Goal: Task Accomplishment & Management: Manage account settings

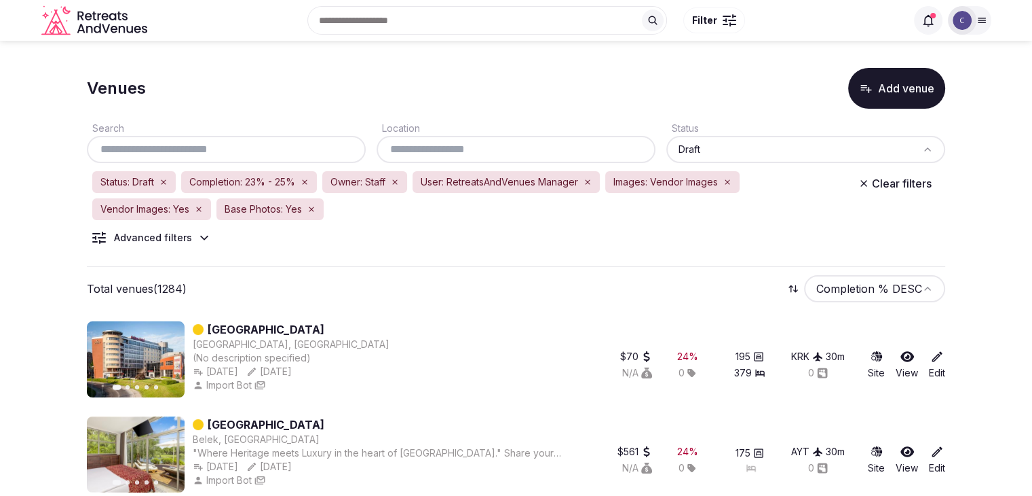
click at [424, 154] on input "text" at bounding box center [516, 149] width 268 height 16
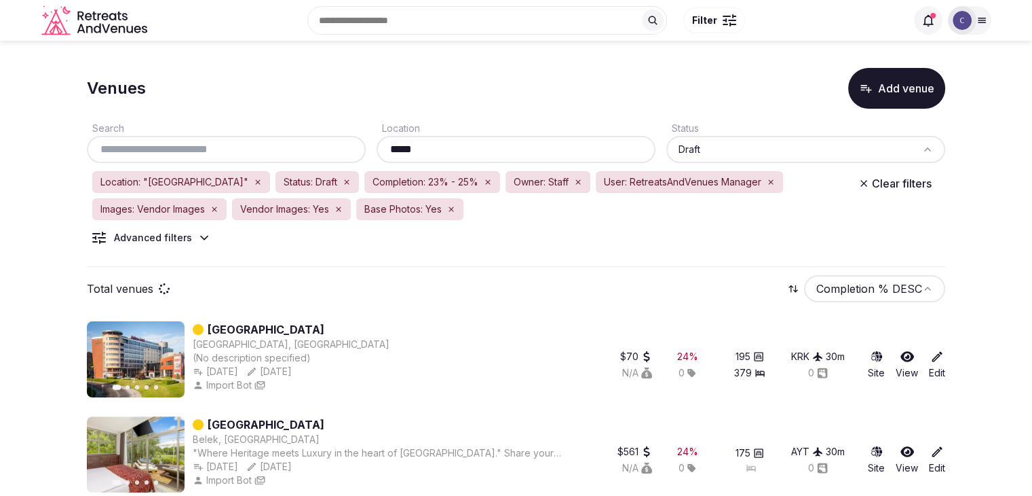
type input "*****"
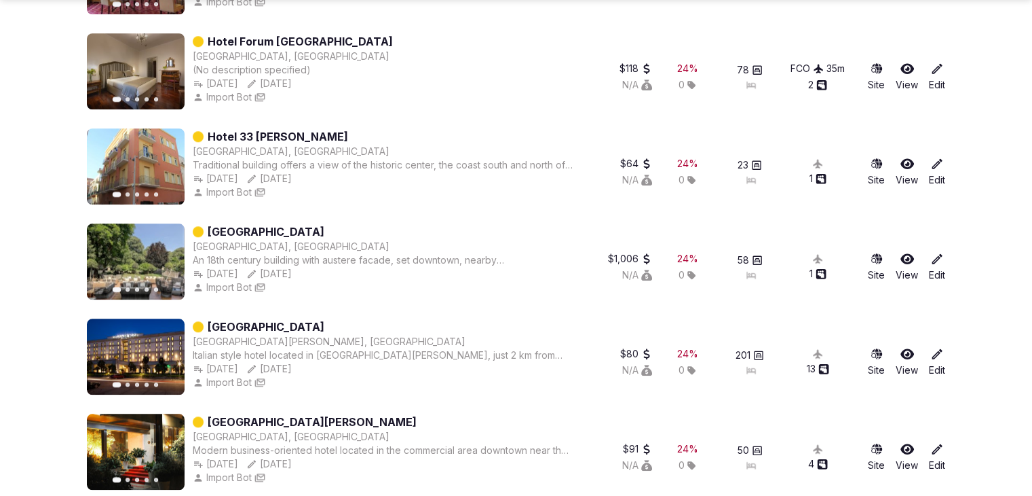
scroll to position [1371, 0]
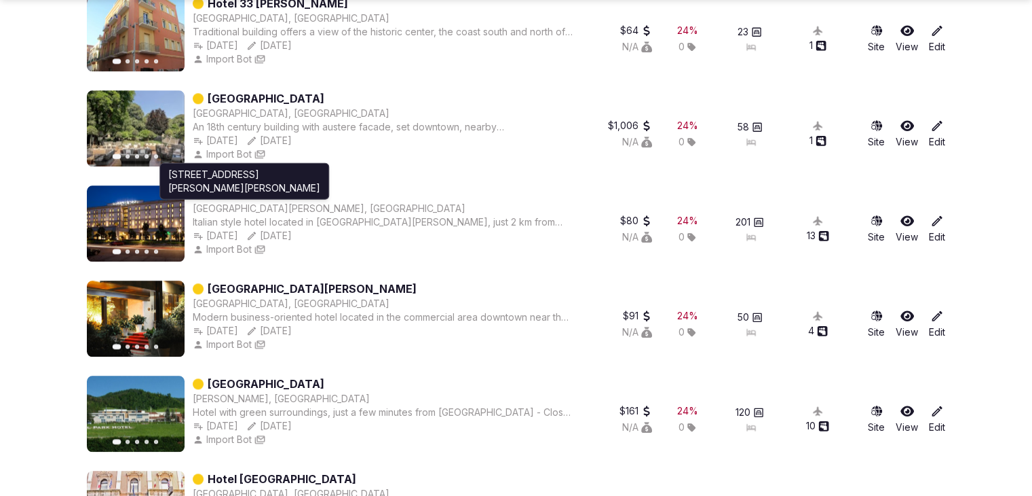
drag, startPoint x: 243, startPoint y: 192, endPoint x: 68, endPoint y: 209, distance: 175.9
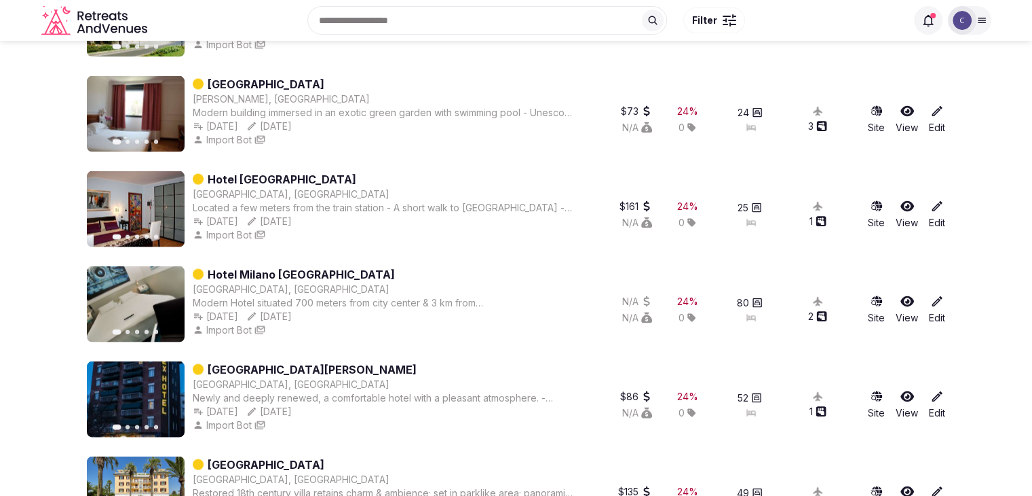
scroll to position [2797, 0]
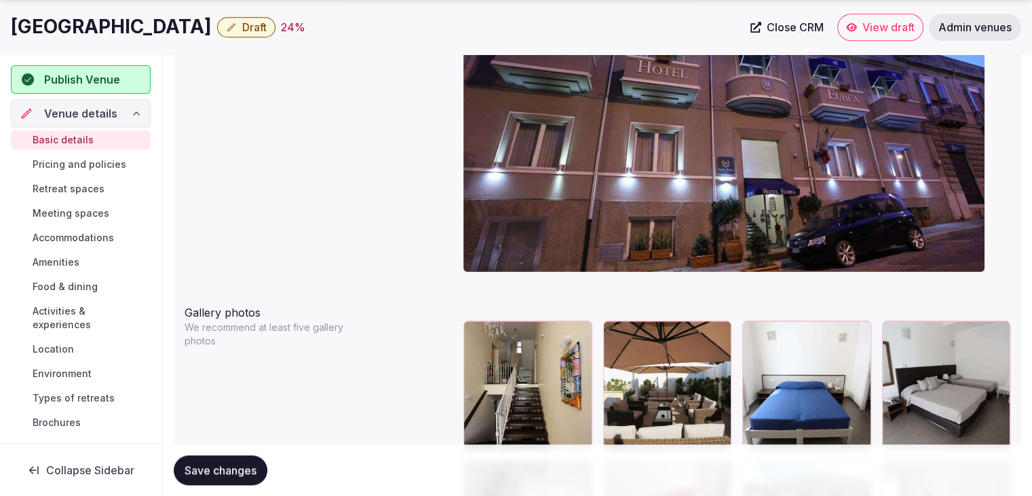
scroll to position [1733, 0]
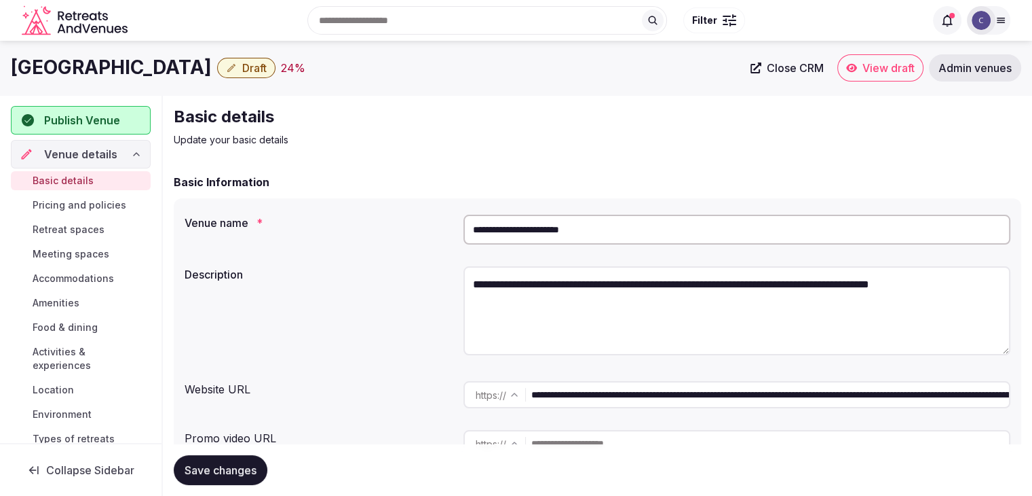
click at [417, 374] on div "**********" at bounding box center [598, 335] width 848 height 275
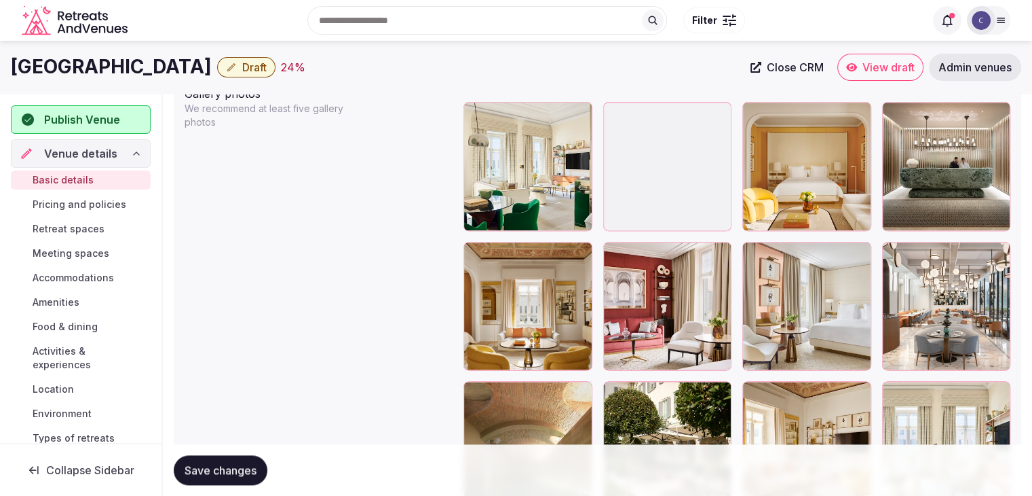
scroll to position [1561, 0]
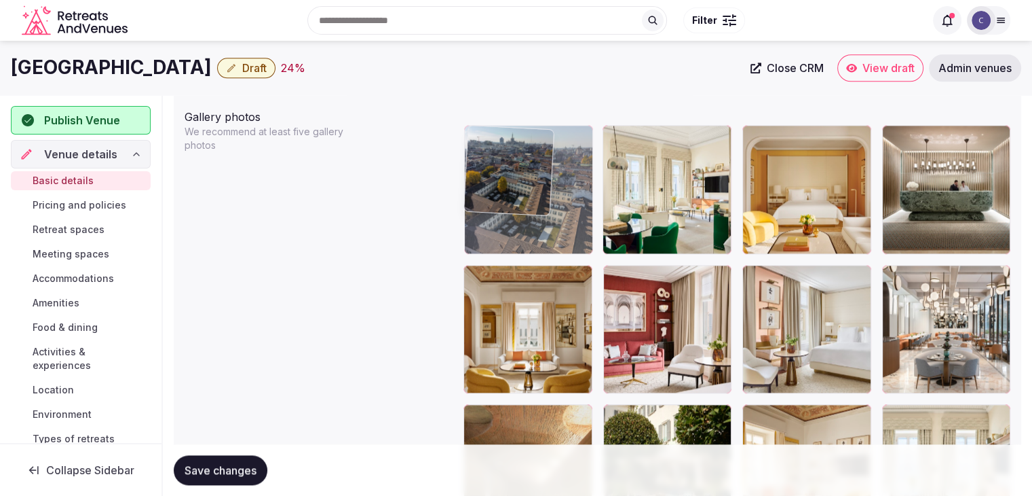
drag, startPoint x: 633, startPoint y: 140, endPoint x: 750, endPoint y: 204, distance: 133.0
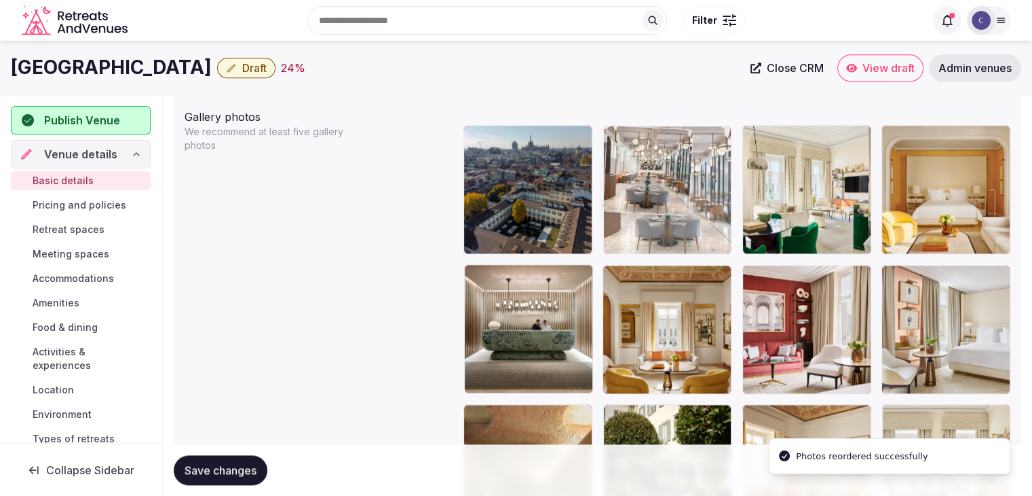
drag, startPoint x: 895, startPoint y: 269, endPoint x: 662, endPoint y: 174, distance: 251.5
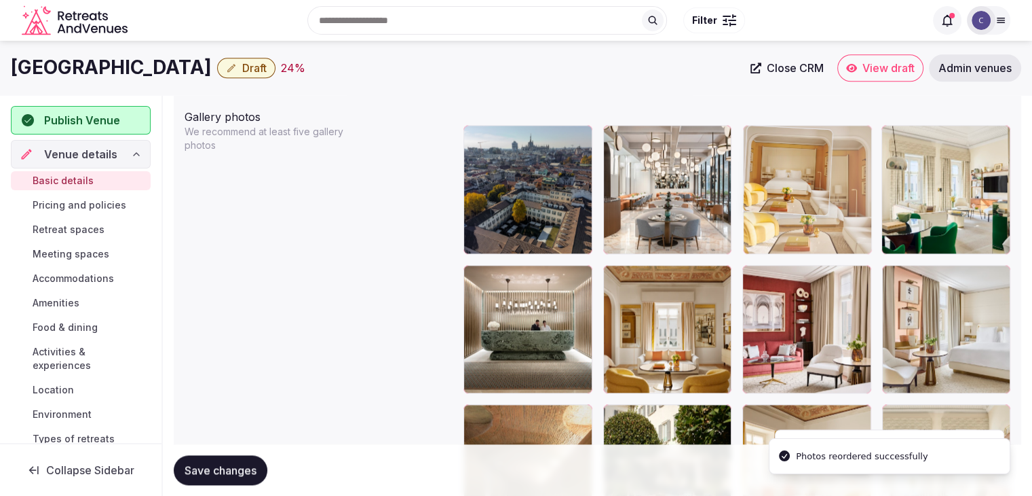
drag, startPoint x: 905, startPoint y: 145, endPoint x: 802, endPoint y: 150, distance: 102.6
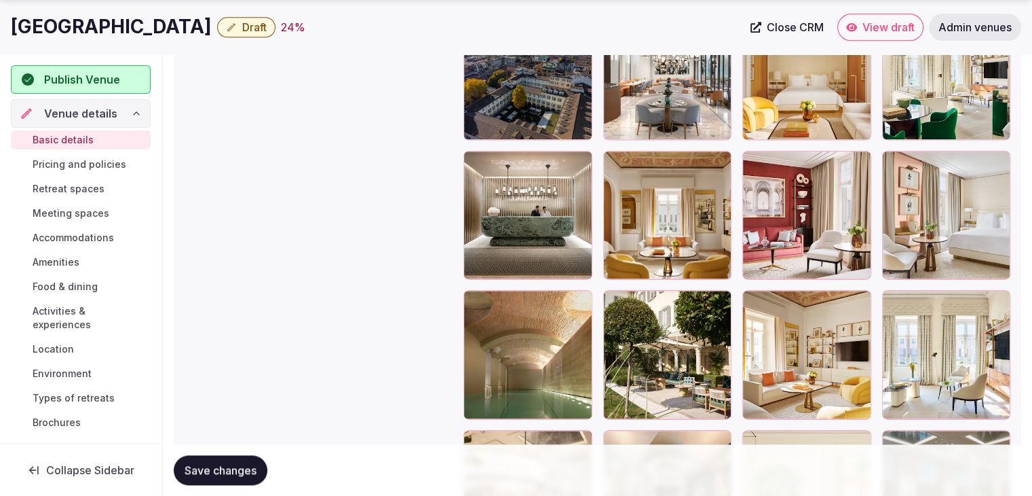
scroll to position [1697, 0]
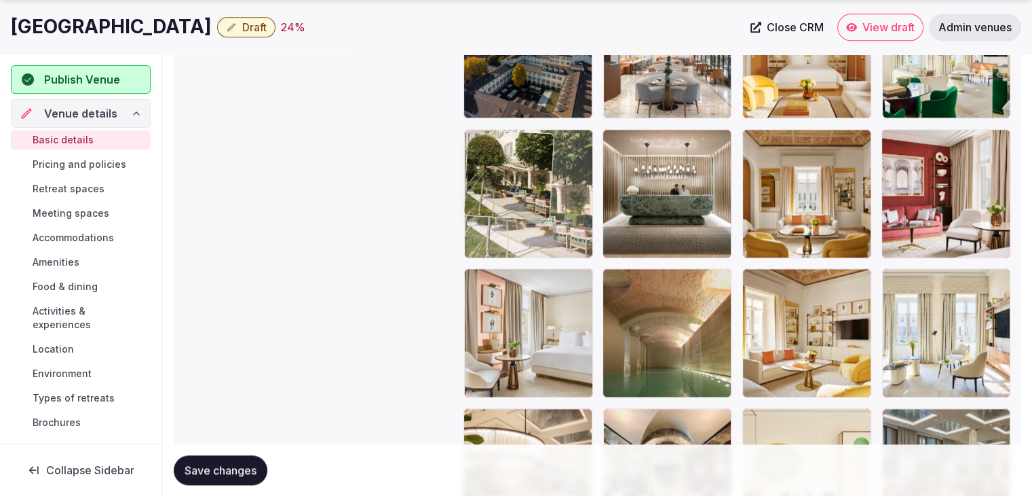
drag, startPoint x: 538, startPoint y: 223, endPoint x: 514, endPoint y: 200, distance: 33.1
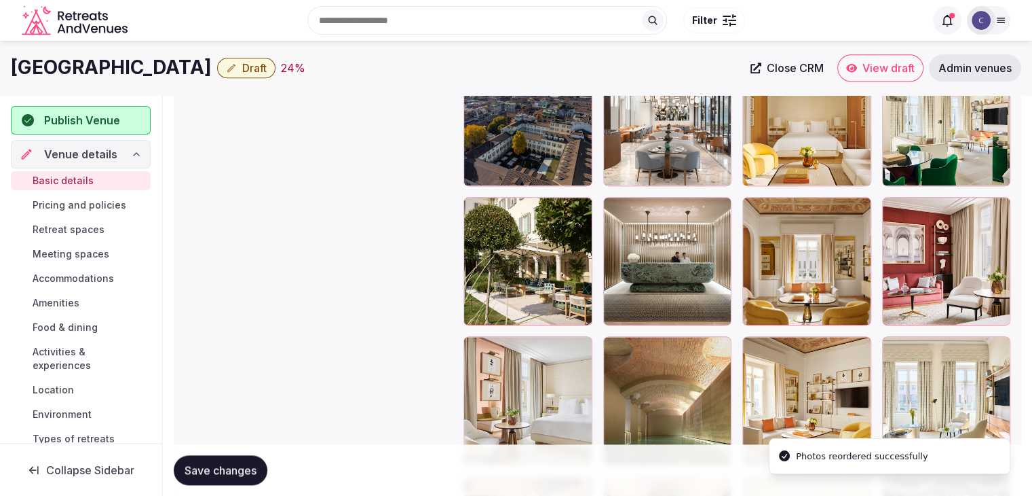
scroll to position [1977, 0]
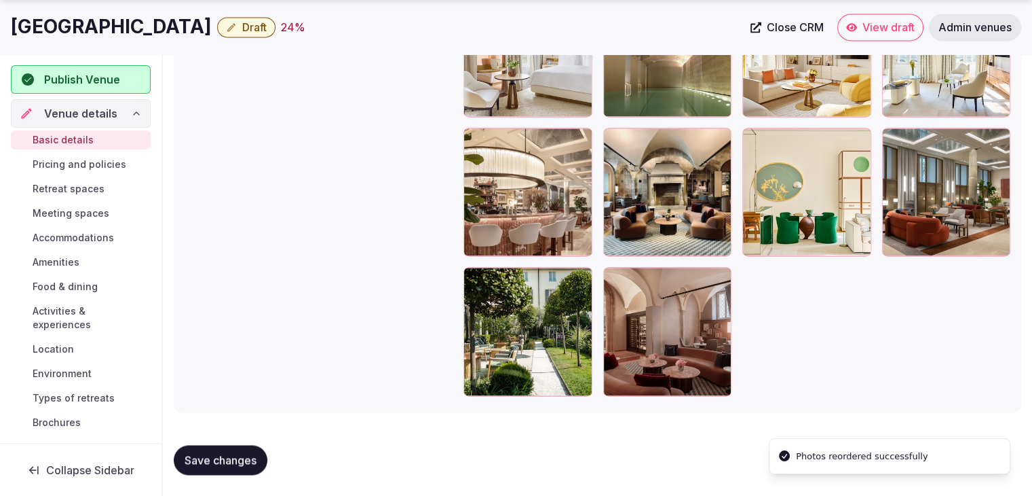
click at [621, 280] on div at bounding box center [614, 278] width 22 height 22
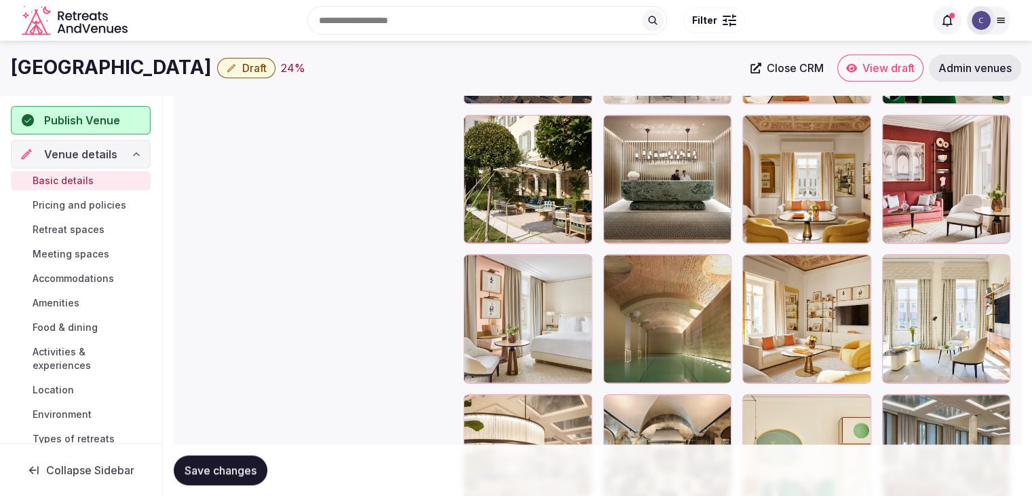
scroll to position [1706, 0]
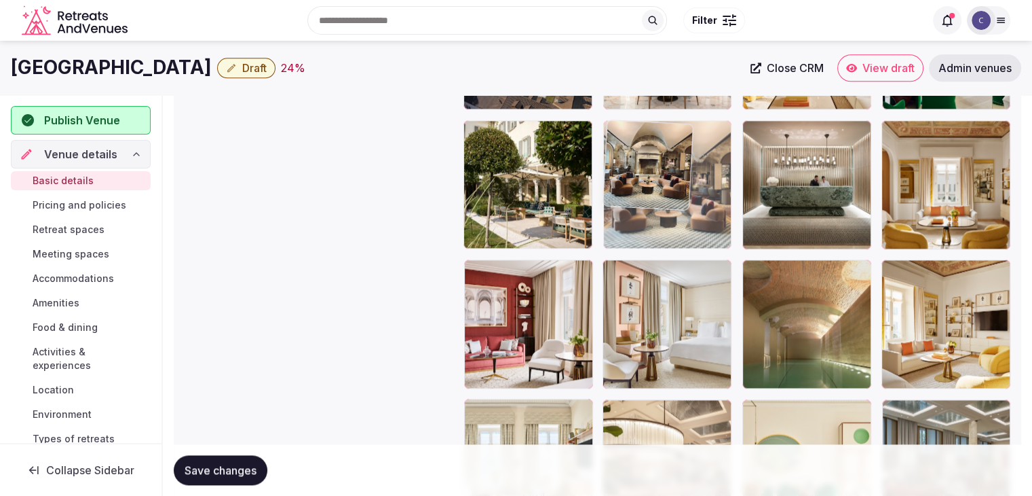
drag, startPoint x: 608, startPoint y: 403, endPoint x: 621, endPoint y: 179, distance: 225.1
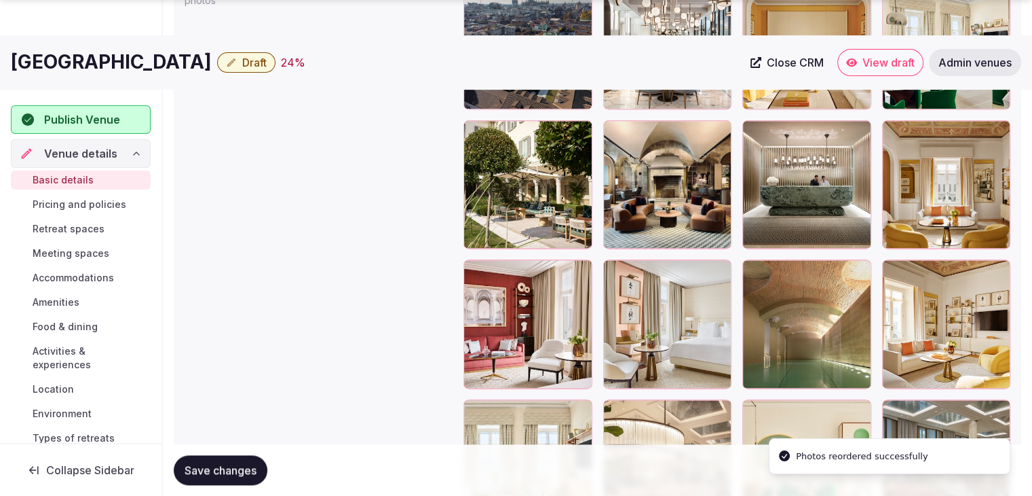
scroll to position [1774, 0]
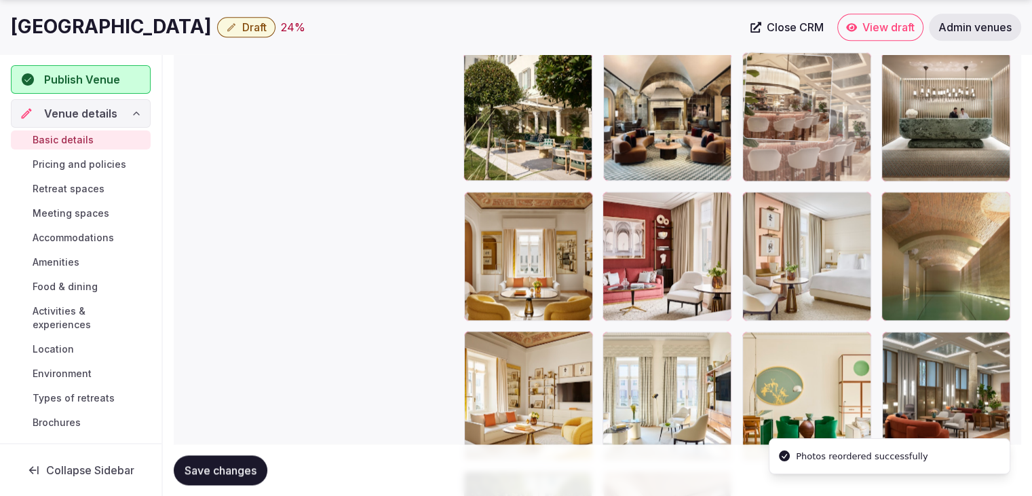
drag, startPoint x: 619, startPoint y: 346, endPoint x: 758, endPoint y: 126, distance: 259.3
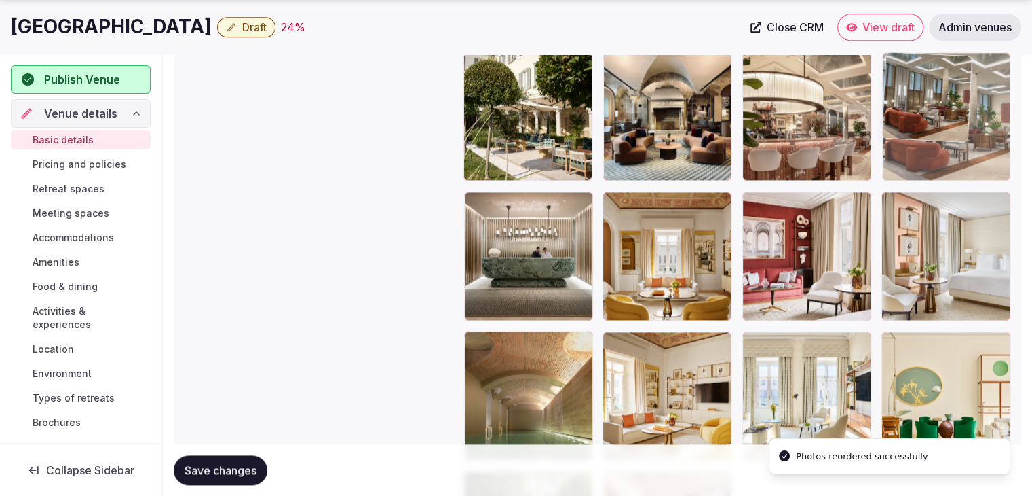
drag, startPoint x: 890, startPoint y: 347, endPoint x: 903, endPoint y: 146, distance: 201.3
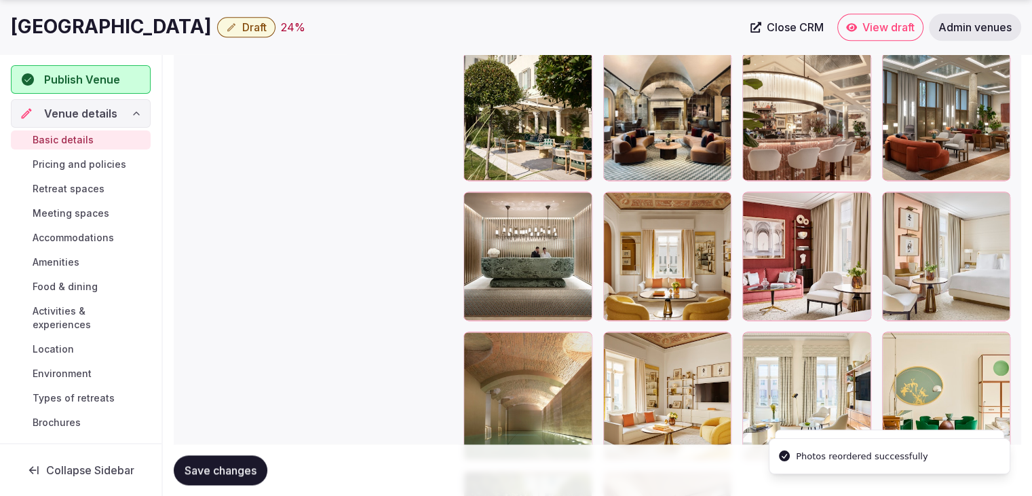
click at [225, 470] on span "Save changes" at bounding box center [221, 470] width 72 height 14
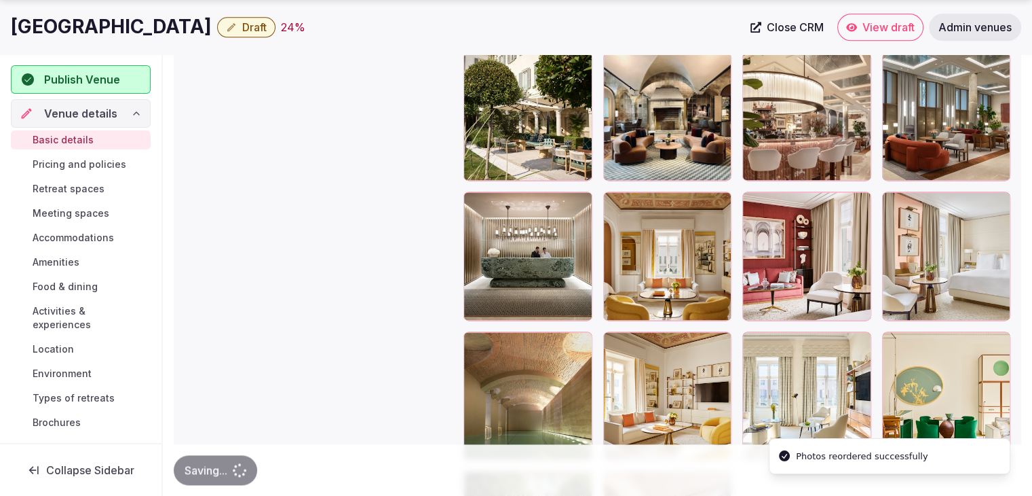
click at [198, 33] on h1 "Four Seasons Hotel Milano" at bounding box center [111, 27] width 201 height 26
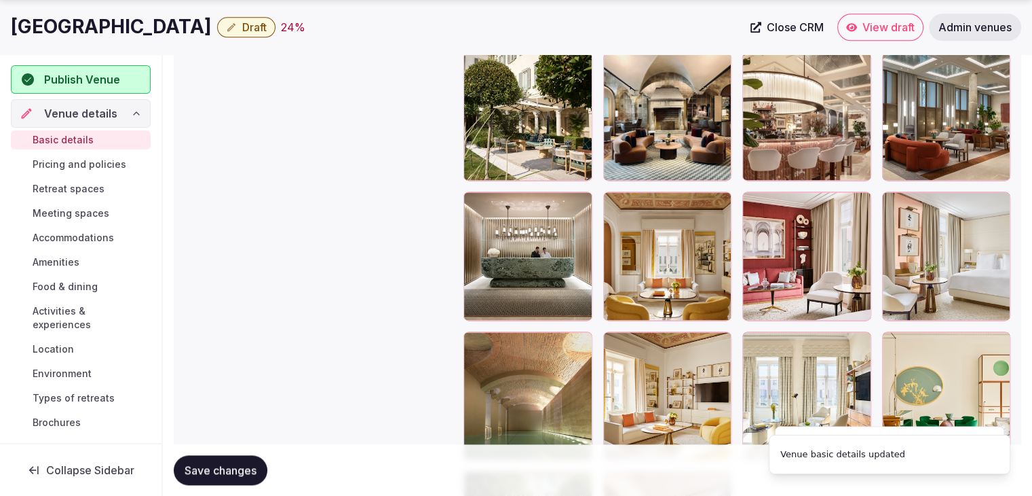
click at [198, 33] on h1 "Four Seasons Hotel Milano" at bounding box center [111, 27] width 201 height 26
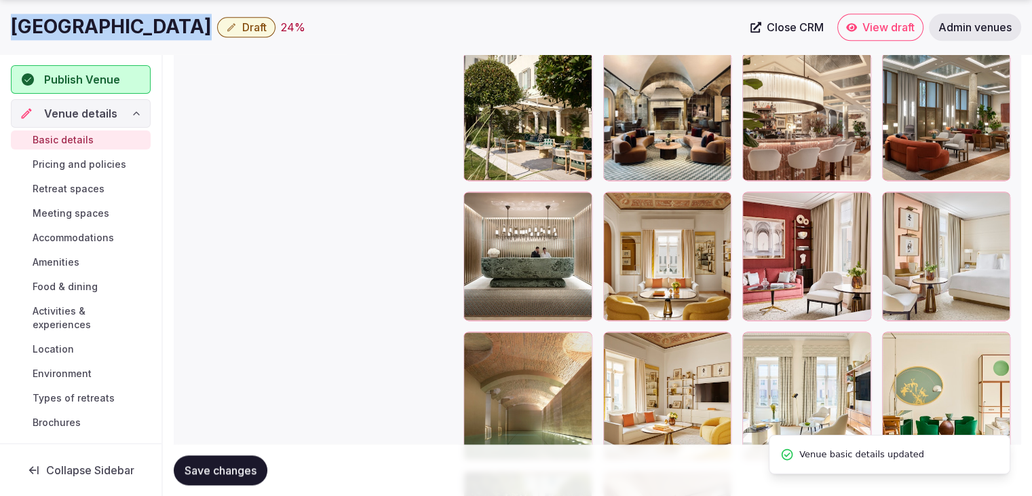
copy div "Four Seasons Hotel Milano"
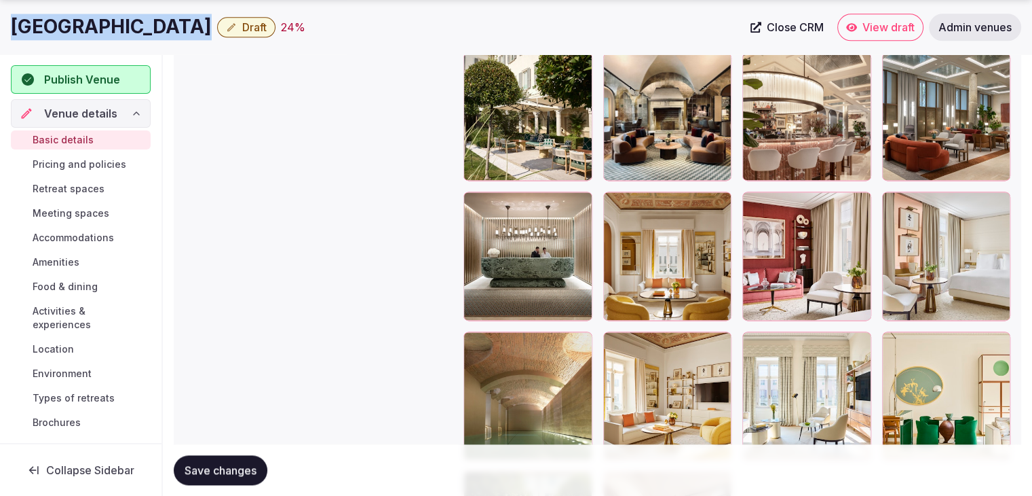
click at [167, 23] on h1 "Four Seasons Hotel Milano" at bounding box center [111, 27] width 201 height 26
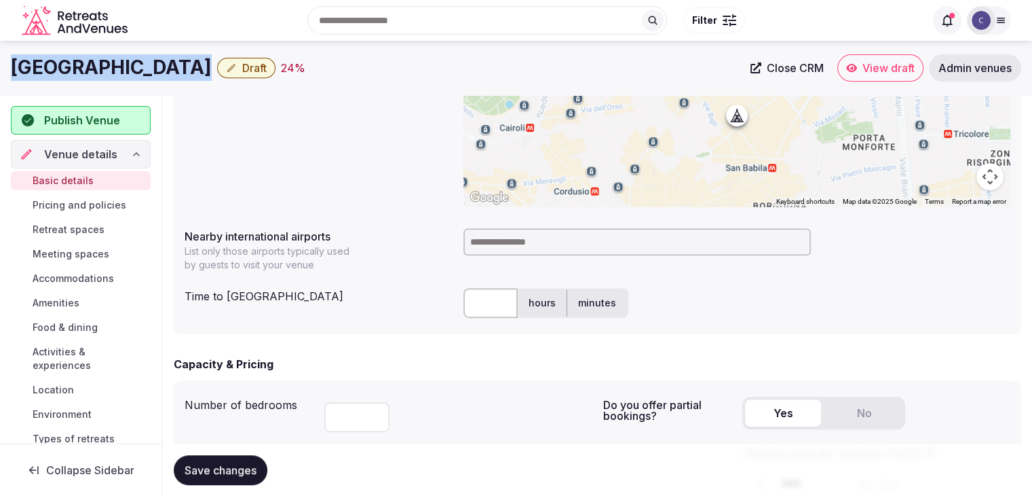
scroll to position [552, 0]
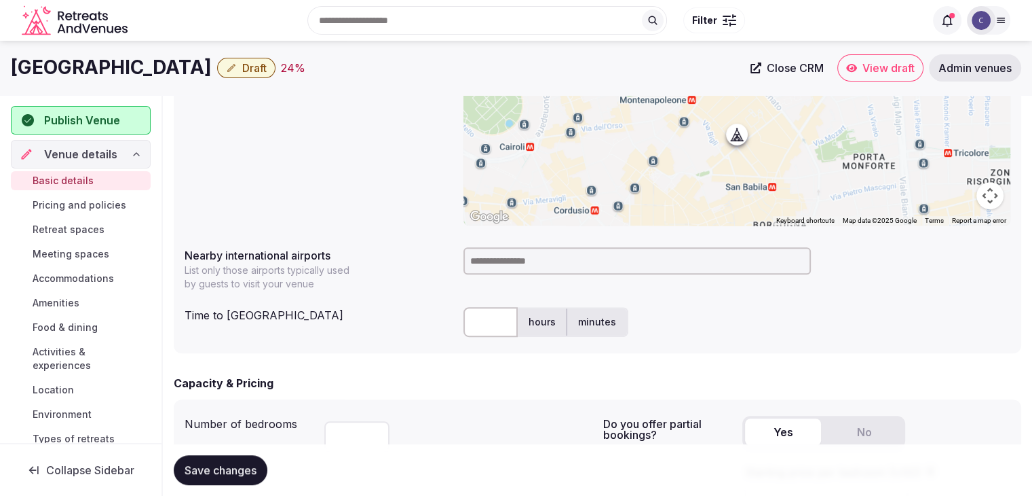
click at [506, 261] on input at bounding box center [638, 260] width 348 height 27
type input "*****"
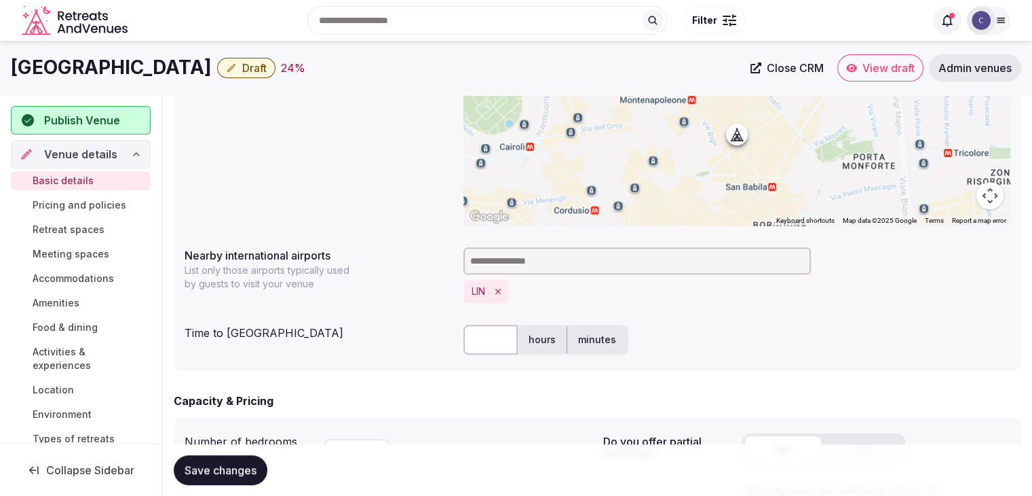
click at [492, 342] on input "text" at bounding box center [491, 339] width 54 height 30
type input "**"
click at [437, 338] on div "Time to [GEOGRAPHIC_DATA]" at bounding box center [319, 330] width 268 height 22
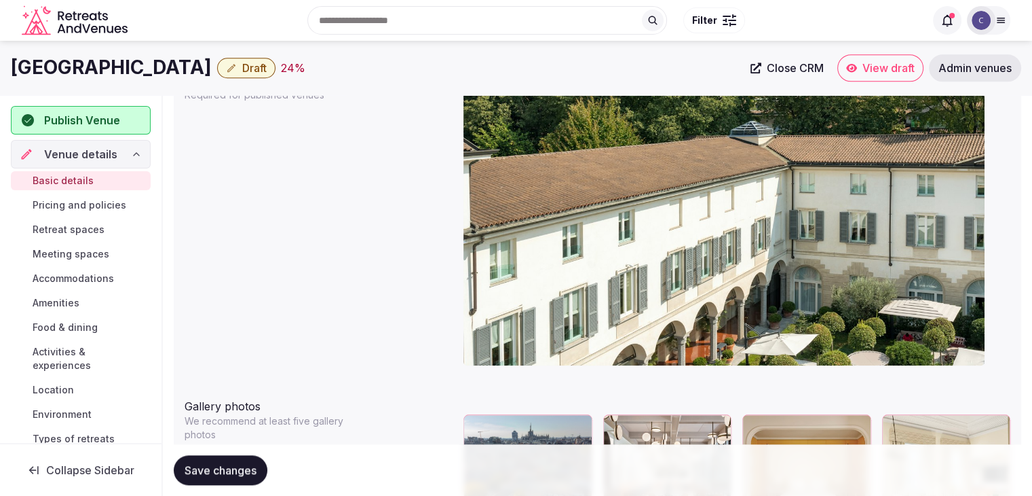
scroll to position [1493, 0]
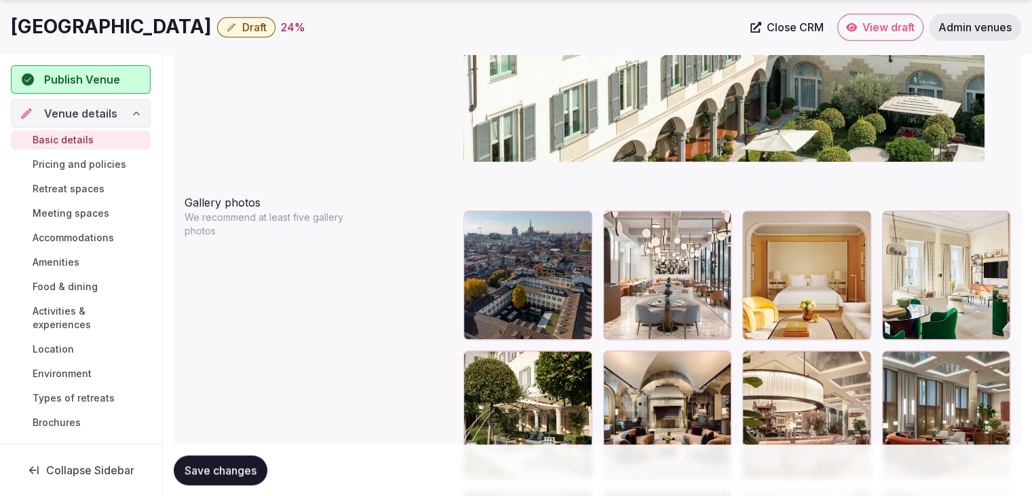
click at [583, 226] on icon "button" at bounding box center [579, 224] width 11 height 11
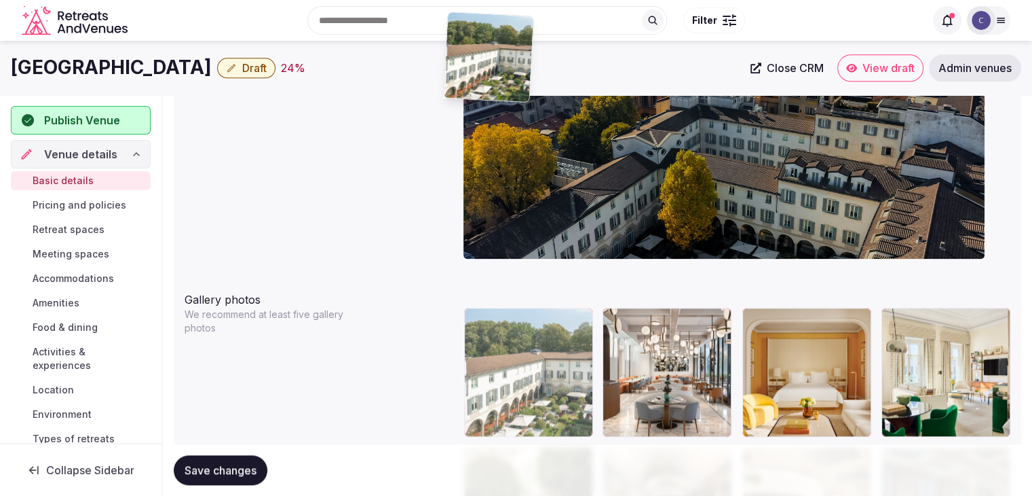
scroll to position [1379, 0]
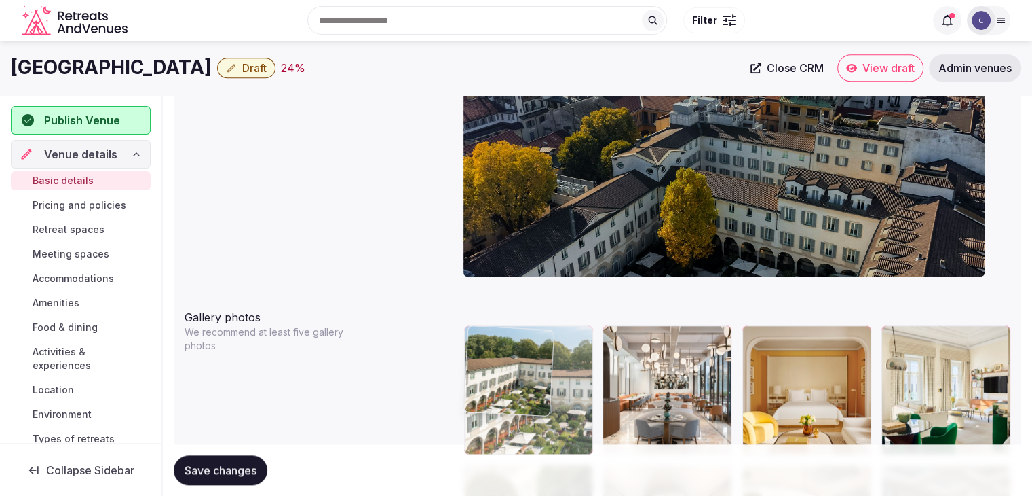
drag, startPoint x: 576, startPoint y: 211, endPoint x: 487, endPoint y: 293, distance: 120.6
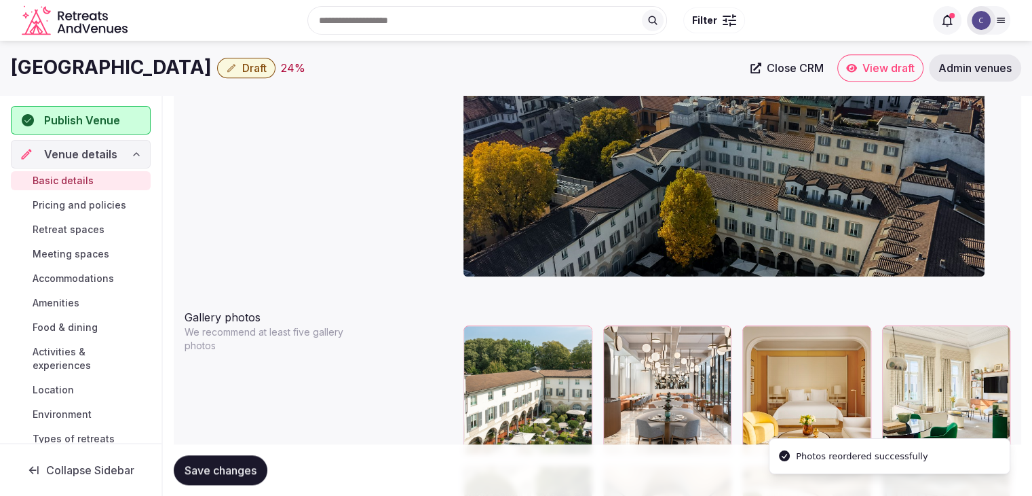
click at [236, 463] on span "Save changes" at bounding box center [221, 470] width 72 height 14
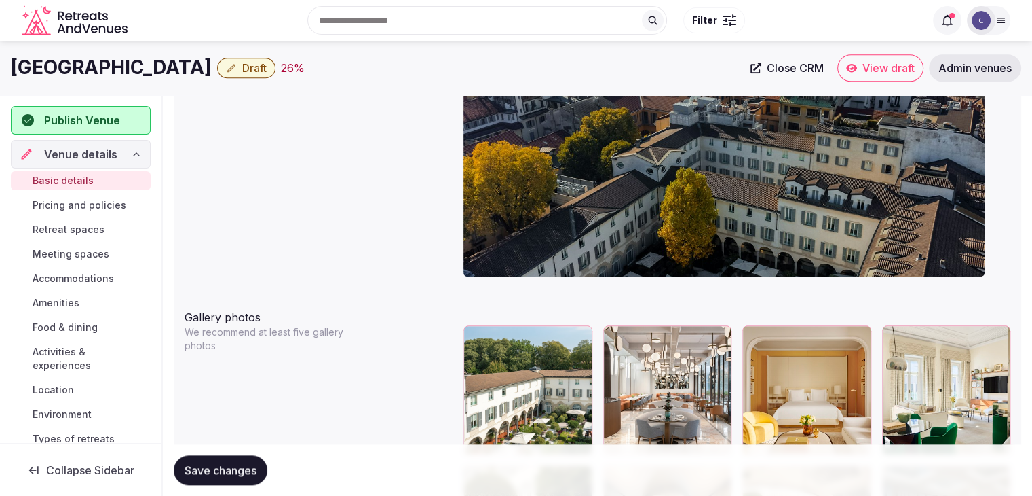
click at [231, 468] on span "Save changes" at bounding box center [221, 470] width 72 height 14
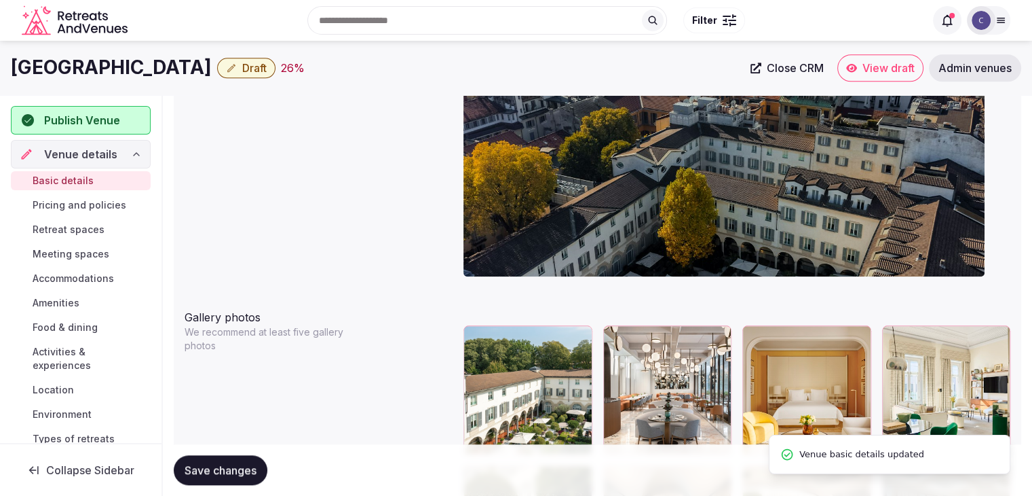
click at [267, 64] on span "Draft" at bounding box center [254, 68] width 24 height 14
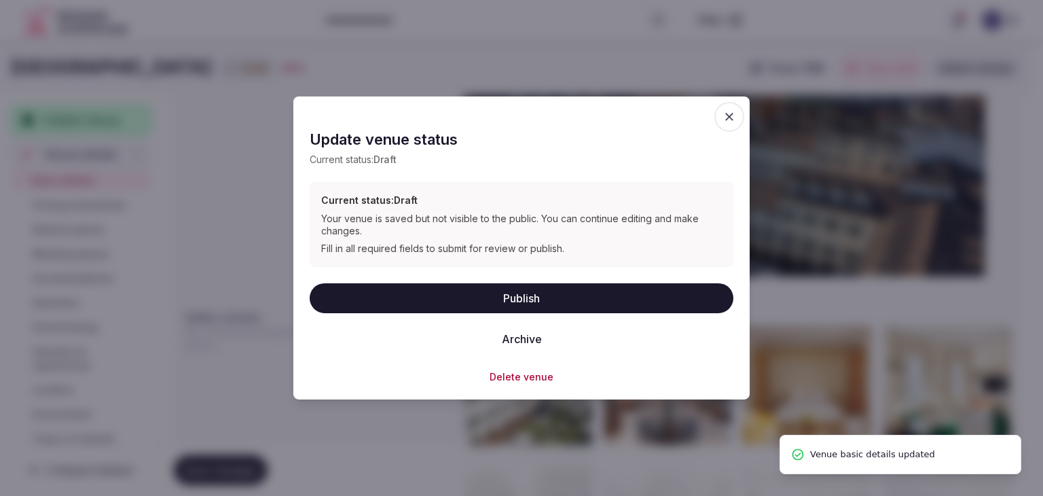
click at [482, 294] on button "Publish" at bounding box center [522, 297] width 424 height 30
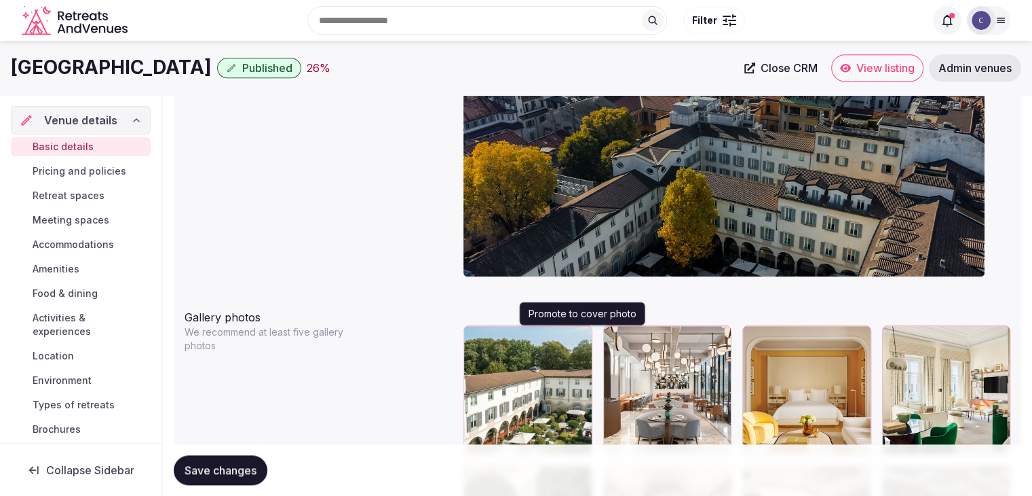
click at [581, 333] on icon "button" at bounding box center [579, 338] width 11 height 11
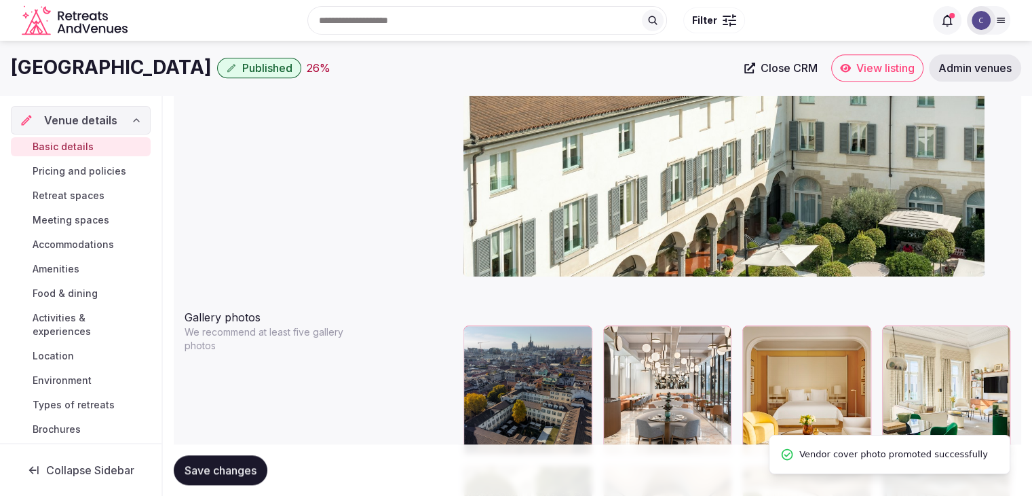
click at [247, 461] on button "Save changes" at bounding box center [221, 470] width 94 height 30
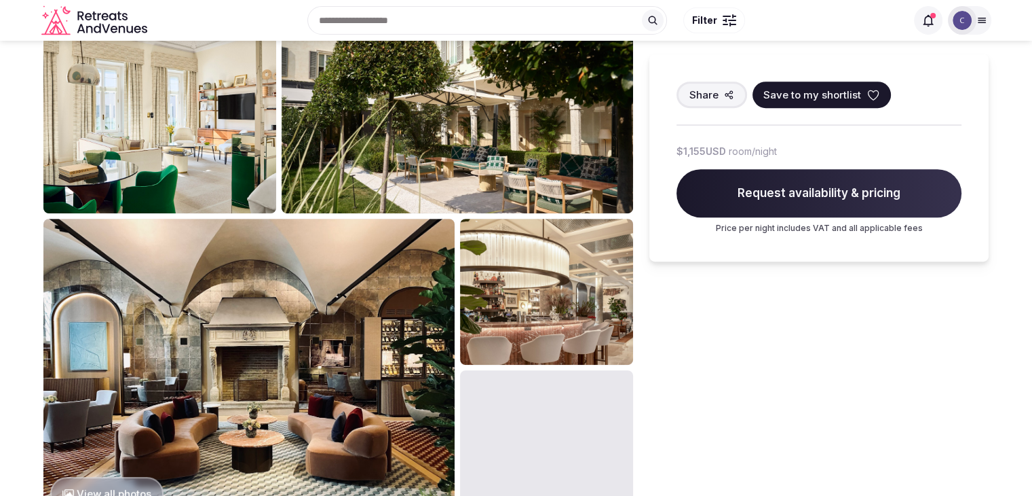
scroll to position [475, 0]
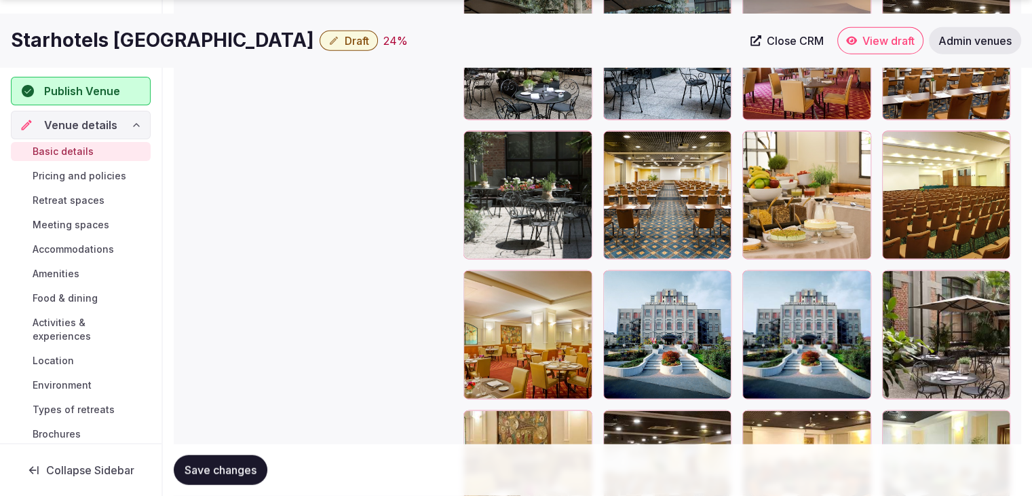
scroll to position [3122, 0]
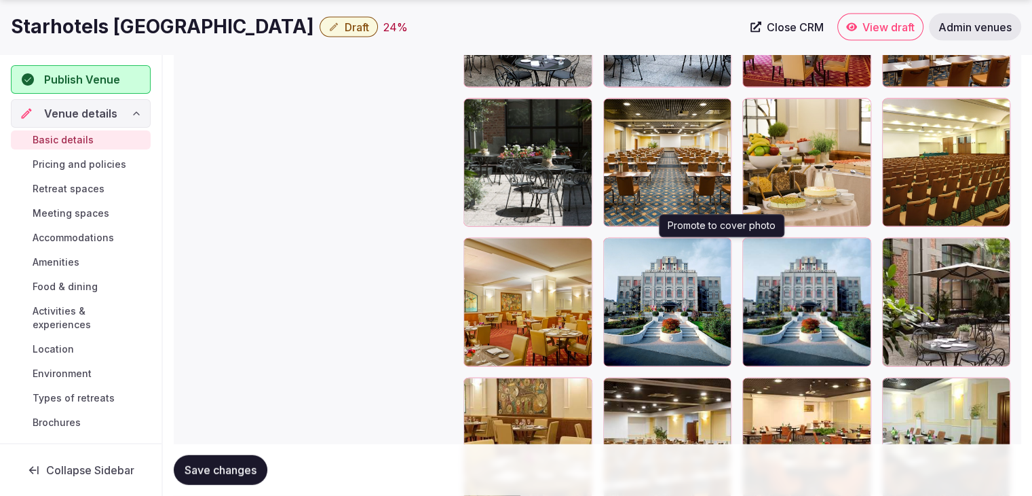
click at [721, 247] on icon "button" at bounding box center [718, 251] width 11 height 11
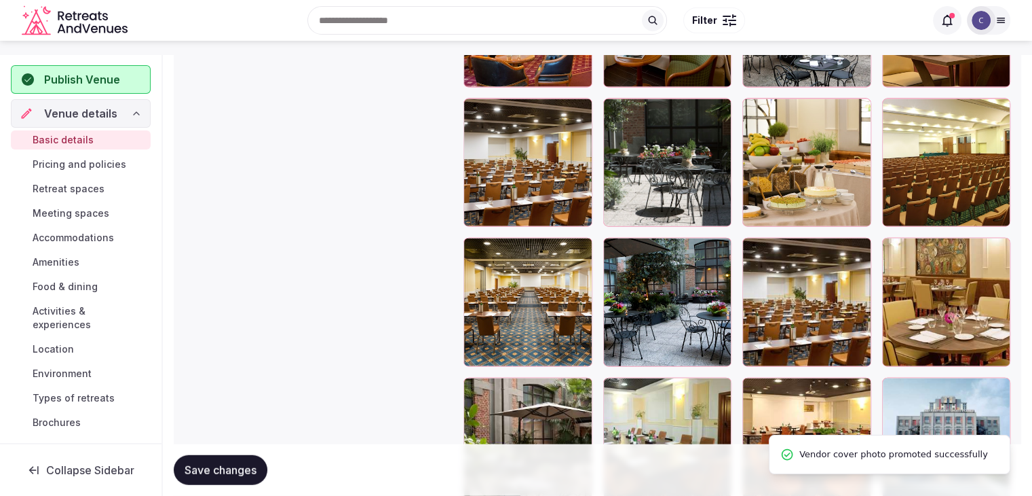
scroll to position [2425, 0]
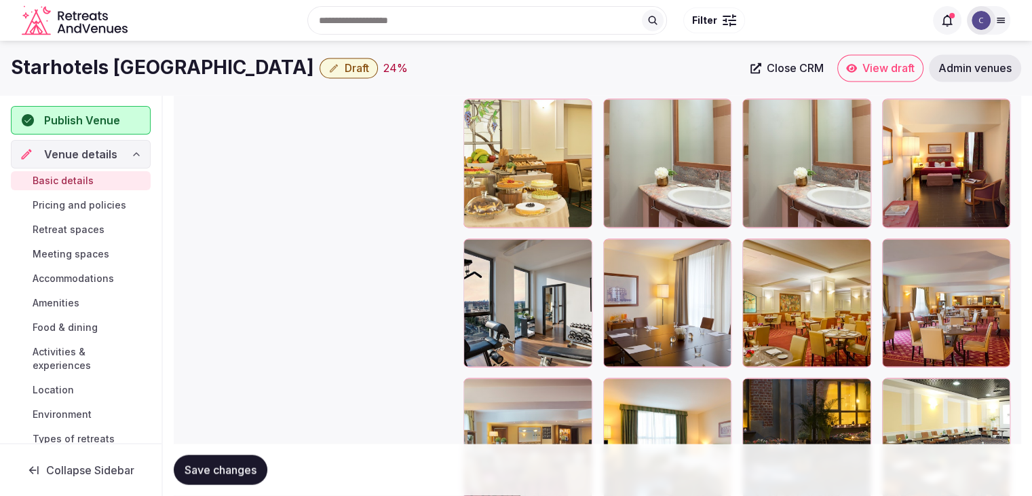
click at [314, 324] on div "Gallery photos We recommend at least five gallery photos To pick up a draggable…" at bounding box center [598, 503] width 826 height 2527
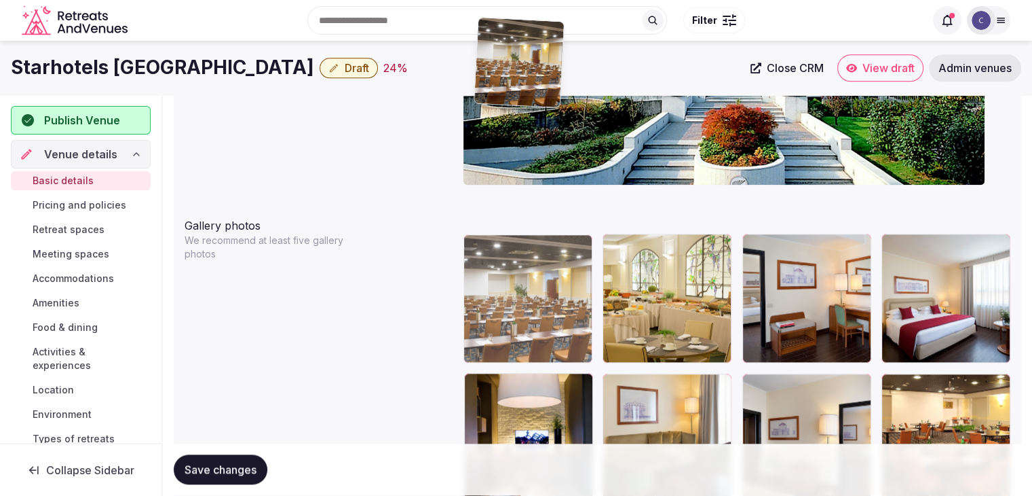
scroll to position [1444, 0]
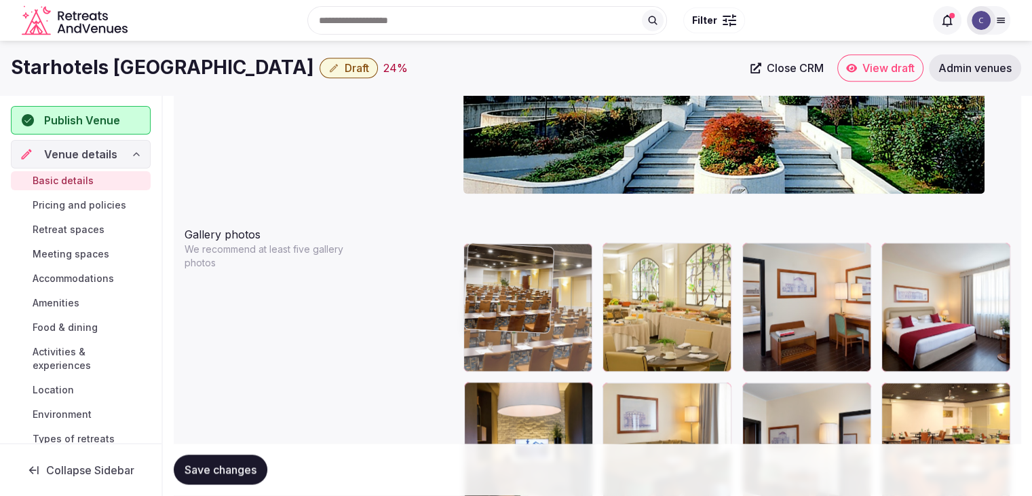
drag, startPoint x: 478, startPoint y: 335, endPoint x: 496, endPoint y: 343, distance: 20.1
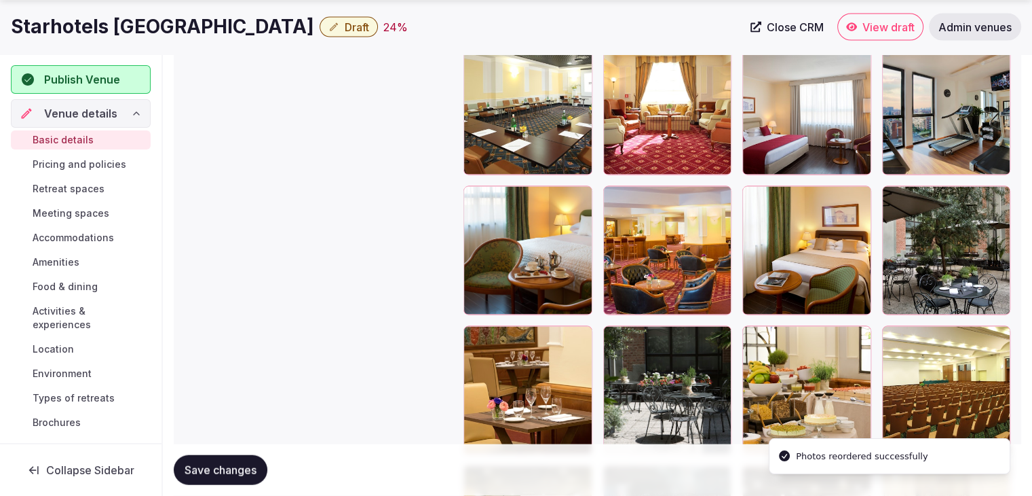
scroll to position [2937, 0]
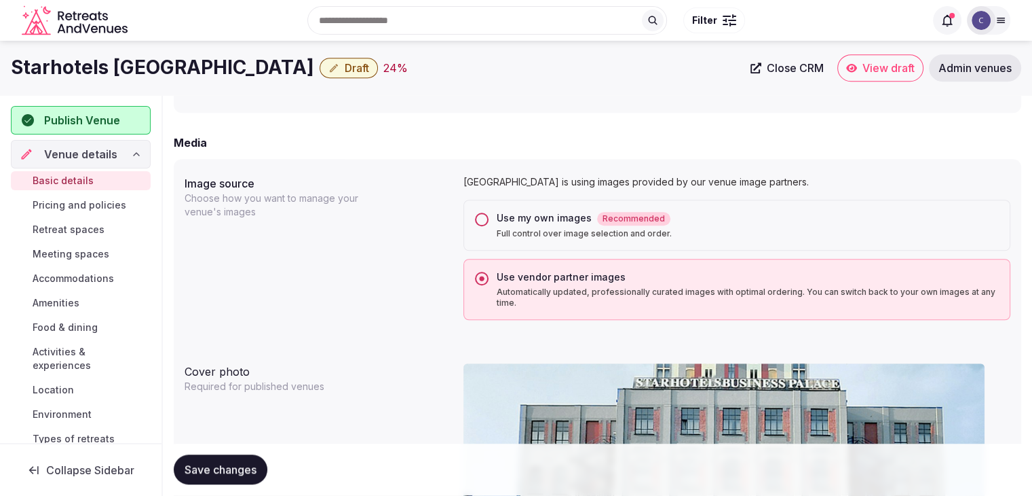
drag, startPoint x: 614, startPoint y: 145, endPoint x: 627, endPoint y: 329, distance: 184.5
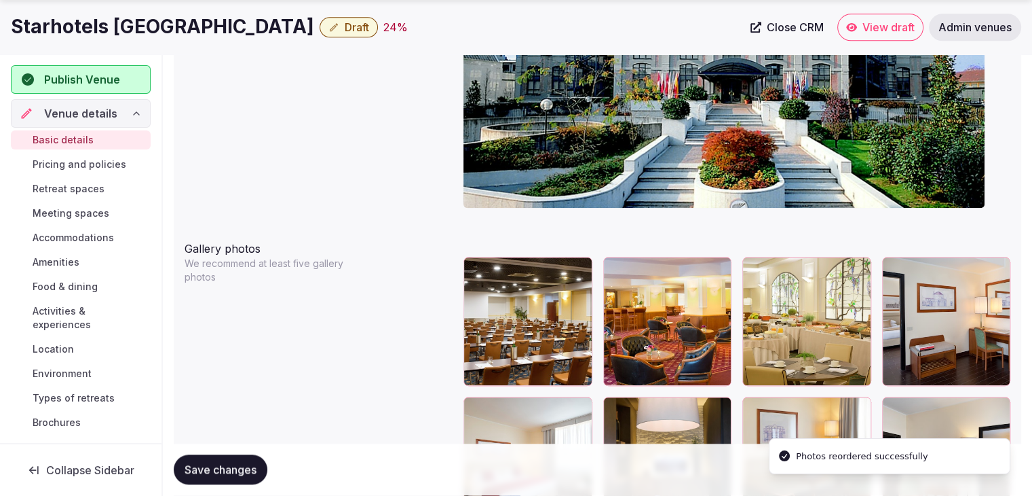
scroll to position [1601, 0]
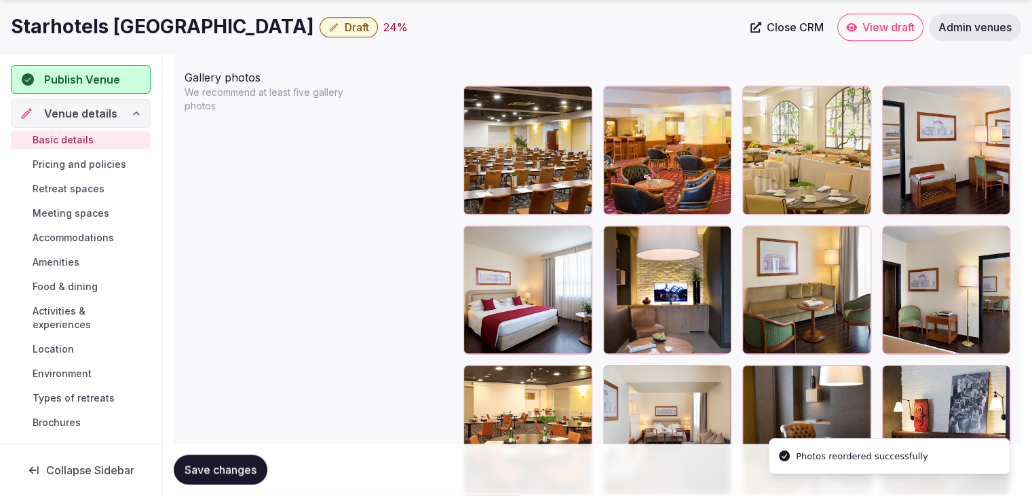
click at [592, 166] on div at bounding box center [528, 150] width 129 height 129
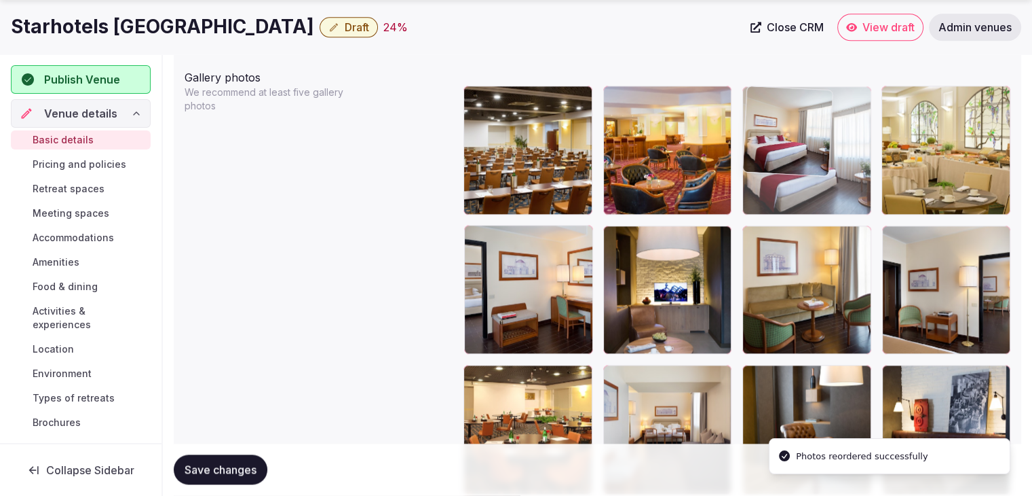
drag, startPoint x: 476, startPoint y: 233, endPoint x: 724, endPoint y: 133, distance: 267.1
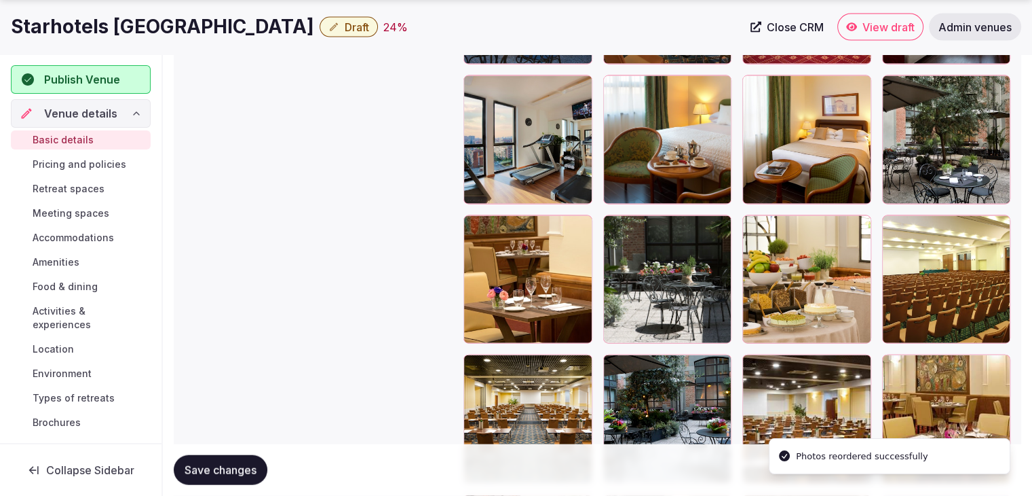
scroll to position [3094, 0]
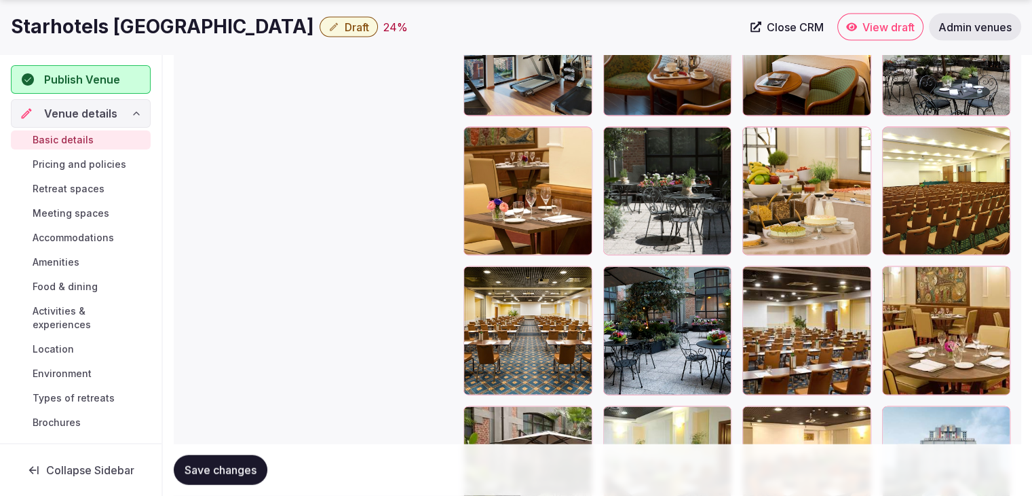
click at [762, 274] on div at bounding box center [754, 277] width 22 height 22
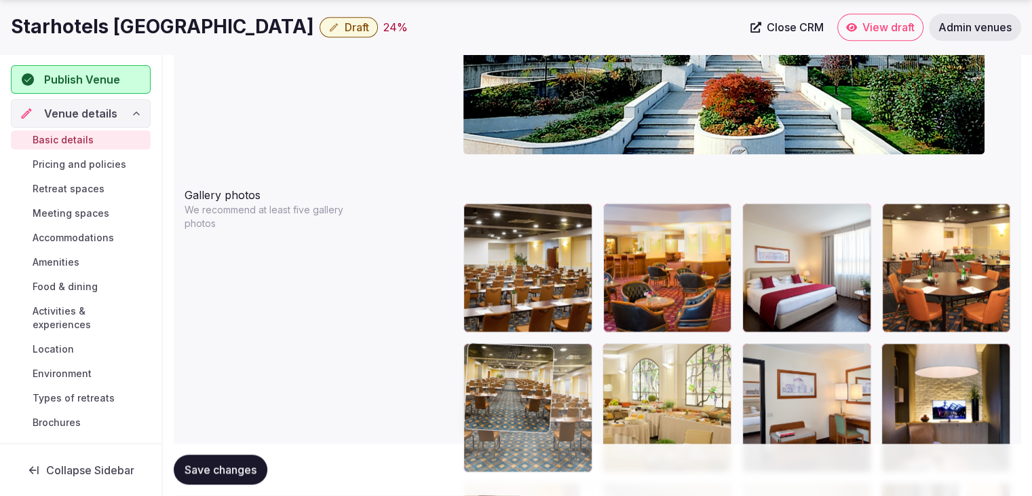
drag, startPoint x: 482, startPoint y: 278, endPoint x: 515, endPoint y: 374, distance: 102.0
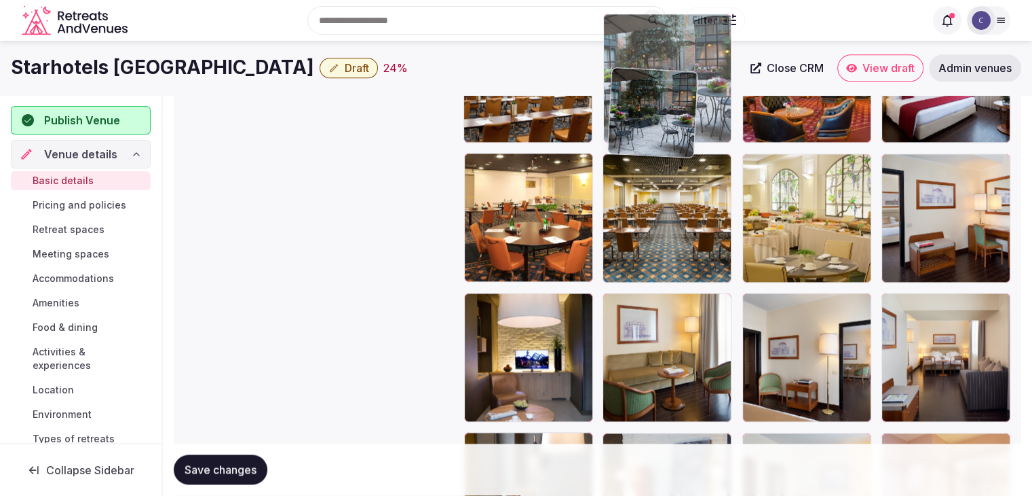
scroll to position [1672, 0]
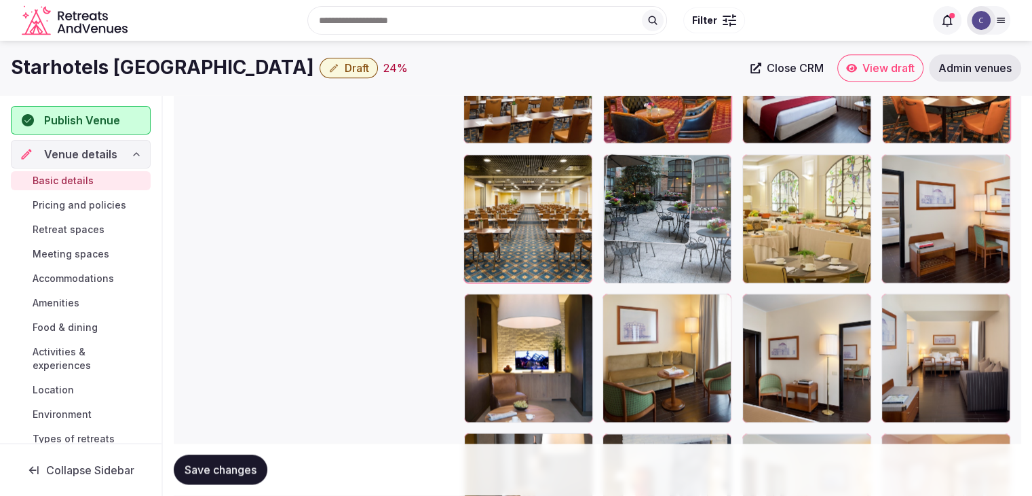
drag, startPoint x: 616, startPoint y: 188, endPoint x: 646, endPoint y: 199, distance: 32.4
click at [625, 151] on body "**********" at bounding box center [516, 471] width 1032 height 4287
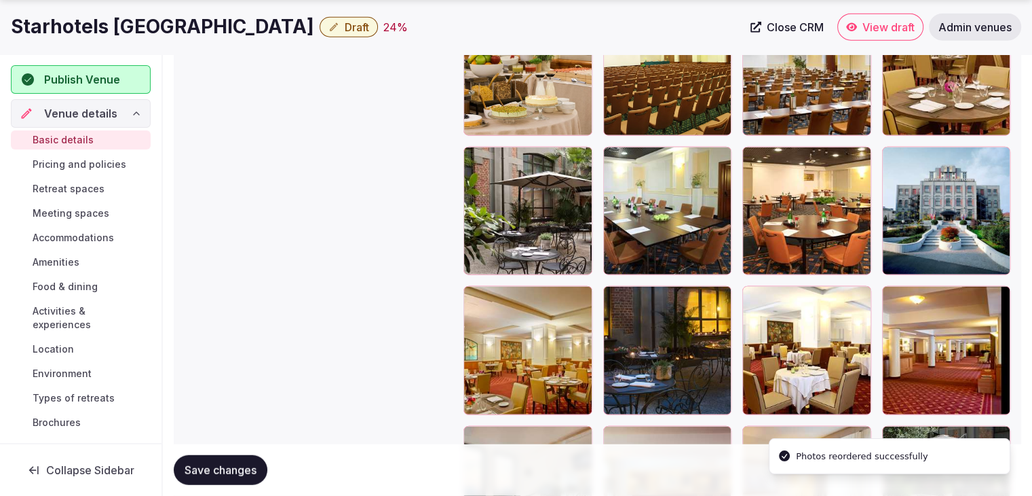
scroll to position [3369, 0]
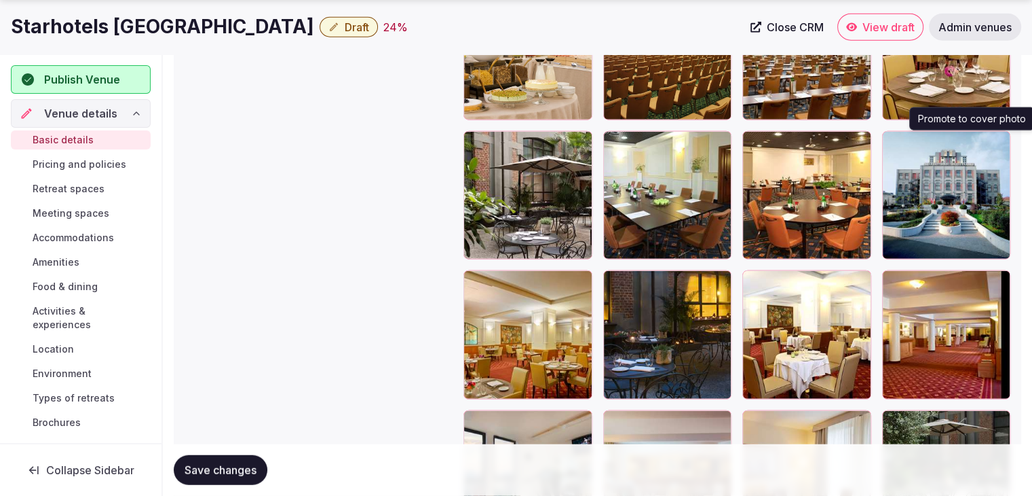
click at [998, 140] on icon "button" at bounding box center [997, 144] width 7 height 9
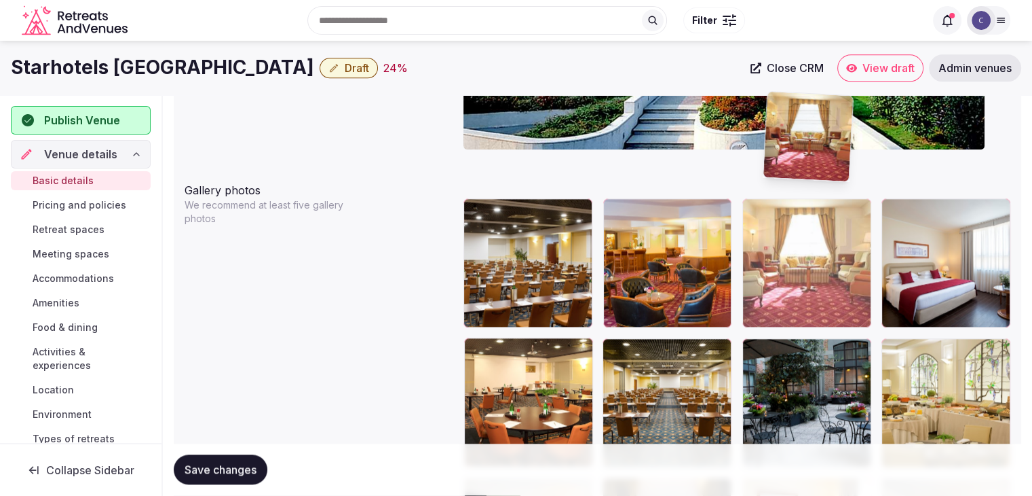
scroll to position [1459, 0]
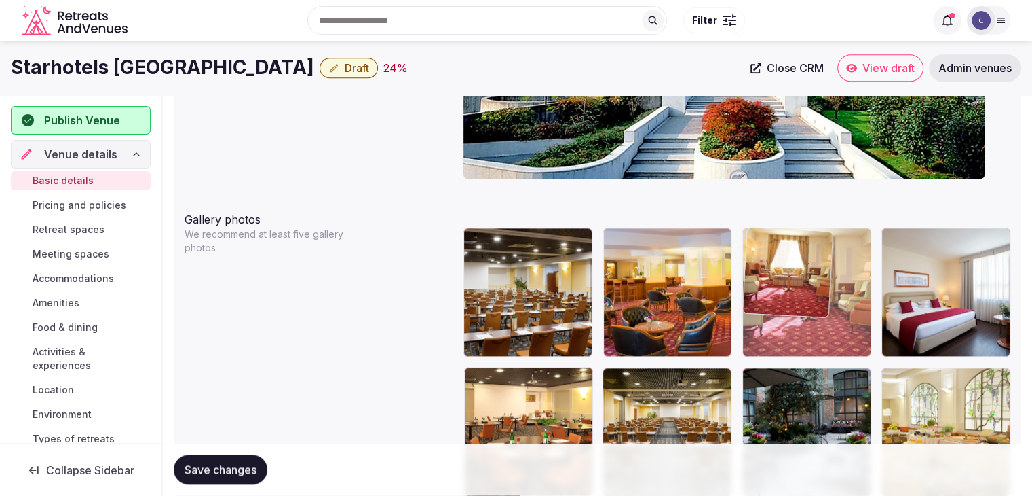
drag, startPoint x: 612, startPoint y: 283, endPoint x: 767, endPoint y: 375, distance: 180.8
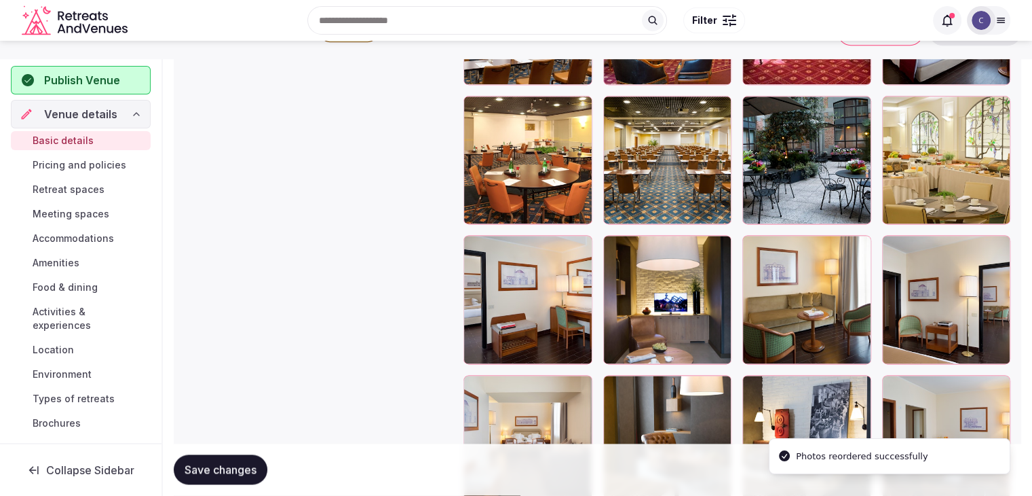
scroll to position [1594, 0]
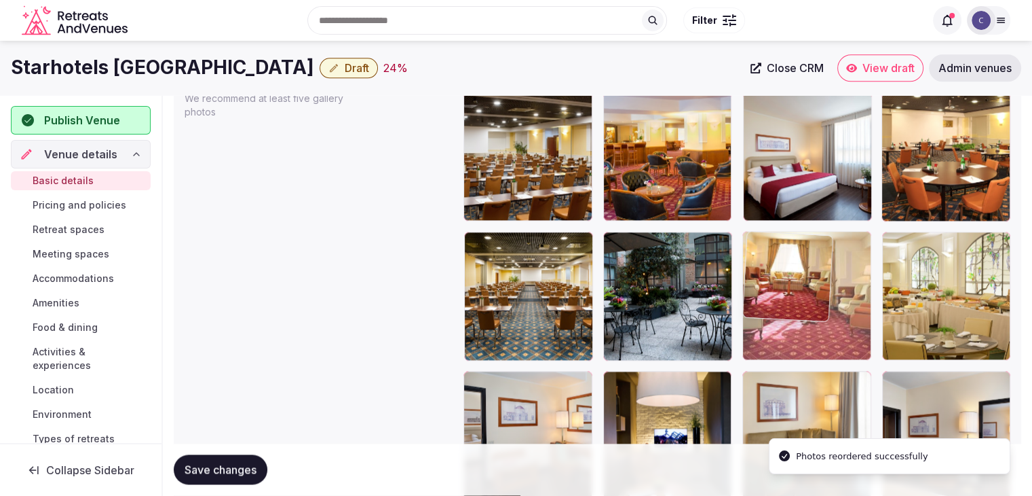
drag, startPoint x: 763, startPoint y: 99, endPoint x: 772, endPoint y: 274, distance: 175.4
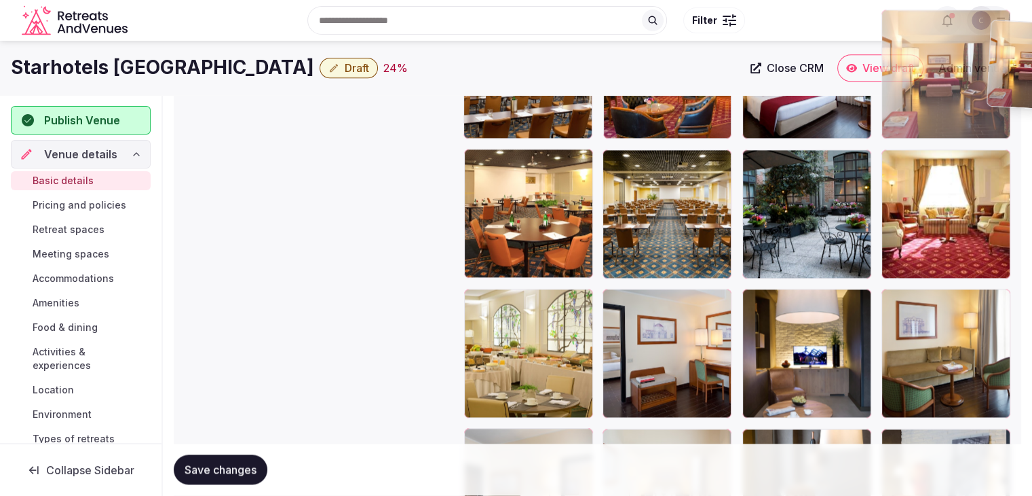
scroll to position [1668, 0]
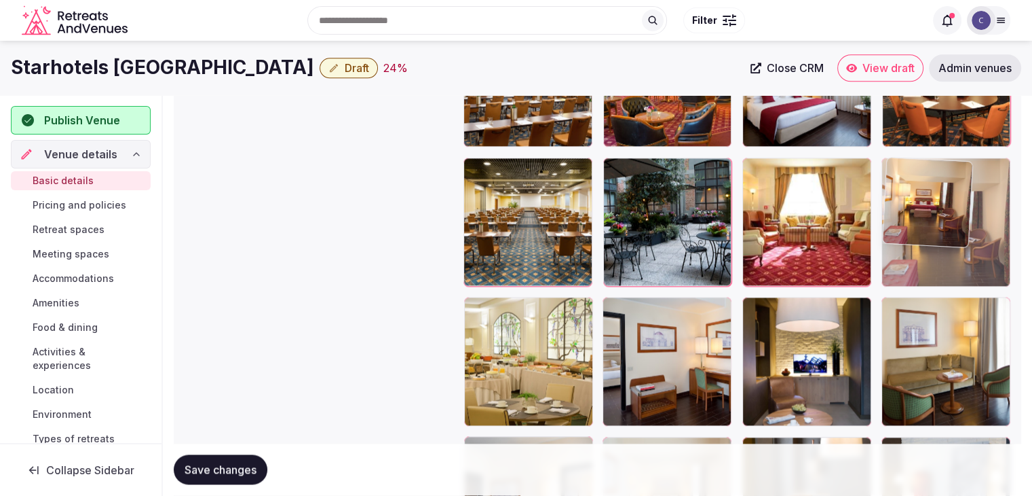
drag, startPoint x: 478, startPoint y: 265, endPoint x: 945, endPoint y: 205, distance: 470.9
click at [948, 199] on body "**********" at bounding box center [516, 475] width 1032 height 4287
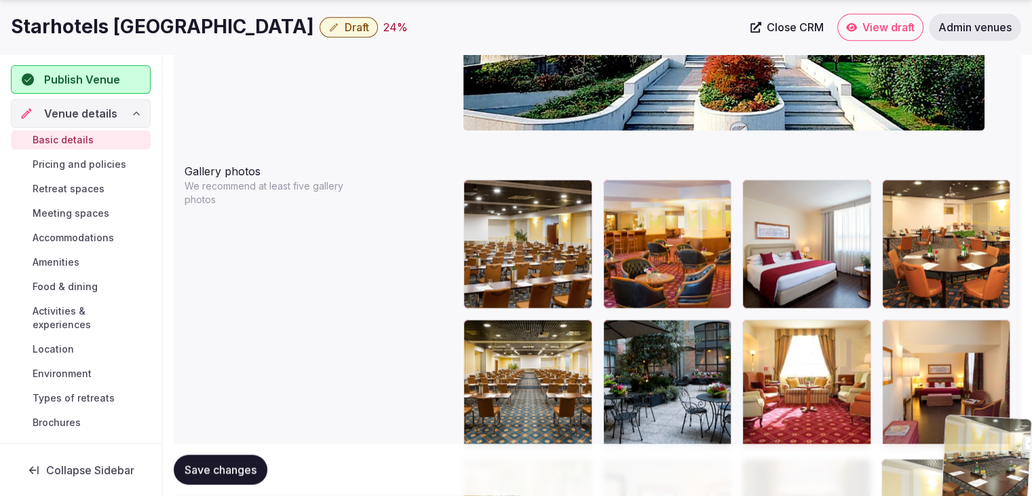
scroll to position [1510, 0]
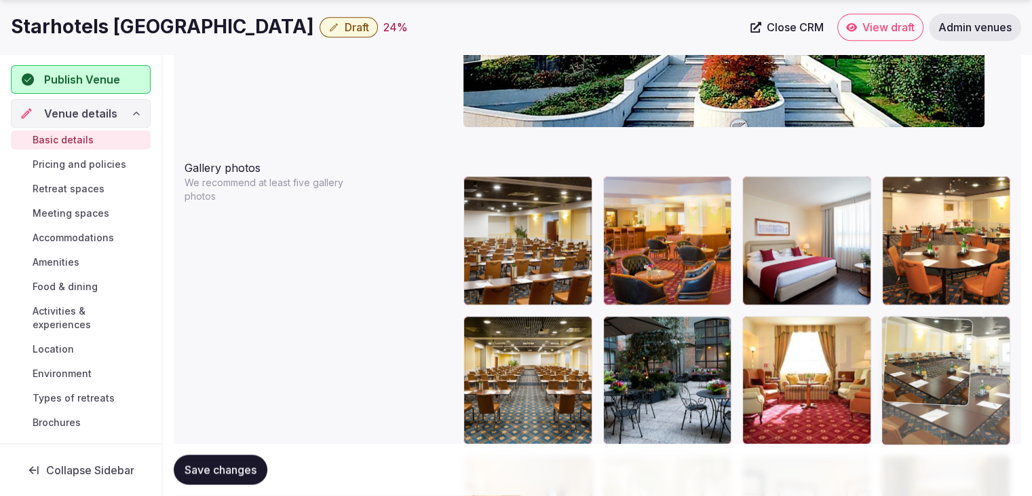
drag, startPoint x: 470, startPoint y: 268, endPoint x: 927, endPoint y: 337, distance: 461.3
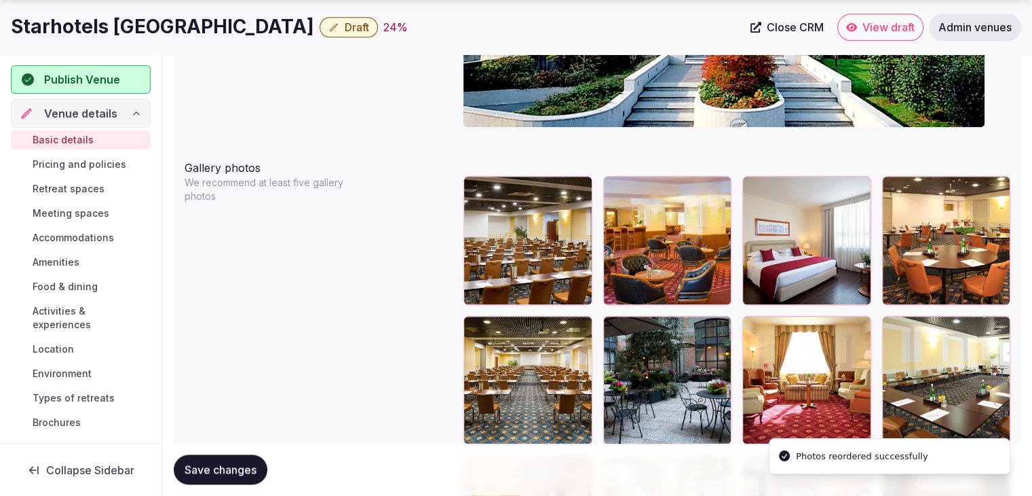
drag, startPoint x: 201, startPoint y: 473, endPoint x: 372, endPoint y: 472, distance: 171.1
click at [201, 473] on span "Save changes" at bounding box center [221, 470] width 72 height 14
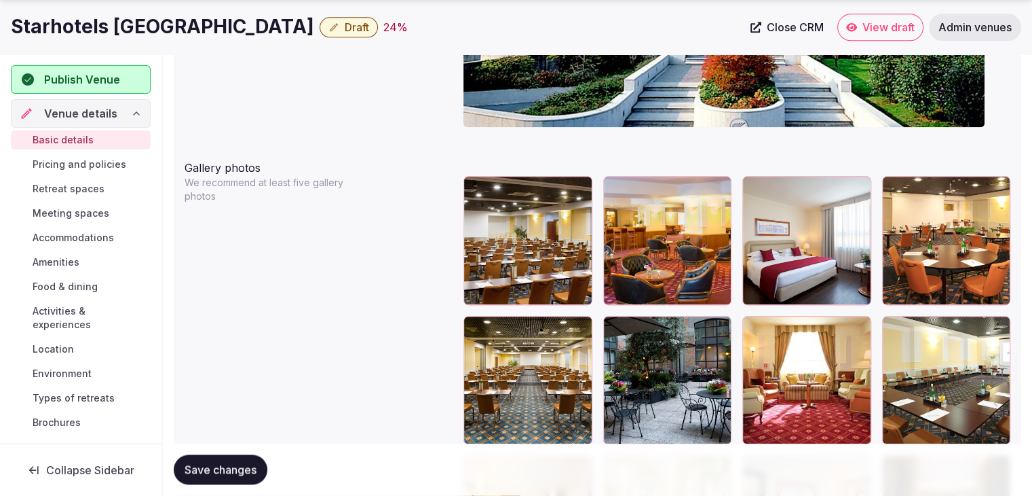
click at [120, 20] on h1 "Starhotels Business Palace" at bounding box center [162, 27] width 303 height 26
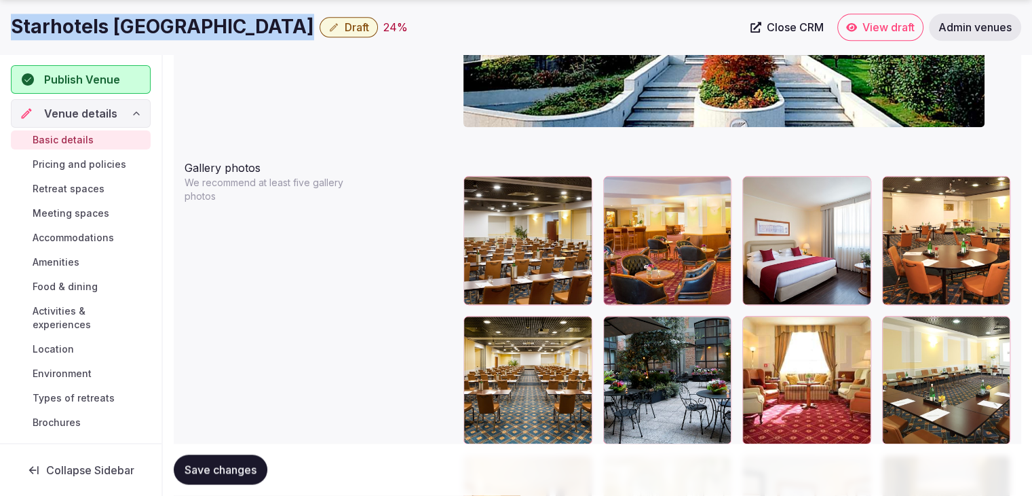
click at [120, 20] on h1 "Starhotels Business Palace" at bounding box center [162, 27] width 303 height 26
copy div "Starhotels Business Palace"
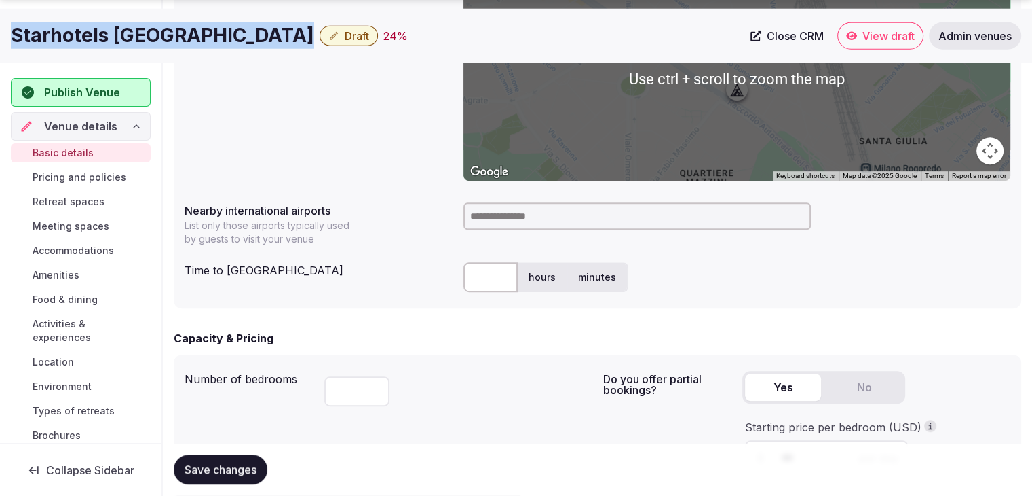
scroll to position [628, 0]
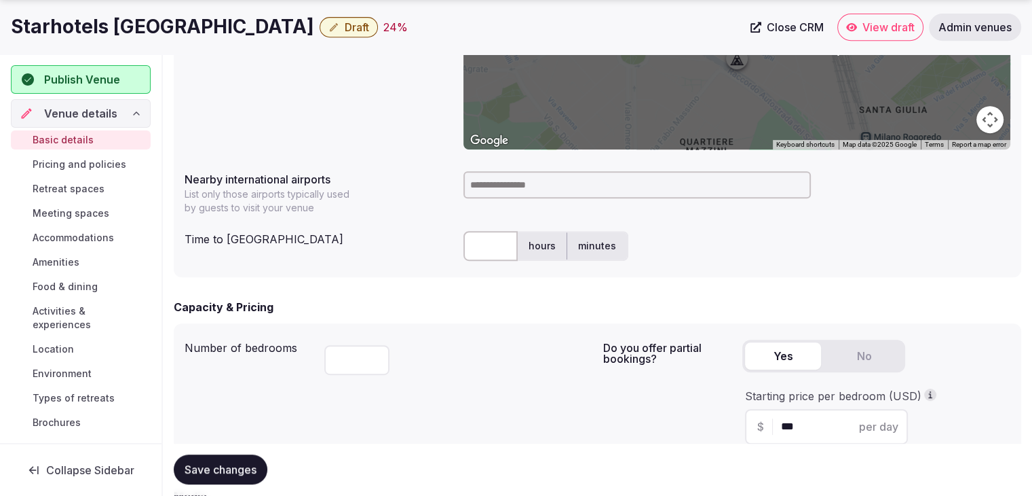
click at [524, 170] on div at bounding box center [737, 185] width 547 height 38
click at [525, 184] on input at bounding box center [638, 184] width 348 height 27
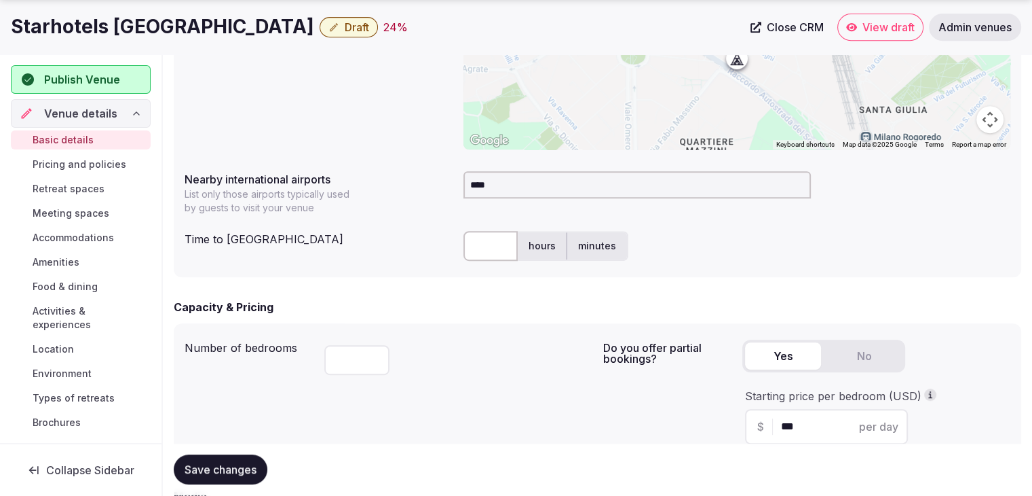
type input "*****"
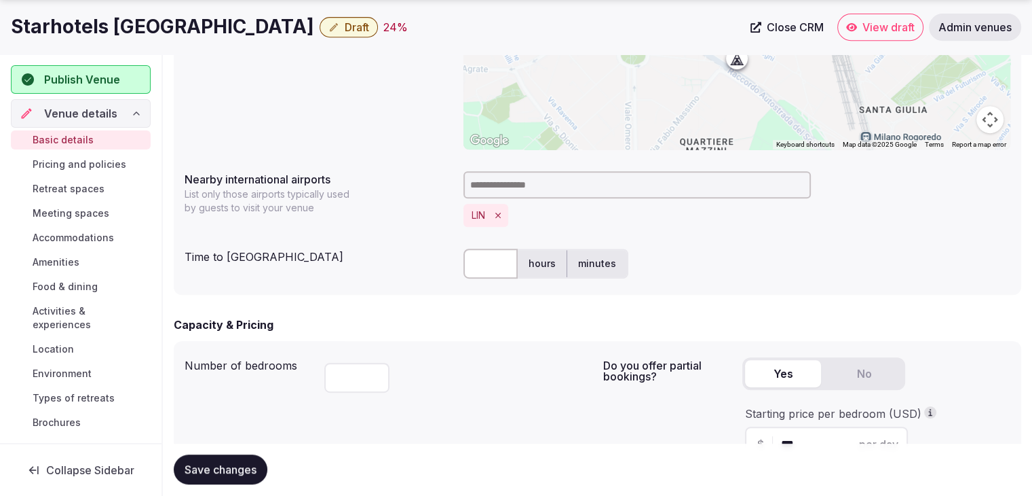
click at [484, 260] on input "text" at bounding box center [491, 263] width 54 height 30
type input "**"
click at [230, 466] on span "Save changes" at bounding box center [221, 470] width 72 height 14
click at [345, 24] on span "Draft" at bounding box center [357, 27] width 24 height 14
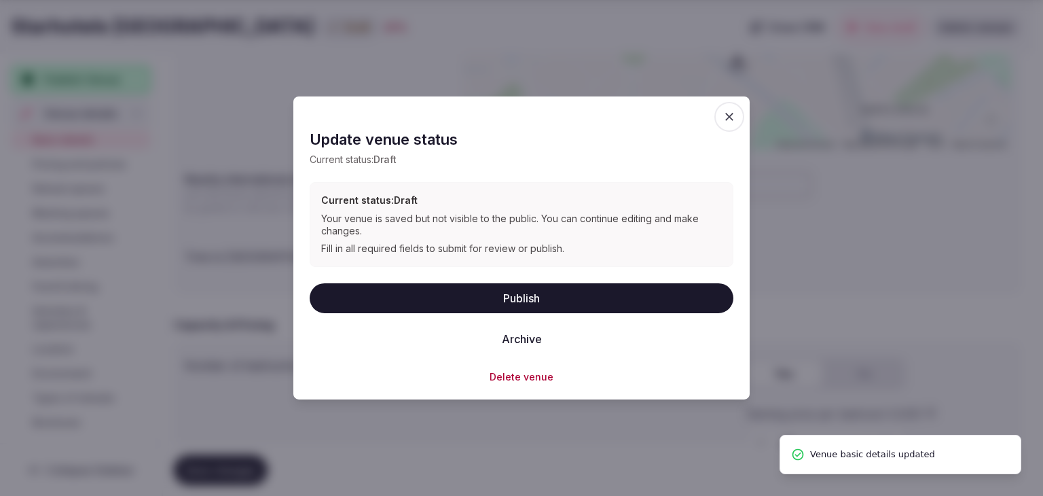
click at [487, 286] on button "Publish" at bounding box center [522, 297] width 424 height 30
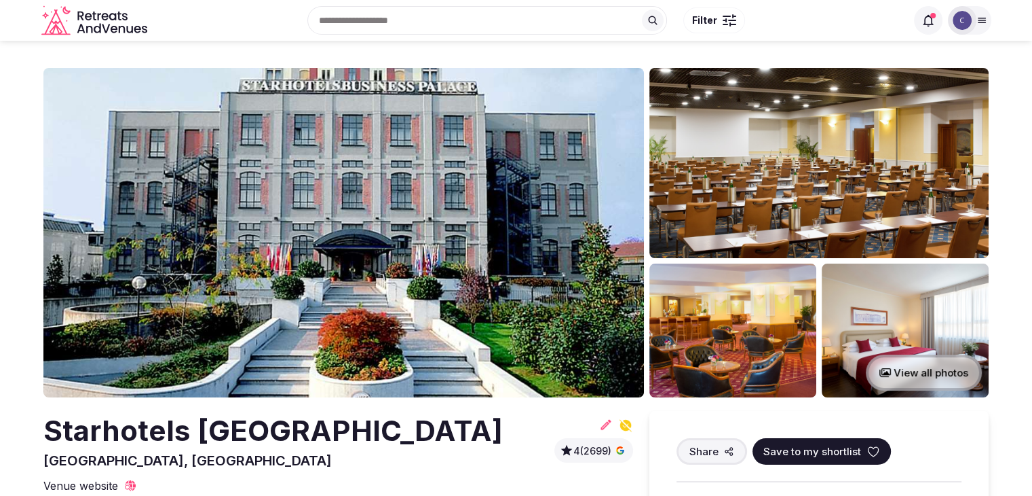
click at [197, 440] on h2 "Starhotels [GEOGRAPHIC_DATA]" at bounding box center [273, 431] width 460 height 40
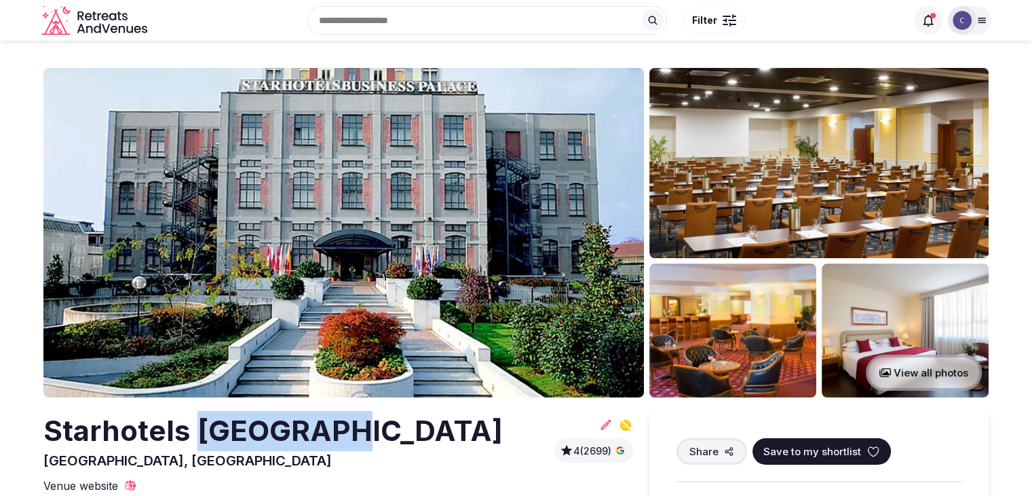
click at [197, 440] on h2 "Starhotels [GEOGRAPHIC_DATA]" at bounding box center [273, 431] width 460 height 40
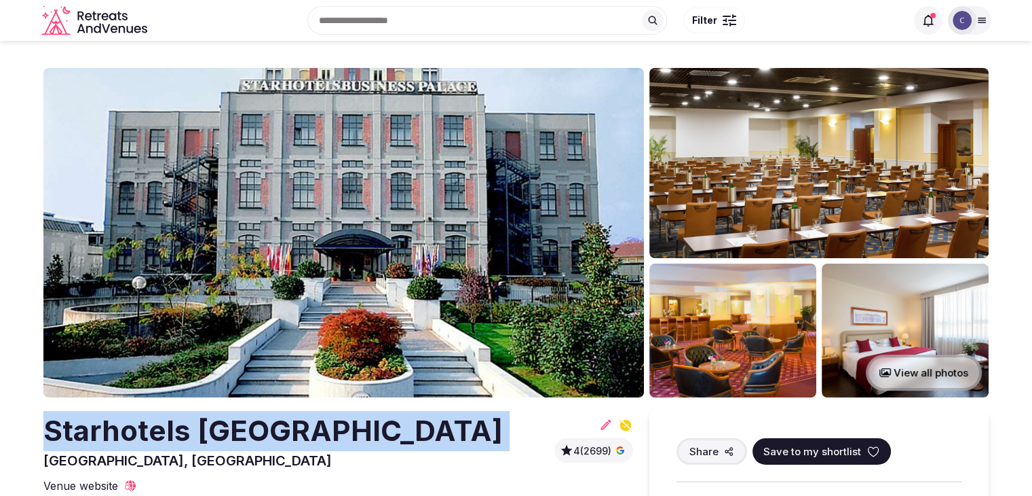
click at [197, 440] on h2 "Starhotels [GEOGRAPHIC_DATA]" at bounding box center [273, 431] width 460 height 40
copy h2 "Starhotels [GEOGRAPHIC_DATA]"
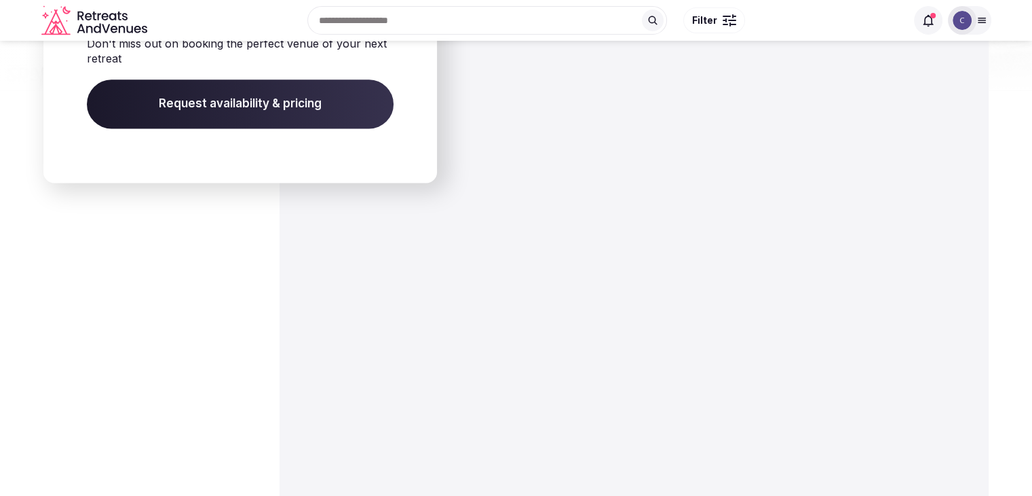
scroll to position [1765, 0]
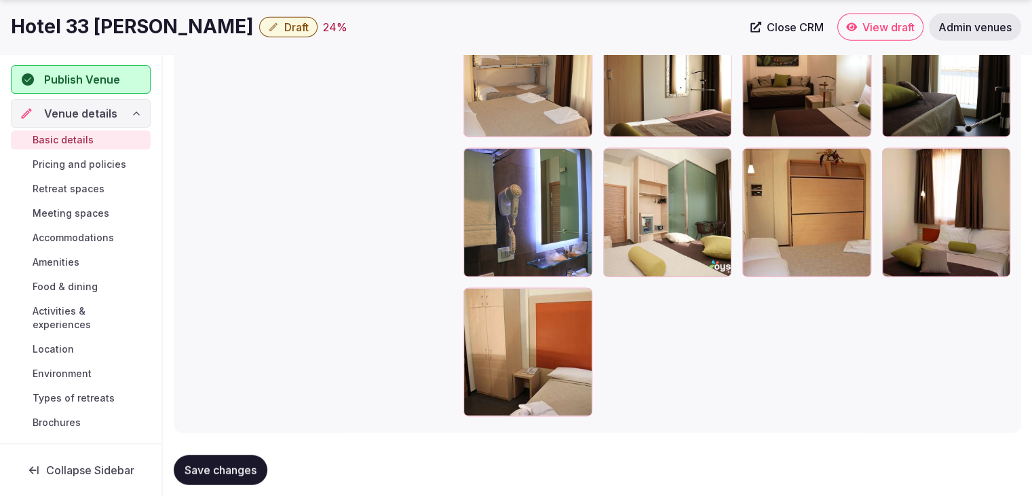
scroll to position [3233, 0]
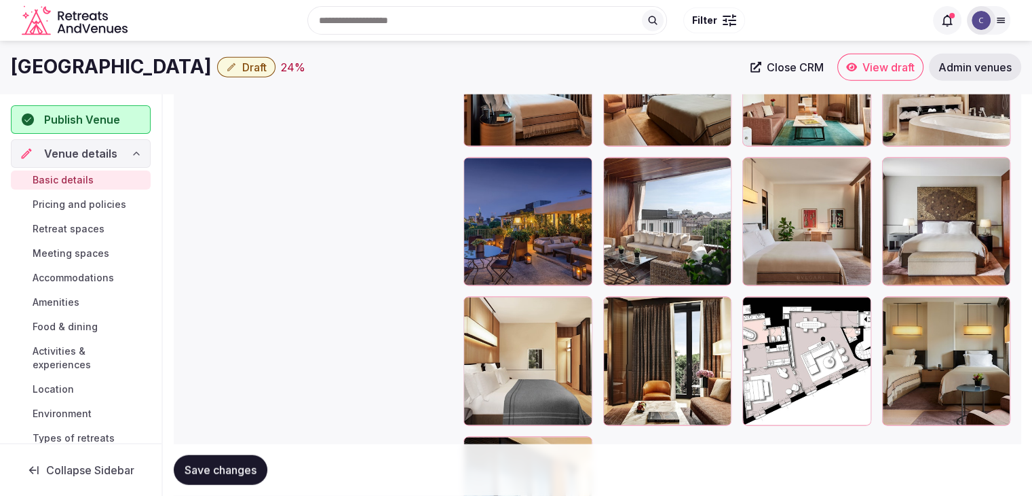
scroll to position [2783, 0]
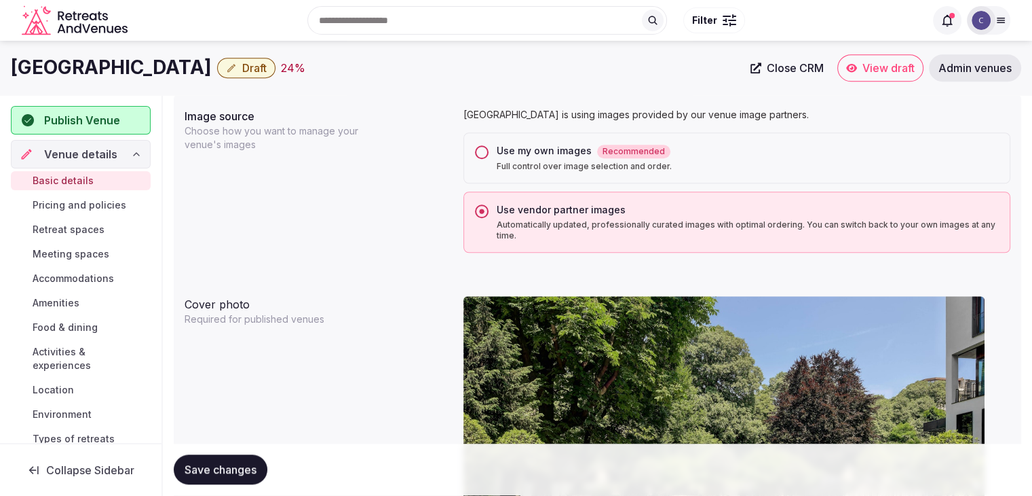
drag, startPoint x: 481, startPoint y: 185, endPoint x: 477, endPoint y: 269, distance: 84.3
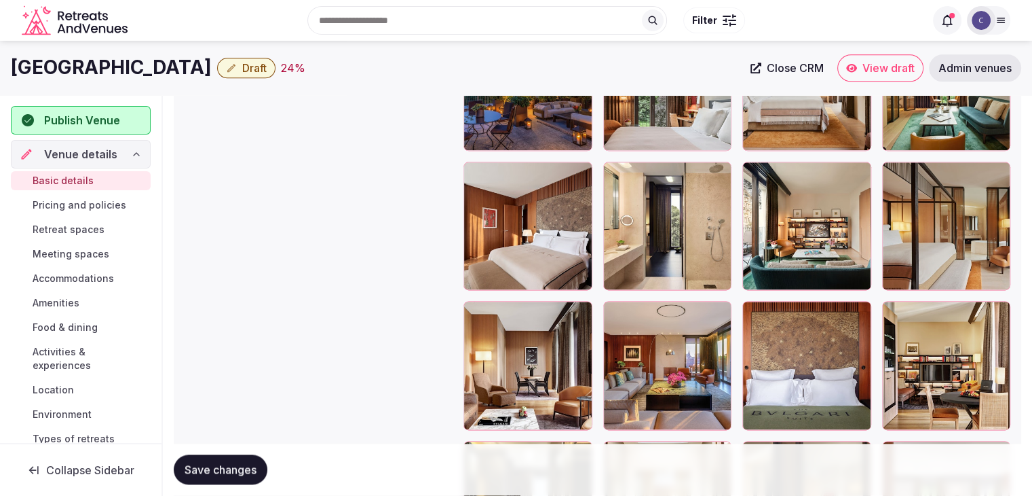
scroll to position [1529, 0]
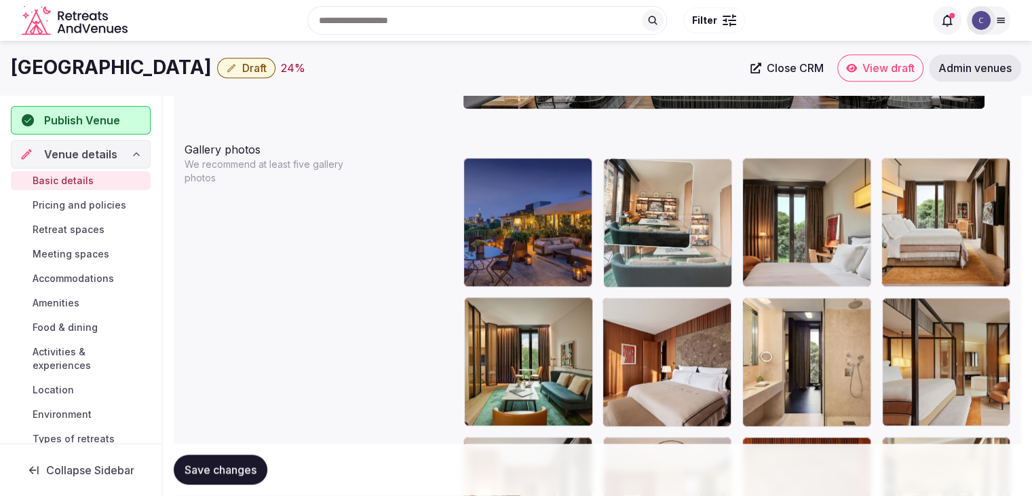
drag, startPoint x: 753, startPoint y: 310, endPoint x: 697, endPoint y: 172, distance: 149.5
click at [660, 186] on body "**********" at bounding box center [516, 196] width 1032 height 3450
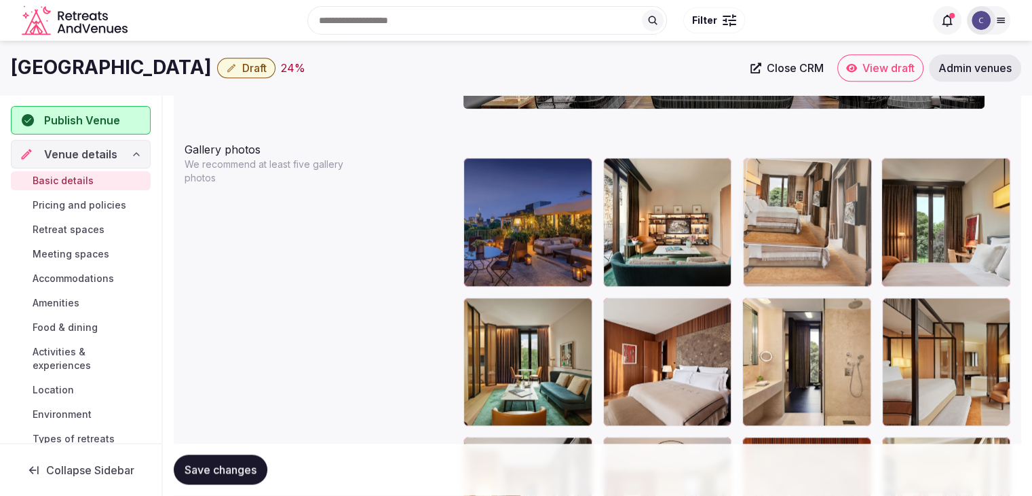
drag, startPoint x: 903, startPoint y: 170, endPoint x: 807, endPoint y: 169, distance: 95.7
click at [804, 169] on body "**********" at bounding box center [516, 196] width 1032 height 3450
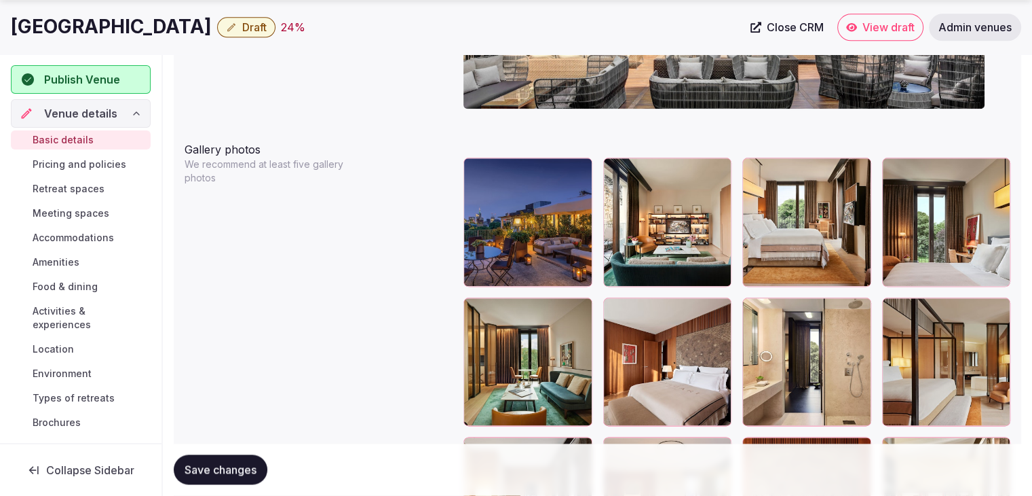
scroll to position [1664, 0]
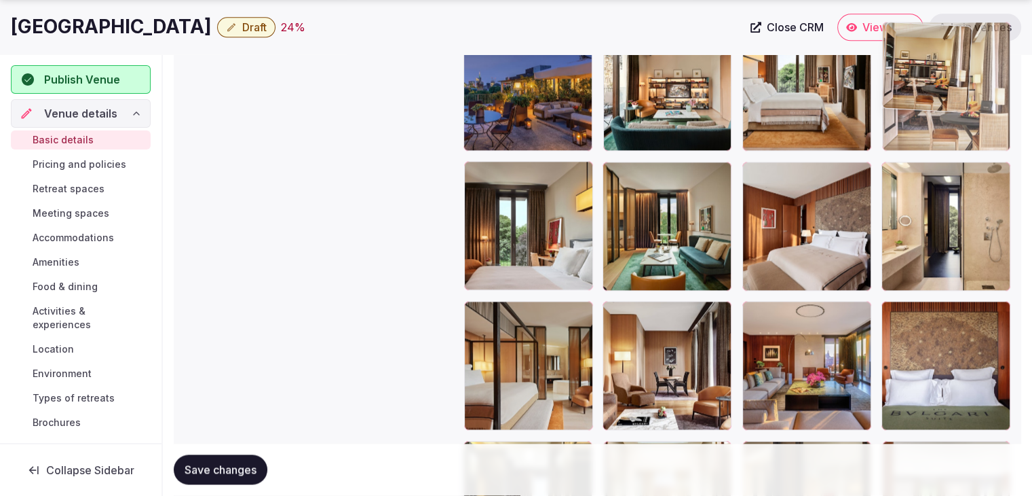
drag, startPoint x: 887, startPoint y: 305, endPoint x: 921, endPoint y: 111, distance: 197.1
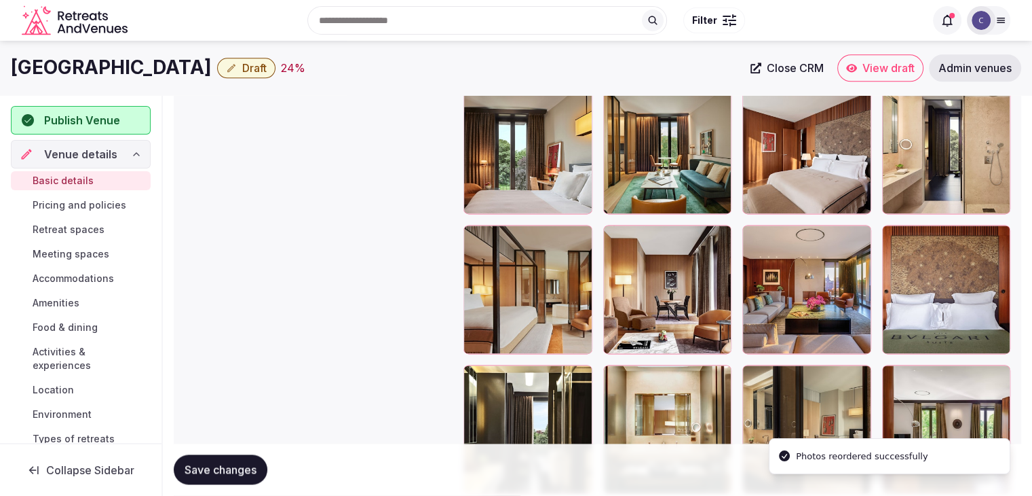
scroll to position [1732, 0]
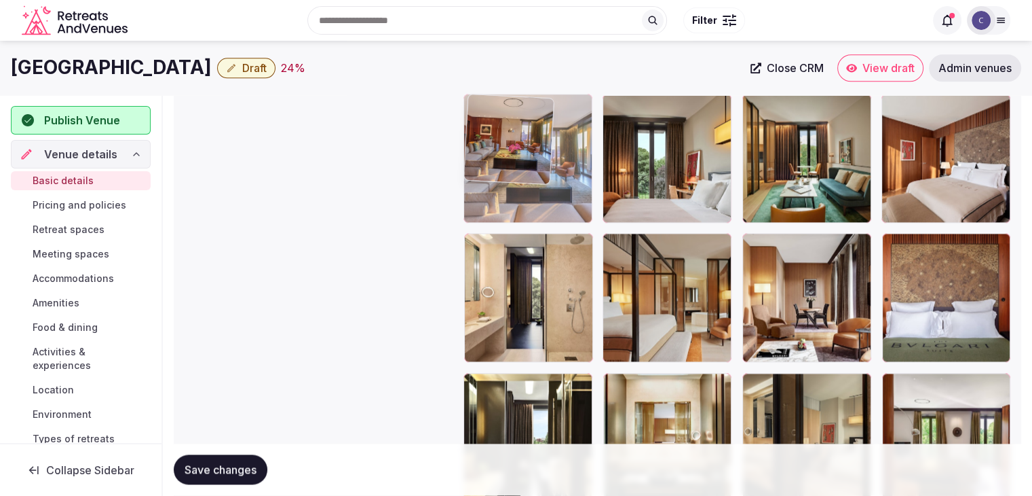
drag, startPoint x: 758, startPoint y: 254, endPoint x: 542, endPoint y: 146, distance: 240.7
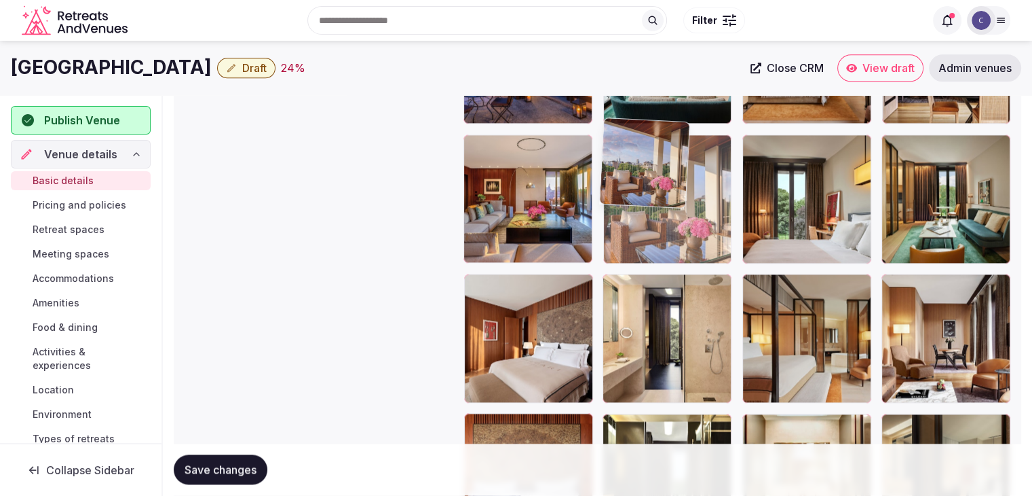
scroll to position [1691, 0]
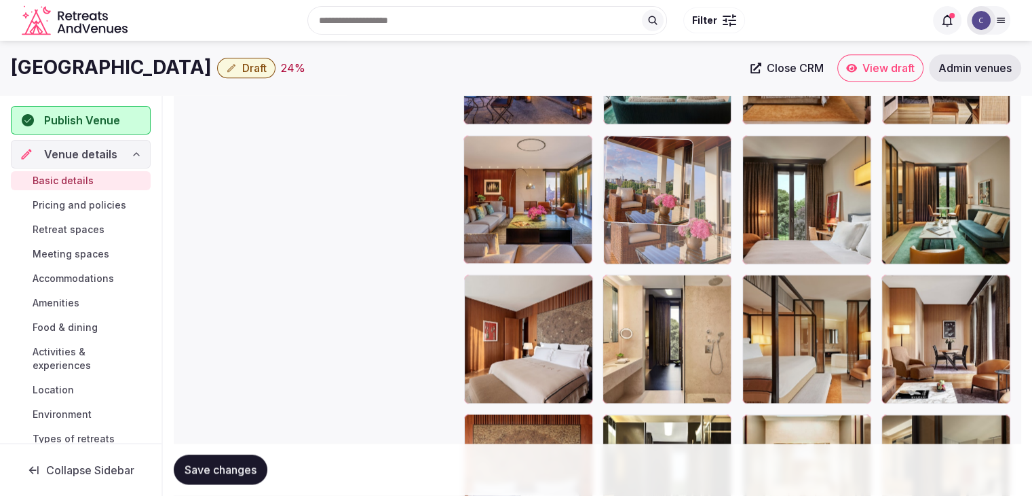
drag, startPoint x: 614, startPoint y: 82, endPoint x: 629, endPoint y: 195, distance: 114.3
click at [620, 196] on body "**********" at bounding box center [516, 34] width 1032 height 3450
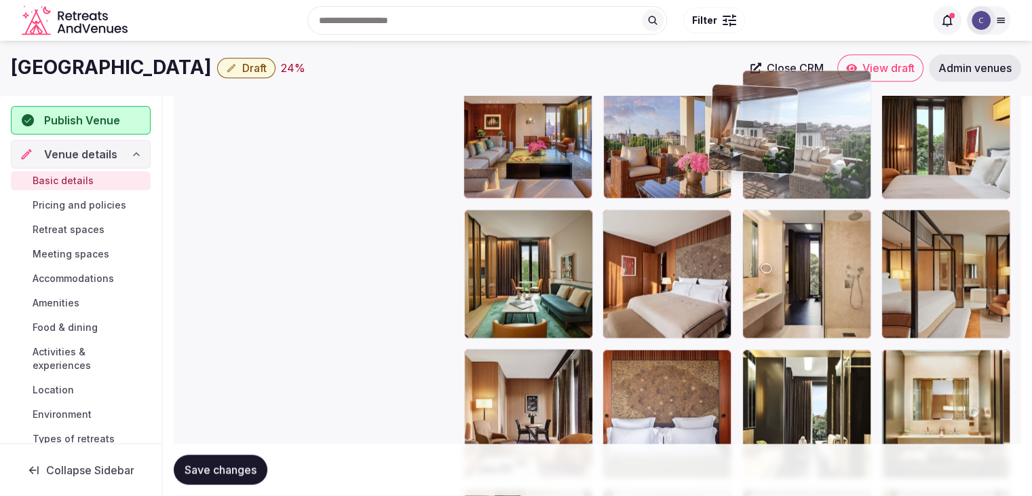
scroll to position [1746, 0]
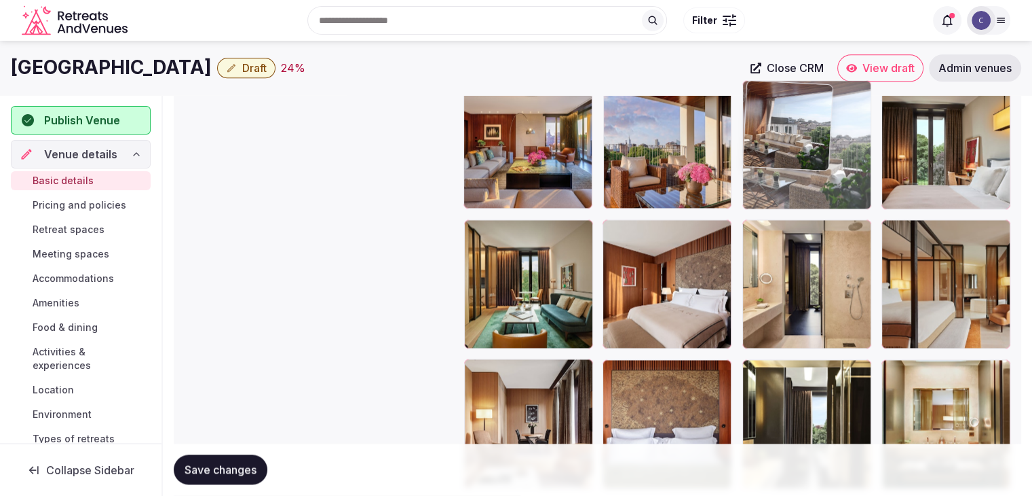
drag, startPoint x: 615, startPoint y: 105, endPoint x: 752, endPoint y: 128, distance: 138.9
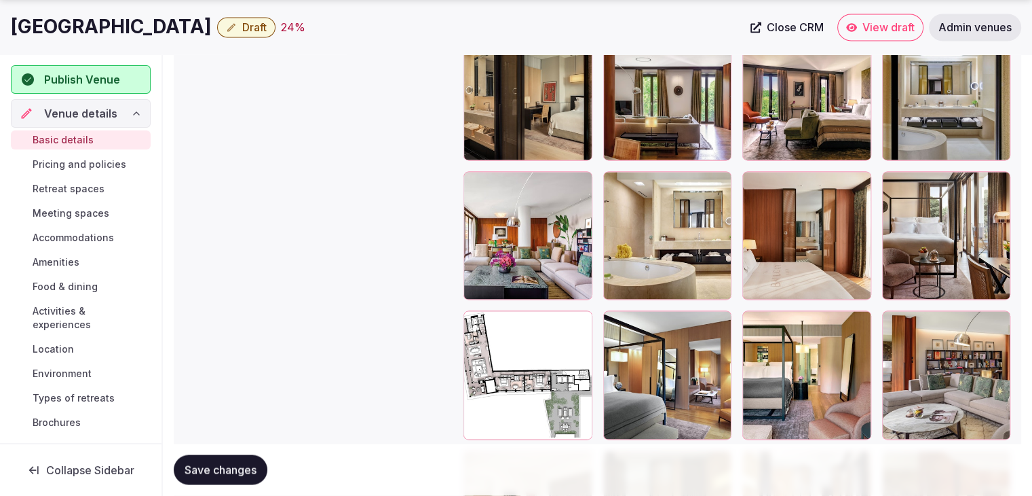
scroll to position [2221, 0]
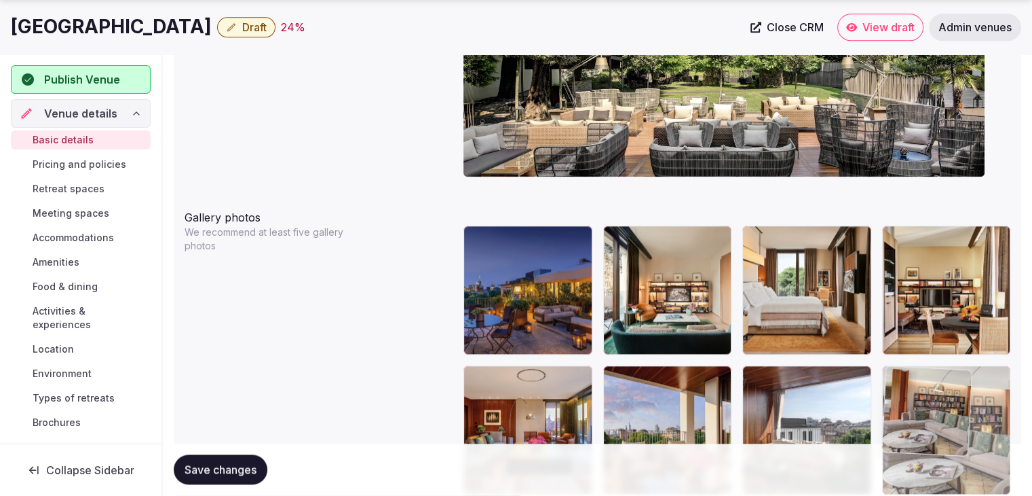
drag, startPoint x: 934, startPoint y: 109, endPoint x: 927, endPoint y: 376, distance: 267.5
click at [925, 373] on body "**********" at bounding box center [516, 264] width 1032 height 3450
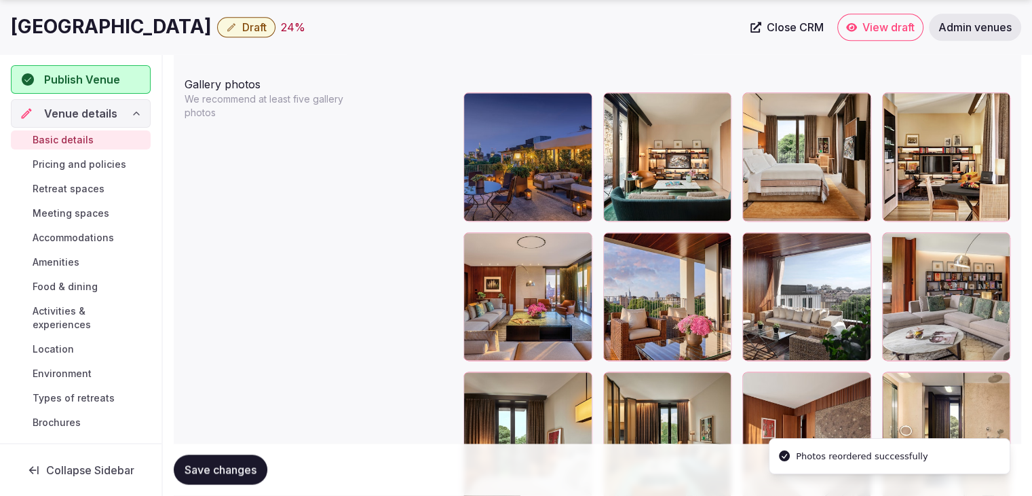
scroll to position [1597, 0]
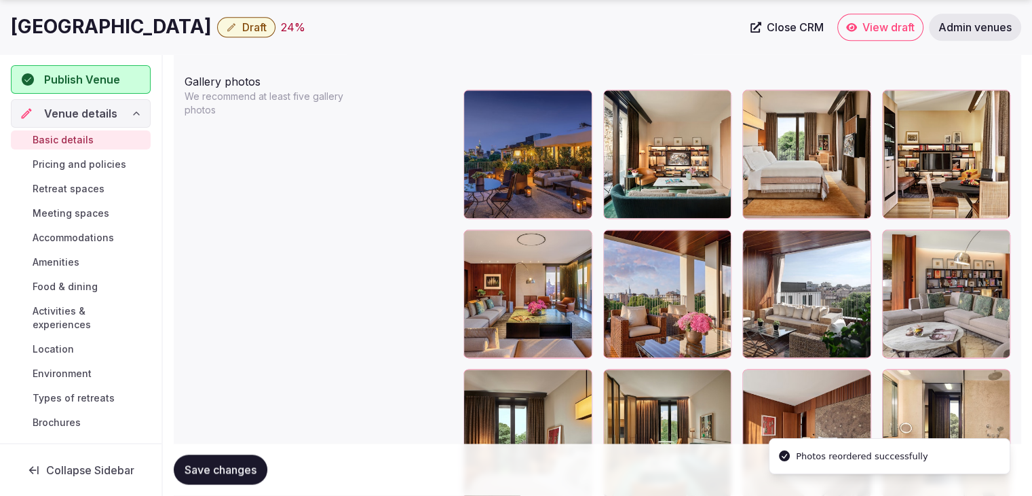
click at [255, 462] on button "Save changes" at bounding box center [221, 470] width 94 height 30
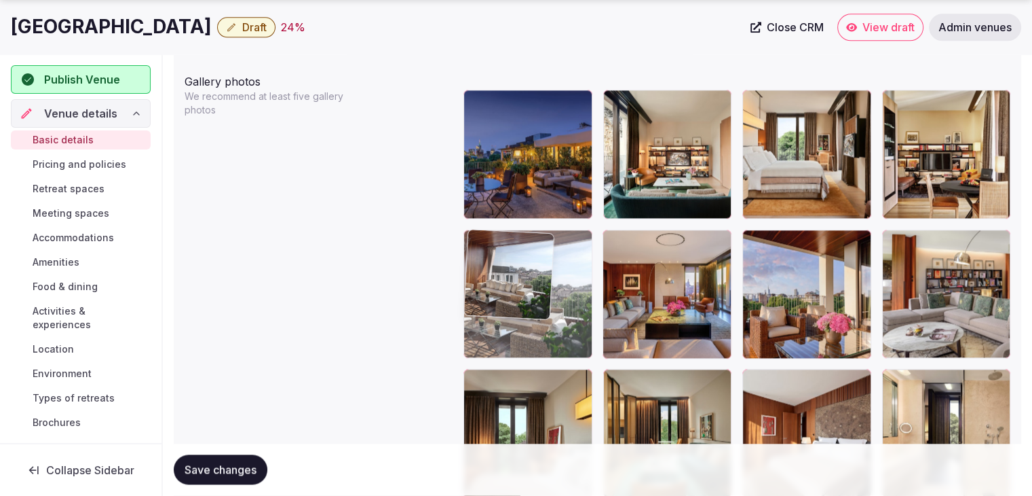
drag, startPoint x: 753, startPoint y: 242, endPoint x: 499, endPoint y: 263, distance: 254.7
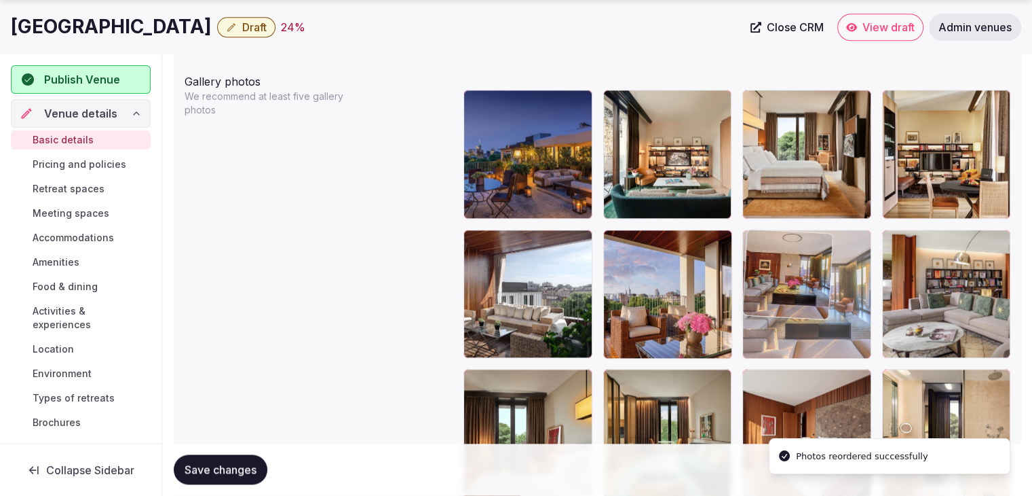
drag, startPoint x: 612, startPoint y: 244, endPoint x: 739, endPoint y: 246, distance: 126.3
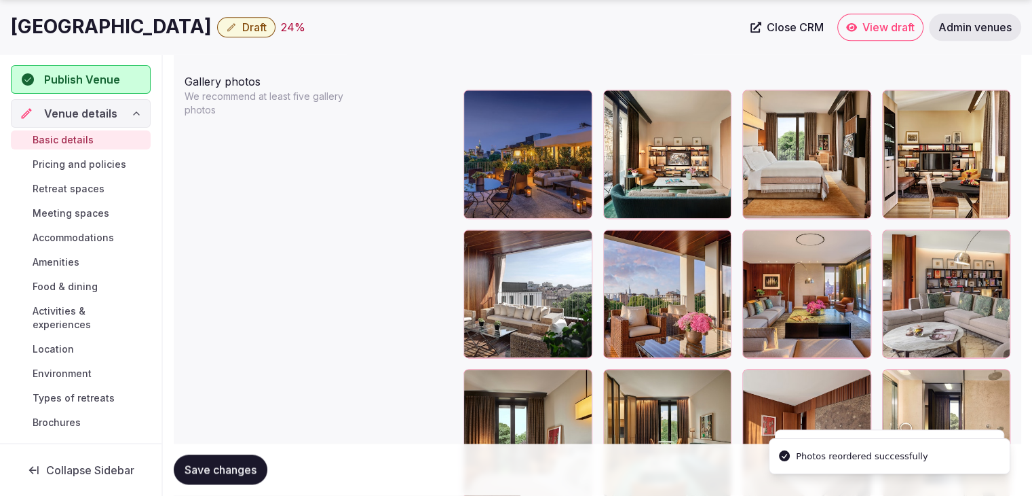
click at [248, 471] on span "Save changes" at bounding box center [221, 470] width 72 height 14
click at [90, 36] on h1 "Bulgari Hotel & Resort Milano" at bounding box center [111, 27] width 201 height 26
click at [90, 37] on h1 "Bulgari Hotel & Resort Milano" at bounding box center [111, 27] width 201 height 26
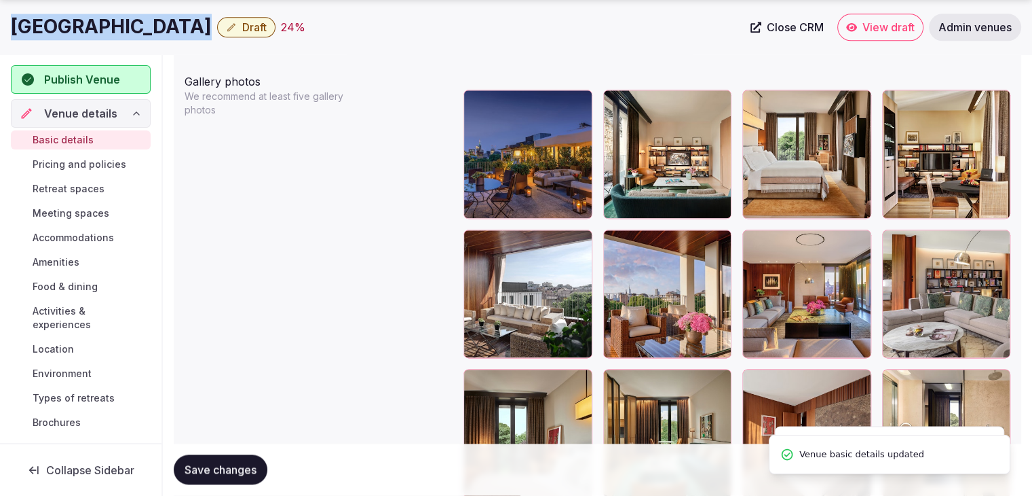
click at [90, 37] on h1 "Bulgari Hotel & Resort Milano" at bounding box center [111, 27] width 201 height 26
copy div "Bulgari Hotel & Resort Milano"
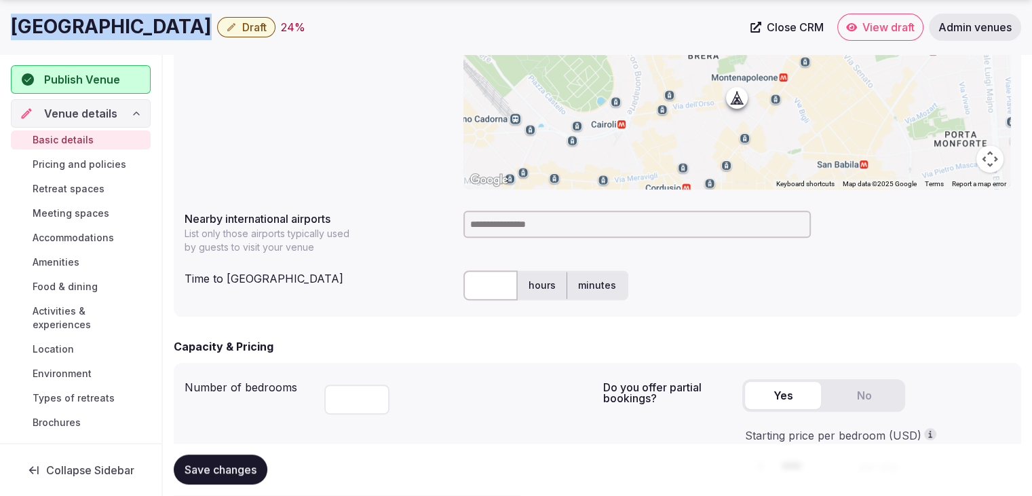
scroll to position [611, 0]
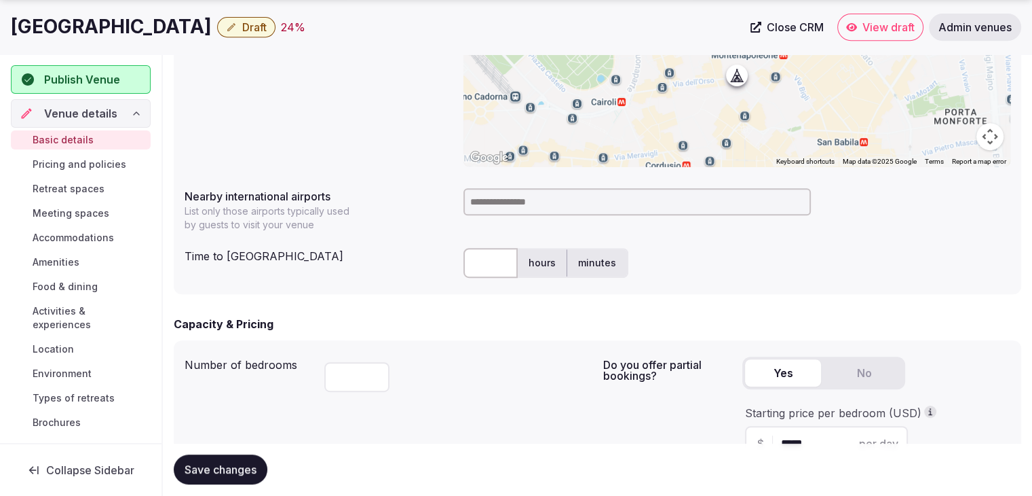
click at [557, 201] on input at bounding box center [638, 201] width 348 height 27
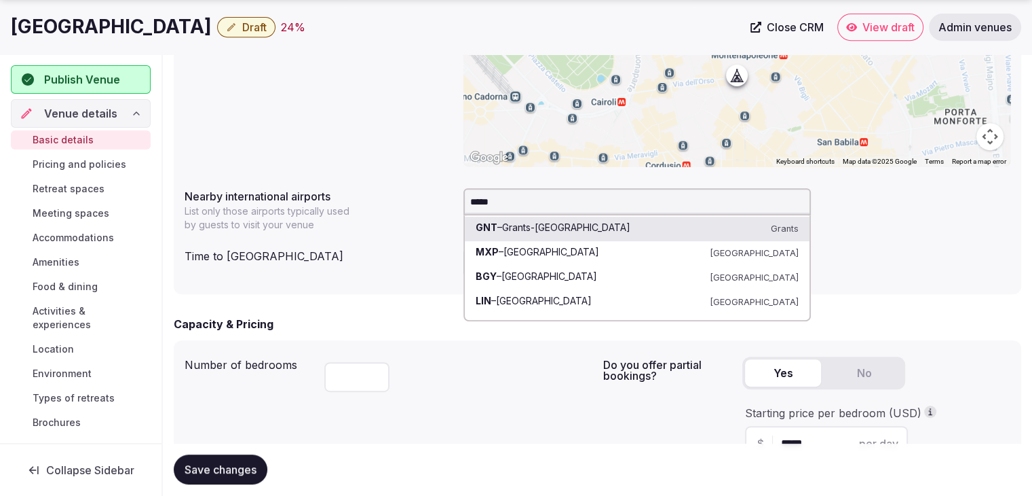
type input "*****"
click at [521, 315] on div "GNT – Grants-Milan Municipal Airport Grants MXP – Malpensa International Airpor…" at bounding box center [638, 268] width 348 height 106
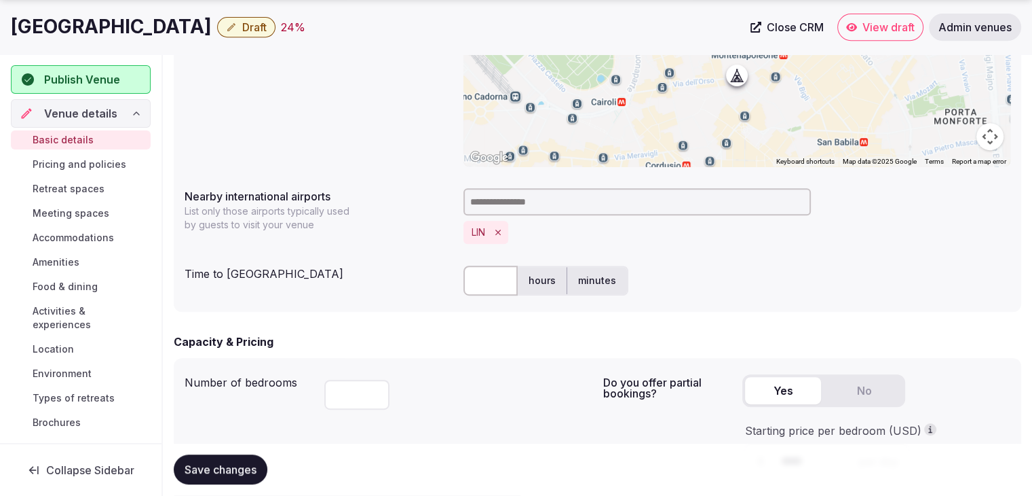
click at [504, 276] on input "text" at bounding box center [491, 280] width 54 height 30
type input "**"
click at [494, 365] on div "Number of bedrooms ** Do you offer partial bookings? Yes No Starting price per …" at bounding box center [598, 429] width 848 height 143
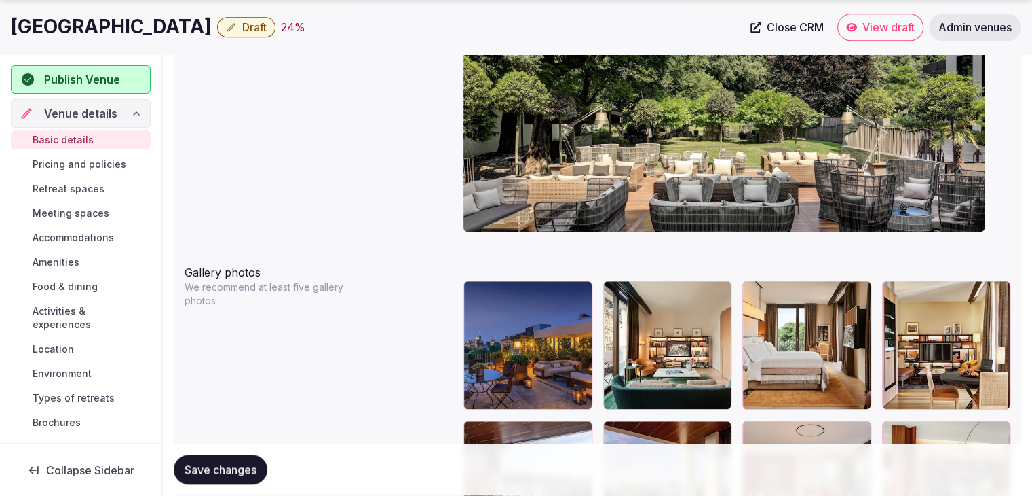
scroll to position [1425, 0]
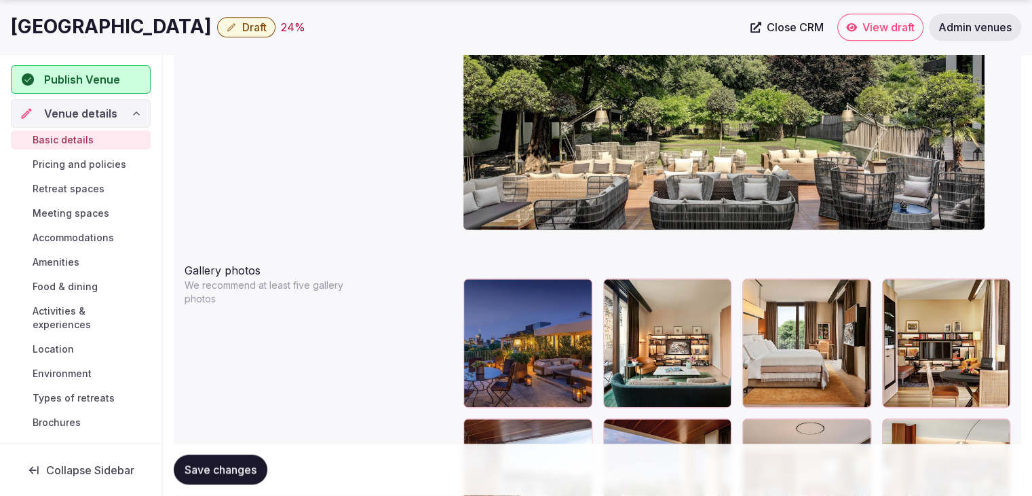
click at [240, 470] on span "Save changes" at bounding box center [221, 470] width 72 height 14
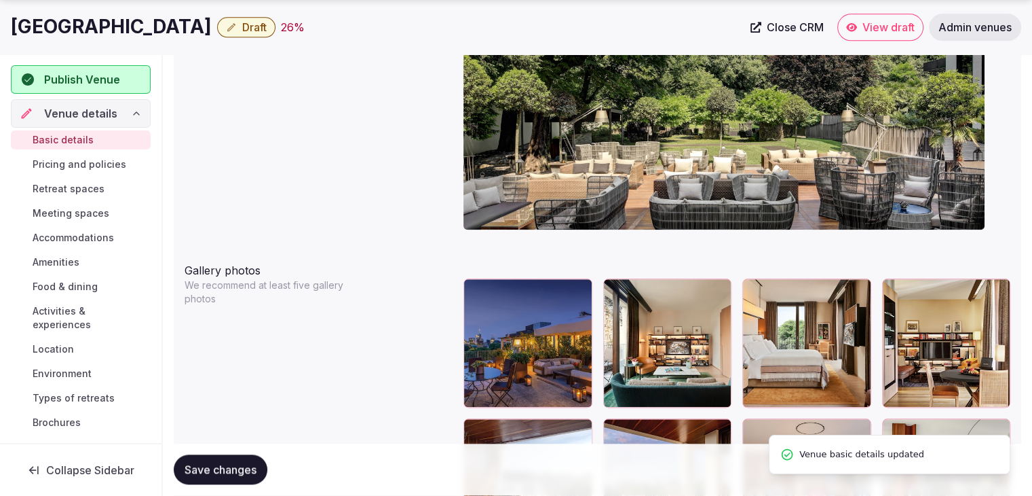
click at [276, 18] on button "Draft" at bounding box center [246, 27] width 58 height 20
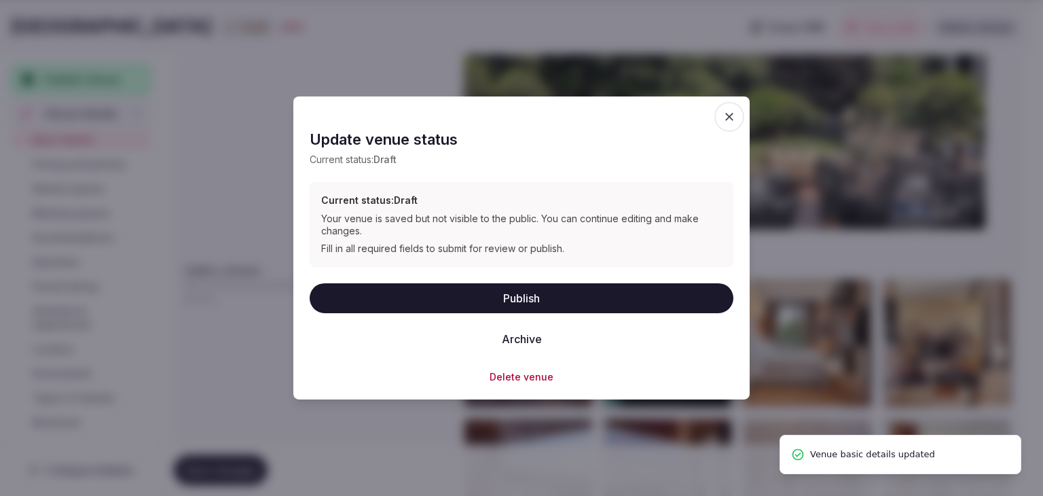
click at [429, 295] on button "Publish" at bounding box center [522, 297] width 424 height 30
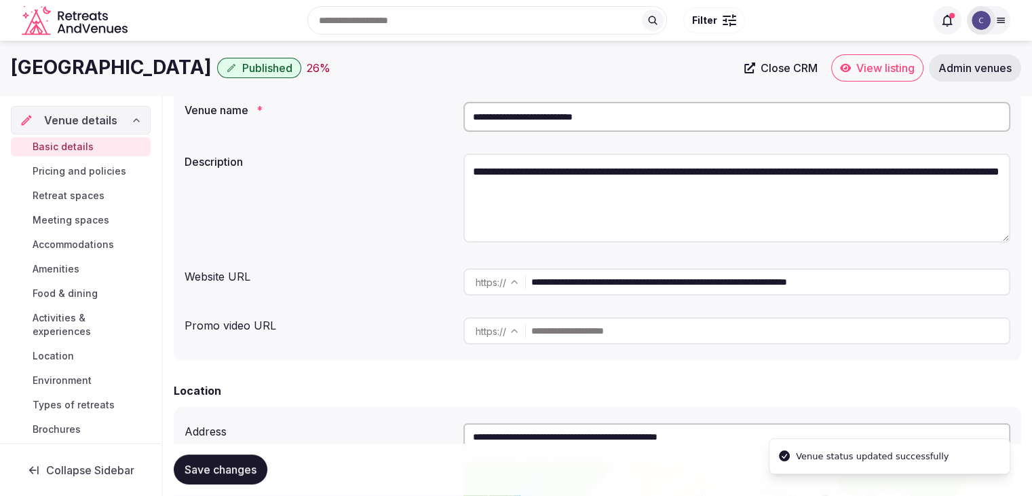
scroll to position [0, 0]
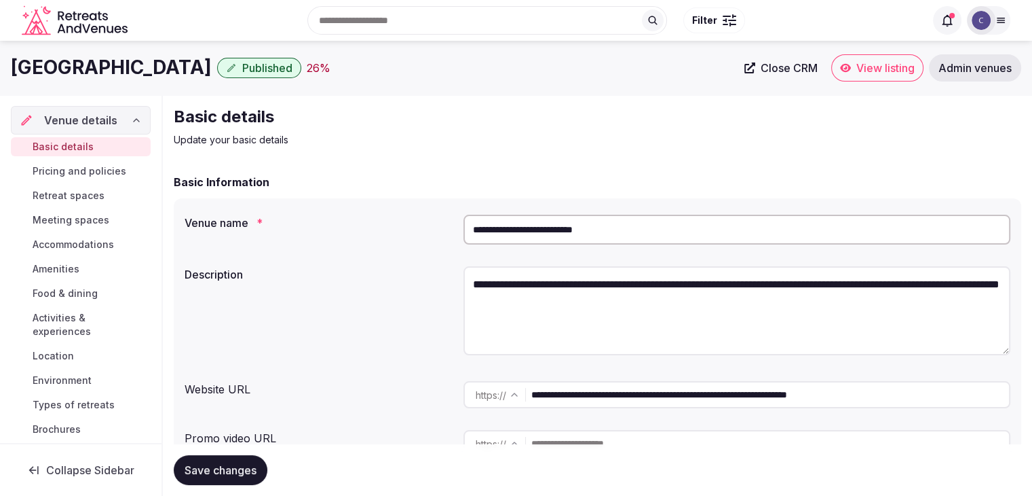
click at [589, 224] on input "**********" at bounding box center [737, 229] width 547 height 30
paste input "text"
type input "**********"
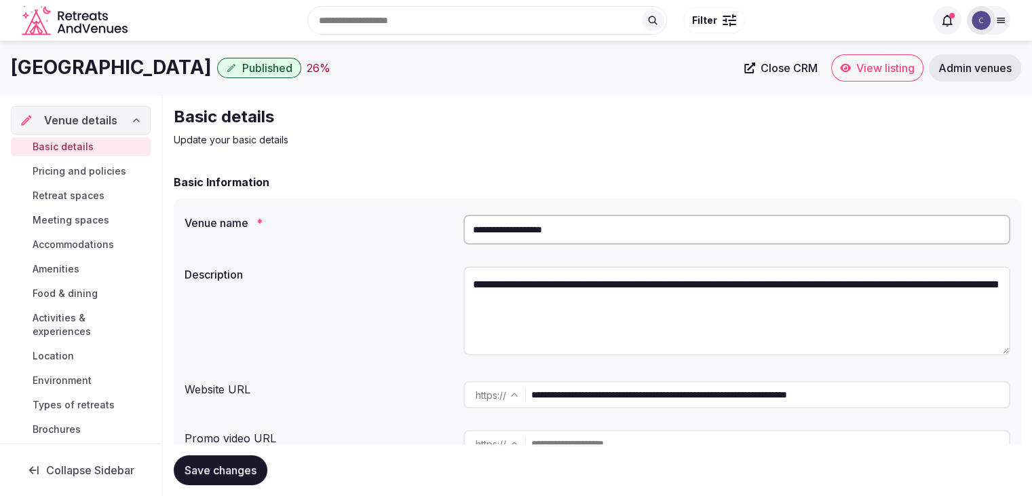
click at [242, 469] on span "Save changes" at bounding box center [221, 470] width 72 height 14
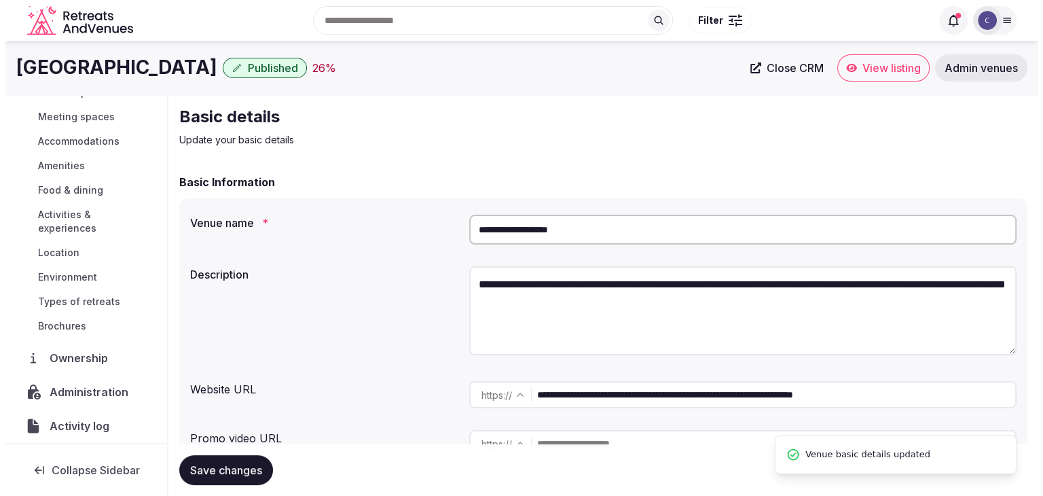
scroll to position [211, 0]
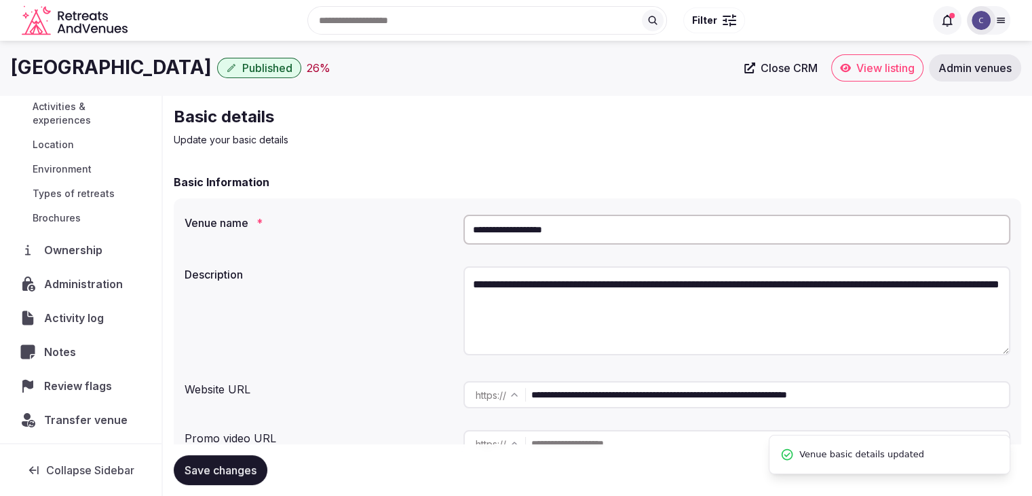
click at [107, 276] on span "Administration" at bounding box center [86, 284] width 84 height 16
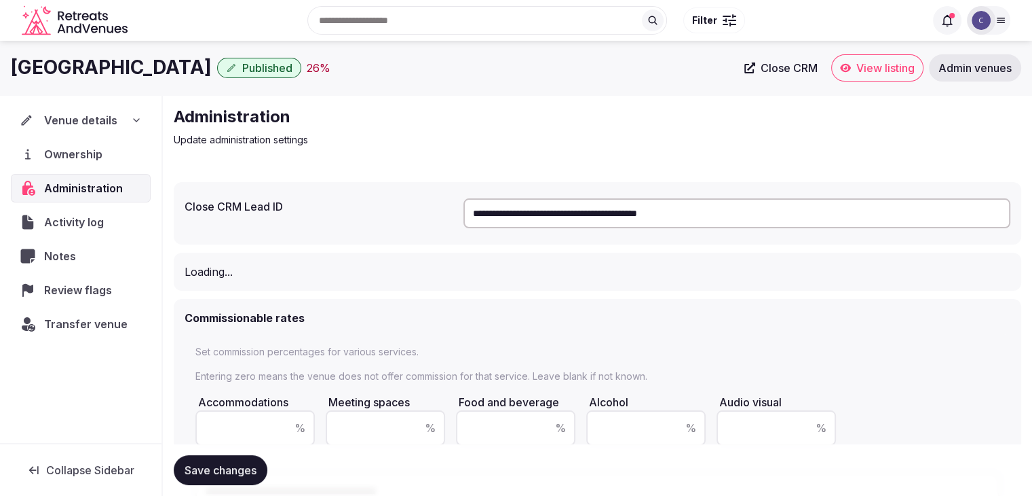
click at [635, 215] on input "**********" at bounding box center [737, 213] width 547 height 30
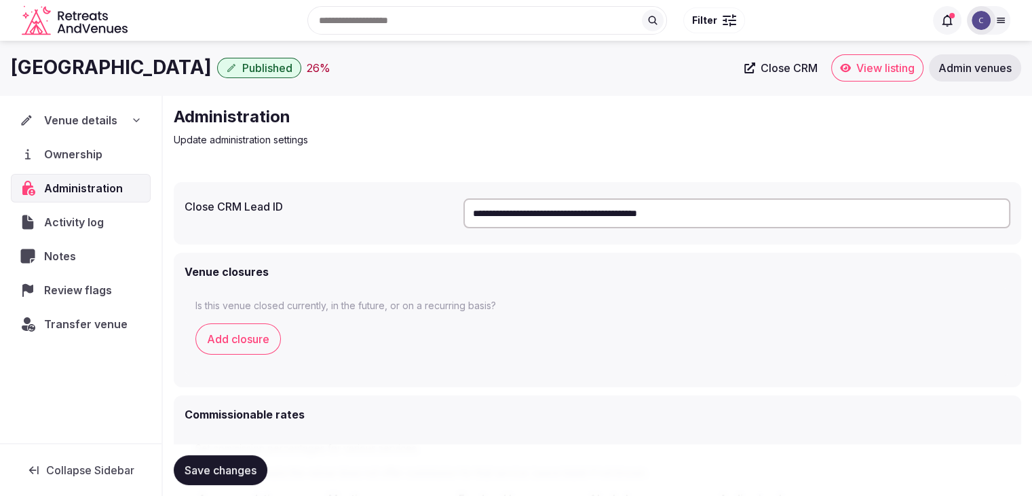
click at [635, 215] on input "**********" at bounding box center [737, 213] width 547 height 30
click at [128, 126] on div "Venue details" at bounding box center [81, 120] width 122 height 16
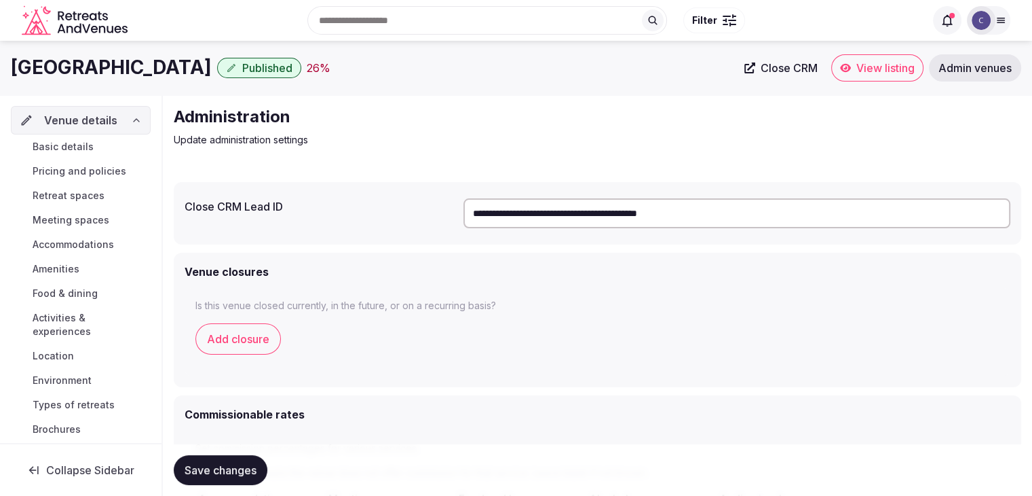
click at [105, 147] on link "Basic details" at bounding box center [81, 146] width 140 height 19
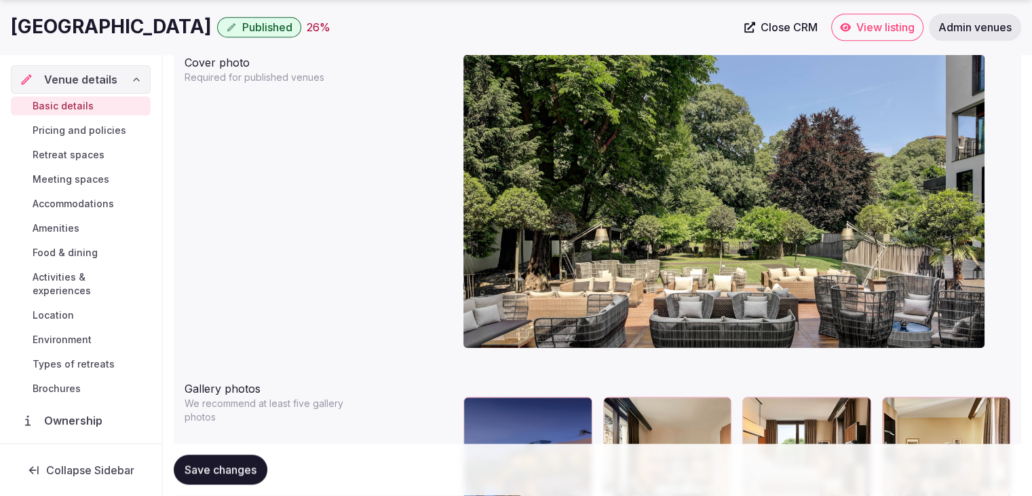
scroll to position [1425, 0]
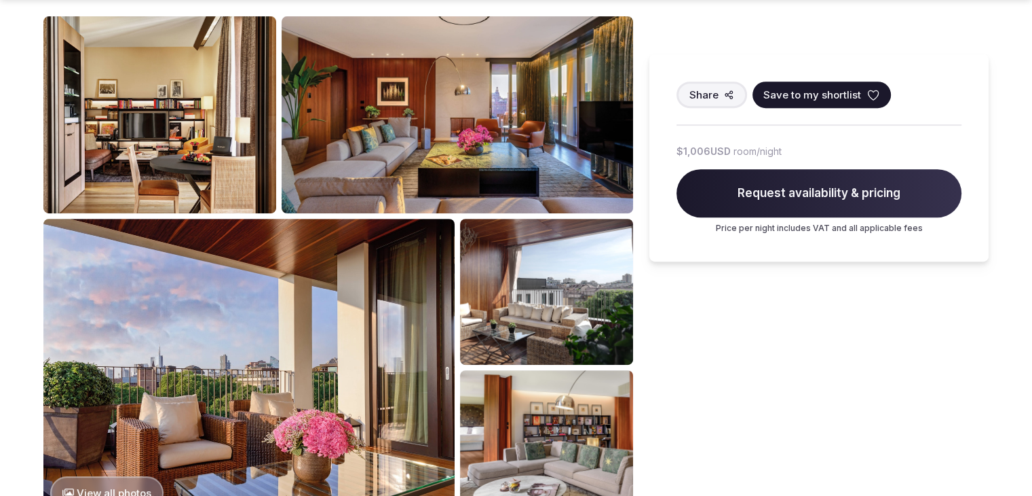
scroll to position [611, 0]
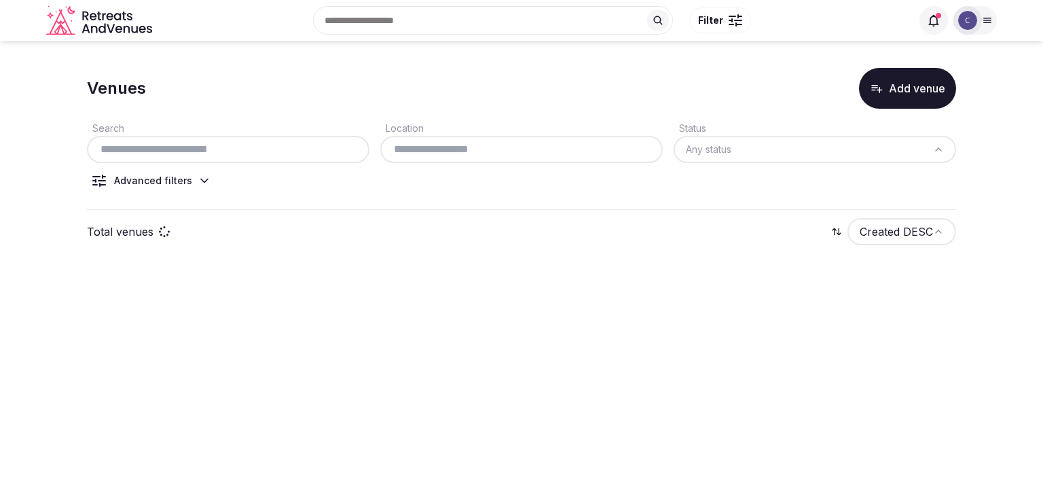
click at [214, 145] on input "text" at bounding box center [228, 149] width 272 height 16
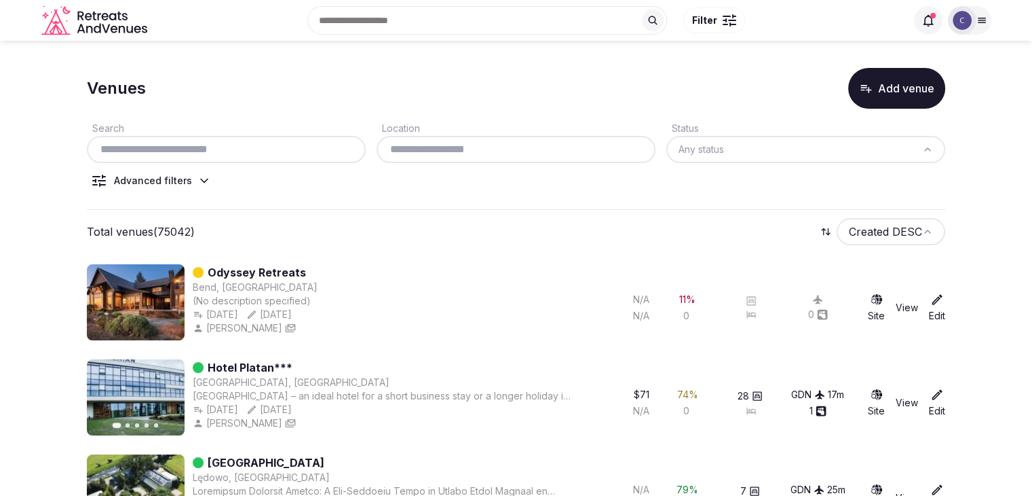
click at [215, 147] on input "text" at bounding box center [226, 149] width 268 height 16
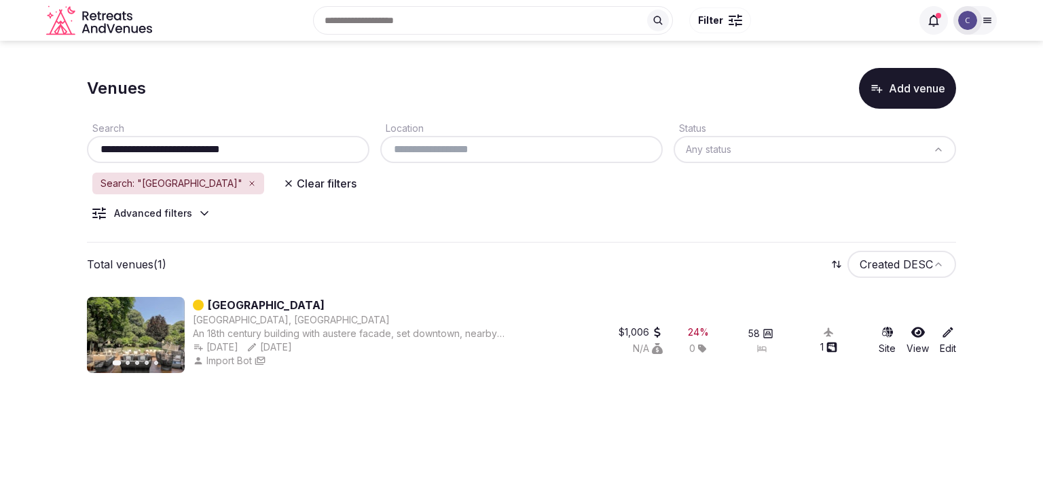
drag, startPoint x: 169, startPoint y: 147, endPoint x: 295, endPoint y: 147, distance: 125.6
click at [295, 147] on input "**********" at bounding box center [228, 149] width 272 height 16
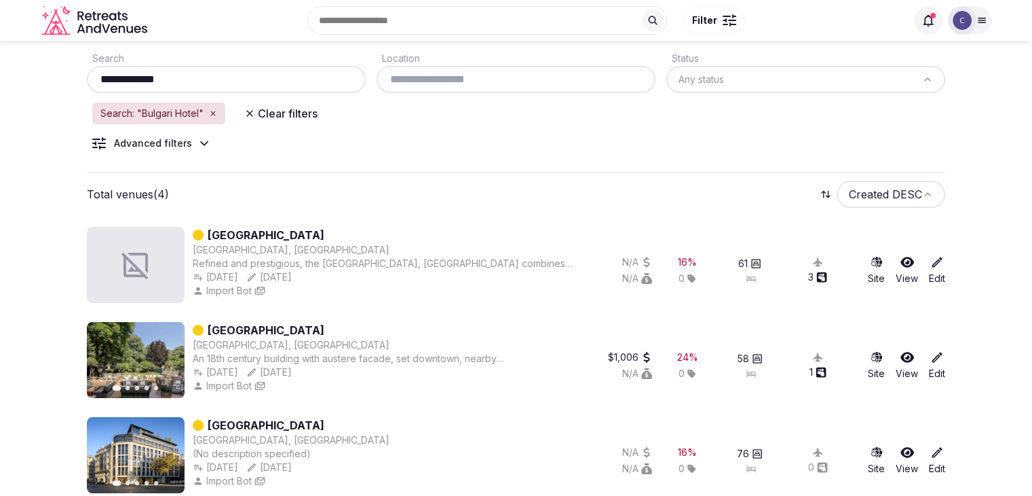
scroll to position [184, 0]
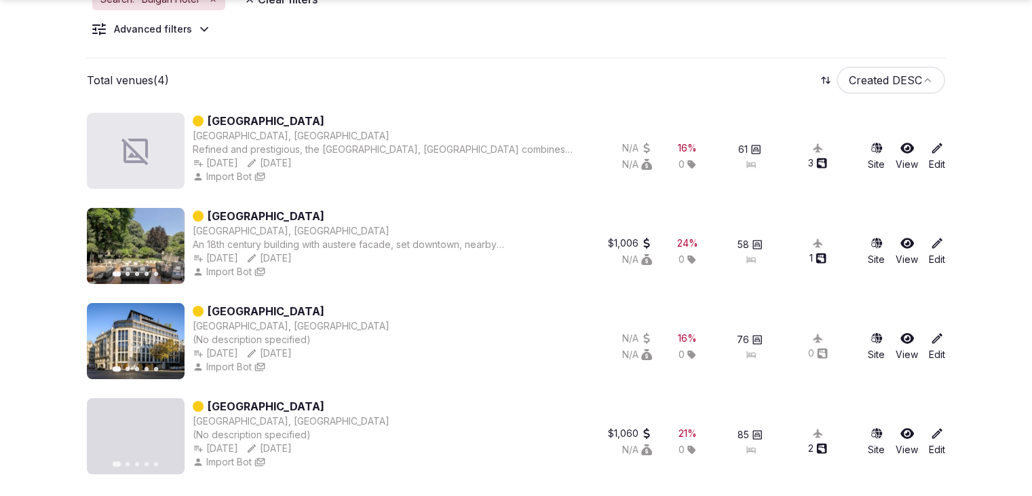
type input "**********"
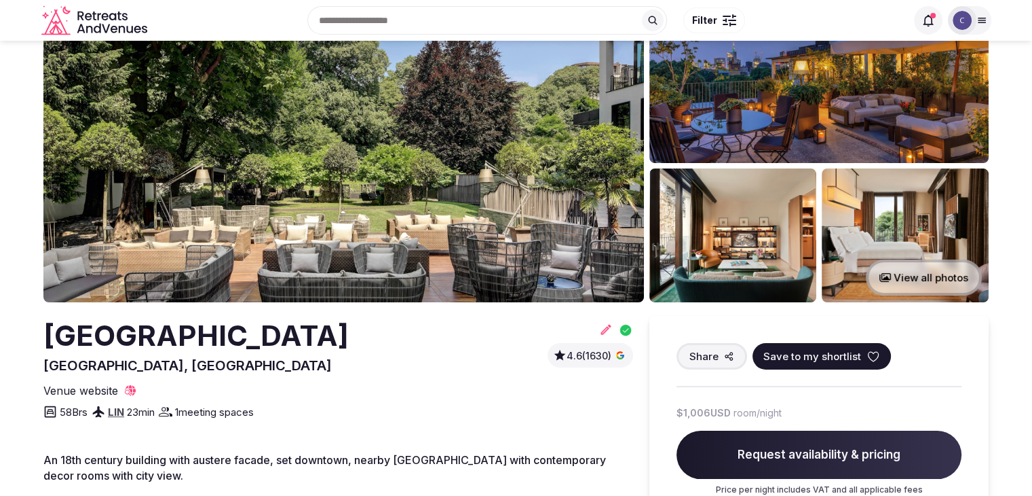
scroll to position [68, 0]
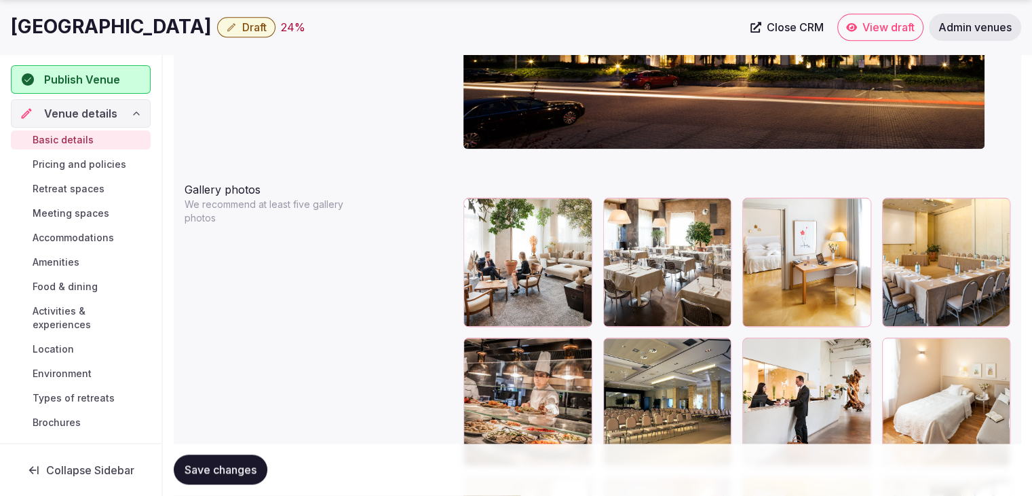
scroll to position [1561, 0]
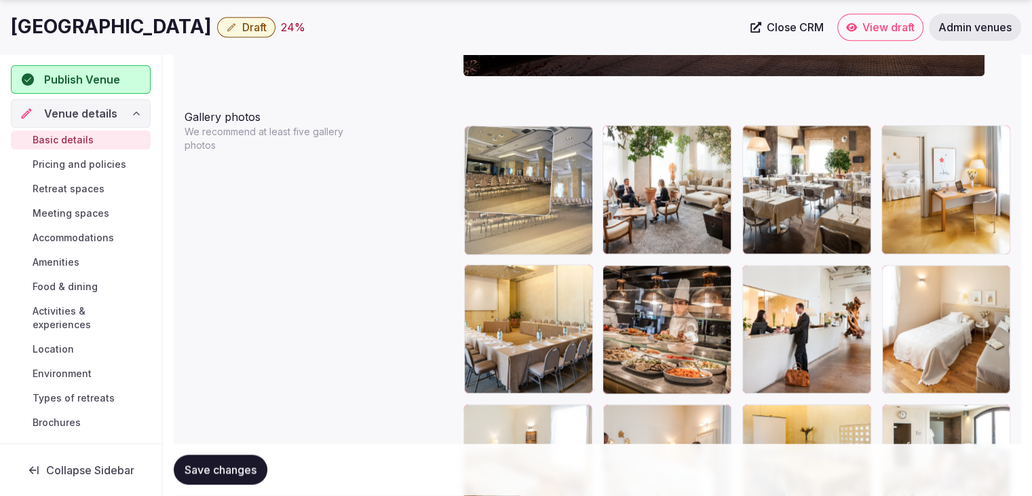
drag, startPoint x: 618, startPoint y: 280, endPoint x: 506, endPoint y: 181, distance: 150.0
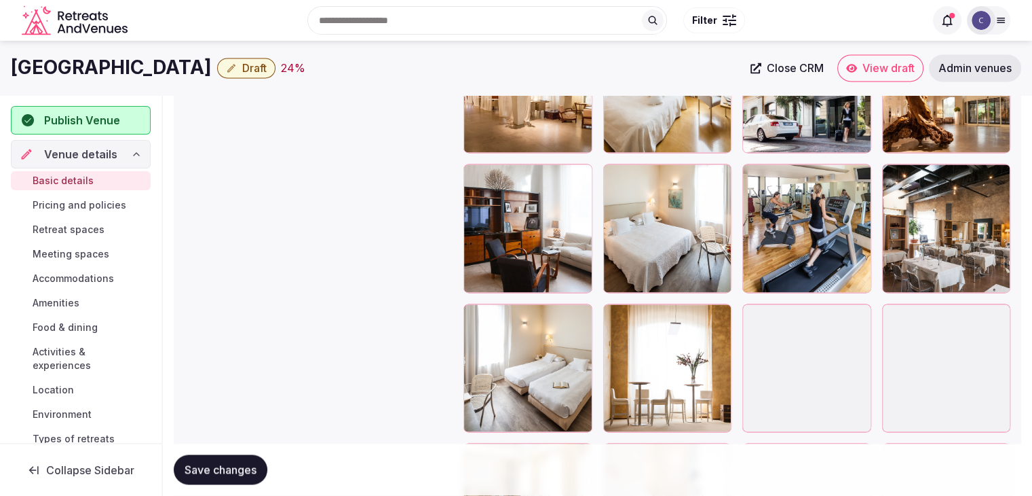
scroll to position [2057, 0]
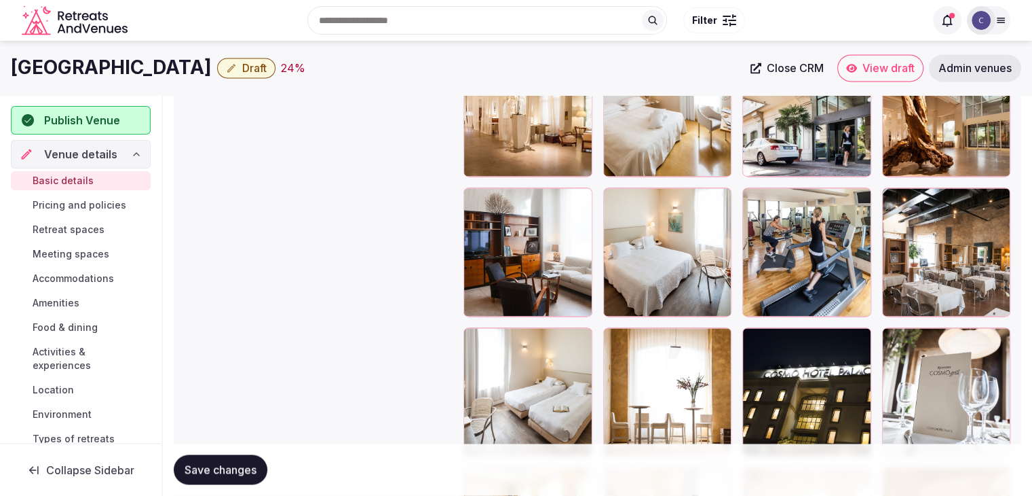
drag, startPoint x: 899, startPoint y: 203, endPoint x: 903, endPoint y: 218, distance: 15.7
click at [900, 198] on div at bounding box center [893, 198] width 22 height 22
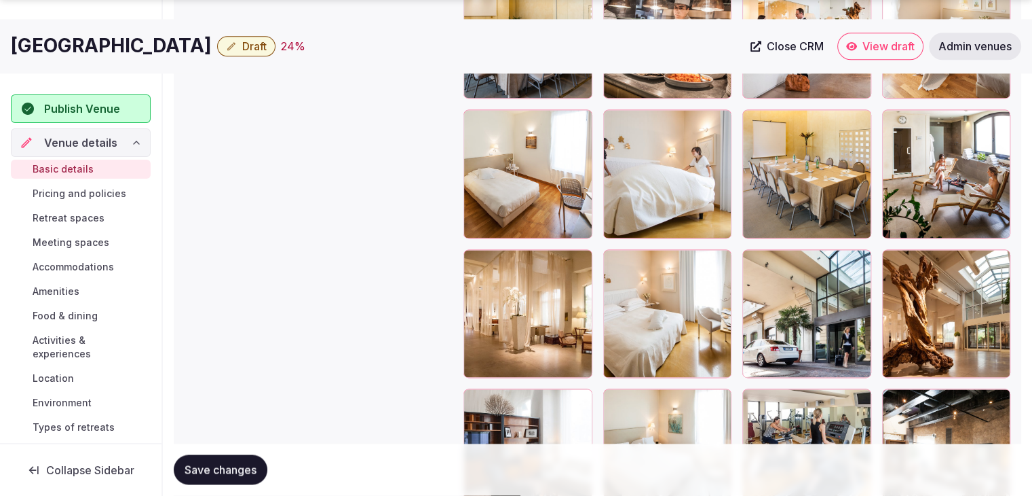
scroll to position [1921, 0]
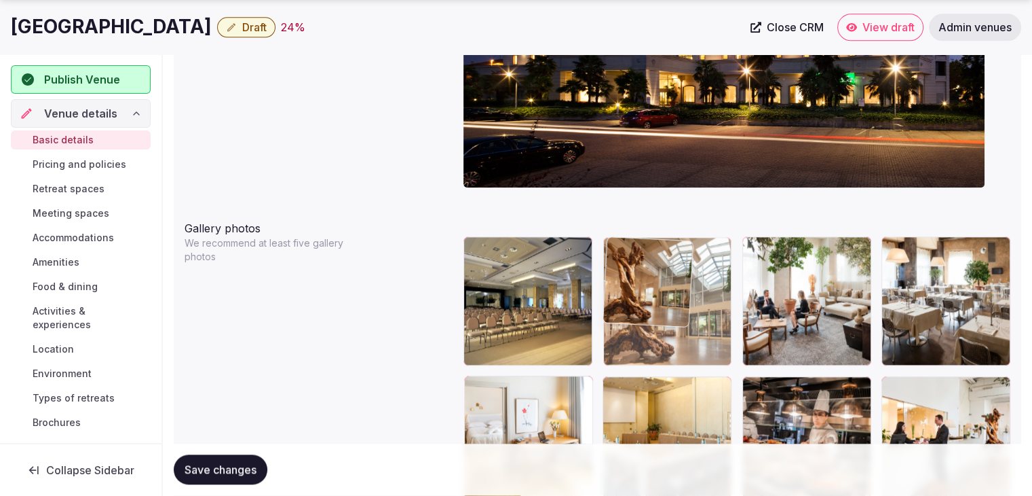
drag, startPoint x: 891, startPoint y: 207, endPoint x: 613, endPoint y: 307, distance: 295.9
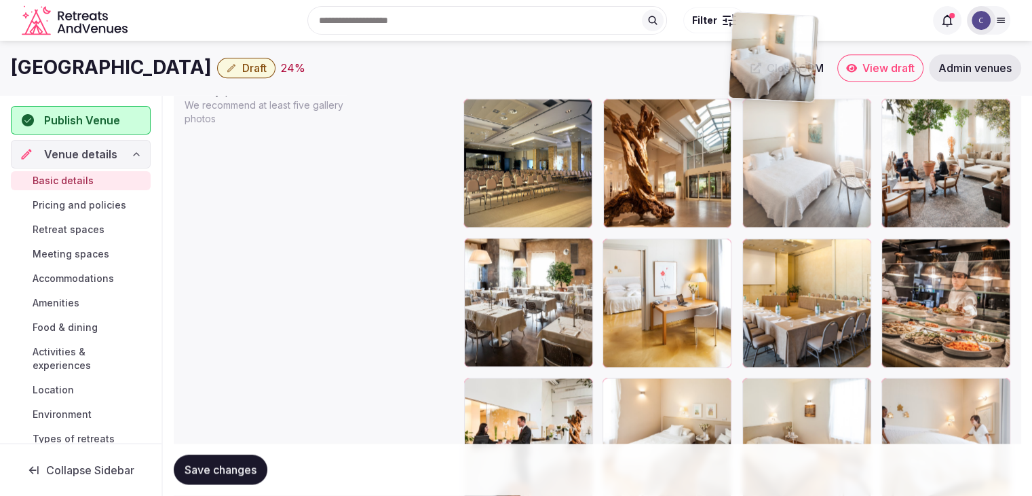
scroll to position [1579, 0]
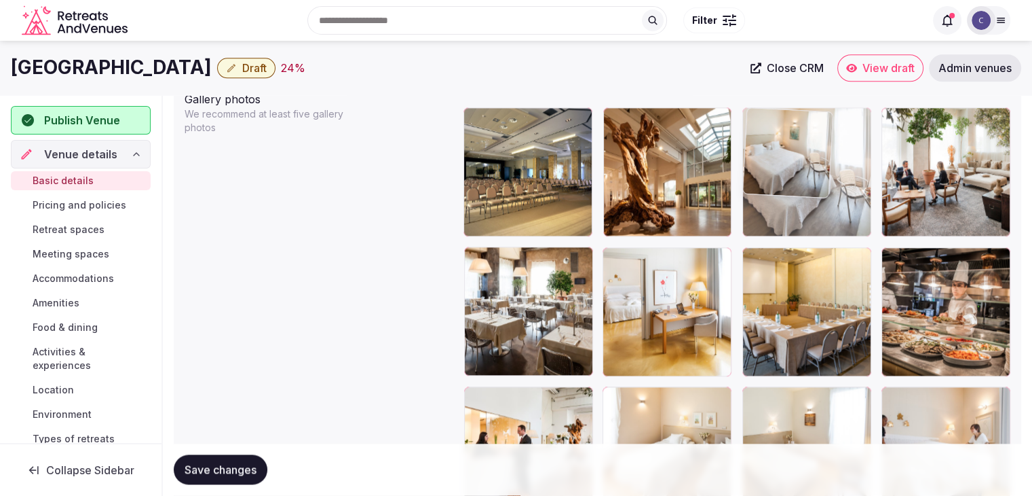
drag, startPoint x: 614, startPoint y: 328, endPoint x: 755, endPoint y: 142, distance: 233.5
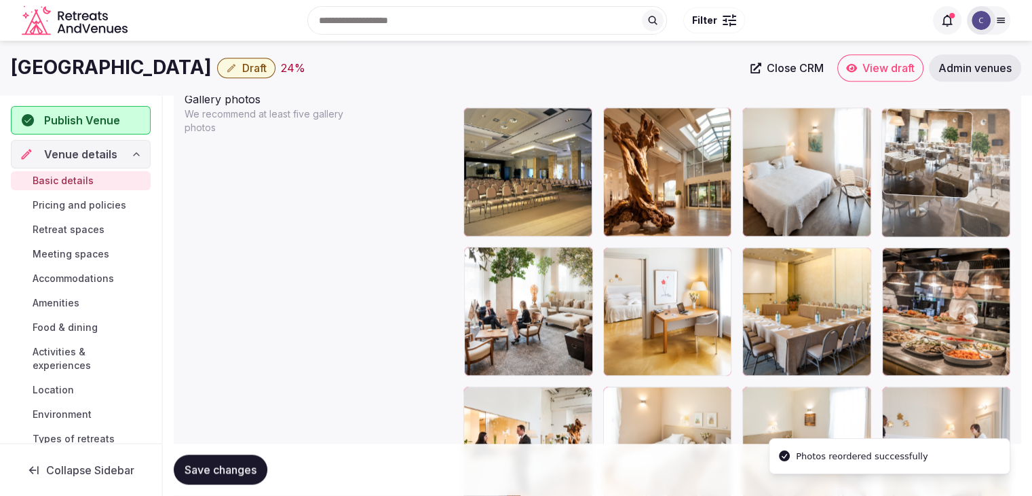
drag, startPoint x: 479, startPoint y: 269, endPoint x: 933, endPoint y: 141, distance: 472.1
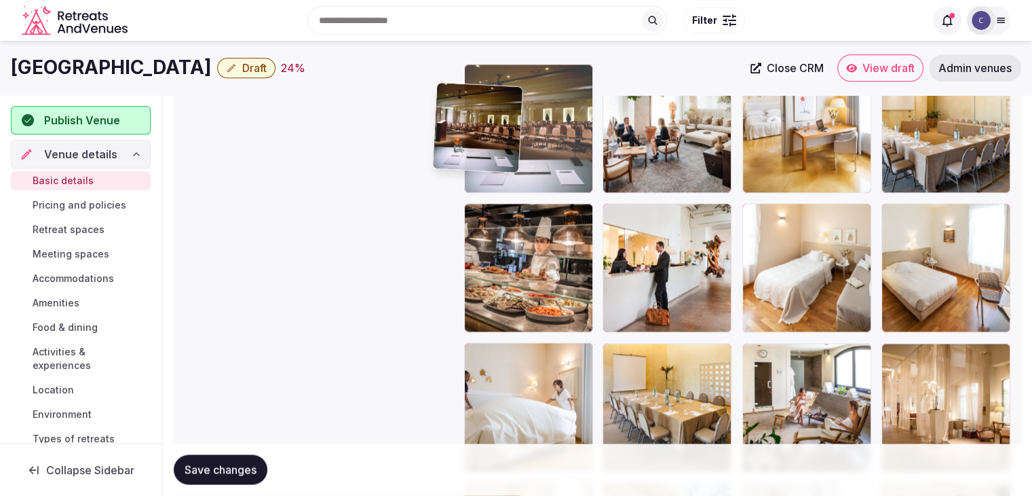
scroll to position [1757, 0]
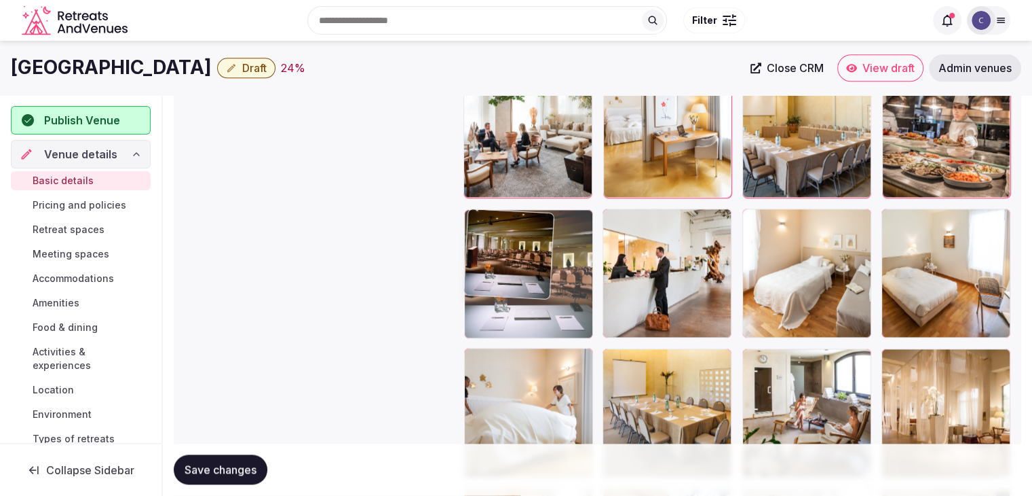
drag, startPoint x: 622, startPoint y: 275, endPoint x: 529, endPoint y: 210, distance: 113.6
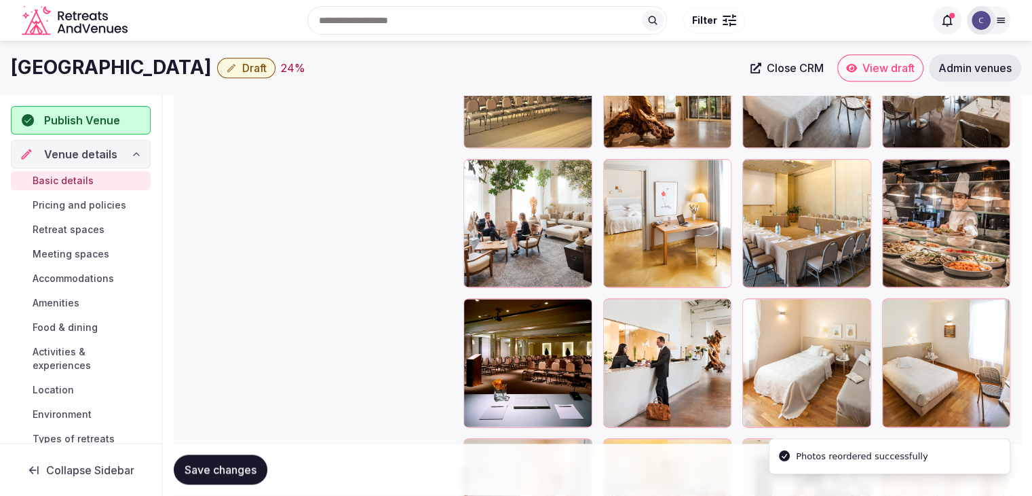
scroll to position [1621, 0]
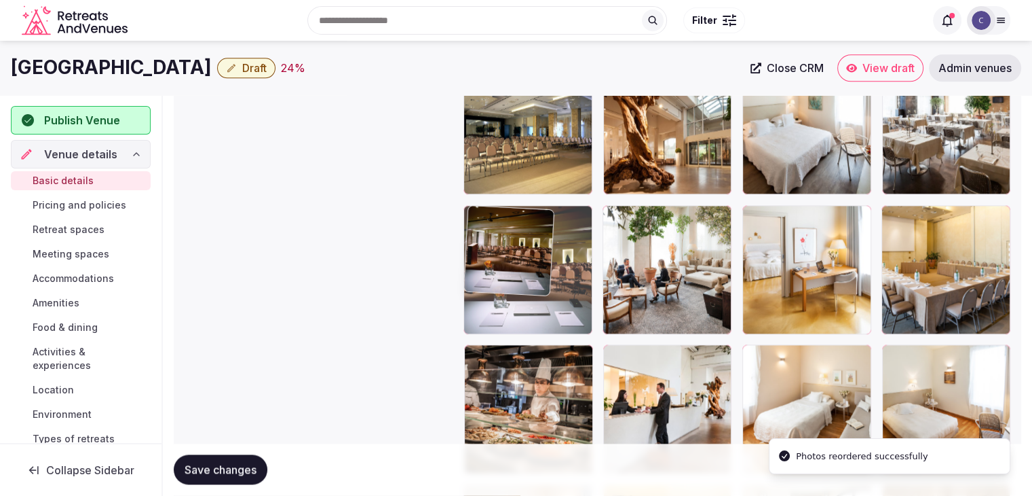
drag, startPoint x: 476, startPoint y: 352, endPoint x: 483, endPoint y: 272, distance: 79.8
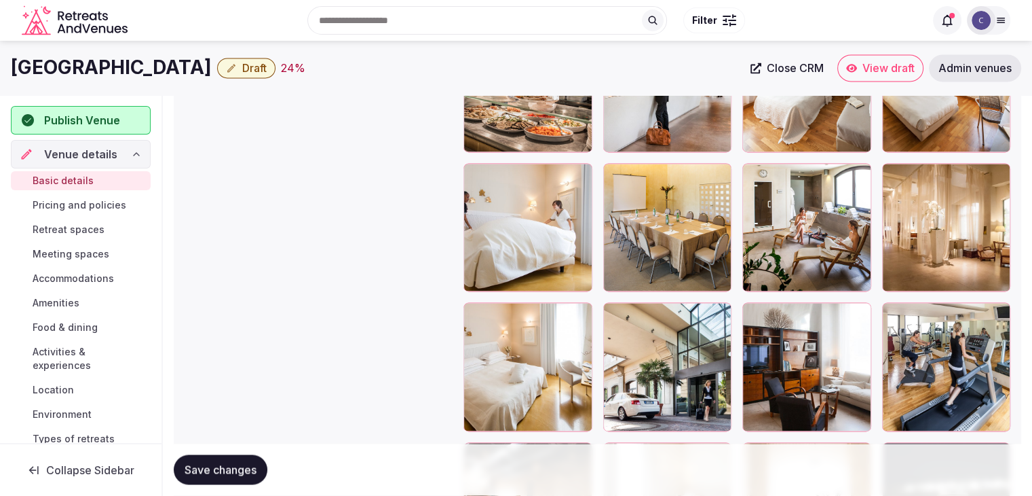
scroll to position [1921, 0]
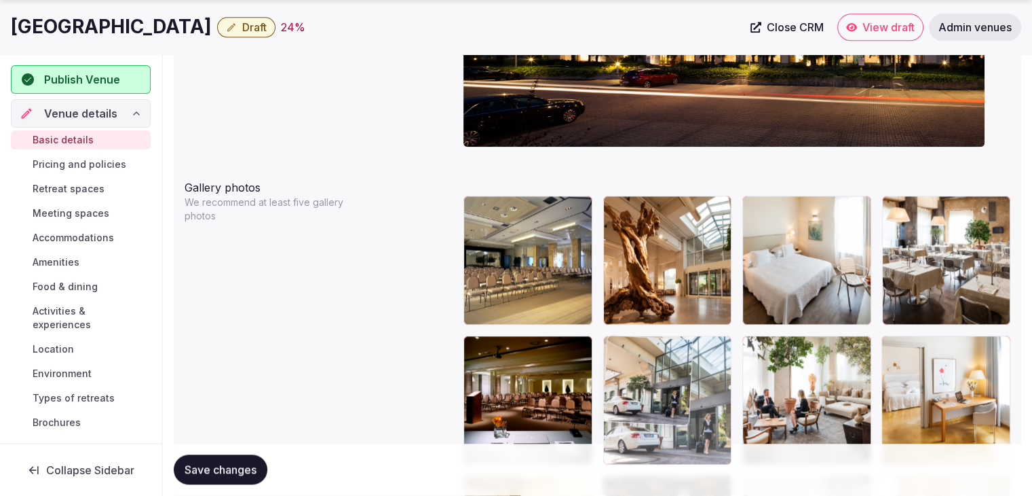
drag, startPoint x: 612, startPoint y: 329, endPoint x: 640, endPoint y: 365, distance: 45.4
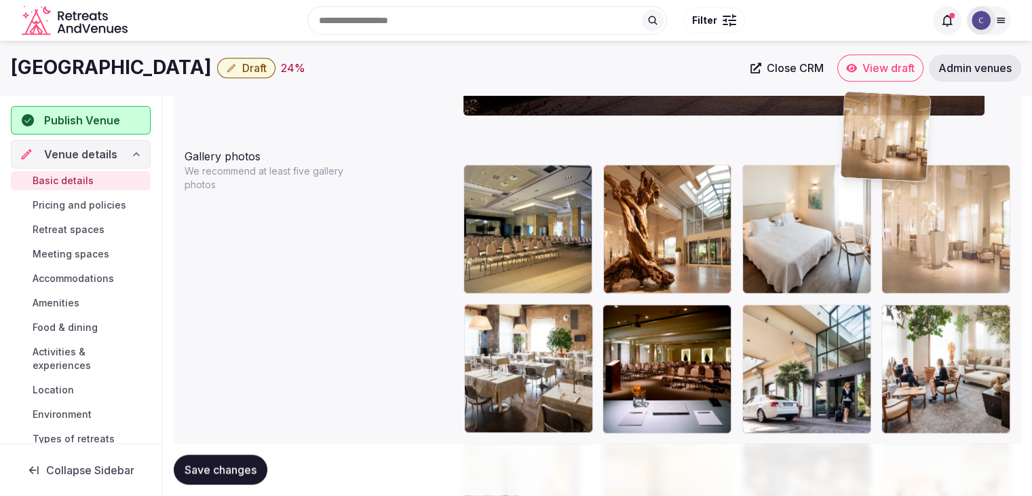
scroll to position [1518, 0]
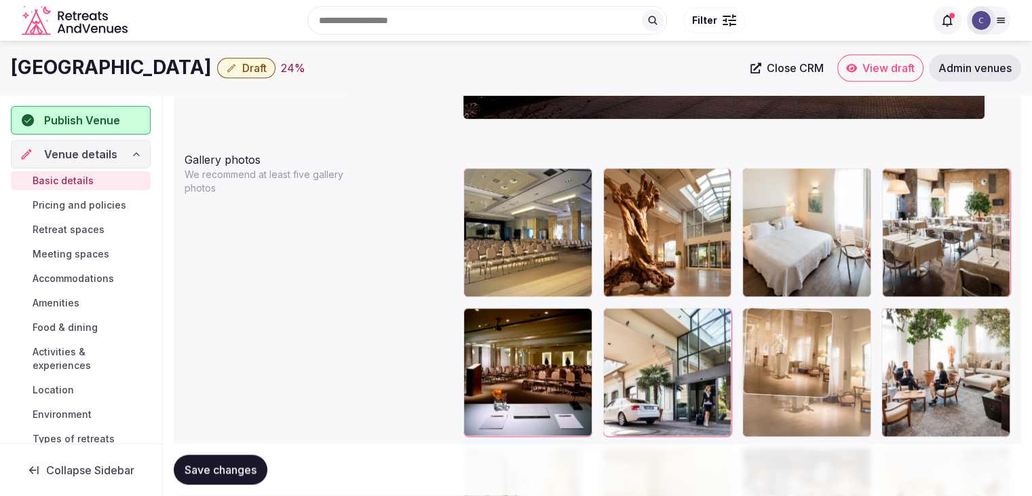
drag, startPoint x: 481, startPoint y: 151, endPoint x: 809, endPoint y: 297, distance: 359.5
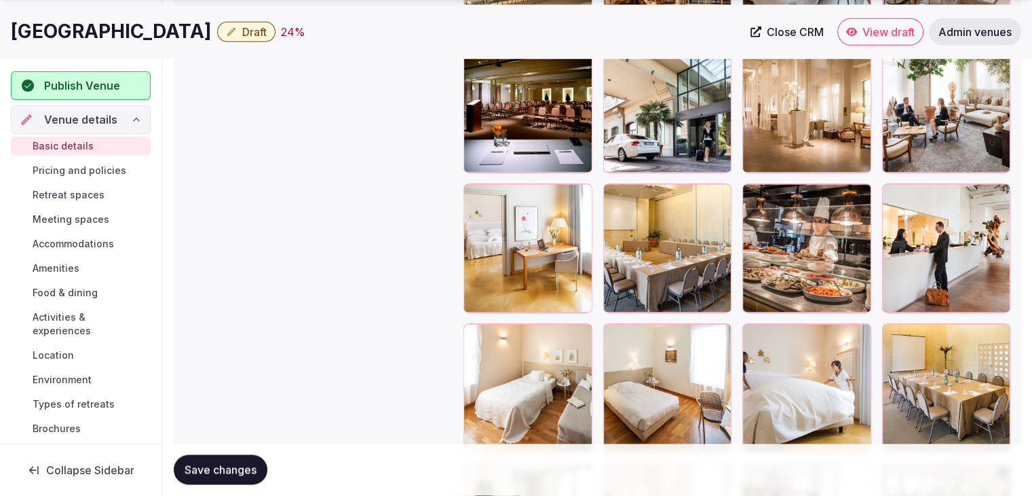
scroll to position [1790, 0]
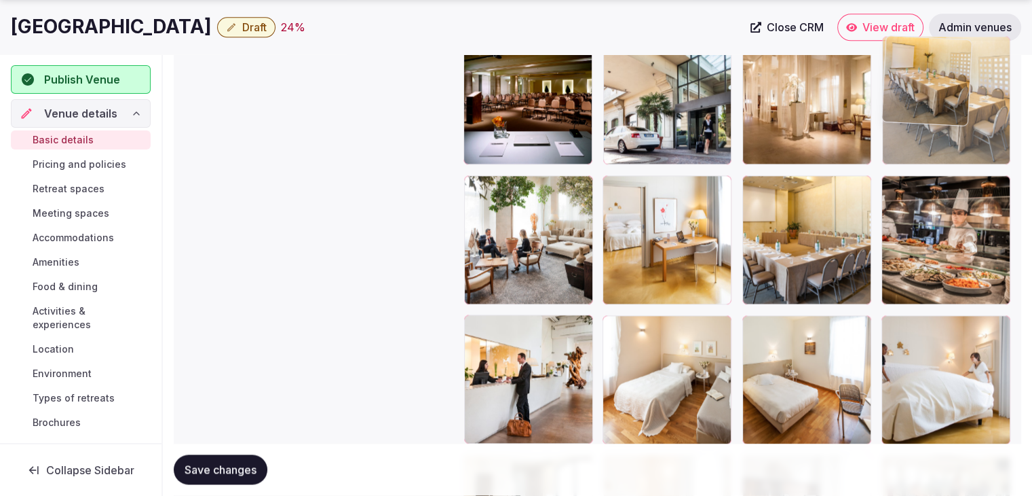
drag, startPoint x: 897, startPoint y: 313, endPoint x: 916, endPoint y: 104, distance: 209.9
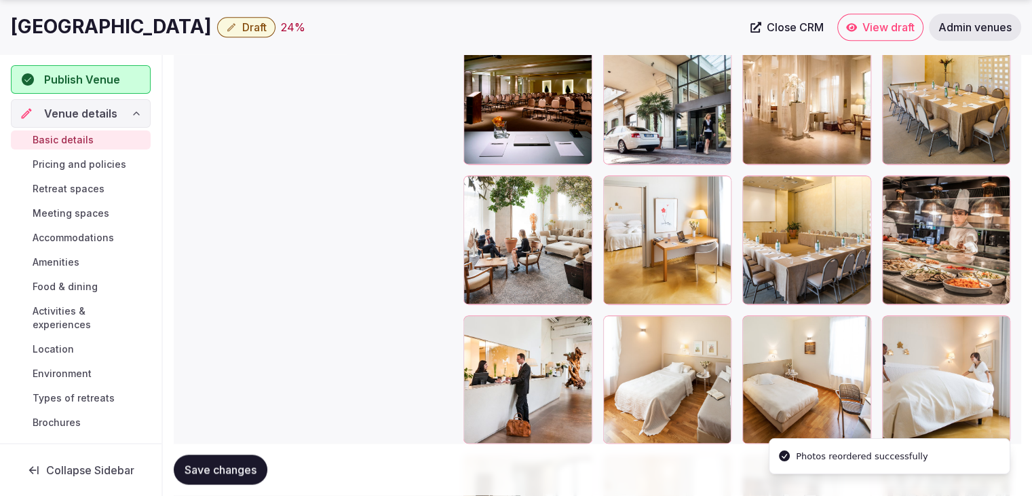
click at [234, 468] on span "Save changes" at bounding box center [221, 470] width 72 height 14
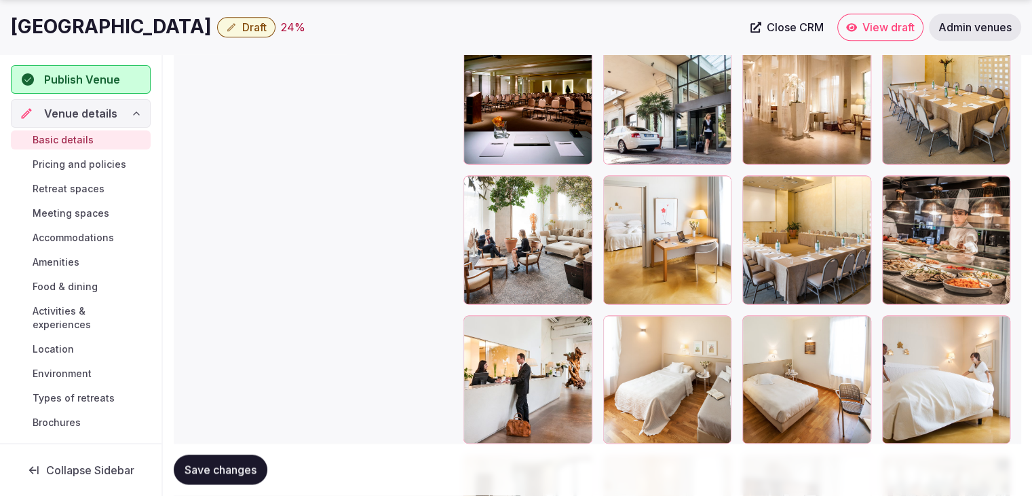
click at [128, 29] on h1 "Cosmo Hotel Palace" at bounding box center [111, 27] width 201 height 26
copy div "Cosmo Hotel Palace"
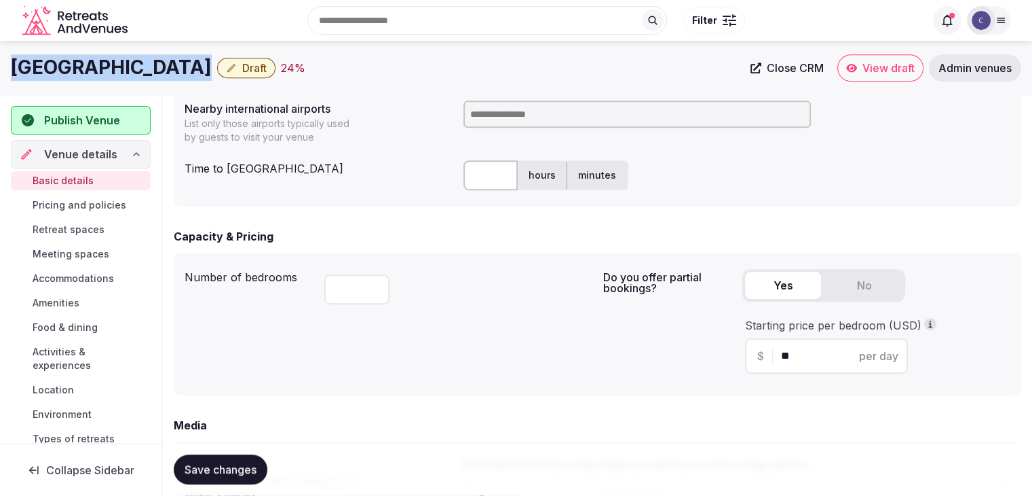
scroll to position [568, 0]
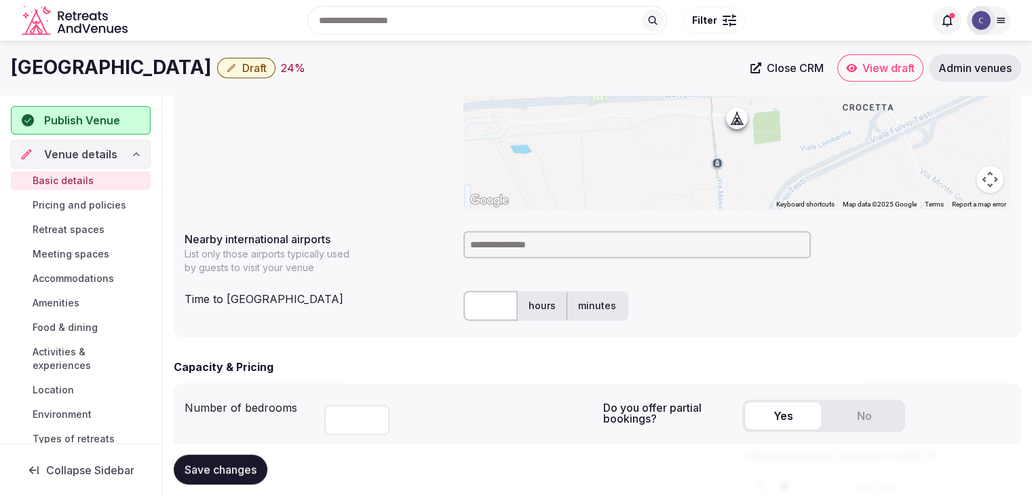
click at [510, 248] on input at bounding box center [638, 244] width 348 height 27
type input "*****"
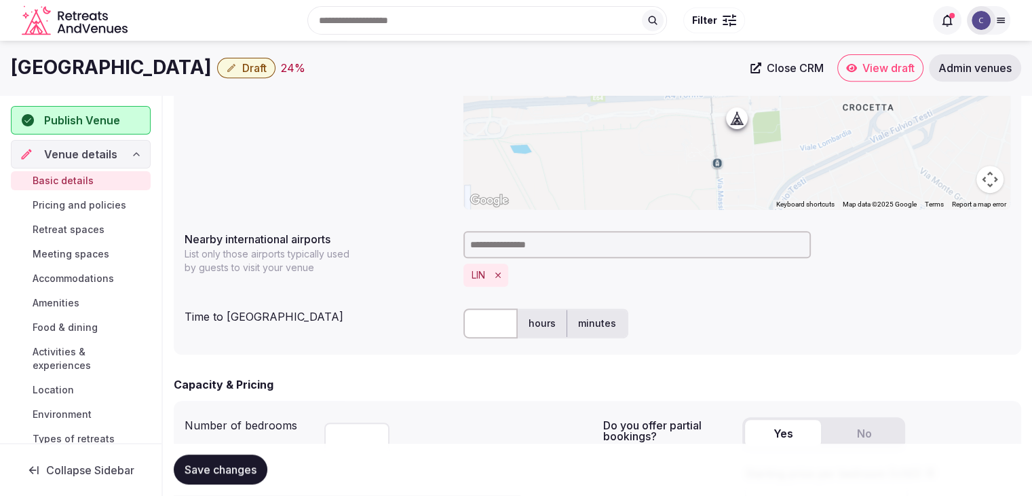
click at [492, 308] on input "text" at bounding box center [491, 323] width 54 height 30
type input "**"
click at [394, 403] on div "Number of bedrooms *** Do you offer partial bookings? Yes No Starting price per…" at bounding box center [598, 471] width 848 height 143
click at [242, 465] on span "Save changes" at bounding box center [221, 470] width 72 height 14
click at [243, 70] on span "Draft" at bounding box center [254, 68] width 24 height 14
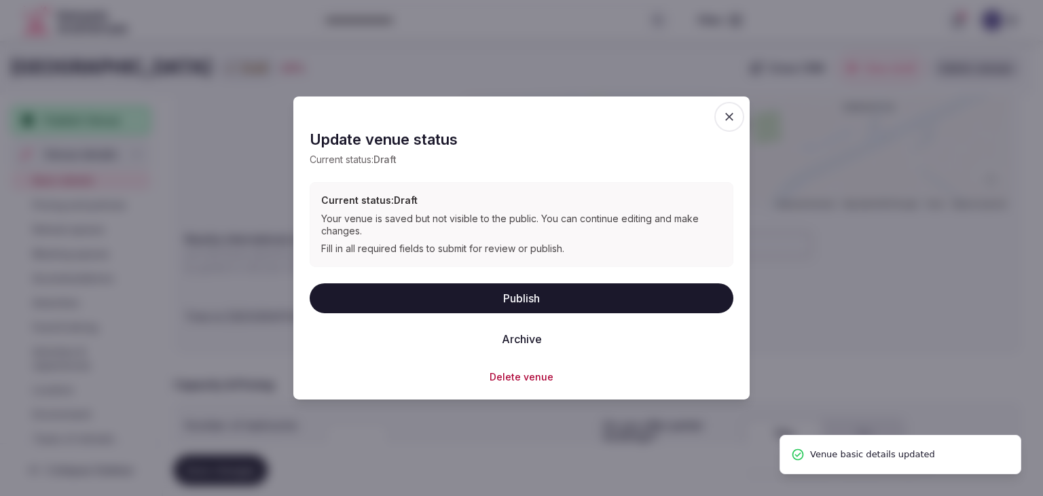
click at [419, 294] on button "Publish" at bounding box center [522, 297] width 424 height 30
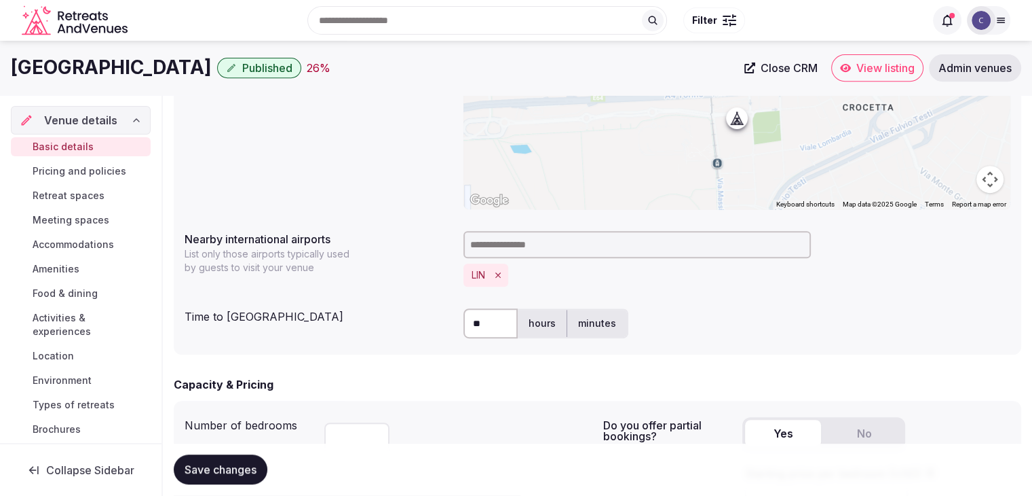
click at [138, 65] on h1 "Cosmo Hotel Palace" at bounding box center [111, 67] width 201 height 26
copy div "Cosmo Hotel Palace"
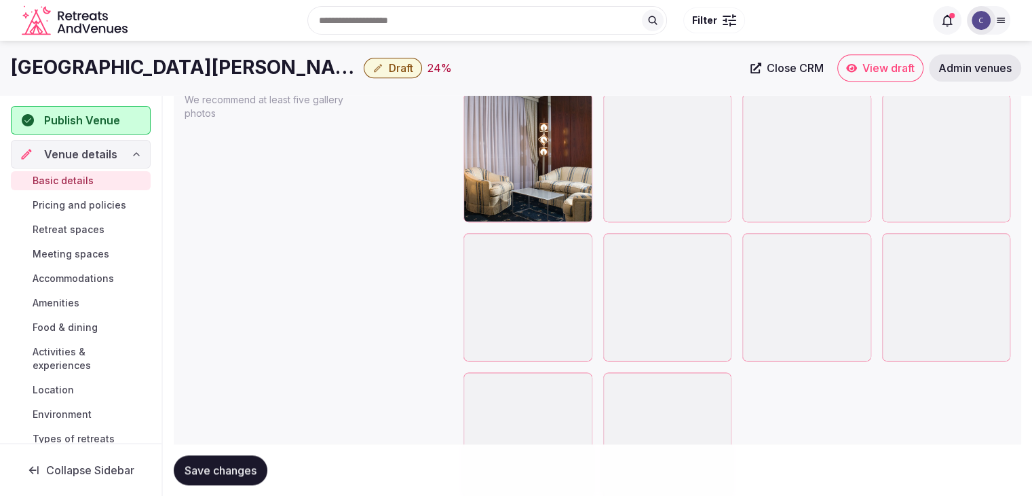
scroll to position [1563, 0]
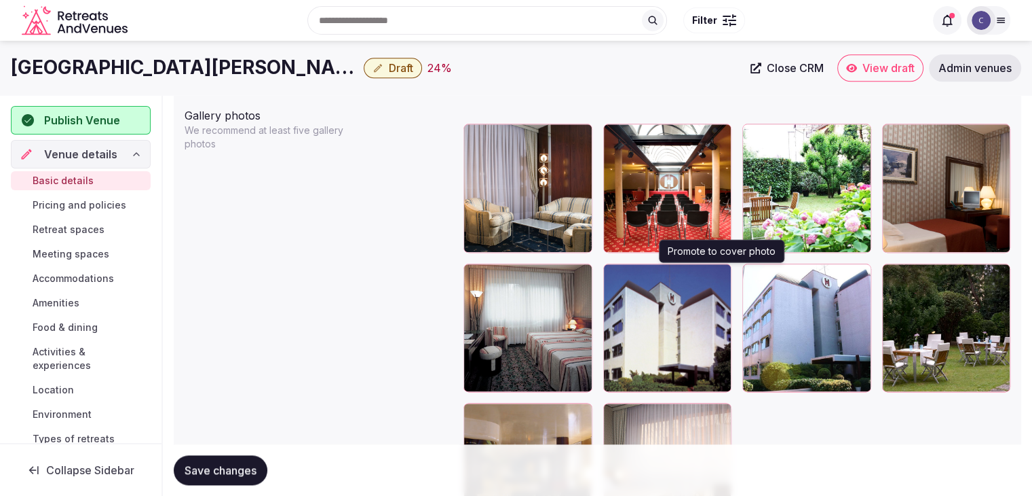
click at [719, 272] on icon "button" at bounding box center [718, 277] width 11 height 11
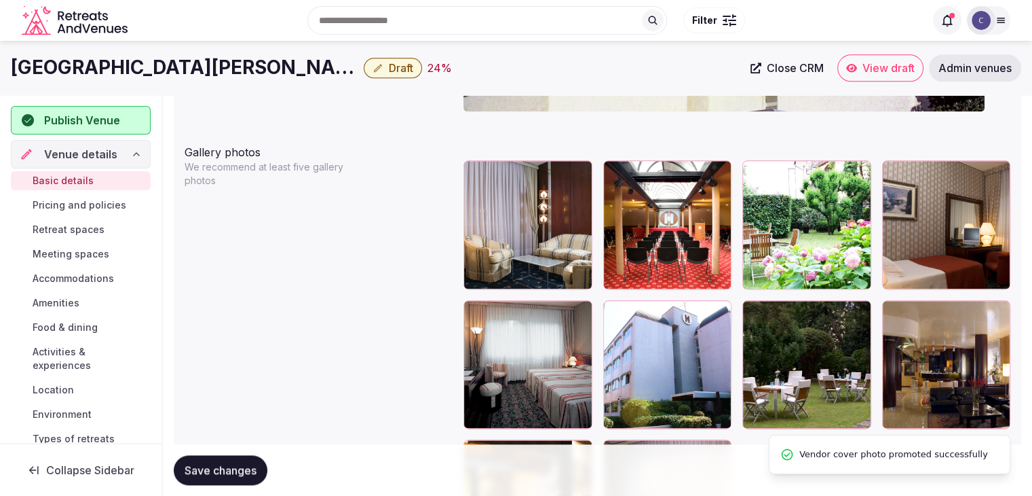
scroll to position [1495, 0]
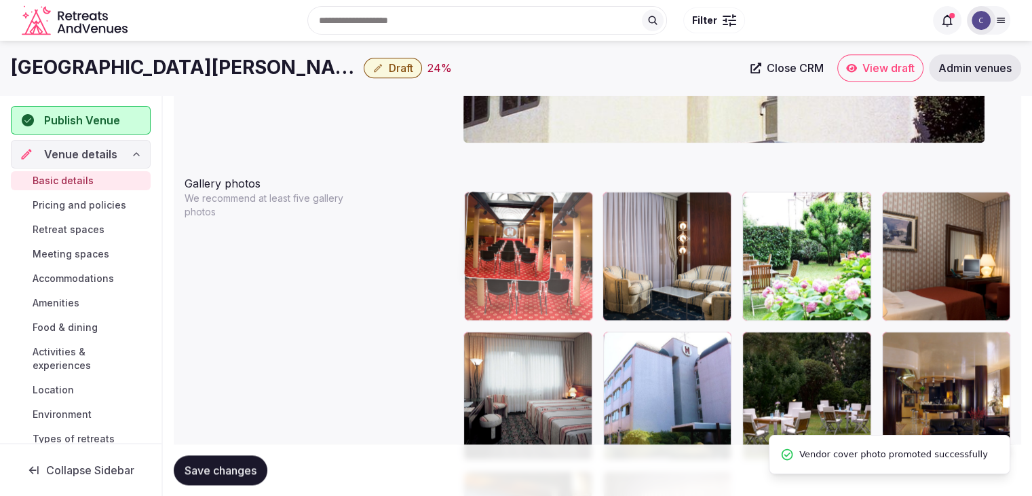
drag, startPoint x: 553, startPoint y: 204, endPoint x: 532, endPoint y: 206, distance: 20.5
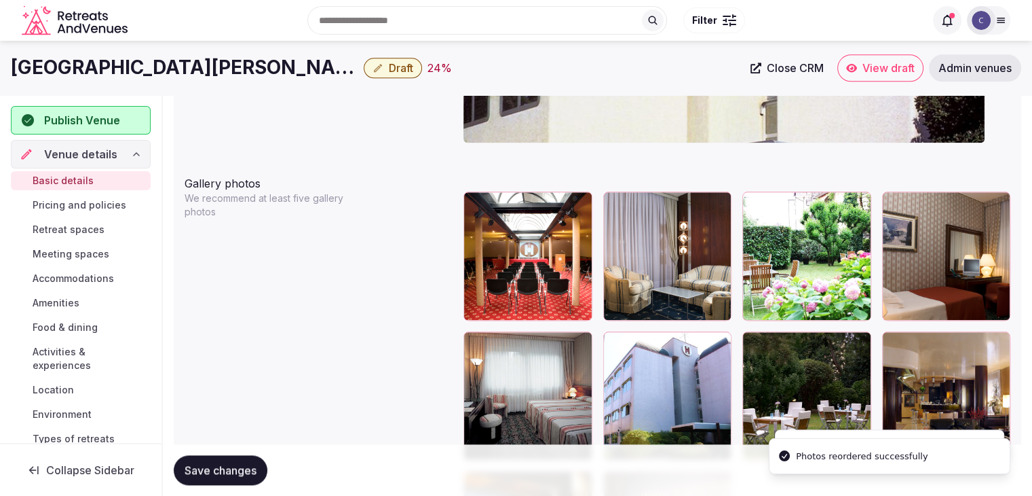
scroll to position [1563, 0]
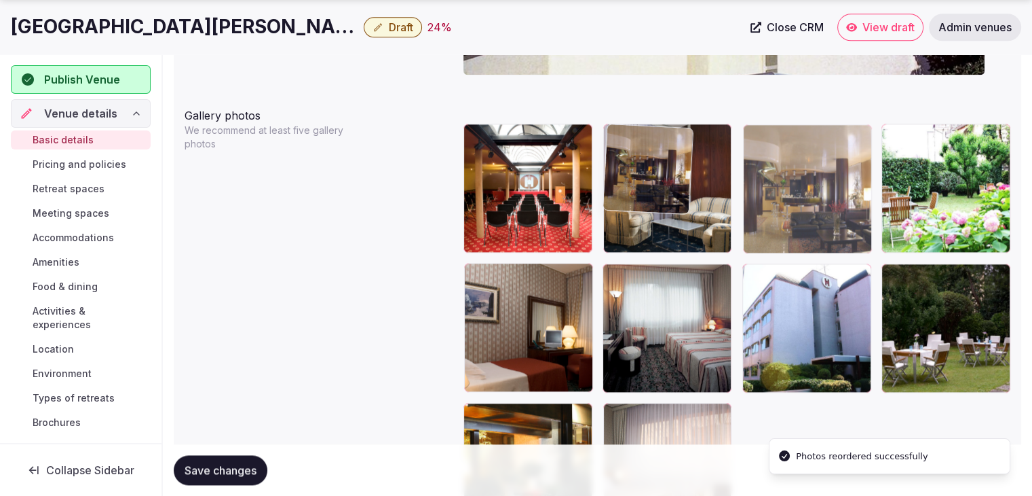
drag, startPoint x: 901, startPoint y: 272, endPoint x: 700, endPoint y: 165, distance: 227.8
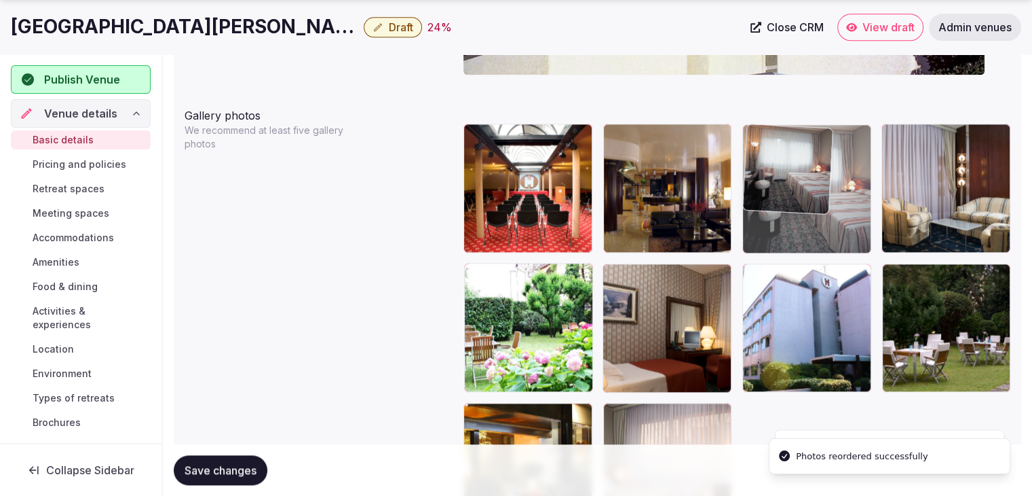
drag, startPoint x: 609, startPoint y: 263, endPoint x: 724, endPoint y: 160, distance: 154.3
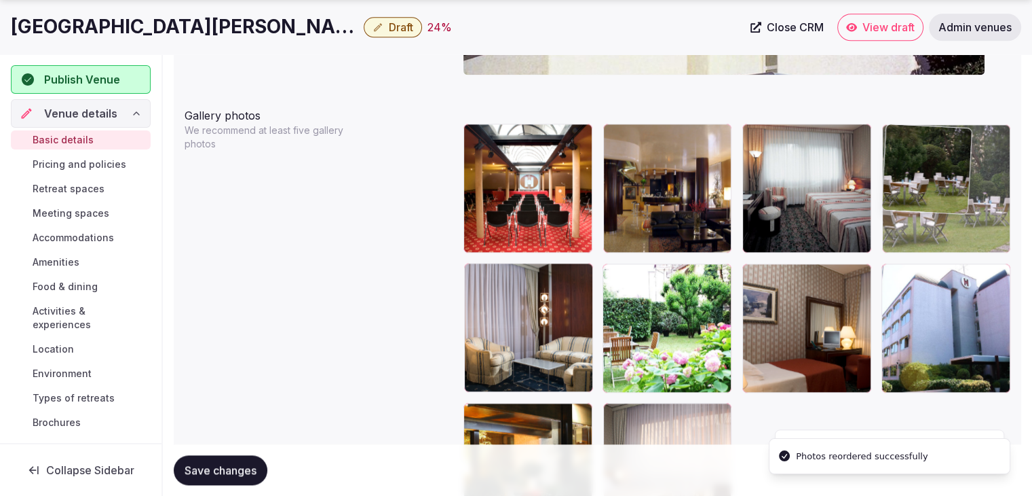
drag, startPoint x: 894, startPoint y: 265, endPoint x: 895, endPoint y: 207, distance: 58.4
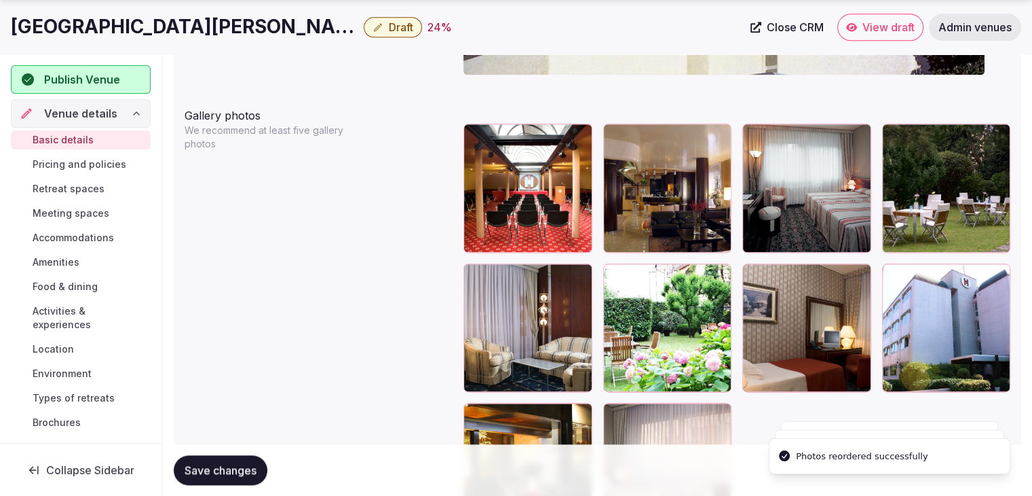
scroll to position [1698, 0]
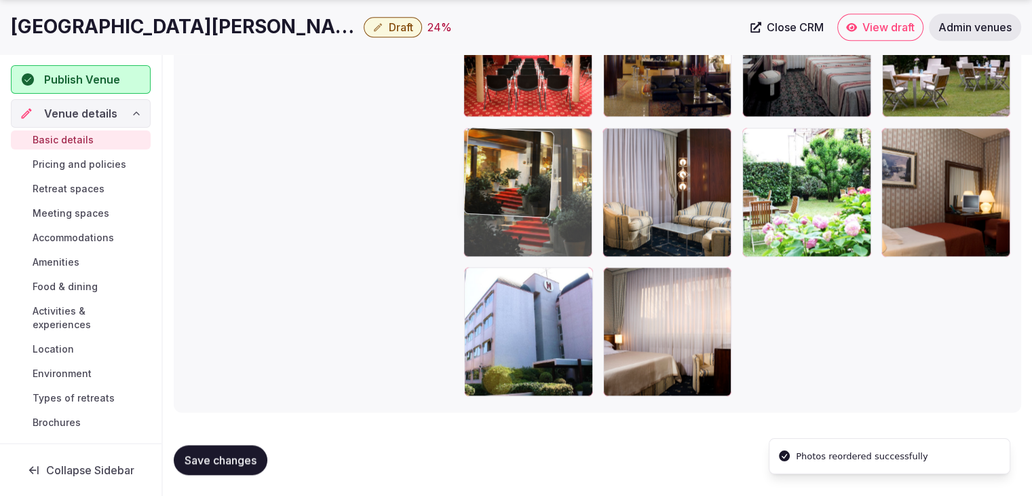
drag, startPoint x: 488, startPoint y: 272, endPoint x: 619, endPoint y: 195, distance: 152.2
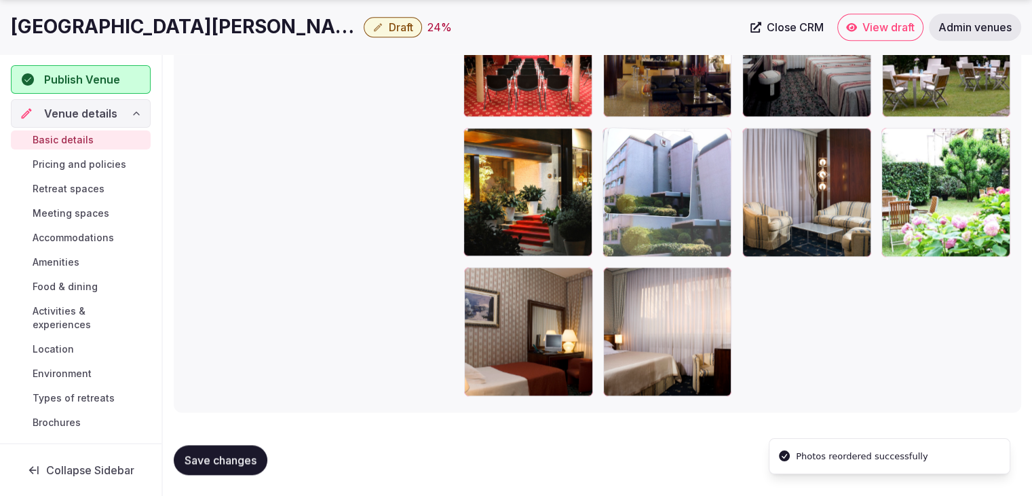
drag, startPoint x: 473, startPoint y: 276, endPoint x: 600, endPoint y: 186, distance: 155.4
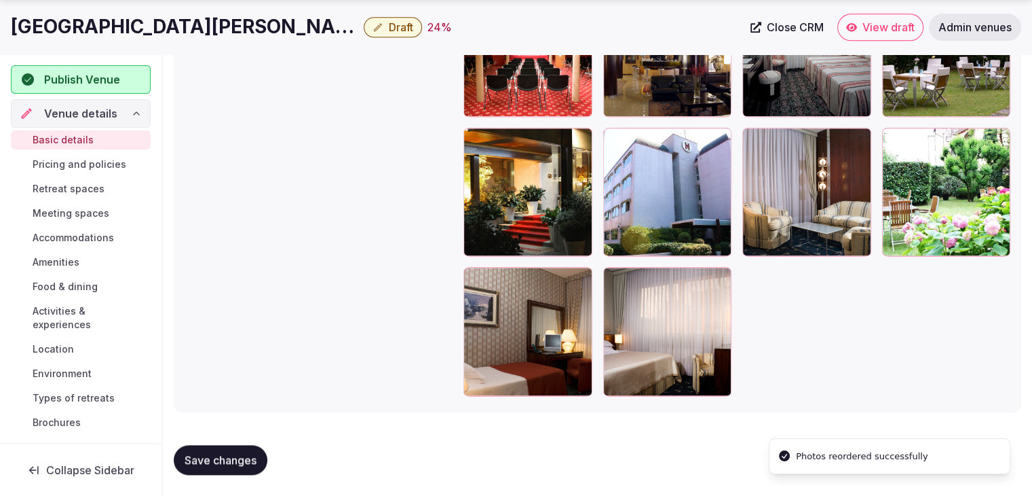
click at [253, 460] on span "Save changes" at bounding box center [221, 460] width 72 height 14
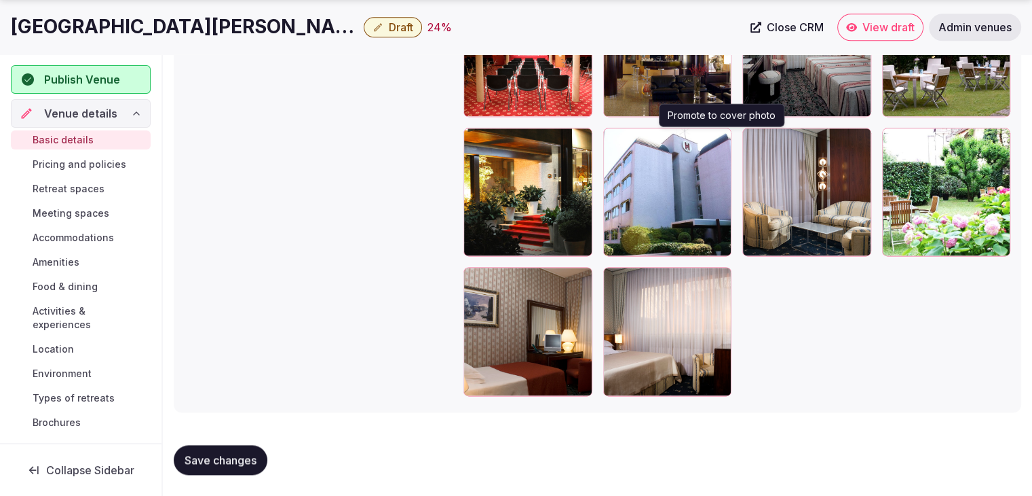
click at [724, 136] on icon "button" at bounding box center [718, 141] width 11 height 11
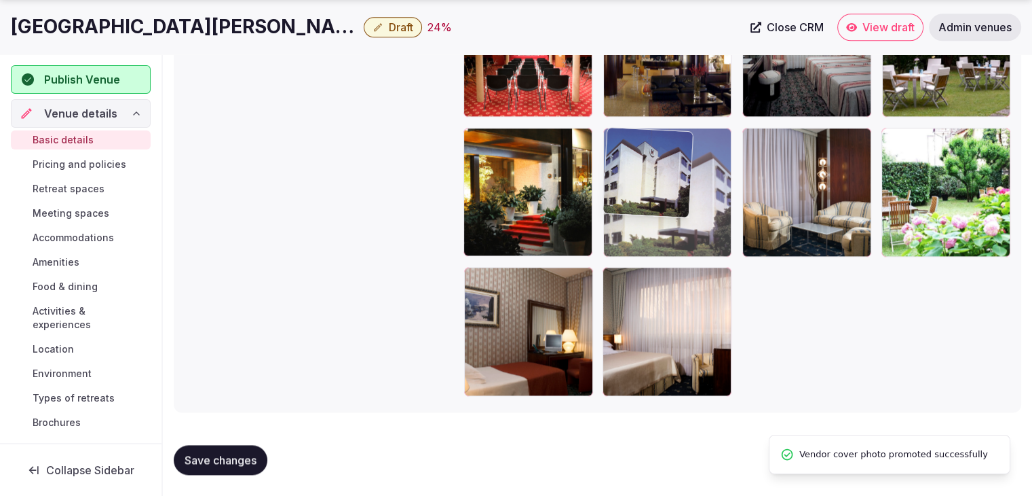
drag, startPoint x: 611, startPoint y: 276, endPoint x: 608, endPoint y: 210, distance: 65.9
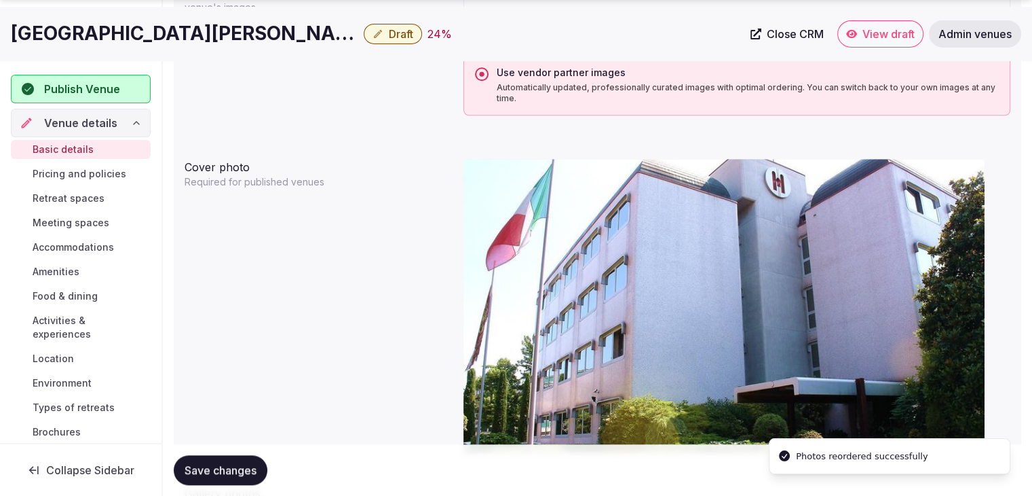
scroll to position [1291, 0]
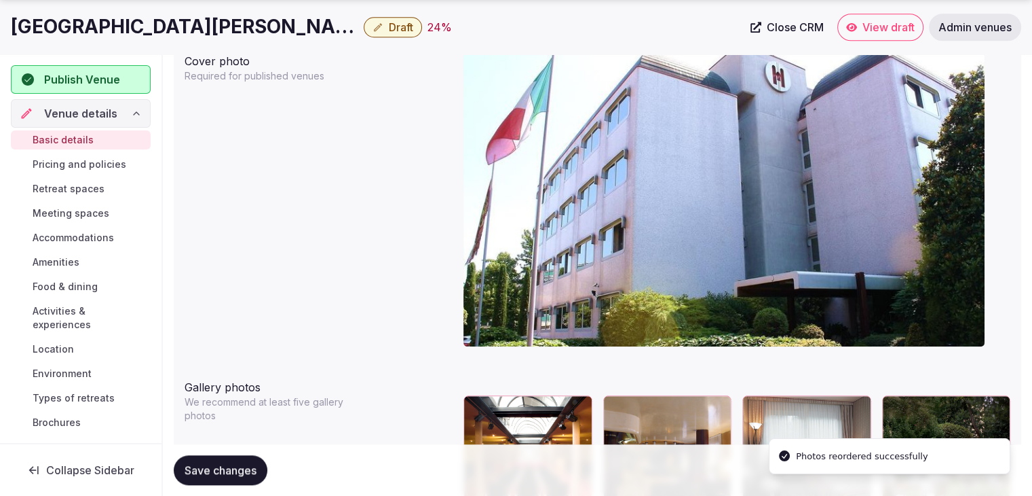
click at [220, 462] on button "Save changes" at bounding box center [221, 470] width 94 height 30
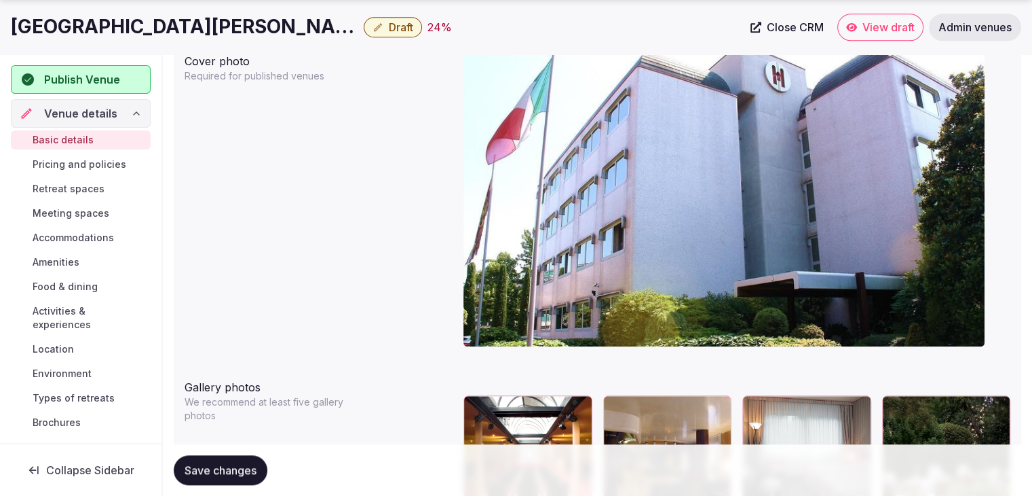
click at [162, 33] on h1 "[GEOGRAPHIC_DATA][PERSON_NAME]" at bounding box center [185, 27] width 348 height 26
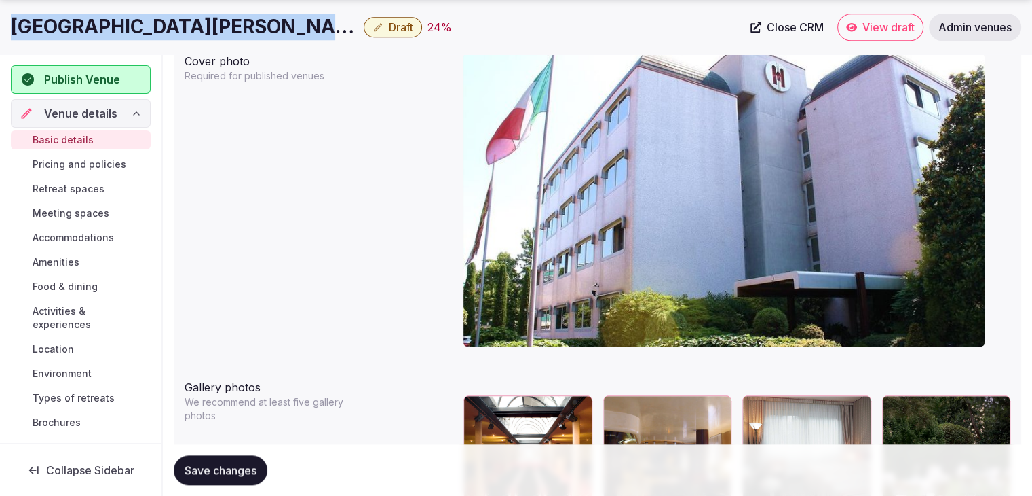
click at [163, 33] on h1 "[GEOGRAPHIC_DATA][PERSON_NAME]" at bounding box center [185, 27] width 348 height 26
copy div "[GEOGRAPHIC_DATA][PERSON_NAME]"
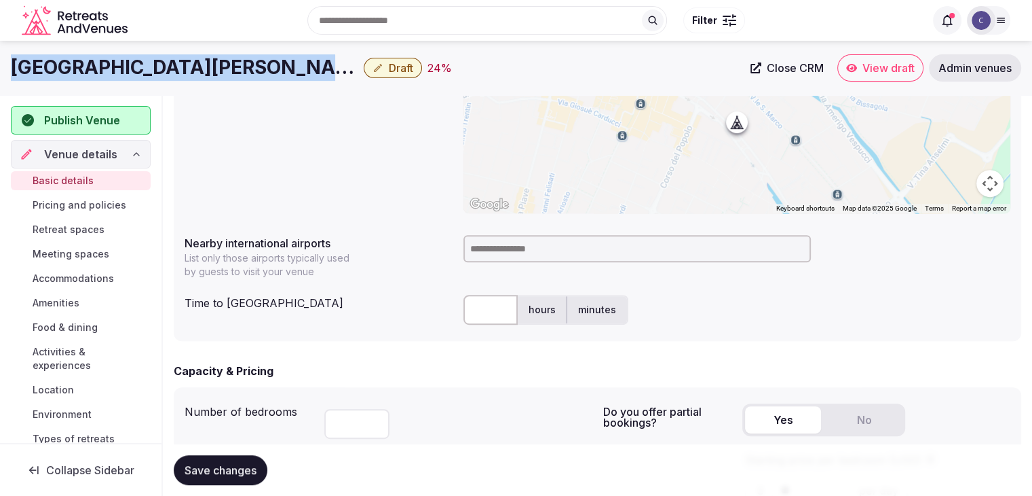
scroll to position [409, 0]
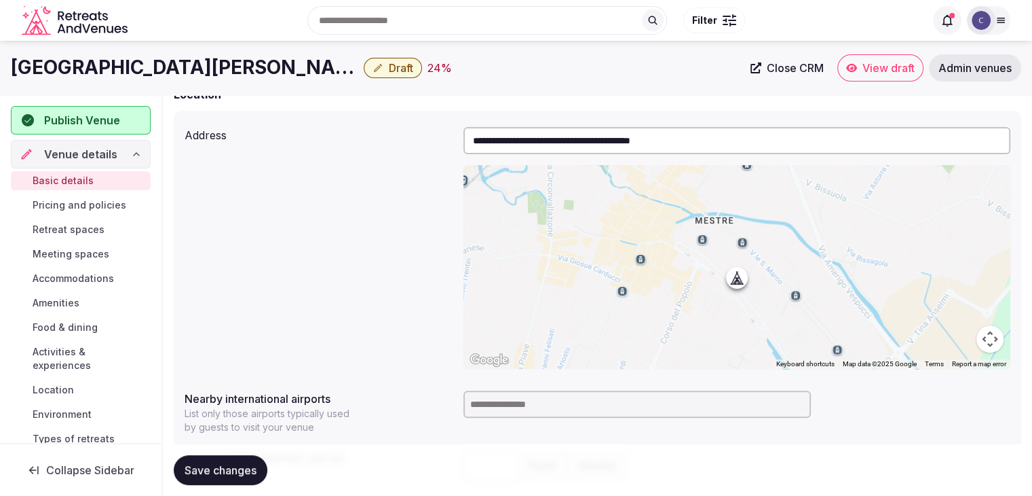
click at [514, 396] on input at bounding box center [638, 403] width 348 height 27
type input "***"
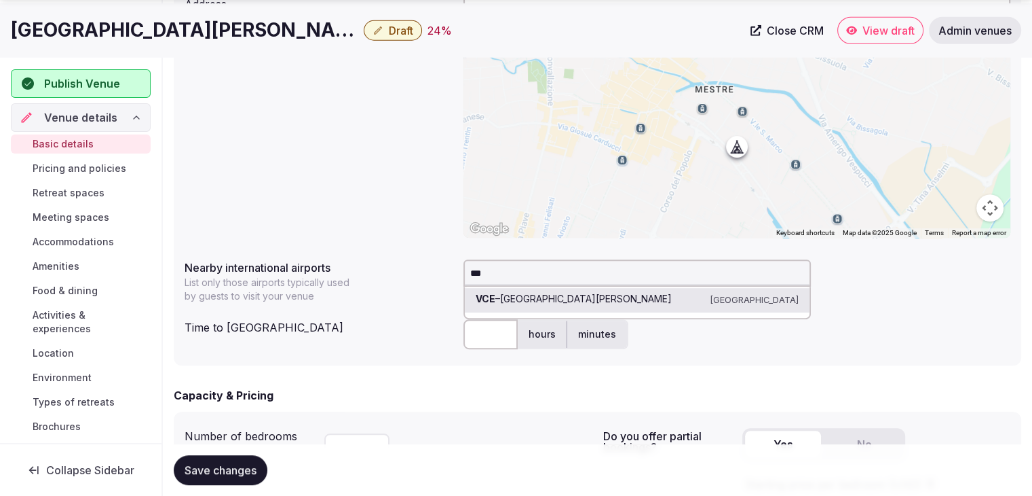
scroll to position [544, 0]
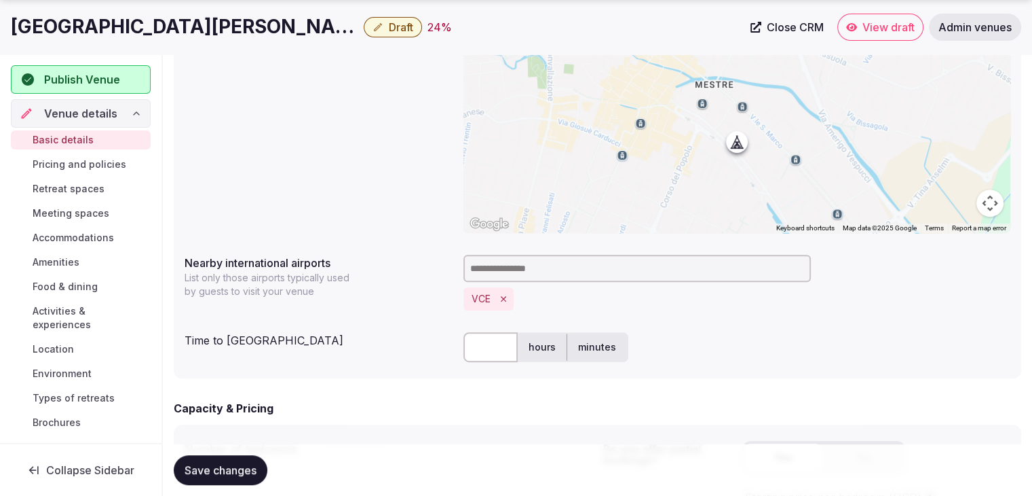
click at [491, 338] on input "text" at bounding box center [491, 347] width 54 height 30
type input "**"
click at [249, 468] on span "Save changes" at bounding box center [221, 470] width 72 height 14
click at [389, 25] on span "Draft" at bounding box center [401, 27] width 24 height 14
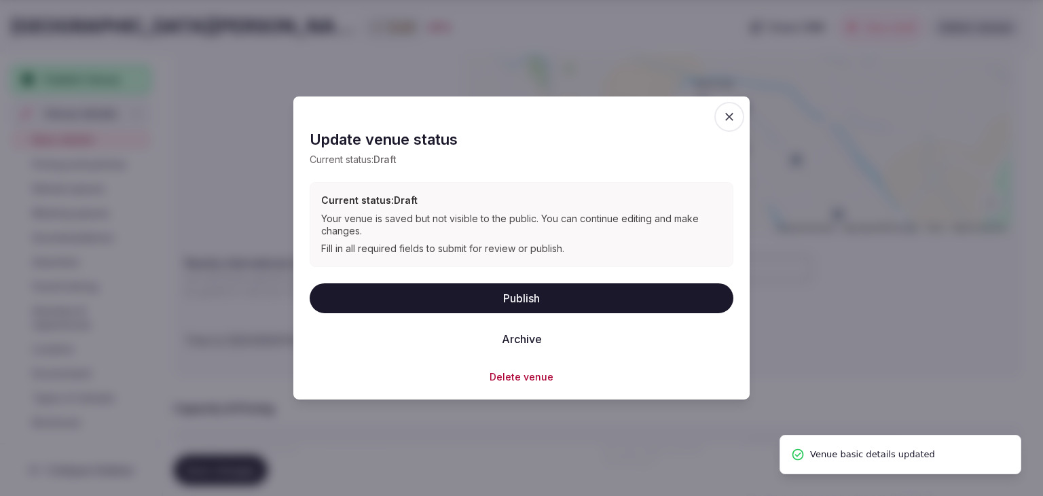
click at [609, 297] on button "Publish" at bounding box center [522, 297] width 424 height 30
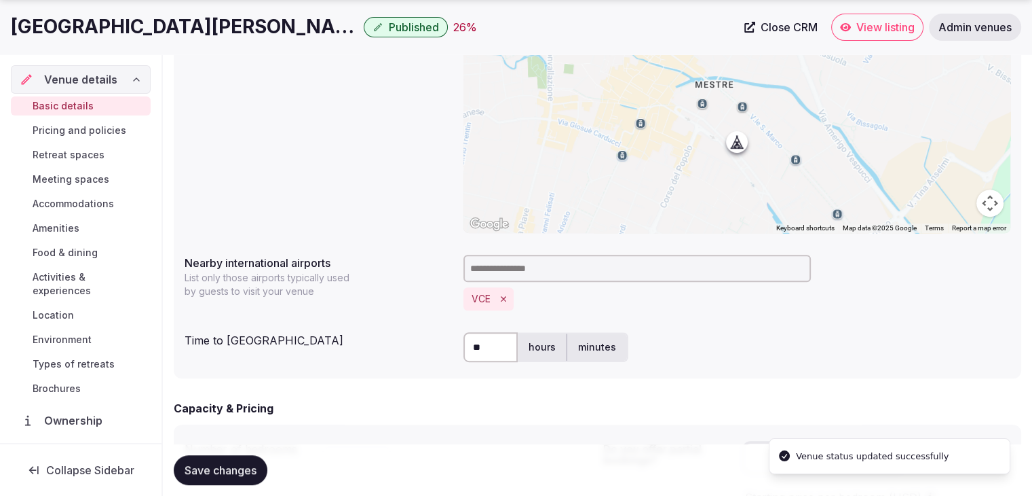
click at [197, 21] on h1 "[GEOGRAPHIC_DATA][PERSON_NAME]" at bounding box center [185, 27] width 348 height 26
click at [195, 21] on h1 "[GEOGRAPHIC_DATA][PERSON_NAME]" at bounding box center [185, 27] width 348 height 26
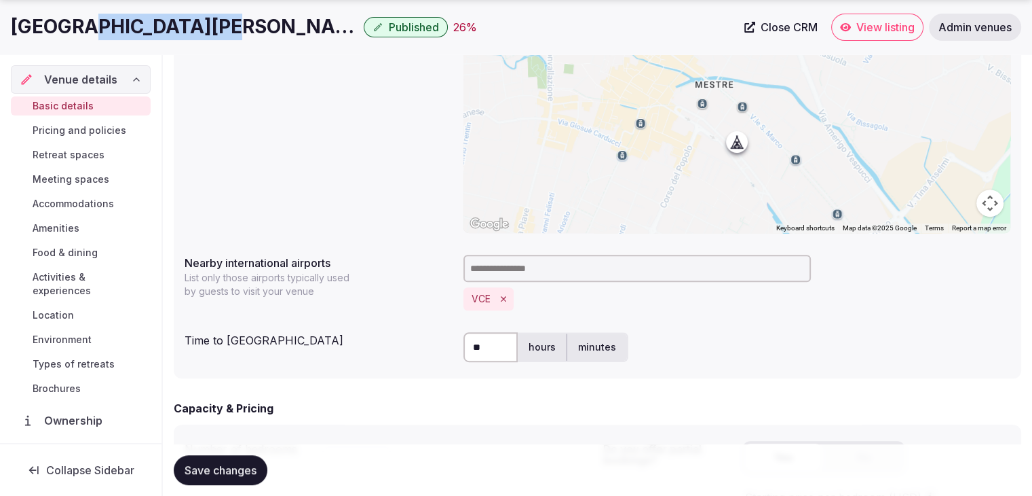
click at [195, 21] on h1 "[GEOGRAPHIC_DATA][PERSON_NAME]" at bounding box center [185, 27] width 348 height 26
click at [193, 20] on h1 "[GEOGRAPHIC_DATA][PERSON_NAME]" at bounding box center [185, 27] width 348 height 26
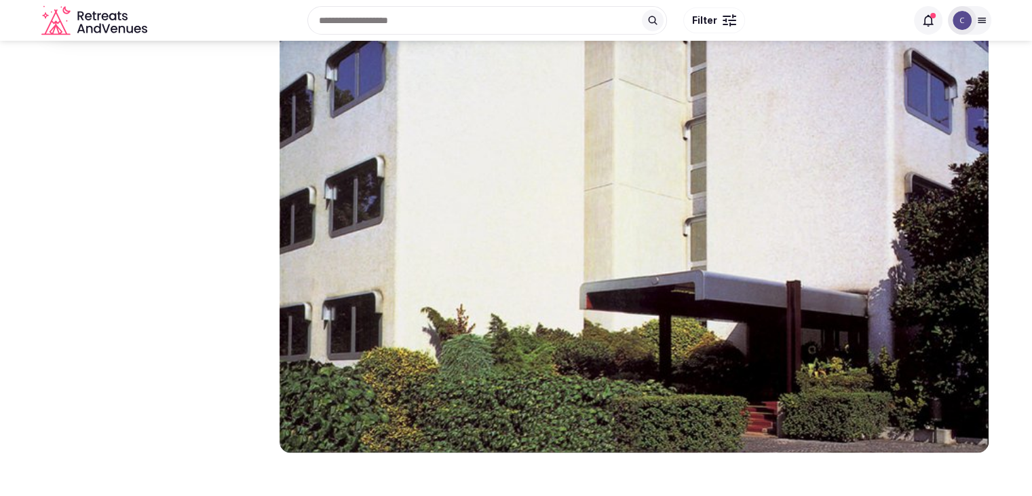
scroll to position [1901, 0]
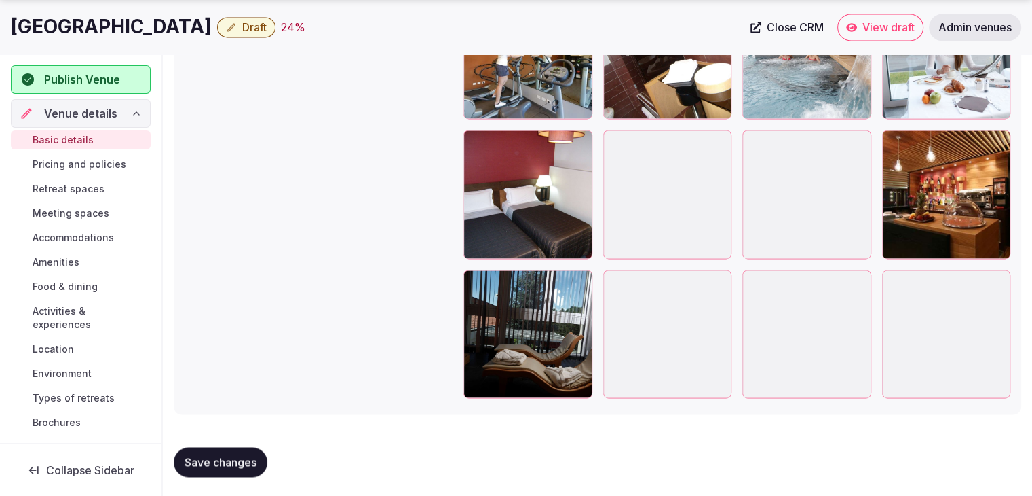
scroll to position [2117, 0]
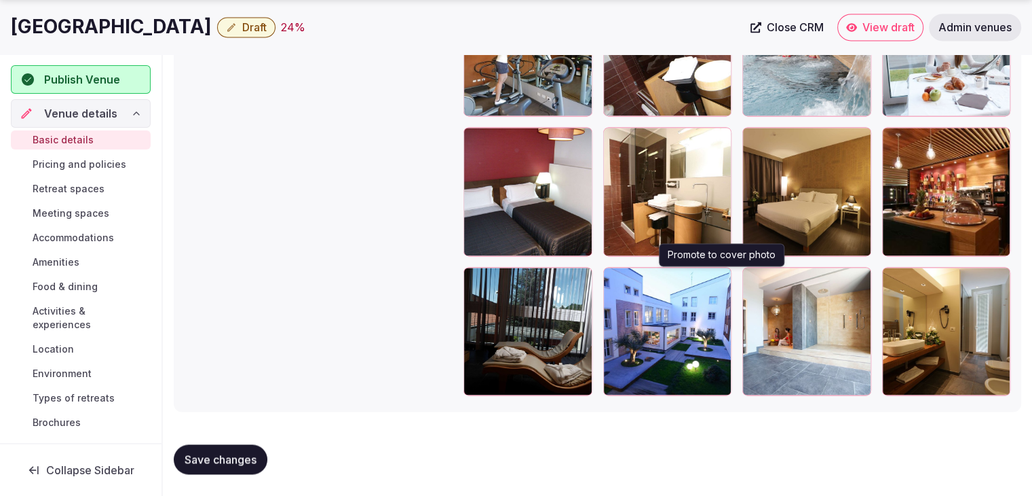
click at [720, 278] on icon "button" at bounding box center [718, 280] width 11 height 11
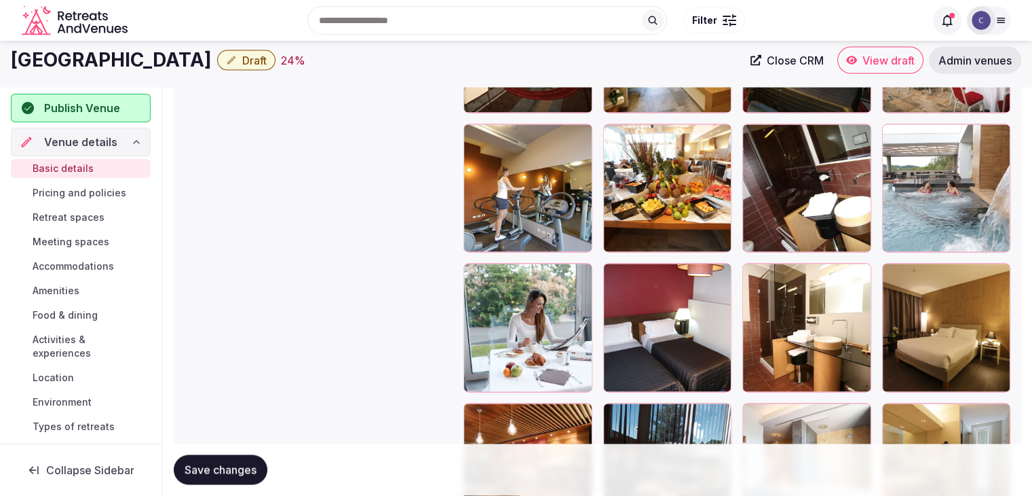
scroll to position [1846, 0]
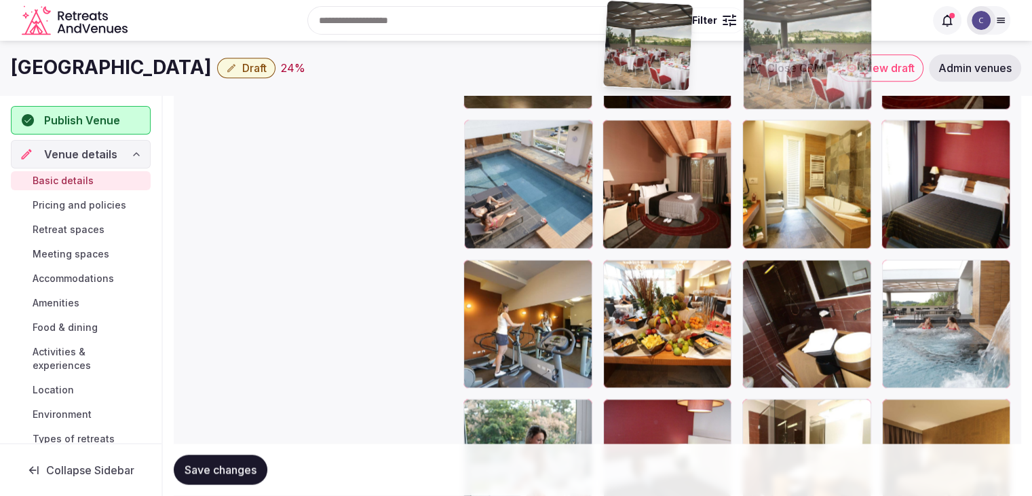
drag, startPoint x: 895, startPoint y: 138, endPoint x: 695, endPoint y: 0, distance: 243.1
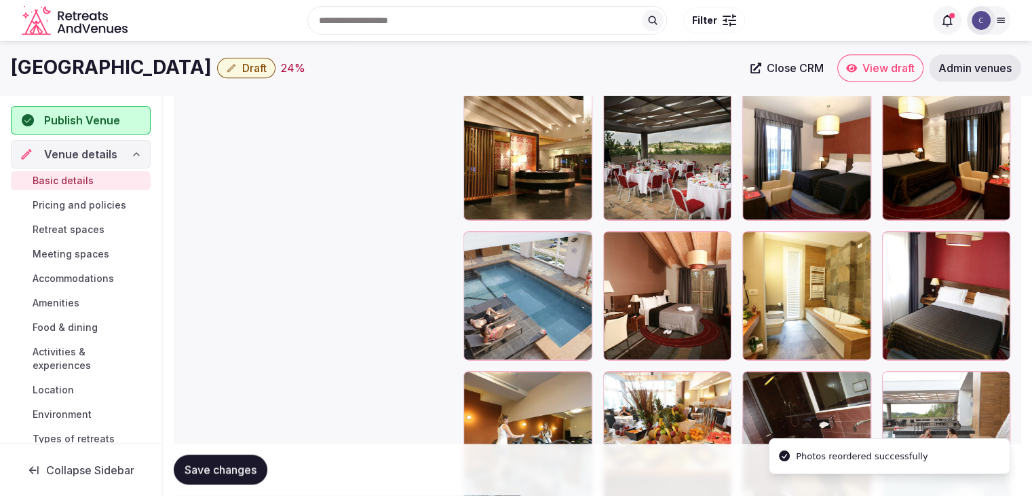
scroll to position [1622, 0]
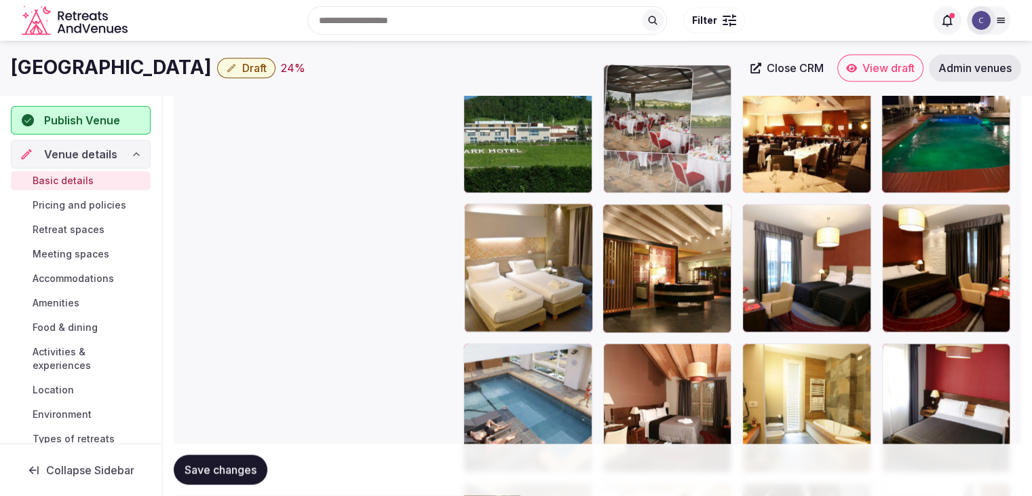
drag, startPoint x: 619, startPoint y: 212, endPoint x: 631, endPoint y: 169, distance: 44.3
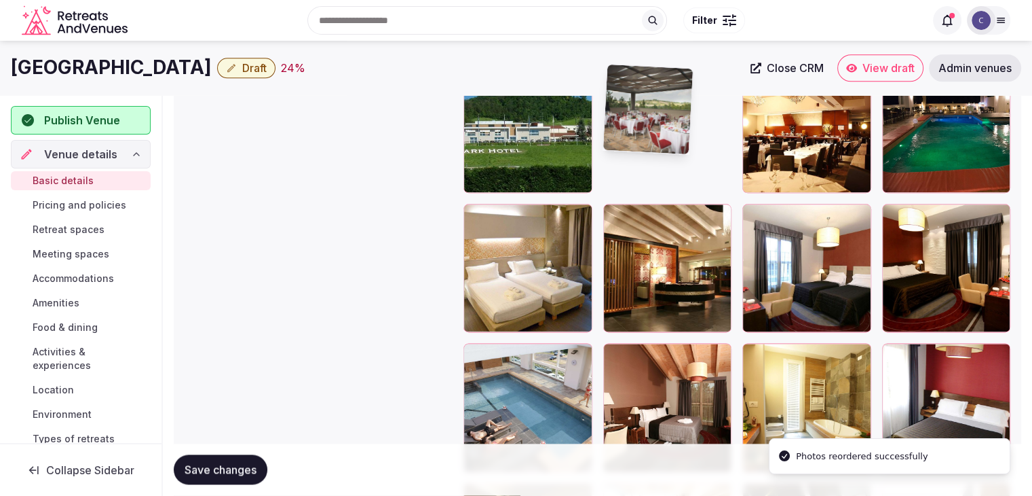
click at [630, 154] on div at bounding box center [669, 130] width 128 height 128
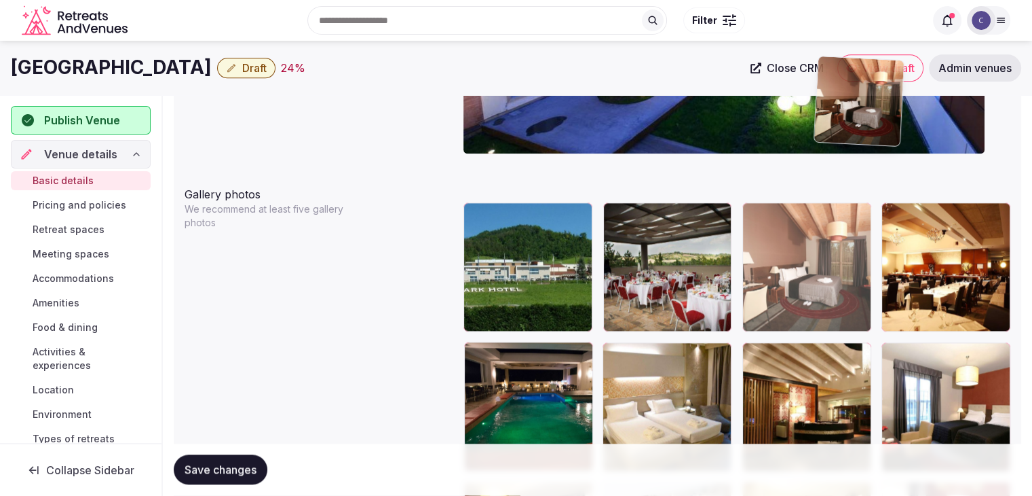
scroll to position [1469, 0]
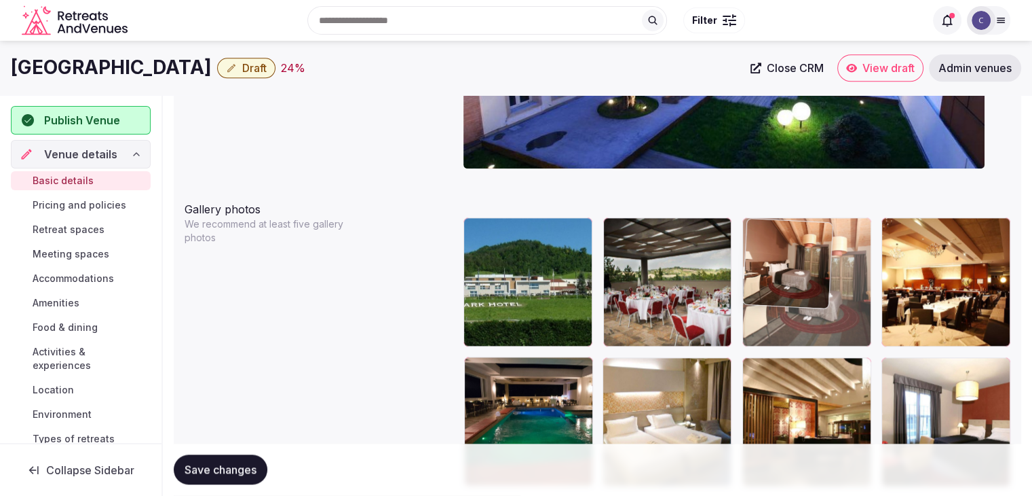
drag, startPoint x: 631, startPoint y: 268, endPoint x: 798, endPoint y: 223, distance: 172.2
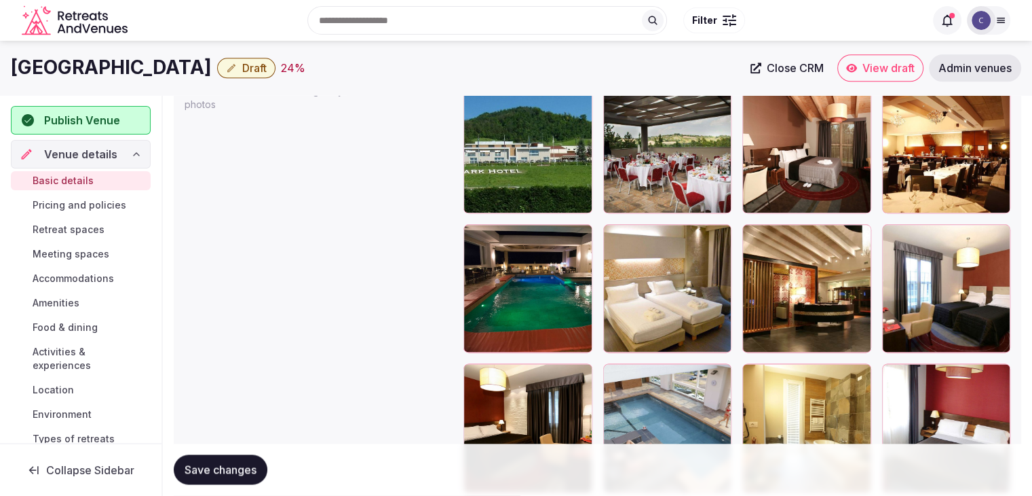
scroll to position [1605, 0]
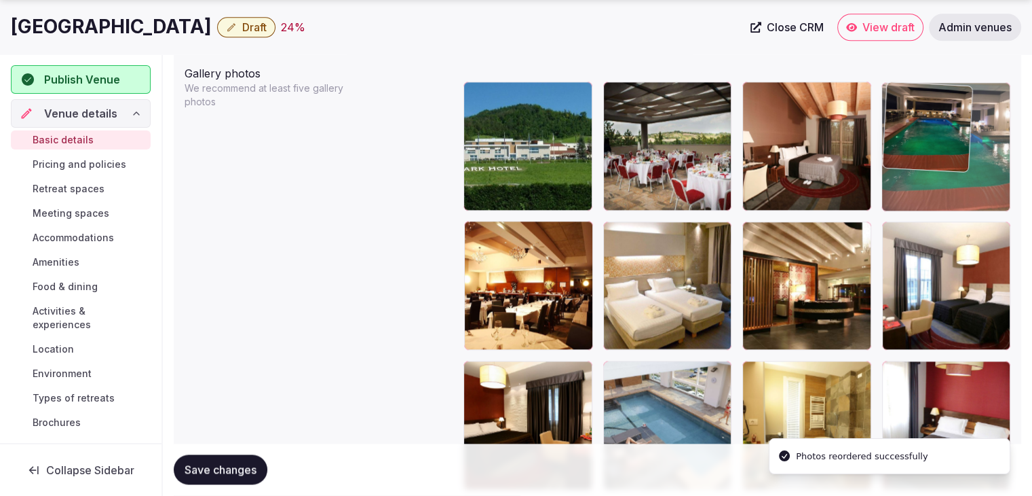
drag, startPoint x: 489, startPoint y: 231, endPoint x: 901, endPoint y: 128, distance: 424.7
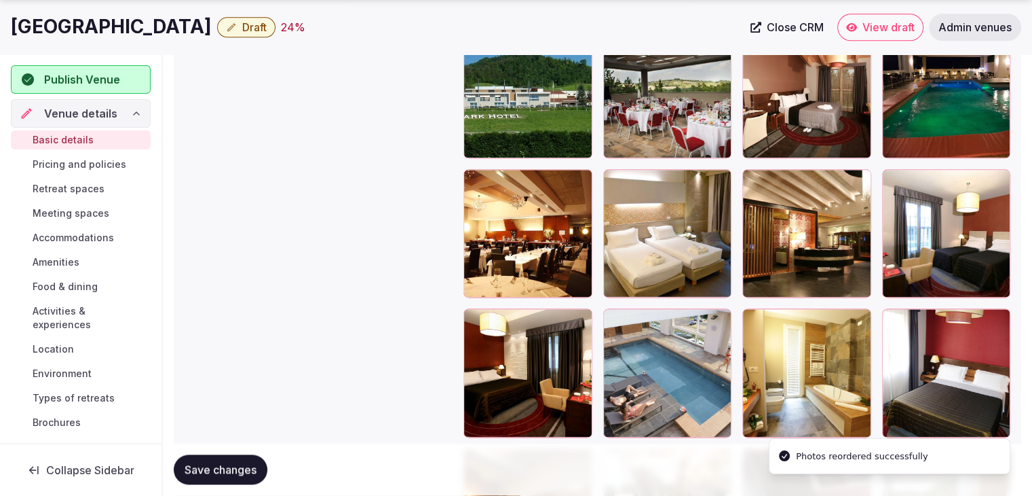
scroll to position [1673, 0]
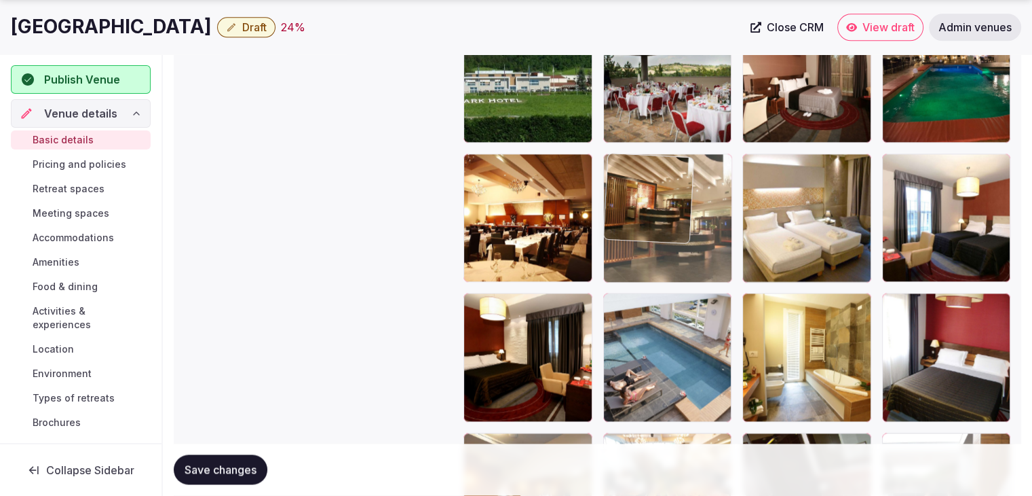
drag, startPoint x: 761, startPoint y: 168, endPoint x: 702, endPoint y: 180, distance: 60.3
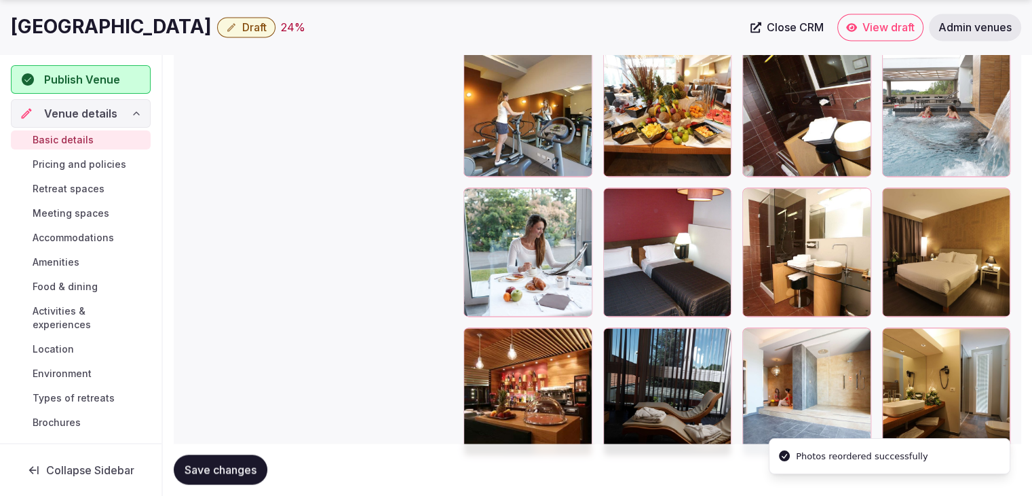
scroll to position [2117, 0]
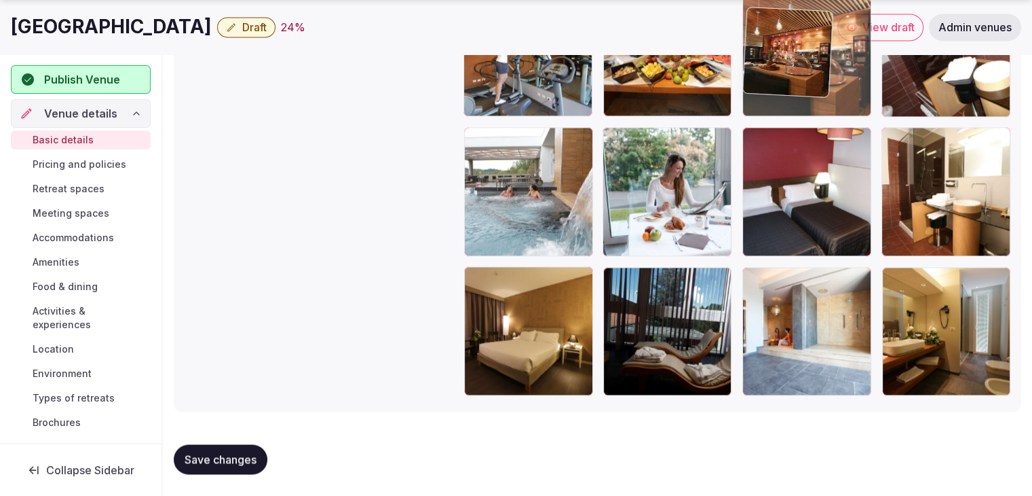
drag, startPoint x: 486, startPoint y: 273, endPoint x: 821, endPoint y: 28, distance: 415.3
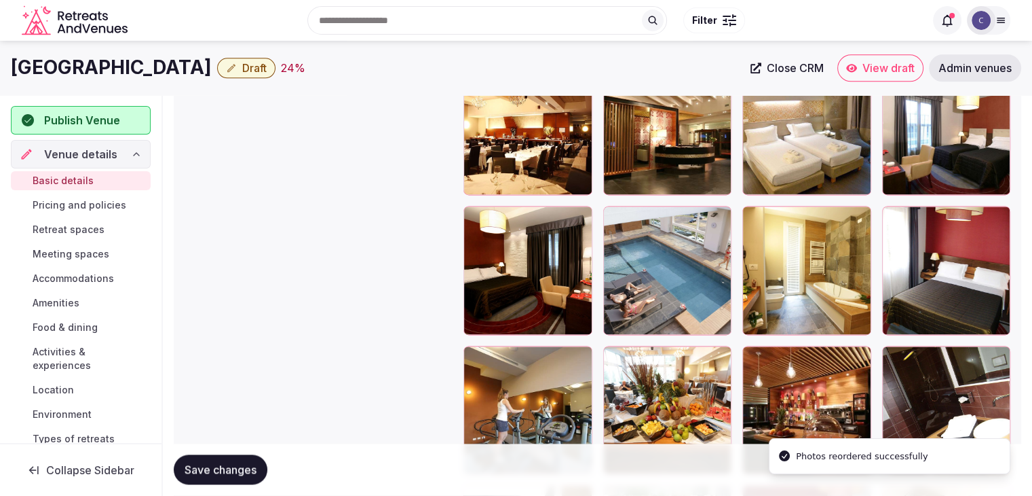
scroll to position [1758, 0]
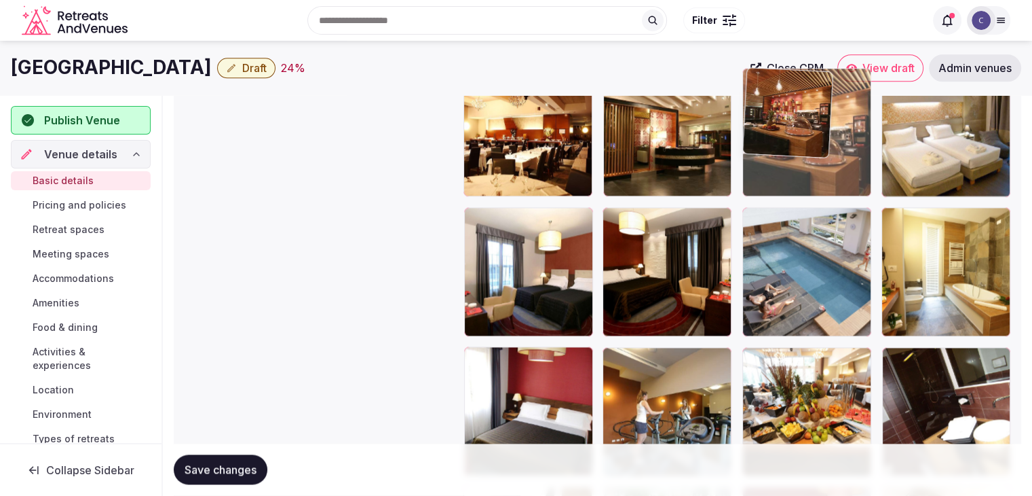
drag, startPoint x: 758, startPoint y: 351, endPoint x: 779, endPoint y: 138, distance: 214.2
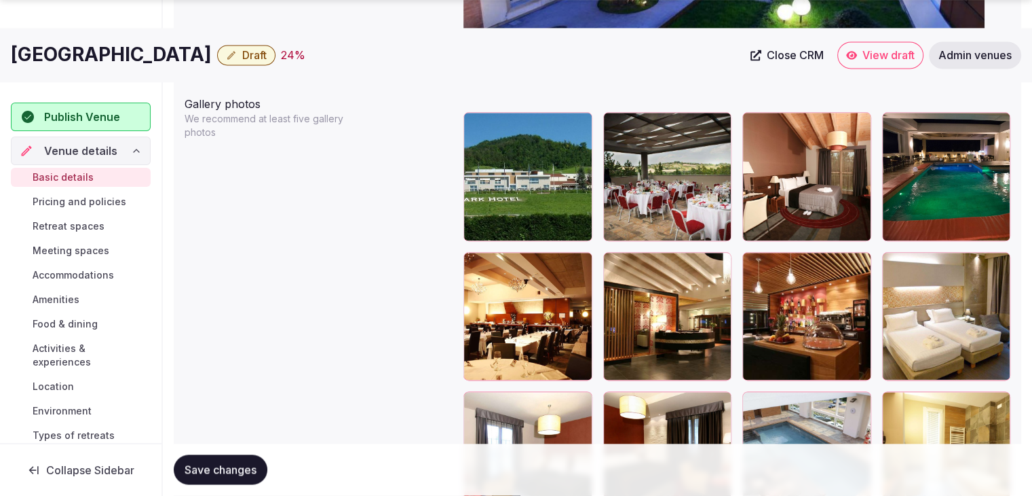
scroll to position [1846, 0]
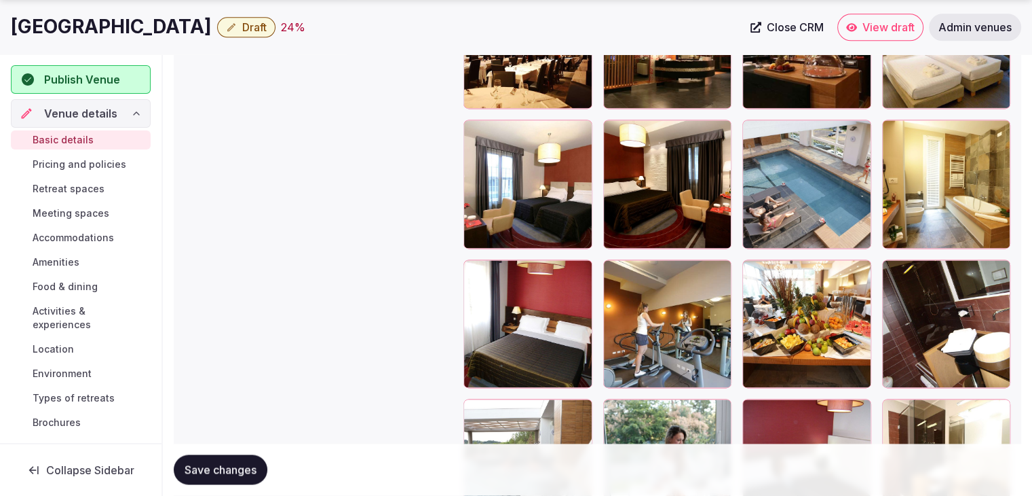
click at [750, 127] on icon at bounding box center [753, 130] width 16 height 16
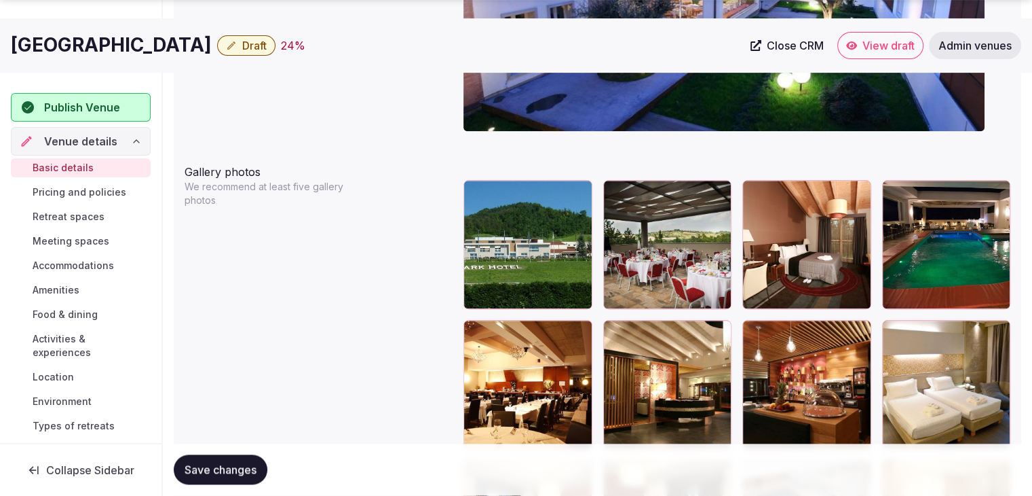
scroll to position [1710, 0]
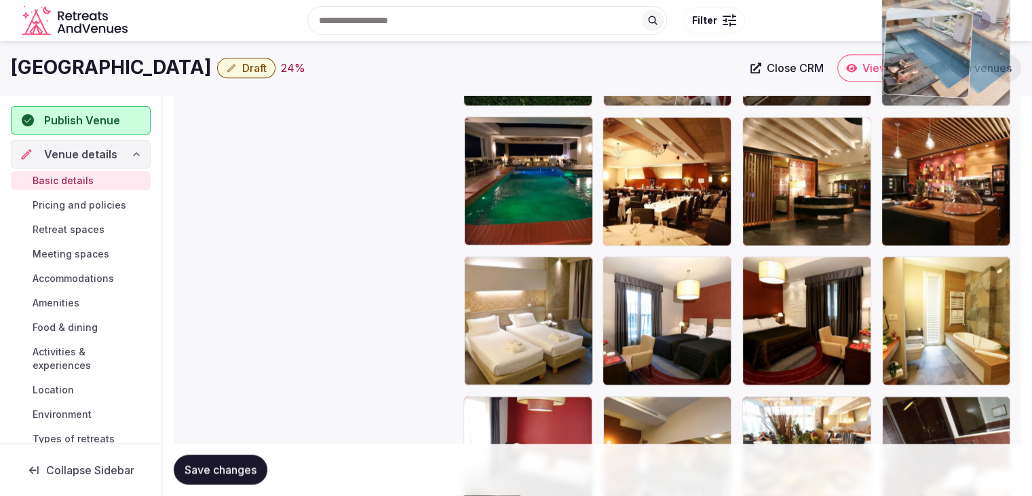
drag, startPoint x: 753, startPoint y: 251, endPoint x: 705, endPoint y: 323, distance: 87.0
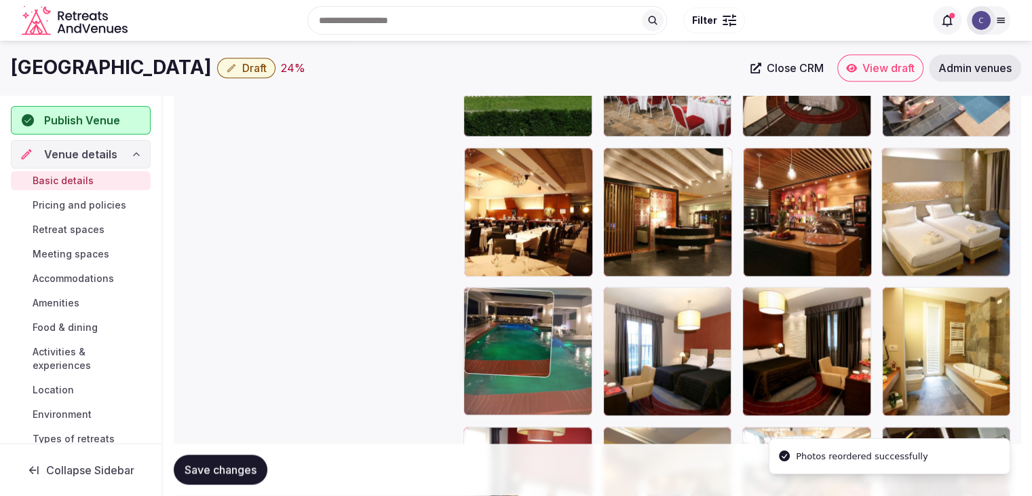
drag, startPoint x: 475, startPoint y: 164, endPoint x: 464, endPoint y: 322, distance: 158.6
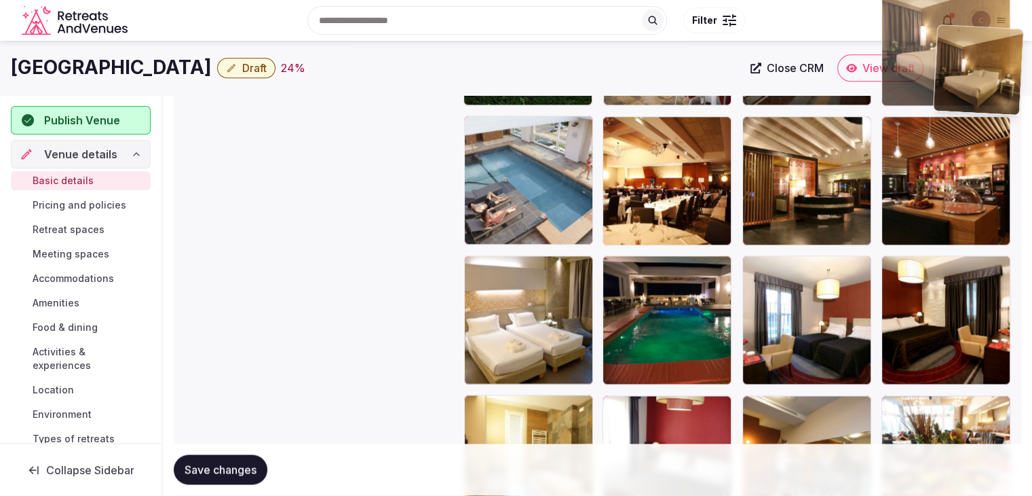
scroll to position [1688, 0]
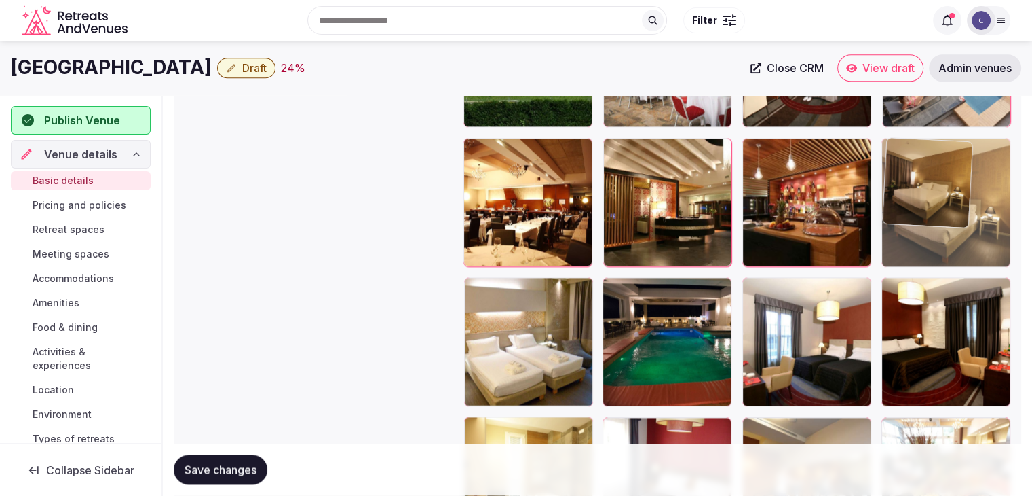
drag, startPoint x: 481, startPoint y: 287, endPoint x: 914, endPoint y: 206, distance: 440.7
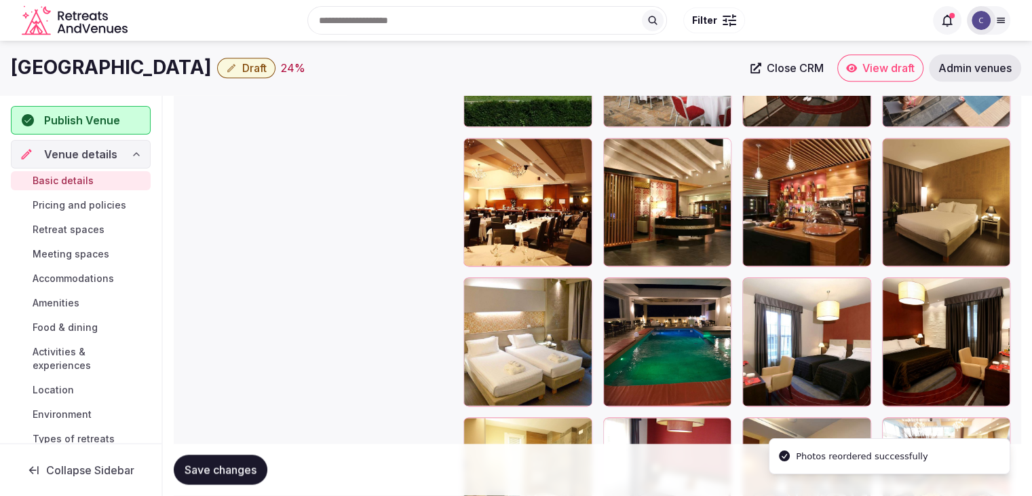
drag, startPoint x: 223, startPoint y: 468, endPoint x: 298, endPoint y: 470, distance: 74.7
click at [223, 468] on span "Save changes" at bounding box center [221, 470] width 72 height 14
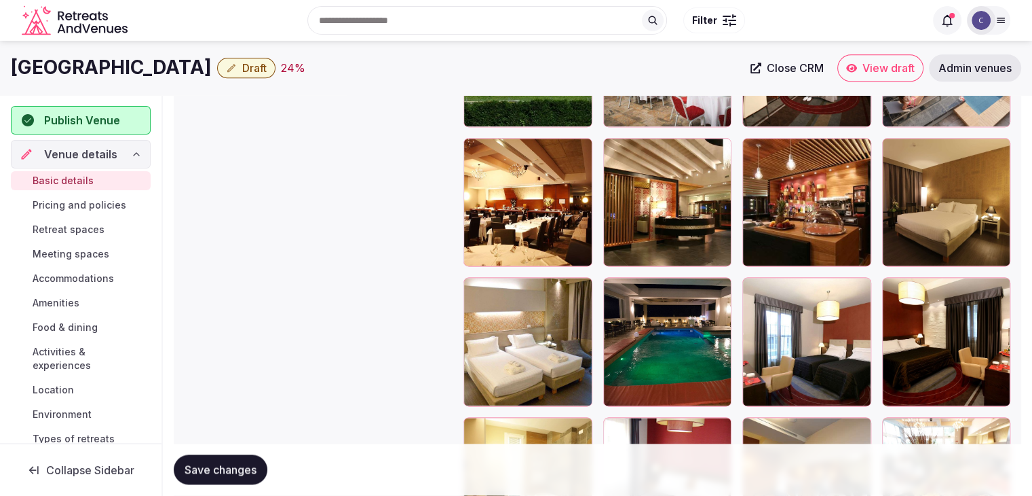
click at [73, 54] on div "Search Popular Destinations [GEOGRAPHIC_DATA], [GEOGRAPHIC_DATA] [GEOGRAPHIC_DA…" at bounding box center [516, 20] width 1011 height 69
click at [75, 66] on h1 "[GEOGRAPHIC_DATA]" at bounding box center [111, 67] width 201 height 26
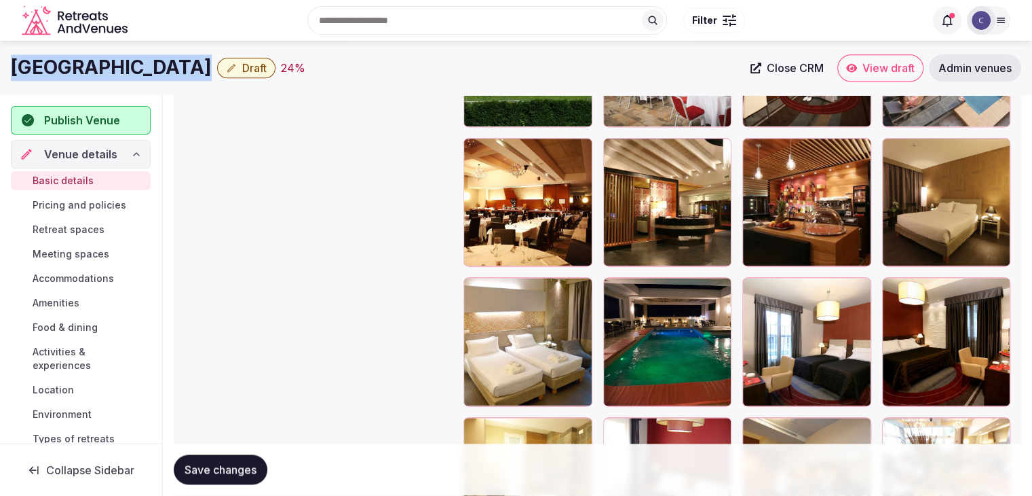
click at [75, 66] on h1 "[GEOGRAPHIC_DATA]" at bounding box center [111, 67] width 201 height 26
copy div "[GEOGRAPHIC_DATA]"
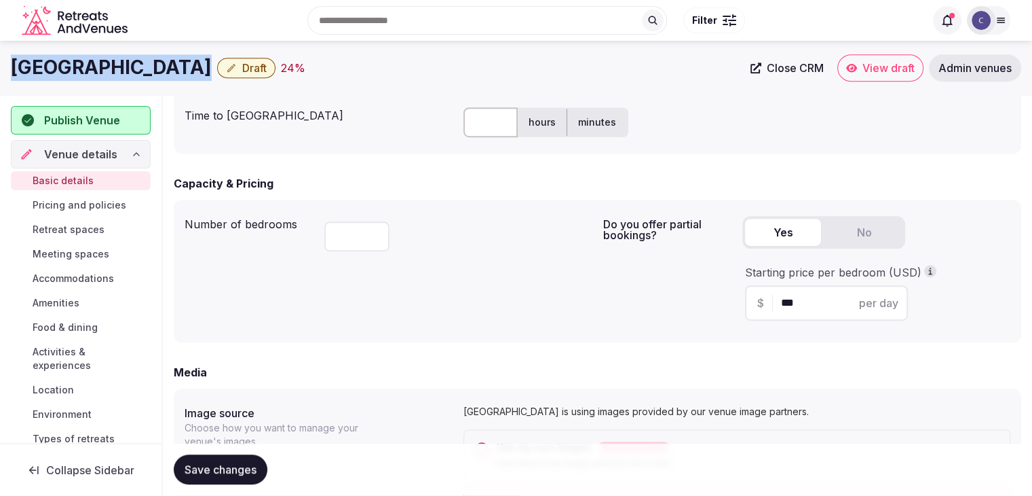
scroll to position [670, 0]
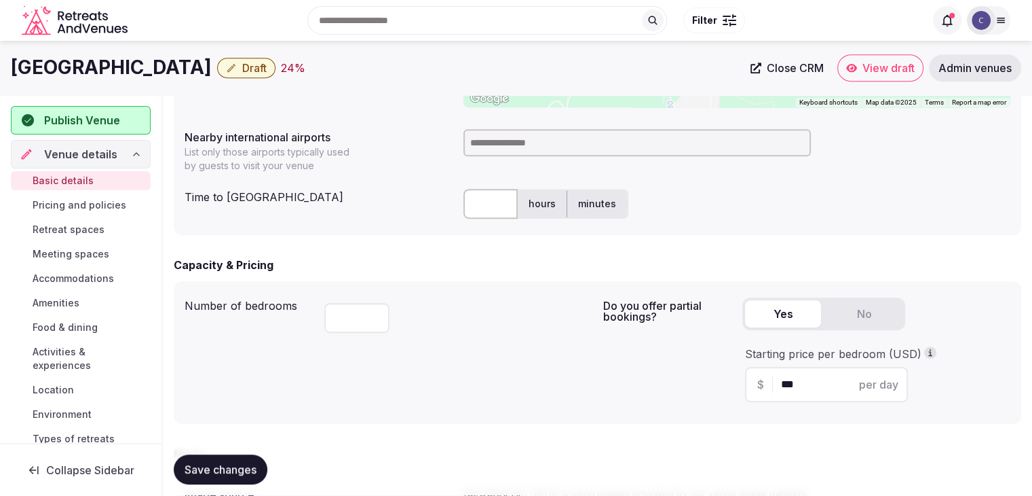
click at [525, 145] on input at bounding box center [638, 142] width 348 height 27
type input "***"
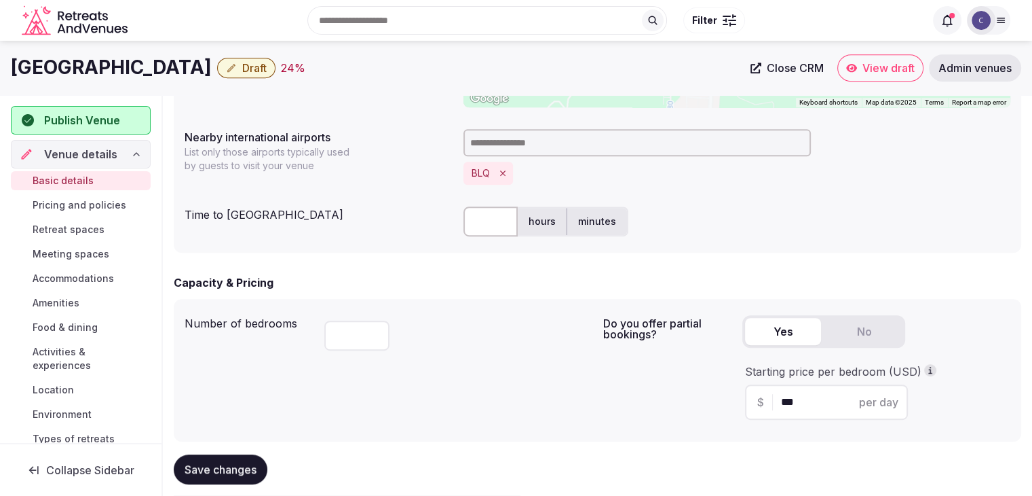
click at [491, 208] on input "text" at bounding box center [491, 221] width 54 height 30
type input "**"
click at [458, 293] on div "Capacity & Pricing Number of bedrooms *** Do you offer partial bookings? Yes No…" at bounding box center [598, 357] width 848 height 167
click at [477, 372] on div "Number of bedrooms ***" at bounding box center [389, 370] width 408 height 121
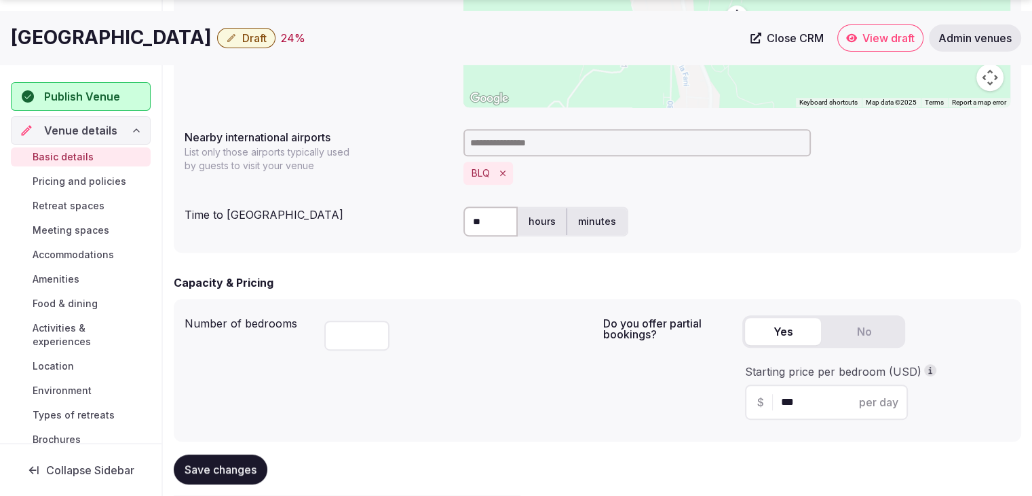
scroll to position [874, 0]
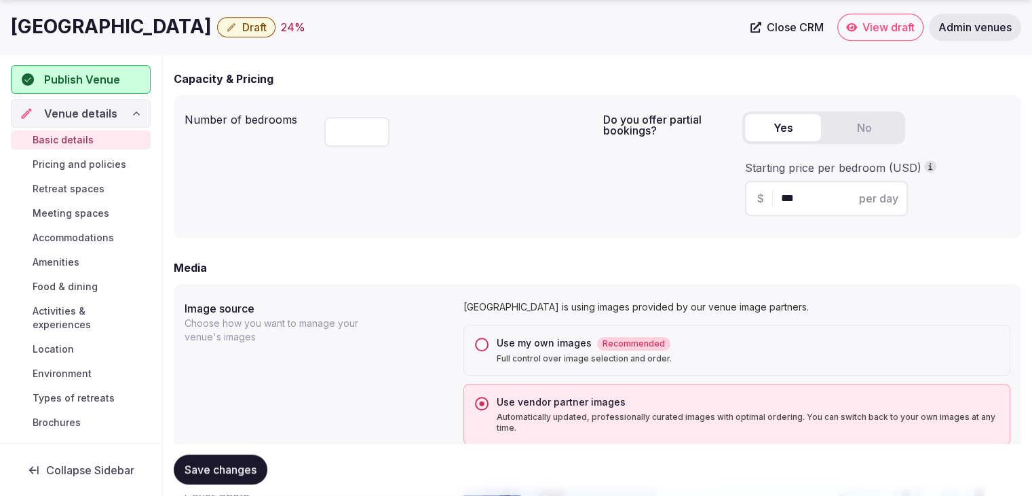
click at [365, 303] on label "Image source" at bounding box center [319, 308] width 268 height 11
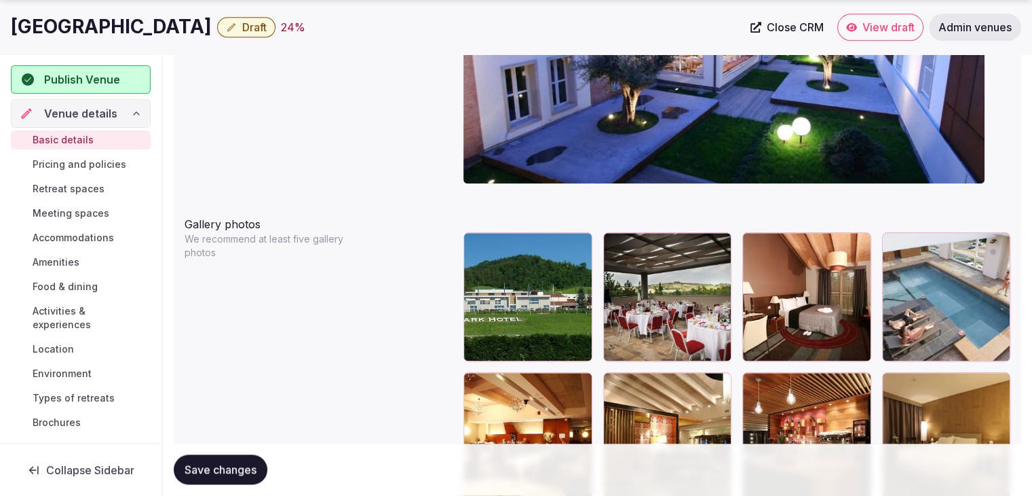
scroll to position [1552, 0]
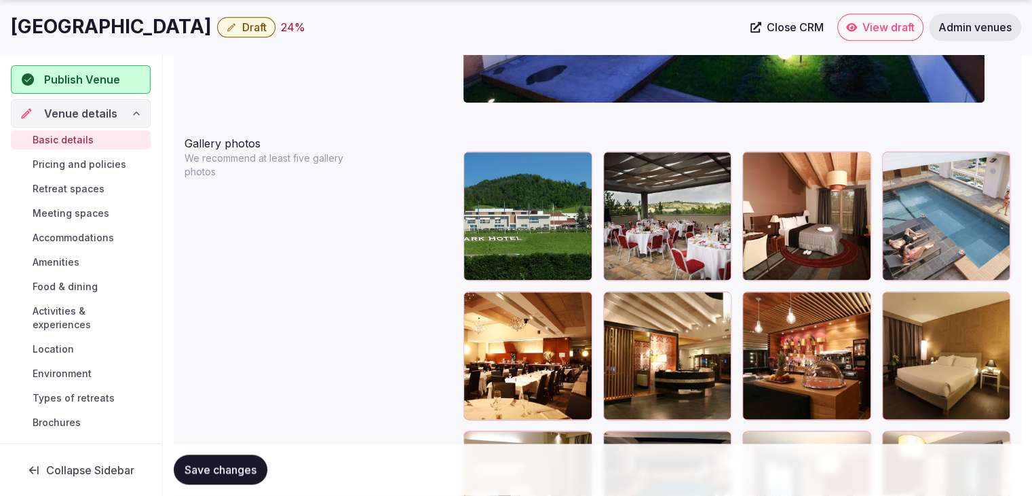
click at [219, 476] on span "Save changes" at bounding box center [221, 470] width 72 height 14
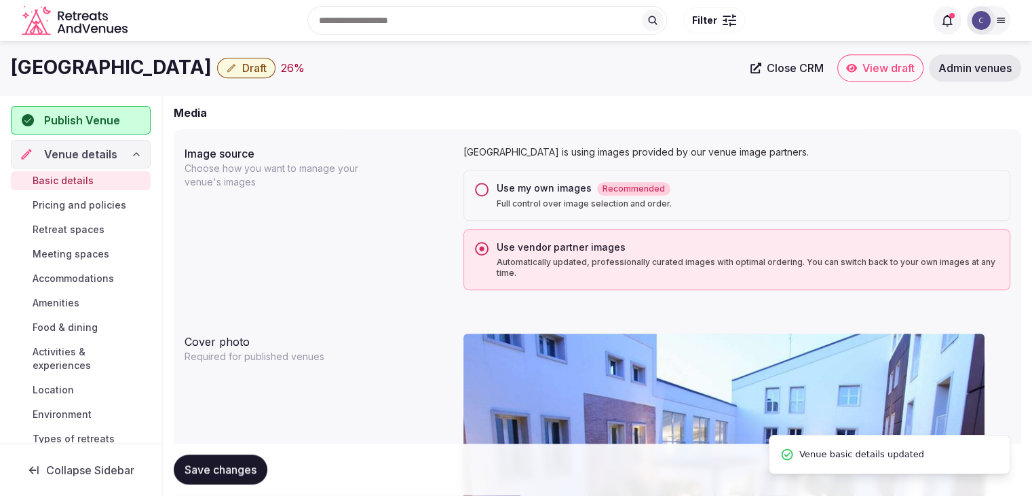
scroll to position [1009, 0]
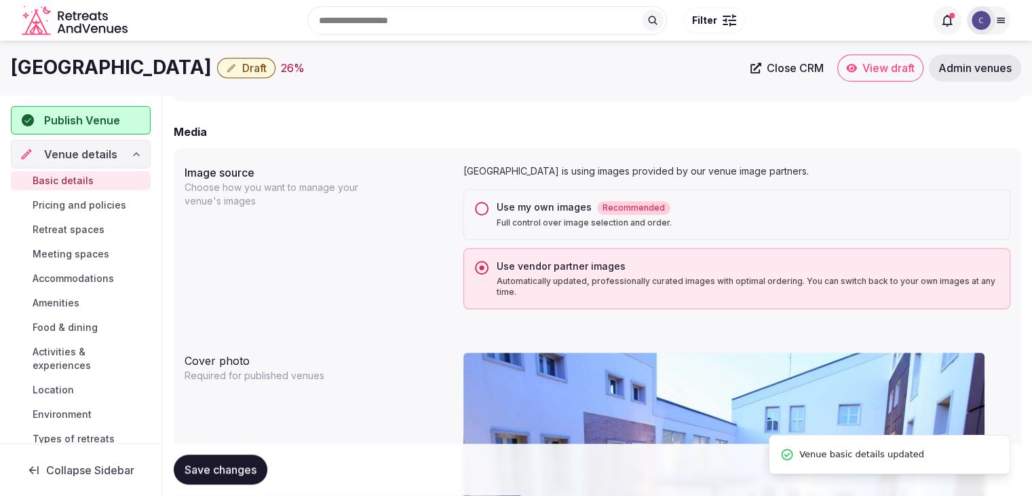
click at [242, 73] on span "Draft" at bounding box center [254, 68] width 24 height 14
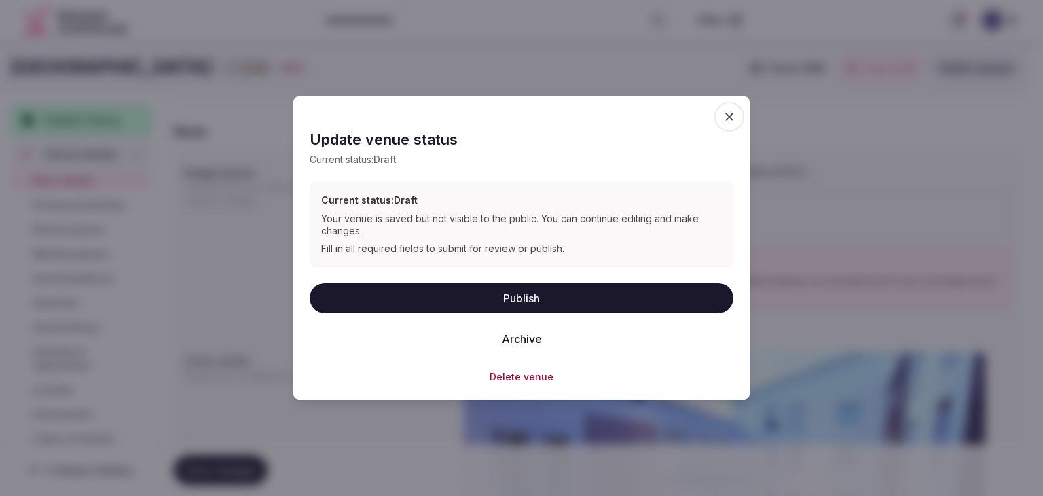
click at [564, 291] on button "Publish" at bounding box center [522, 297] width 424 height 30
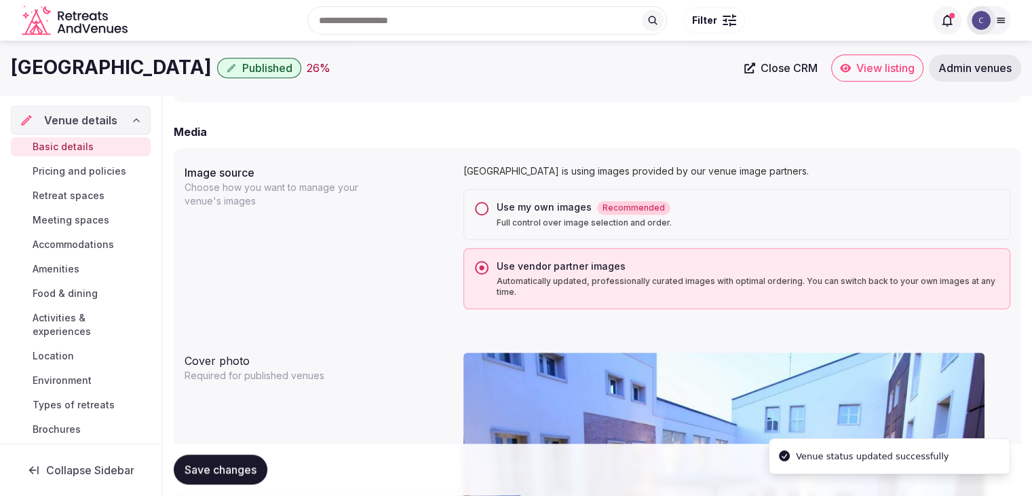
click at [80, 72] on h1 "[GEOGRAPHIC_DATA]" at bounding box center [111, 67] width 201 height 26
copy div "[GEOGRAPHIC_DATA]"
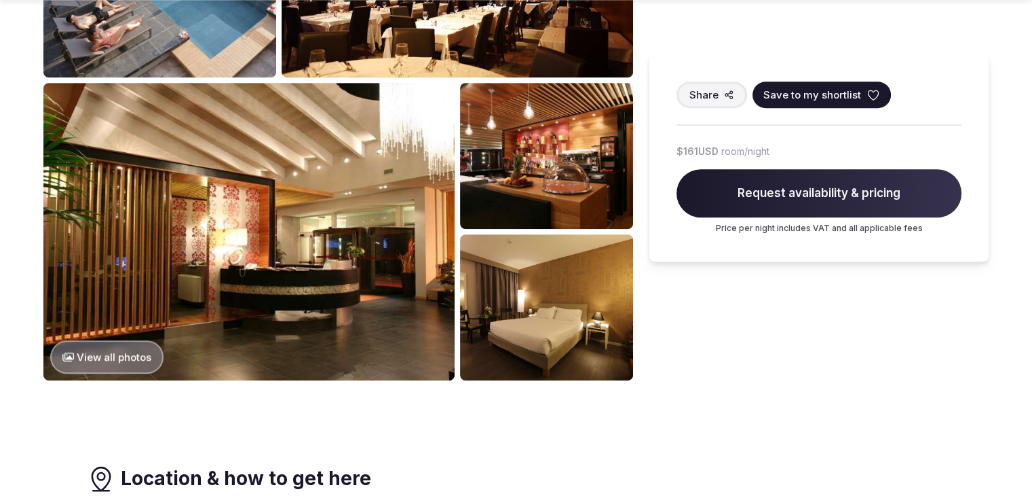
scroll to position [747, 0]
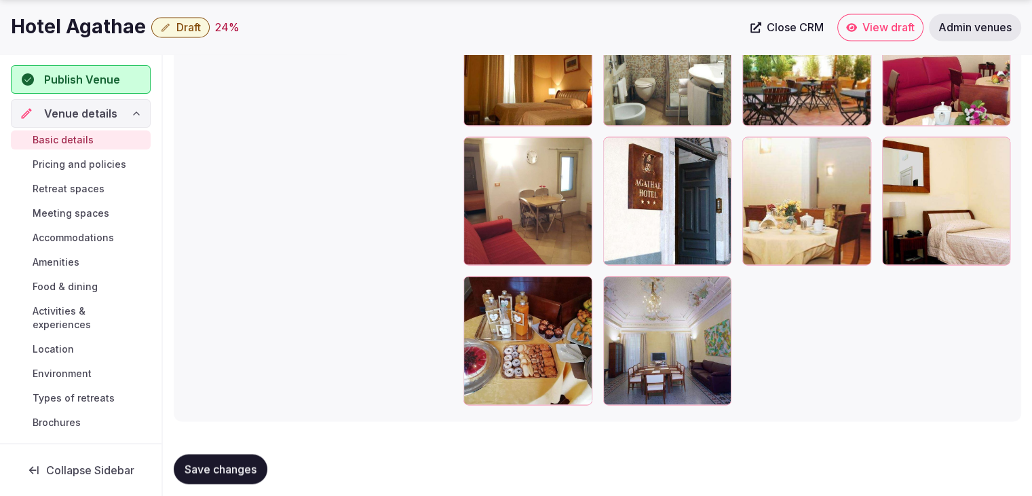
scroll to position [2535, 0]
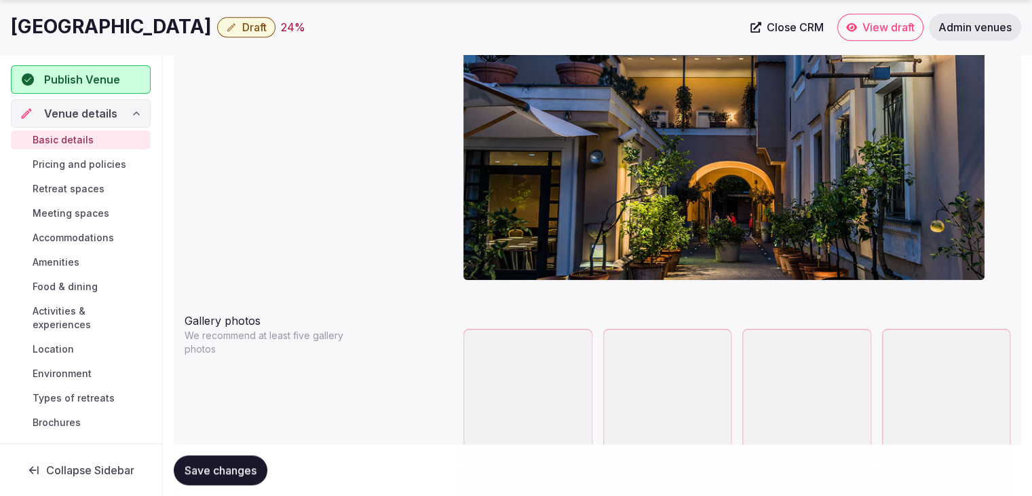
scroll to position [1561, 0]
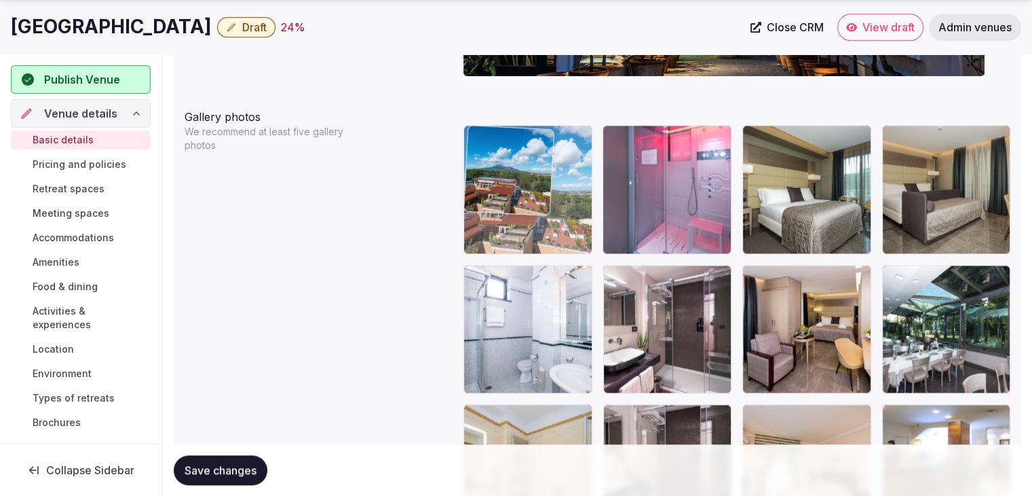
drag, startPoint x: 754, startPoint y: 140, endPoint x: 524, endPoint y: 141, distance: 230.1
click at [524, 141] on body "**********" at bounding box center [516, 233] width 1032 height 3589
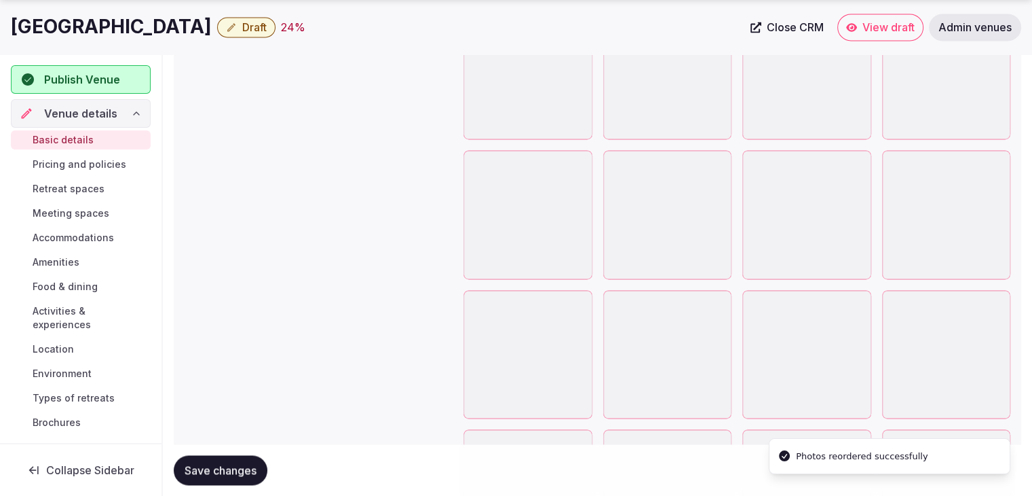
scroll to position [2172, 0]
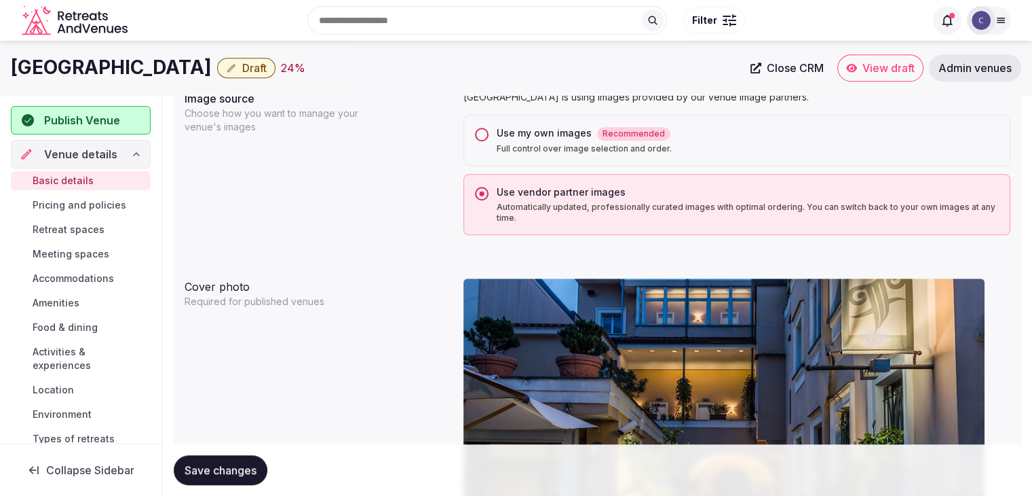
drag, startPoint x: 614, startPoint y: 226, endPoint x: 589, endPoint y: 343, distance: 119.4
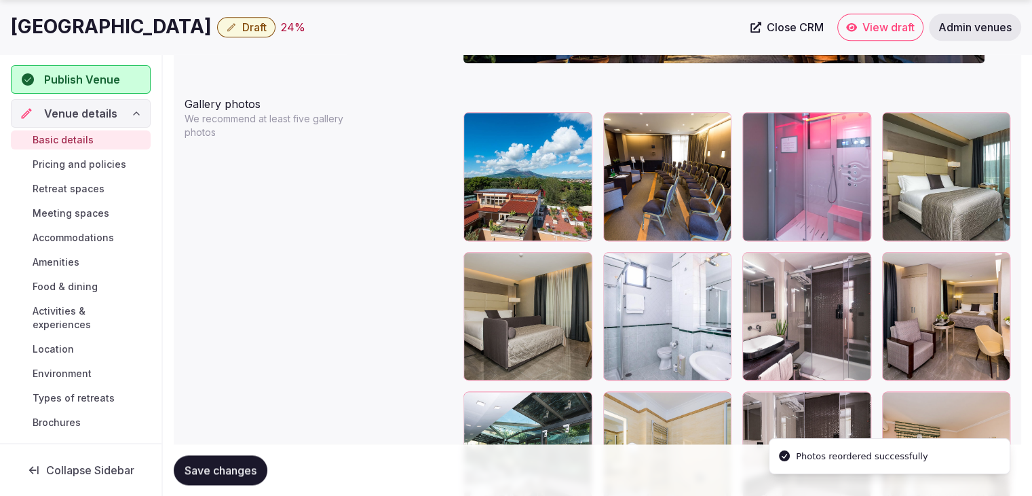
scroll to position [1620, 0]
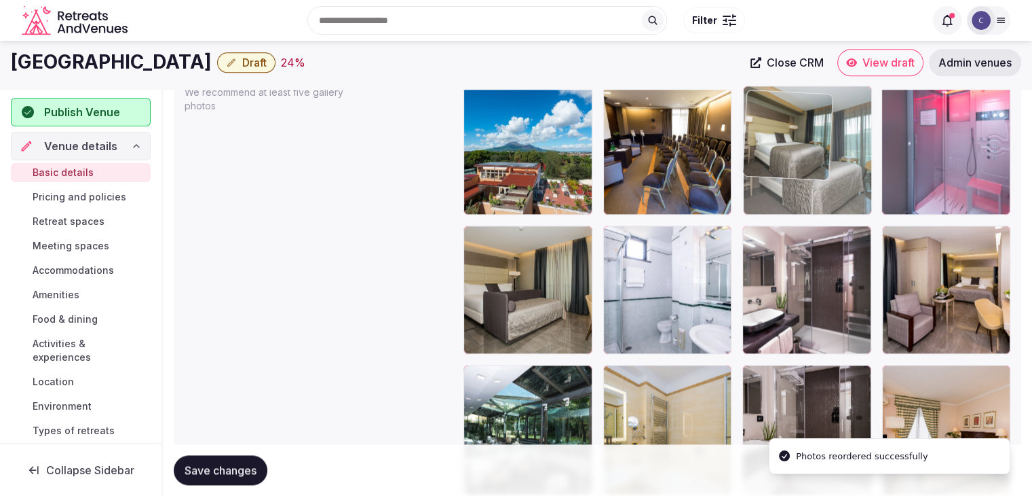
drag, startPoint x: 903, startPoint y: 82, endPoint x: 733, endPoint y: 165, distance: 189.4
click at [799, 71] on body "**********" at bounding box center [516, 193] width 1032 height 3589
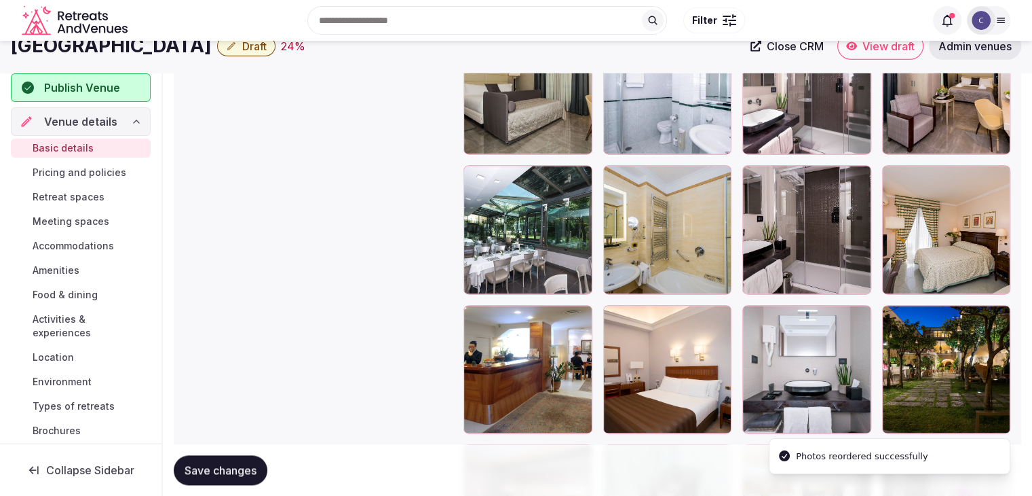
scroll to position [1732, 0]
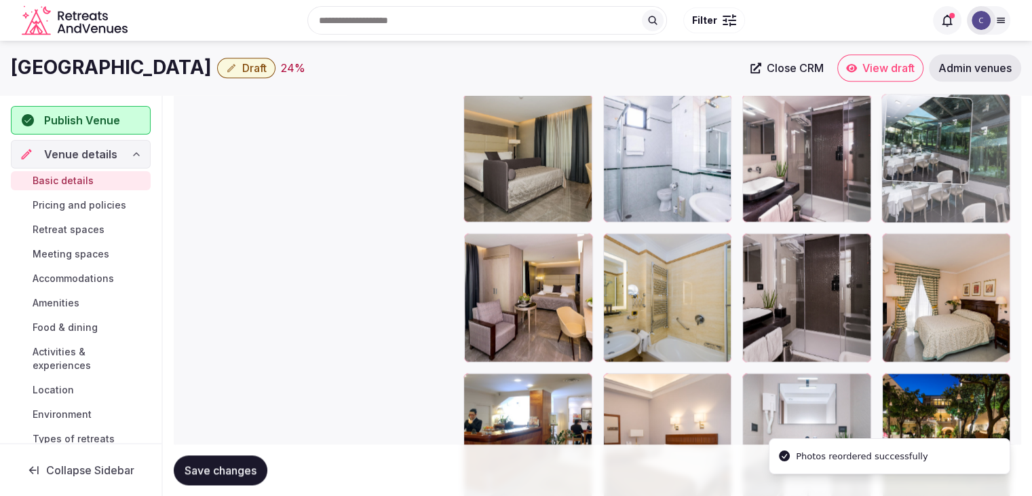
drag, startPoint x: 482, startPoint y: 248, endPoint x: 929, endPoint y: 138, distance: 460.0
click at [929, 138] on body "**********" at bounding box center [516, 62] width 1032 height 3589
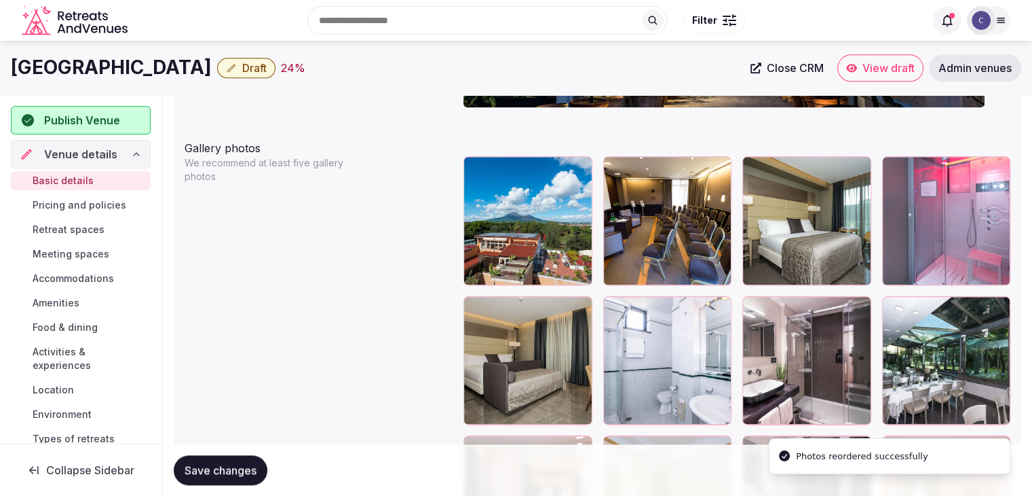
scroll to position [1529, 0]
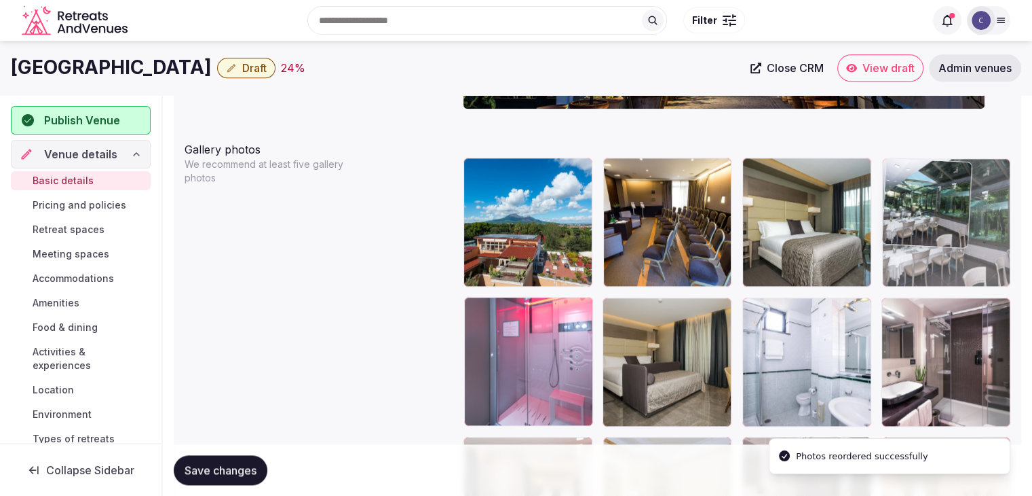
drag, startPoint x: 891, startPoint y: 305, endPoint x: 909, endPoint y: 206, distance: 100.0
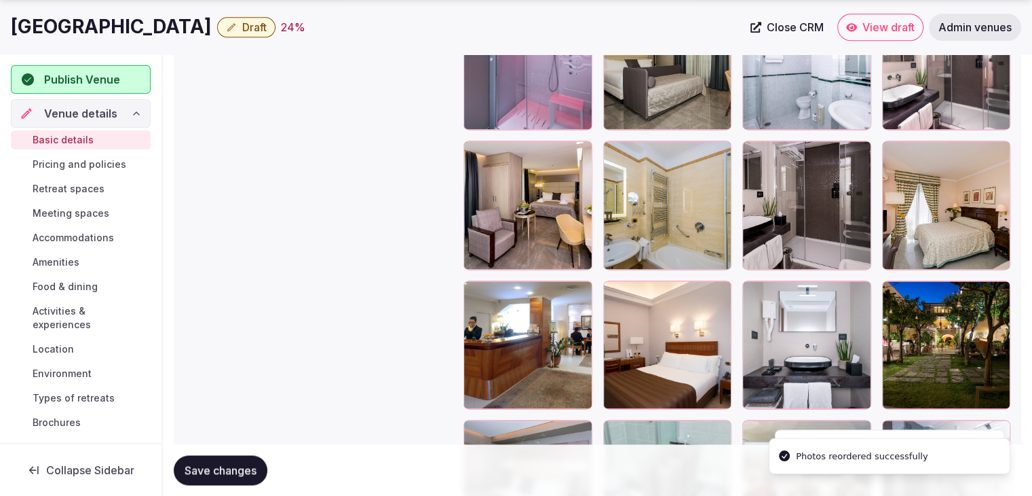
scroll to position [1936, 0]
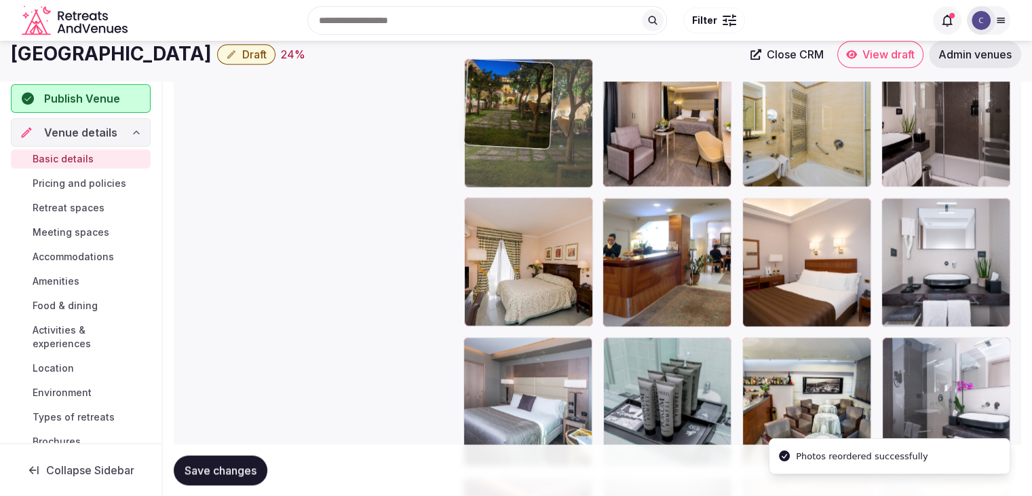
drag, startPoint x: 896, startPoint y: 187, endPoint x: 487, endPoint y: 76, distance: 423.3
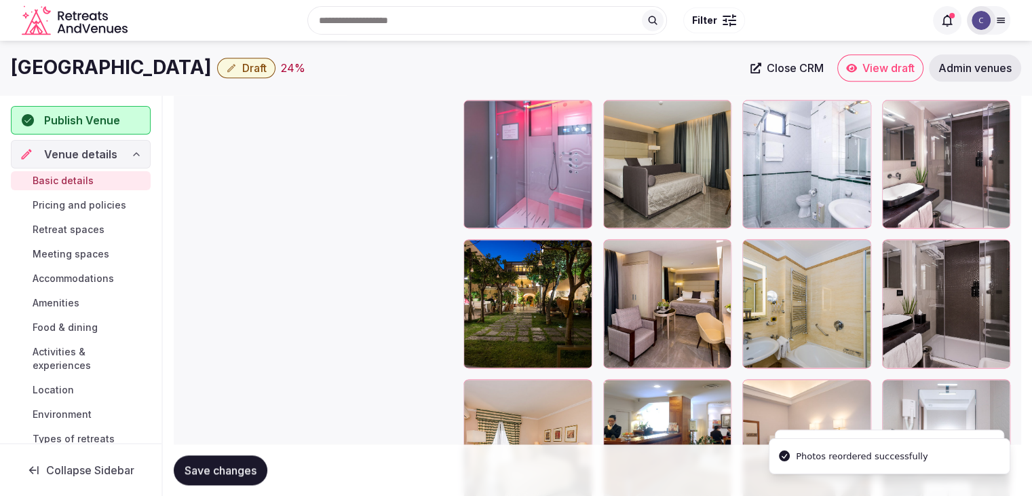
scroll to position [1635, 0]
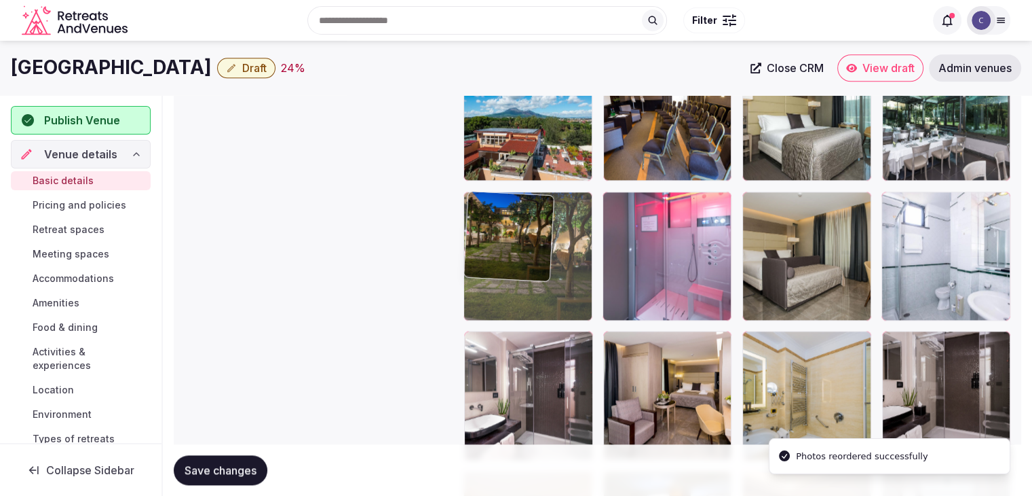
drag, startPoint x: 472, startPoint y: 336, endPoint x: 485, endPoint y: 250, distance: 86.6
click at [485, 250] on body "**********" at bounding box center [516, 159] width 1032 height 3589
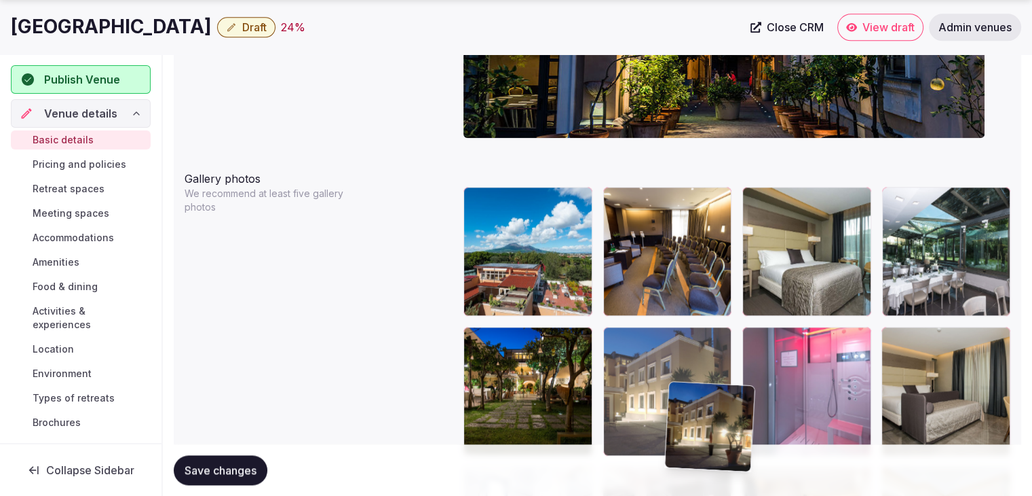
scroll to position [1506, 0]
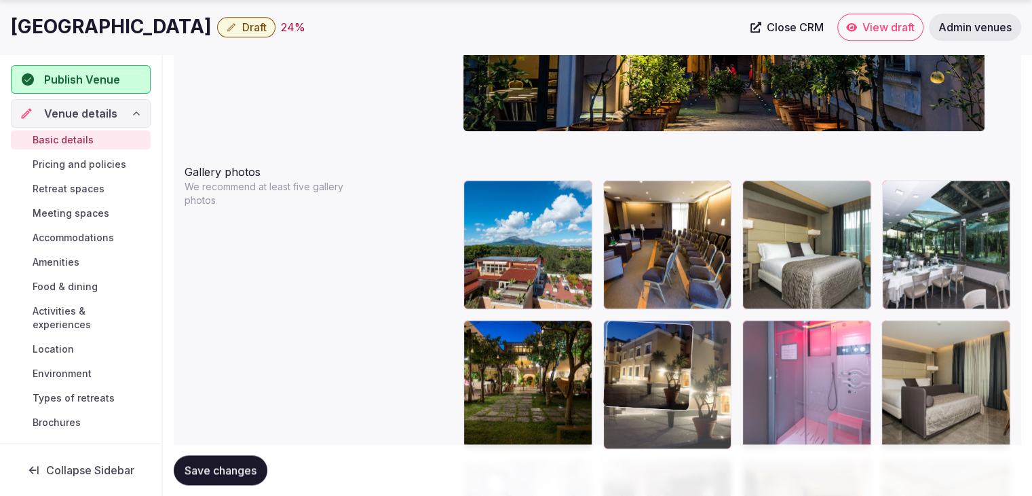
drag, startPoint x: 617, startPoint y: 240, endPoint x: 667, endPoint y: 362, distance: 131.8
click at [676, 386] on body "**********" at bounding box center [516, 288] width 1032 height 3589
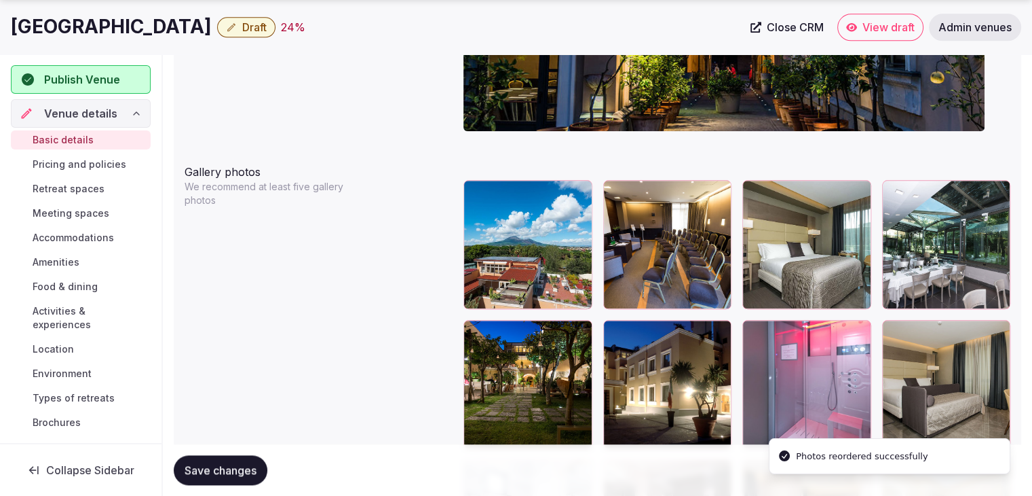
click at [622, 335] on div at bounding box center [667, 384] width 129 height 129
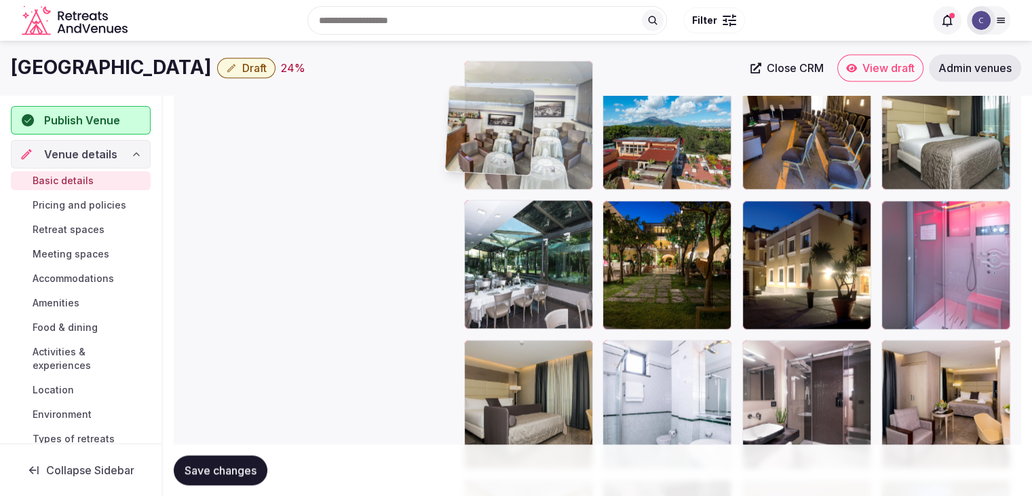
scroll to position [1624, 0]
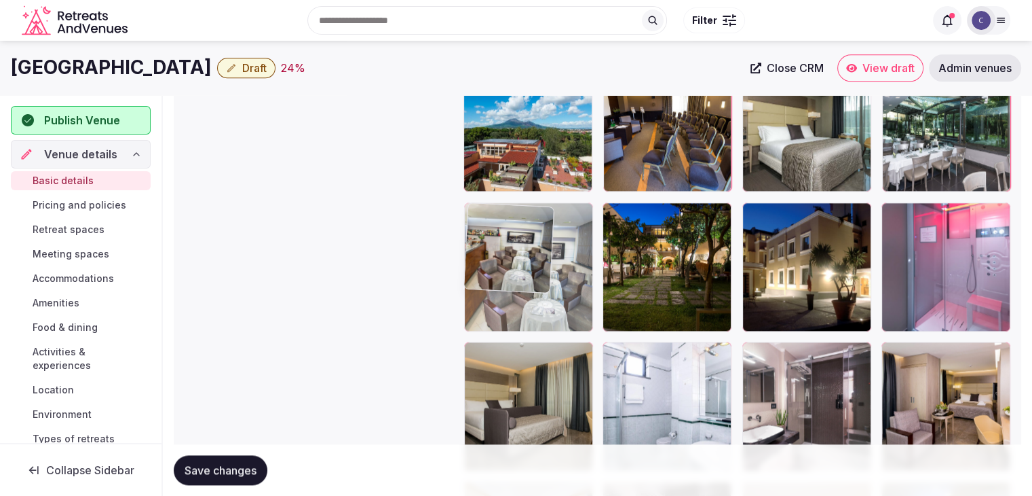
drag, startPoint x: 893, startPoint y: 275, endPoint x: 468, endPoint y: 185, distance: 434.3
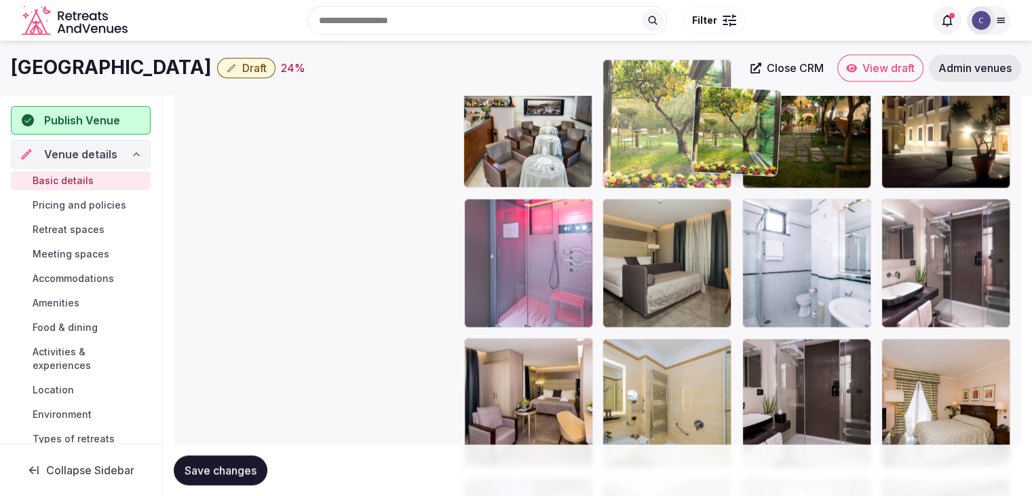
scroll to position [1766, 0]
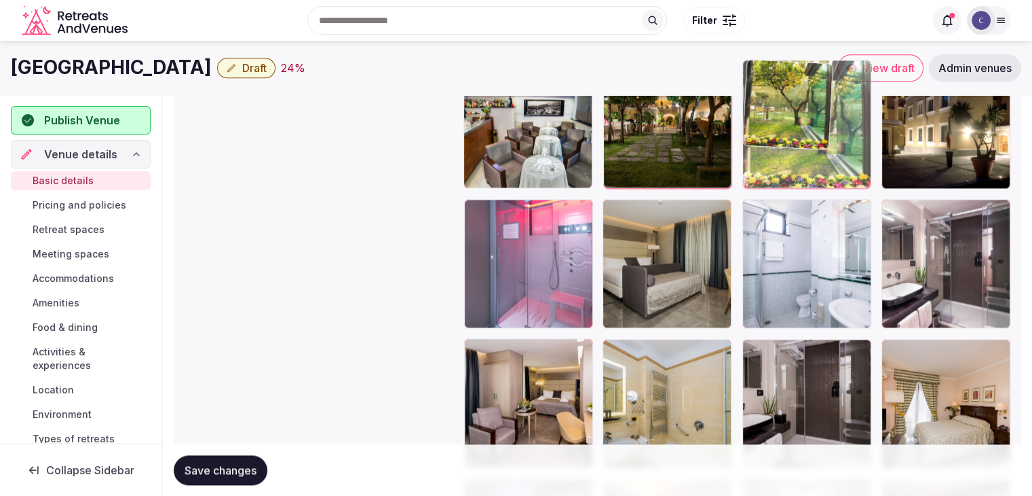
drag, startPoint x: 479, startPoint y: 237, endPoint x: 810, endPoint y: 115, distance: 353.1
click at [810, 115] on body "**********" at bounding box center [516, 28] width 1032 height 3589
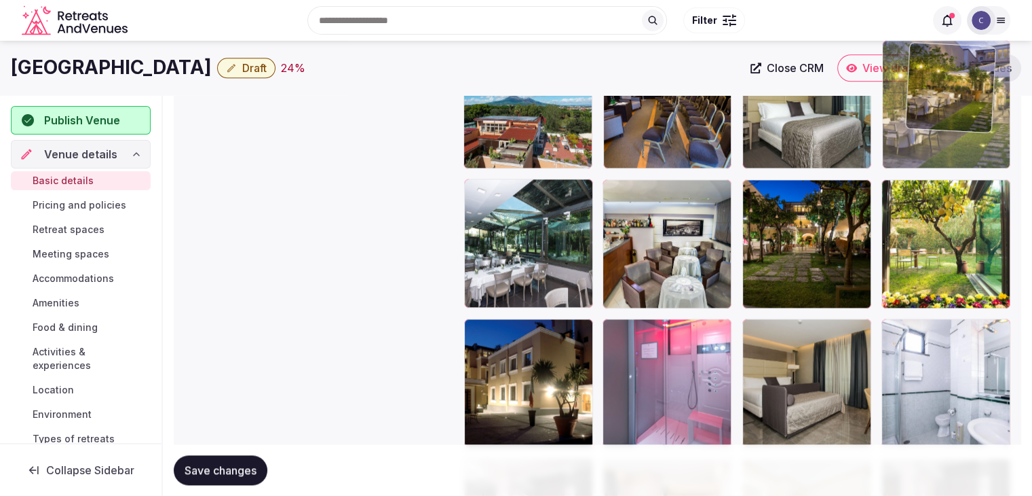
scroll to position [1635, 0]
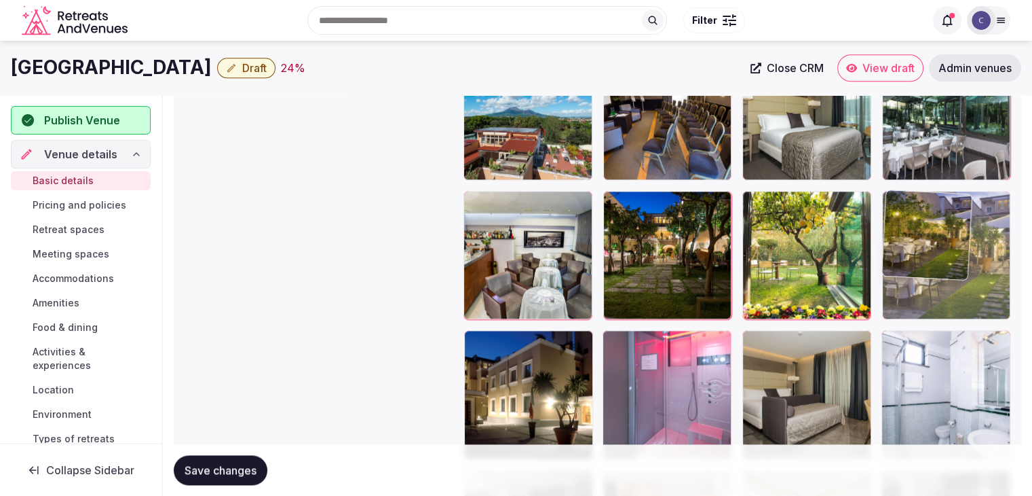
drag, startPoint x: 893, startPoint y: 407, endPoint x: 963, endPoint y: 297, distance: 129.9
click at [944, 242] on body "**********" at bounding box center [516, 159] width 1032 height 3589
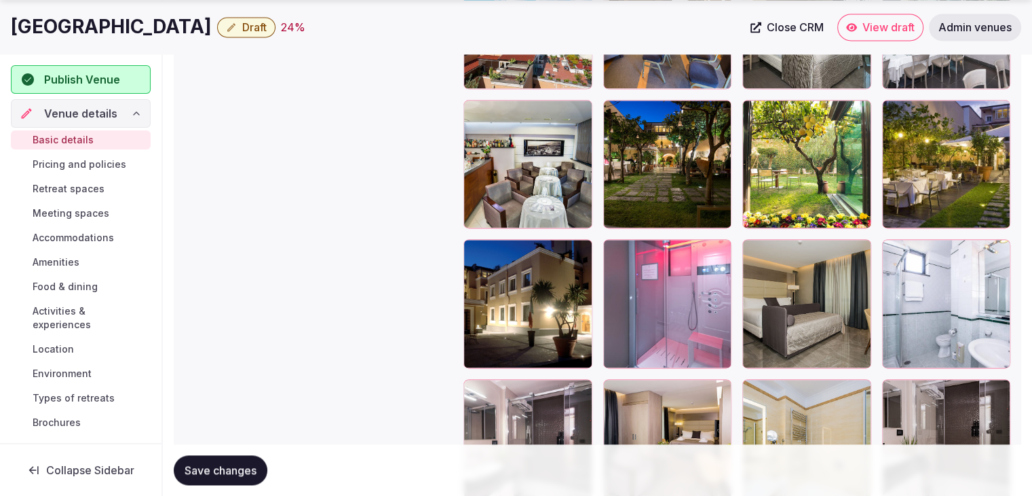
scroll to position [1839, 0]
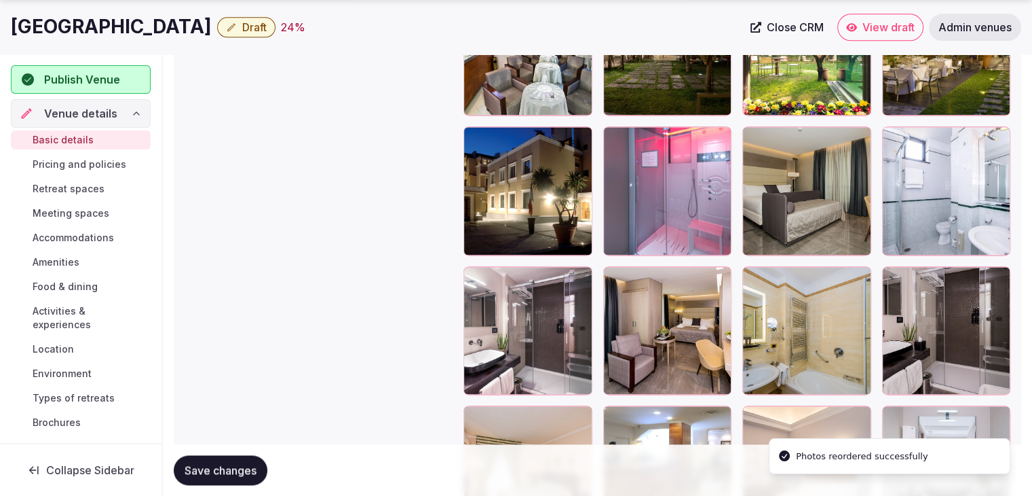
click at [238, 469] on span "Save changes" at bounding box center [221, 470] width 72 height 14
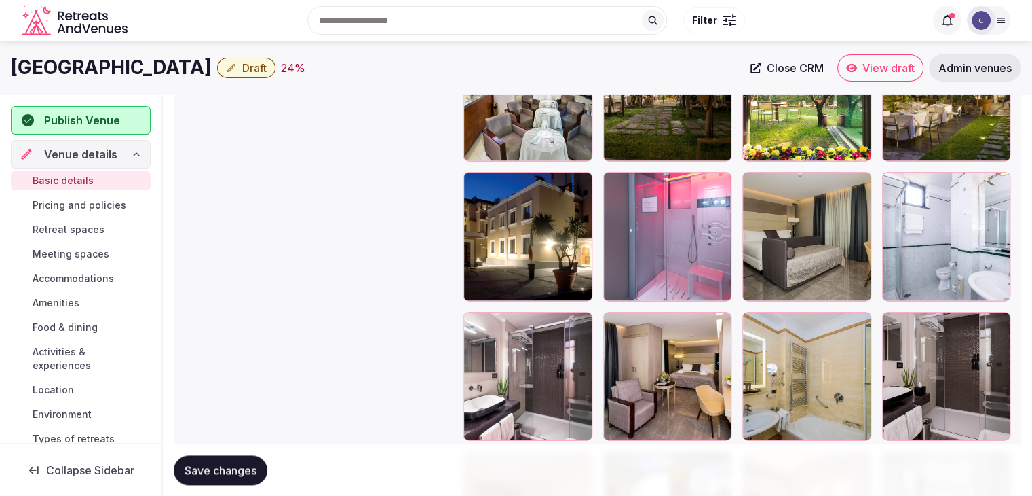
scroll to position [1703, 0]
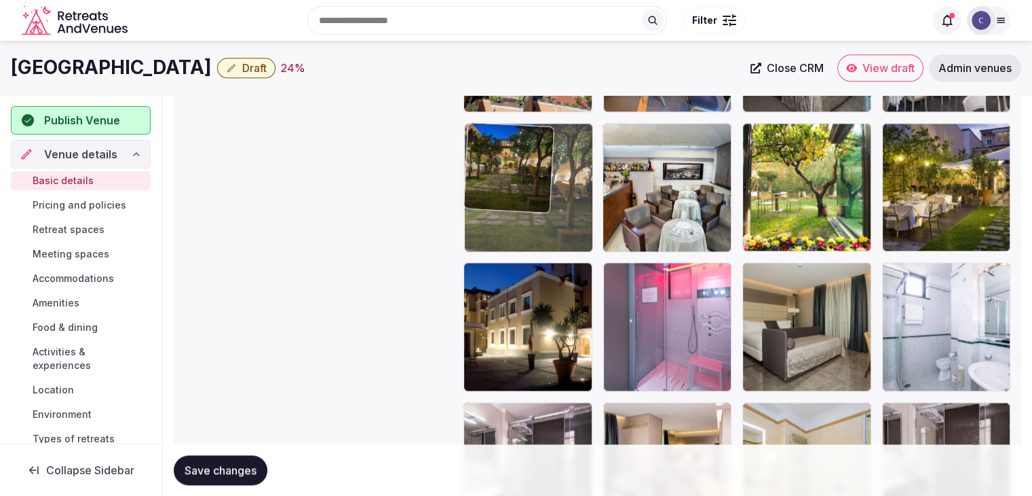
drag, startPoint x: 613, startPoint y: 132, endPoint x: 496, endPoint y: 119, distance: 117.5
click at [496, 119] on body "**********" at bounding box center [516, 91] width 1032 height 3589
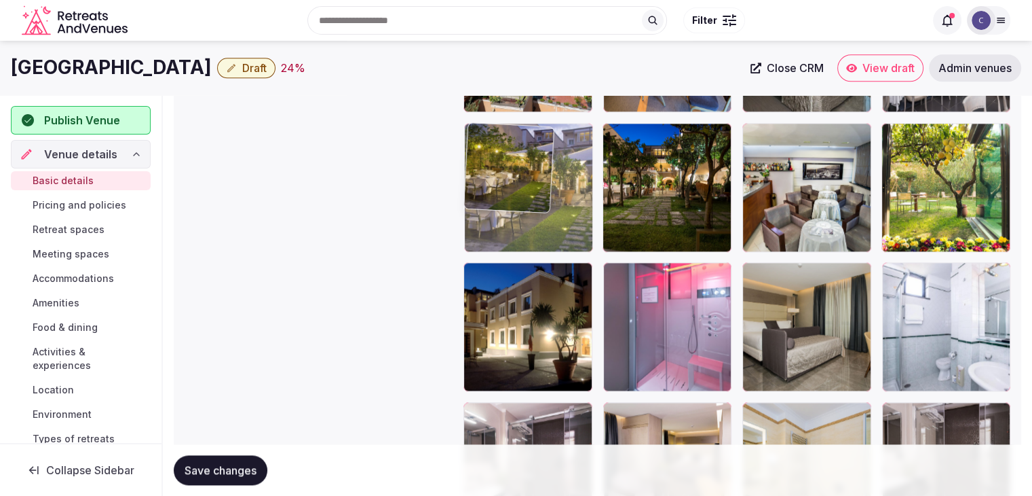
drag, startPoint x: 896, startPoint y: 133, endPoint x: 546, endPoint y: 135, distance: 350.3
click at [517, 135] on body "**********" at bounding box center [516, 91] width 1032 height 3589
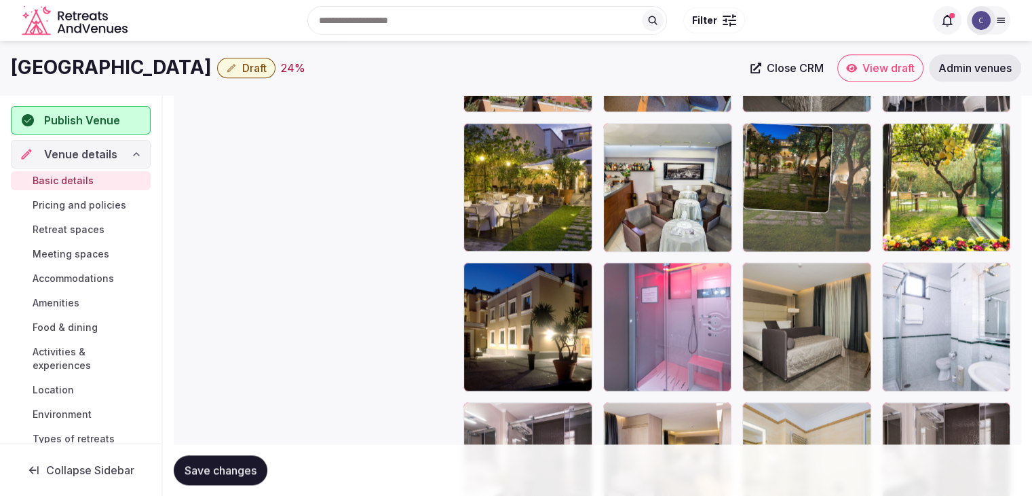
drag, startPoint x: 612, startPoint y: 134, endPoint x: 810, endPoint y: 159, distance: 199.8
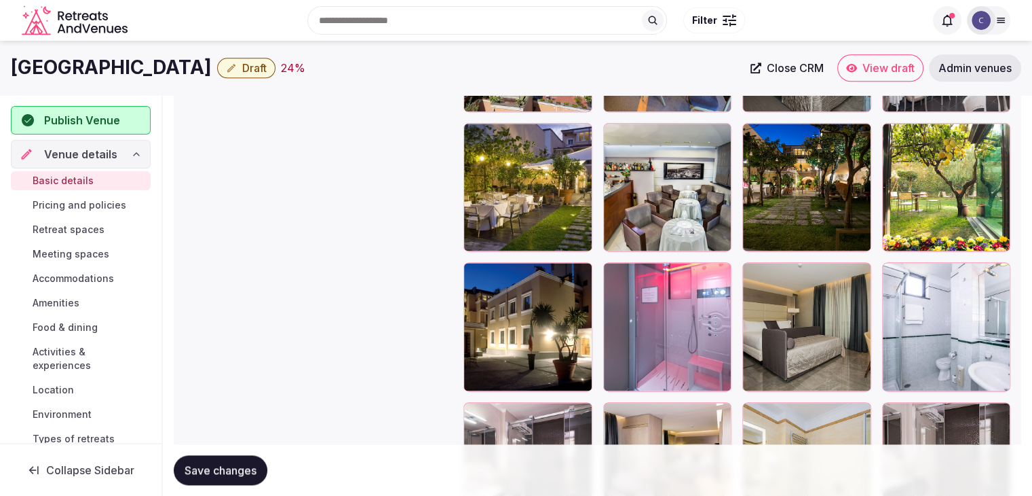
click at [242, 463] on button "Save changes" at bounding box center [221, 470] width 94 height 30
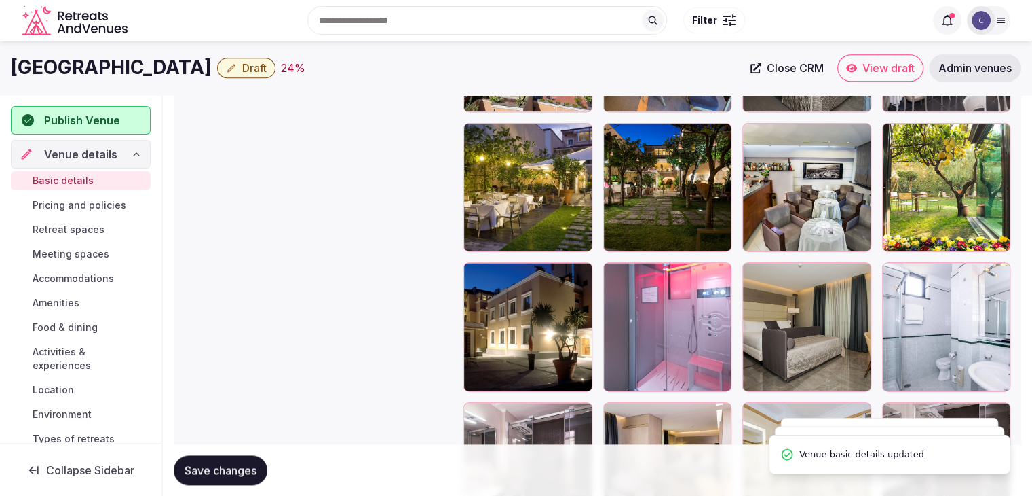
click at [147, 64] on h1 "[GEOGRAPHIC_DATA]" at bounding box center [111, 67] width 201 height 26
copy div "[GEOGRAPHIC_DATA]"
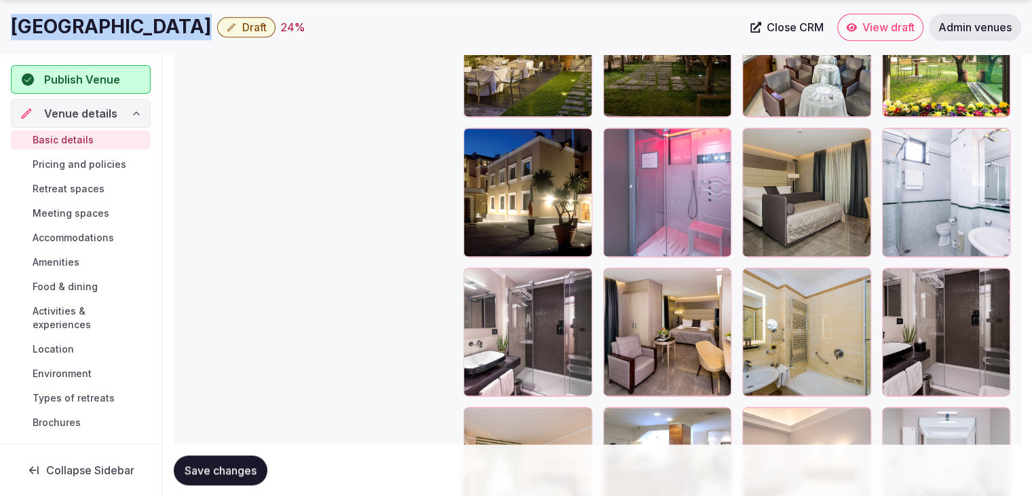
scroll to position [1839, 0]
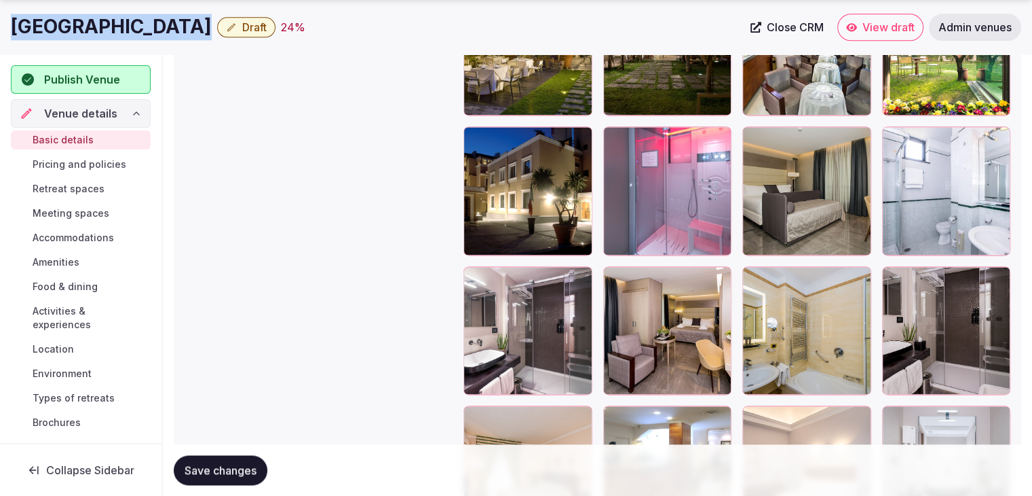
drag, startPoint x: 777, startPoint y: 18, endPoint x: 779, endPoint y: 24, distance: 7.3
click at [777, 18] on link "Close CRM" at bounding box center [788, 27] width 90 height 27
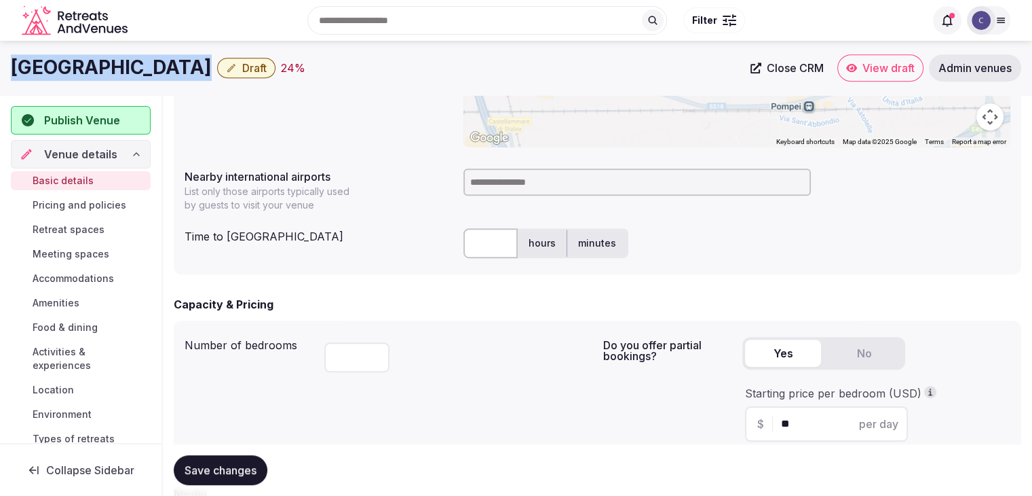
scroll to position [549, 0]
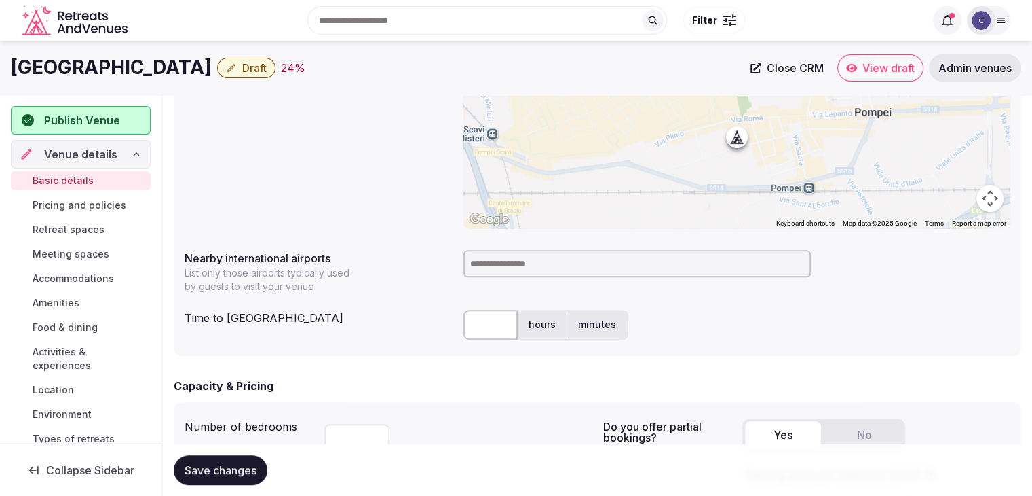
click at [511, 265] on input at bounding box center [638, 263] width 348 height 27
type input "******"
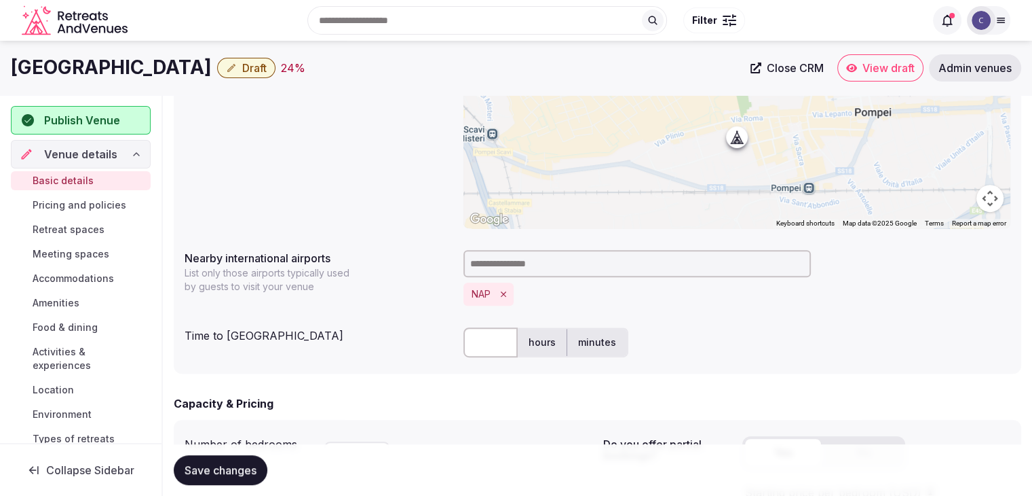
click at [493, 337] on input "text" at bounding box center [491, 342] width 54 height 30
type input "**"
click at [397, 412] on div "Capacity & Pricing Number of bedrooms ** Do you offer partial bookings? Yes No …" at bounding box center [598, 478] width 848 height 167
click at [231, 468] on span "Save changes" at bounding box center [221, 470] width 72 height 14
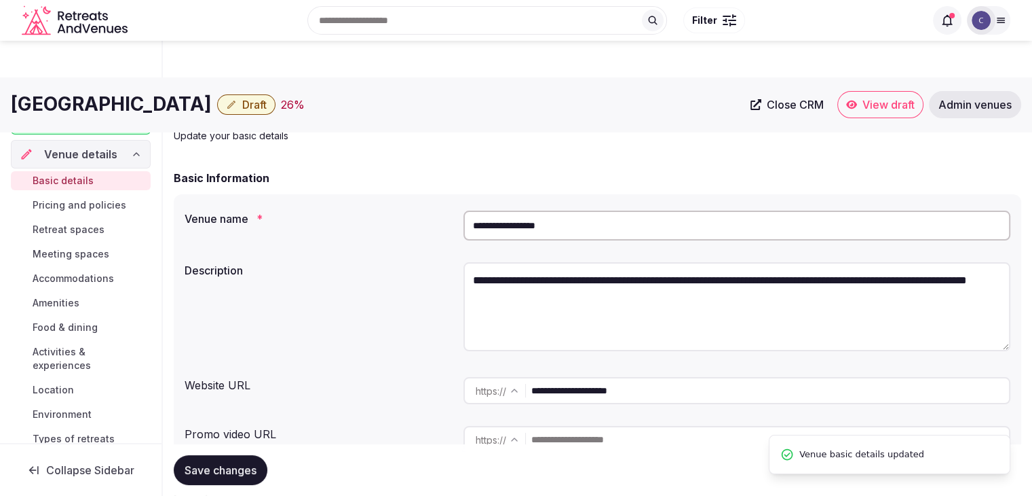
scroll to position [0, 0]
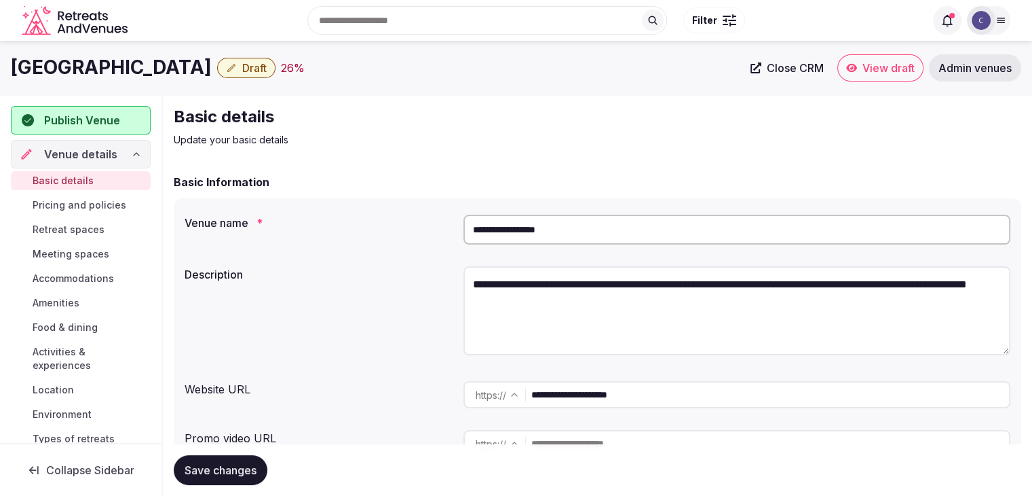
click at [244, 72] on span "Draft" at bounding box center [254, 68] width 24 height 14
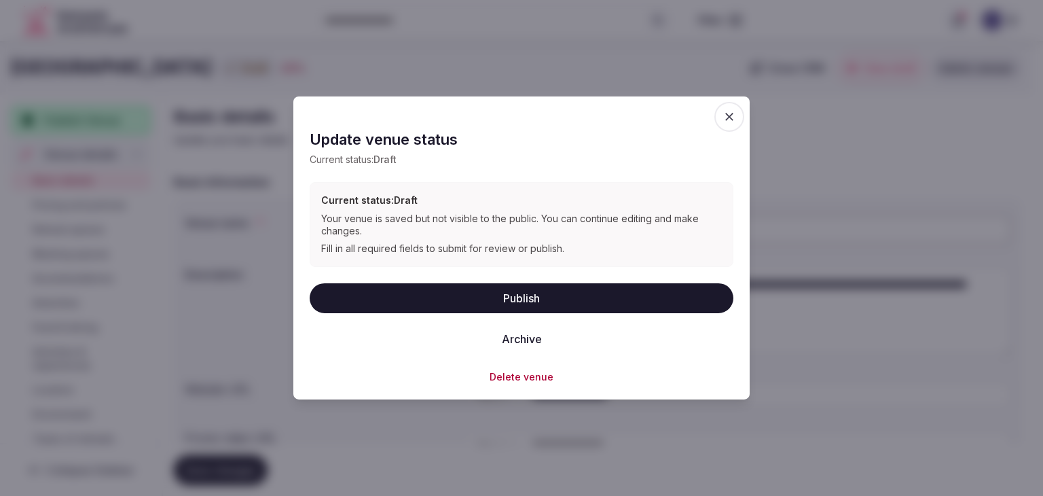
click at [501, 303] on button "Publish" at bounding box center [522, 297] width 424 height 30
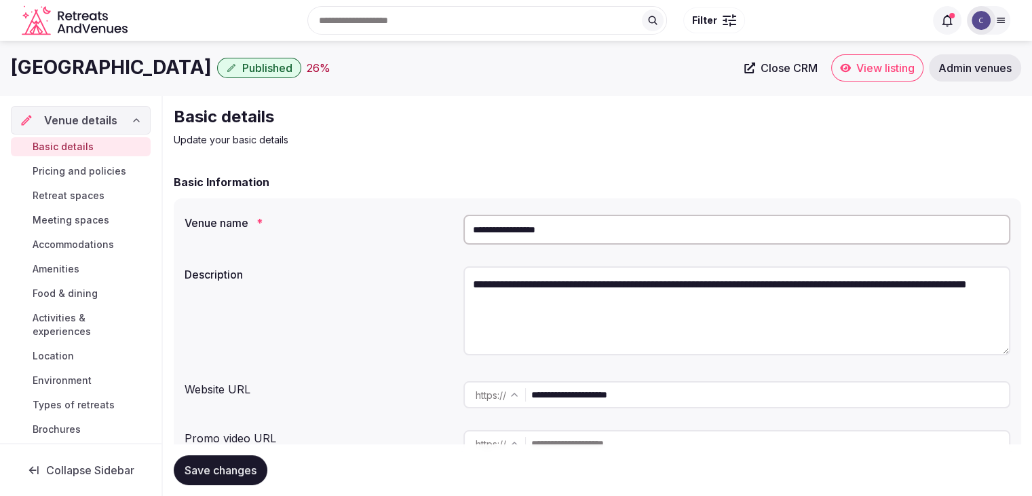
click at [174, 76] on h1 "[GEOGRAPHIC_DATA]" at bounding box center [111, 67] width 201 height 26
copy div "[GEOGRAPHIC_DATA]"
click at [614, 228] on input "**********" at bounding box center [737, 229] width 547 height 30
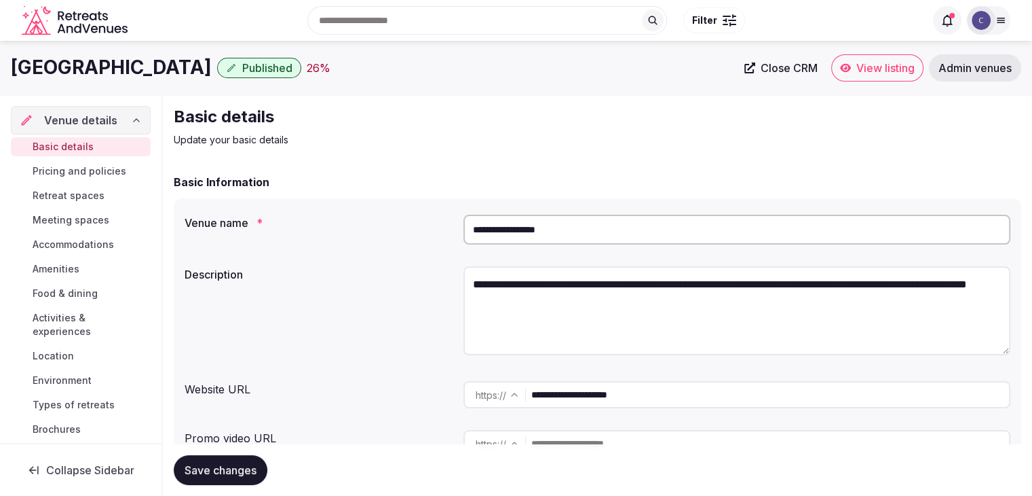
click at [614, 228] on input "**********" at bounding box center [737, 229] width 547 height 30
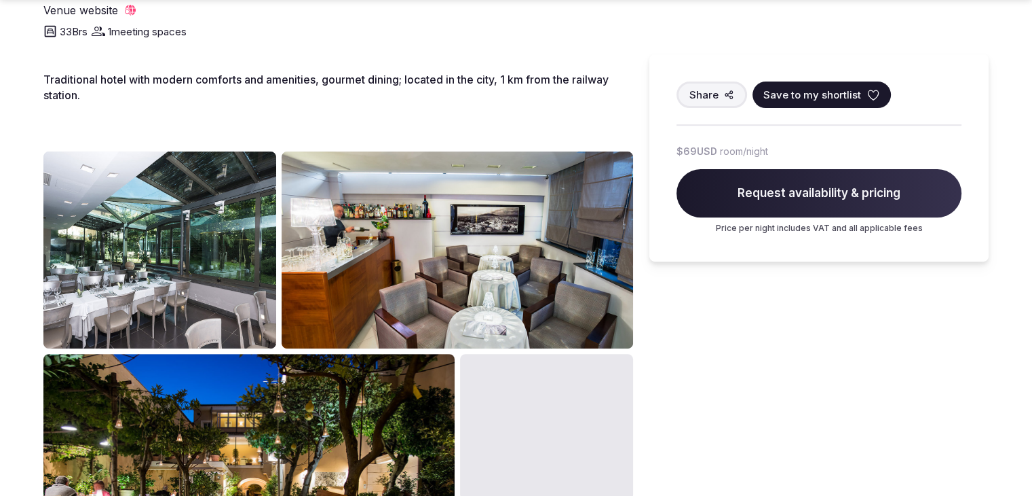
scroll to position [679, 0]
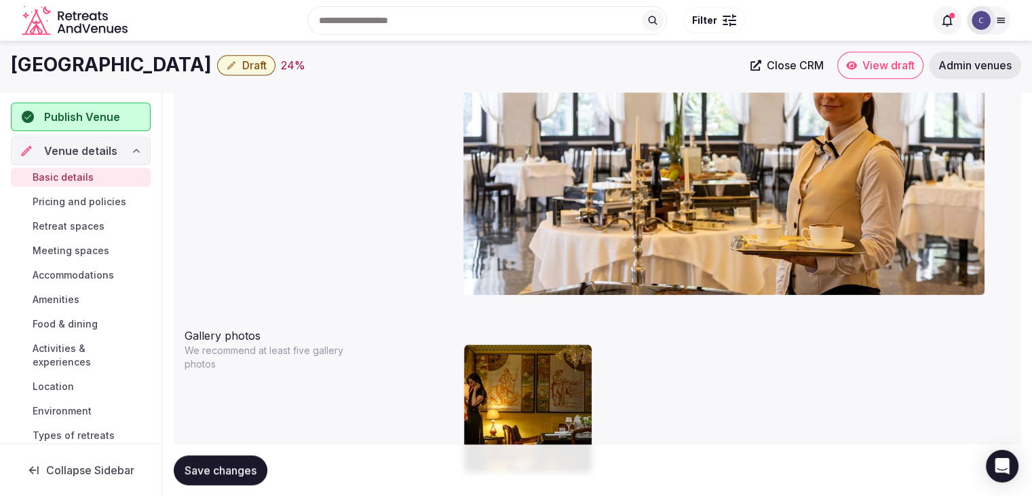
scroll to position [1284, 0]
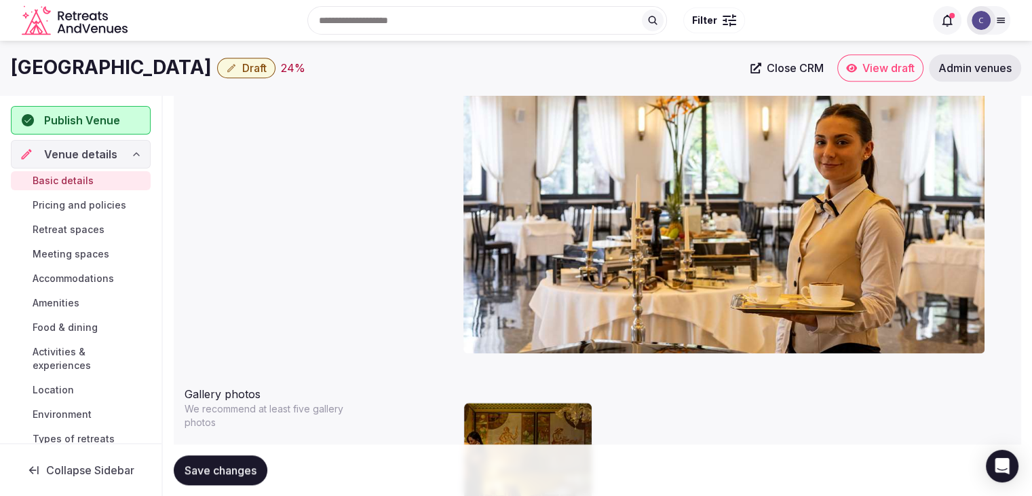
click at [152, 69] on h1 "Grand Hotel Terme" at bounding box center [111, 67] width 201 height 26
copy div "Grand Hotel Terme"
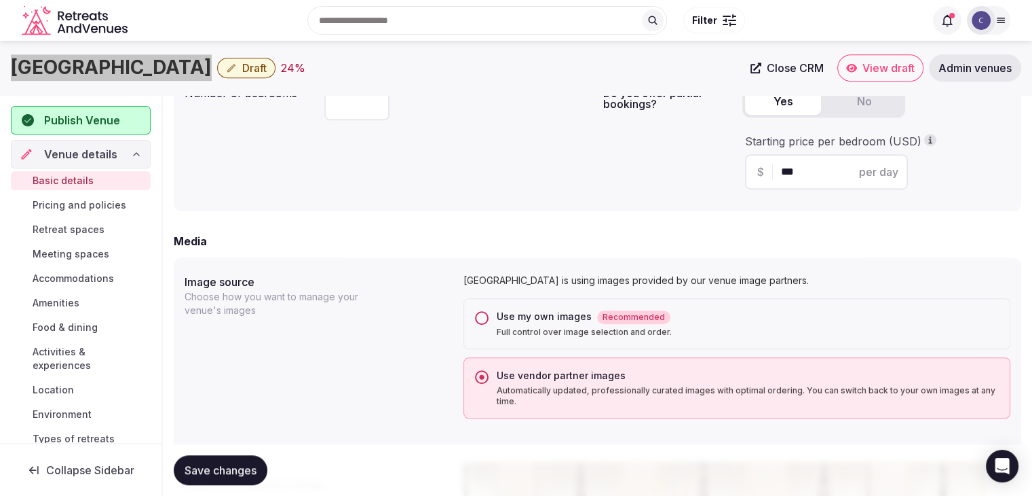
scroll to position [877, 0]
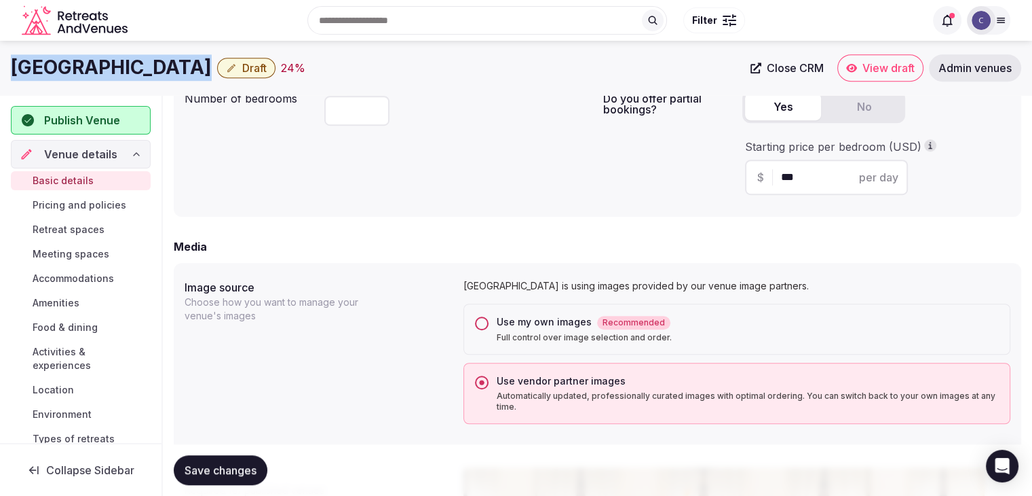
click at [479, 326] on button "Use my own images Recommended Full control over image selection and order." at bounding box center [482, 323] width 14 height 14
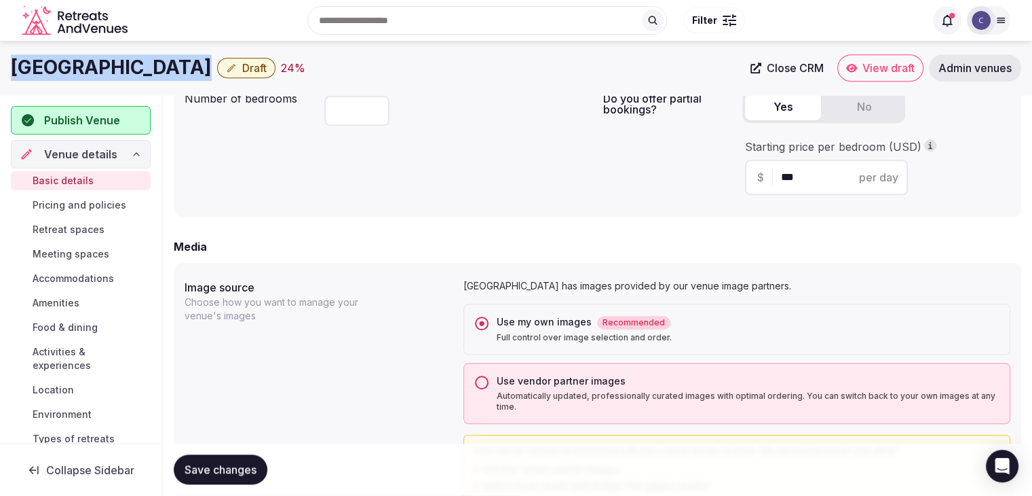
click at [223, 463] on span "Save changes" at bounding box center [221, 470] width 72 height 14
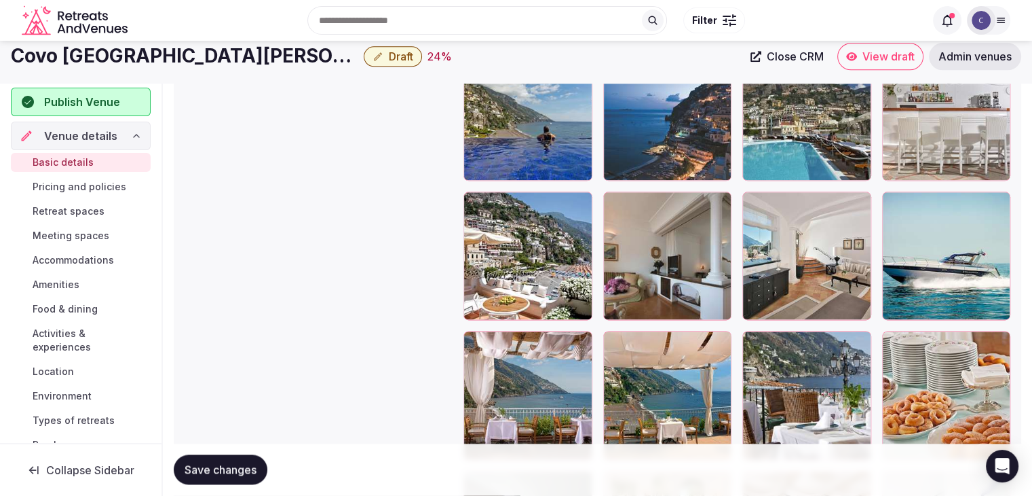
scroll to position [1561, 0]
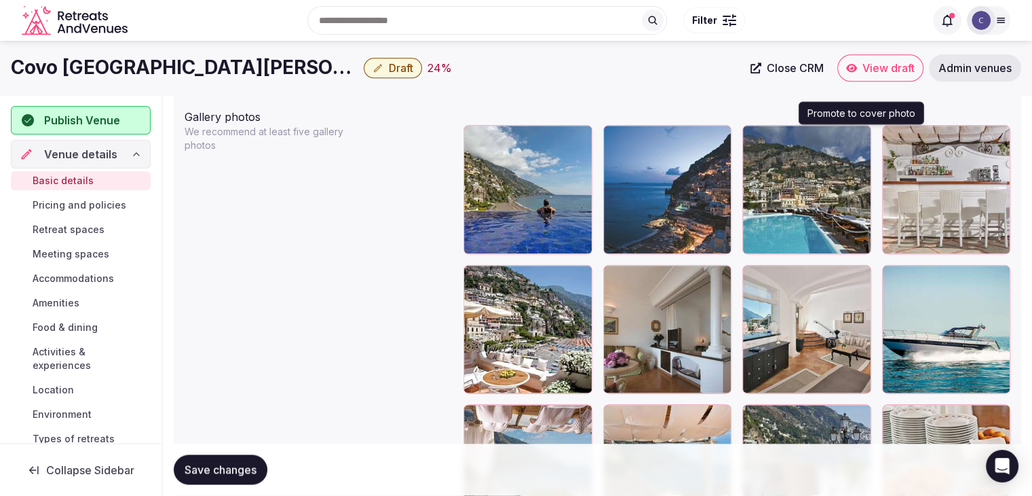
click at [859, 137] on icon "button" at bounding box center [857, 138] width 7 height 9
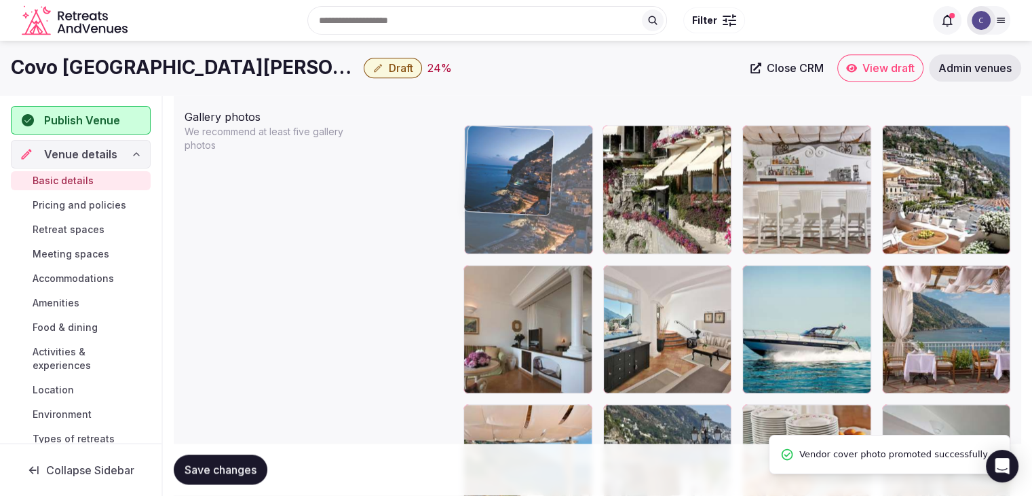
drag, startPoint x: 613, startPoint y: 134, endPoint x: 510, endPoint y: 131, distance: 102.5
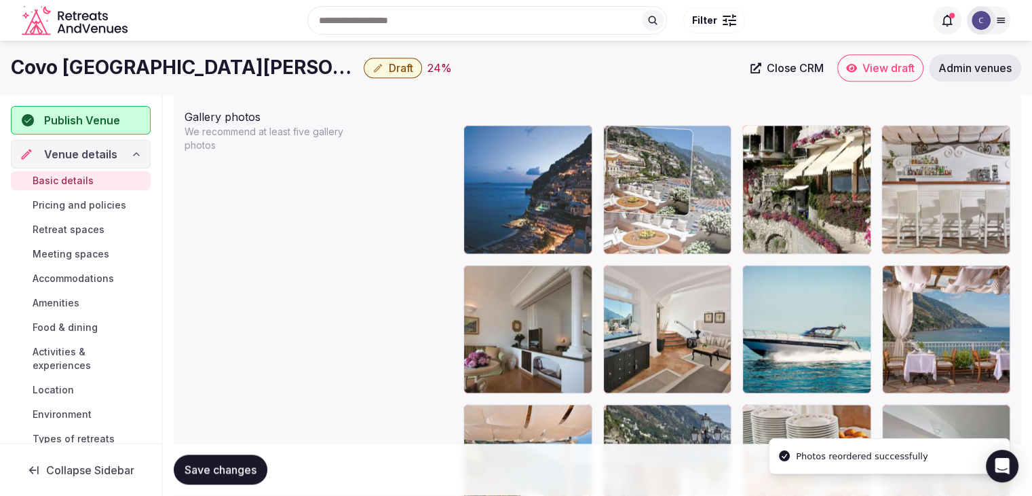
drag, startPoint x: 901, startPoint y: 137, endPoint x: 695, endPoint y: 132, distance: 206.4
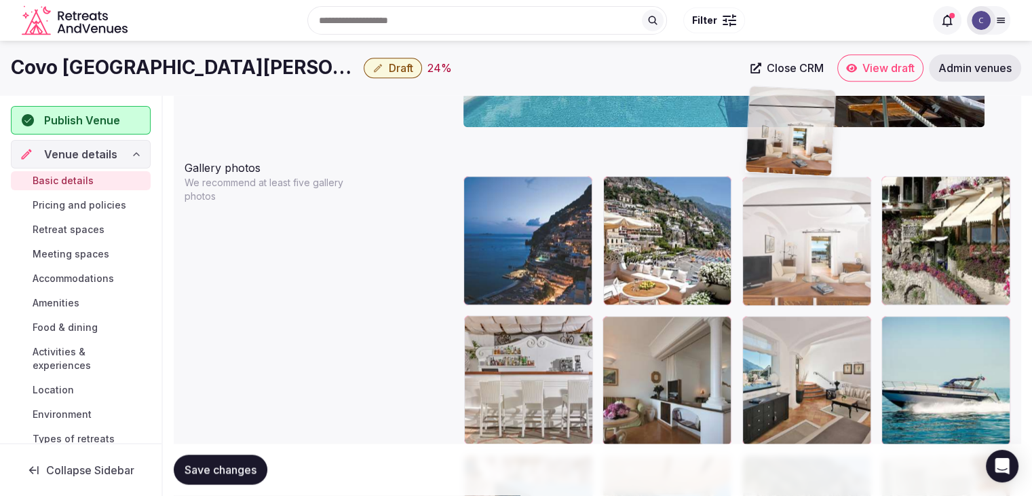
scroll to position [1510, 0]
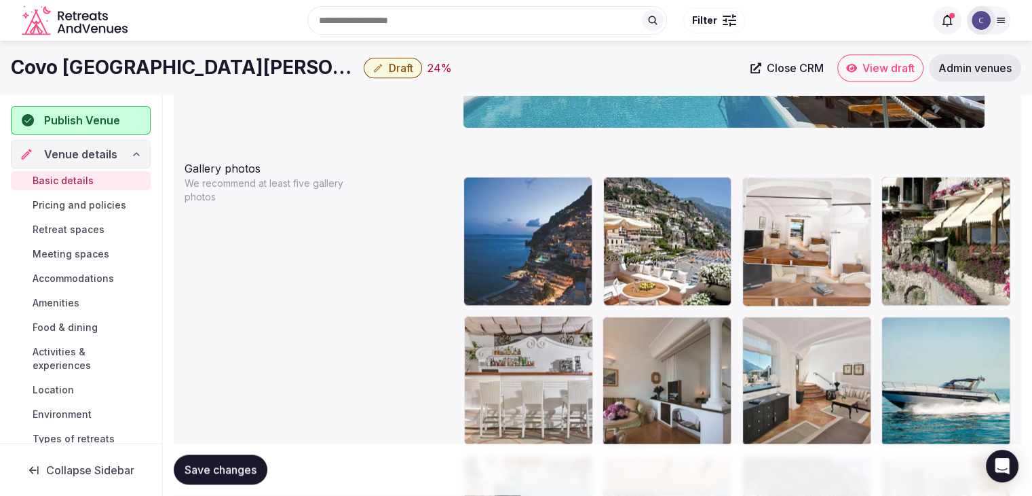
drag, startPoint x: 467, startPoint y: 281, endPoint x: 772, endPoint y: 215, distance: 312.5
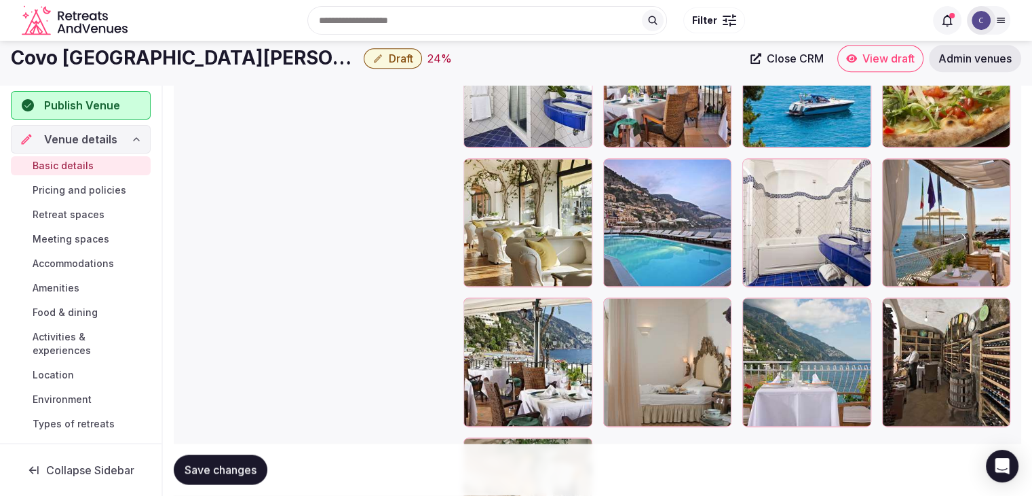
scroll to position [2188, 0]
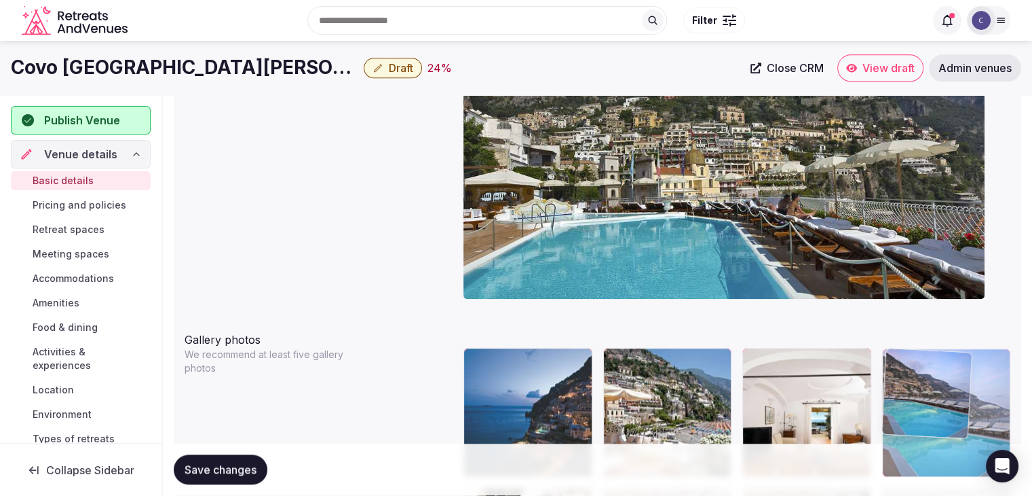
drag, startPoint x: 615, startPoint y: 208, endPoint x: 897, endPoint y: 343, distance: 312.7
click at [896, 340] on body "**********" at bounding box center [516, 107] width 1032 height 2892
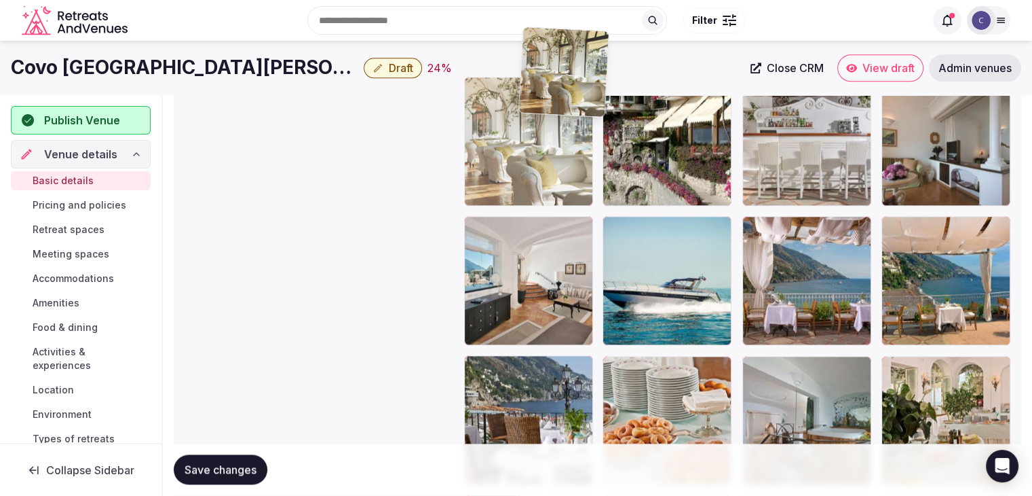
scroll to position [1736, 0]
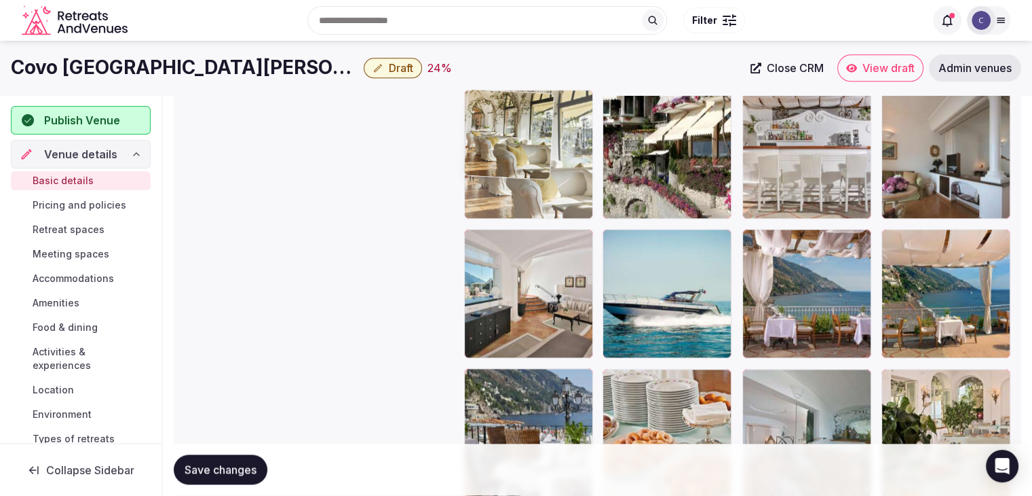
drag, startPoint x: 617, startPoint y: 96, endPoint x: 472, endPoint y: 107, distance: 144.9
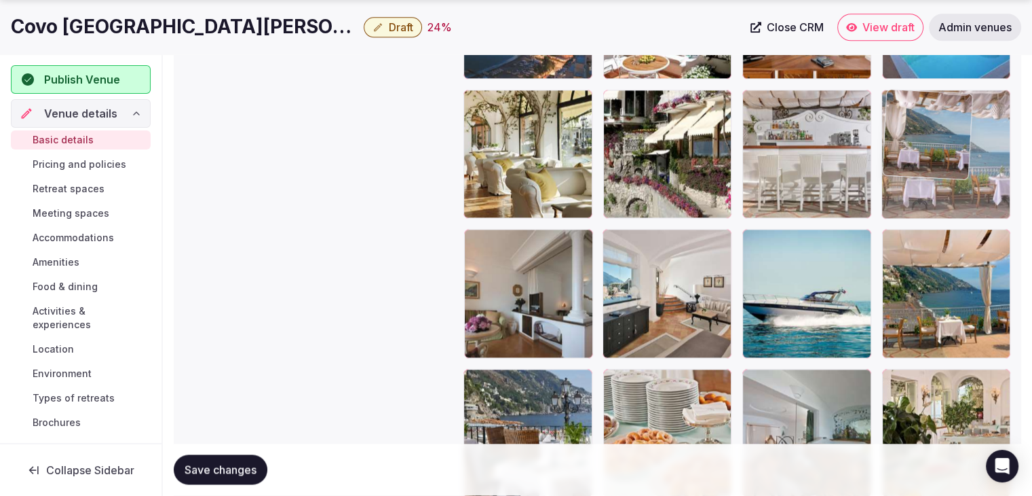
drag, startPoint x: 755, startPoint y: 236, endPoint x: 869, endPoint y: 161, distance: 136.3
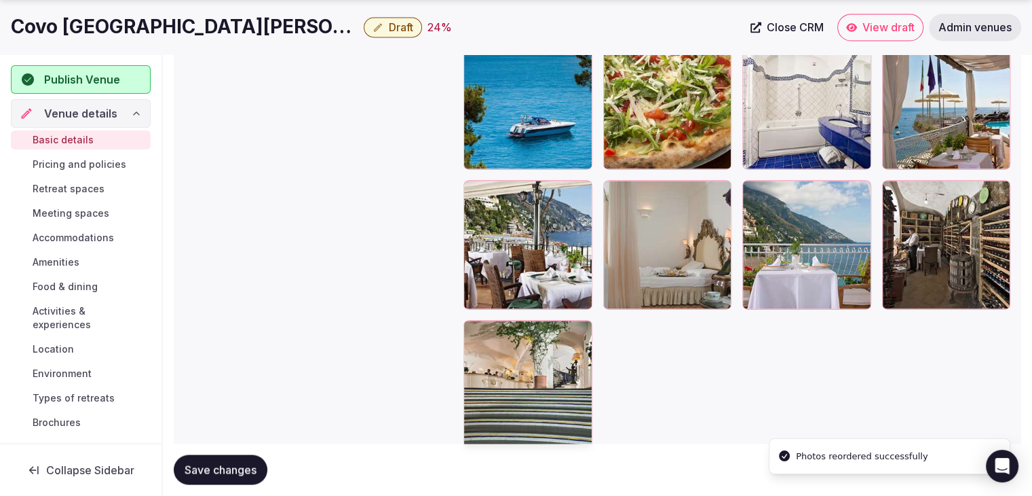
scroll to position [2347, 0]
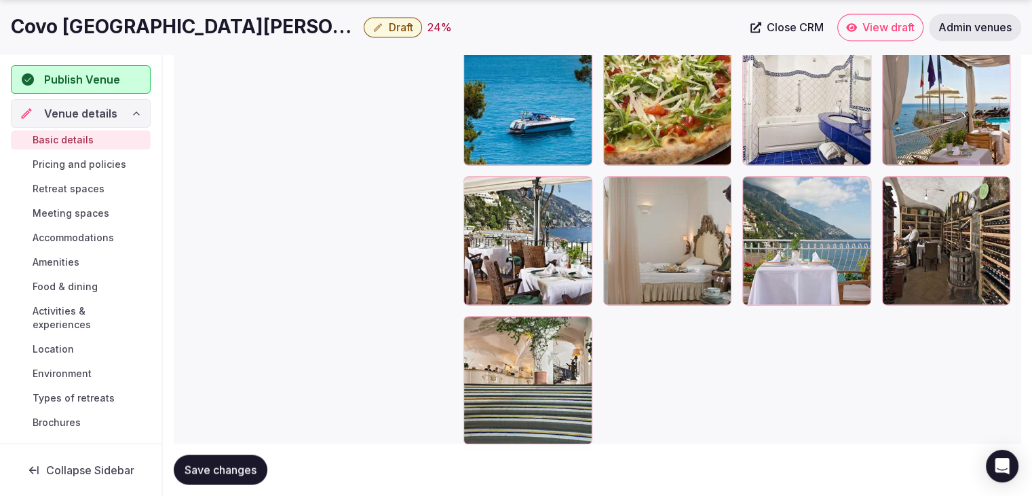
click at [236, 469] on span "Save changes" at bounding box center [221, 470] width 72 height 14
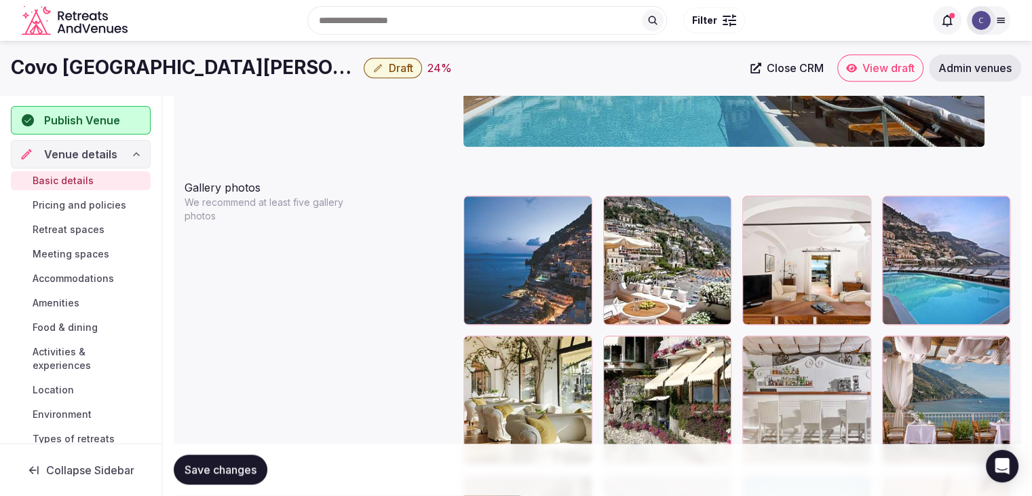
scroll to position [1465, 0]
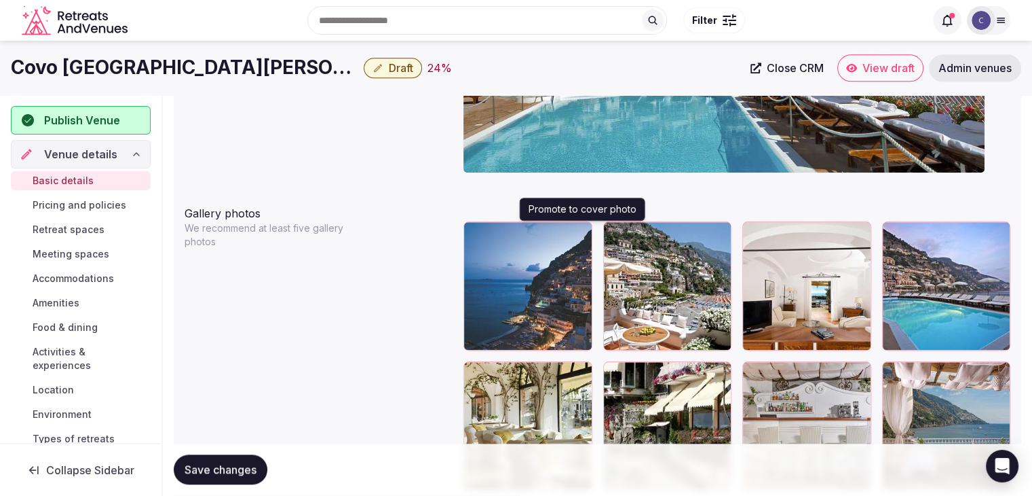
click at [579, 231] on icon "button" at bounding box center [579, 234] width 11 height 11
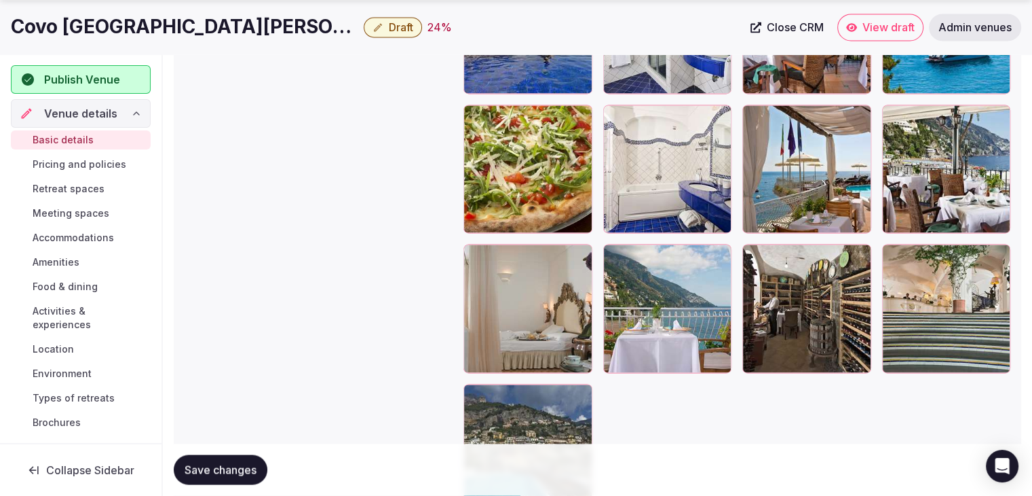
scroll to position [2395, 0]
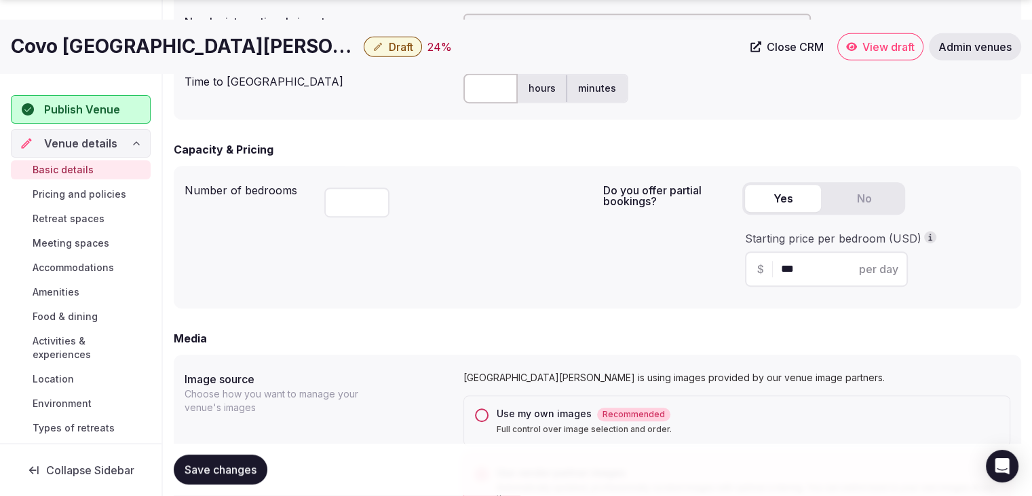
drag, startPoint x: 474, startPoint y: 282, endPoint x: 451, endPoint y: 405, distance: 124.2
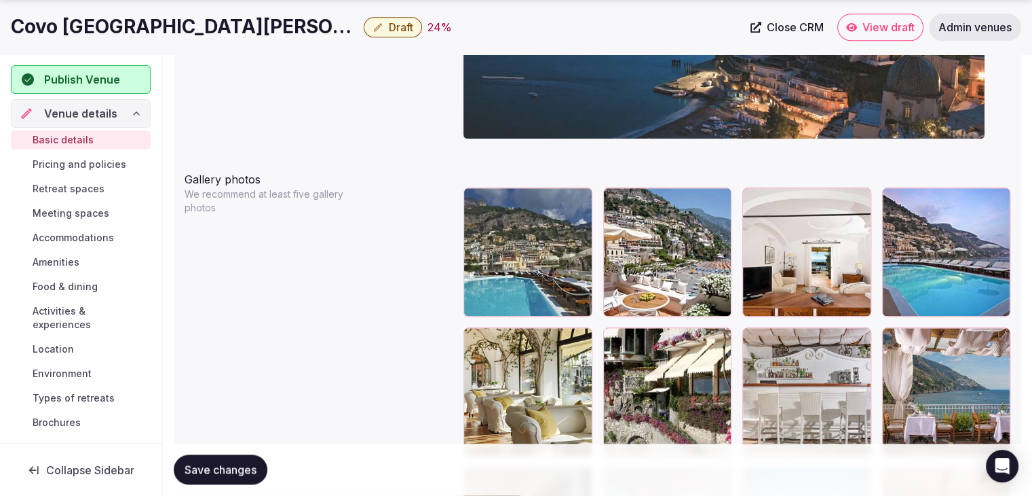
scroll to position [1545, 0]
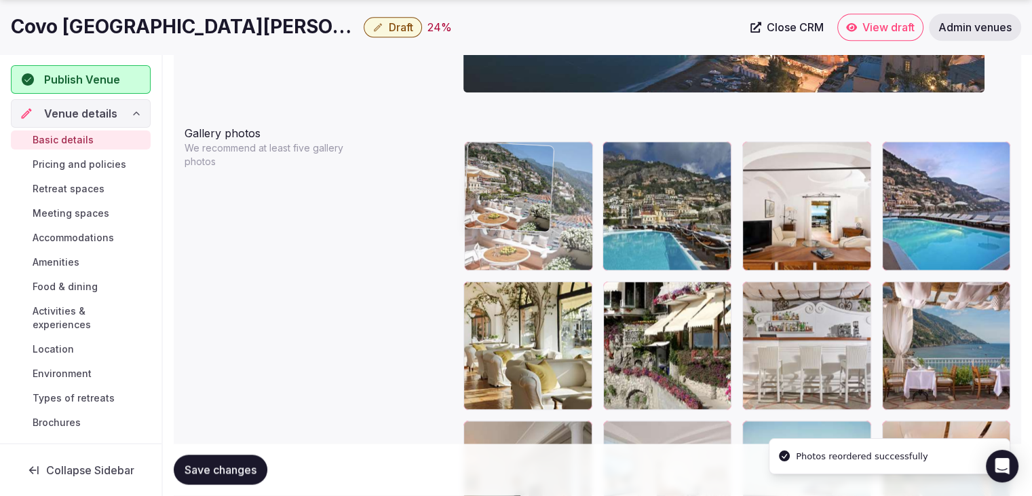
drag, startPoint x: 609, startPoint y: 151, endPoint x: 508, endPoint y: 151, distance: 101.1
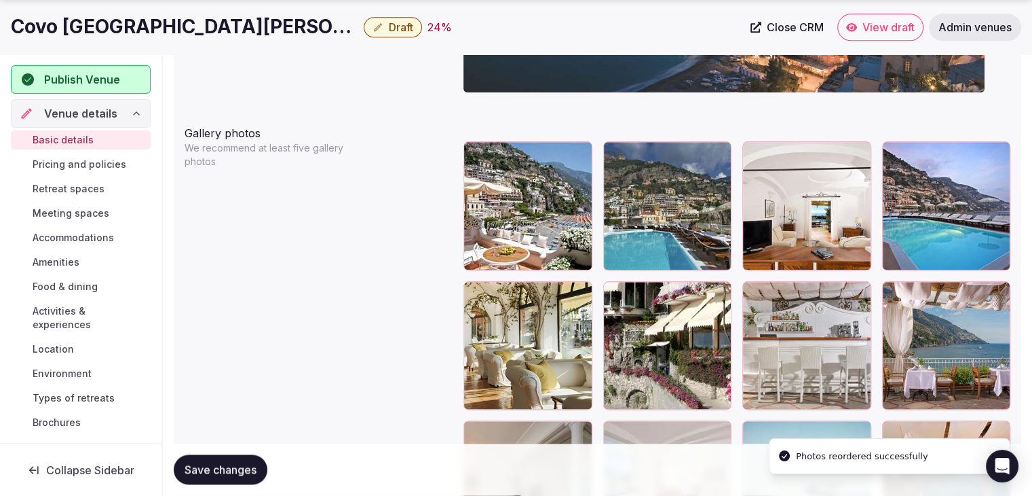
click at [204, 468] on span "Save changes" at bounding box center [221, 470] width 72 height 14
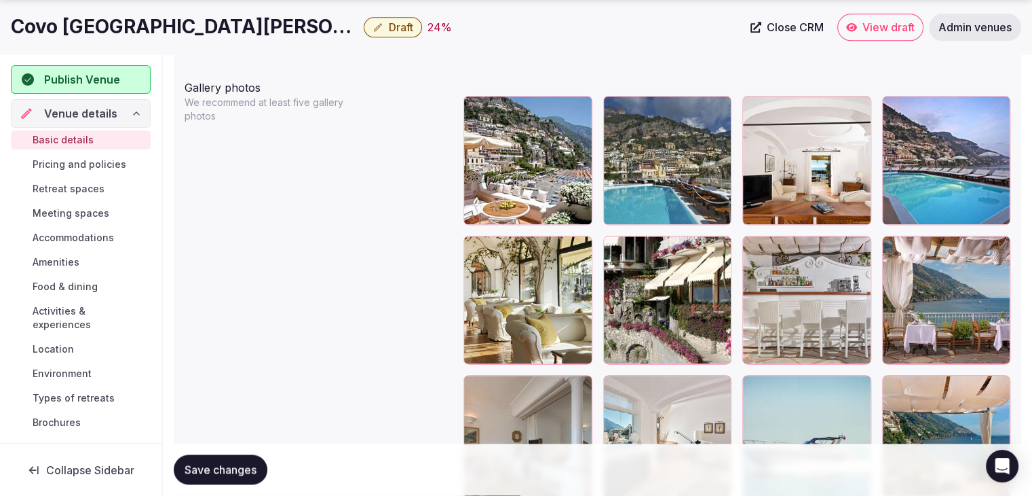
scroll to position [1613, 0]
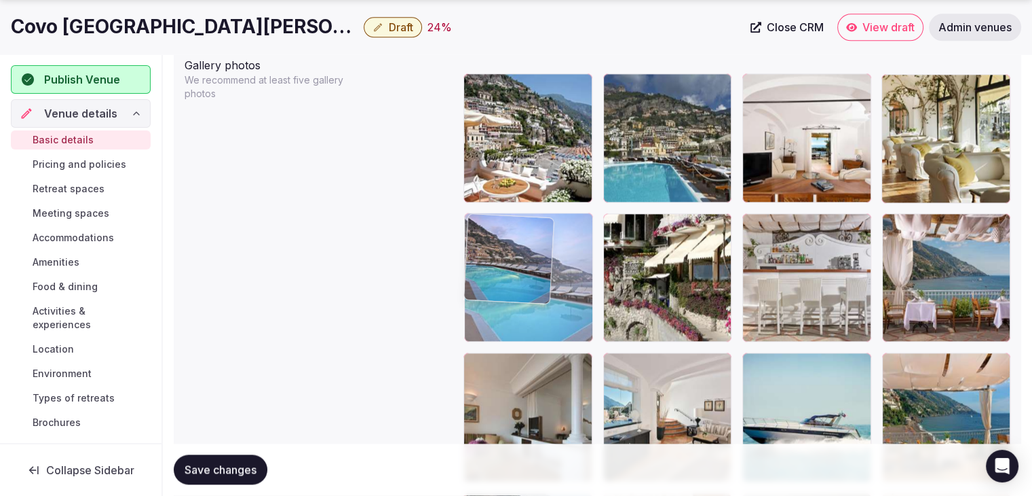
drag, startPoint x: 897, startPoint y: 83, endPoint x: 543, endPoint y: 210, distance: 375.7
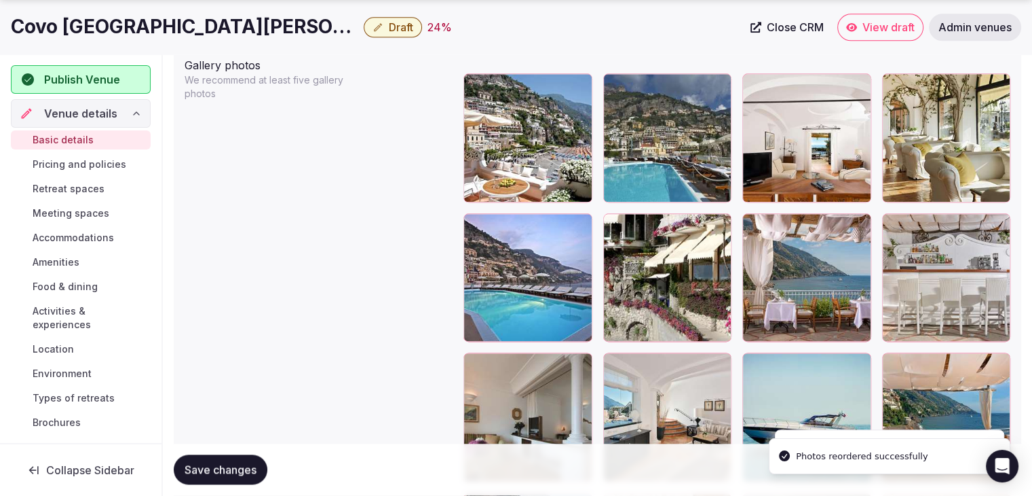
click at [247, 469] on span "Save changes" at bounding box center [221, 470] width 72 height 14
drag, startPoint x: 136, startPoint y: 5, endPoint x: 138, endPoint y: 29, distance: 23.1
click at [138, 29] on h1 "Covo [GEOGRAPHIC_DATA][PERSON_NAME]" at bounding box center [185, 27] width 348 height 26
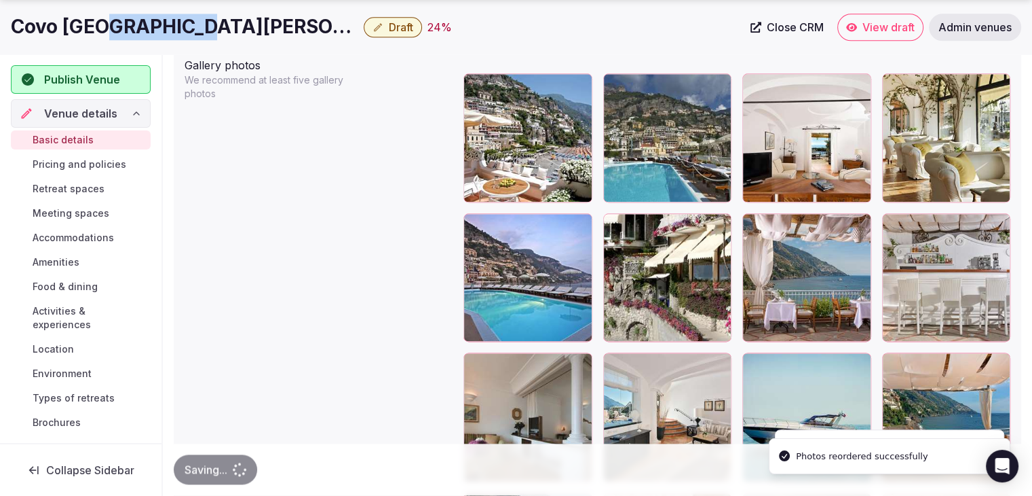
click at [138, 29] on h1 "Covo [GEOGRAPHIC_DATA][PERSON_NAME]" at bounding box center [185, 27] width 348 height 26
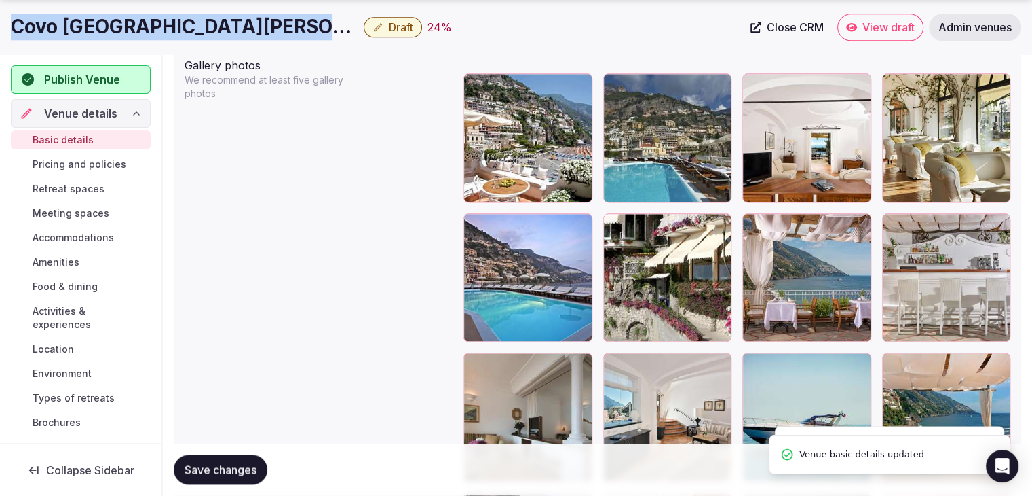
copy div "Covo [GEOGRAPHIC_DATA][PERSON_NAME]"
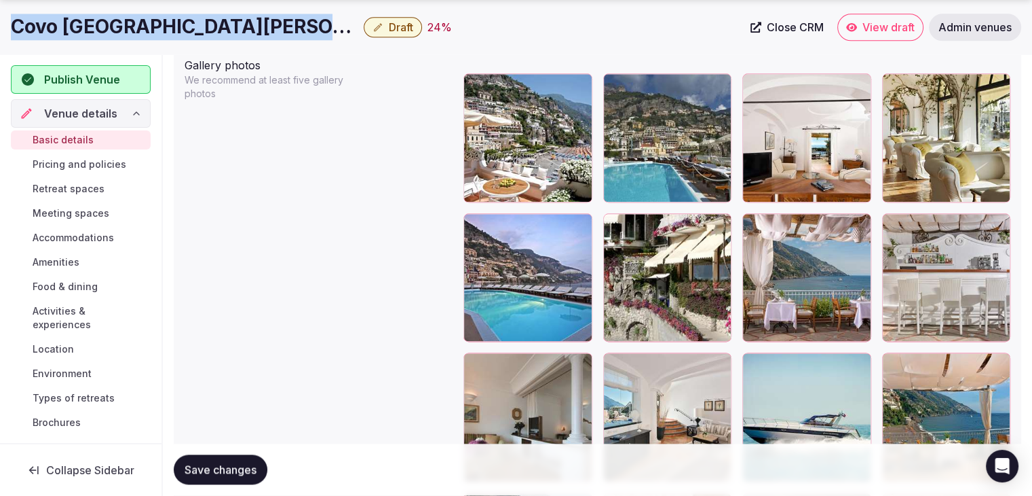
click at [238, 474] on span "Save changes" at bounding box center [221, 470] width 72 height 14
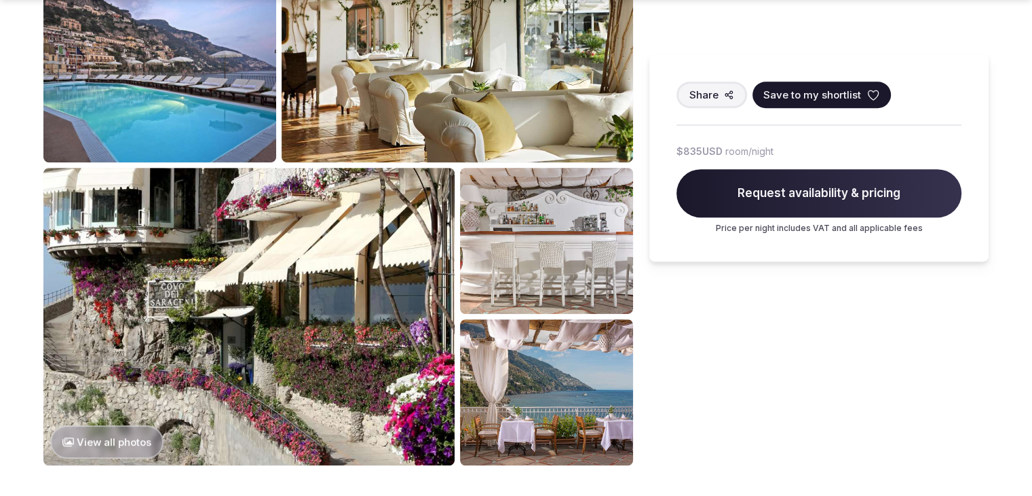
scroll to position [747, 0]
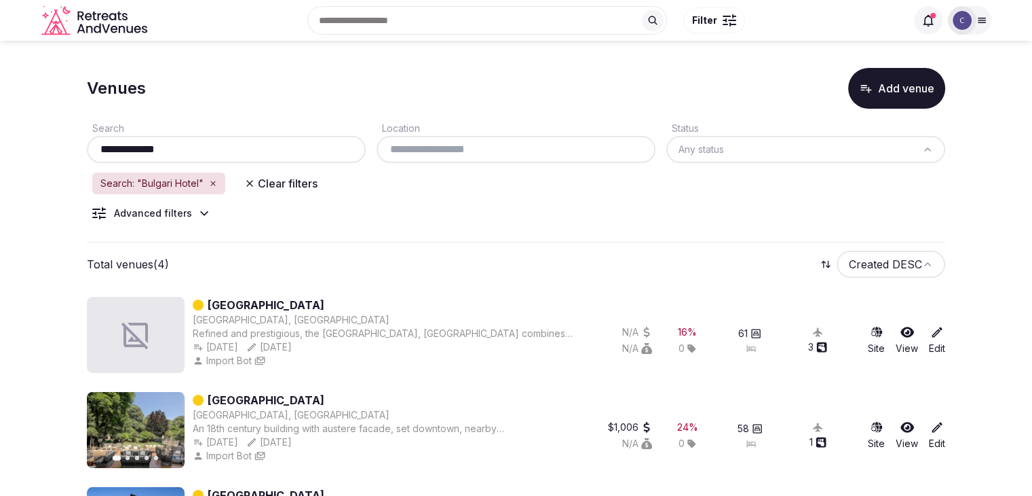
drag, startPoint x: 0, startPoint y: 0, endPoint x: 240, endPoint y: 142, distance: 278.5
click at [240, 142] on input "**********" at bounding box center [226, 149] width 268 height 16
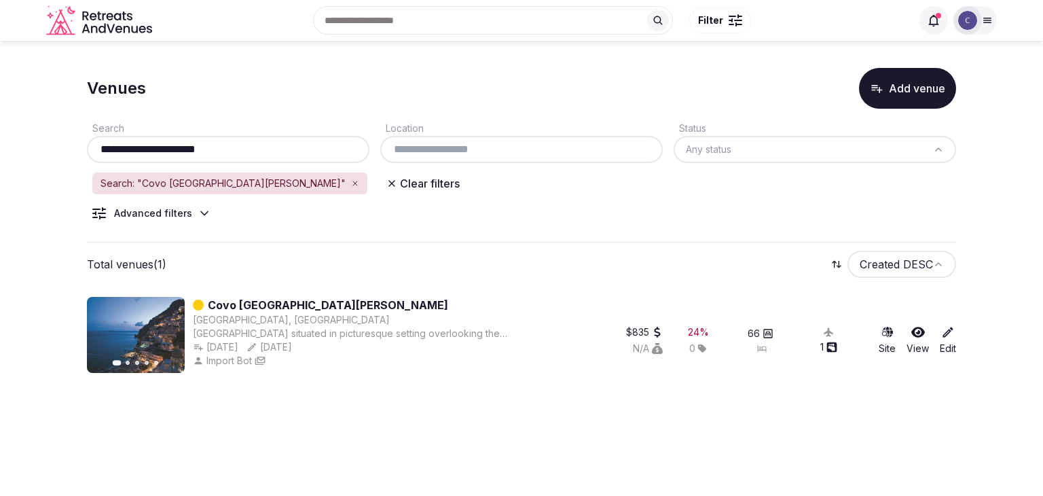
drag, startPoint x: 147, startPoint y: 153, endPoint x: 386, endPoint y: 152, distance: 239.6
click at [386, 152] on div "**********" at bounding box center [521, 140] width 869 height 43
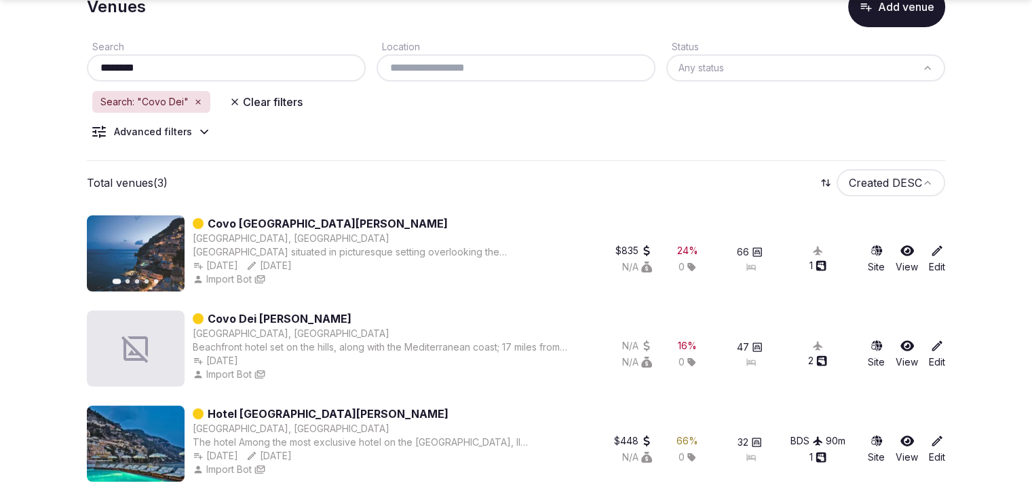
scroll to position [89, 0]
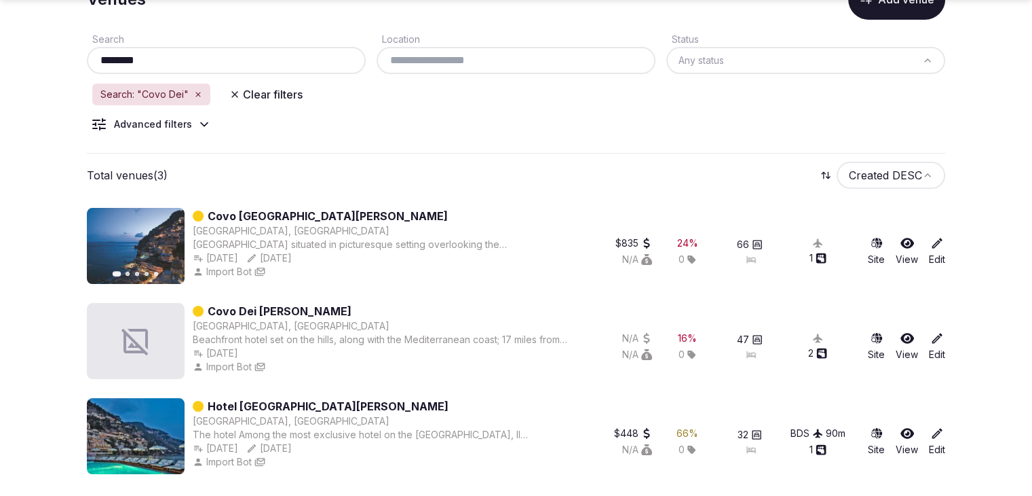
type input "********"
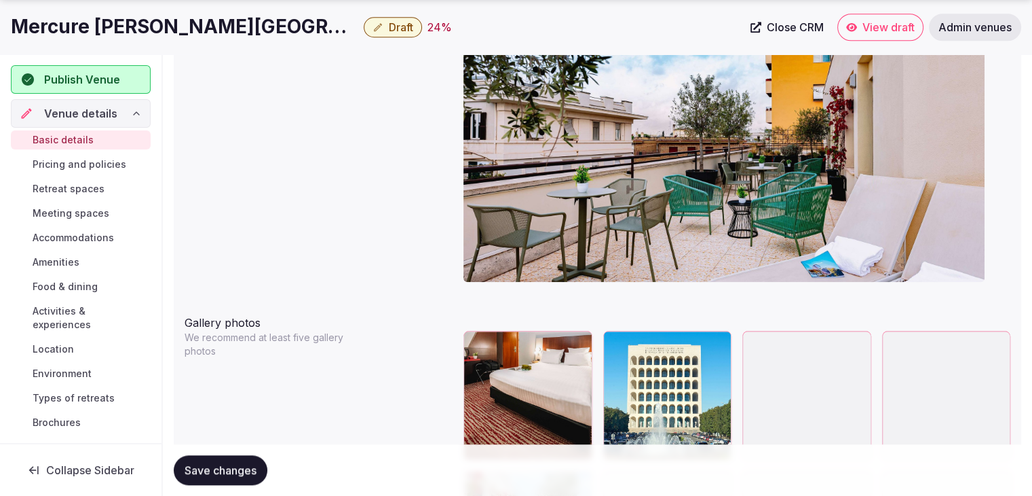
scroll to position [1493, 0]
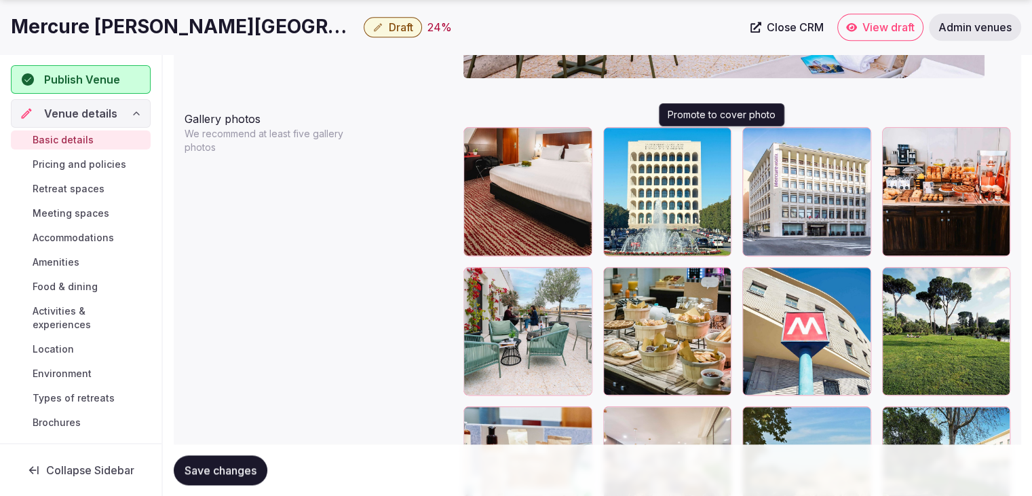
click at [721, 135] on icon "button" at bounding box center [718, 140] width 11 height 11
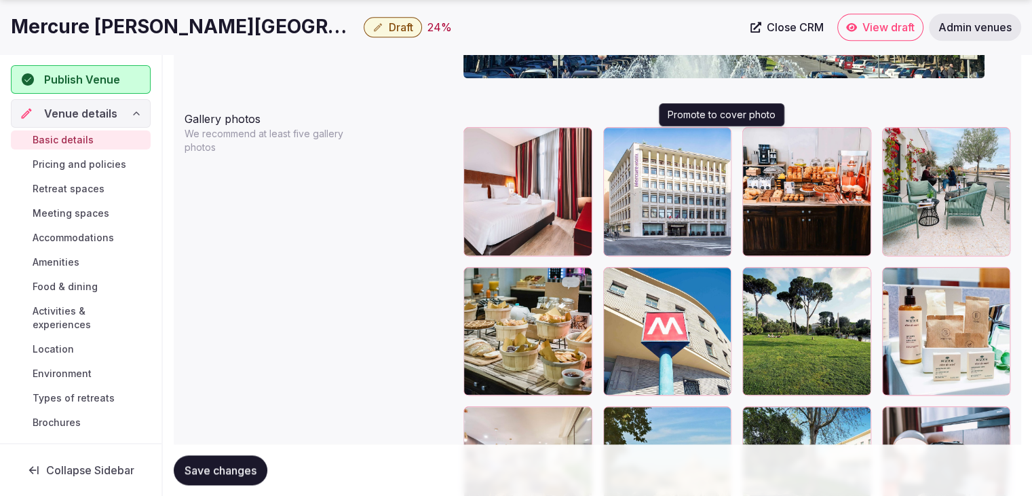
click at [720, 136] on icon "button" at bounding box center [718, 140] width 7 height 9
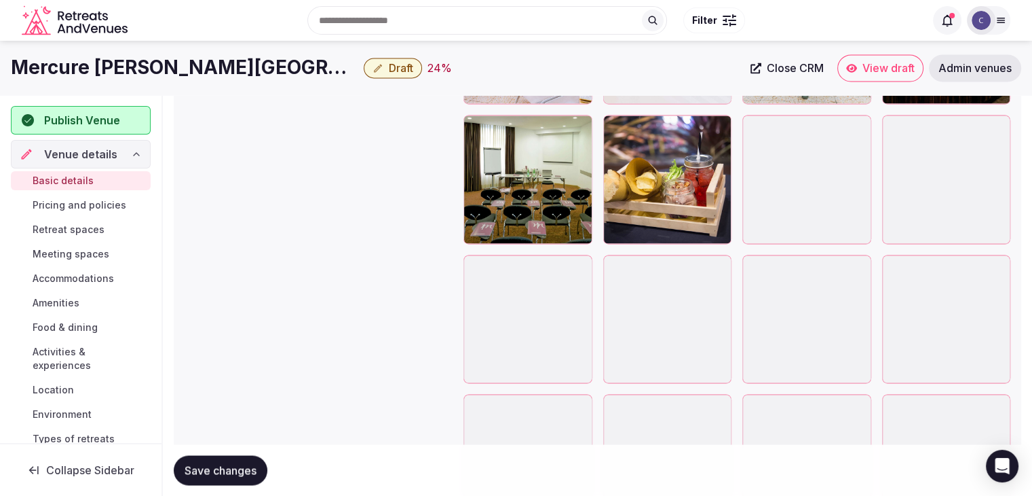
scroll to position [2341, 0]
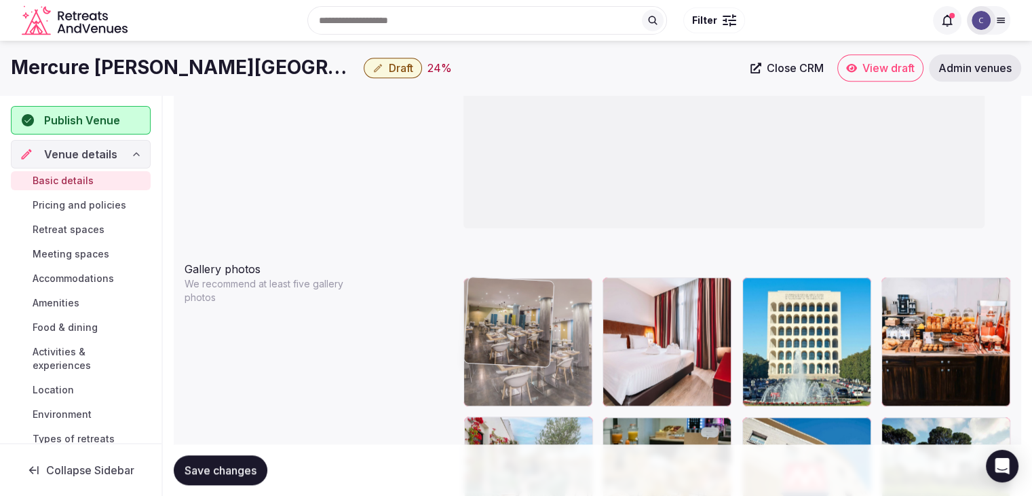
drag, startPoint x: 760, startPoint y: 267, endPoint x: 494, endPoint y: 288, distance: 266.2
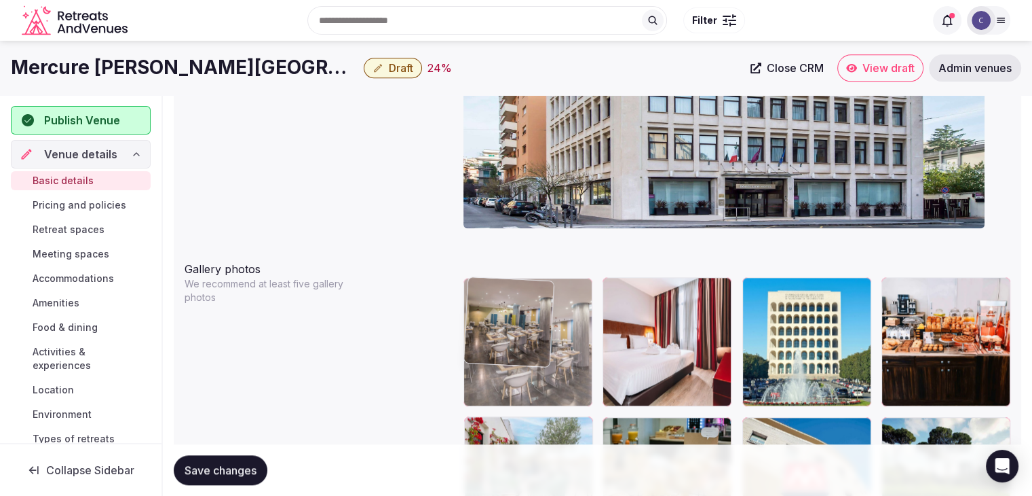
click at [482, 282] on body "**********" at bounding box center [516, 419] width 1032 height 3524
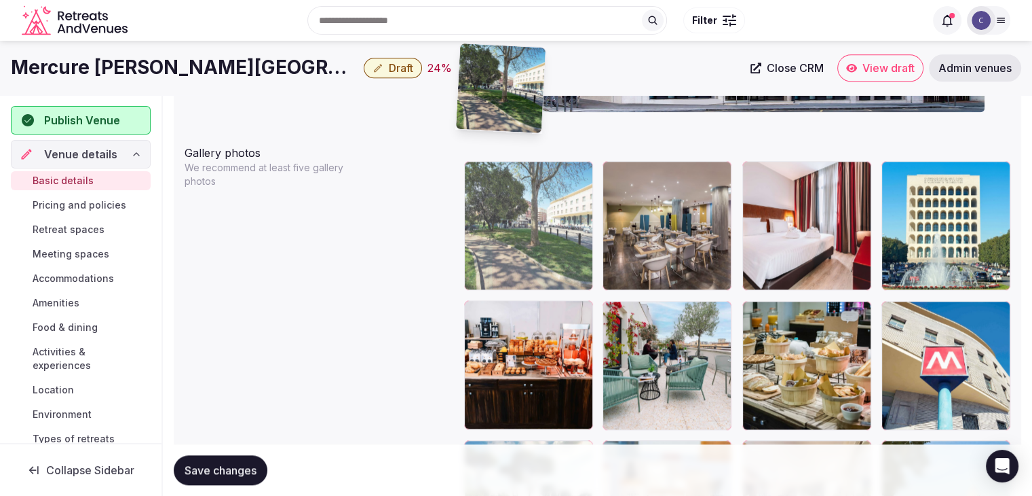
scroll to position [1455, 0]
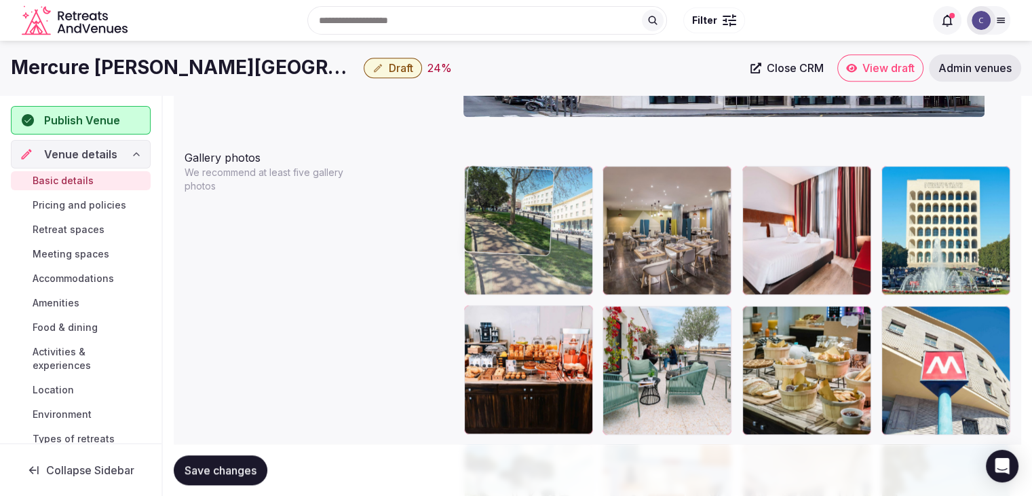
drag, startPoint x: 899, startPoint y: 226, endPoint x: 501, endPoint y: 200, distance: 399.3
click at [501, 200] on body "**********" at bounding box center [516, 307] width 1032 height 3524
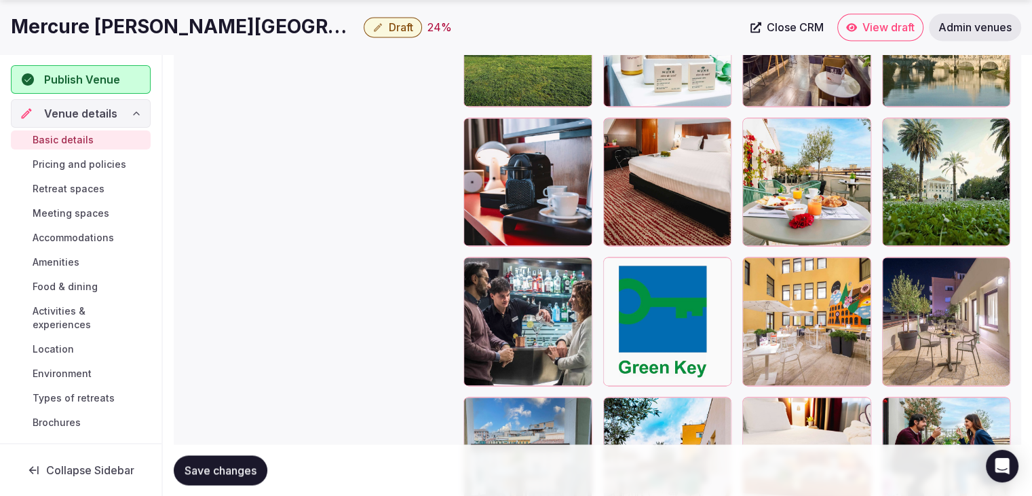
scroll to position [1998, 0]
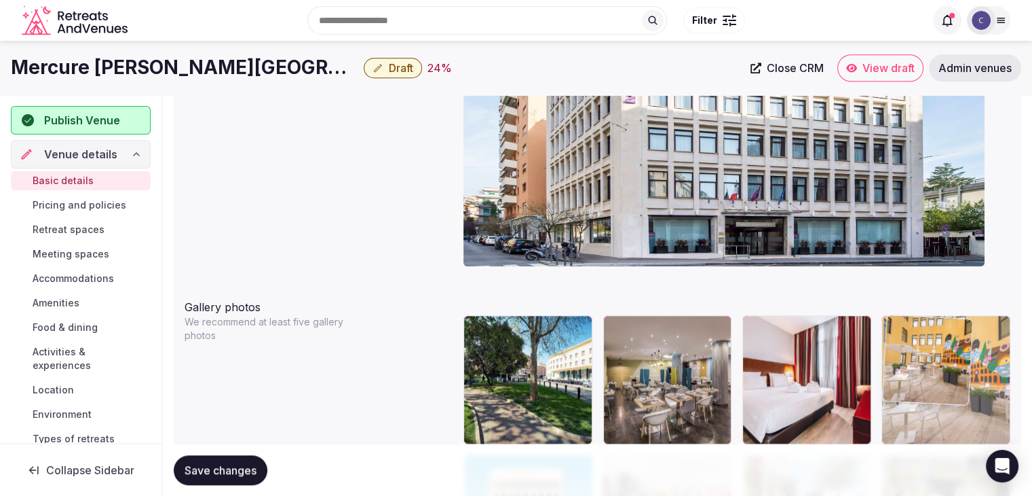
drag, startPoint x: 753, startPoint y: 195, endPoint x: 893, endPoint y: 326, distance: 191.1
click at [891, 317] on body "**********" at bounding box center [516, 457] width 1032 height 3524
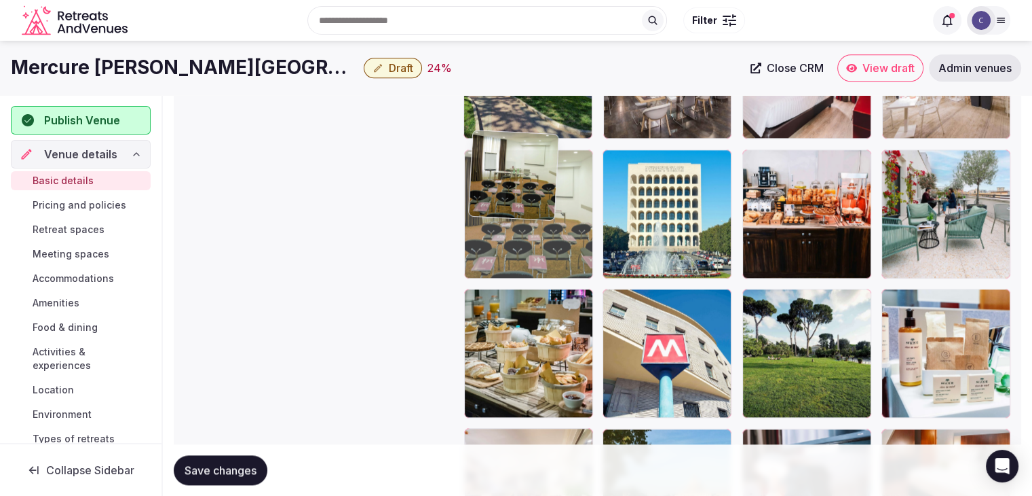
scroll to position [1610, 0]
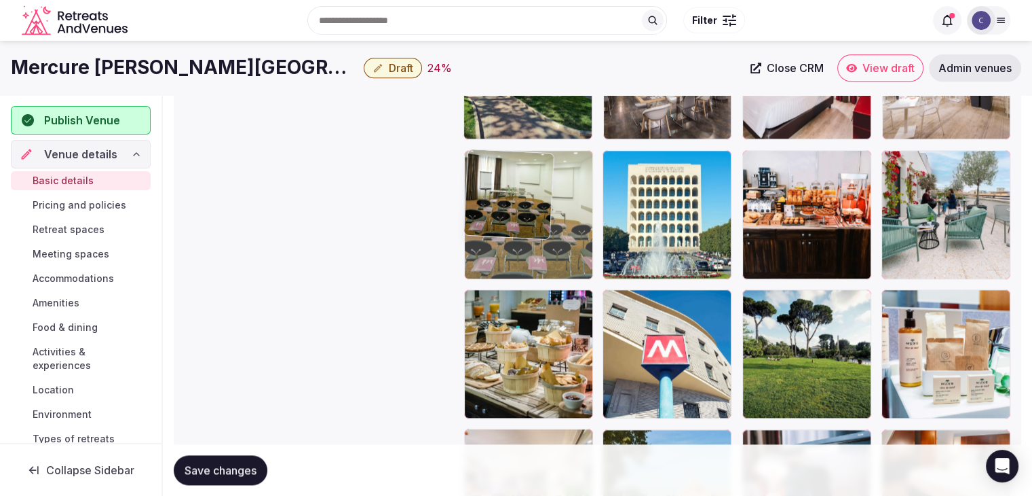
drag, startPoint x: 618, startPoint y: 277, endPoint x: 485, endPoint y: 185, distance: 161.5
click at [485, 185] on body "**********" at bounding box center [516, 152] width 1032 height 3524
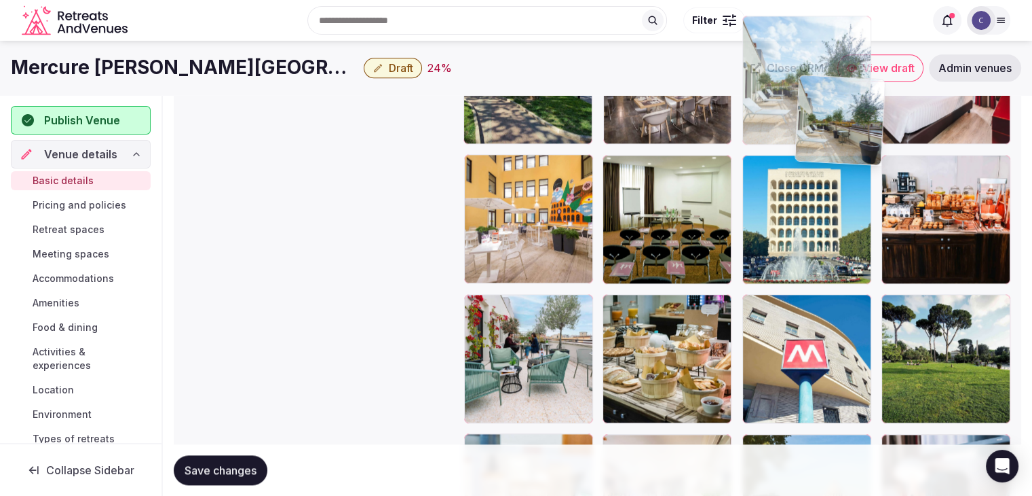
scroll to position [1592, 0]
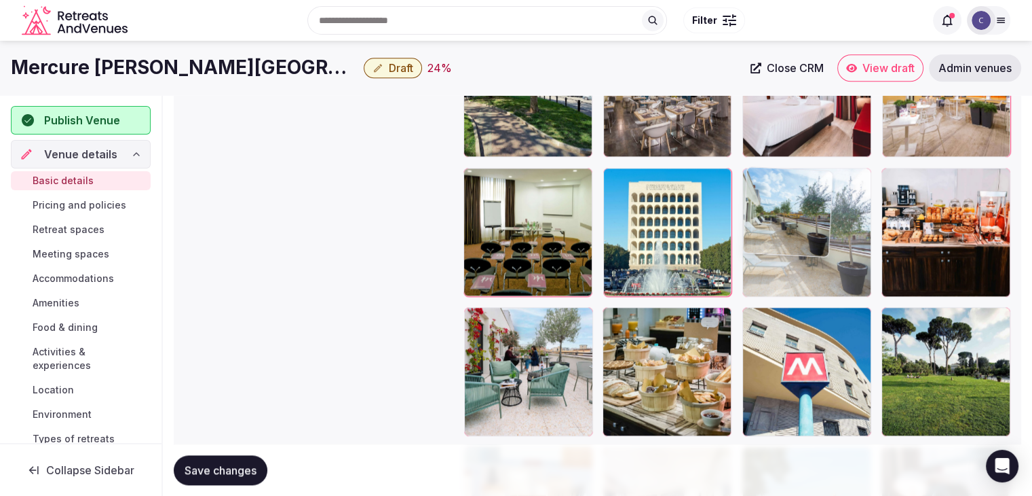
drag, startPoint x: 619, startPoint y: 256, endPoint x: 801, endPoint y: 227, distance: 184.1
click at [802, 211] on body "**********" at bounding box center [516, 170] width 1032 height 3524
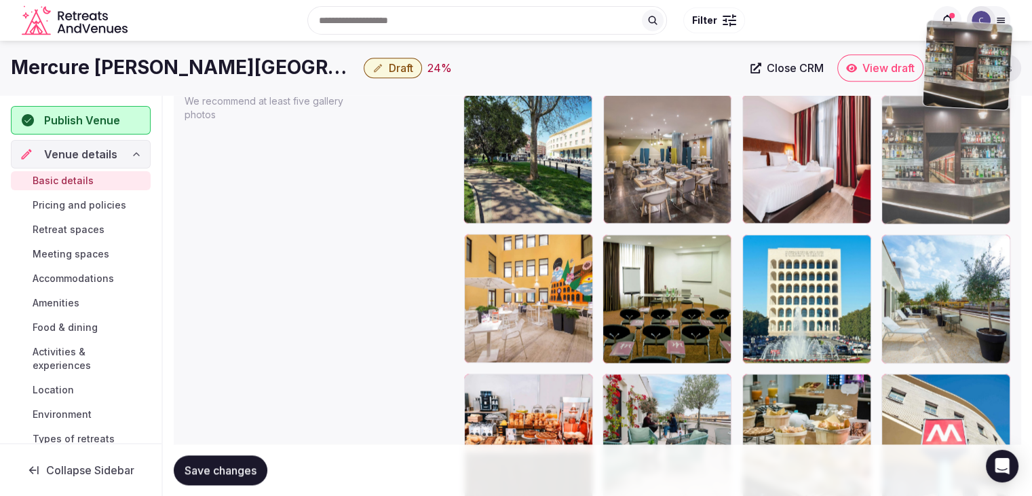
scroll to position [1525, 0]
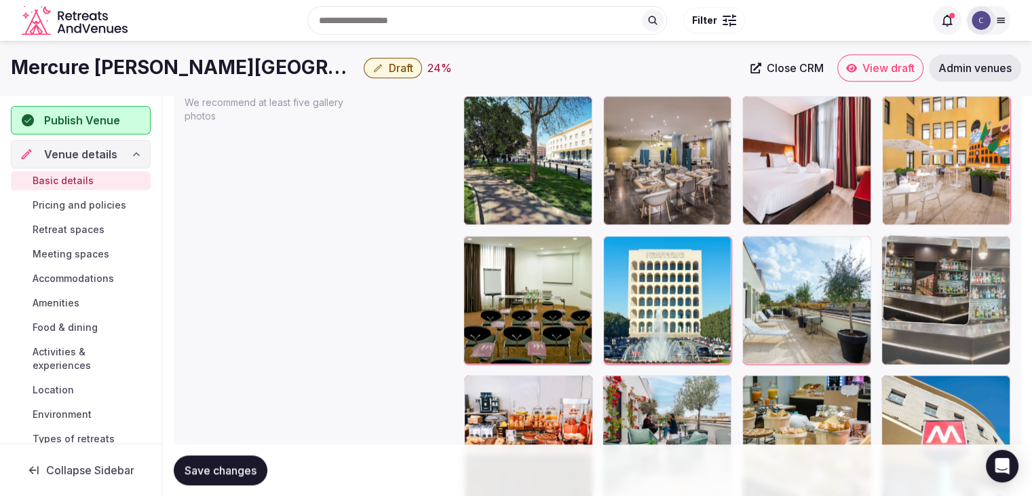
drag, startPoint x: 758, startPoint y: 141, endPoint x: 928, endPoint y: 245, distance: 199.5
click at [928, 245] on body "**********" at bounding box center [516, 237] width 1032 height 3524
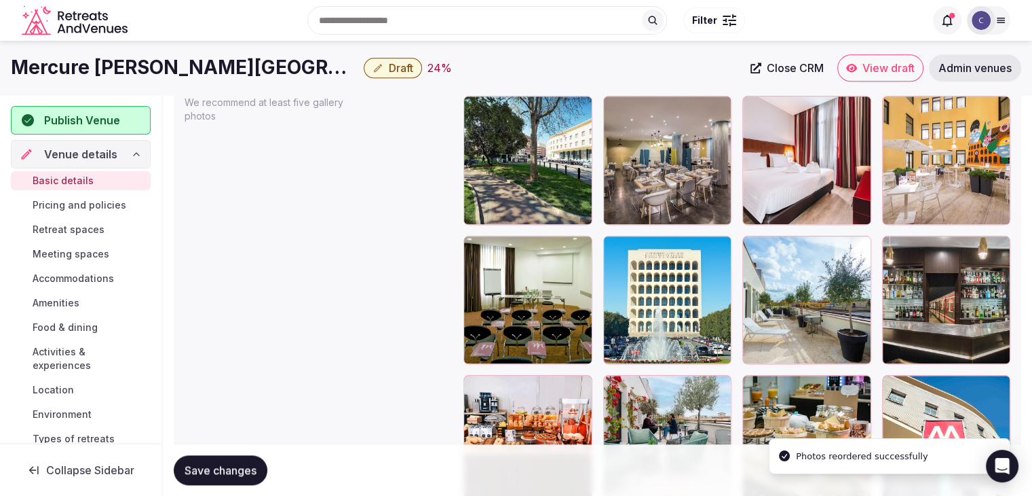
click at [227, 464] on span "Save changes" at bounding box center [221, 470] width 72 height 14
click at [227, 72] on h1 "Mercure Roma Piazza Bologna" at bounding box center [185, 67] width 348 height 26
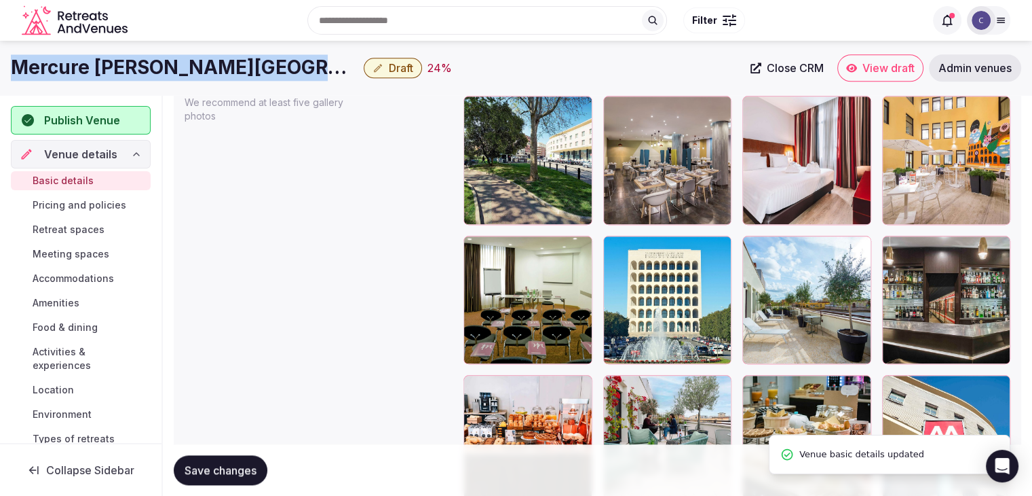
click at [227, 72] on h1 "Mercure Roma Piazza Bologna" at bounding box center [185, 67] width 348 height 26
copy div "Mercure Roma Piazza Bologna"
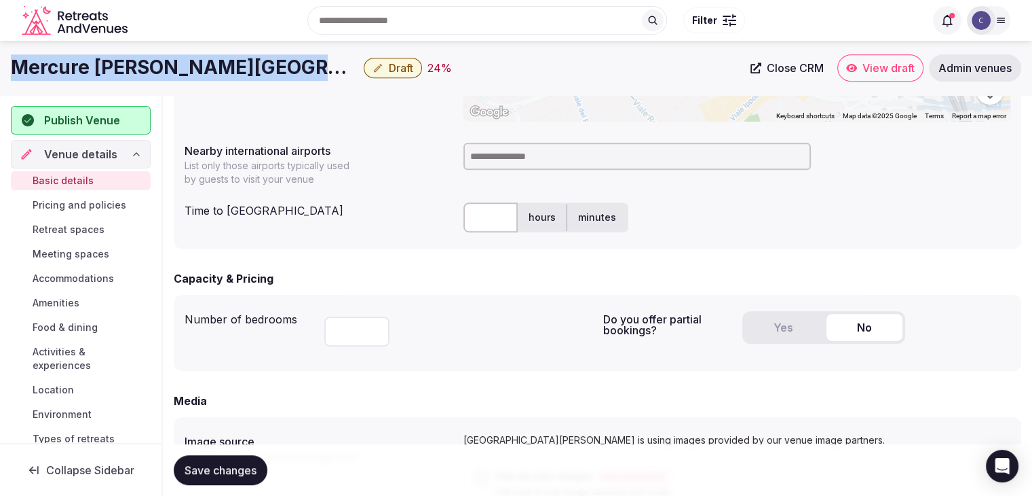
scroll to position [642, 0]
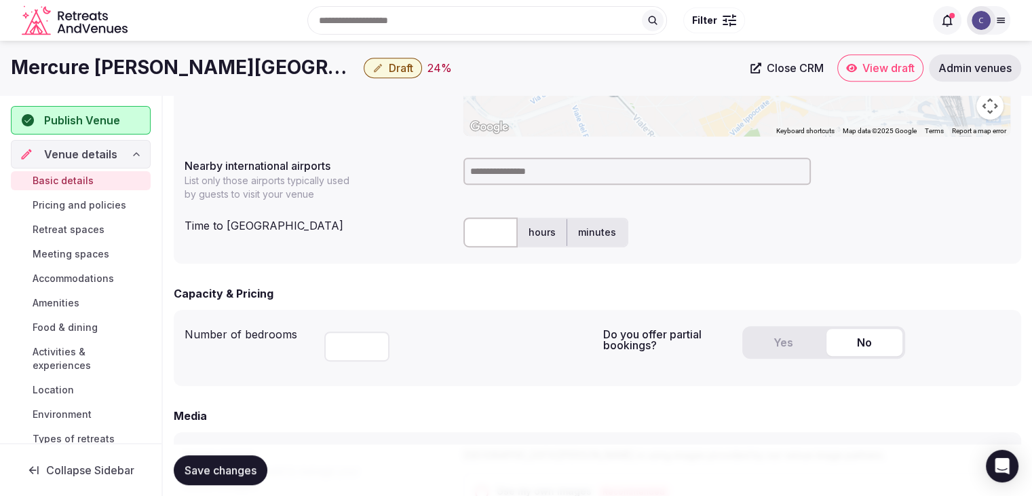
click at [494, 166] on input at bounding box center [638, 170] width 348 height 27
type input "***"
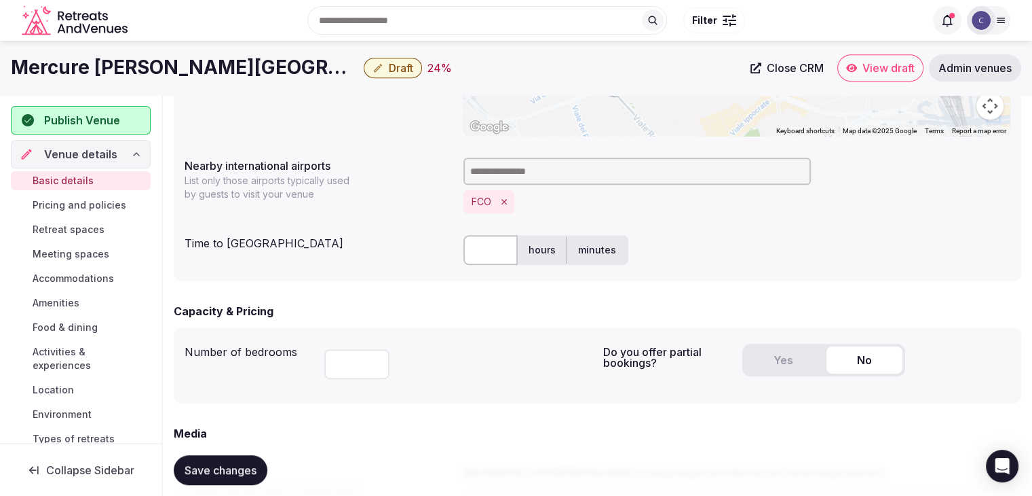
click at [497, 251] on input "text" at bounding box center [491, 250] width 54 height 30
type input "**"
click at [388, 255] on div "Time to international airport ** hours minutes" at bounding box center [598, 249] width 826 height 41
drag, startPoint x: 208, startPoint y: 471, endPoint x: 243, endPoint y: 444, distance: 44.0
click at [209, 471] on span "Save changes" at bounding box center [221, 470] width 72 height 14
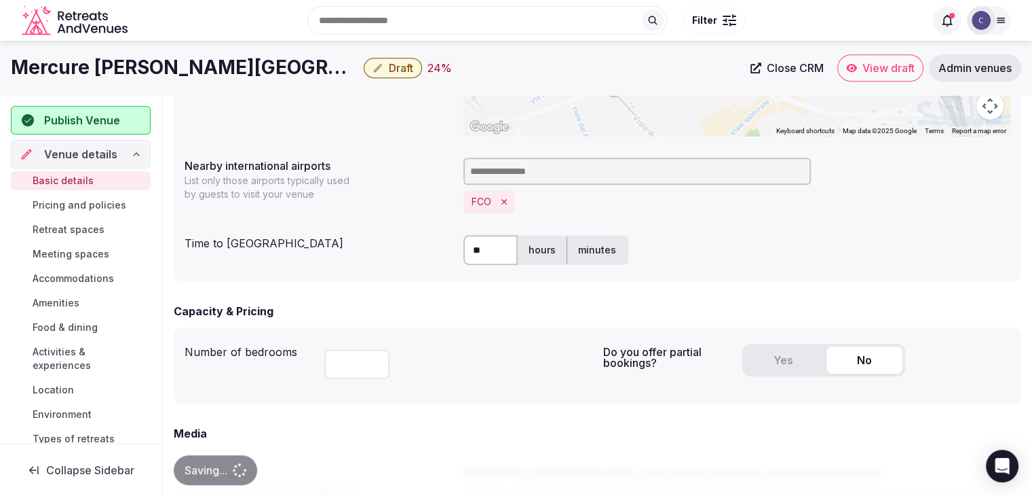
click at [231, 66] on h1 "Mercure Roma Piazza Bologna" at bounding box center [185, 67] width 348 height 26
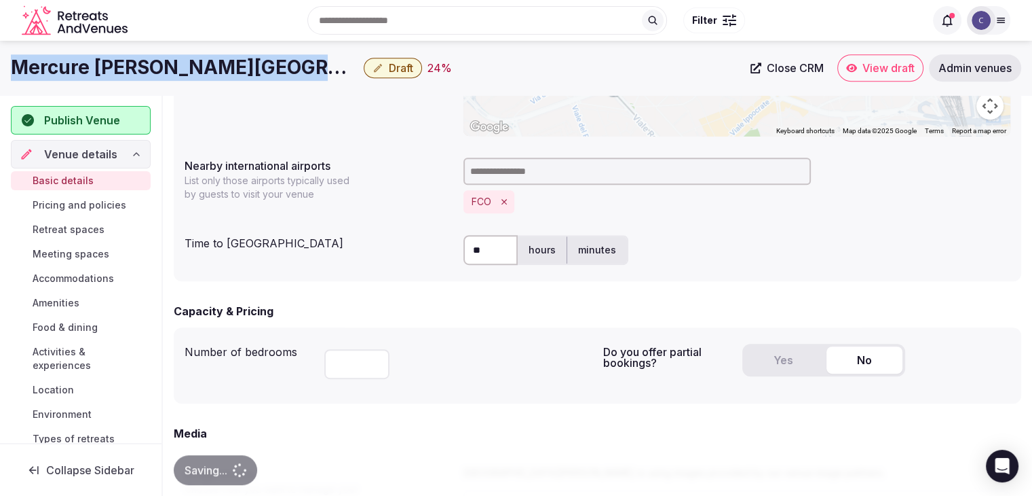
click at [231, 66] on h1 "Mercure Roma Piazza Bologna" at bounding box center [185, 67] width 348 height 26
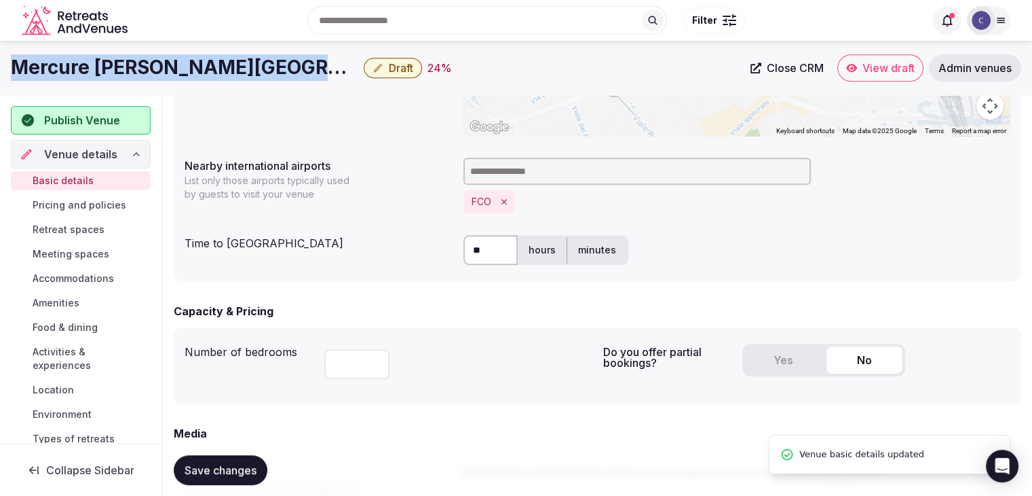
copy div "Mercure Roma Piazza Bologna"
click at [783, 367] on button "Yes" at bounding box center [783, 359] width 76 height 27
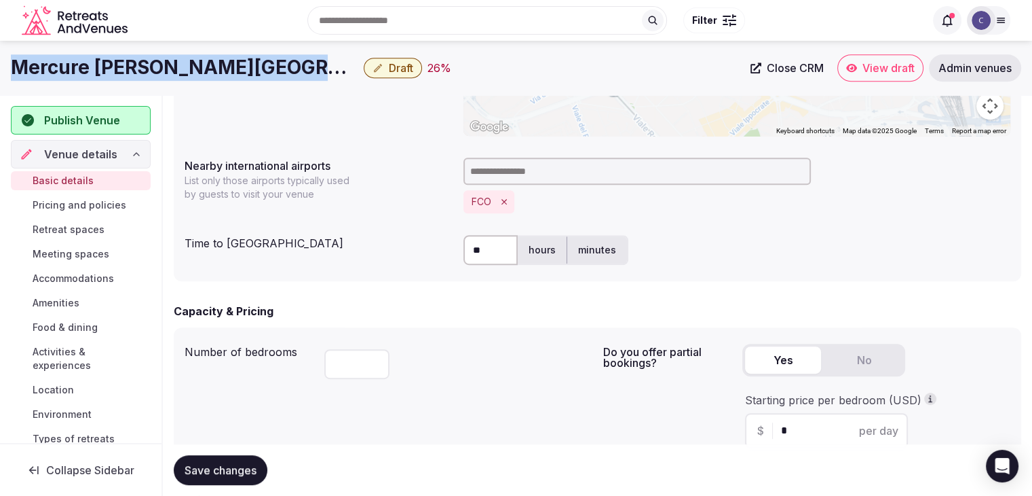
scroll to position [846, 0]
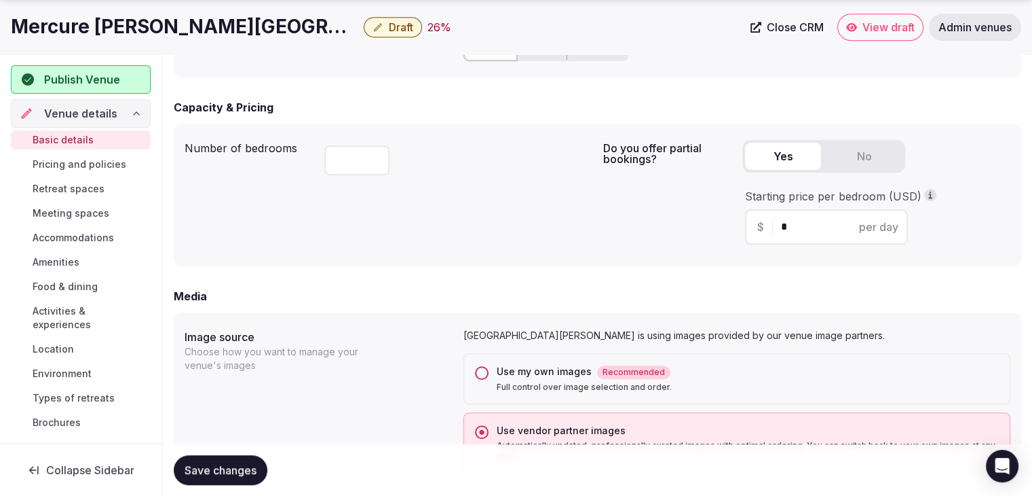
drag, startPoint x: 802, startPoint y: 229, endPoint x: 753, endPoint y: 227, distance: 49.6
click at [753, 227] on div "$ * per day" at bounding box center [826, 226] width 163 height 35
type input "***"
click at [237, 466] on span "Save changes" at bounding box center [221, 470] width 72 height 14
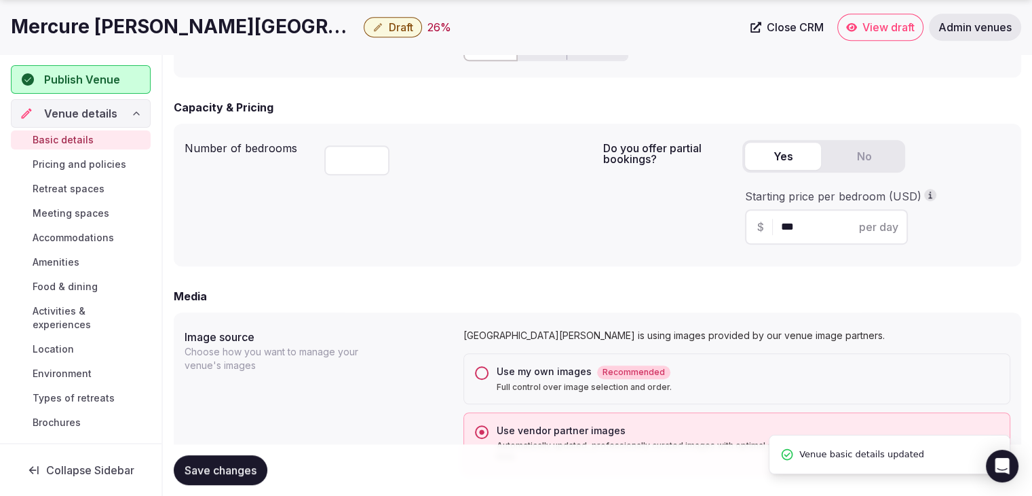
click at [389, 24] on span "Draft" at bounding box center [401, 27] width 24 height 14
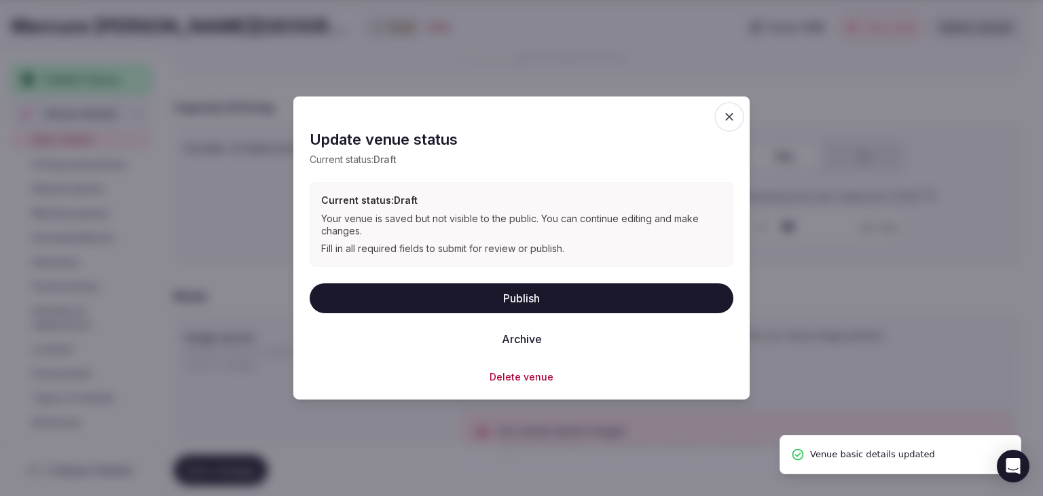
click at [521, 299] on button "Publish" at bounding box center [522, 297] width 424 height 30
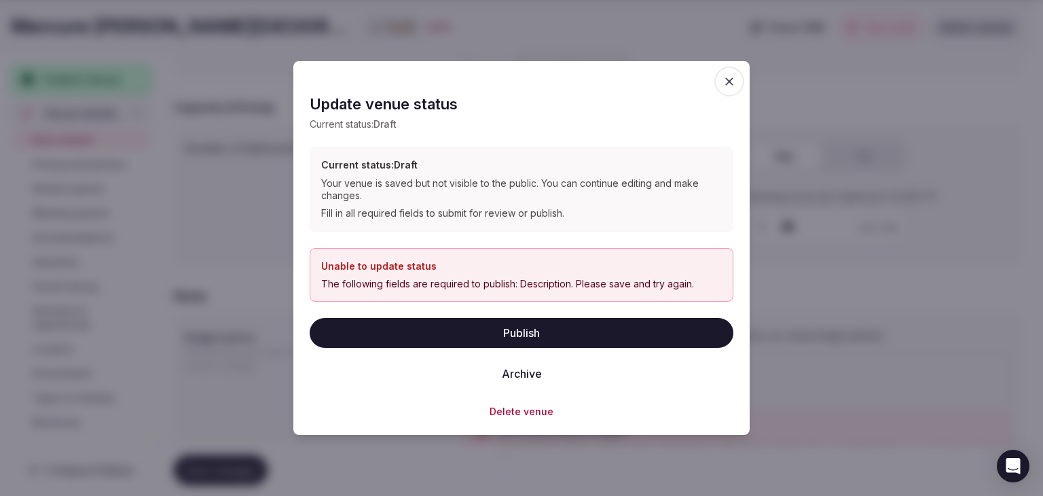
drag, startPoint x: 722, startPoint y: 78, endPoint x: 707, endPoint y: 109, distance: 34.6
click at [723, 78] on icon "button" at bounding box center [729, 82] width 14 height 14
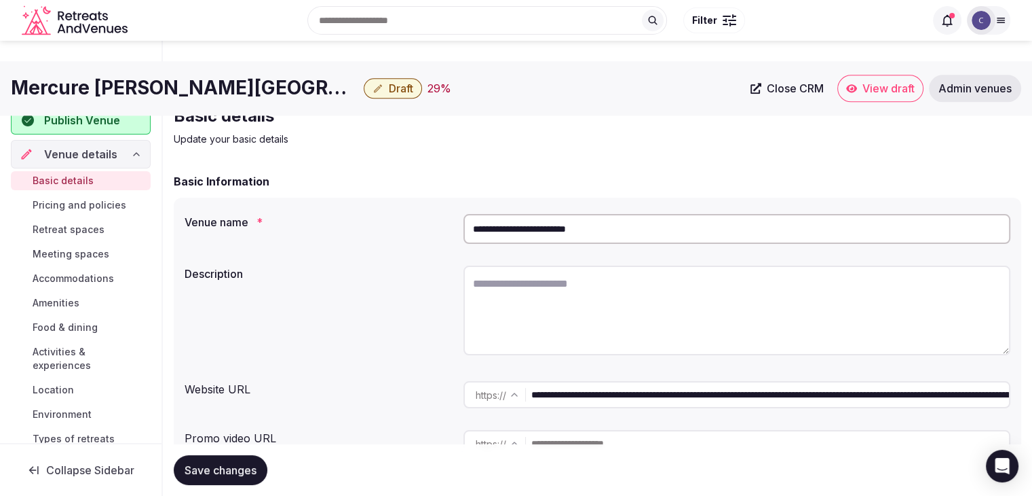
scroll to position [0, 0]
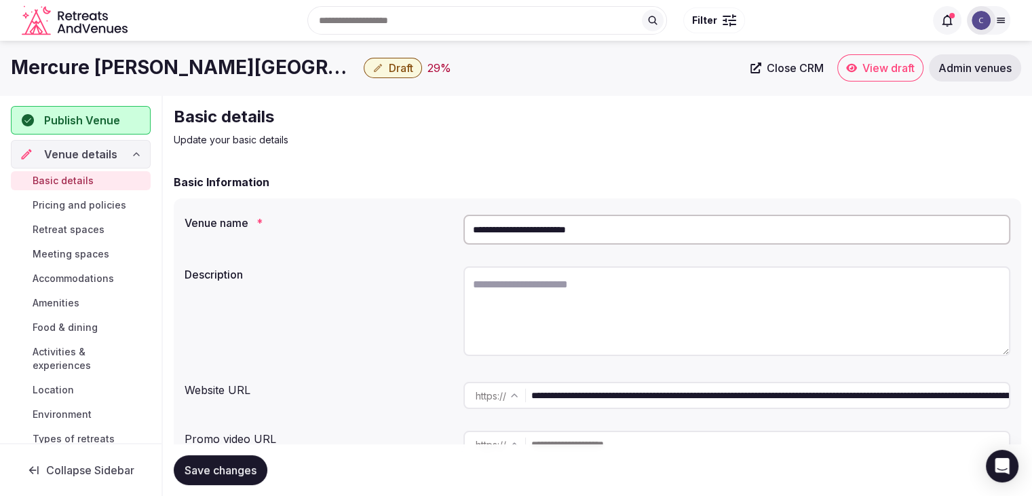
click at [550, 295] on textarea at bounding box center [737, 311] width 547 height 90
paste textarea "**********"
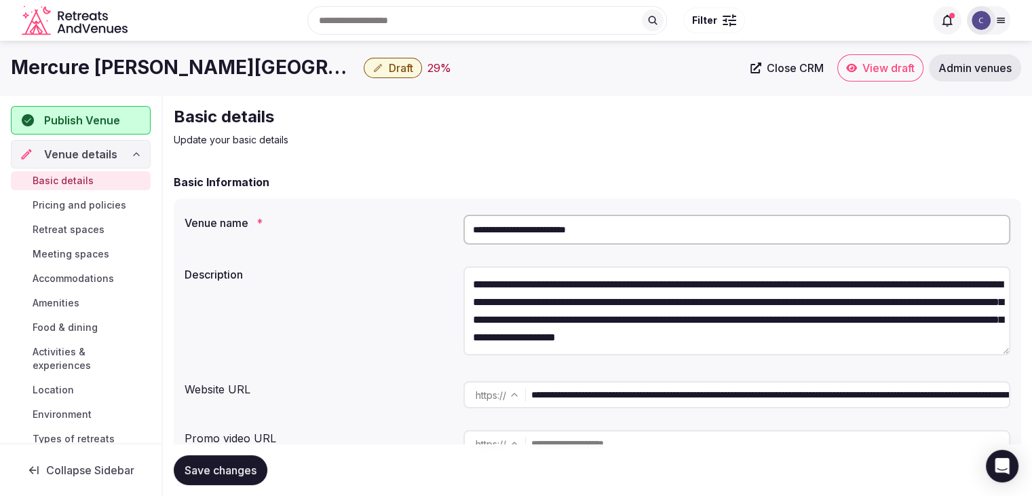
scroll to position [42, 0]
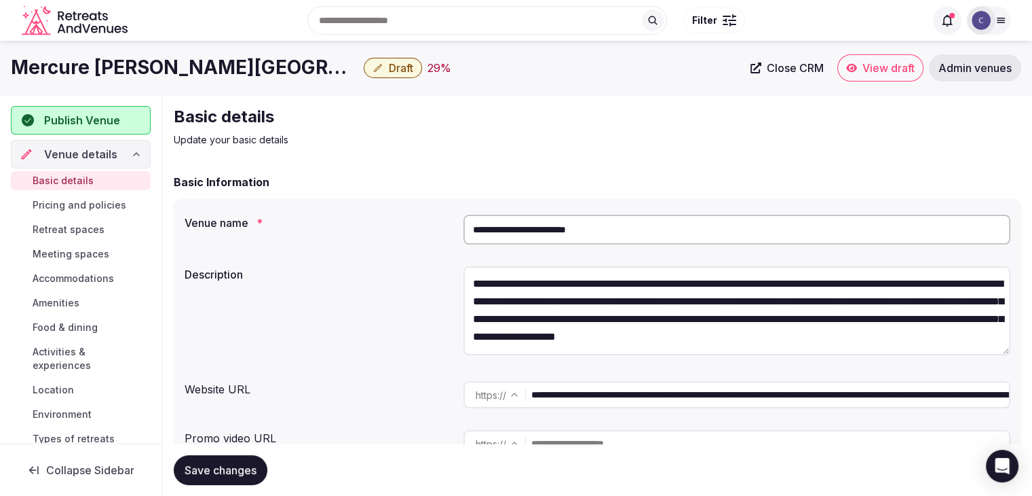
type textarea "**********"
click at [230, 472] on span "Save changes" at bounding box center [221, 470] width 72 height 14
click at [389, 67] on span "Draft" at bounding box center [401, 68] width 24 height 14
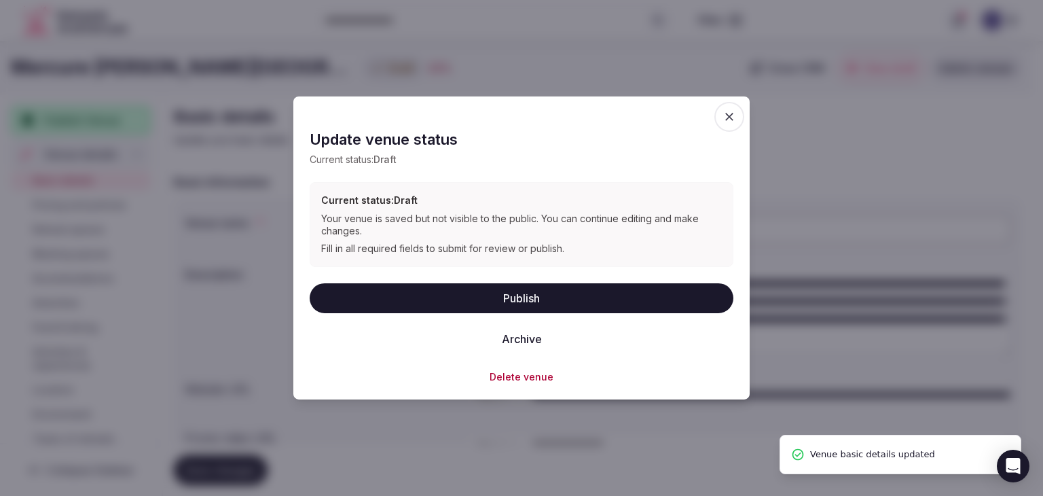
click at [470, 298] on button "Publish" at bounding box center [522, 297] width 424 height 30
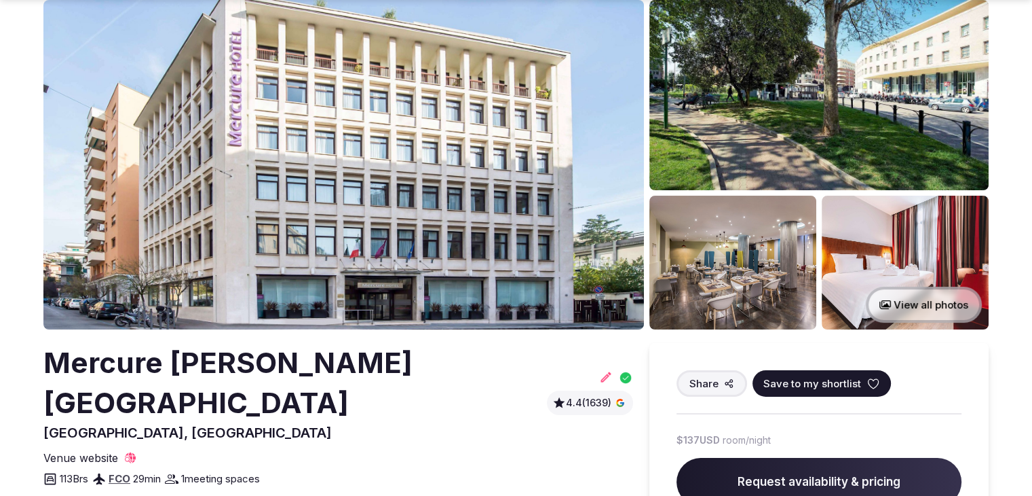
scroll to position [68, 0]
click at [235, 360] on h2 "Mercure [PERSON_NAME][GEOGRAPHIC_DATA]" at bounding box center [292, 383] width 498 height 80
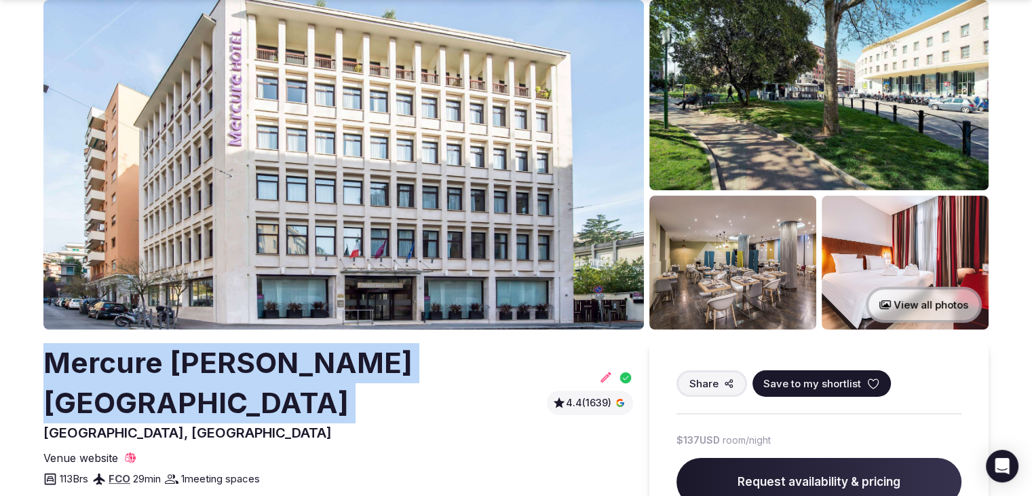
click at [235, 360] on h2 "Mercure [PERSON_NAME][GEOGRAPHIC_DATA]" at bounding box center [292, 383] width 498 height 80
copy h2 "Mercure [PERSON_NAME][GEOGRAPHIC_DATA]"
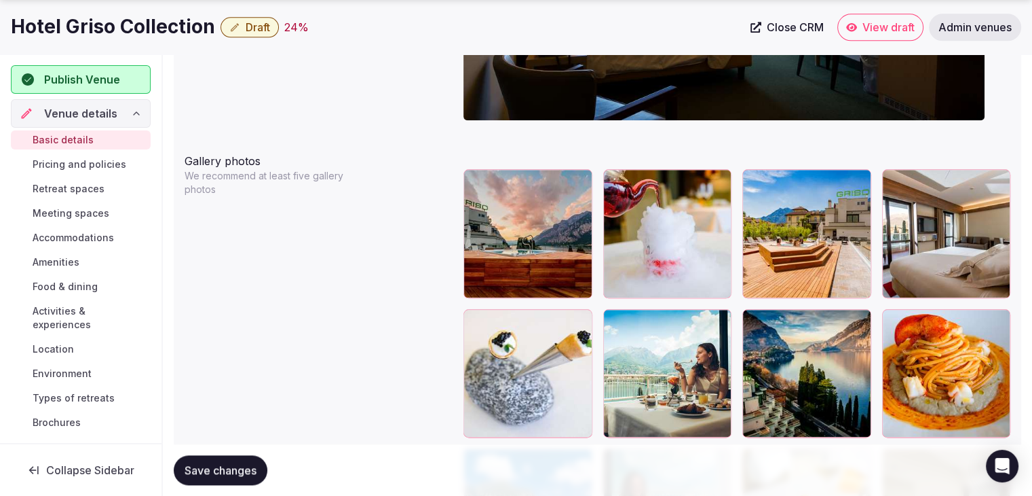
scroll to position [1572, 0]
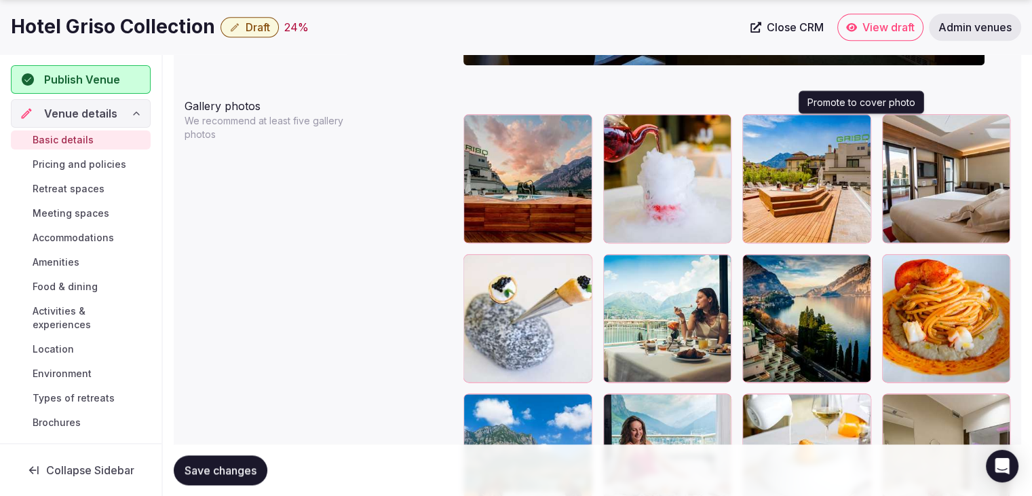
click at [861, 126] on icon "button" at bounding box center [857, 128] width 7 height 9
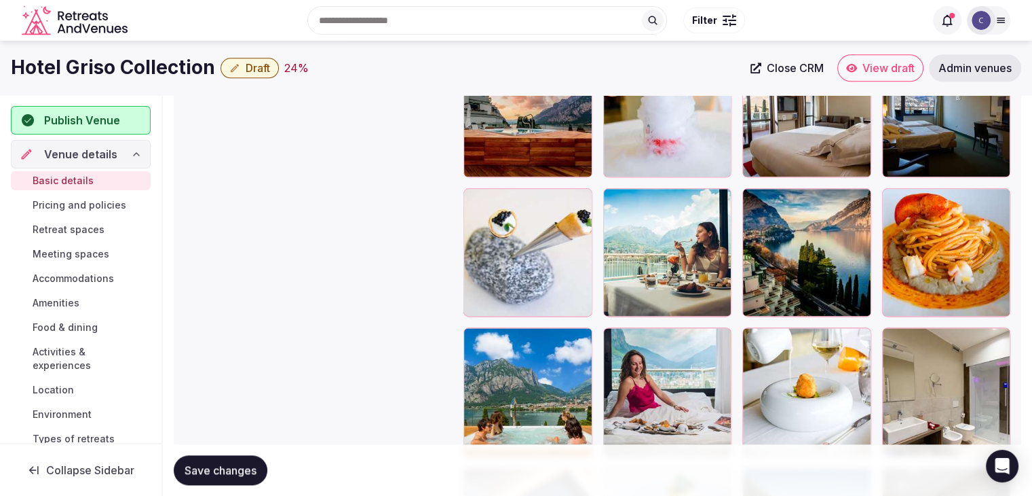
scroll to position [1502, 0]
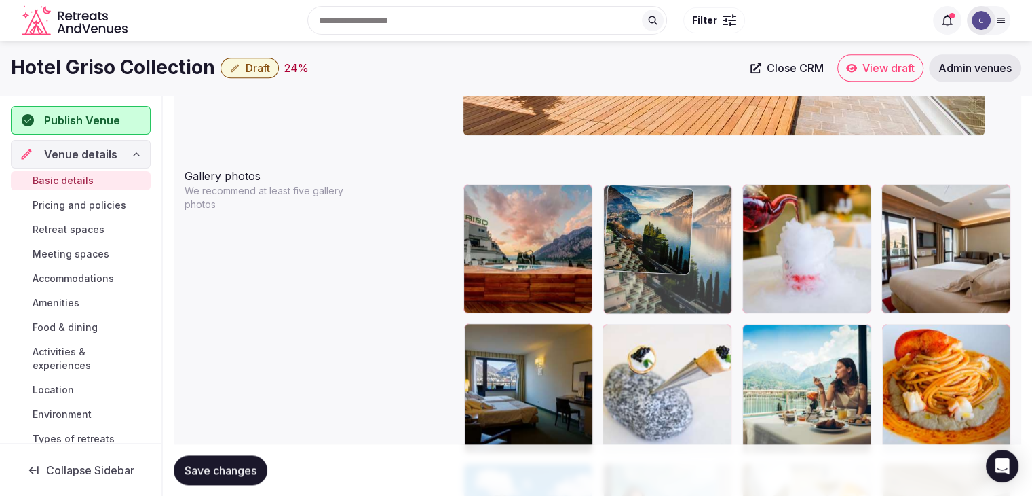
drag, startPoint x: 765, startPoint y: 343, endPoint x: 650, endPoint y: 250, distance: 147.7
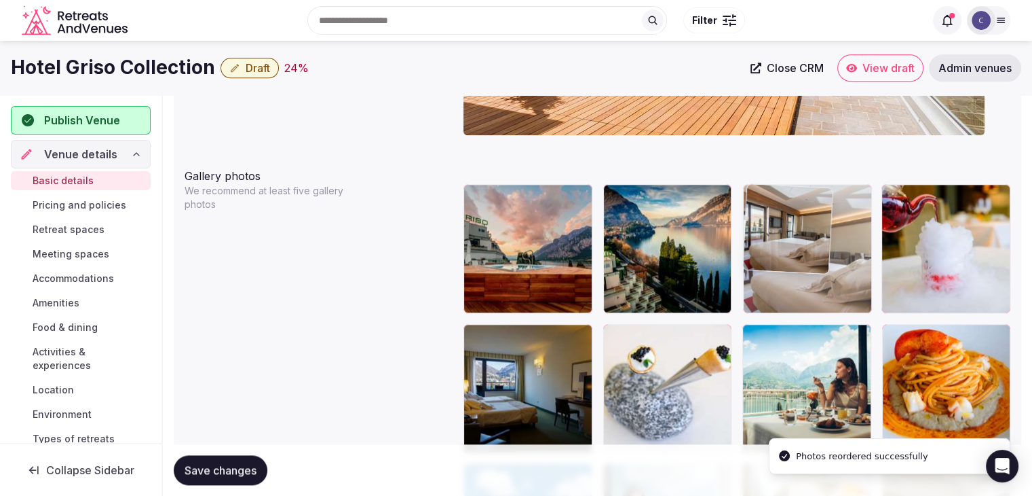
drag, startPoint x: 897, startPoint y: 208, endPoint x: 836, endPoint y: 207, distance: 61.8
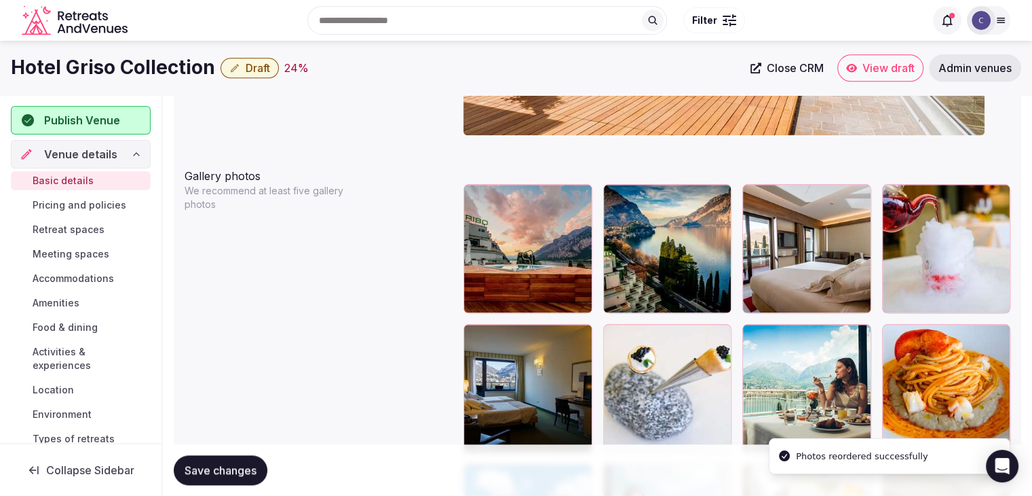
click at [93, 68] on h1 "Hotel Griso Collection" at bounding box center [113, 67] width 204 height 26
click at [94, 69] on h1 "Hotel Griso Collection" at bounding box center [113, 67] width 204 height 26
copy div "Hotel Griso Collection"
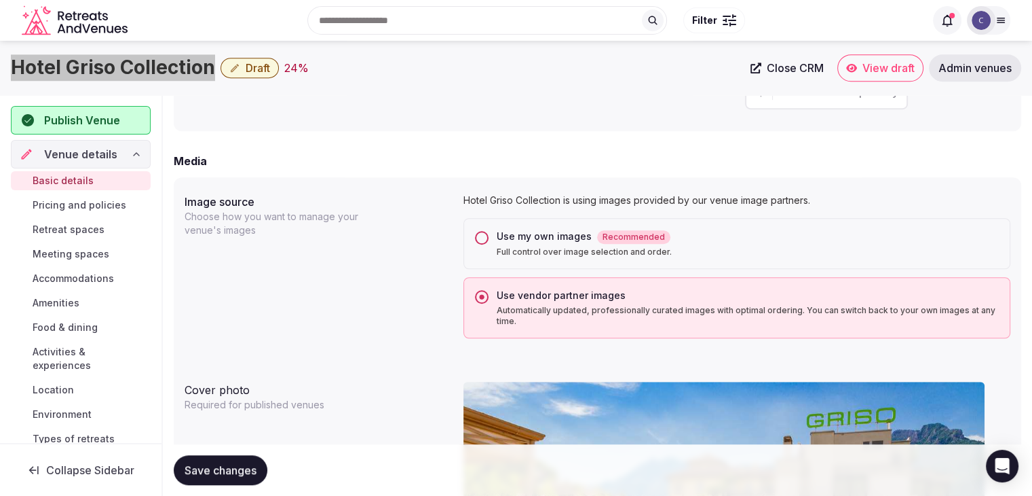
scroll to position [959, 0]
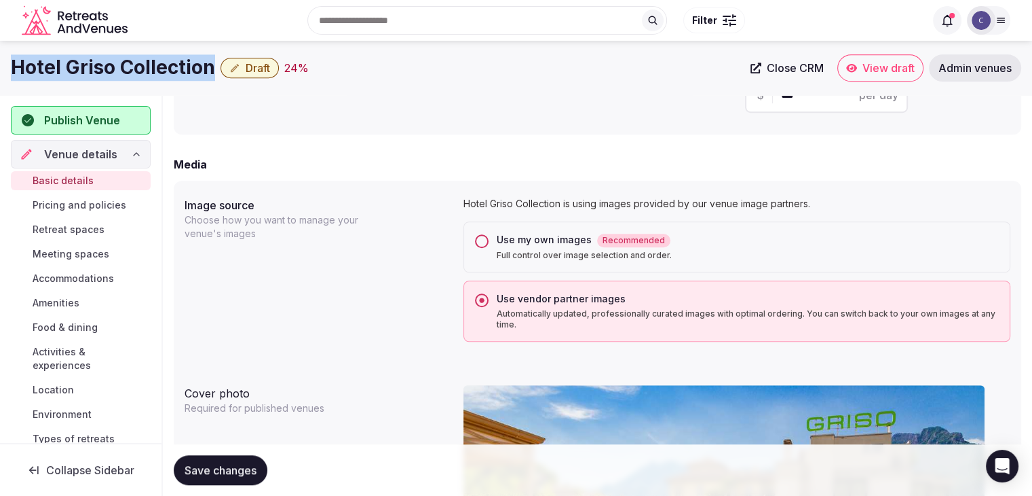
click at [481, 240] on button "Use my own images Recommended Full control over image selection and order." at bounding box center [482, 241] width 14 height 14
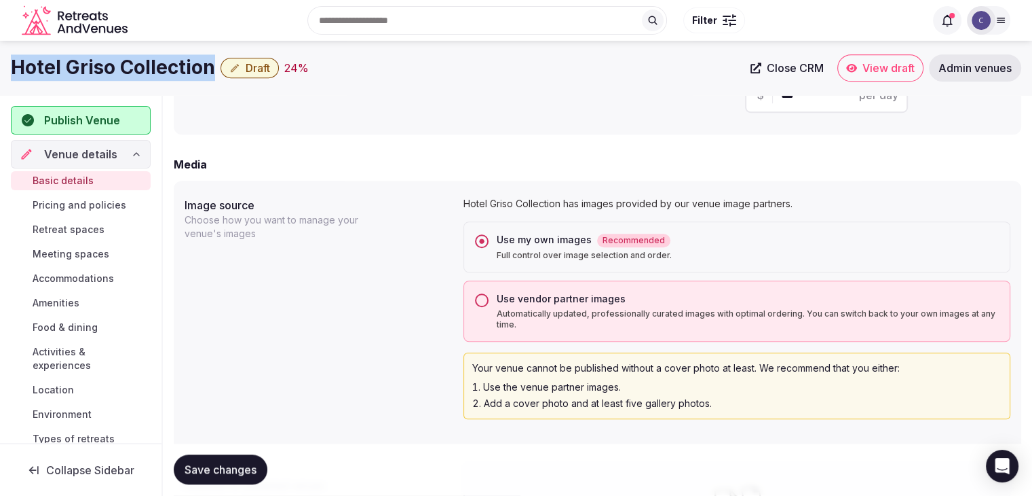
click at [252, 466] on span "Save changes" at bounding box center [221, 470] width 72 height 14
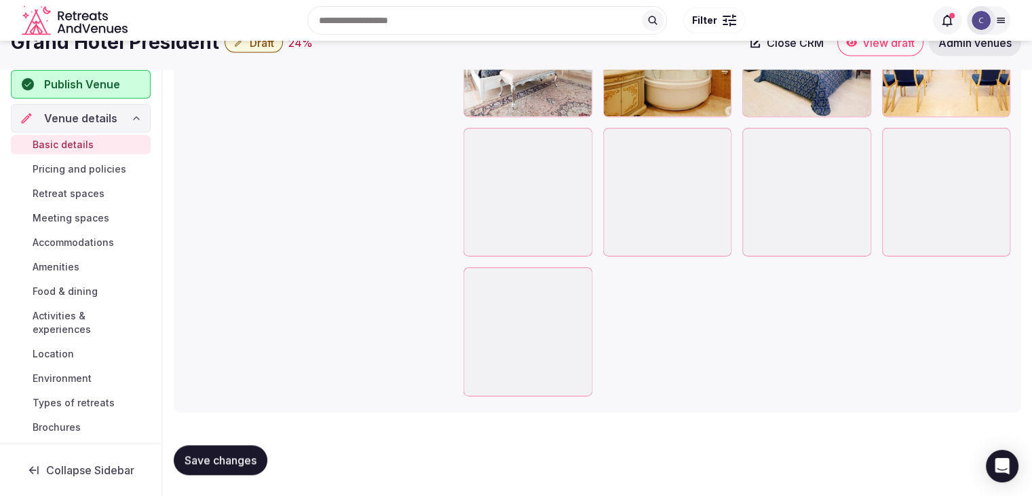
scroll to position [1563, 0]
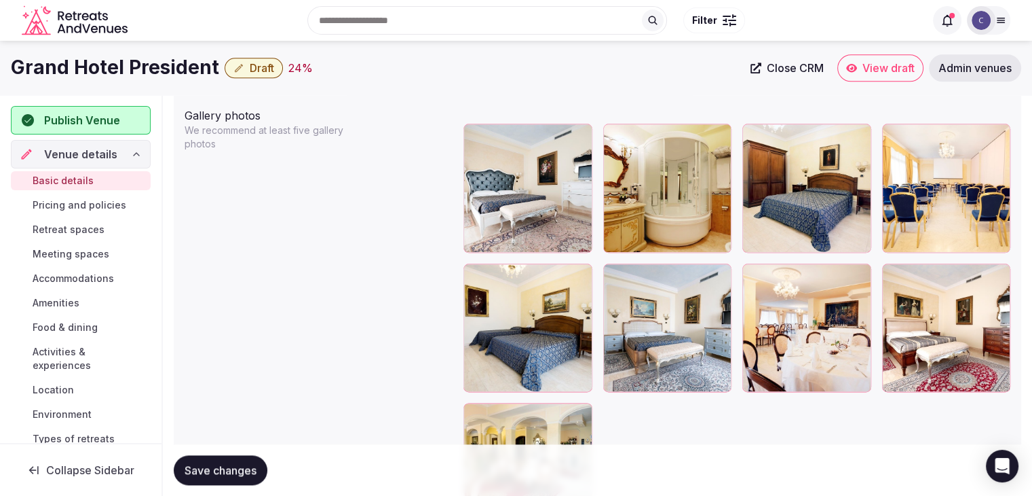
click at [160, 66] on h1 "Grand Hotel President" at bounding box center [115, 67] width 208 height 26
copy div "Grand Hotel President"
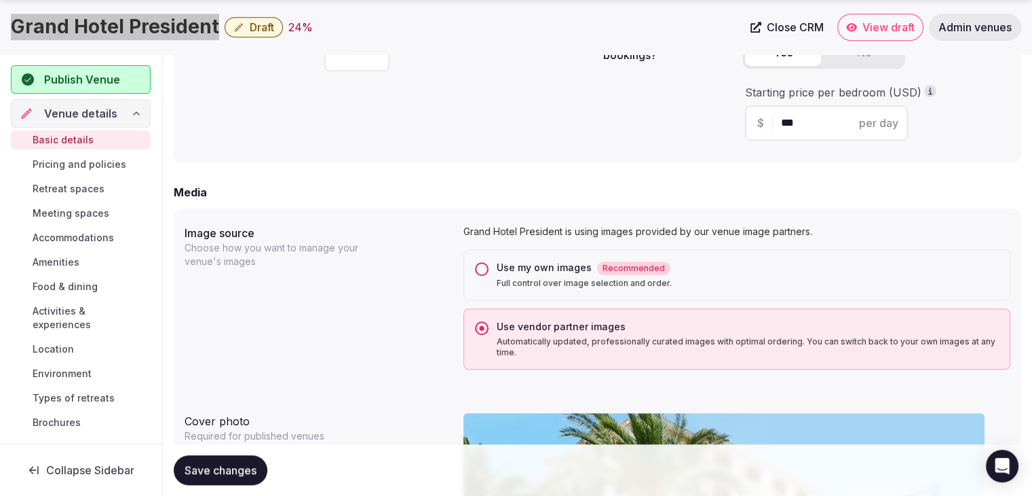
scroll to position [952, 0]
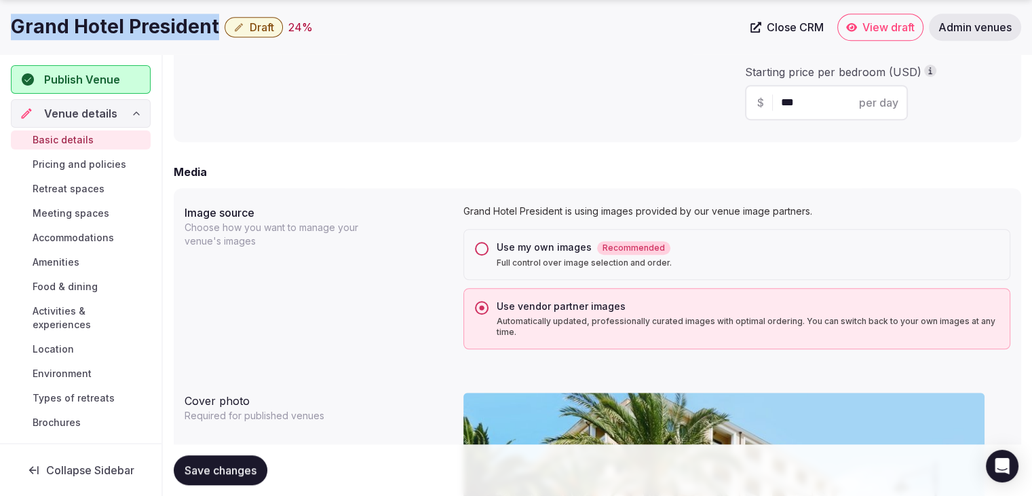
click at [478, 249] on button "Use my own images Recommended Full control over image selection and order." at bounding box center [482, 249] width 14 height 14
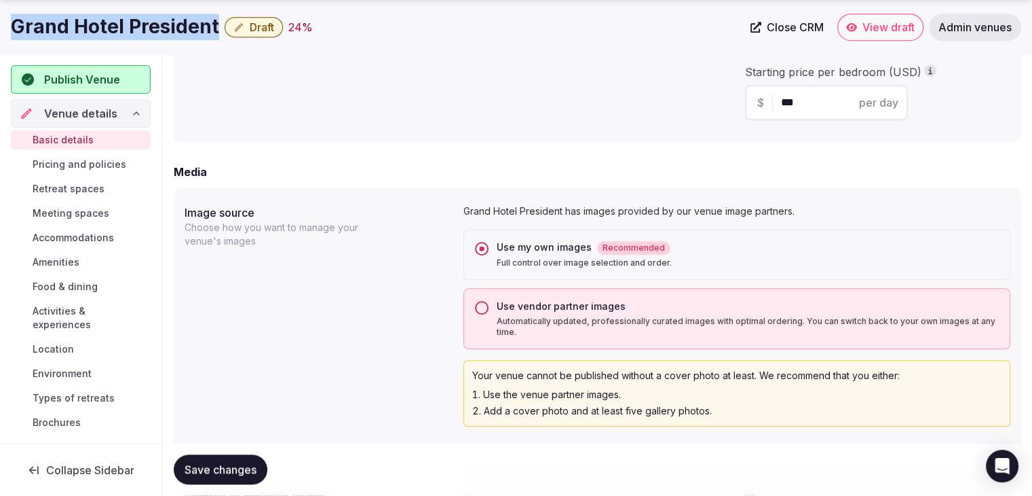
click at [244, 470] on span "Save changes" at bounding box center [221, 470] width 72 height 14
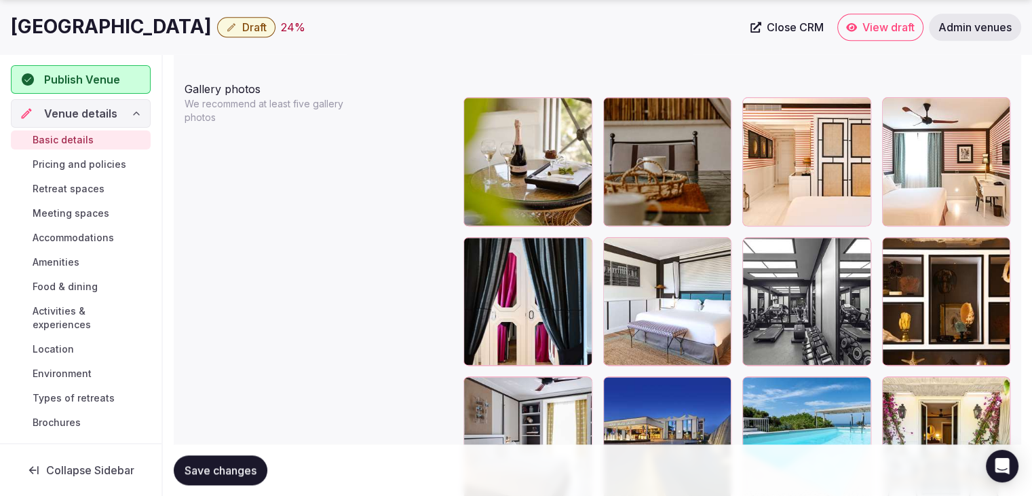
scroll to position [1697, 0]
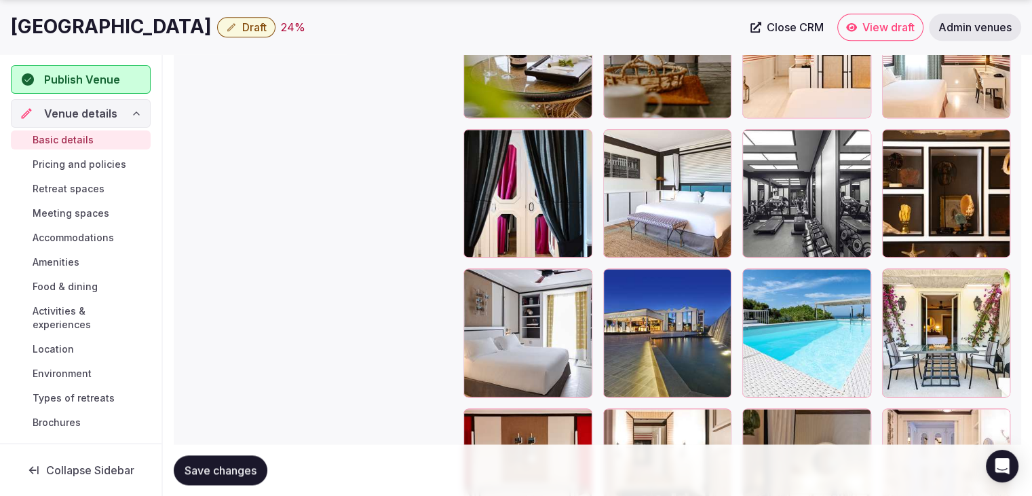
click at [720, 278] on icon "button" at bounding box center [718, 282] width 7 height 9
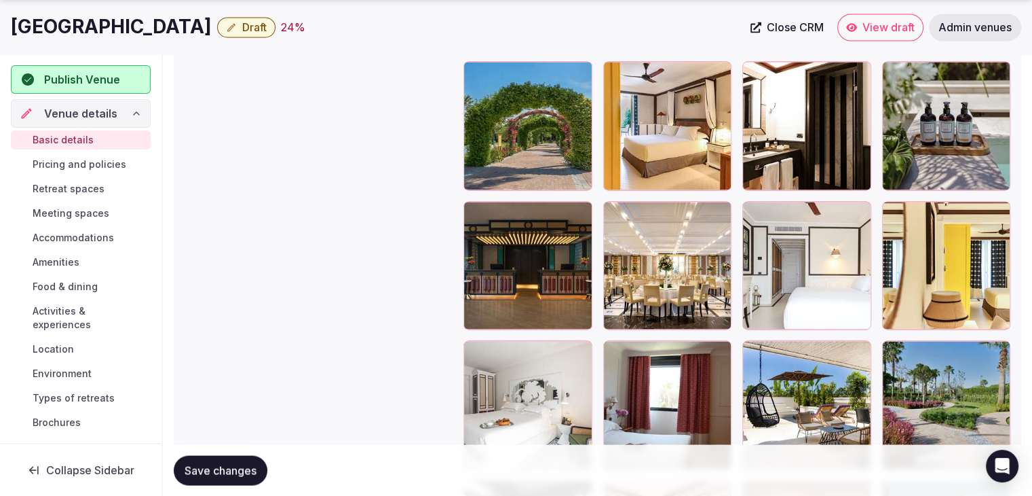
scroll to position [2579, 0]
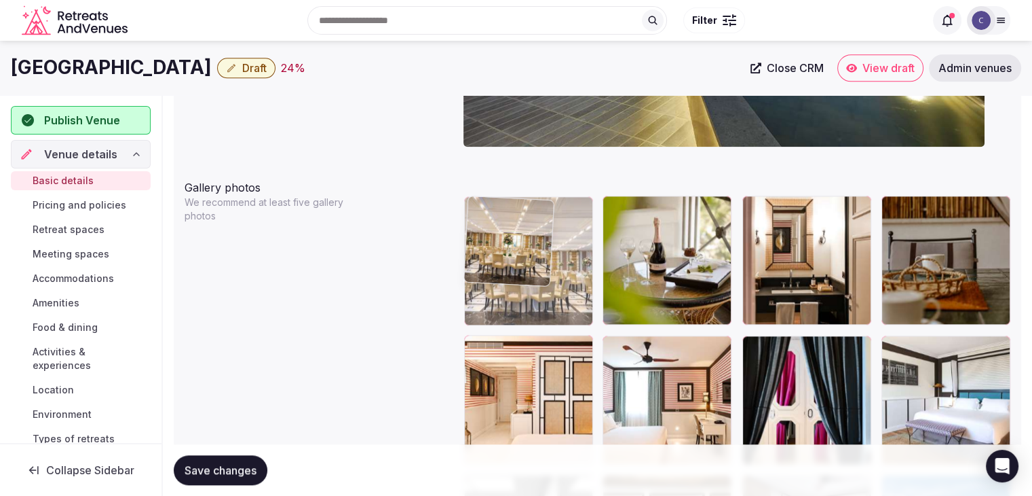
drag, startPoint x: 613, startPoint y: 104, endPoint x: 546, endPoint y: 242, distance: 153.9
click at [467, 204] on body "**********" at bounding box center [516, 303] width 1032 height 3589
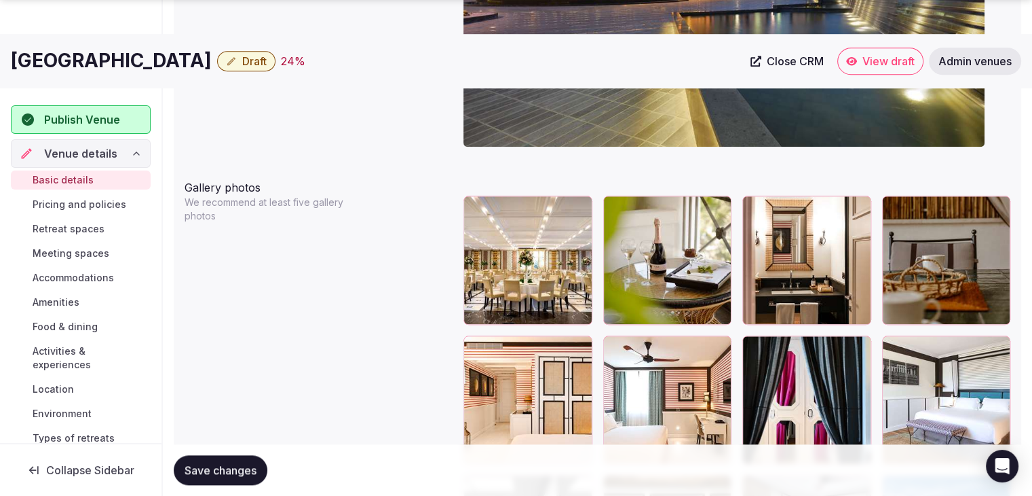
scroll to position [1694, 0]
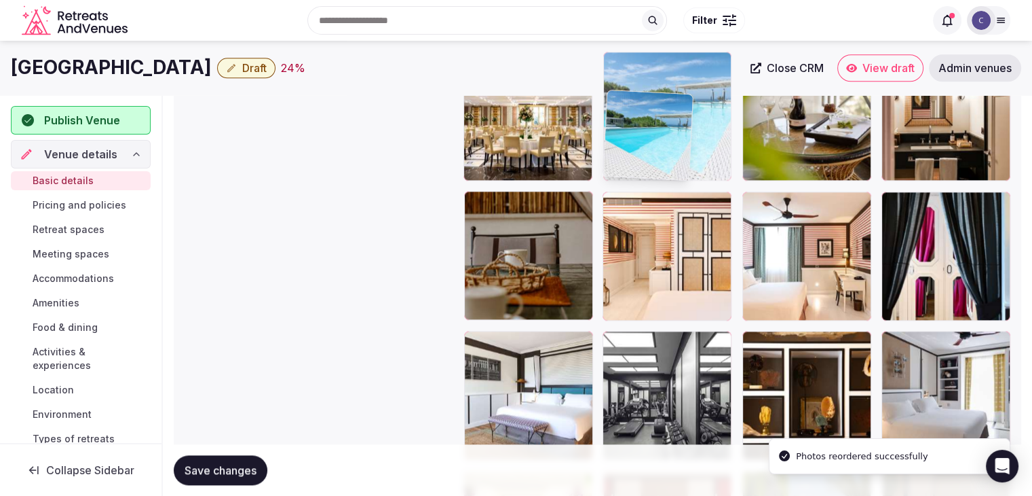
drag, startPoint x: 640, startPoint y: 61, endPoint x: 668, endPoint y: 191, distance: 132.6
click at [637, 60] on body "**********" at bounding box center [516, 159] width 1032 height 3589
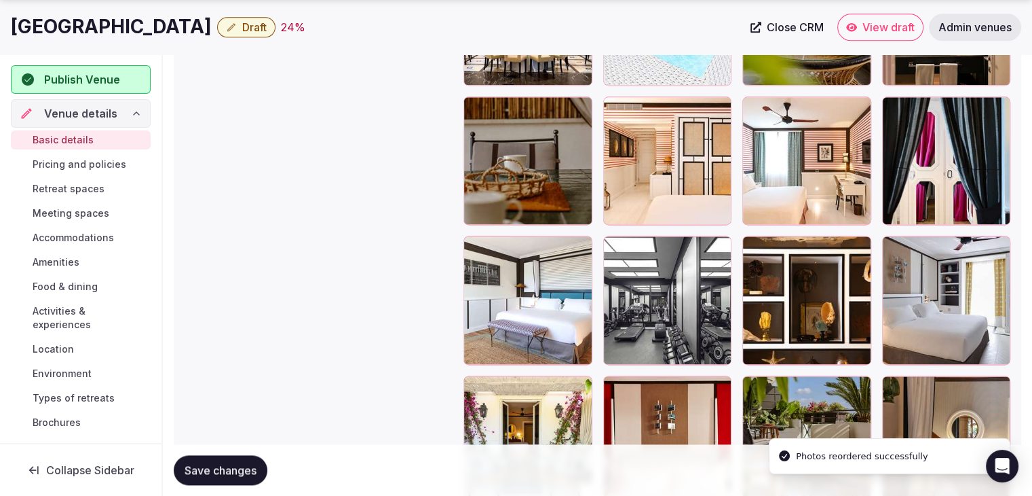
scroll to position [1732, 0]
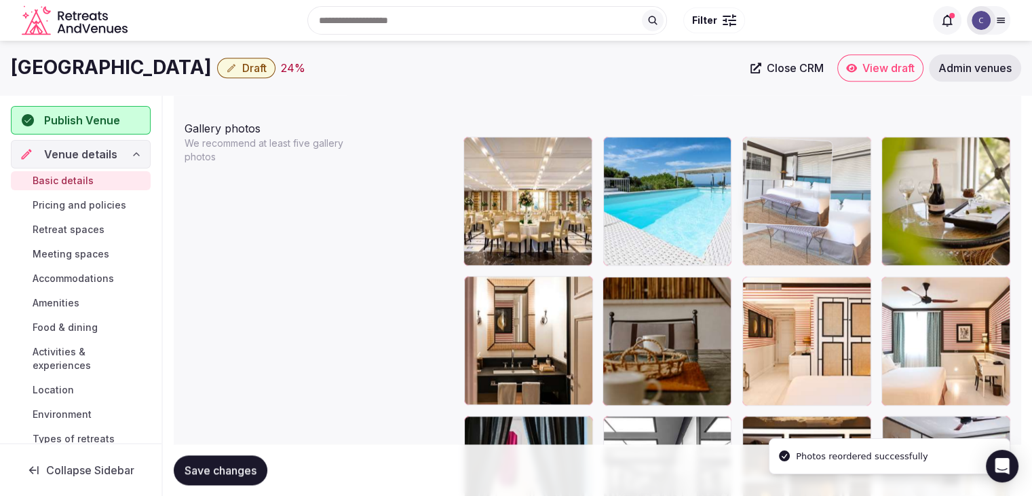
drag, startPoint x: 470, startPoint y: 239, endPoint x: 785, endPoint y: 144, distance: 328.3
click at [784, 134] on body "**********" at bounding box center [516, 244] width 1032 height 3589
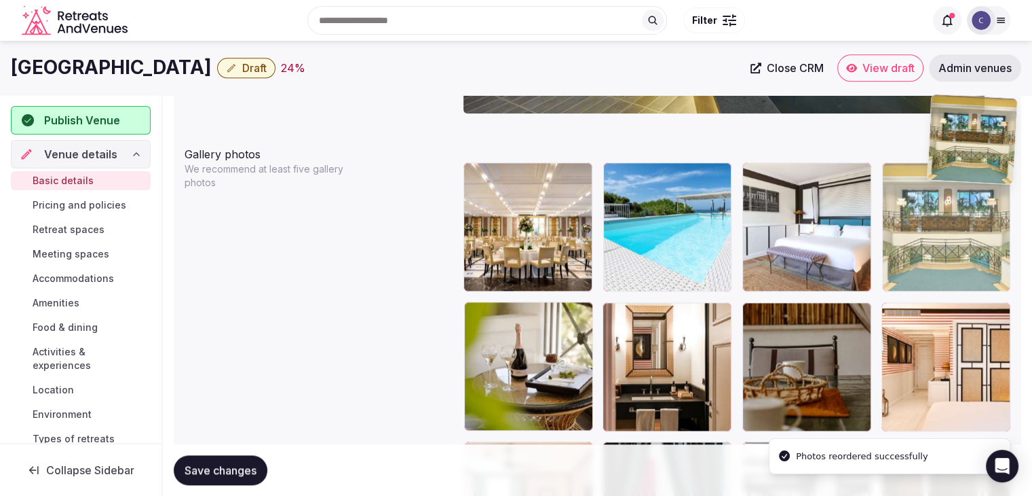
scroll to position [1516, 0]
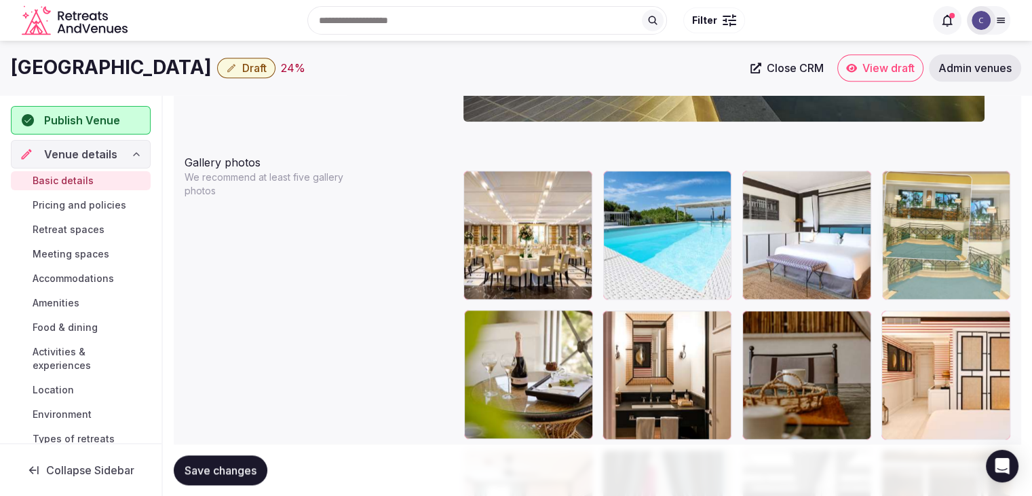
drag, startPoint x: 888, startPoint y: 160, endPoint x: 929, endPoint y: 203, distance: 59.5
click at [930, 195] on body "**********" at bounding box center [516, 278] width 1032 height 3589
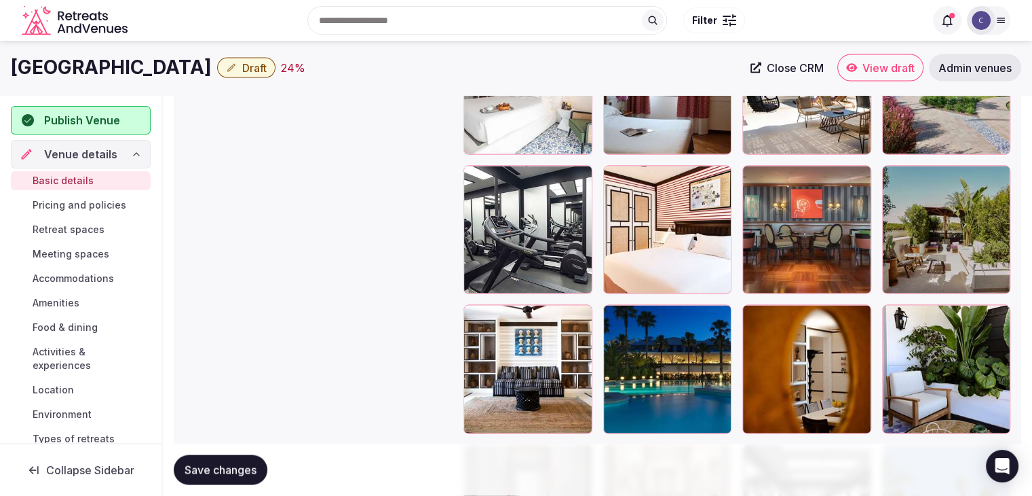
scroll to position [2754, 0]
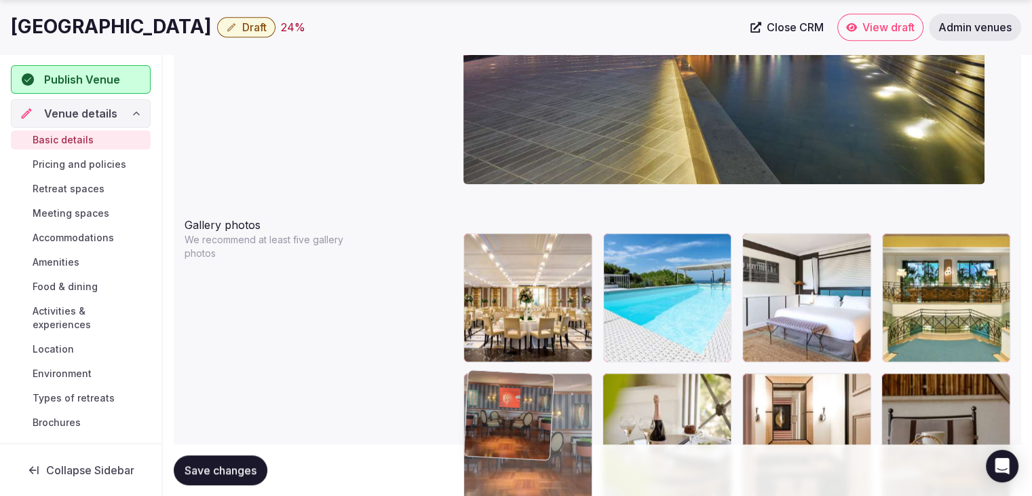
drag, startPoint x: 760, startPoint y: 206, endPoint x: 462, endPoint y: 414, distance: 363.2
click at [462, 414] on body "**********" at bounding box center [516, 341] width 1032 height 3589
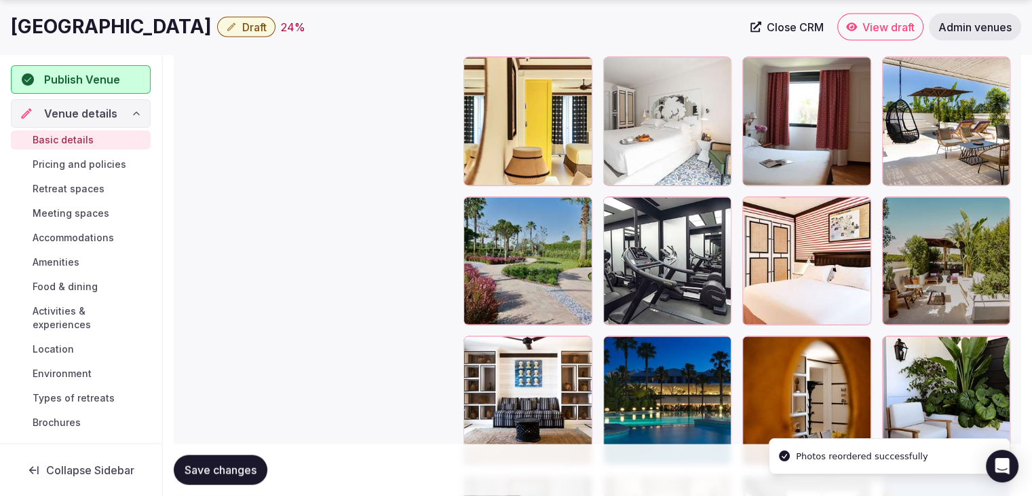
scroll to position [2881, 0]
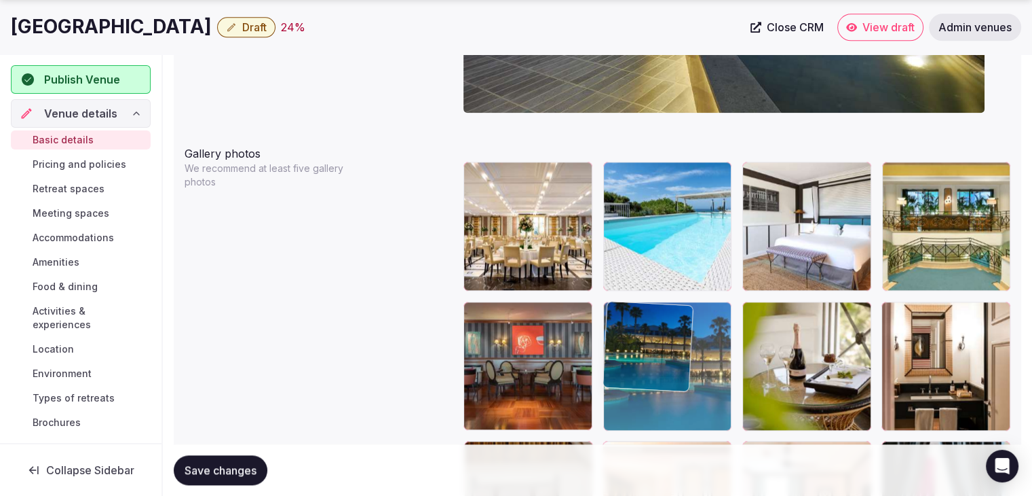
drag, startPoint x: 613, startPoint y: 221, endPoint x: 638, endPoint y: 348, distance: 130.1
click at [638, 348] on body "**********" at bounding box center [516, 269] width 1032 height 3589
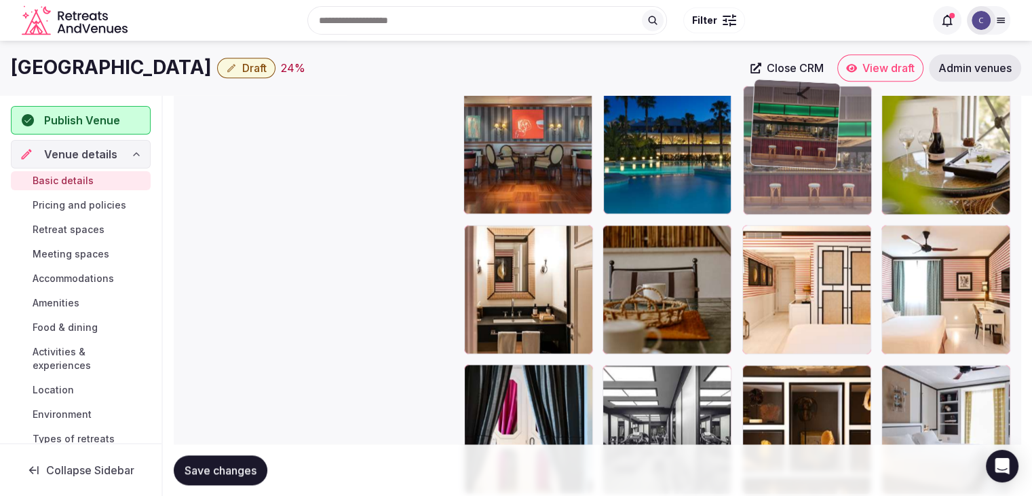
scroll to position [1732, 0]
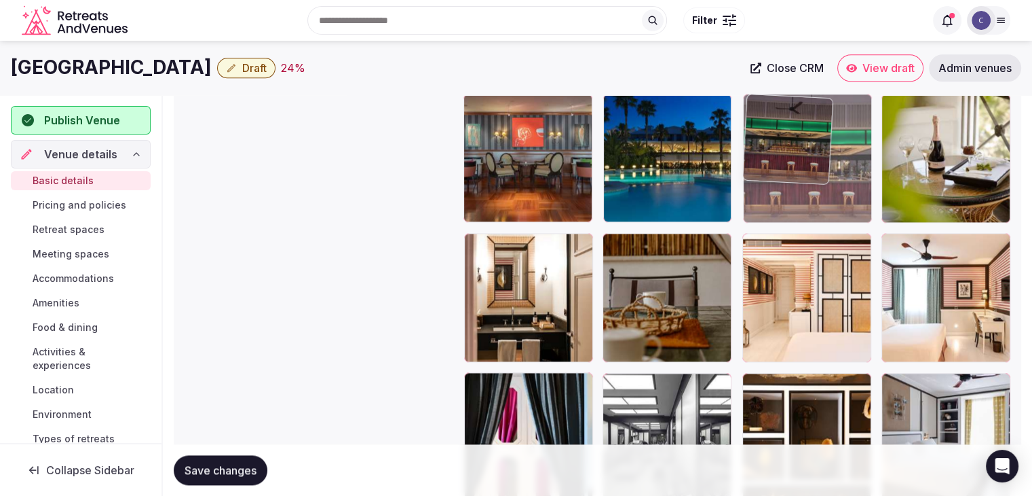
drag, startPoint x: 899, startPoint y: 325, endPoint x: 787, endPoint y: 226, distance: 149.0
click at [777, 125] on body "**********" at bounding box center [516, 62] width 1032 height 3589
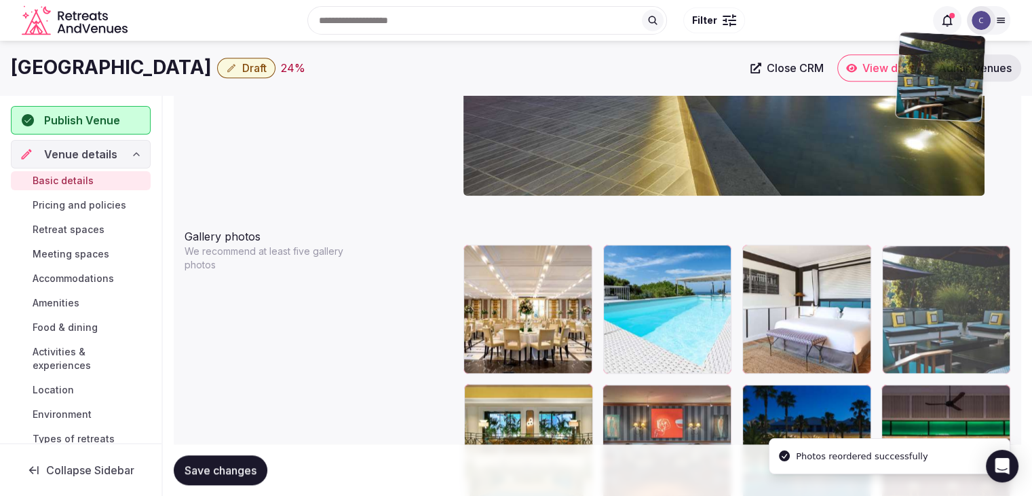
scroll to position [1436, 0]
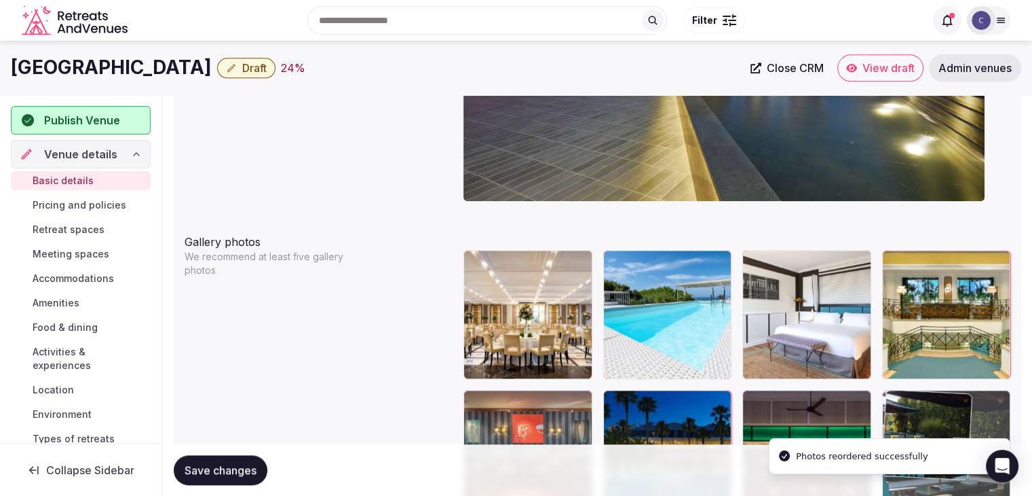
drag, startPoint x: 617, startPoint y: 187, endPoint x: 931, endPoint y: 384, distance: 370.8
click at [931, 384] on body "**********" at bounding box center [516, 358] width 1032 height 3589
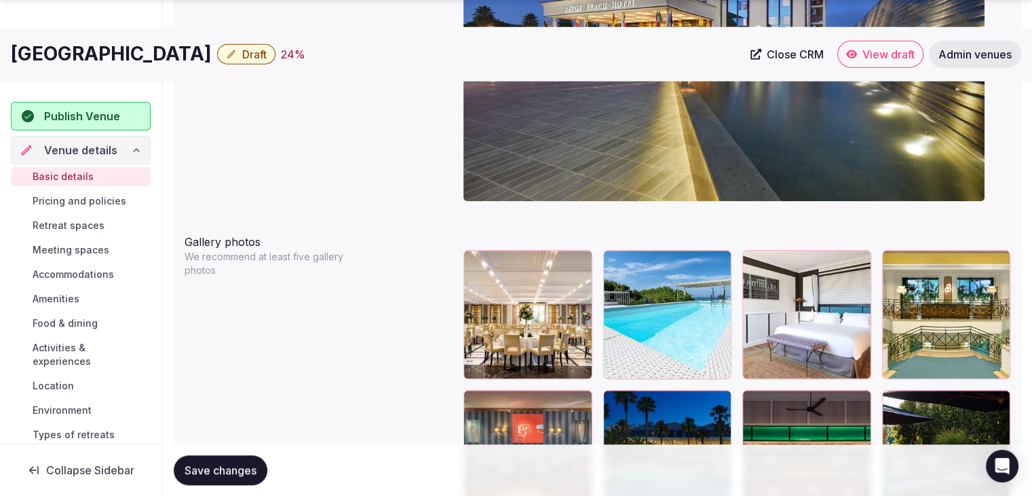
scroll to position [1640, 0]
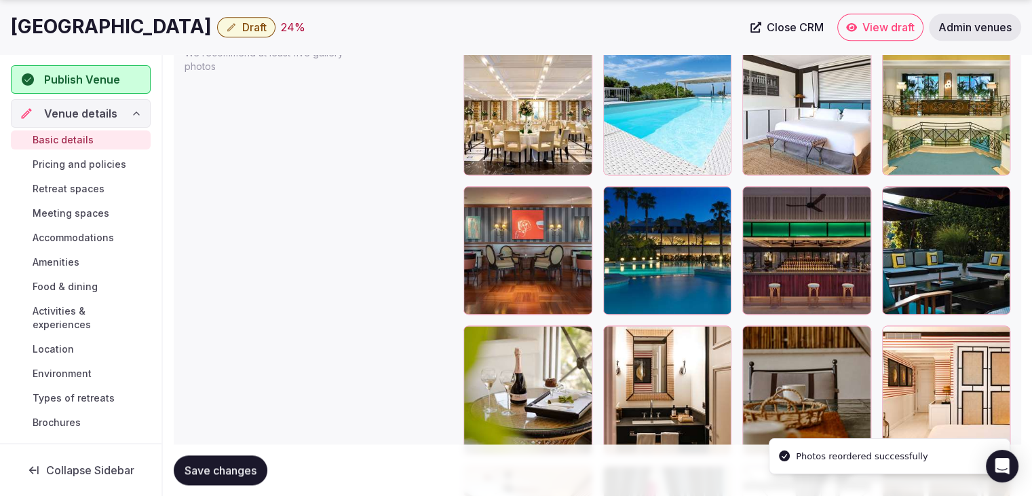
click at [234, 468] on span "Save changes" at bounding box center [221, 470] width 72 height 14
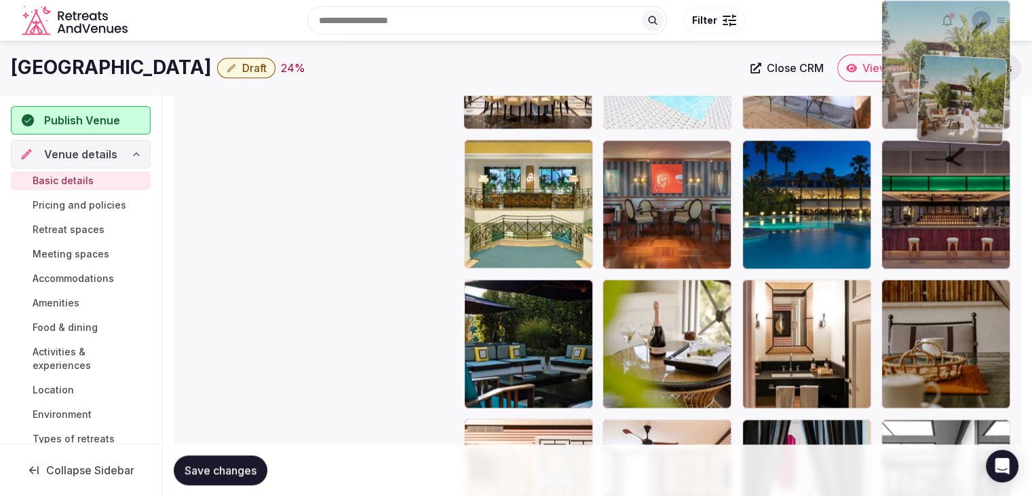
scroll to position [1675, 0]
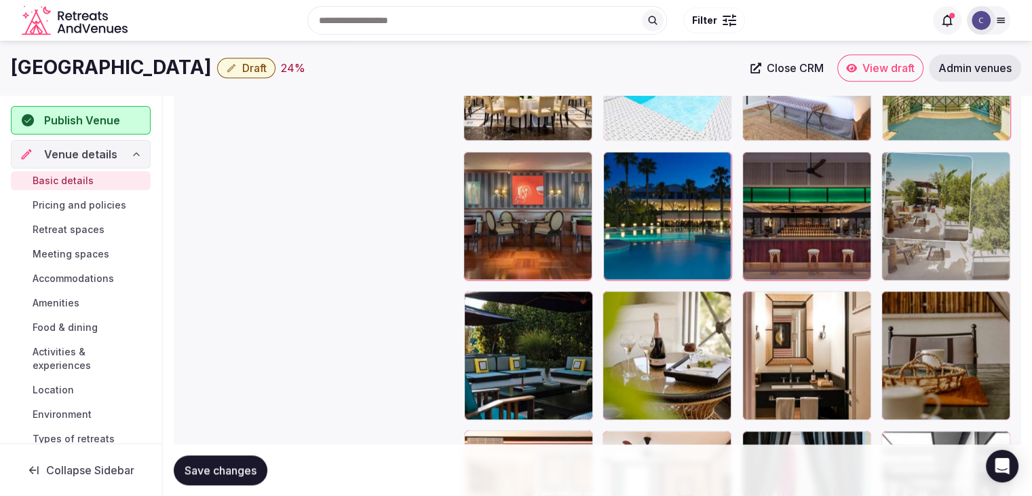
drag, startPoint x: 478, startPoint y: 231, endPoint x: 923, endPoint y: 220, distance: 445.4
click at [942, 177] on body "**********" at bounding box center [516, 119] width 1032 height 3589
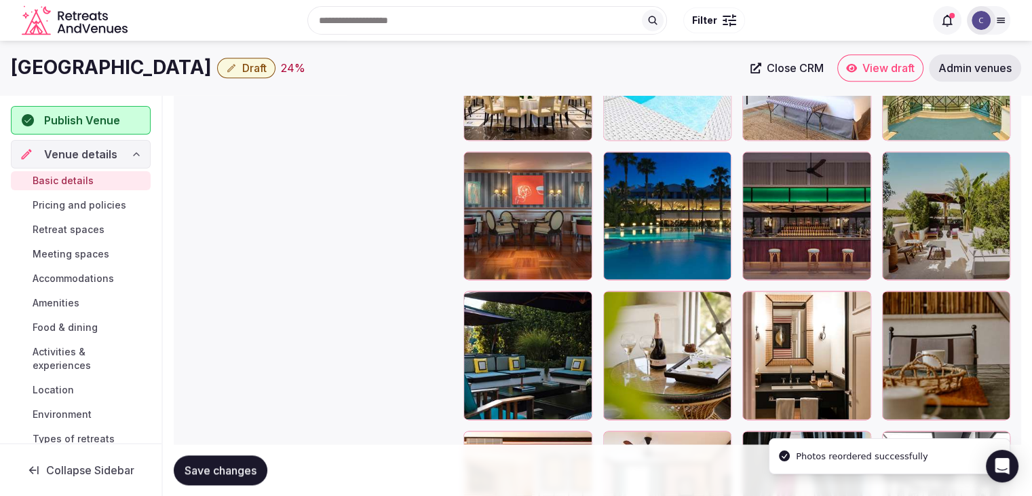
click at [221, 471] on span "Save changes" at bounding box center [221, 470] width 72 height 14
click at [128, 65] on h1 "Savoy Hotel and Spa" at bounding box center [111, 67] width 201 height 26
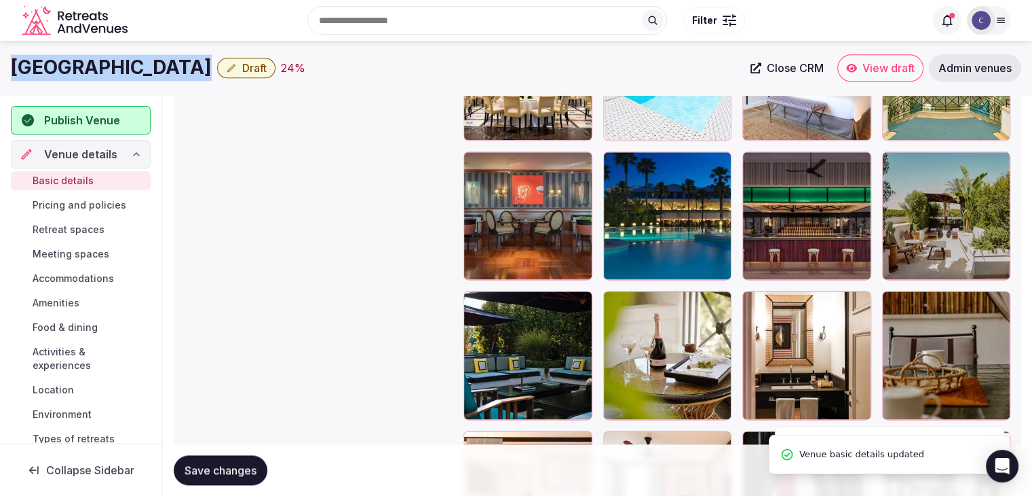
click at [128, 65] on h1 "Savoy Hotel and Spa" at bounding box center [111, 67] width 201 height 26
copy div "Savoy Hotel and Spa"
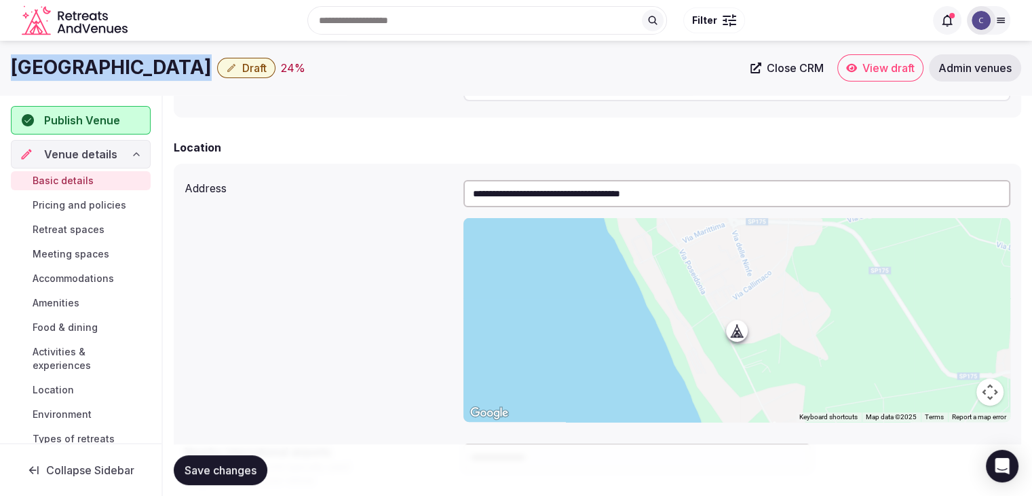
scroll to position [181, 0]
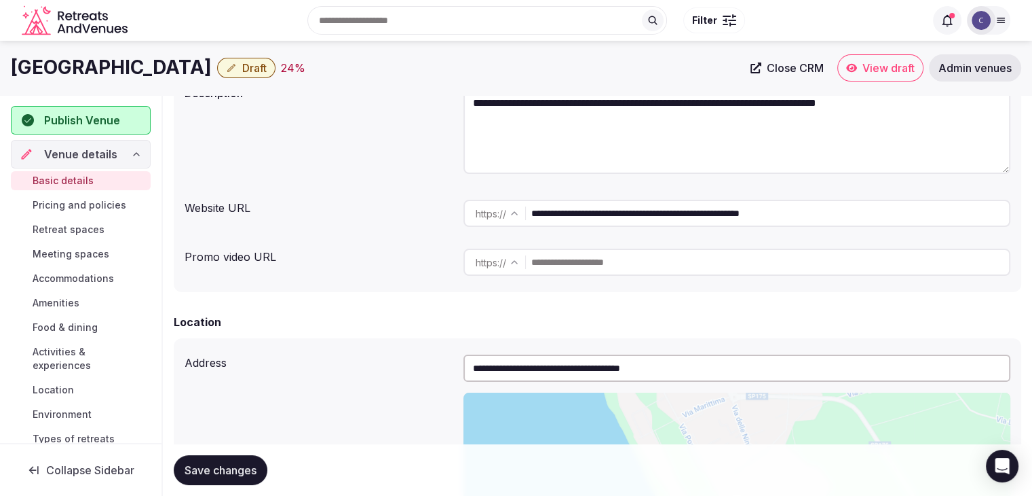
click at [562, 212] on input "**********" at bounding box center [770, 213] width 478 height 27
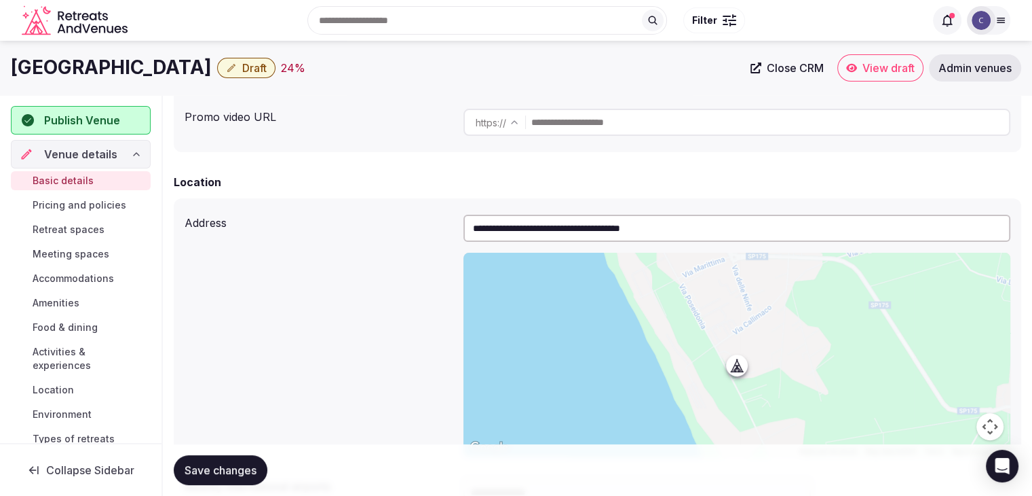
scroll to position [317, 0]
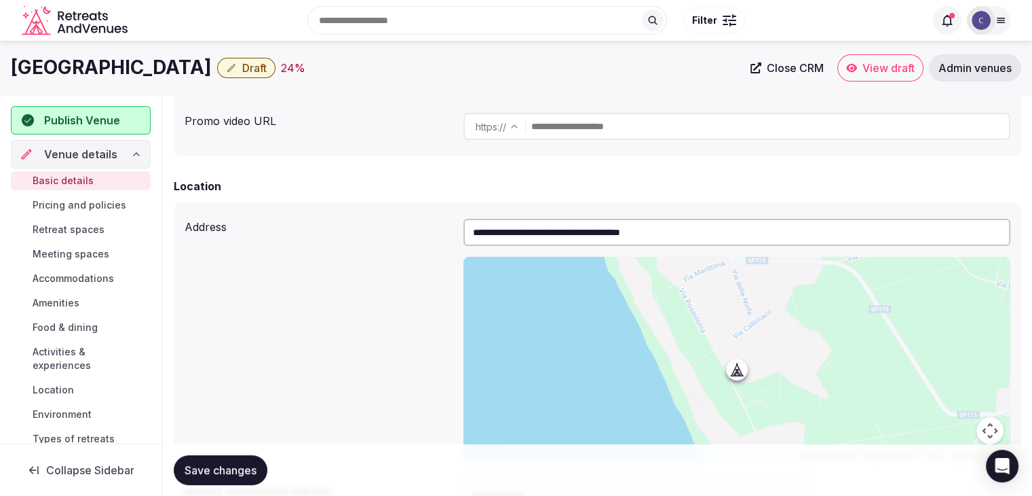
click at [567, 231] on input "**********" at bounding box center [737, 232] width 547 height 27
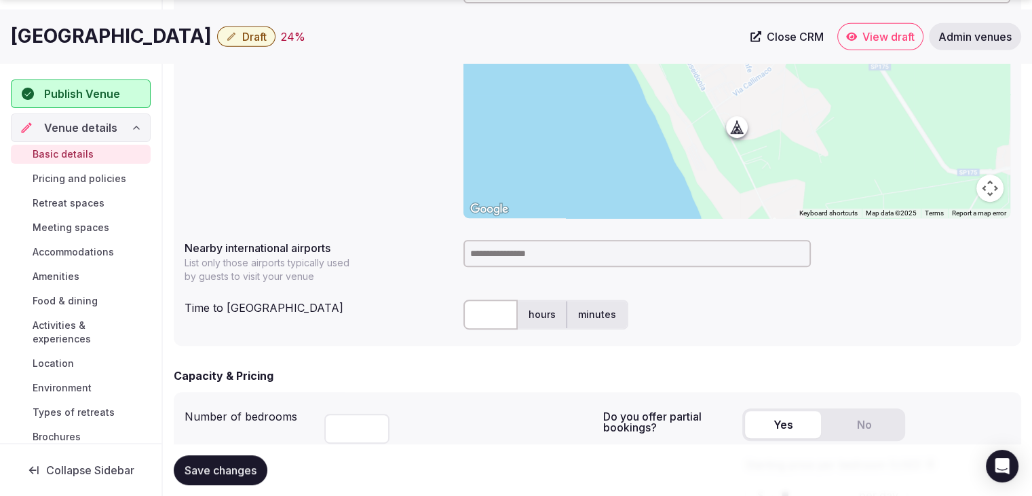
scroll to position [589, 0]
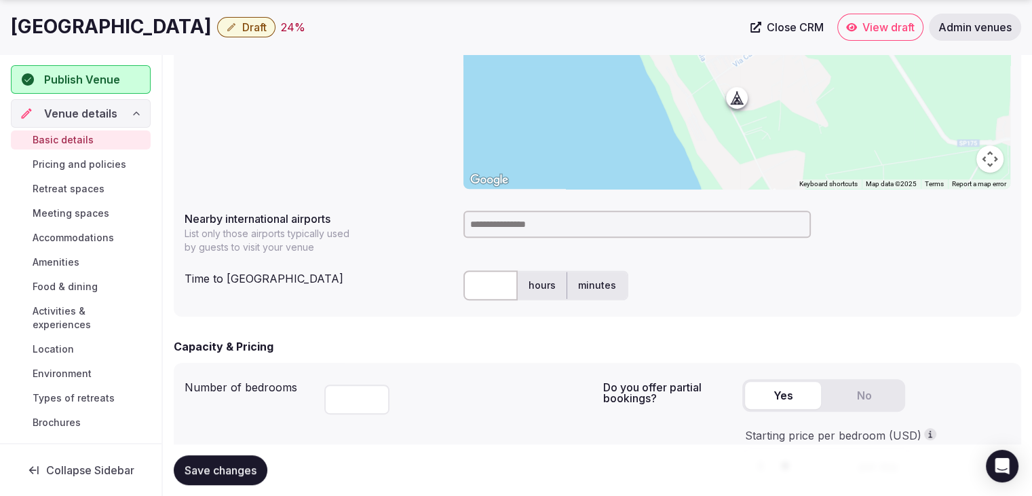
click at [502, 221] on input at bounding box center [638, 223] width 348 height 27
type input "******"
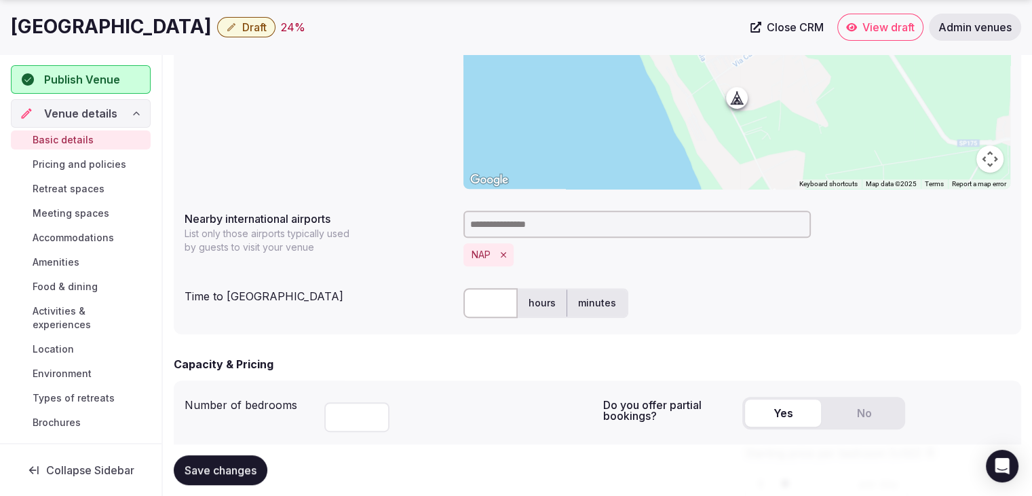
click at [495, 297] on input "text" at bounding box center [491, 303] width 54 height 30
type input "**"
click at [472, 367] on div "Capacity & Pricing" at bounding box center [598, 364] width 848 height 16
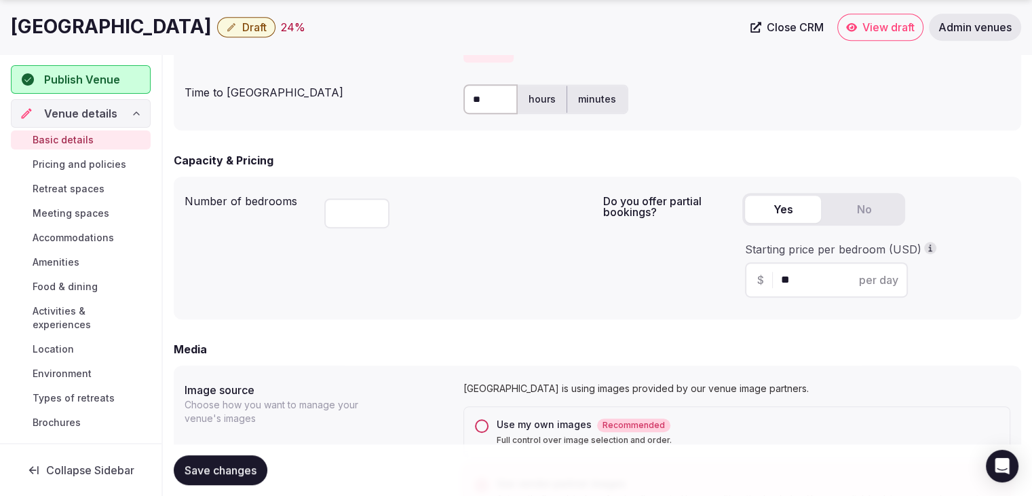
click at [237, 465] on span "Save changes" at bounding box center [221, 470] width 72 height 14
click at [242, 33] on span "Draft" at bounding box center [254, 27] width 24 height 14
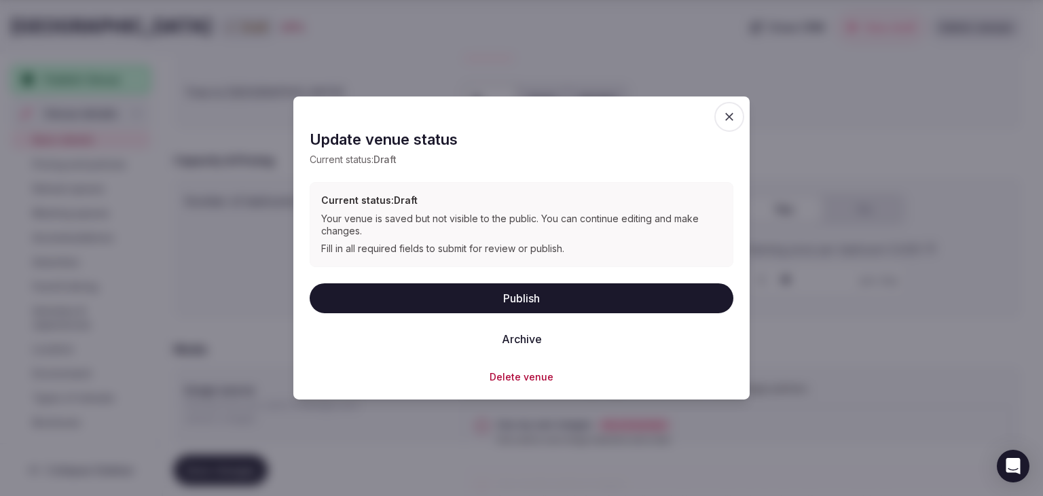
click at [498, 299] on button "Publish" at bounding box center [522, 297] width 424 height 30
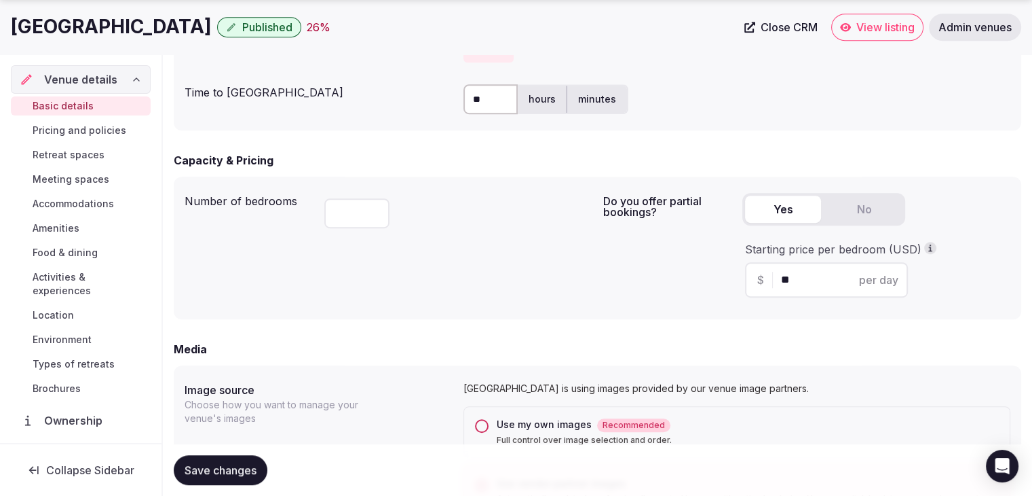
click at [147, 21] on h1 "Savoy Hotel and Spa" at bounding box center [111, 27] width 201 height 26
copy div "Savoy Hotel and Spa"
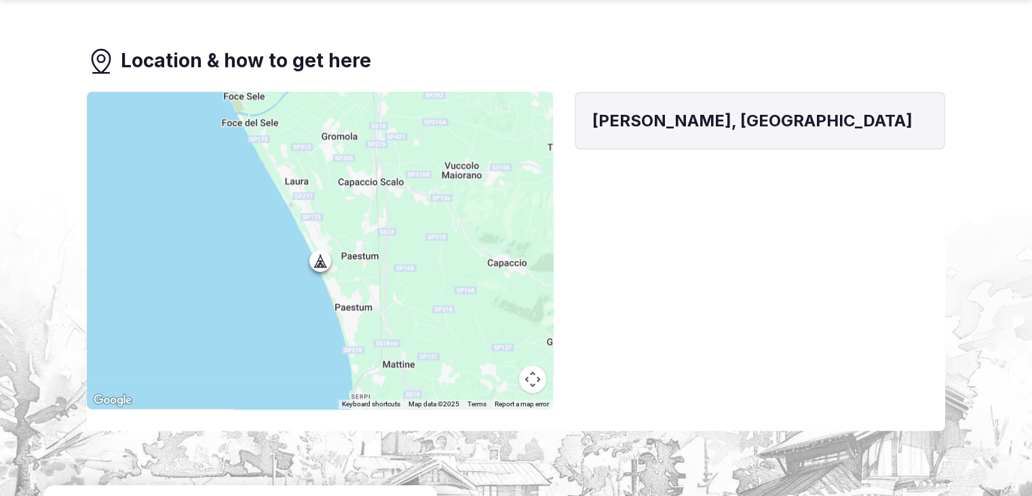
scroll to position [1154, 0]
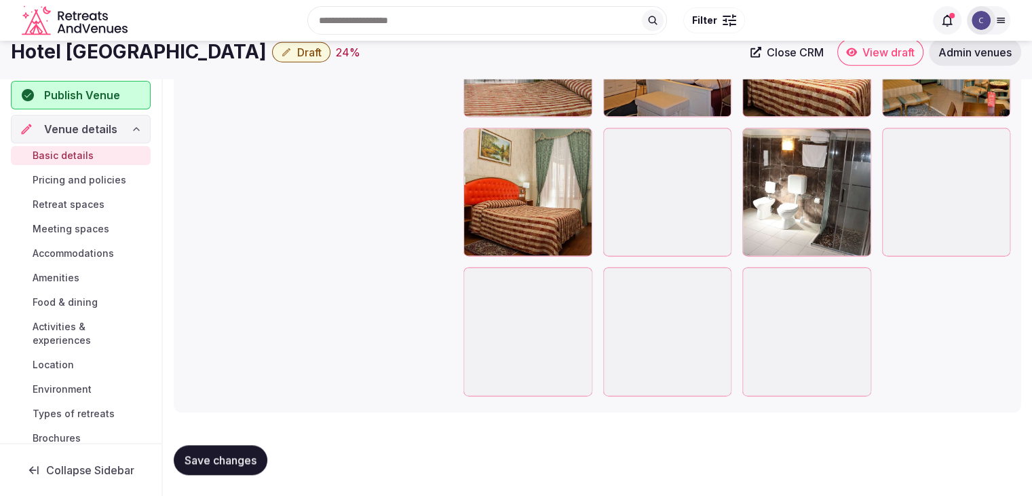
scroll to position [1563, 0]
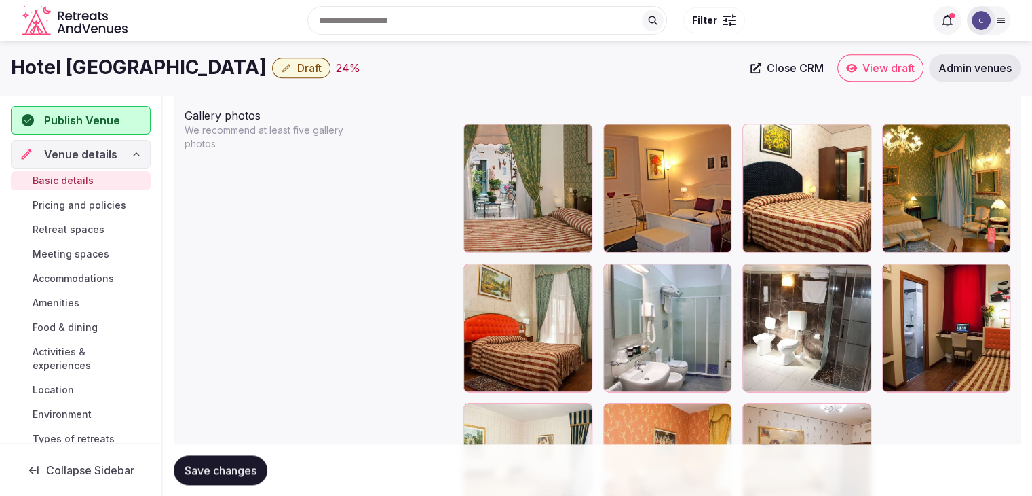
click at [142, 69] on h1 "Hotel [GEOGRAPHIC_DATA]" at bounding box center [139, 67] width 256 height 26
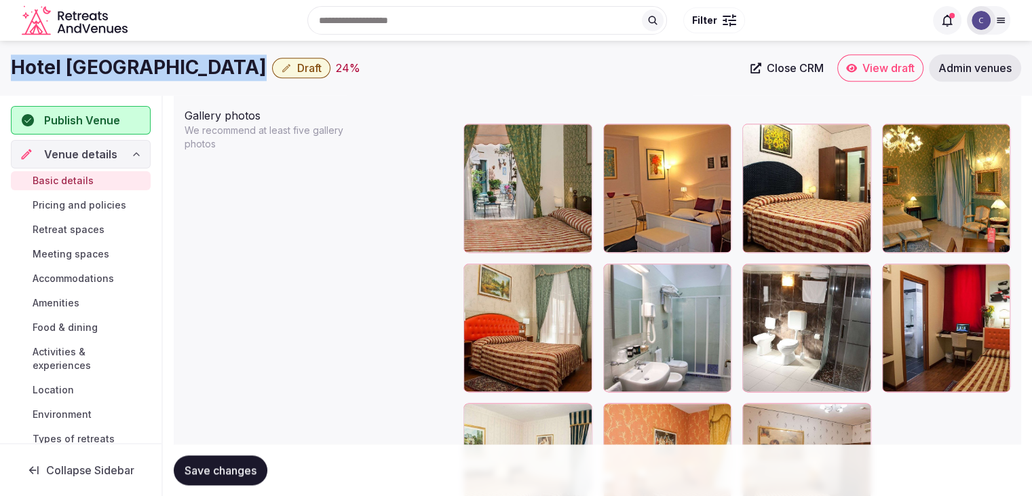
click at [142, 69] on h1 "Hotel Villa Romeo" at bounding box center [139, 67] width 256 height 26
copy div "Hotel Villa Romeo"
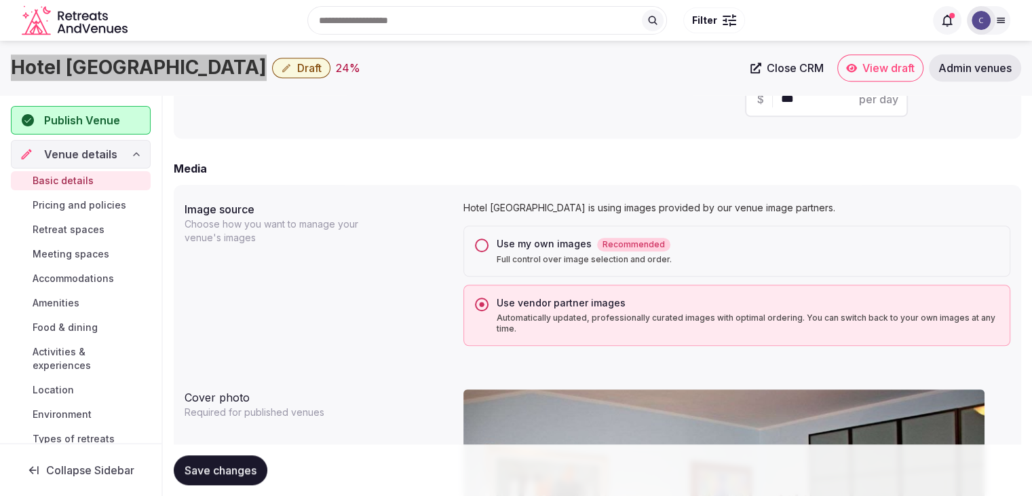
scroll to position [884, 0]
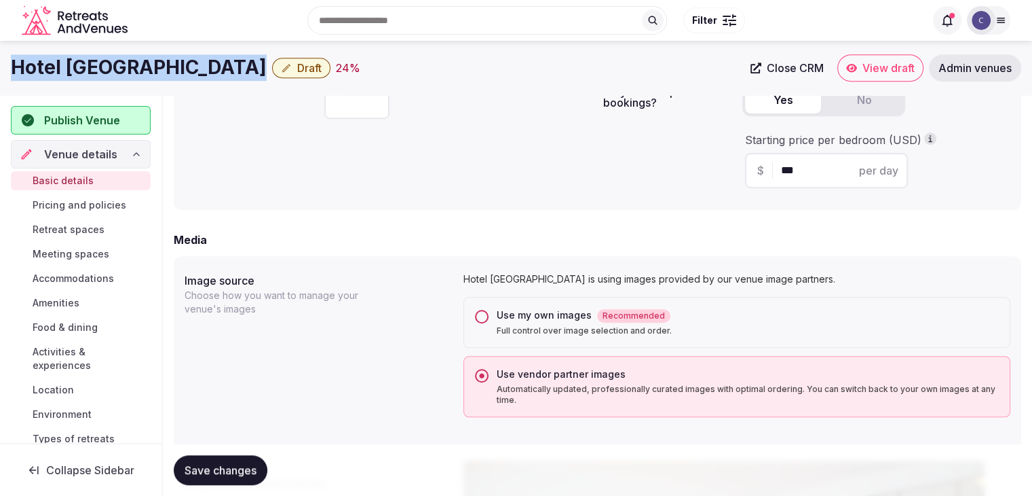
click at [485, 314] on button "Use my own images Recommended Full control over image selection and order." at bounding box center [482, 317] width 14 height 14
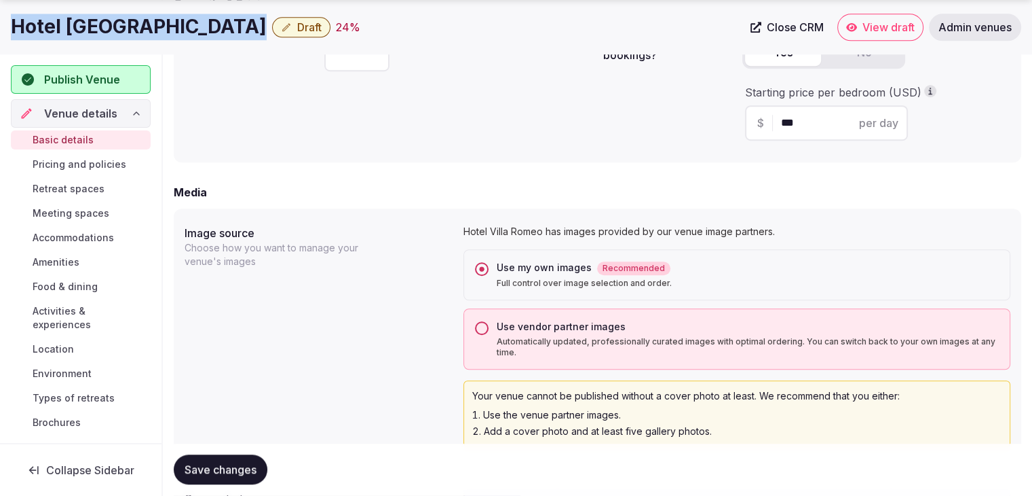
scroll to position [952, 0]
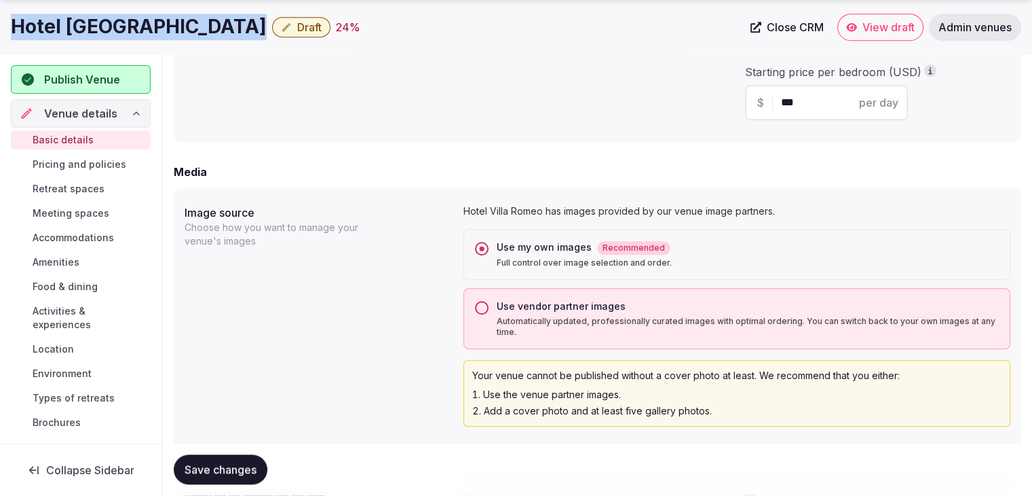
click at [220, 461] on button "Save changes" at bounding box center [221, 470] width 94 height 30
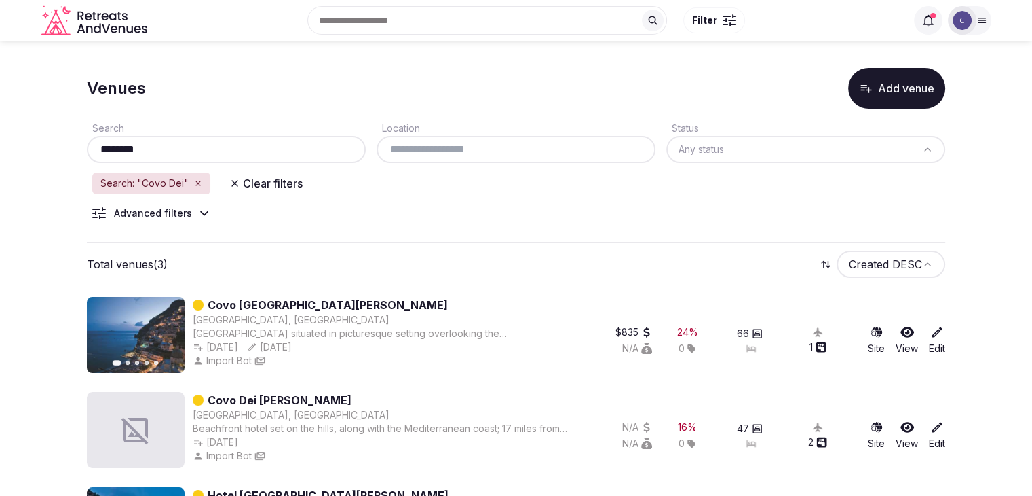
click at [250, 150] on input "********" at bounding box center [226, 149] width 268 height 16
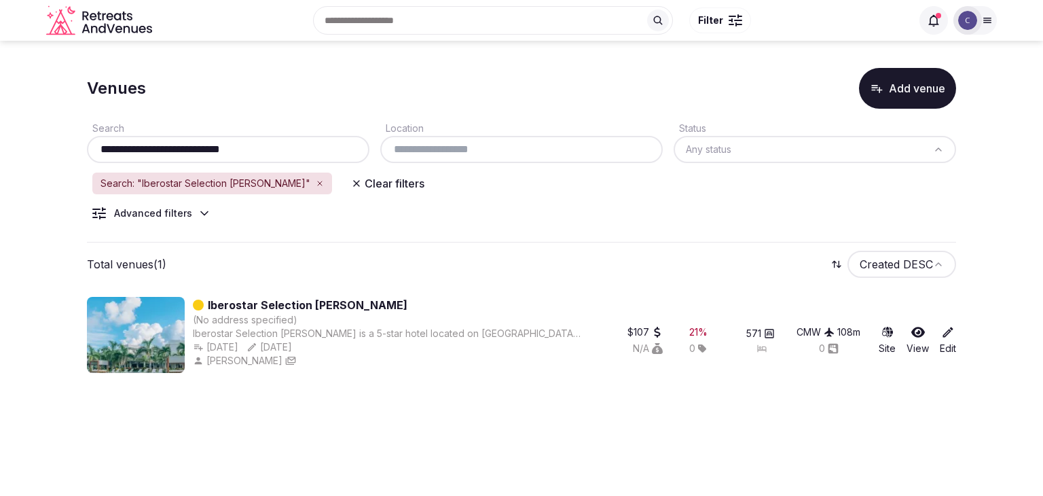
type input "**********"
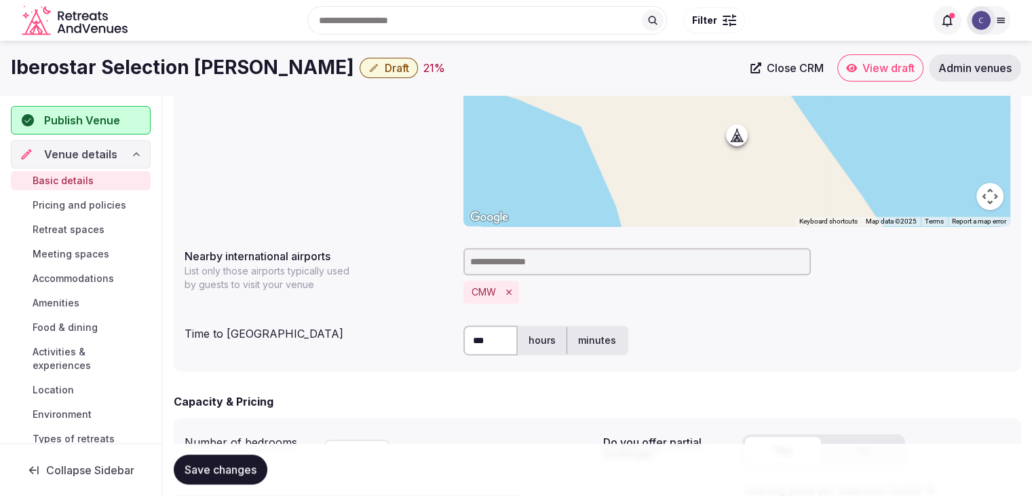
scroll to position [474, 0]
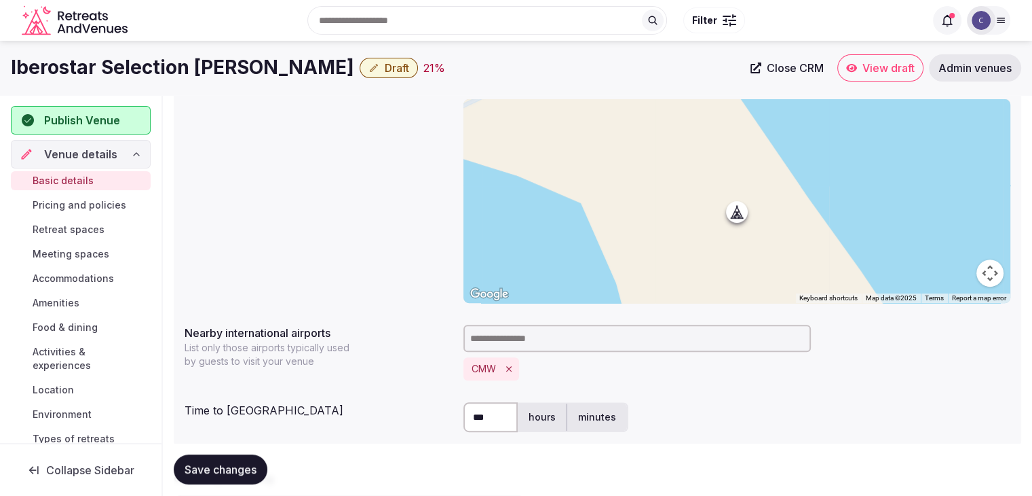
click at [148, 71] on h1 "Iberostar Selection [PERSON_NAME]" at bounding box center [182, 67] width 343 height 26
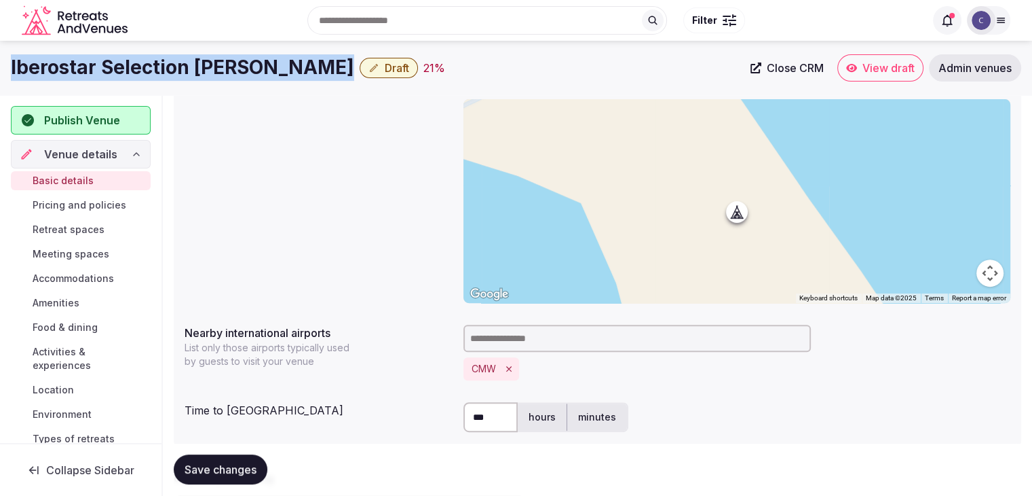
click at [148, 71] on h1 "Iberostar Selection [PERSON_NAME]" at bounding box center [182, 67] width 343 height 26
copy div "Iberostar Selection [PERSON_NAME]"
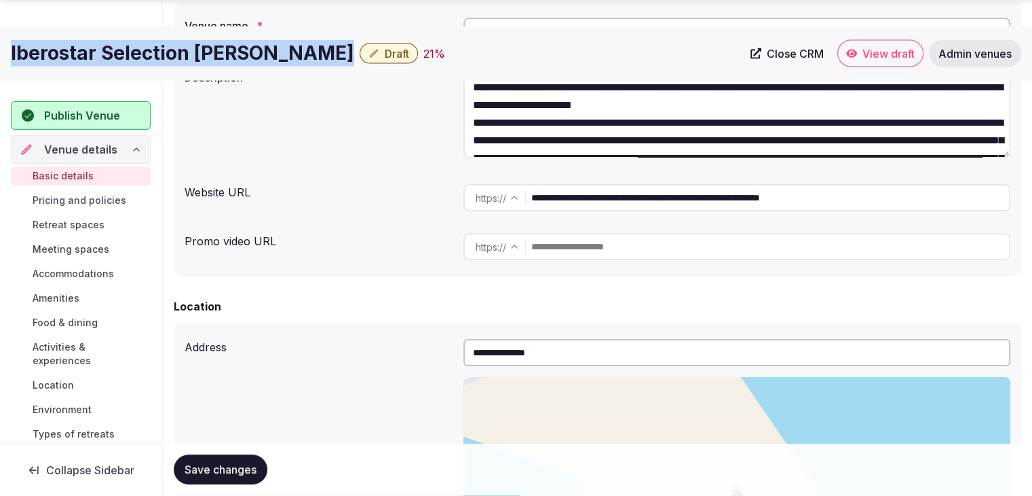
scroll to position [271, 0]
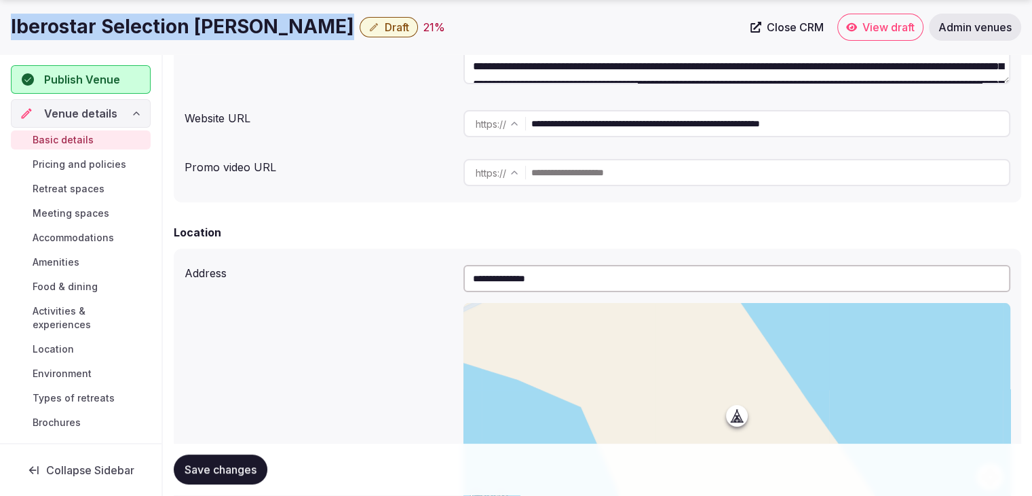
copy div "Iberostar Selection [PERSON_NAME]"
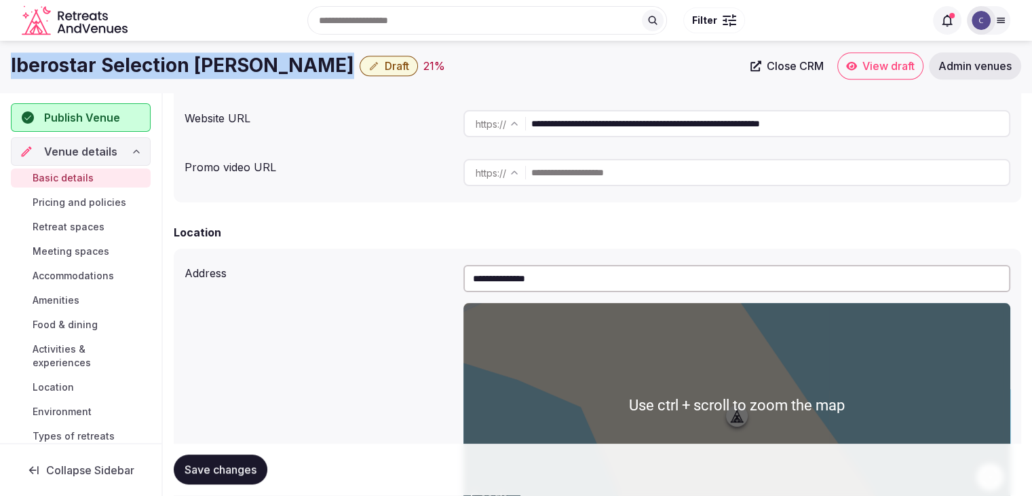
scroll to position [203, 0]
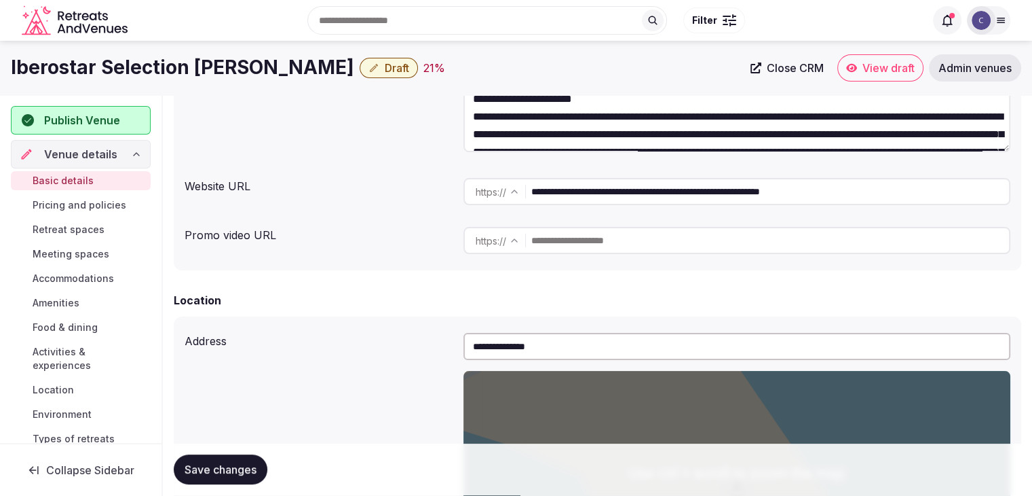
click at [581, 198] on input "**********" at bounding box center [770, 191] width 478 height 27
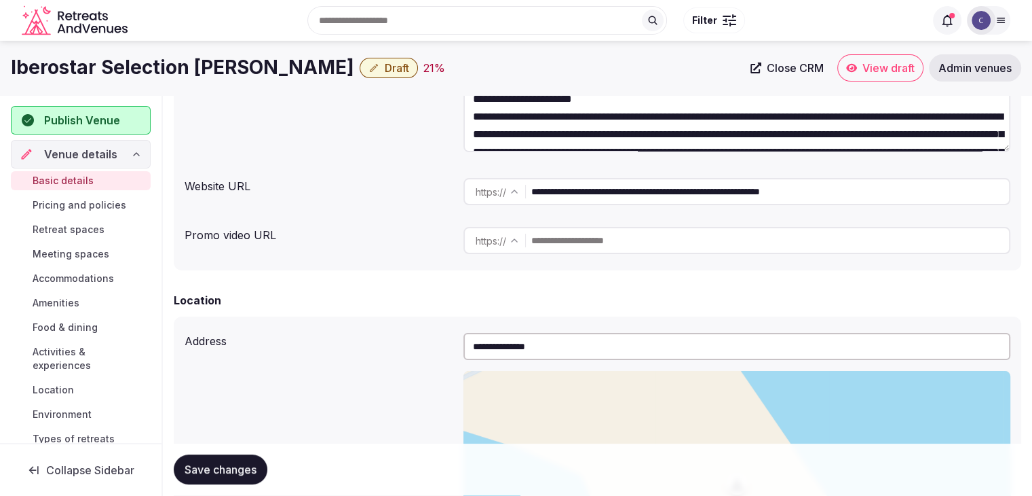
click at [245, 69] on h1 "Iberostar Selection [PERSON_NAME]" at bounding box center [182, 67] width 343 height 26
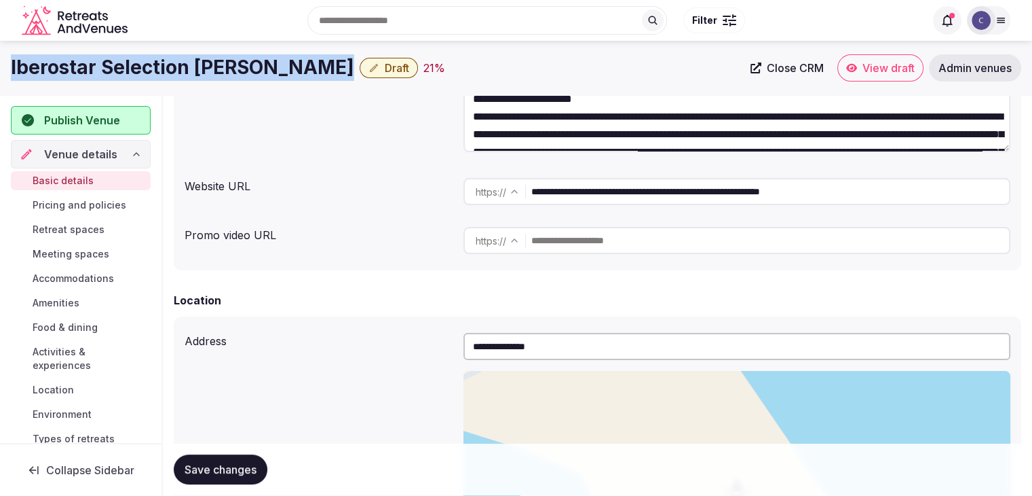
click at [244, 68] on h1 "Iberostar Selection [PERSON_NAME]" at bounding box center [182, 67] width 343 height 26
copy div "Iberostar Selection [PERSON_NAME]"
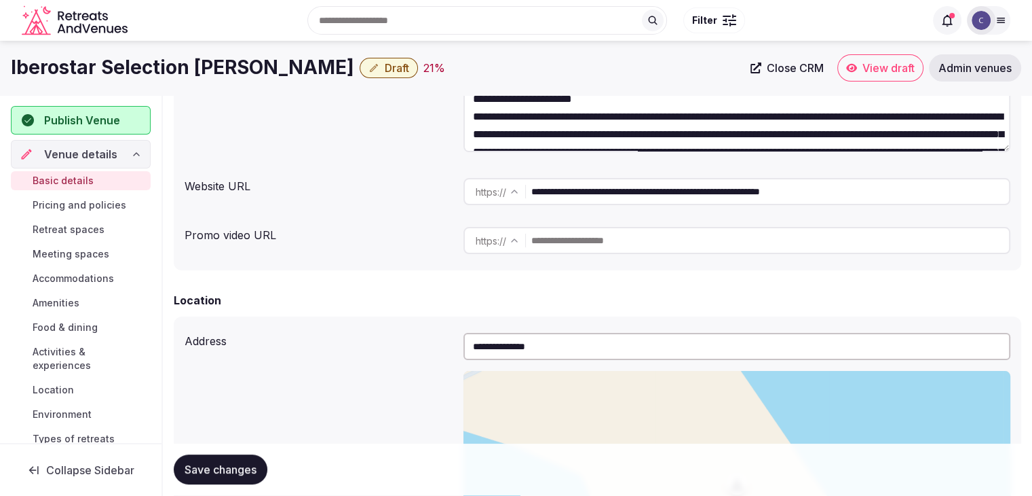
click at [720, 198] on input "**********" at bounding box center [770, 191] width 478 height 27
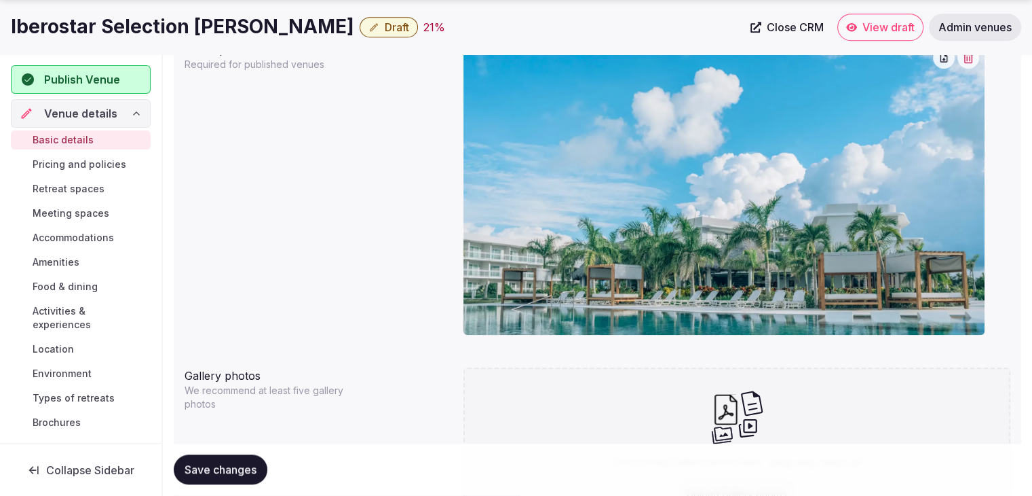
scroll to position [1289, 0]
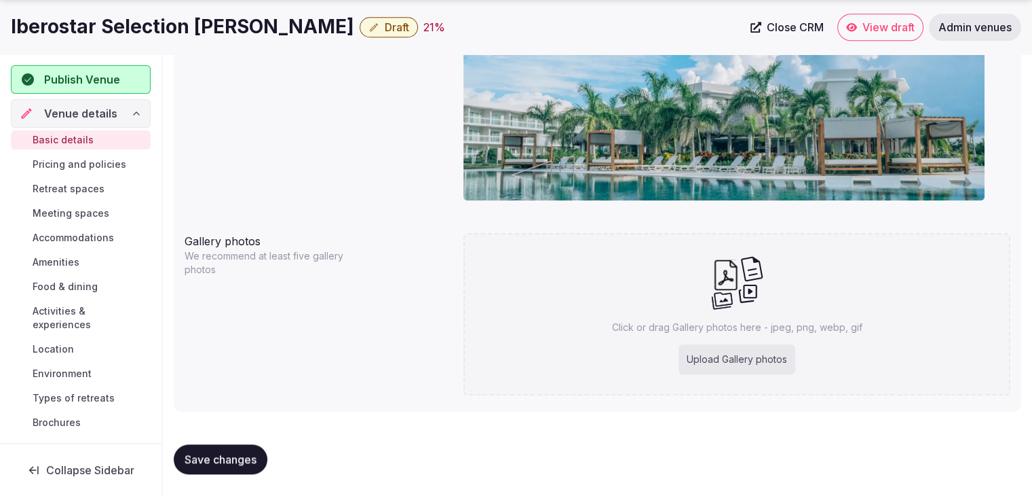
click at [176, 30] on h1 "Iberostar Selection [PERSON_NAME]" at bounding box center [182, 27] width 343 height 26
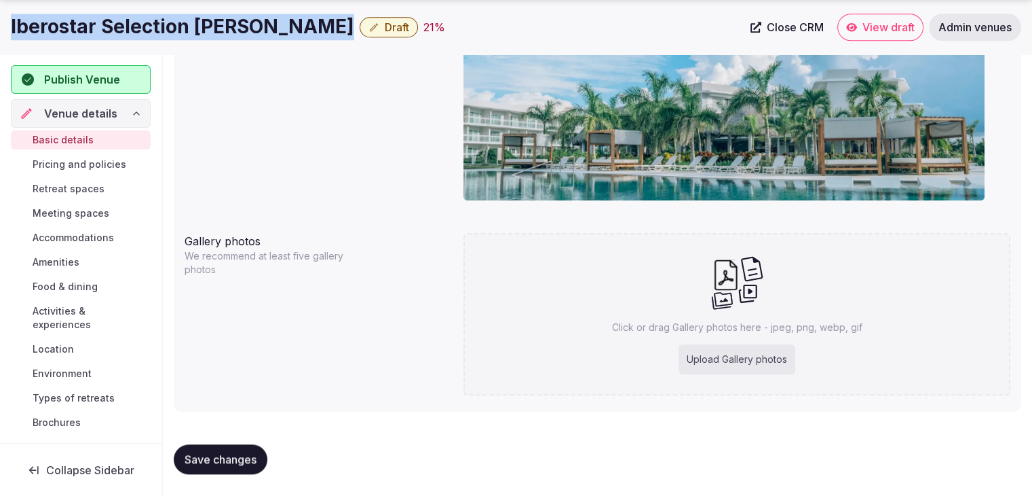
click at [176, 30] on h1 "Iberostar Selection [PERSON_NAME]" at bounding box center [182, 27] width 343 height 26
copy div "Iberostar Selection [PERSON_NAME]"
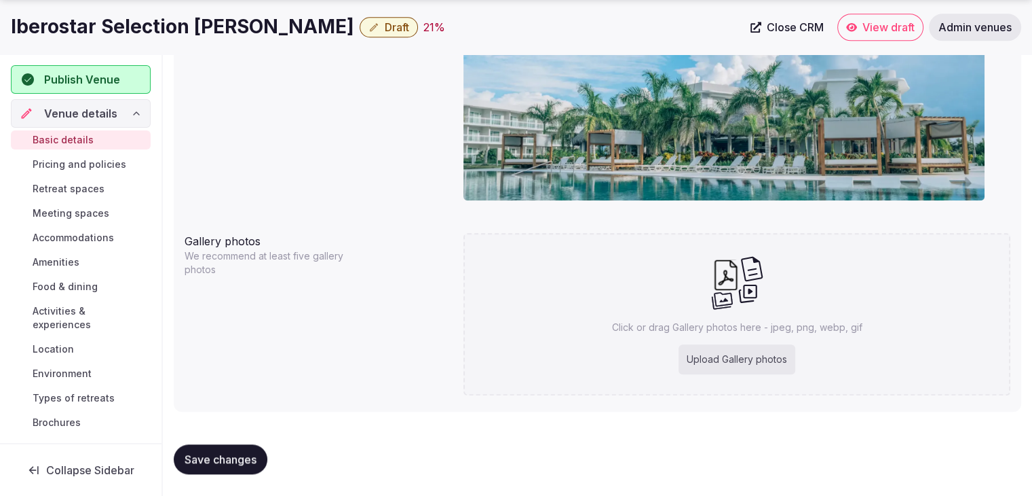
click at [758, 356] on div "Upload Gallery photos" at bounding box center [737, 359] width 117 height 30
type input "**********"
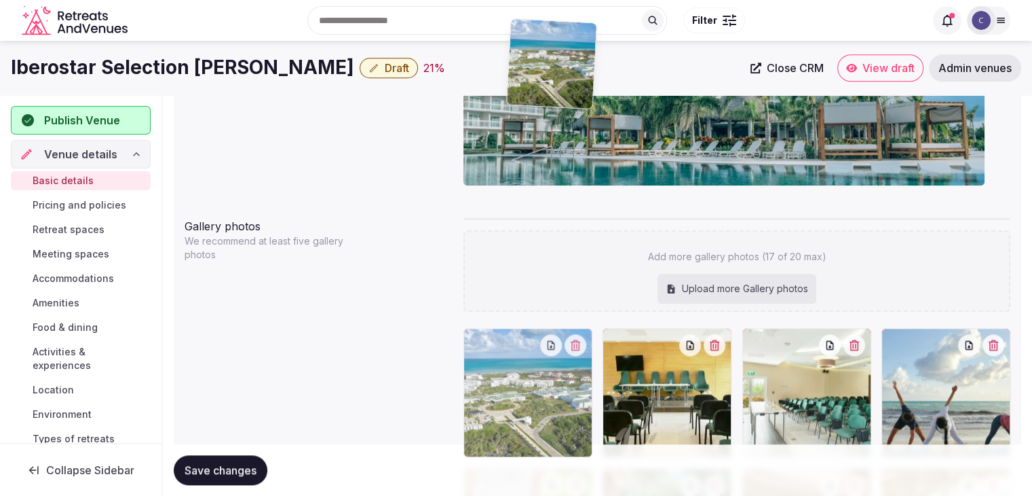
scroll to position [1286, 0]
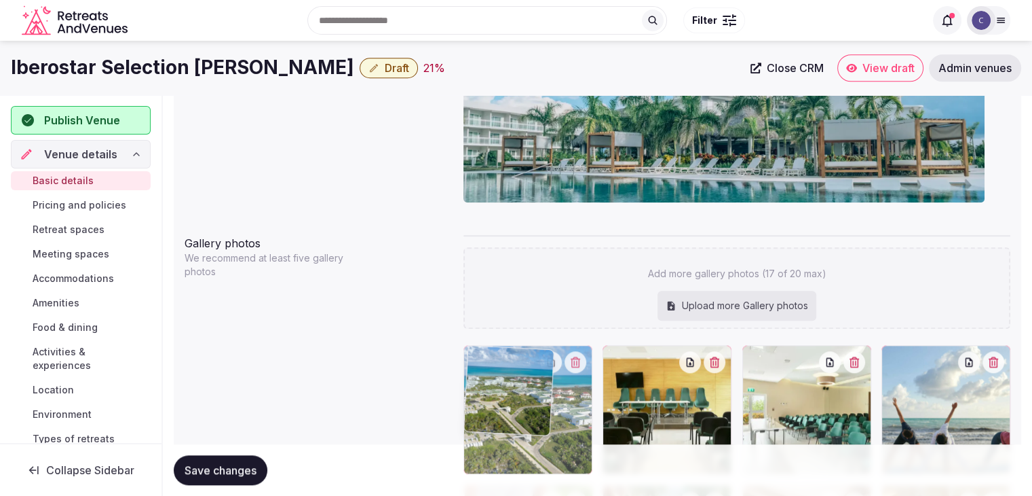
drag, startPoint x: 473, startPoint y: 337, endPoint x: 514, endPoint y: 326, distance: 42.2
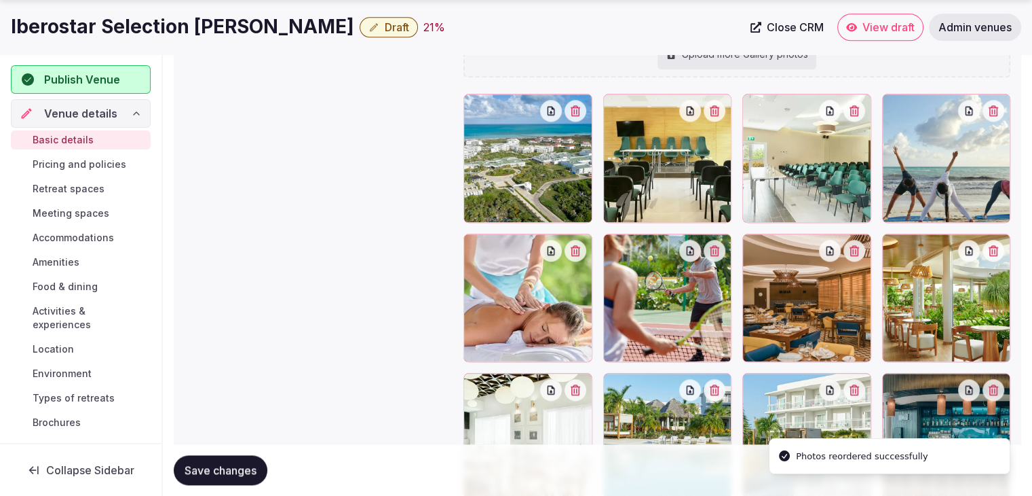
scroll to position [1558, 0]
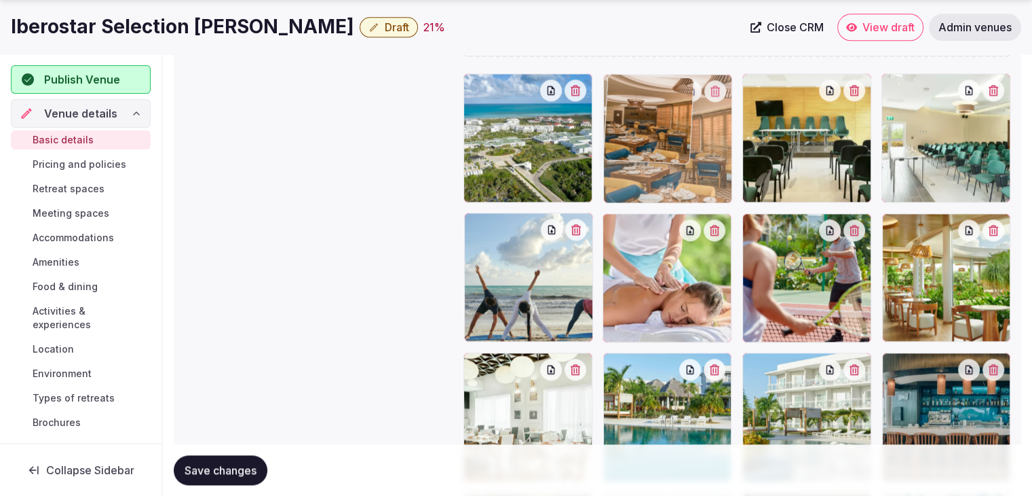
drag, startPoint x: 764, startPoint y: 222, endPoint x: 645, endPoint y: 126, distance: 153.5
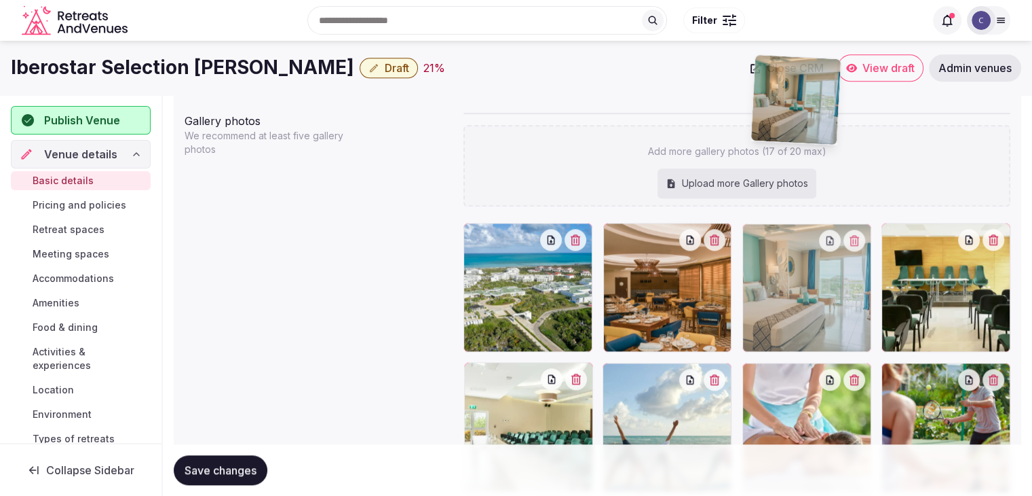
scroll to position [1382, 0]
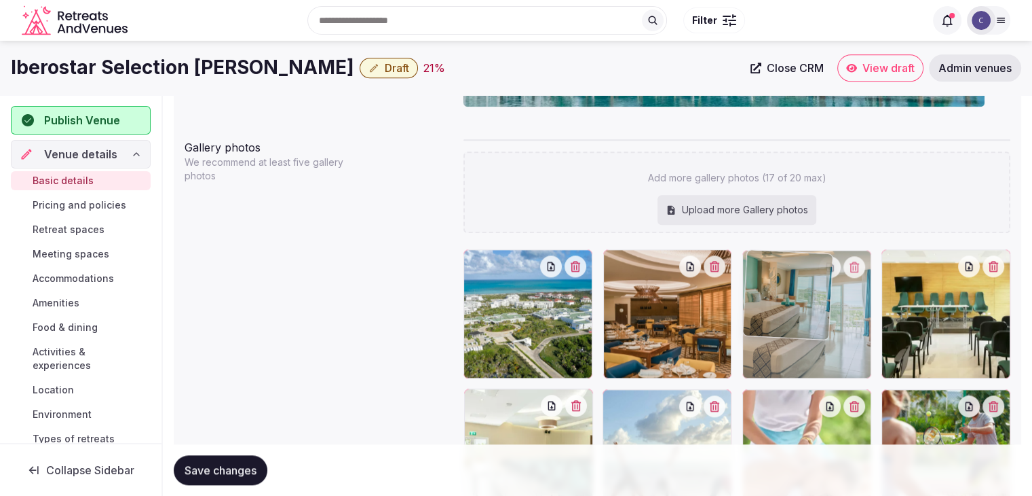
drag, startPoint x: 532, startPoint y: 172, endPoint x: 758, endPoint y: 276, distance: 248.1
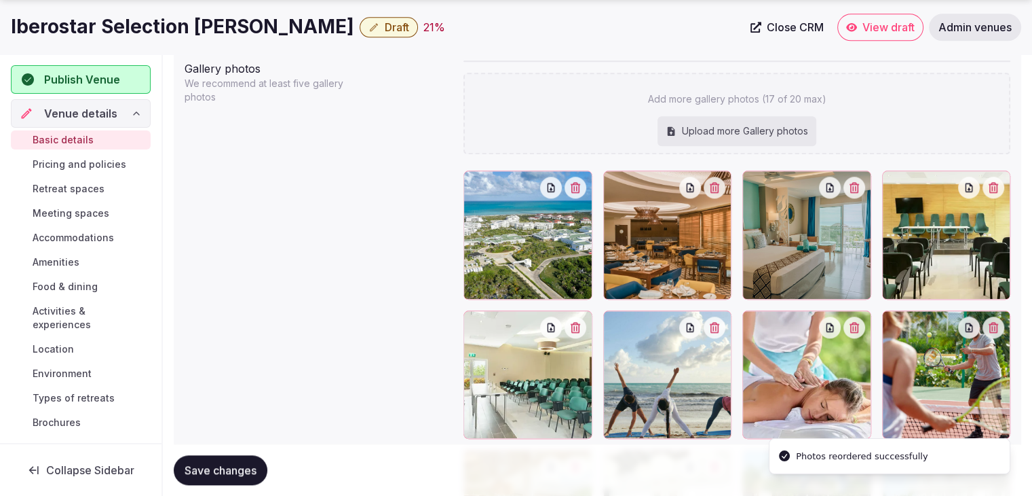
scroll to position [1586, 0]
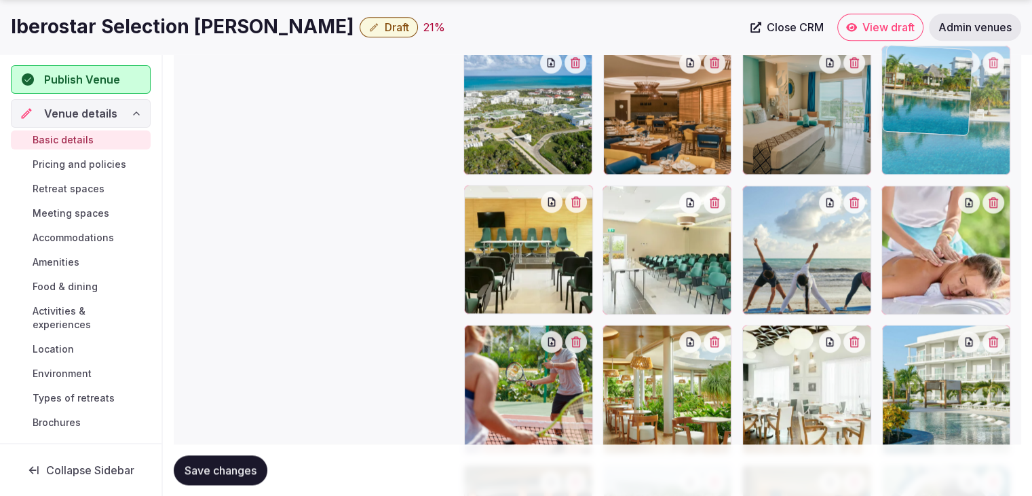
drag, startPoint x: 758, startPoint y: 343, endPoint x: 911, endPoint y: 123, distance: 268.1
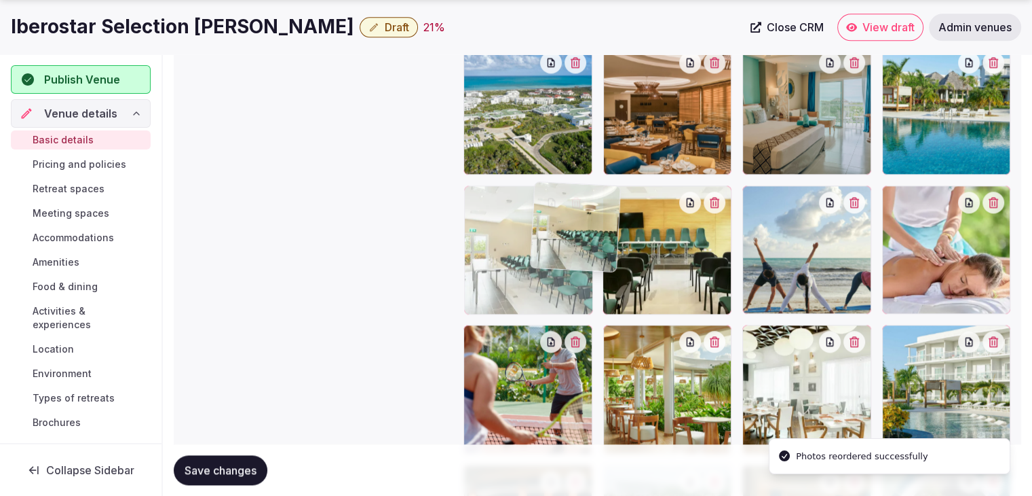
drag, startPoint x: 626, startPoint y: 202, endPoint x: 557, endPoint y: 214, distance: 70.3
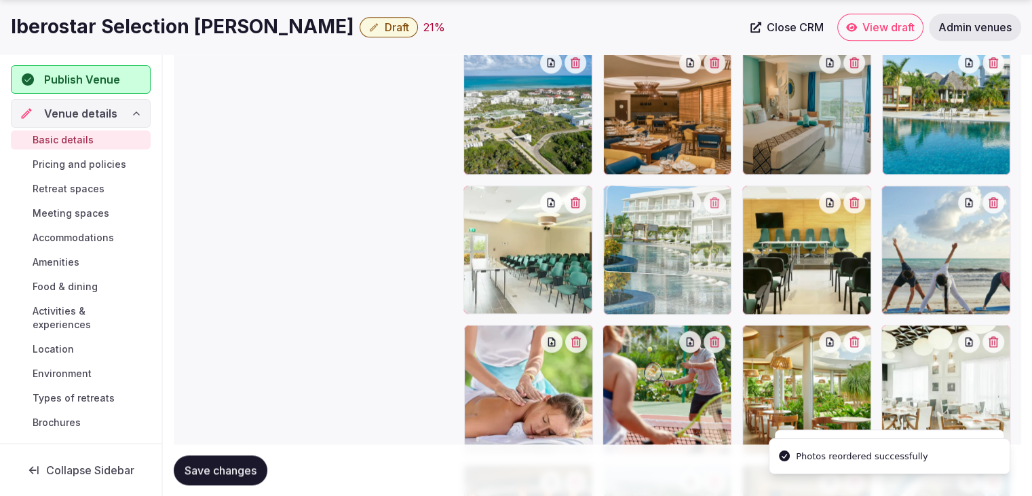
drag, startPoint x: 909, startPoint y: 349, endPoint x: 655, endPoint y: 241, distance: 275.9
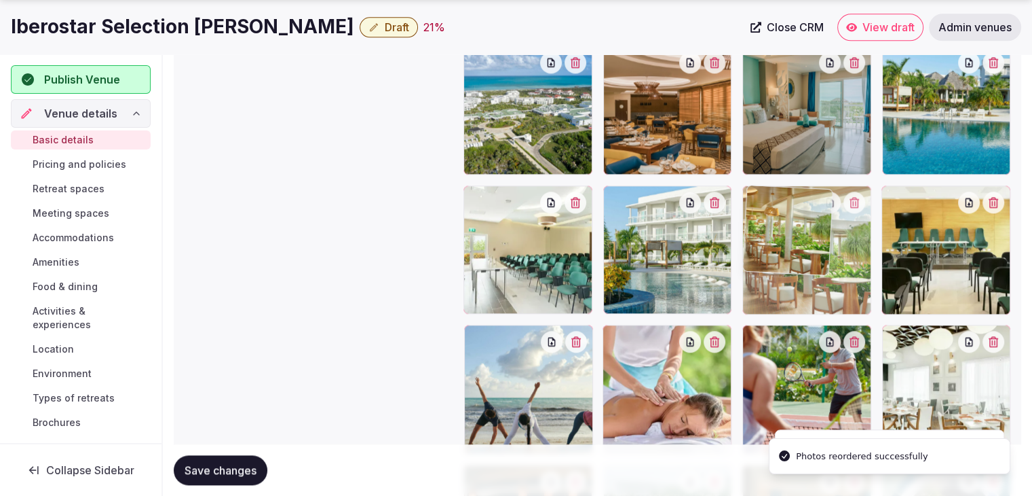
drag, startPoint x: 768, startPoint y: 343, endPoint x: 768, endPoint y: 314, distance: 29.9
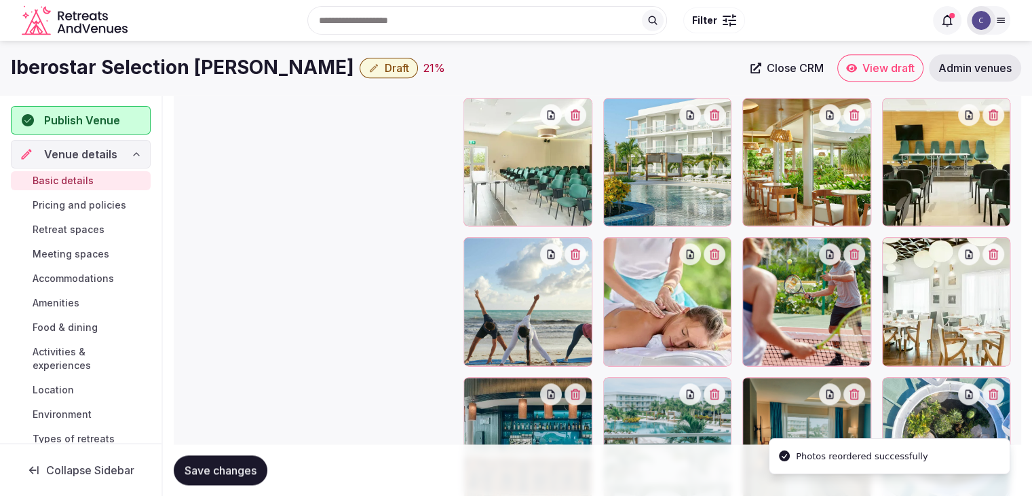
scroll to position [1651, 0]
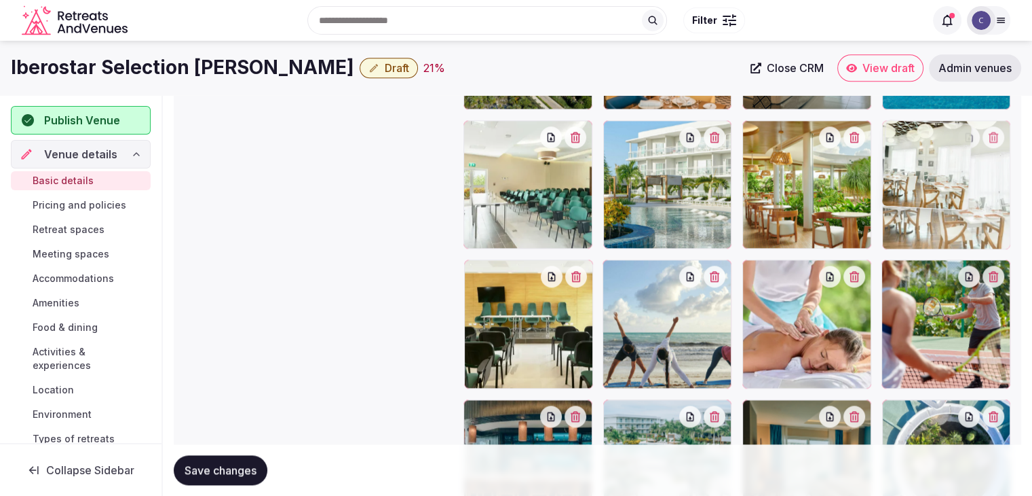
drag, startPoint x: 894, startPoint y: 272, endPoint x: 917, endPoint y: 176, distance: 98.5
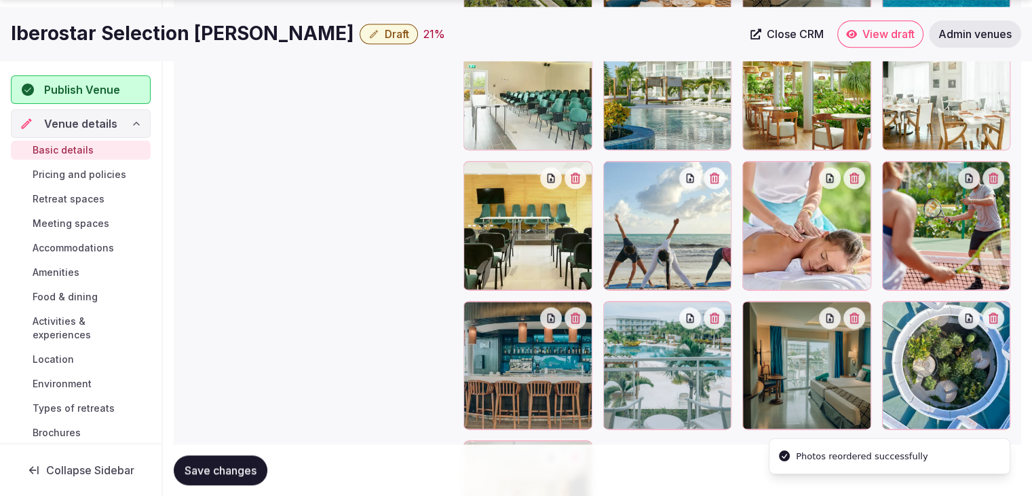
scroll to position [1787, 0]
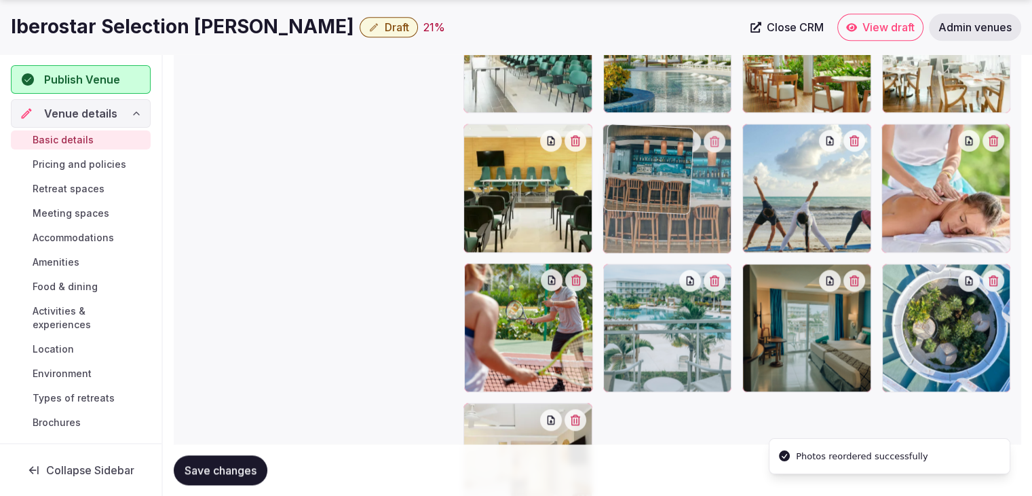
drag, startPoint x: 481, startPoint y: 299, endPoint x: 624, endPoint y: 210, distance: 168.9
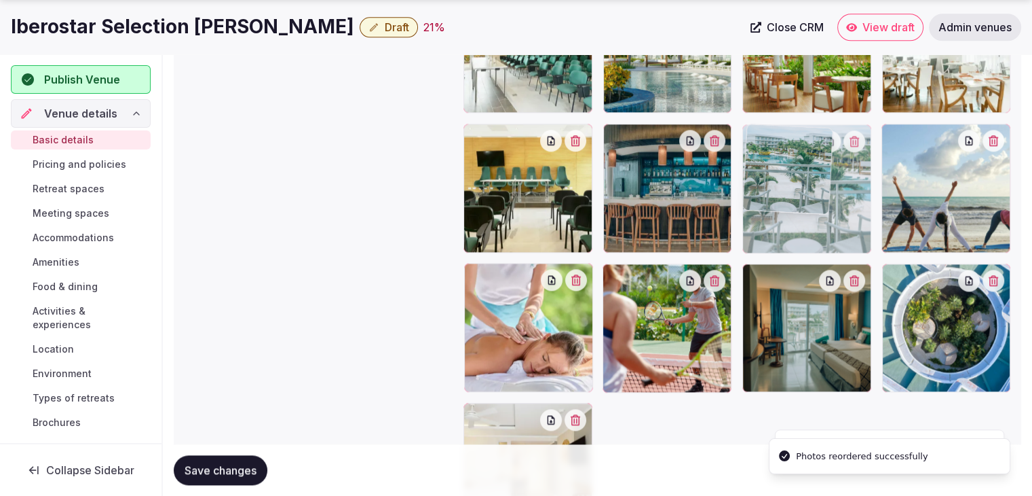
drag, startPoint x: 648, startPoint y: 351, endPoint x: 745, endPoint y: 253, distance: 137.3
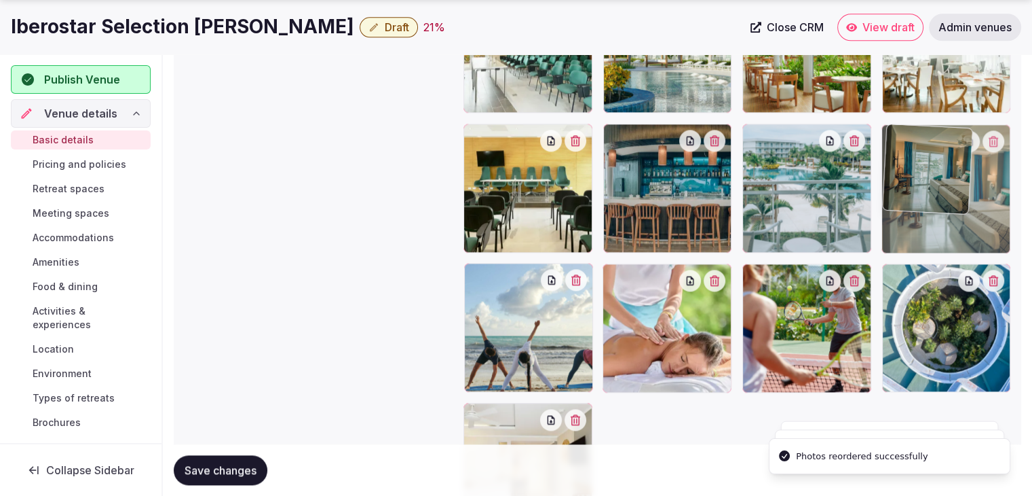
drag, startPoint x: 783, startPoint y: 318, endPoint x: 888, endPoint y: 210, distance: 151.2
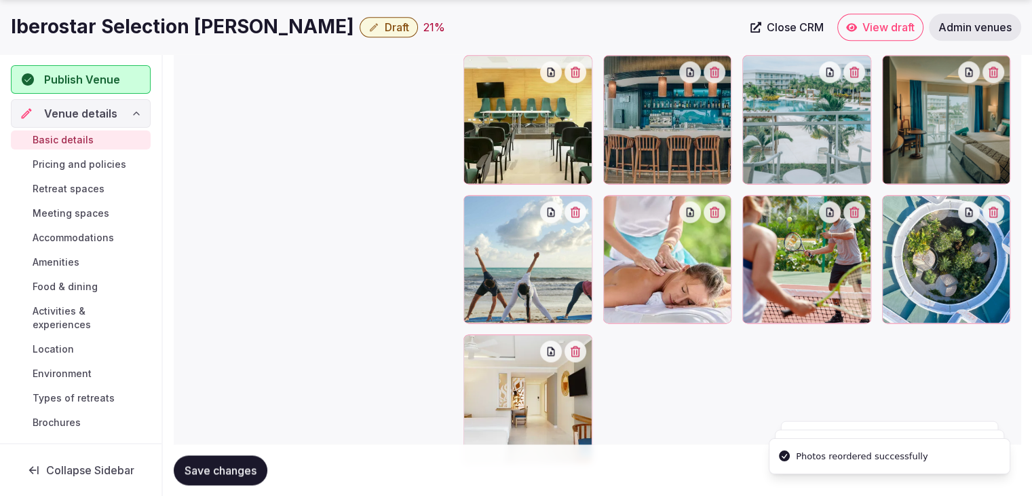
scroll to position [1922, 0]
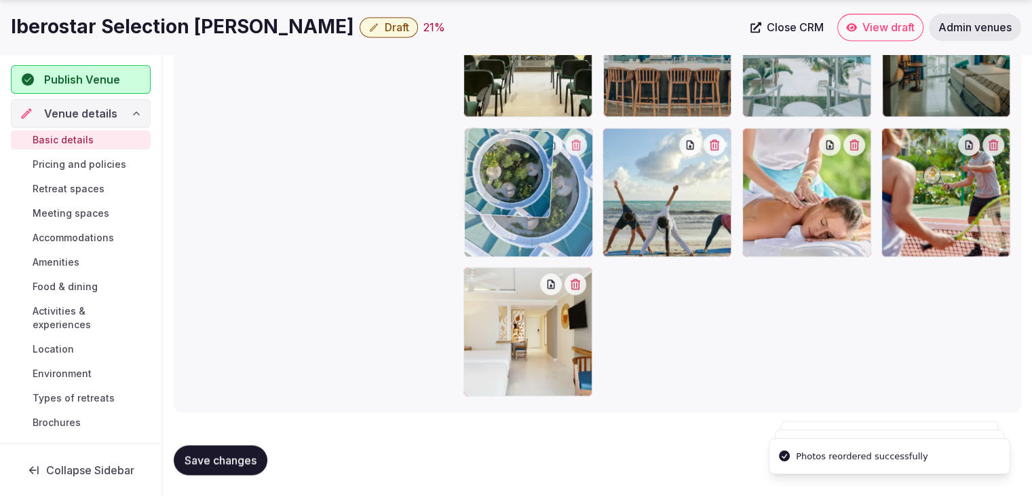
drag, startPoint x: 926, startPoint y: 214, endPoint x: 503, endPoint y: 207, distance: 423.0
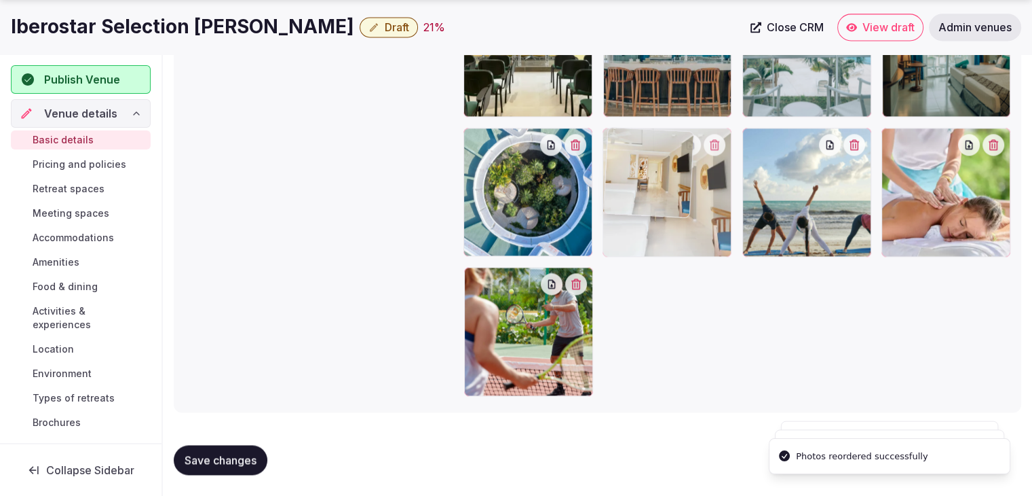
drag, startPoint x: 524, startPoint y: 373, endPoint x: 681, endPoint y: 235, distance: 208.7
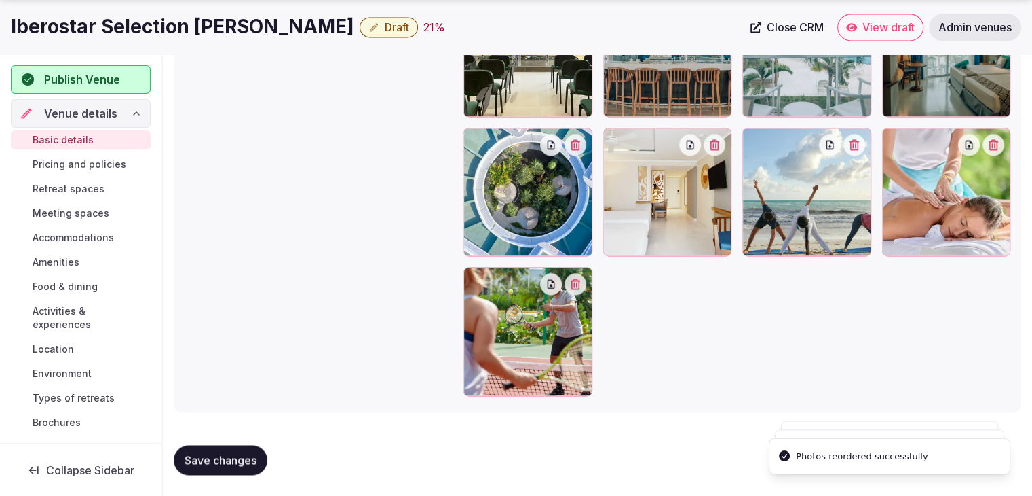
click at [235, 449] on button "Save changes" at bounding box center [221, 460] width 94 height 30
click at [193, 20] on h1 "Iberostar Selection [PERSON_NAME]" at bounding box center [182, 27] width 343 height 26
click at [200, 18] on h1 "Iberostar Selection [PERSON_NAME]" at bounding box center [182, 27] width 343 height 26
click at [201, 20] on h1 "Iberostar Selection [PERSON_NAME]" at bounding box center [182, 27] width 343 height 26
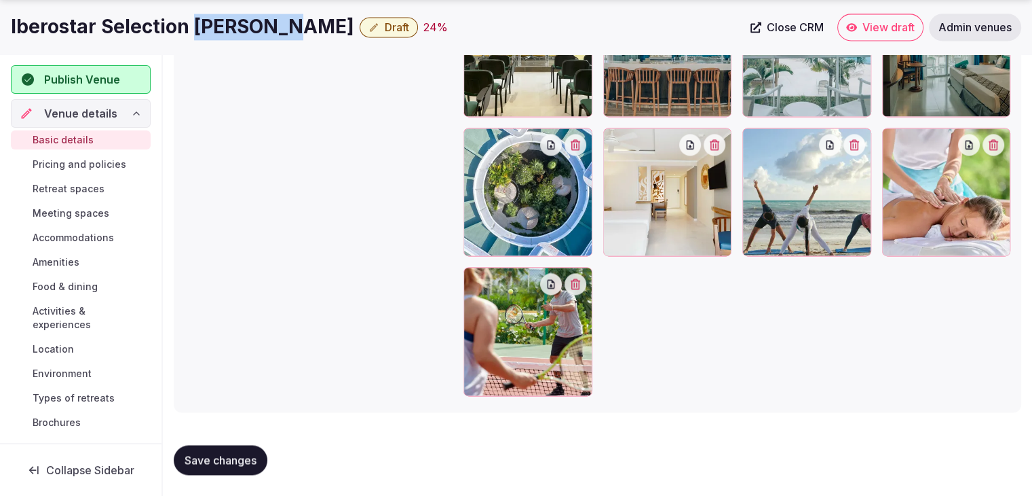
click at [201, 20] on h1 "Iberostar Selection [PERSON_NAME]" at bounding box center [182, 27] width 343 height 26
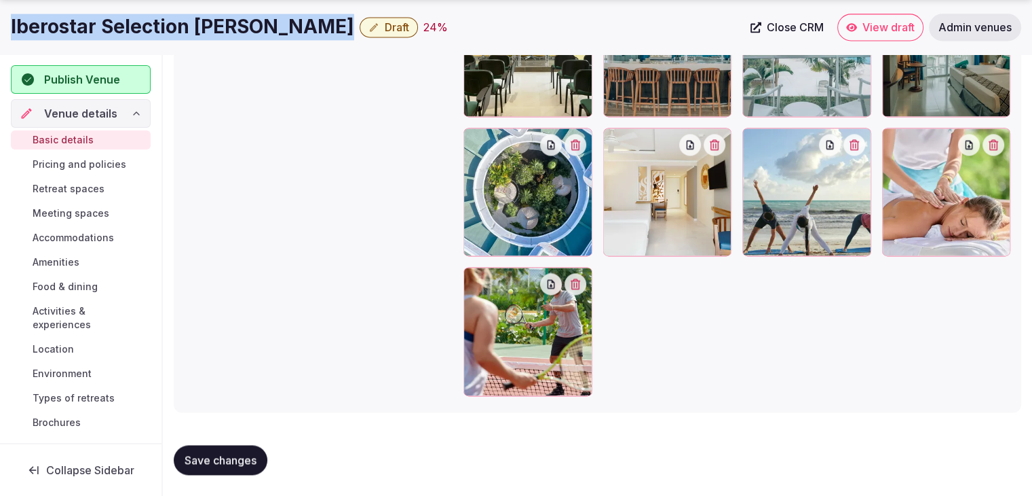
click at [201, 20] on h1 "Iberostar Selection [PERSON_NAME]" at bounding box center [182, 27] width 343 height 26
click at [75, 164] on span "Pricing and policies" at bounding box center [80, 164] width 94 height 14
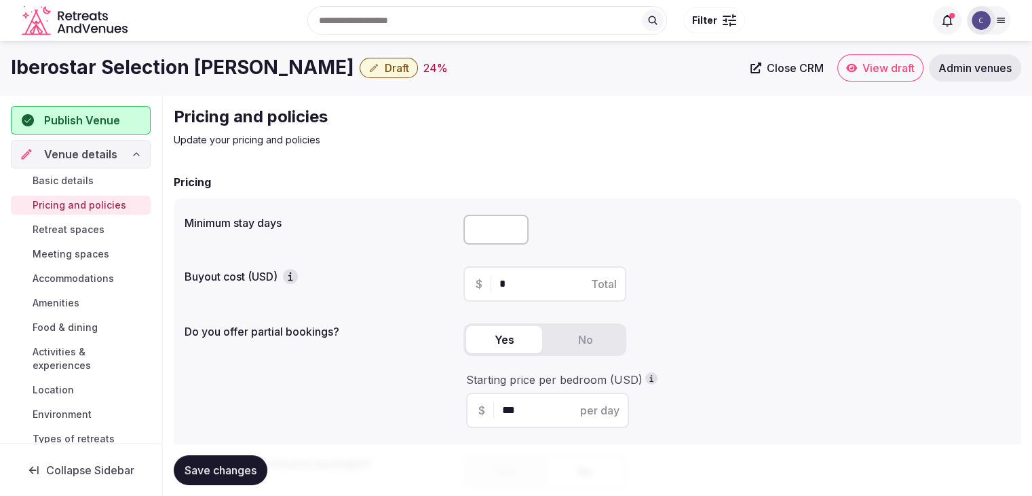
click at [231, 220] on label "Minimum stay days" at bounding box center [319, 222] width 268 height 11
drag, startPoint x: 185, startPoint y: 221, endPoint x: 319, endPoint y: 221, distance: 134.4
click at [319, 221] on label "Minimum stay days" at bounding box center [319, 222] width 268 height 11
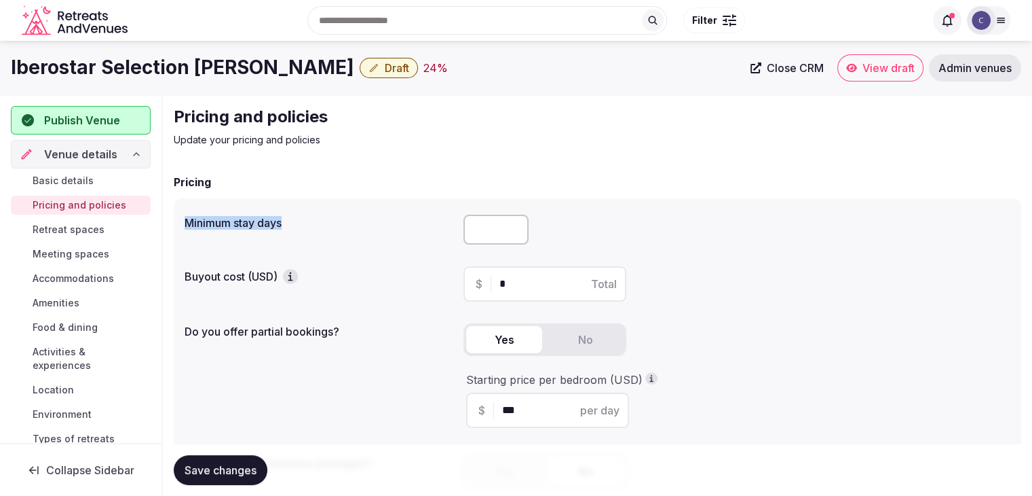
copy label "Minimum stay days"
click at [500, 223] on input "number" at bounding box center [496, 229] width 65 height 30
drag, startPoint x: 483, startPoint y: 234, endPoint x: 451, endPoint y: 228, distance: 31.7
click at [453, 227] on div "Minimum stay days *" at bounding box center [598, 229] width 826 height 41
type input "*"
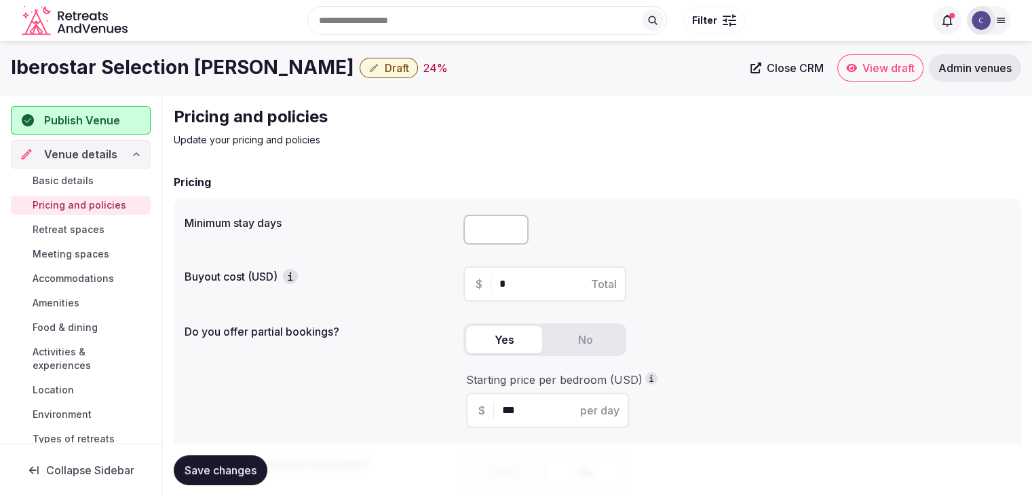
click at [418, 259] on div "Minimum stay days * Buyout cost (USD) $ * Total Do you offer partial bookings? …" at bounding box center [598, 356] width 848 height 316
click at [187, 468] on span "Save changes" at bounding box center [221, 470] width 72 height 14
click at [124, 229] on link "Retreat spaces" at bounding box center [81, 229] width 140 height 19
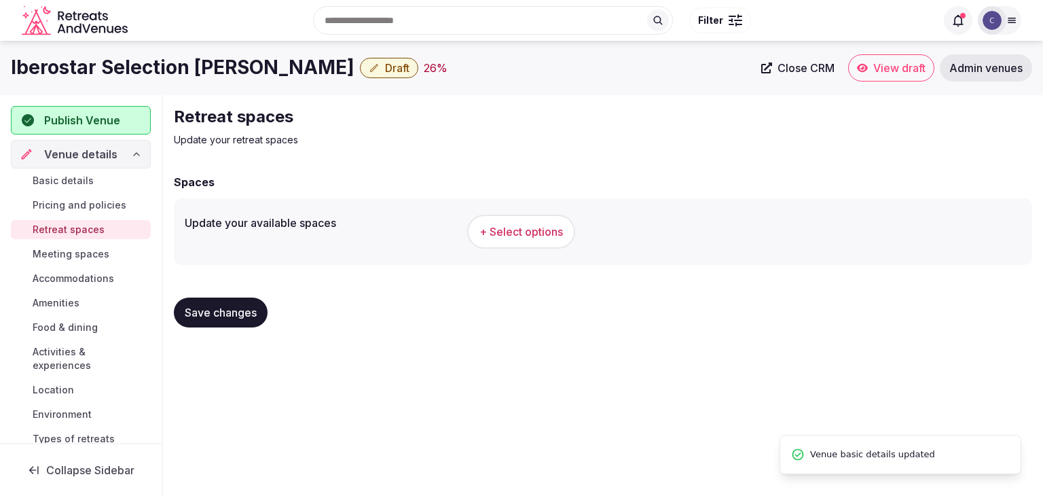
click at [548, 244] on button "+ Select options" at bounding box center [521, 231] width 108 height 34
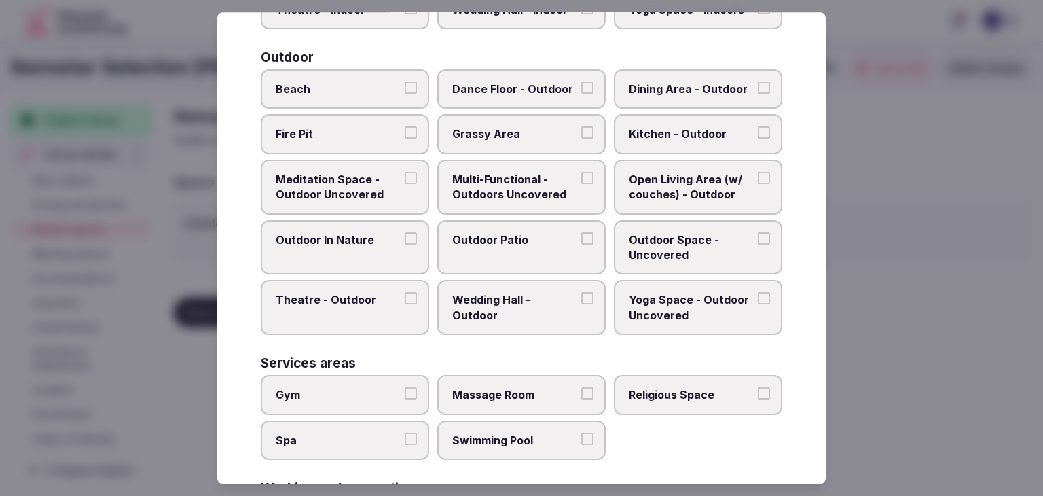
scroll to position [614, 0]
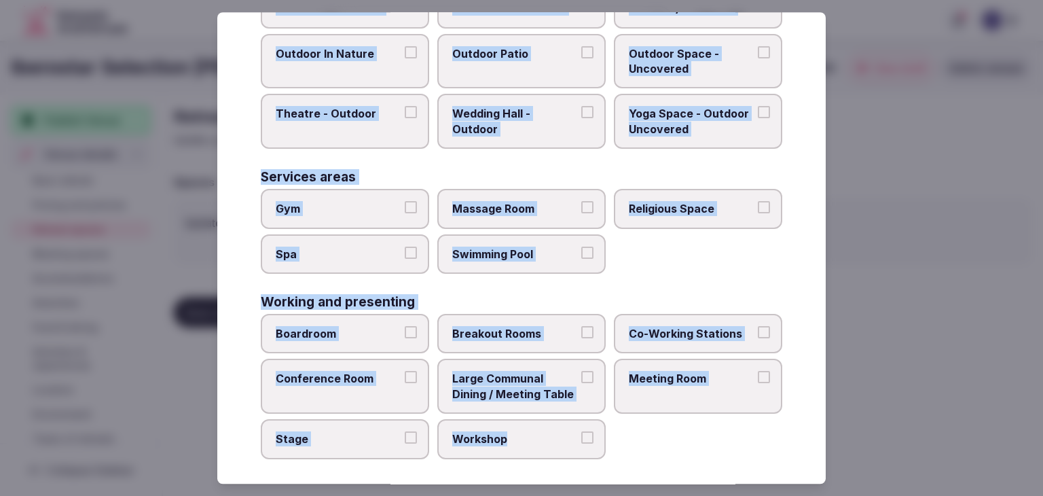
drag, startPoint x: 246, startPoint y: 90, endPoint x: 624, endPoint y: 443, distance: 517.7
click at [624, 443] on div "Select your retreat spaces Choose all applicable retreat spaces offered. Covere…" at bounding box center [521, 247] width 608 height 471
copy div "Choose all applicable retreat spaces offered. Covered outdoor spaces Meditation…"
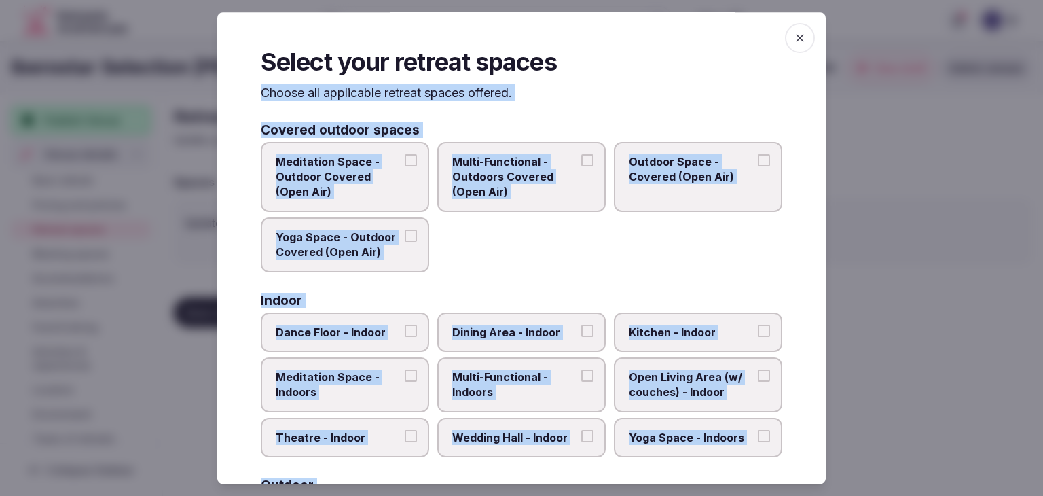
scroll to position [0, 0]
click at [367, 158] on span "Meditation Space - Outdoor Covered (Open Air)" at bounding box center [338, 176] width 125 height 45
click at [405, 158] on button "Meditation Space - Outdoor Covered (Open Air)" at bounding box center [411, 160] width 12 height 12
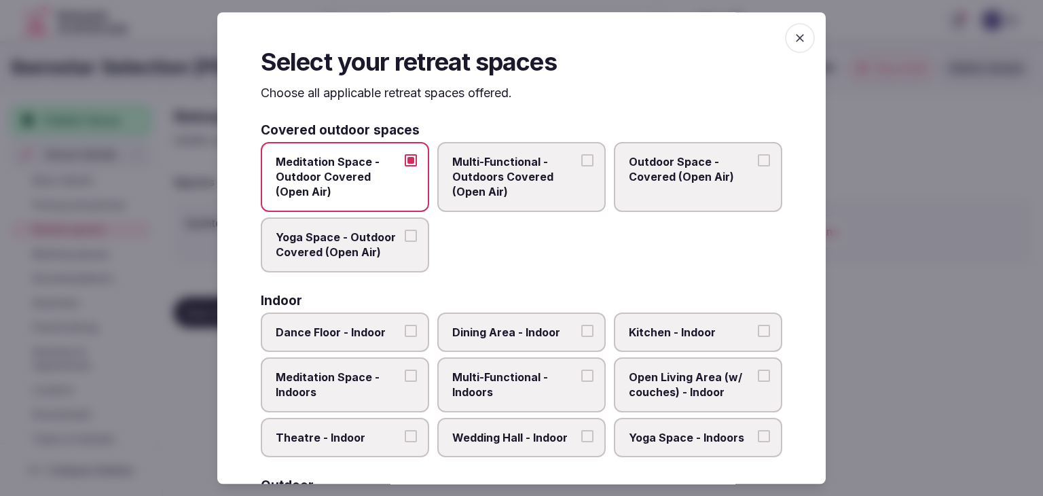
click at [700, 180] on span "Outdoor Space - Covered (Open Air)" at bounding box center [691, 169] width 125 height 31
click at [758, 166] on button "Outdoor Space - Covered (Open Air)" at bounding box center [764, 160] width 12 height 12
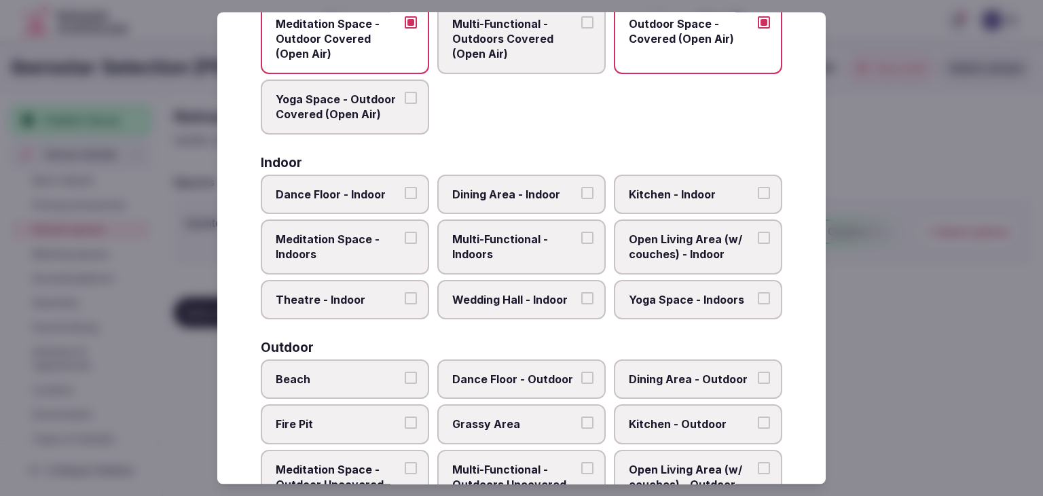
scroll to position [204, 0]
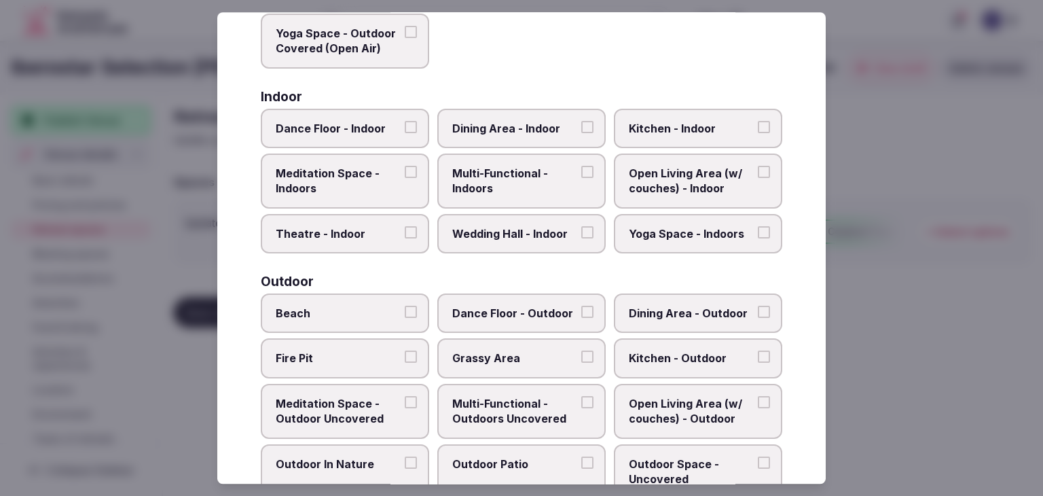
click at [520, 175] on span "Multi-Functional - Indoors" at bounding box center [514, 181] width 125 height 31
click at [581, 175] on button "Multi-Functional - Indoors" at bounding box center [587, 172] width 12 height 12
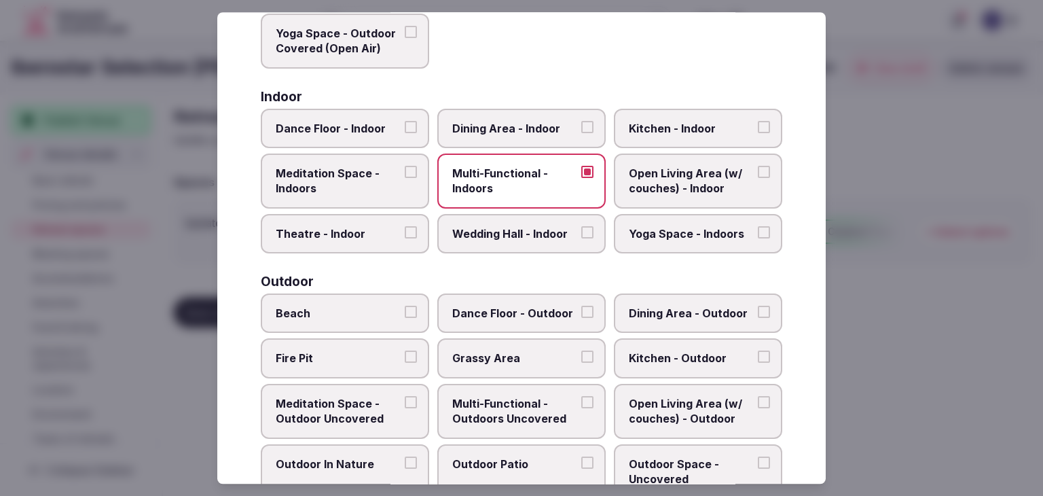
click at [540, 132] on span "Dining Area - Indoor" at bounding box center [514, 128] width 125 height 15
click at [581, 132] on button "Dining Area - Indoor" at bounding box center [587, 127] width 12 height 12
click at [671, 134] on label "Kitchen - Indoor" at bounding box center [698, 128] width 168 height 39
click at [758, 133] on button "Kitchen - Indoor" at bounding box center [764, 127] width 12 height 12
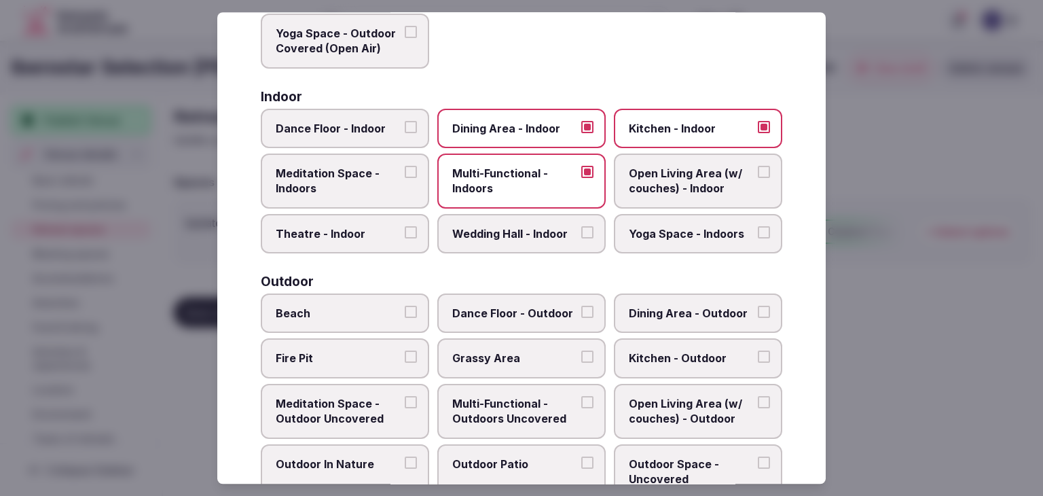
click at [380, 240] on label "Theatre - Indoor" at bounding box center [345, 233] width 168 height 39
click at [405, 238] on button "Theatre - Indoor" at bounding box center [411, 232] width 12 height 12
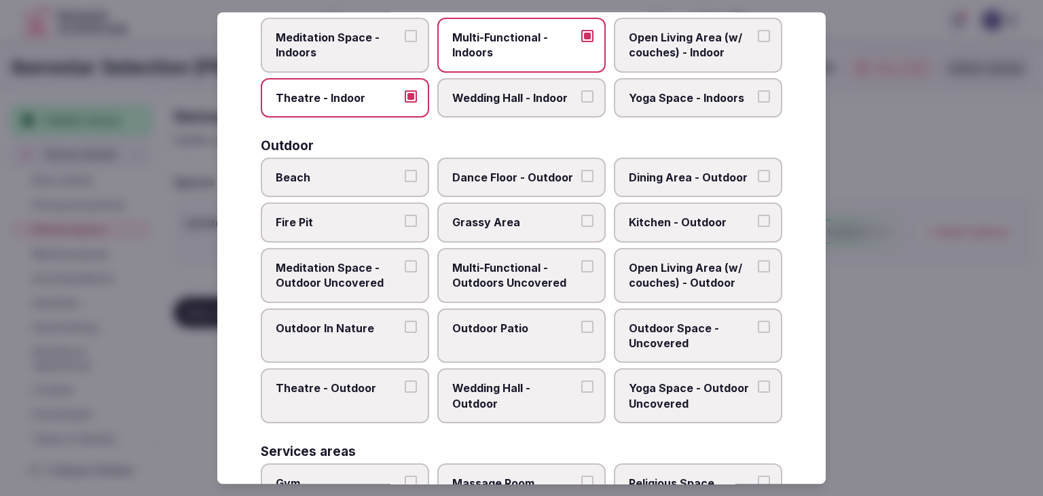
drag, startPoint x: 347, startPoint y: 181, endPoint x: 538, endPoint y: 181, distance: 191.4
click at [348, 181] on span "Beach" at bounding box center [338, 177] width 125 height 15
click at [405, 181] on button "Beach" at bounding box center [411, 176] width 12 height 12
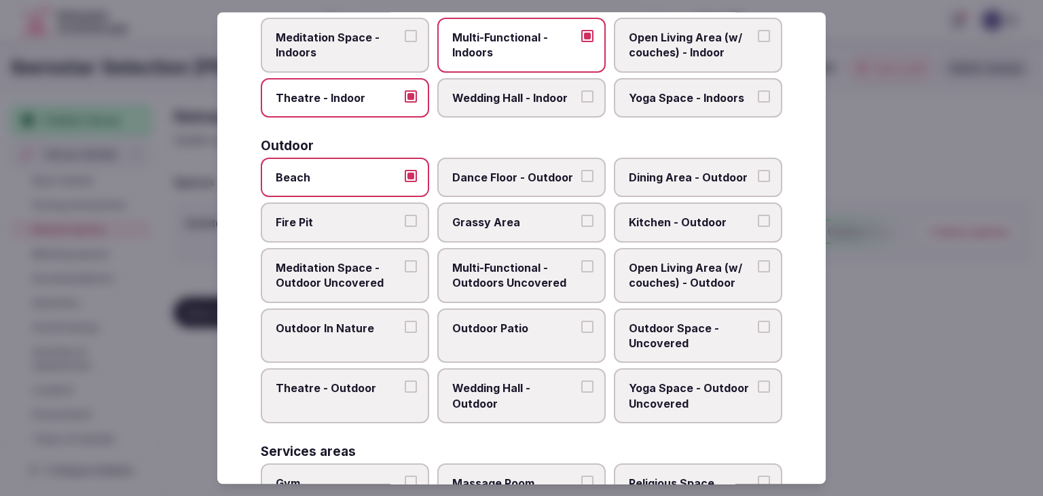
click at [688, 181] on span "Dining Area - Outdoor" at bounding box center [691, 177] width 125 height 15
click at [758, 181] on button "Dining Area - Outdoor" at bounding box center [764, 176] width 12 height 12
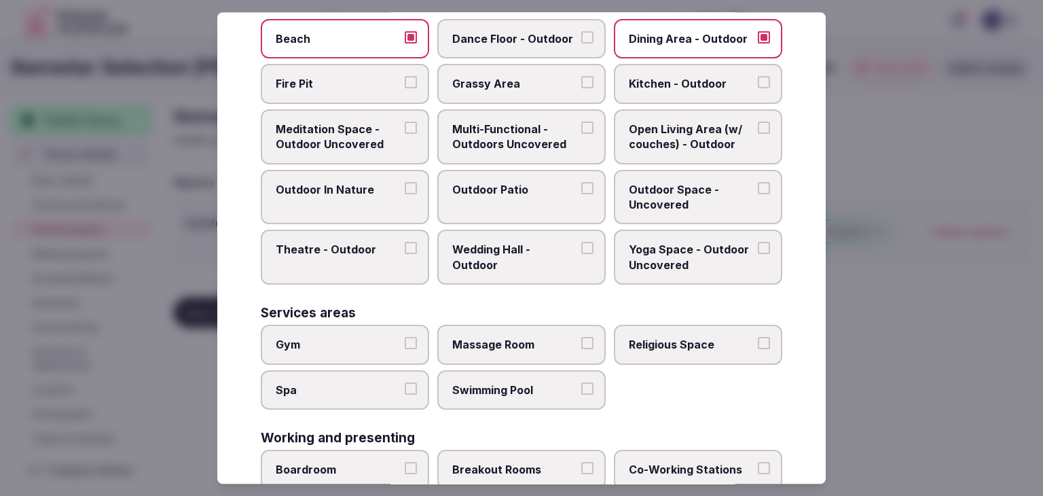
scroll to position [407, 0]
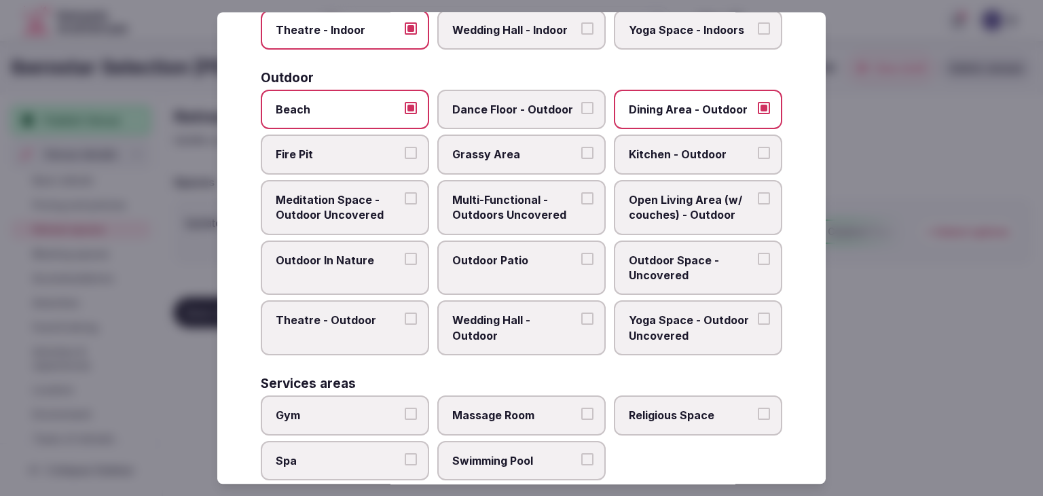
click at [519, 147] on span "Grassy Area" at bounding box center [514, 154] width 125 height 15
click at [581, 147] on button "Grassy Area" at bounding box center [587, 153] width 12 height 12
drag, startPoint x: 520, startPoint y: 204, endPoint x: 519, endPoint y: 254, distance: 49.6
click at [520, 204] on span "Multi-Functional - Outdoors Uncovered" at bounding box center [514, 207] width 125 height 31
click at [581, 204] on button "Multi-Functional - Outdoors Uncovered" at bounding box center [587, 198] width 12 height 12
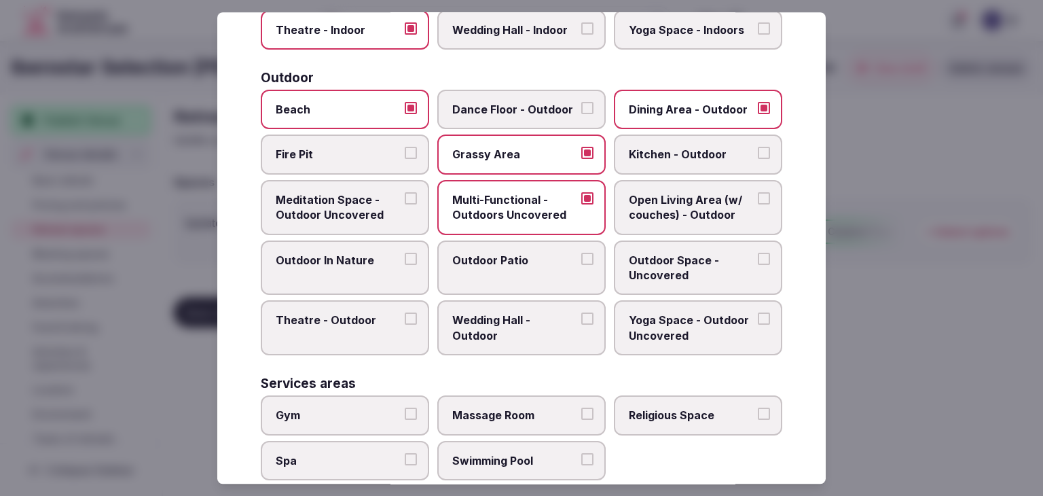
click at [517, 260] on span "Outdoor Patio" at bounding box center [514, 260] width 125 height 15
click at [326, 265] on label "Outdoor In Nature" at bounding box center [345, 267] width 168 height 55
click at [405, 265] on button "Outdoor In Nature" at bounding box center [411, 259] width 12 height 12
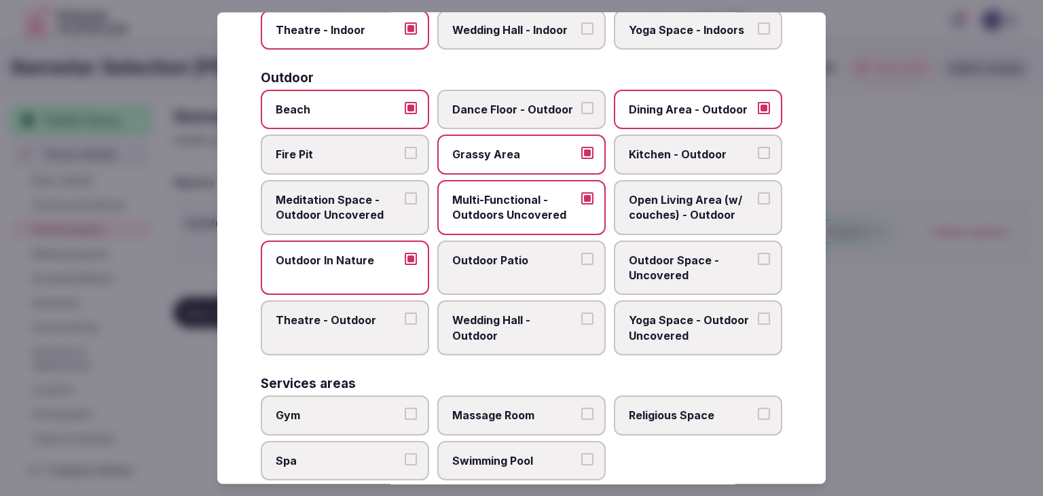
click at [693, 265] on span "Outdoor Space - Uncovered" at bounding box center [691, 268] width 125 height 31
click at [758, 265] on button "Outdoor Space - Uncovered" at bounding box center [764, 259] width 12 height 12
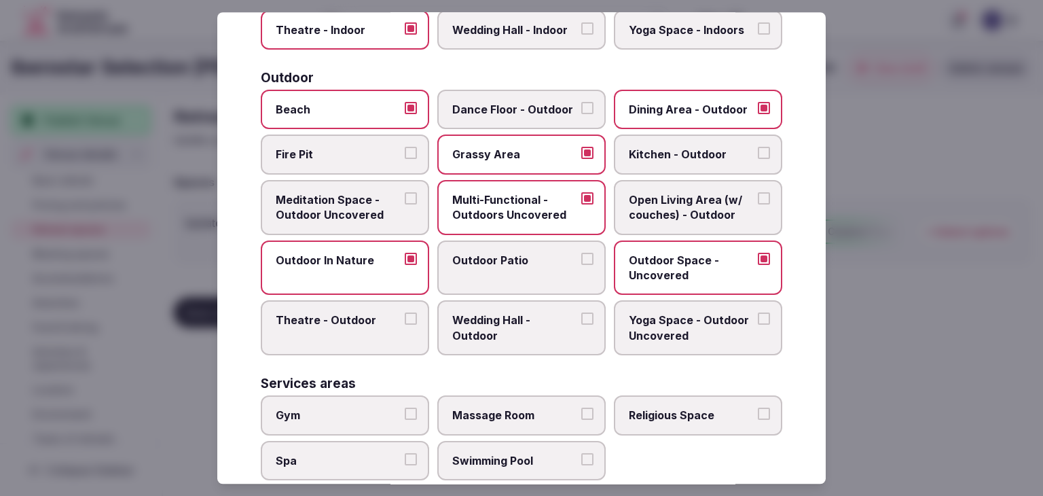
click at [547, 267] on label "Outdoor Patio" at bounding box center [521, 267] width 168 height 55
click at [581, 265] on button "Outdoor Patio" at bounding box center [587, 259] width 12 height 12
click at [674, 326] on span "Yoga Space - Outdoor Uncovered" at bounding box center [691, 328] width 125 height 31
click at [758, 325] on button "Yoga Space - Outdoor Uncovered" at bounding box center [764, 319] width 12 height 12
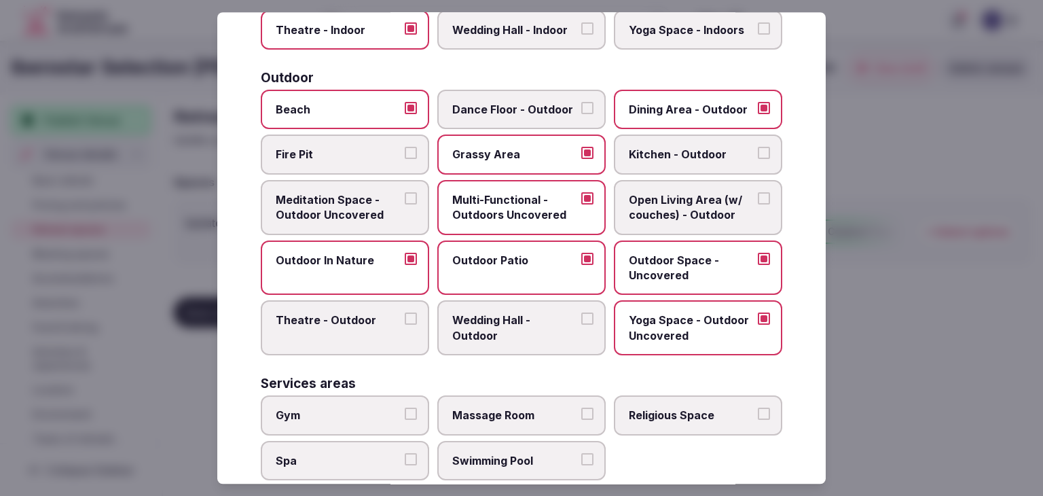
click at [521, 339] on label "Wedding Hall - Outdoor" at bounding box center [521, 328] width 168 height 55
click at [581, 325] on button "Wedding Hall - Outdoor" at bounding box center [587, 319] width 12 height 12
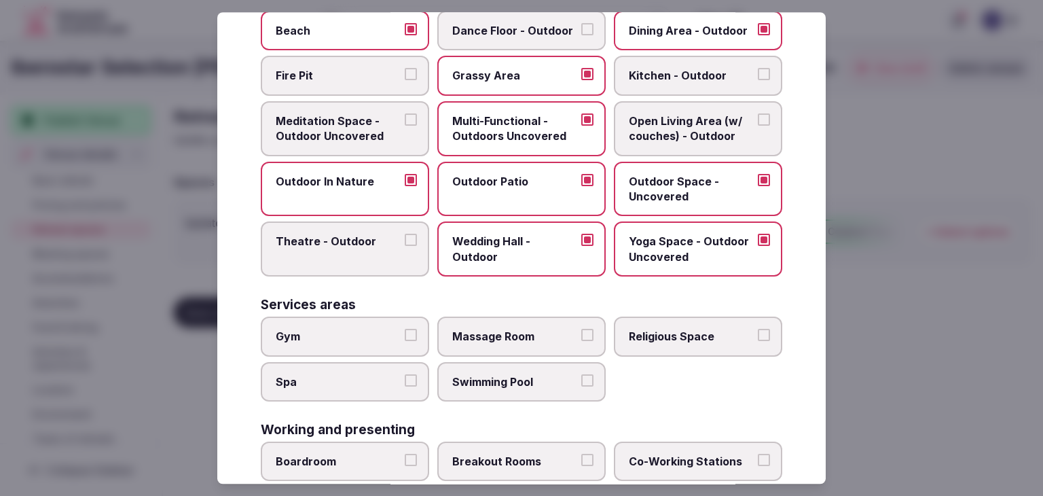
scroll to position [543, 0]
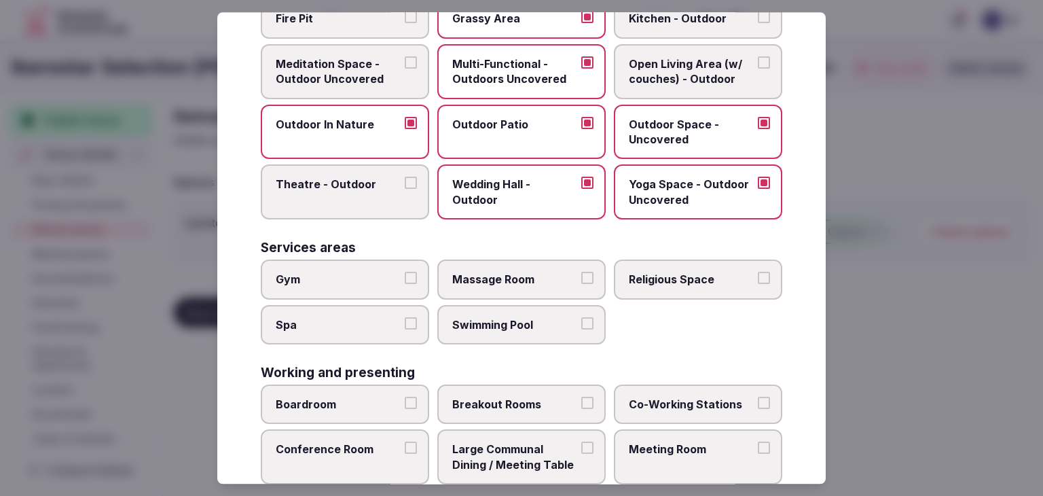
click at [373, 264] on label "Gym" at bounding box center [345, 278] width 168 height 39
click at [405, 272] on button "Gym" at bounding box center [411, 278] width 12 height 12
click at [369, 329] on label "Spa" at bounding box center [345, 324] width 168 height 39
click at [405, 329] on button "Spa" at bounding box center [411, 323] width 12 height 12
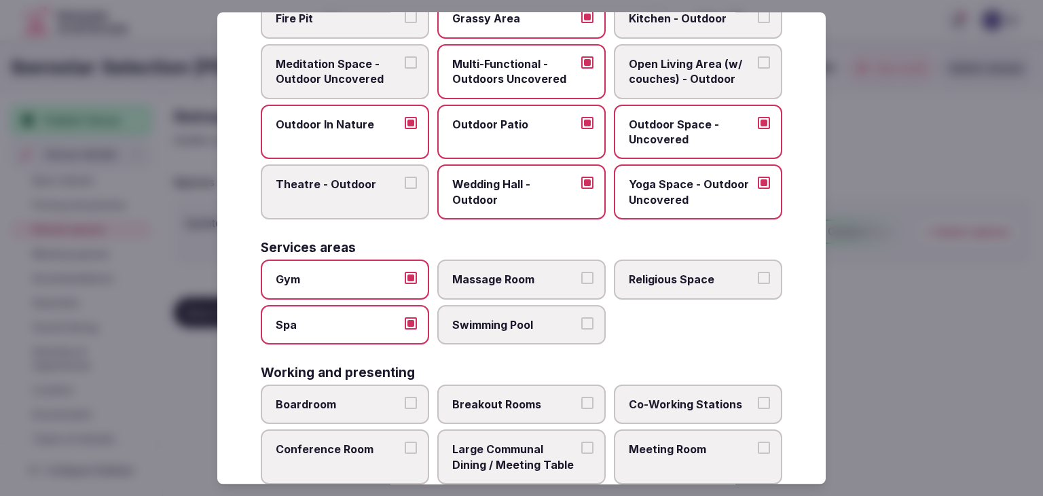
click at [536, 329] on label "Swimming Pool" at bounding box center [521, 324] width 168 height 39
click at [581, 329] on button "Swimming Pool" at bounding box center [587, 323] width 12 height 12
click at [544, 280] on span "Massage Room" at bounding box center [514, 279] width 125 height 15
click at [581, 280] on button "Massage Room" at bounding box center [587, 278] width 12 height 12
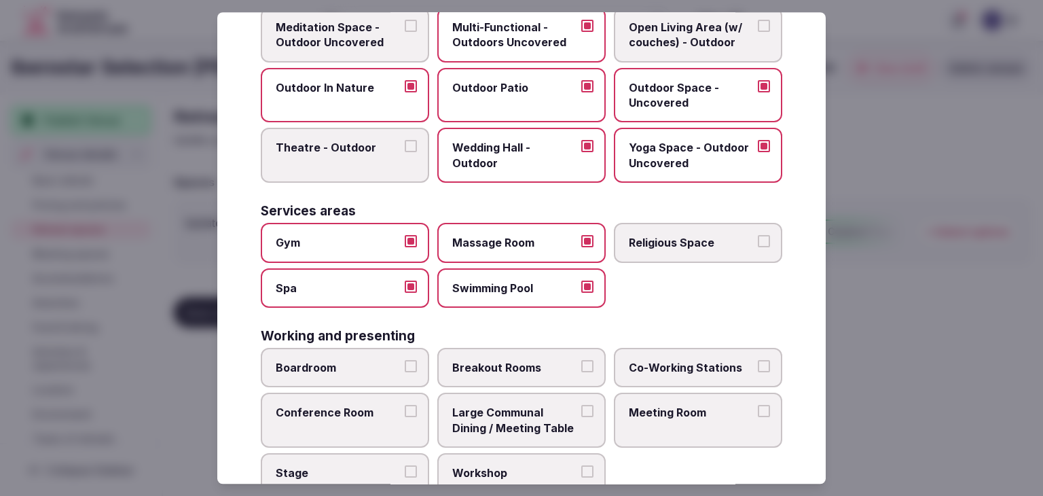
scroll to position [614, 0]
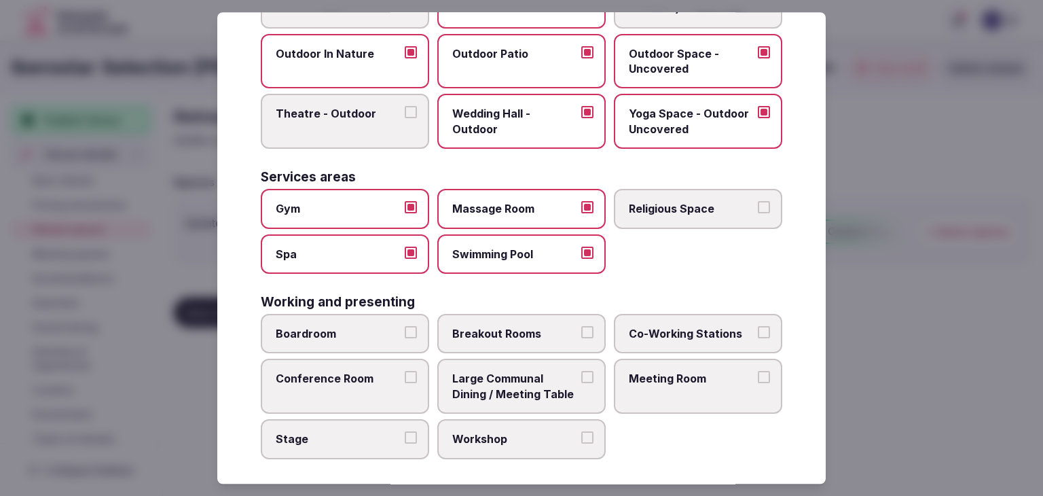
click at [638, 371] on span "Meeting Room" at bounding box center [691, 378] width 125 height 15
click at [758, 371] on button "Meeting Room" at bounding box center [764, 377] width 12 height 12
drag, startPoint x: 326, startPoint y: 311, endPoint x: 331, endPoint y: 365, distance: 54.6
click at [326, 314] on label "Boardroom" at bounding box center [345, 333] width 168 height 39
click at [405, 326] on button "Boardroom" at bounding box center [411, 332] width 12 height 12
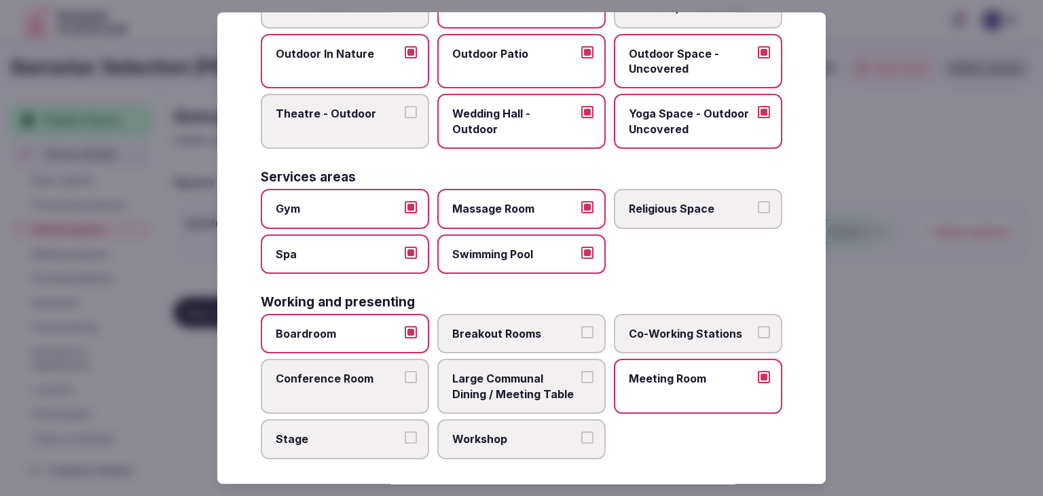
drag, startPoint x: 331, startPoint y: 371, endPoint x: 490, endPoint y: 316, distance: 168.3
click at [331, 372] on span "Conference Room" at bounding box center [338, 378] width 125 height 15
click at [405, 372] on button "Conference Room" at bounding box center [411, 377] width 12 height 12
click at [526, 296] on div "Working and presenting" at bounding box center [521, 301] width 521 height 13
click at [525, 326] on span "Breakout Rooms" at bounding box center [514, 333] width 125 height 15
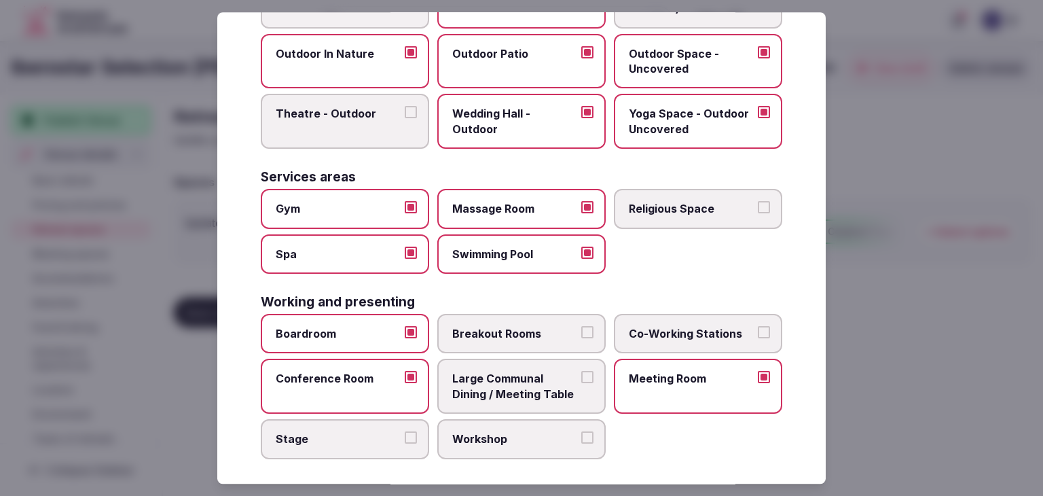
click at [581, 326] on button "Breakout Rooms" at bounding box center [587, 332] width 12 height 12
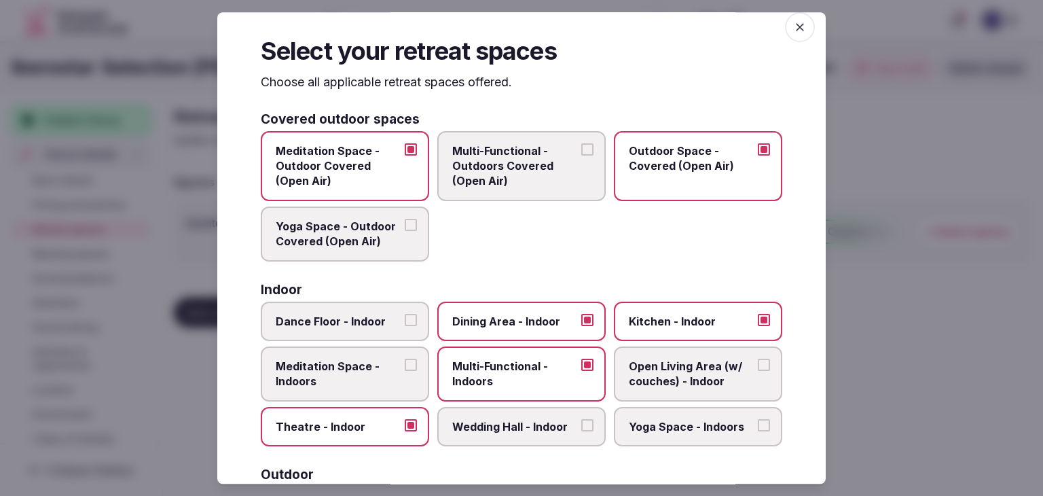
scroll to position [3, 0]
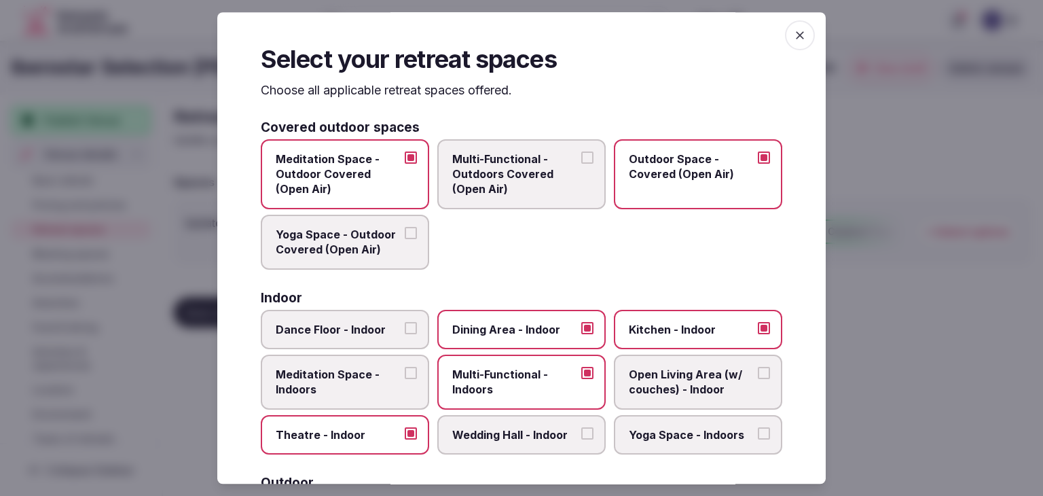
click at [793, 31] on icon "button" at bounding box center [800, 36] width 14 height 14
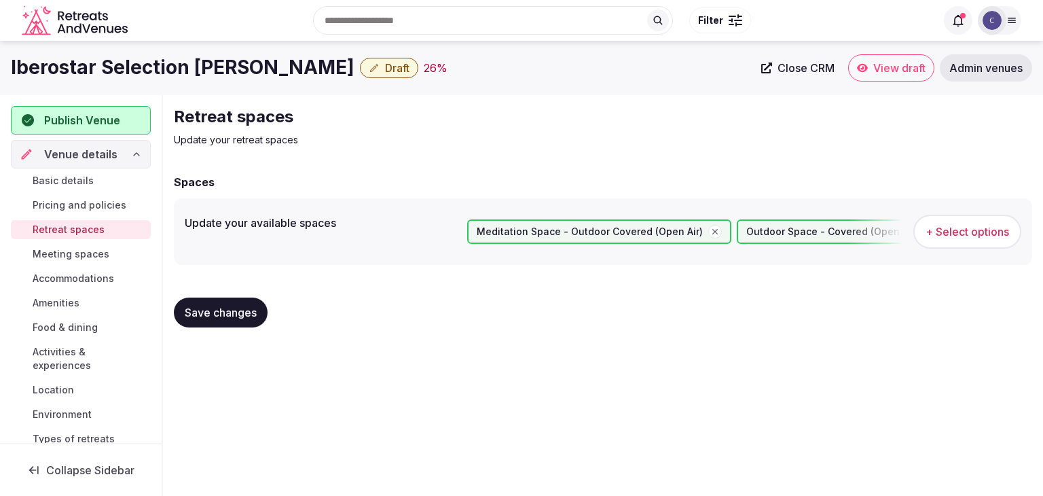
click at [247, 321] on button "Save changes" at bounding box center [221, 312] width 94 height 30
drag, startPoint x: 60, startPoint y: 255, endPoint x: 70, endPoint y: 257, distance: 10.3
click at [61, 255] on span "Meeting spaces" at bounding box center [71, 254] width 77 height 14
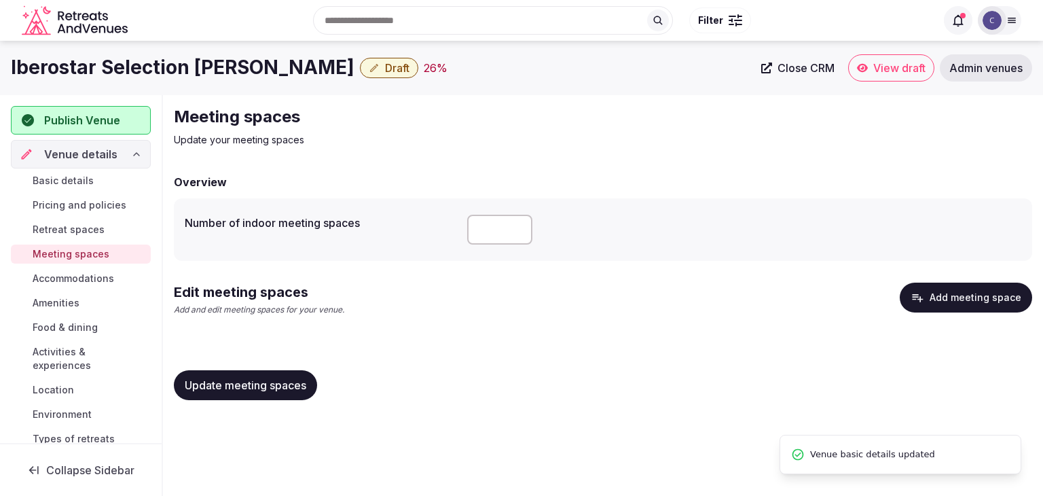
click at [261, 225] on label "Number of indoor meeting spaces" at bounding box center [321, 222] width 272 height 11
drag, startPoint x: 179, startPoint y: 210, endPoint x: 404, endPoint y: 221, distance: 224.9
click at [401, 220] on div "Number of indoor meeting spaces" at bounding box center [603, 229] width 858 height 62
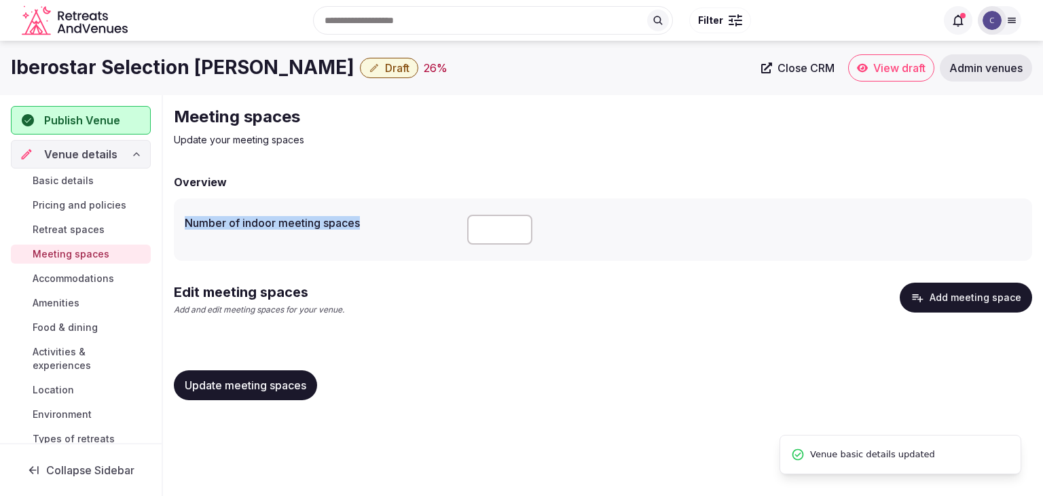
copy label "Number of indoor meeting spaces"
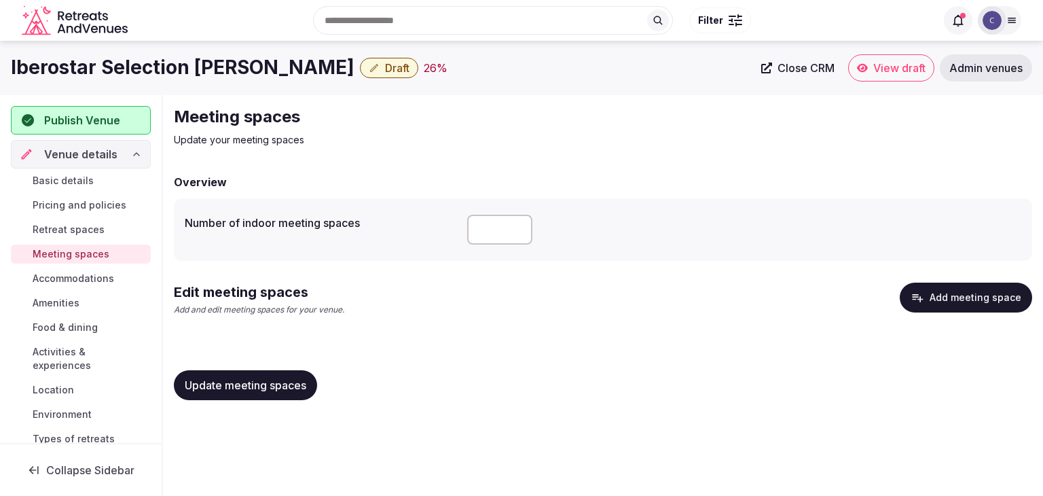
click at [486, 234] on input "number" at bounding box center [499, 229] width 65 height 30
type input "*"
click at [275, 390] on span "Update meeting spaces" at bounding box center [246, 385] width 122 height 14
click at [969, 301] on button "Add meeting space" at bounding box center [965, 297] width 132 height 30
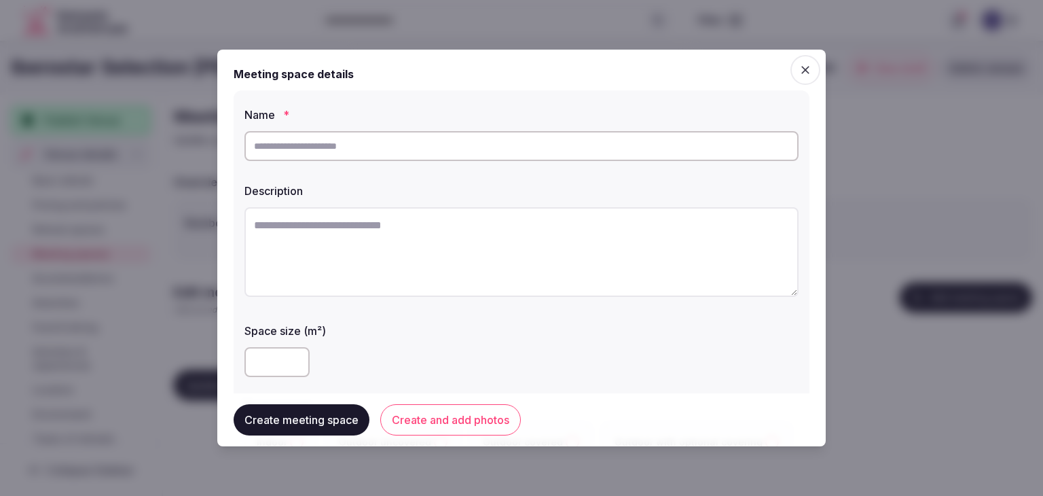
click at [418, 139] on input "text" at bounding box center [521, 146] width 554 height 30
type input "**********"
click at [472, 193] on label "Description" at bounding box center [521, 190] width 554 height 11
click at [468, 237] on textarea at bounding box center [521, 252] width 554 height 90
paste textarea "**********"
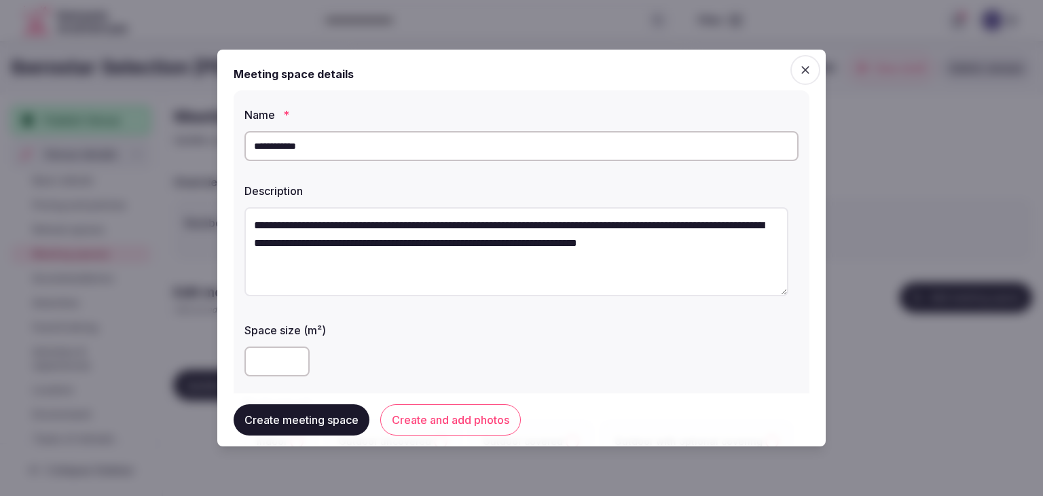
drag, startPoint x: 259, startPoint y: 227, endPoint x: 224, endPoint y: 223, distance: 35.5
click at [224, 223] on div "**********" at bounding box center [521, 248] width 608 height 396
type textarea "**********"
click at [421, 336] on div "Space size (m²)" at bounding box center [521, 348] width 554 height 65
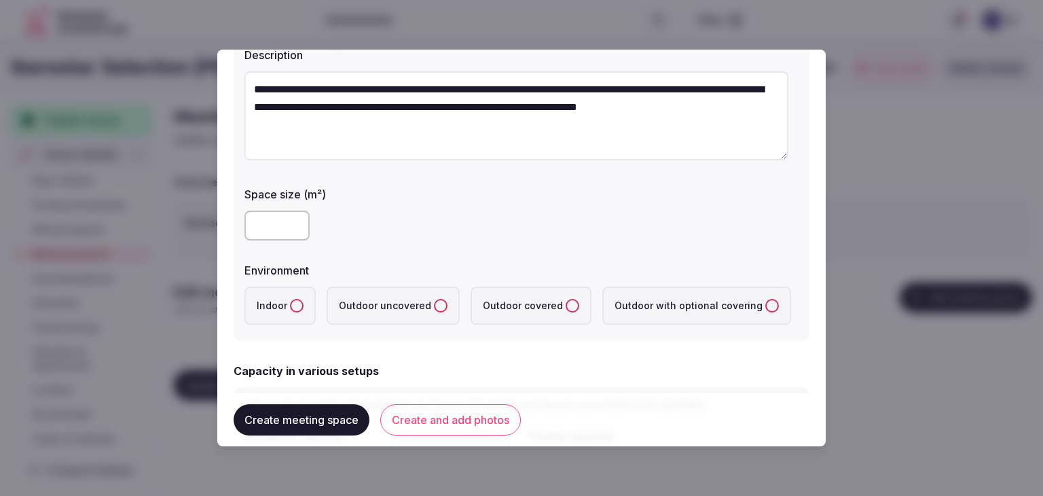
click at [298, 294] on label "Indoor" at bounding box center [279, 305] width 71 height 38
click at [298, 299] on button "Indoor" at bounding box center [297, 306] width 14 height 14
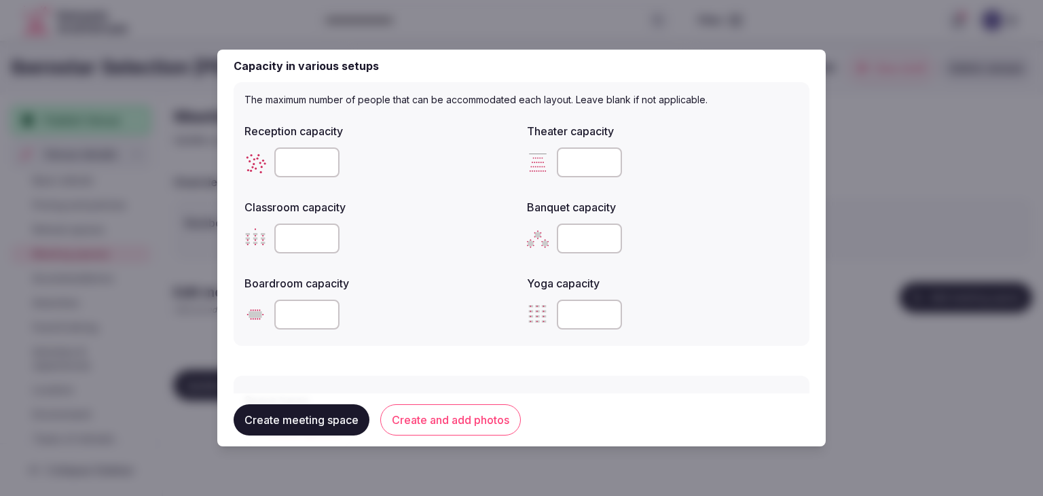
scroll to position [543, 0]
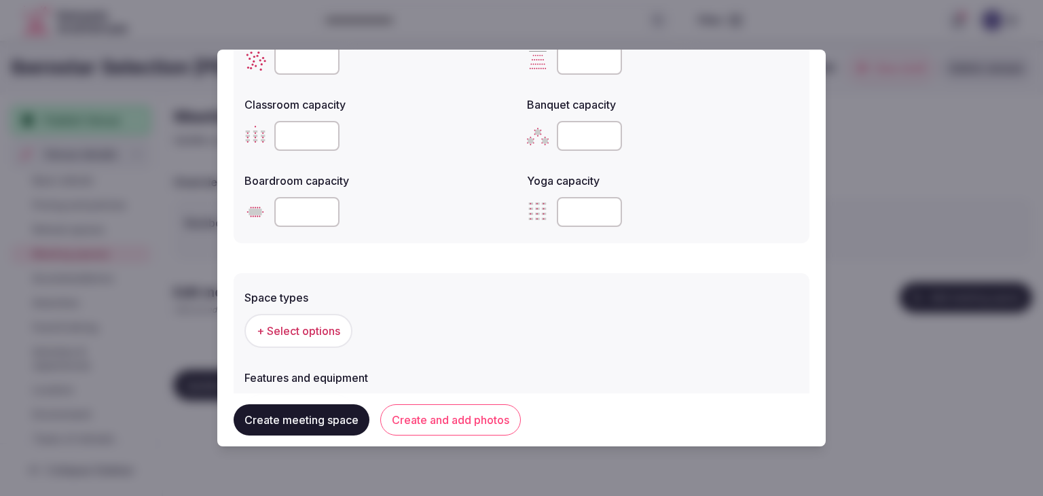
click at [307, 327] on span "+ Select options" at bounding box center [298, 330] width 83 height 15
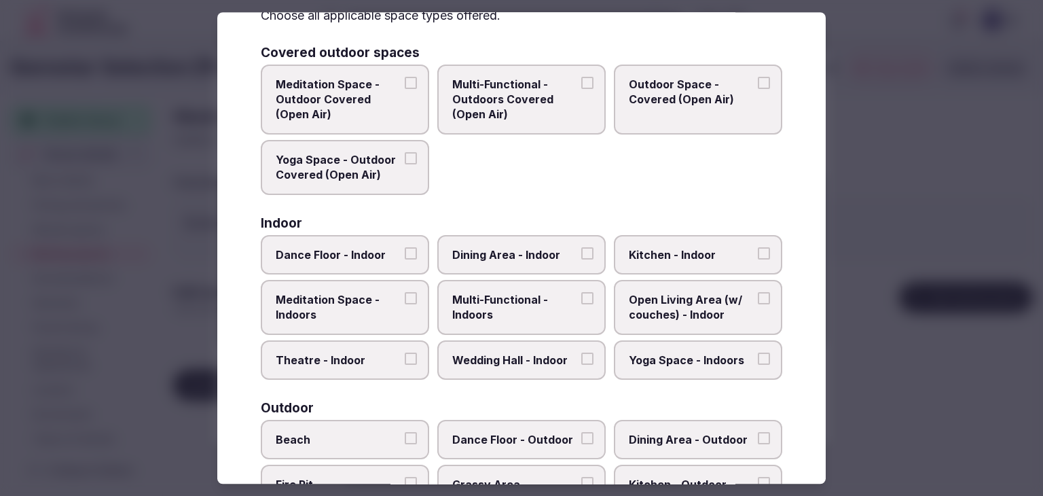
scroll to position [554, 0]
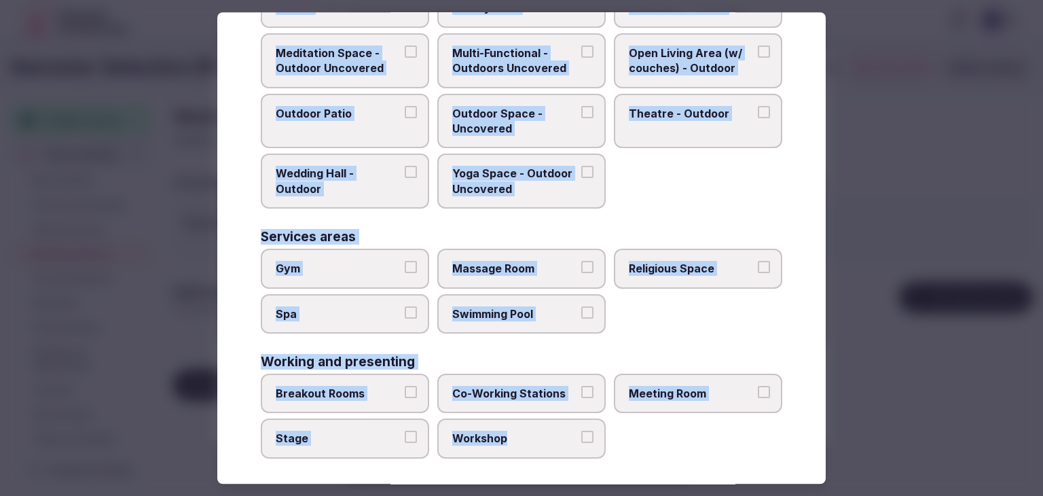
drag, startPoint x: 263, startPoint y: 87, endPoint x: 613, endPoint y: 458, distance: 509.5
click at [613, 458] on div "Select space types Choose all applicable space types offered. Covered outdoor s…" at bounding box center [521, 247] width 608 height 471
copy div "Choose all applicable space types offered. Covered outdoor spaces Meditation Sp…"
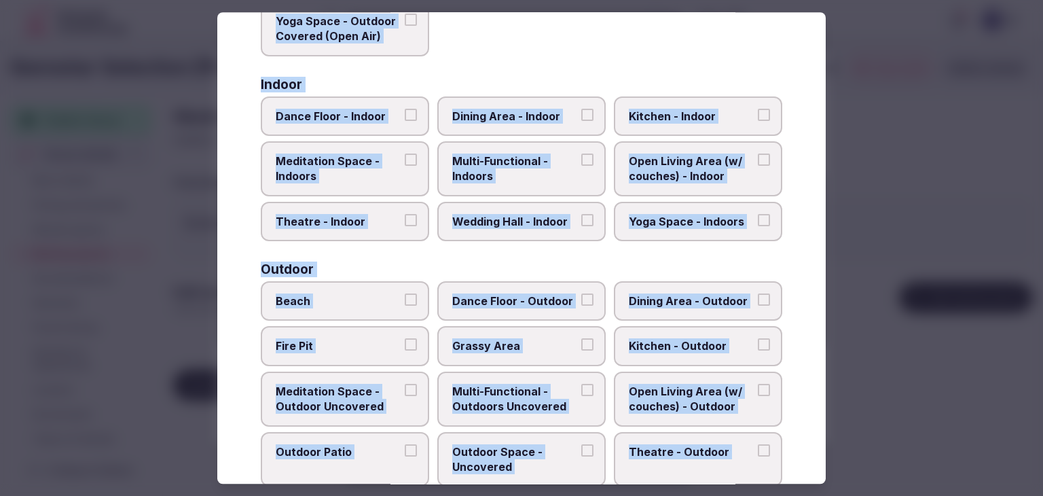
scroll to position [214, 0]
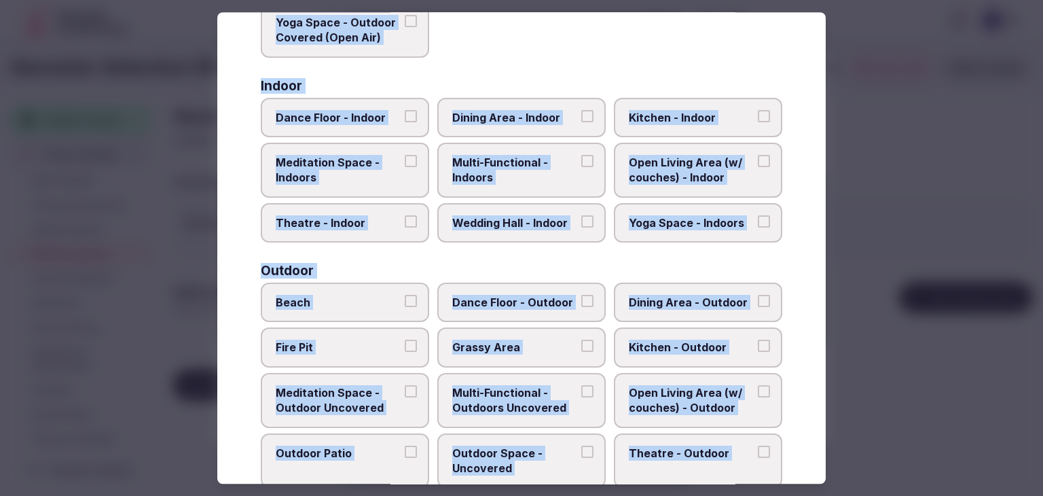
click at [500, 183] on label "Multi-Functional - Indoors" at bounding box center [521, 170] width 168 height 55
click at [581, 167] on button "Multi-Functional - Indoors" at bounding box center [587, 161] width 12 height 12
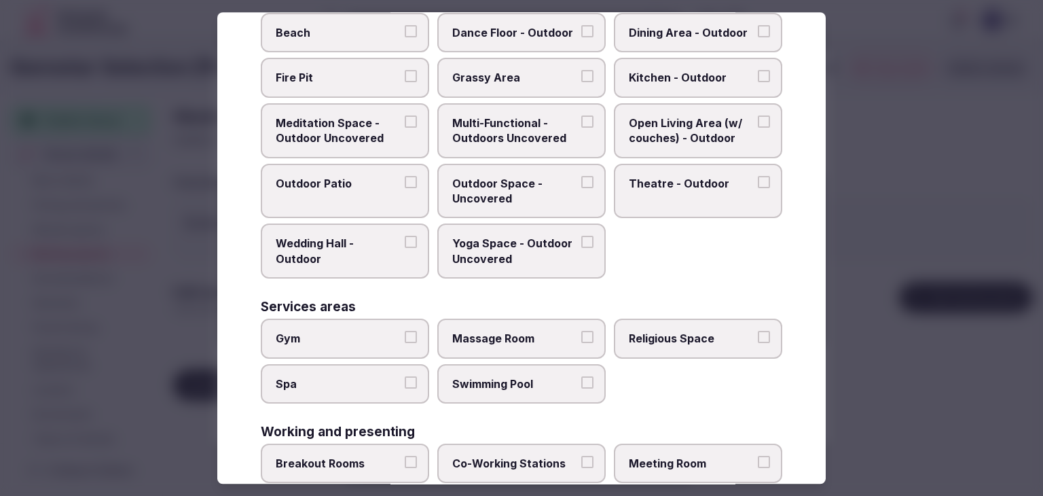
scroll to position [554, 0]
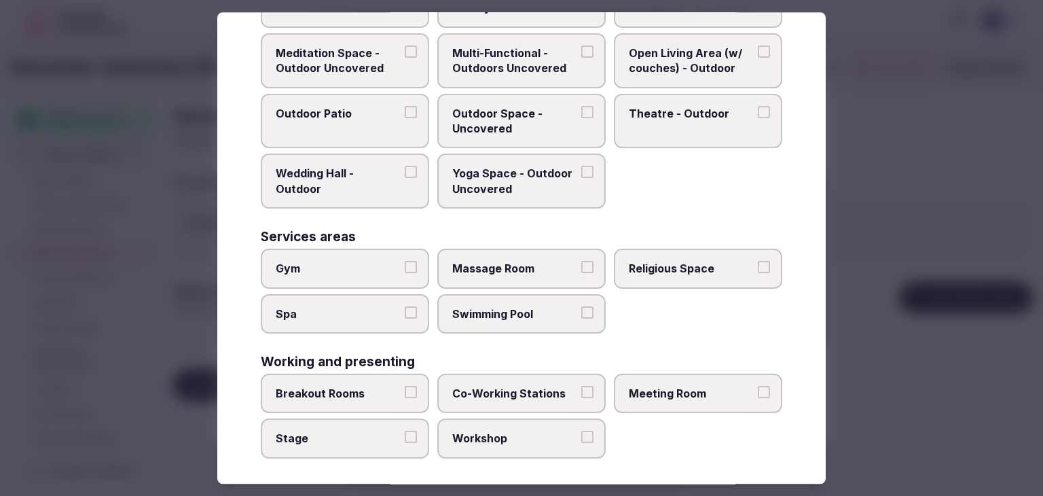
click at [687, 389] on span "Meeting Room" at bounding box center [691, 393] width 125 height 15
click at [758, 389] on button "Meeting Room" at bounding box center [764, 392] width 12 height 12
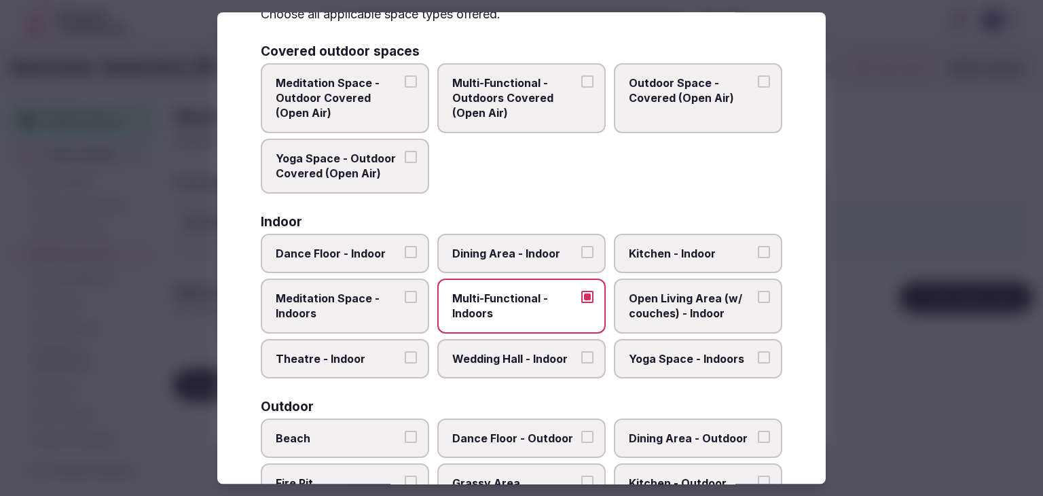
scroll to position [11, 0]
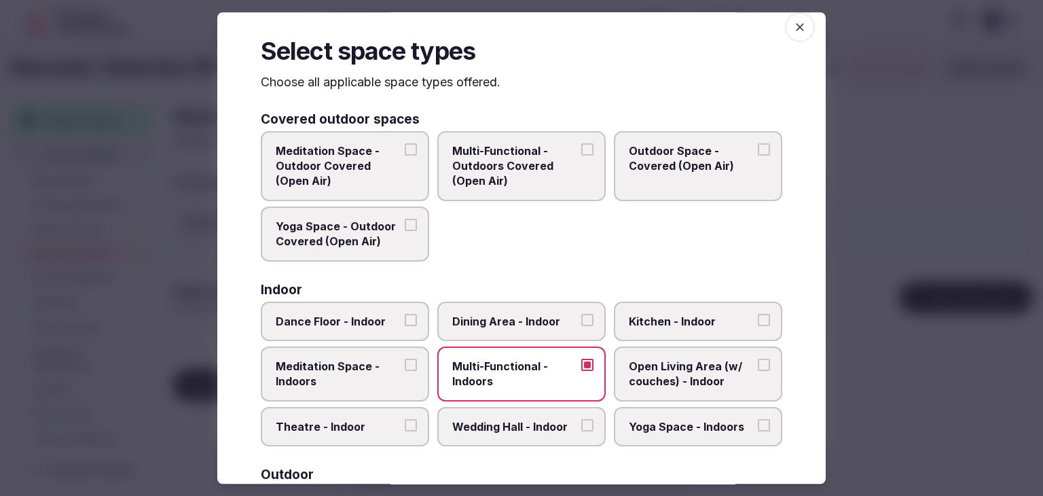
click at [512, 318] on span "Dining Area - Indoor" at bounding box center [514, 321] width 125 height 15
click at [581, 318] on button "Dining Area - Indoor" at bounding box center [587, 320] width 12 height 12
click at [793, 29] on icon "button" at bounding box center [800, 27] width 14 height 14
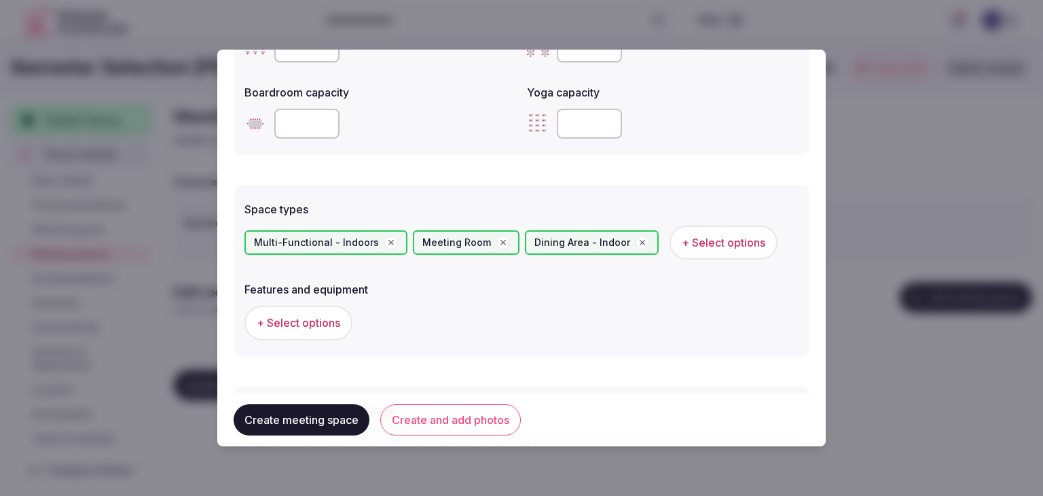
scroll to position [679, 0]
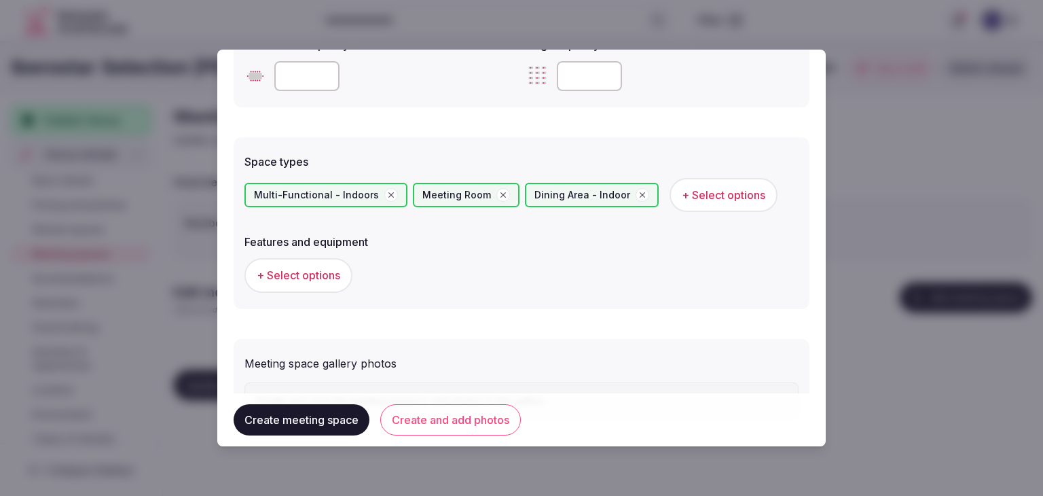
click at [316, 282] on button "+ Select options" at bounding box center [298, 275] width 108 height 34
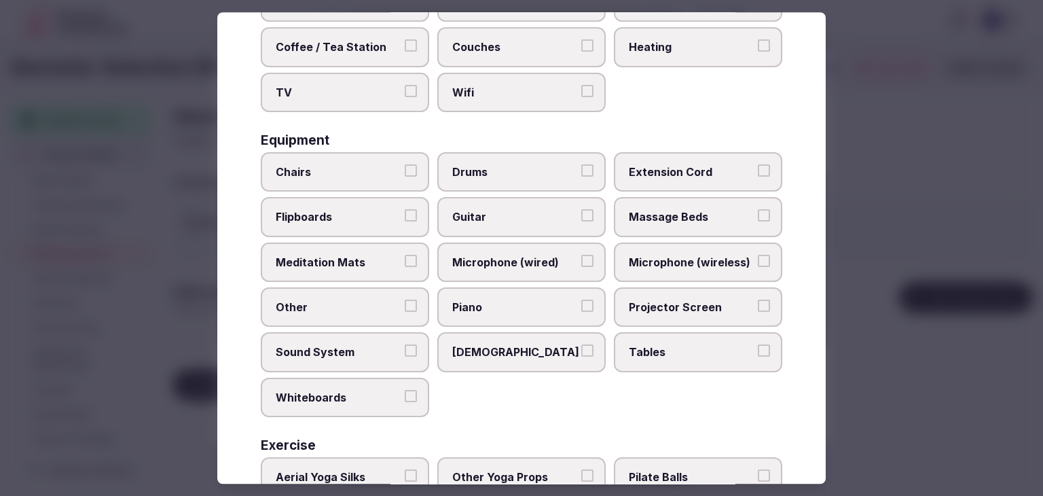
scroll to position [458, 0]
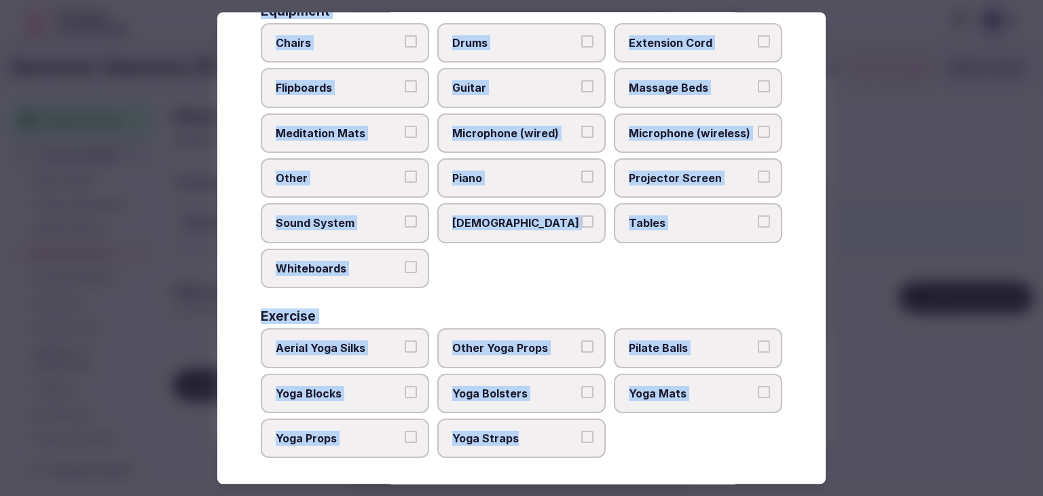
drag, startPoint x: 257, startPoint y: 92, endPoint x: 633, endPoint y: 454, distance: 522.8
click at [633, 454] on div "Select features and equipment Choose all applicable features and equipment offe…" at bounding box center [521, 247] width 608 height 471
copy div "Choose all applicable features and equipment offered. Area and views Big Window…"
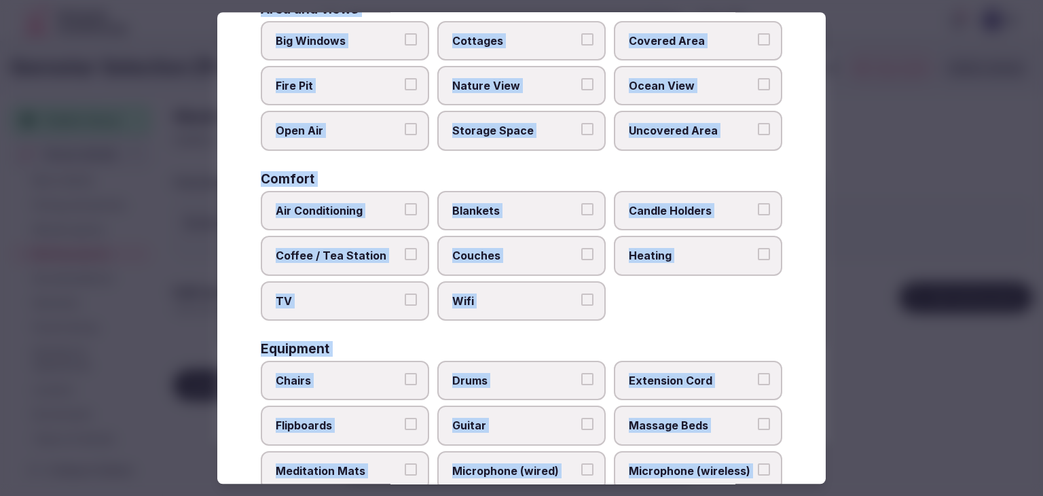
scroll to position [119, 0]
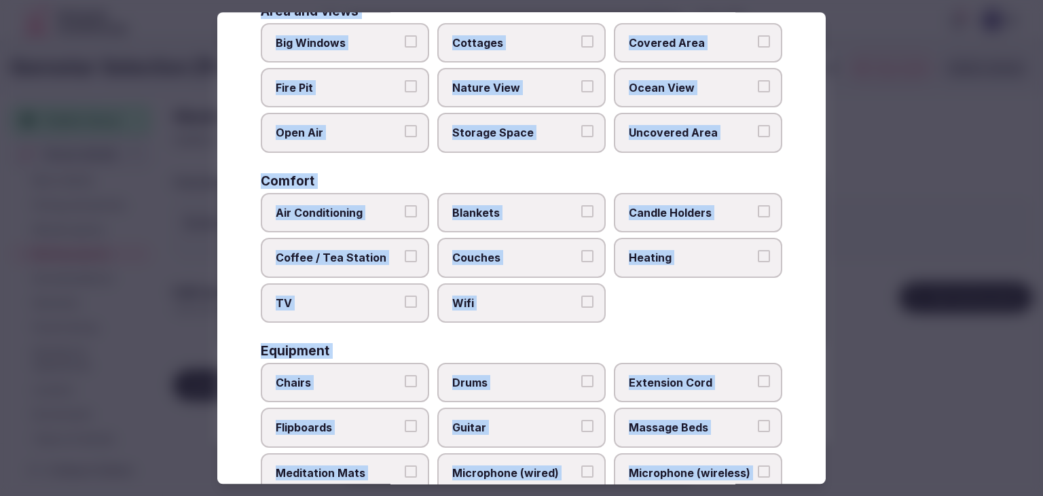
click at [371, 218] on label "Air Conditioning" at bounding box center [345, 212] width 168 height 39
click at [405, 217] on button "Air Conditioning" at bounding box center [411, 211] width 12 height 12
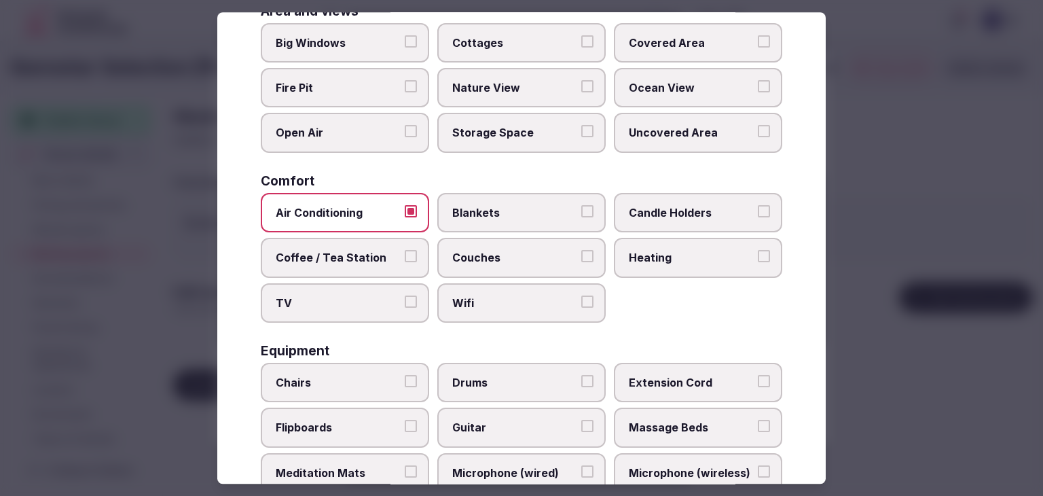
click at [360, 320] on div "Area and views Big Windows Cottages Covered Area Fire Pit Nature View Ocean Vie…" at bounding box center [521, 401] width 521 height 793
click at [479, 323] on div "Area and views Big Windows Cottages Covered Area Fire Pit Nature View Ocean Vie…" at bounding box center [521, 401] width 521 height 793
click at [480, 297] on span "Wifi" at bounding box center [514, 302] width 125 height 15
click at [581, 297] on button "Wifi" at bounding box center [587, 301] width 12 height 12
click at [396, 299] on span "TV" at bounding box center [338, 302] width 125 height 15
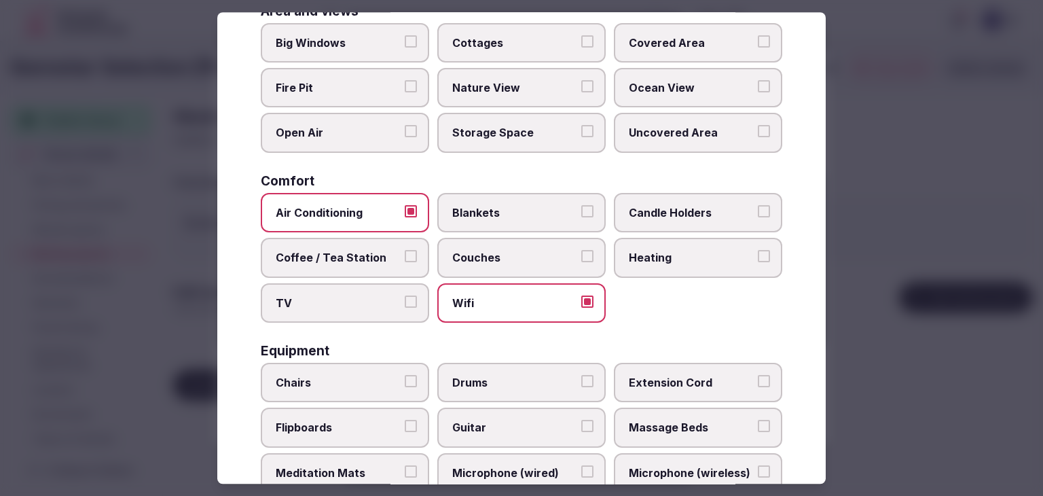
click at [405, 299] on button "TV" at bounding box center [411, 301] width 12 height 12
click at [350, 268] on label "Coffee / Tea Station" at bounding box center [345, 257] width 168 height 39
click at [405, 262] on button "Coffee / Tea Station" at bounding box center [411, 256] width 12 height 12
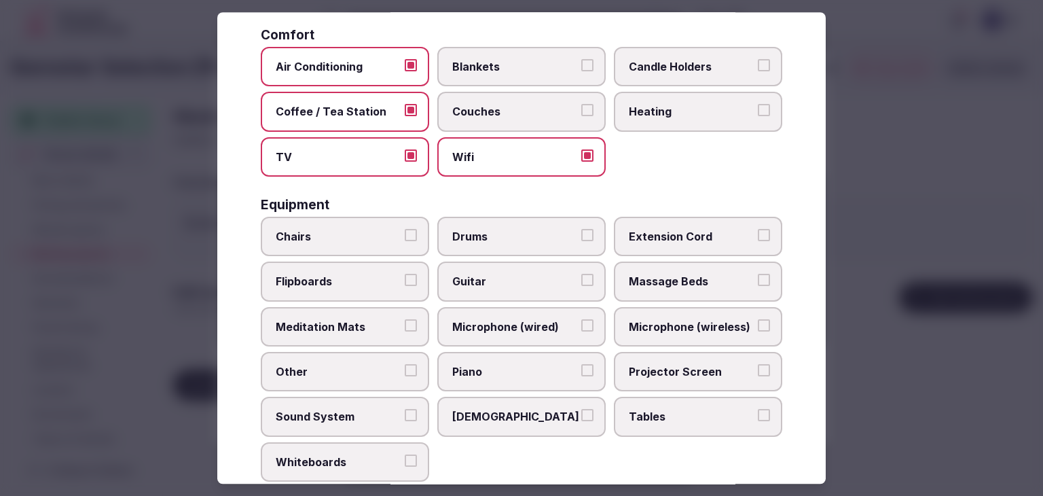
scroll to position [322, 0]
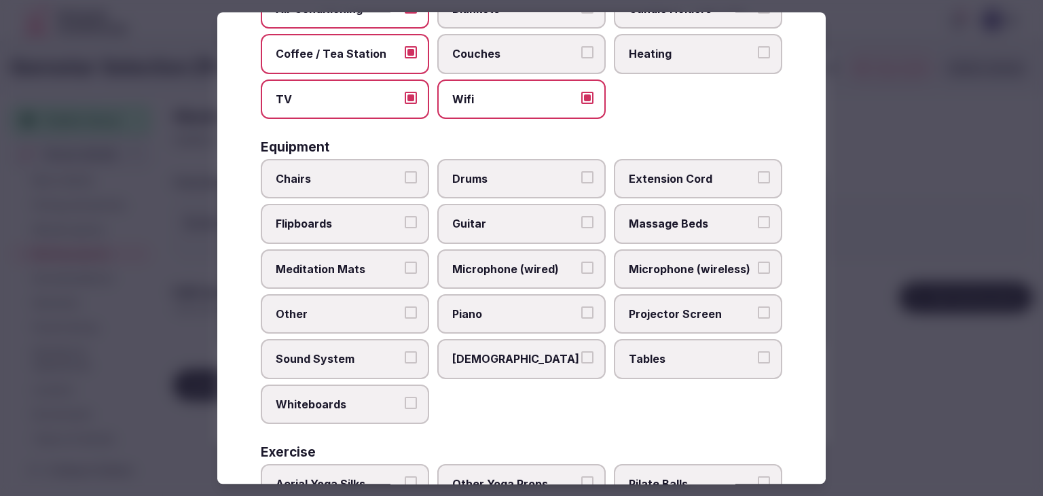
click at [690, 361] on label "Tables" at bounding box center [698, 358] width 168 height 39
click at [758, 361] on button "Tables" at bounding box center [764, 358] width 12 height 12
click at [305, 177] on span "Chairs" at bounding box center [338, 178] width 125 height 15
click at [405, 177] on button "Chairs" at bounding box center [411, 177] width 12 height 12
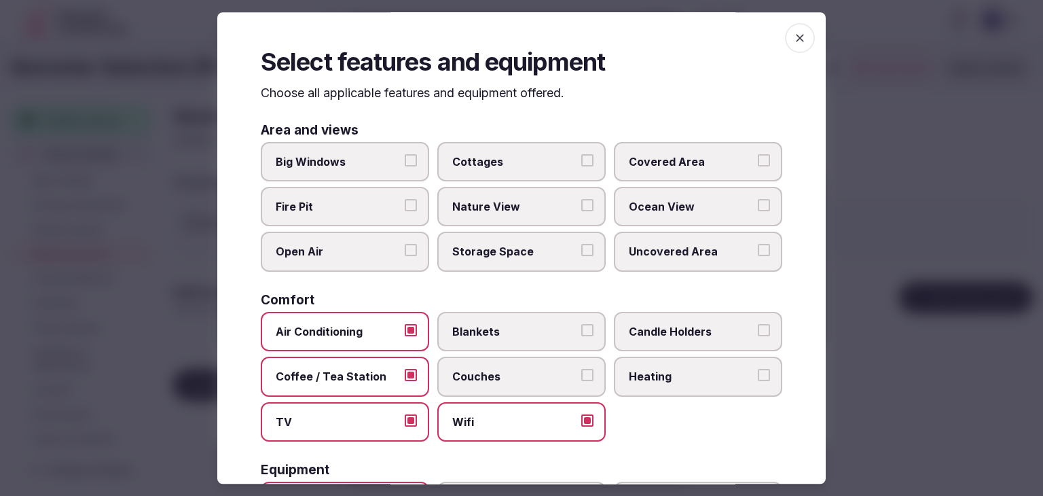
scroll to position [0, 0]
click at [794, 30] on span "button" at bounding box center [800, 38] width 30 height 30
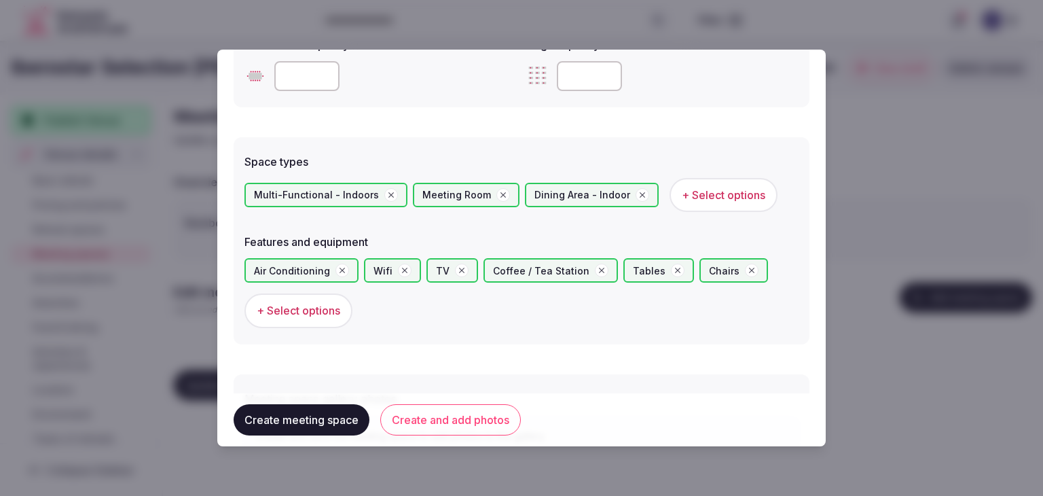
click at [476, 419] on button "Create and add photos" at bounding box center [450, 419] width 141 height 31
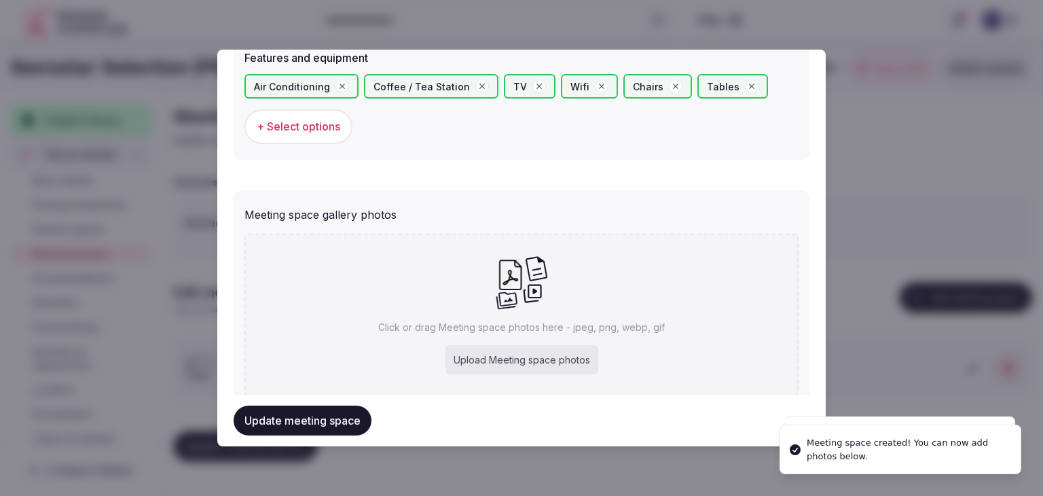
scroll to position [906, 0]
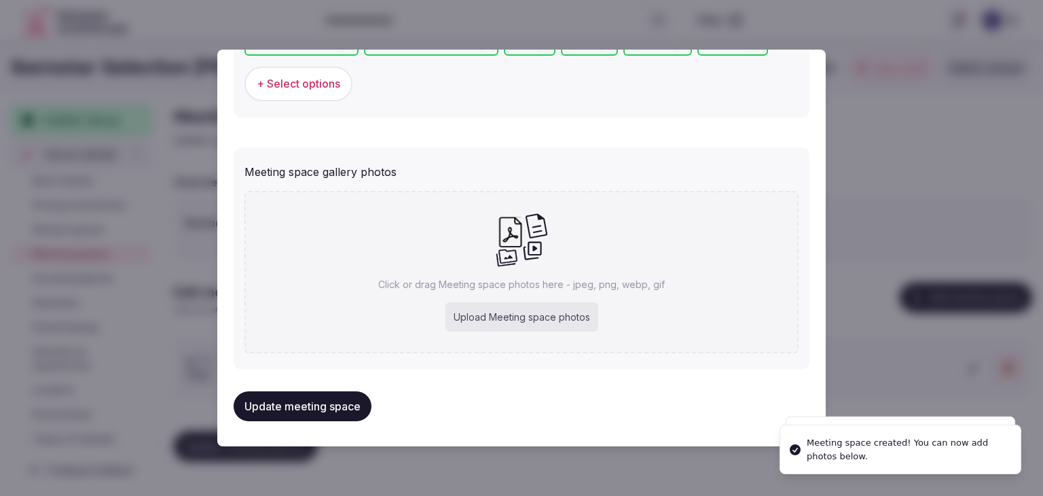
click at [496, 304] on div "Upload Meeting space photos" at bounding box center [521, 317] width 153 height 30
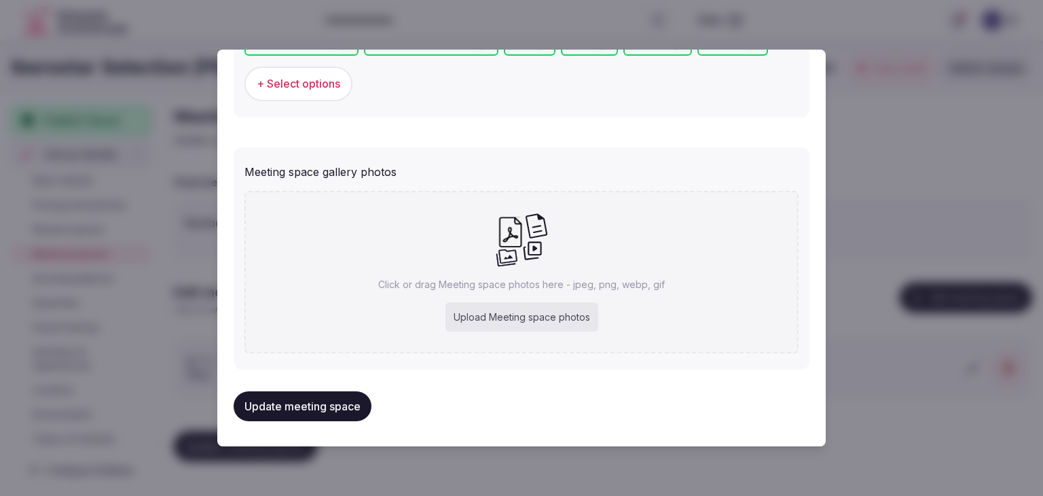
type input "**********"
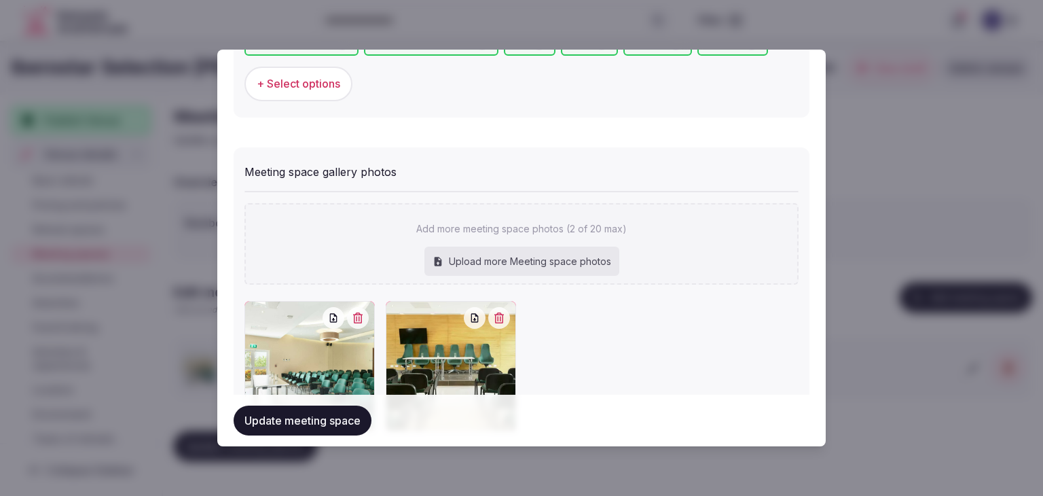
click at [346, 427] on button "Update meeting space" at bounding box center [303, 420] width 138 height 30
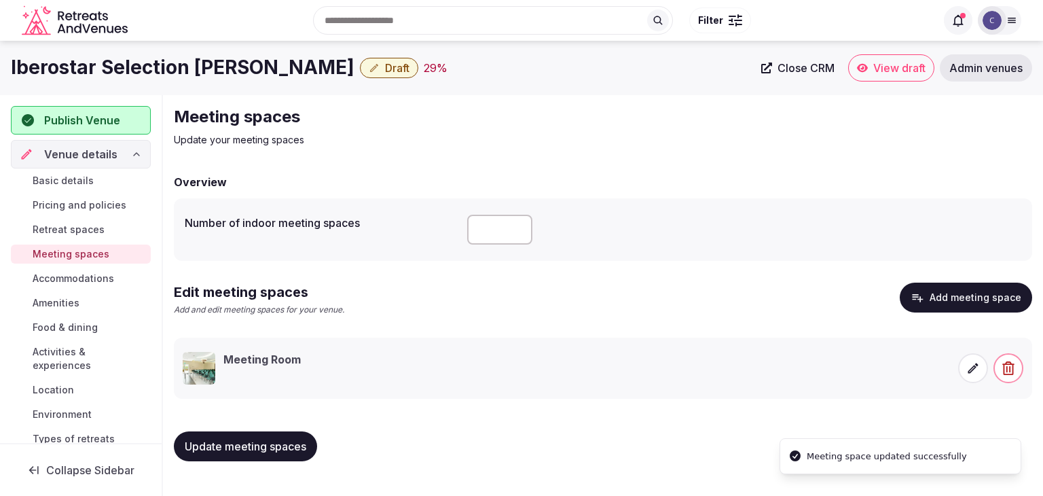
click at [981, 375] on span at bounding box center [973, 368] width 30 height 30
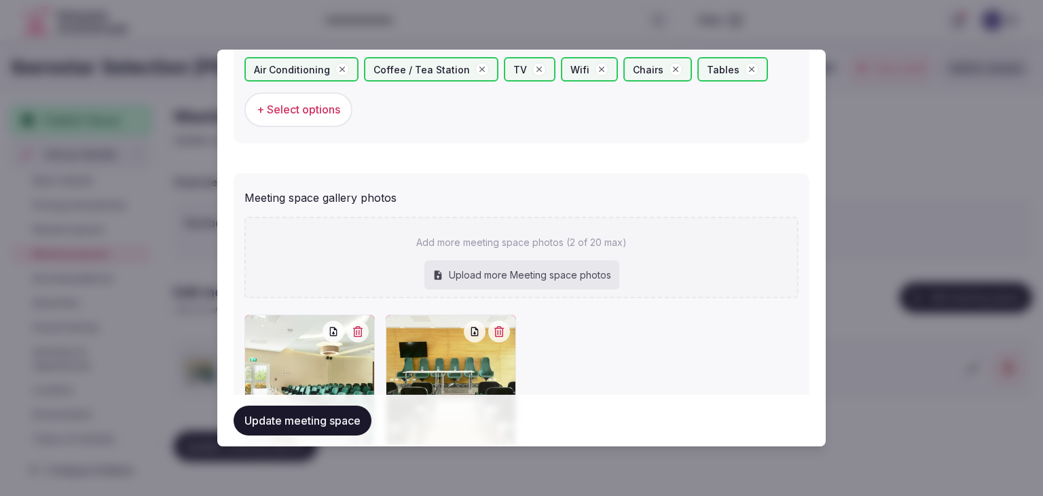
scroll to position [950, 0]
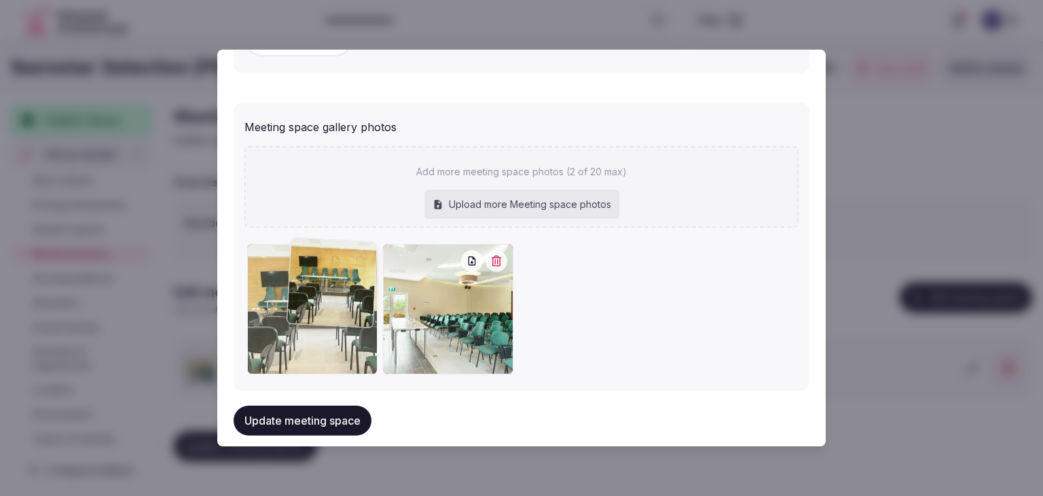
drag, startPoint x: 421, startPoint y: 255, endPoint x: 317, endPoint y: 338, distance: 133.3
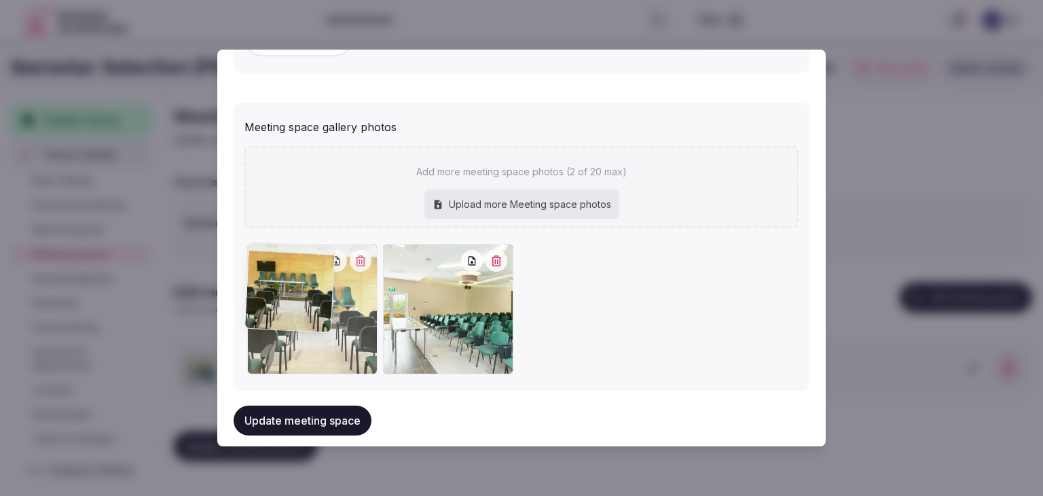
click at [325, 253] on div at bounding box center [312, 309] width 130 height 130
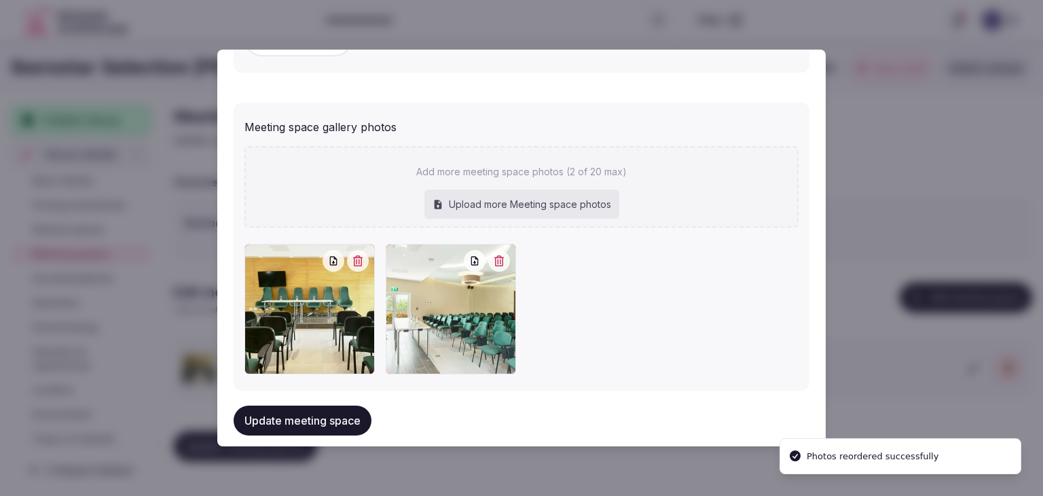
click at [318, 422] on button "Update meeting space" at bounding box center [303, 420] width 138 height 30
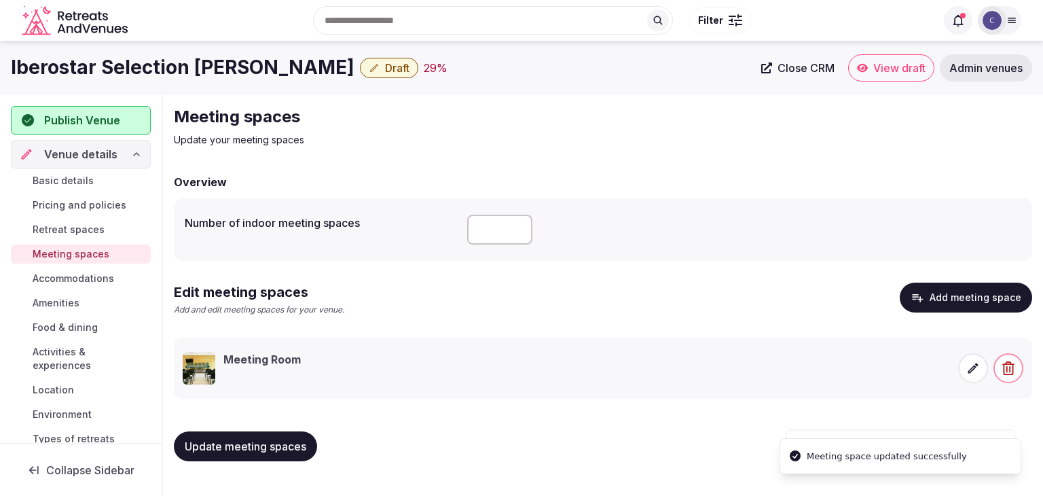
click at [306, 450] on span "Update meeting spaces" at bounding box center [246, 446] width 122 height 14
click at [107, 276] on span "Accommodations" at bounding box center [73, 279] width 81 height 14
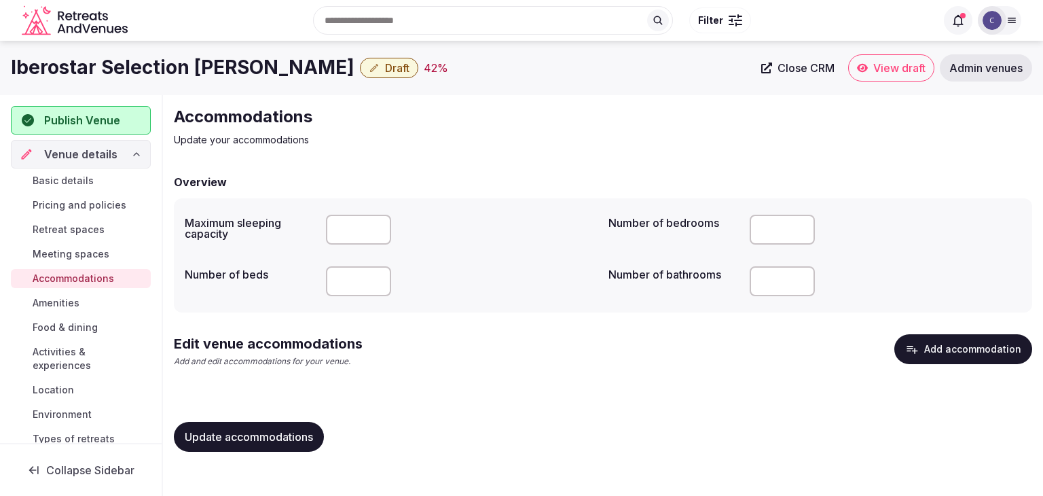
click at [952, 354] on button "Add accommodation" at bounding box center [963, 349] width 138 height 30
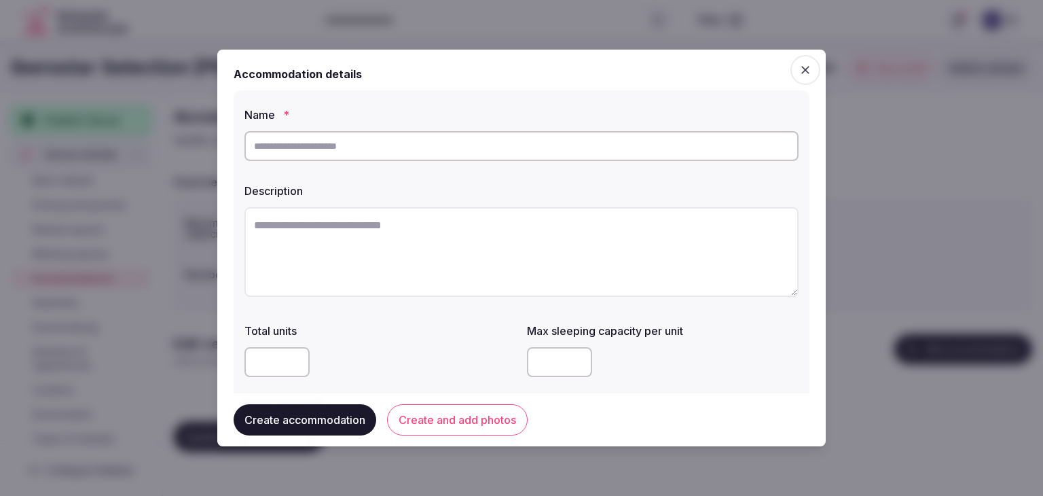
click at [471, 147] on input "text" at bounding box center [521, 146] width 554 height 30
paste input "**********"
type input "**********"
click at [483, 225] on textarea at bounding box center [521, 252] width 554 height 90
paste textarea "**********"
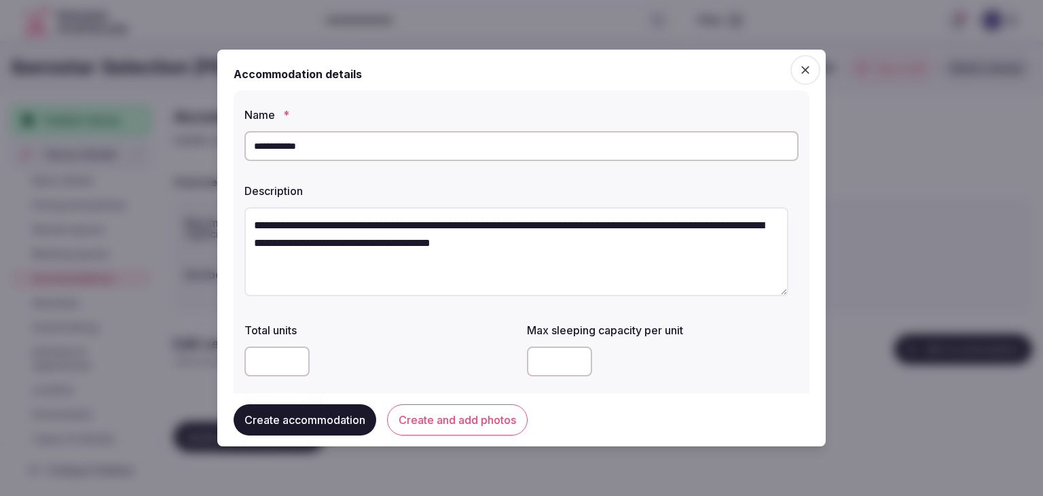
click at [456, 233] on textarea "**********" at bounding box center [516, 251] width 544 height 89
paste textarea "**********"
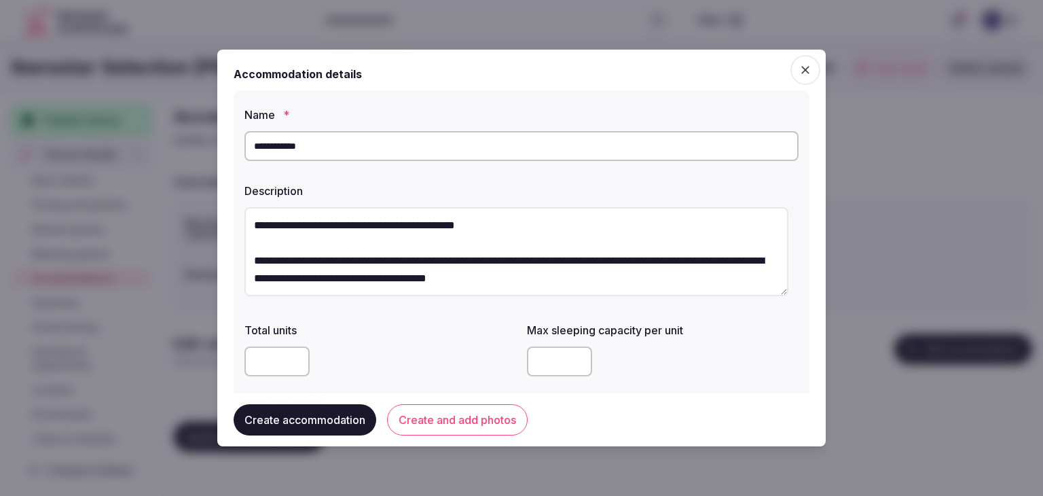
click at [438, 242] on textarea "**********" at bounding box center [516, 251] width 544 height 89
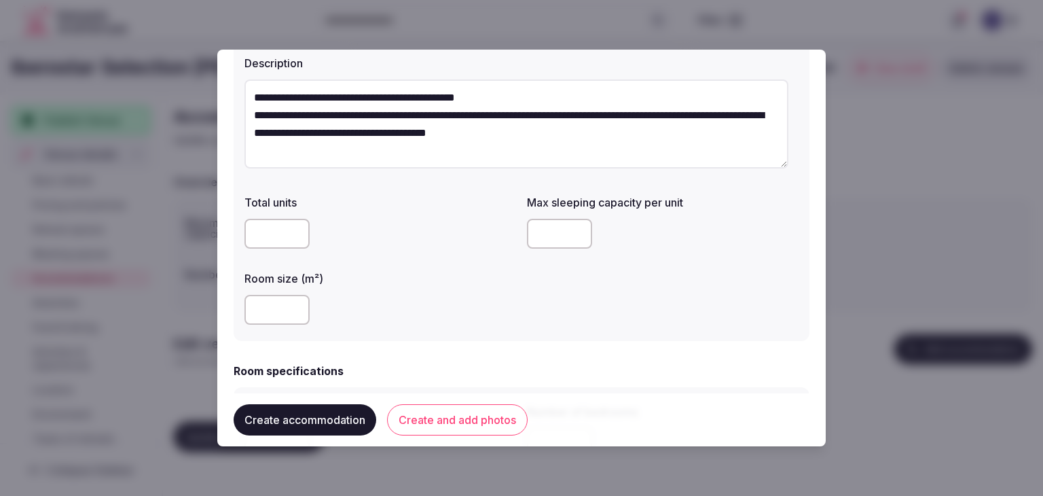
scroll to position [136, 0]
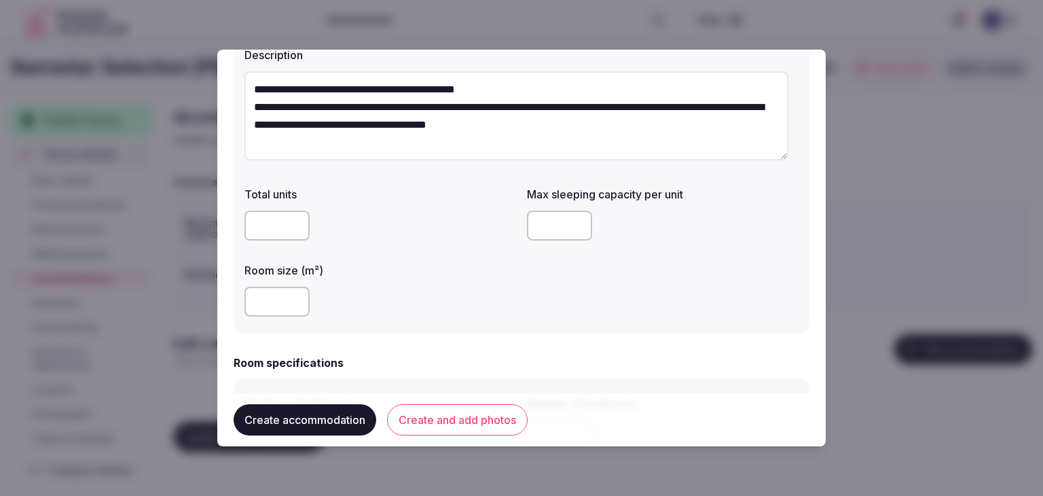
type textarea "**********"
click at [266, 304] on input "number" at bounding box center [276, 301] width 65 height 30
type input "**"
click at [538, 231] on input "number" at bounding box center [559, 225] width 65 height 30
type input "*"
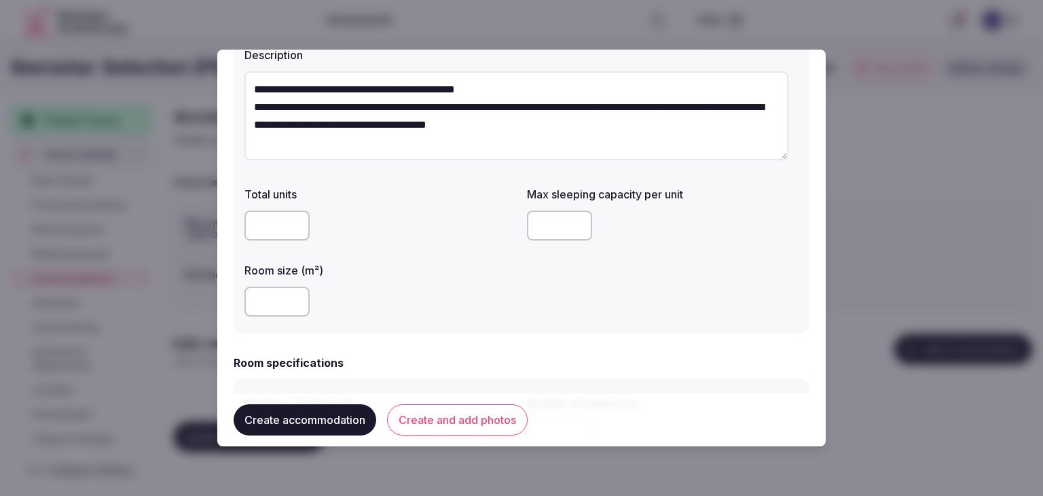
click at [476, 308] on div "**" at bounding box center [380, 301] width 272 height 30
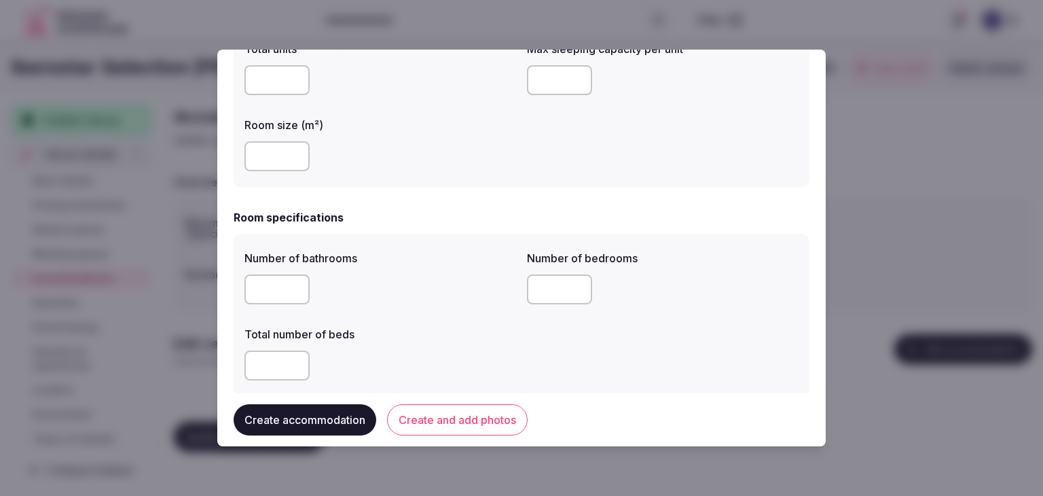
scroll to position [339, 0]
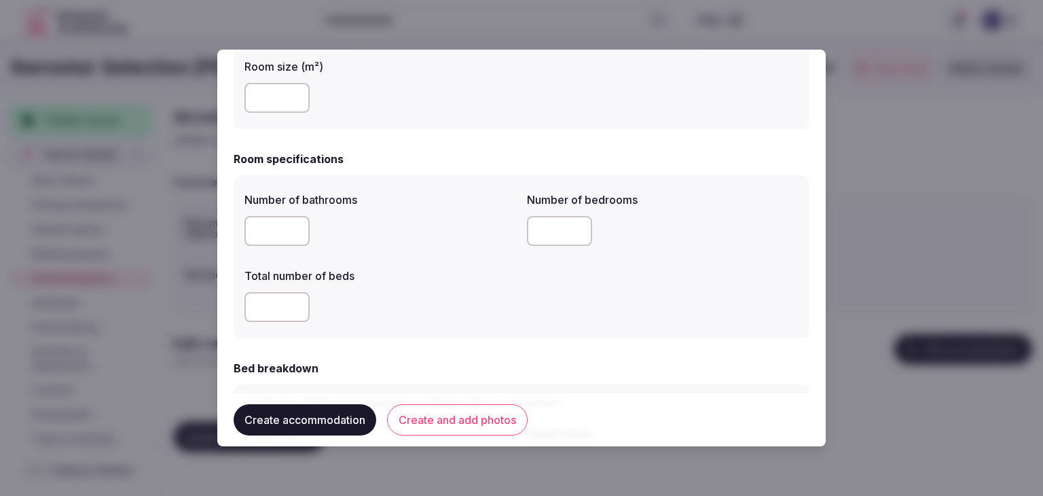
click at [299, 239] on input "number" at bounding box center [276, 231] width 65 height 30
type input "*"
click at [274, 304] on input "number" at bounding box center [276, 307] width 65 height 30
type input "*"
click at [540, 231] on input "number" at bounding box center [559, 231] width 65 height 30
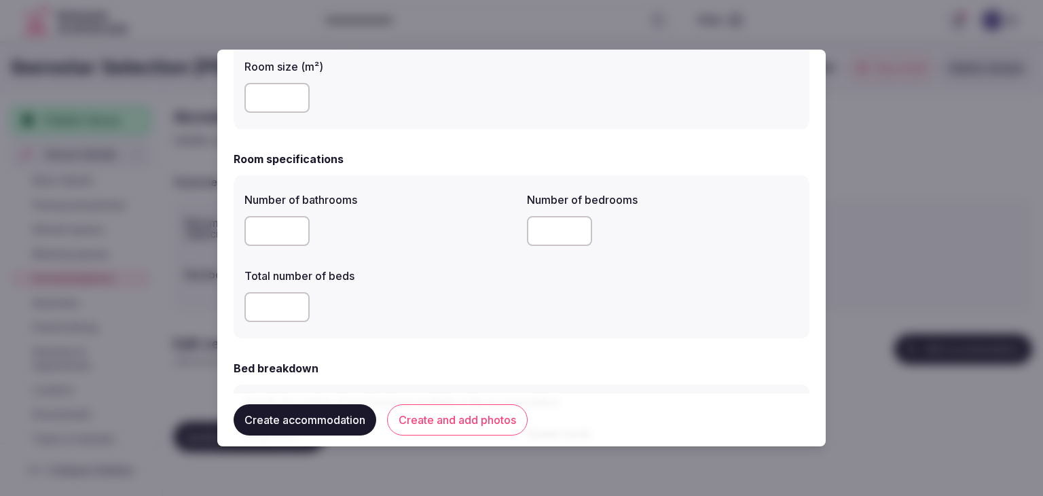
type input "*"
click at [475, 311] on div "*" at bounding box center [380, 307] width 272 height 30
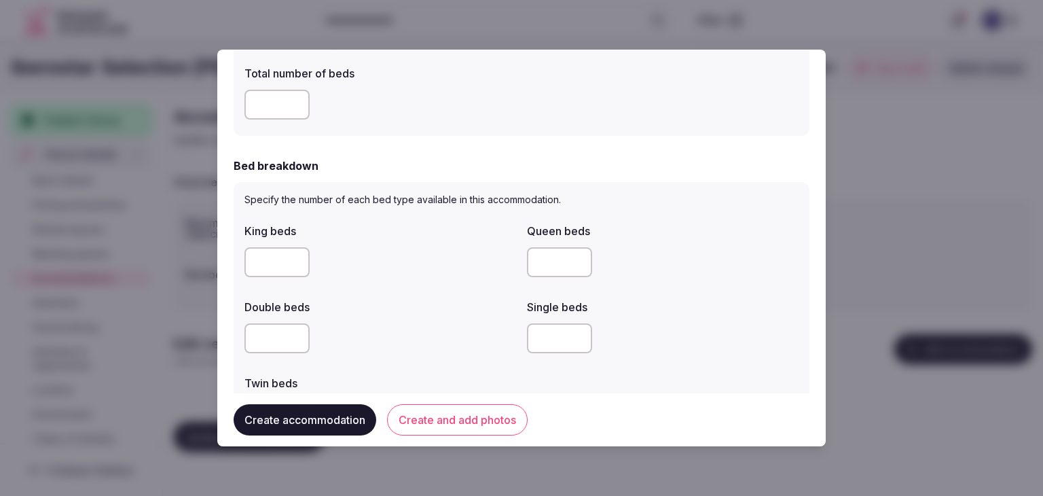
scroll to position [611, 0]
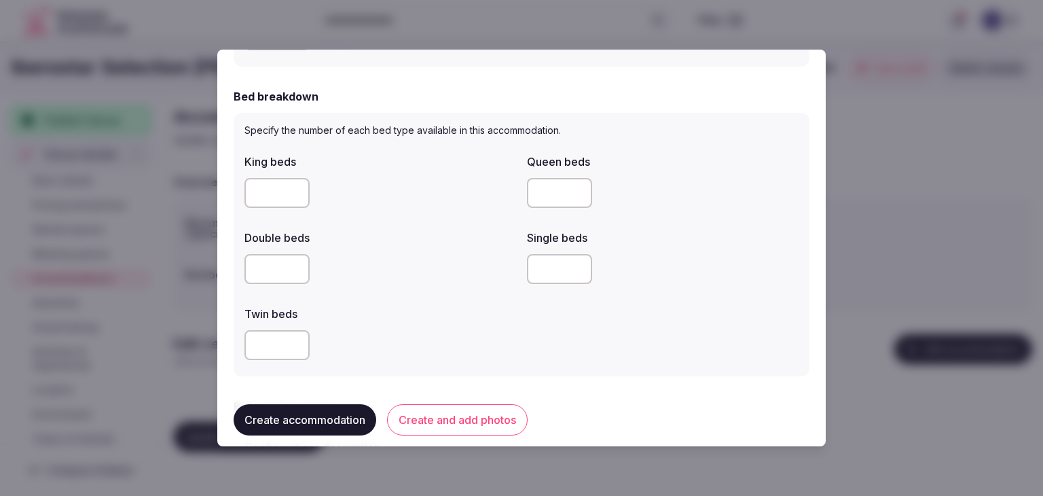
click at [266, 196] on input "number" at bounding box center [276, 193] width 65 height 30
type input "*"
click at [402, 264] on div at bounding box center [380, 269] width 272 height 30
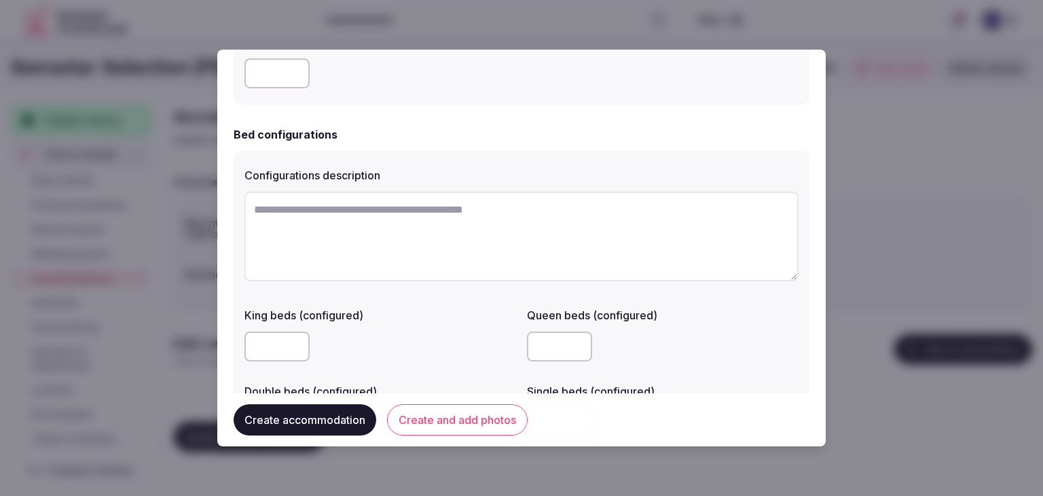
scroll to position [950, 0]
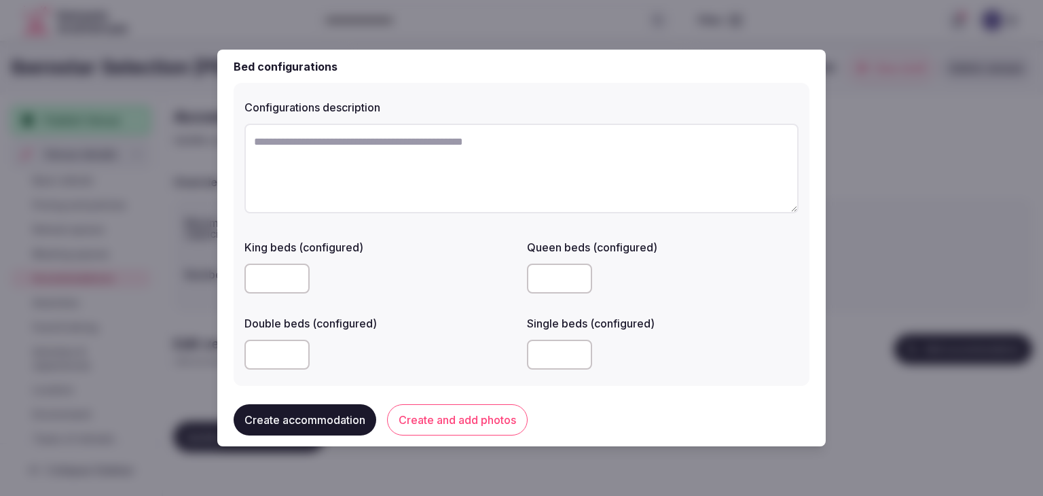
click at [277, 356] on input "number" at bounding box center [276, 354] width 65 height 30
type input "*"
click at [468, 318] on label "Double beds (configured)" at bounding box center [380, 323] width 272 height 11
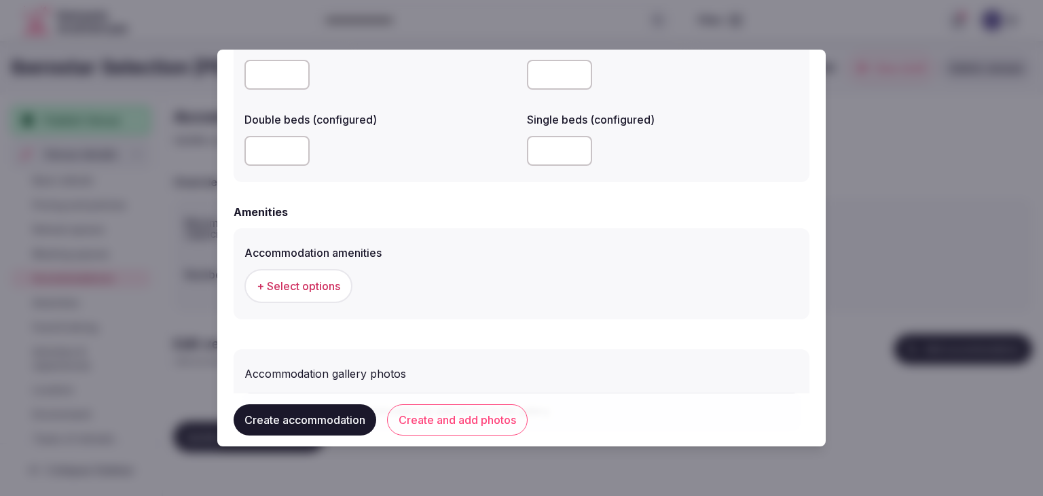
click at [322, 277] on button "+ Select options" at bounding box center [298, 286] width 108 height 34
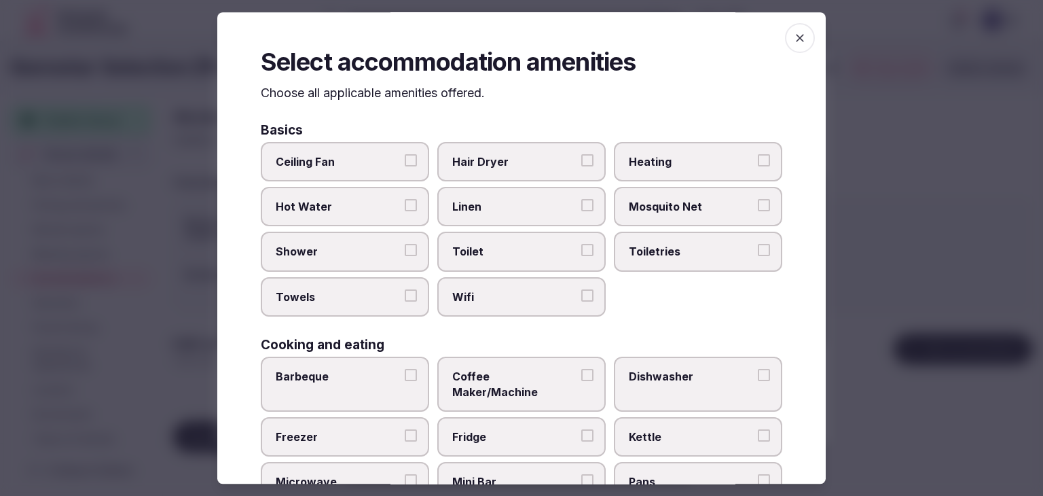
drag, startPoint x: 540, startPoint y: 284, endPoint x: 642, endPoint y: 256, distance: 106.2
click at [540, 283] on label "Wifi" at bounding box center [521, 296] width 168 height 39
click at [581, 289] on button "Wifi" at bounding box center [587, 295] width 12 height 12
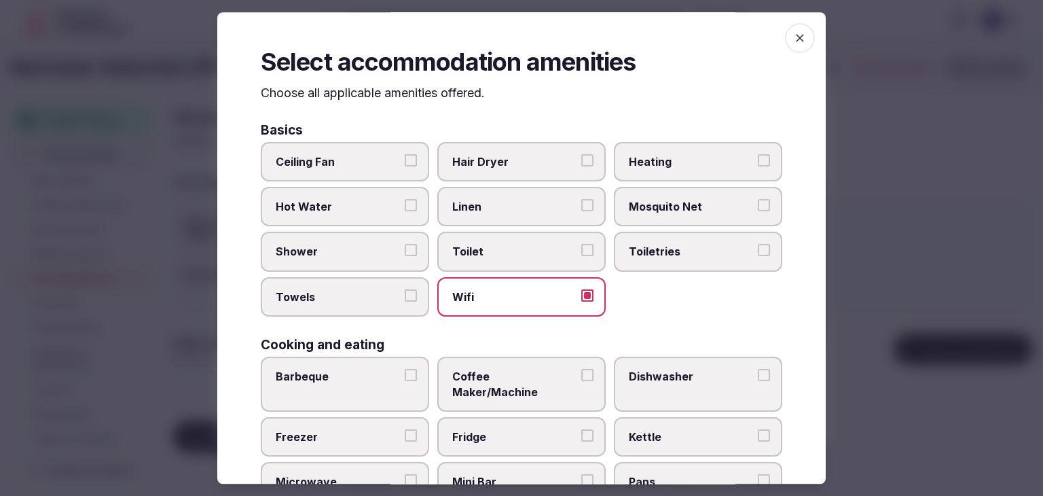
drag, startPoint x: 661, startPoint y: 246, endPoint x: 631, endPoint y: 219, distance: 40.8
click at [661, 245] on span "Toiletries" at bounding box center [691, 251] width 125 height 15
click at [758, 245] on button "Toiletries" at bounding box center [764, 250] width 12 height 12
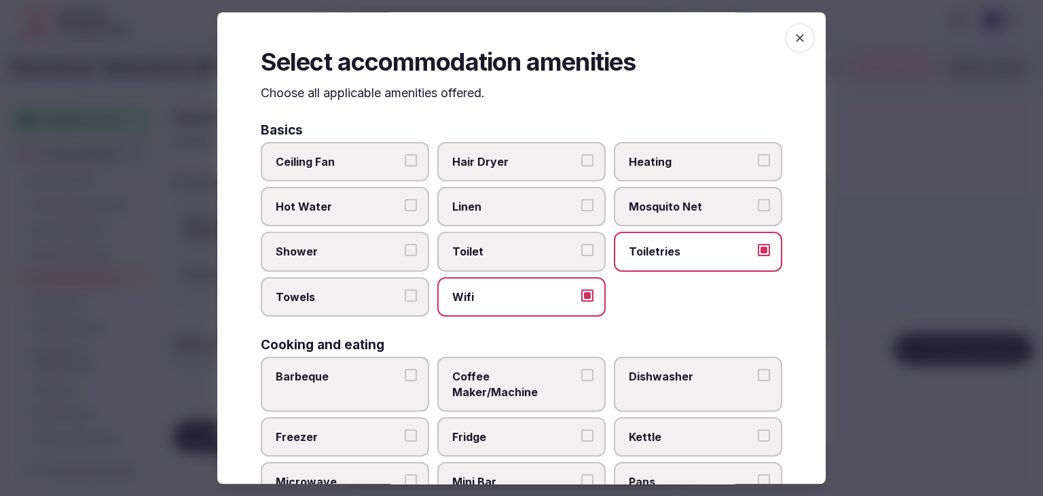
click at [535, 154] on span "Hair Dryer" at bounding box center [514, 161] width 125 height 15
click at [581, 154] on button "Hair Dryer" at bounding box center [587, 160] width 12 height 12
click at [354, 250] on span "Shower" at bounding box center [338, 251] width 125 height 15
click at [405, 250] on button "Shower" at bounding box center [411, 250] width 12 height 12
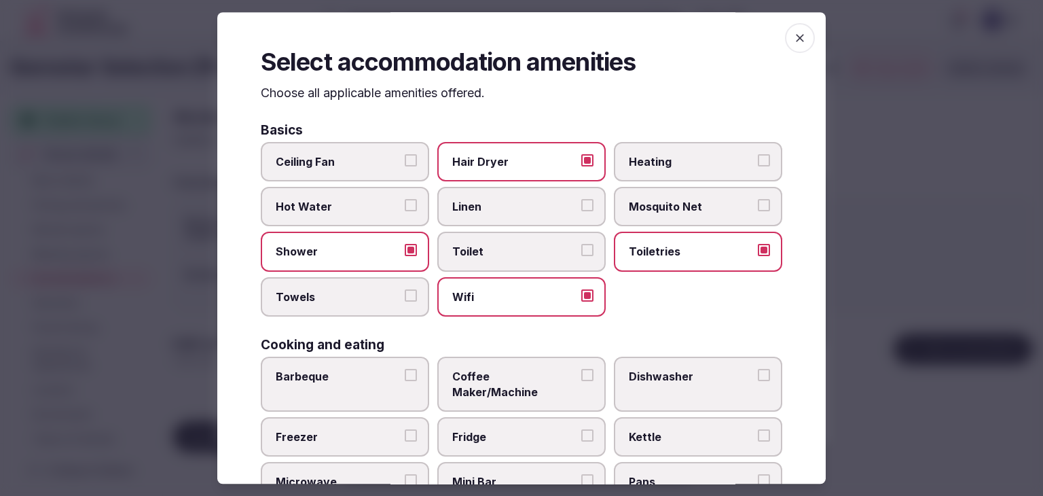
click at [358, 303] on label "Towels" at bounding box center [345, 296] width 168 height 39
click at [405, 301] on button "Towels" at bounding box center [411, 295] width 12 height 12
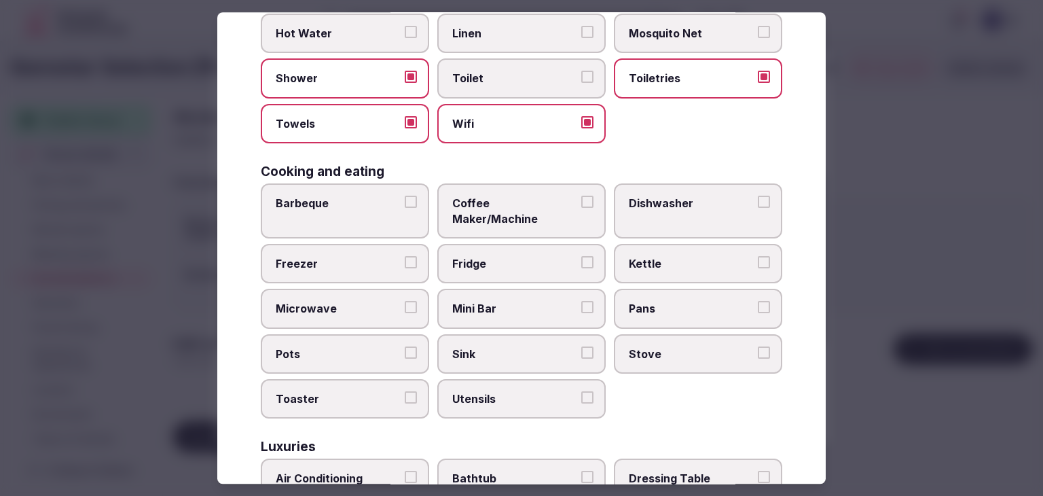
scroll to position [272, 0]
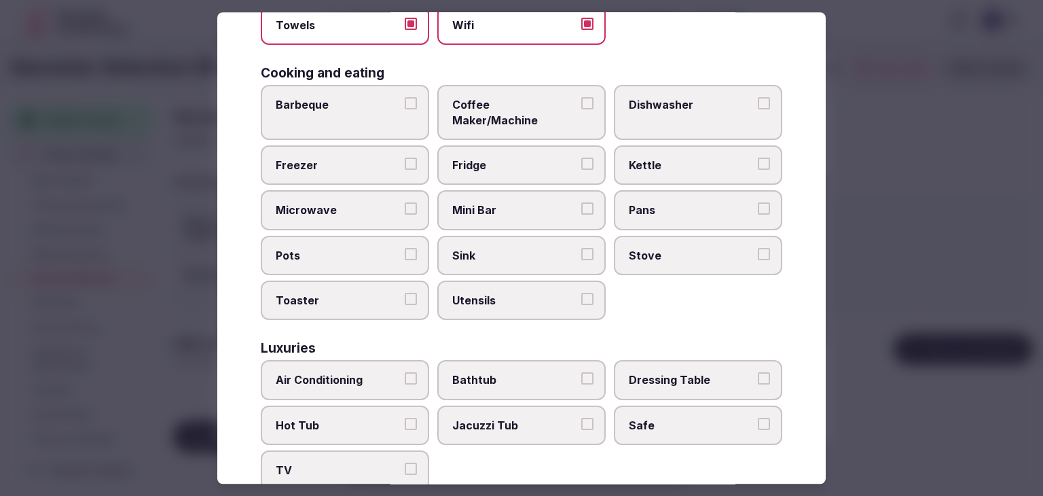
click at [493, 112] on label "Coffee Maker/Machine" at bounding box center [521, 112] width 168 height 55
click at [581, 109] on button "Coffee Maker/Machine" at bounding box center [587, 103] width 12 height 12
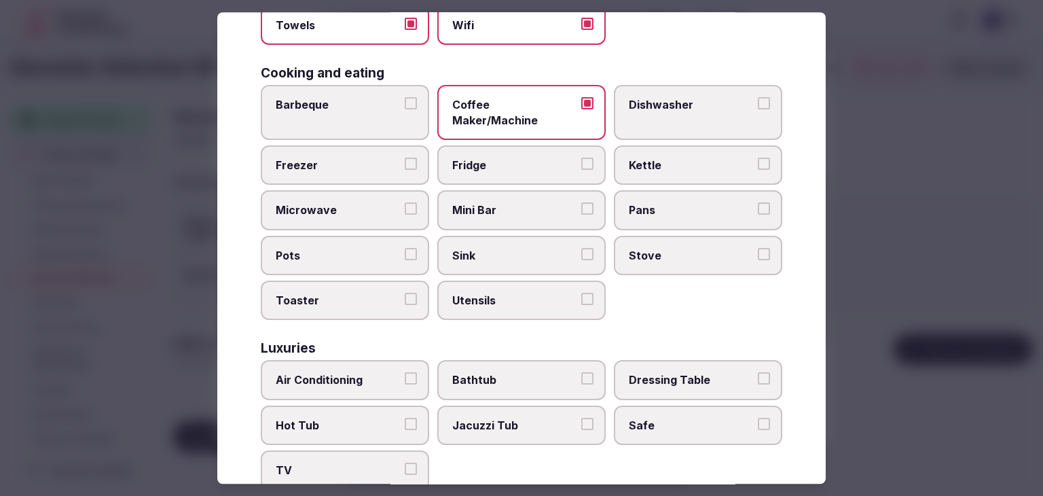
click at [493, 157] on span "Fridge" at bounding box center [514, 164] width 125 height 15
click at [581, 157] on button "Fridge" at bounding box center [587, 163] width 12 height 12
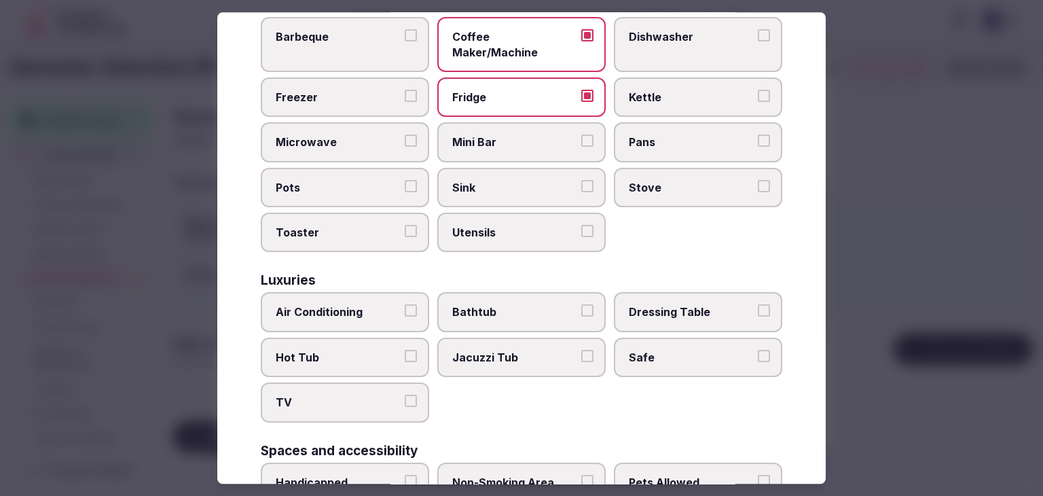
click at [390, 293] on label "Air Conditioning" at bounding box center [345, 312] width 168 height 39
click at [405, 305] on button "Air Conditioning" at bounding box center [411, 311] width 12 height 12
click at [358, 395] on span "TV" at bounding box center [338, 402] width 125 height 15
click at [405, 395] on button "TV" at bounding box center [411, 401] width 12 height 12
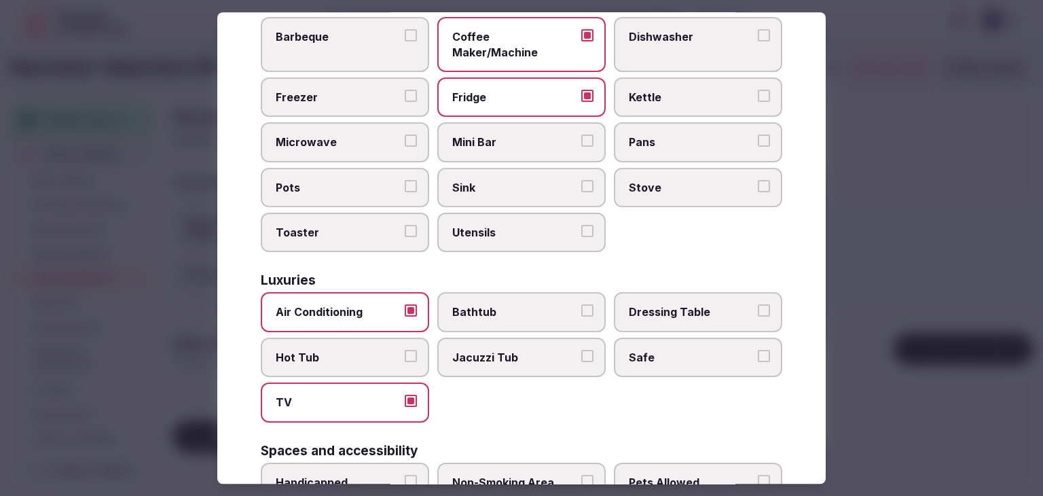
click at [718, 373] on div "Air Conditioning Bathtub Dressing Table Hot Tub Jacuzzi Tub Safe TV" at bounding box center [521, 358] width 521 height 130
click at [679, 350] on span "Safe" at bounding box center [691, 357] width 125 height 15
click at [758, 350] on button "Safe" at bounding box center [764, 356] width 12 height 12
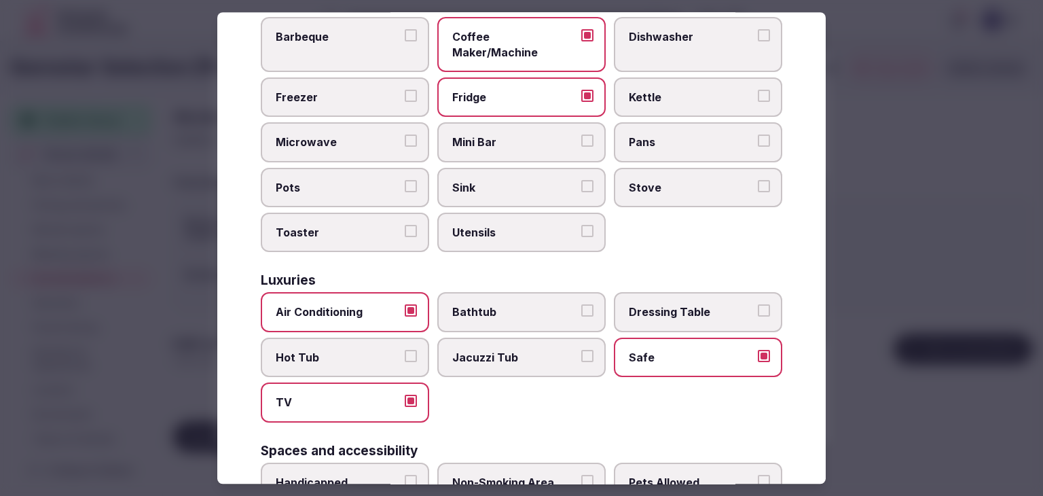
scroll to position [543, 0]
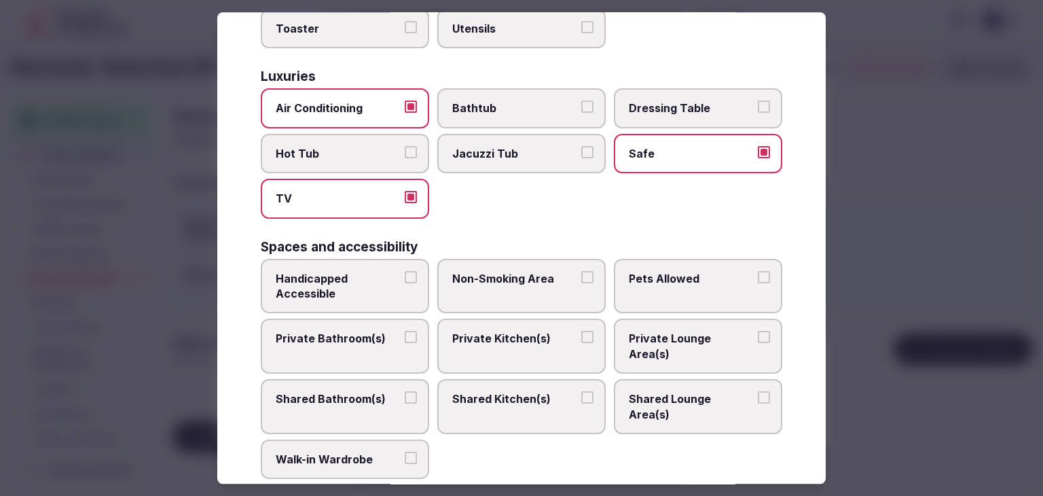
click at [369, 319] on label "Private Bathroom(s)" at bounding box center [345, 346] width 168 height 55
click at [405, 331] on button "Private Bathroom(s)" at bounding box center [411, 337] width 12 height 12
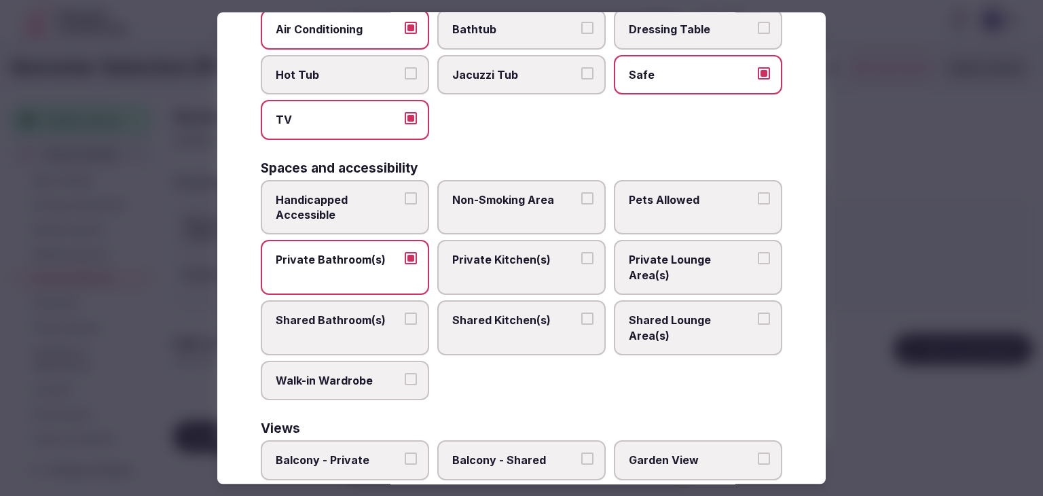
scroll to position [686, 0]
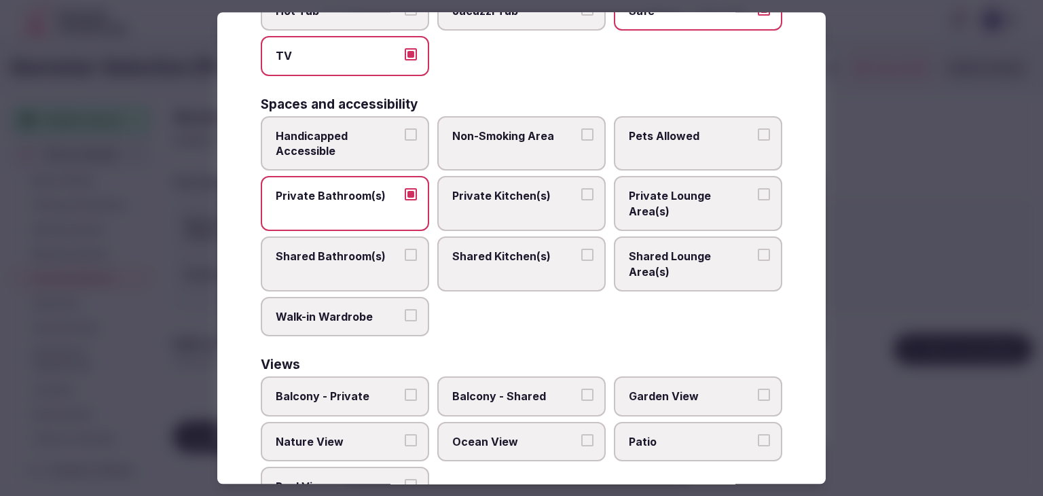
click at [352, 389] on span "Balcony - Private" at bounding box center [338, 396] width 125 height 15
click at [405, 389] on button "Balcony - Private" at bounding box center [411, 395] width 12 height 12
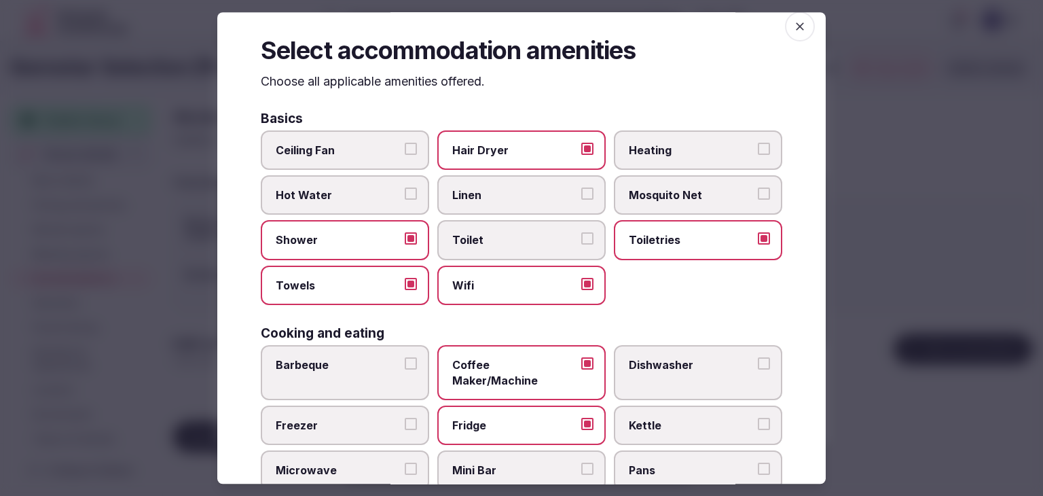
scroll to position [0, 0]
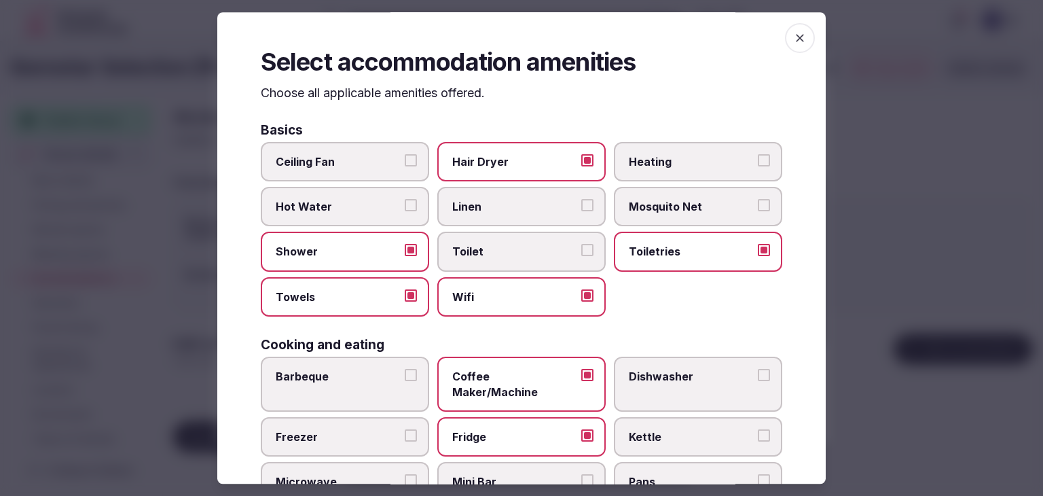
click at [793, 34] on icon "button" at bounding box center [800, 38] width 14 height 14
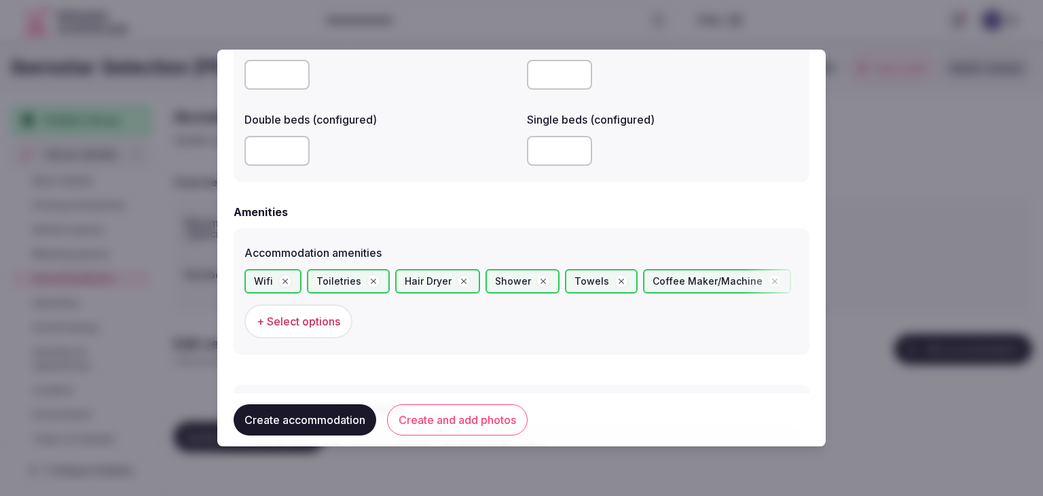
click at [506, 419] on button "Create and add photos" at bounding box center [457, 419] width 141 height 31
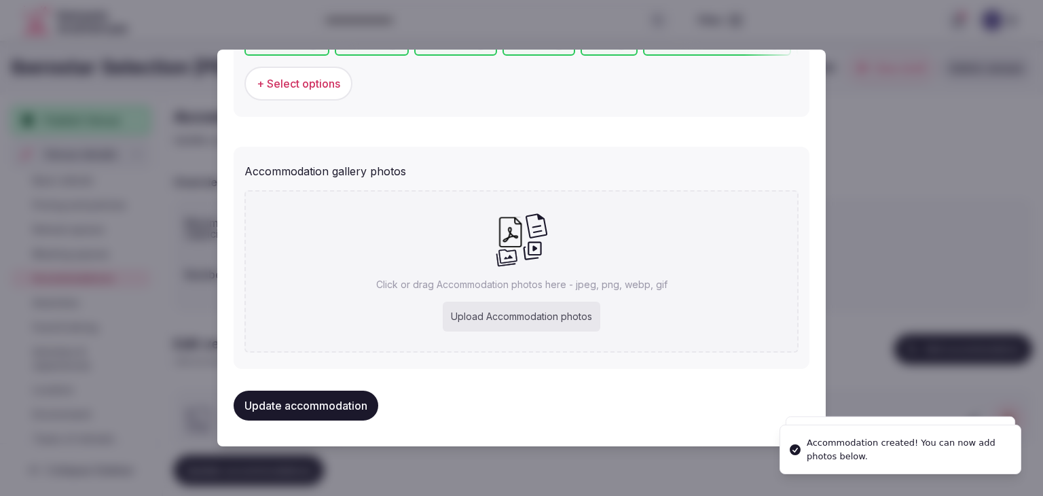
scroll to position [1392, 0]
click at [525, 332] on div "Click or drag Accommodation photos here - jpeg, png, webp, gif Upload Accommoda…" at bounding box center [521, 270] width 554 height 162
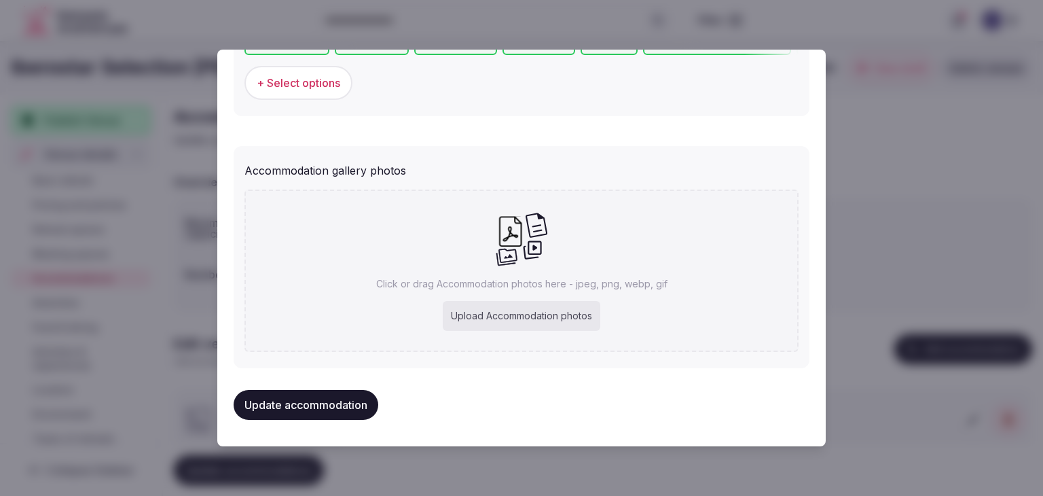
type input "**********"
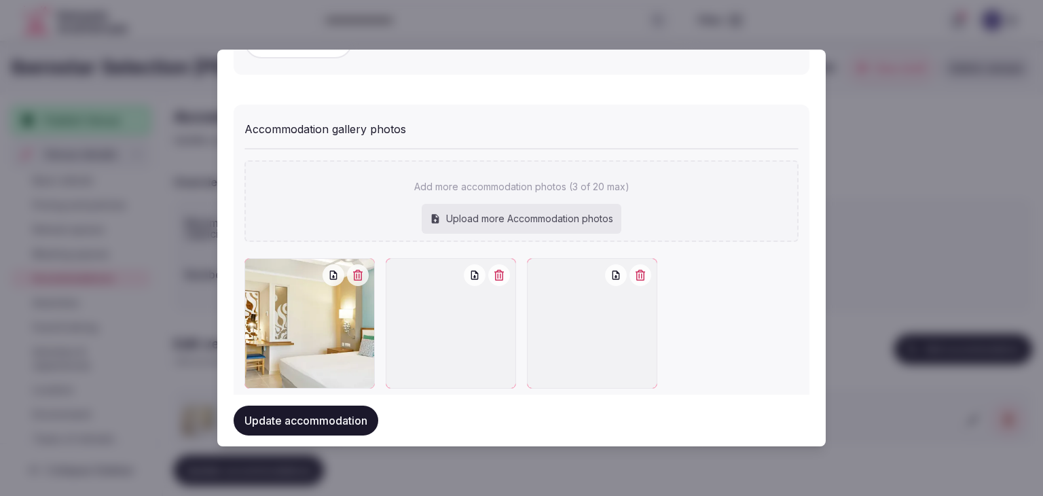
scroll to position [1467, 0]
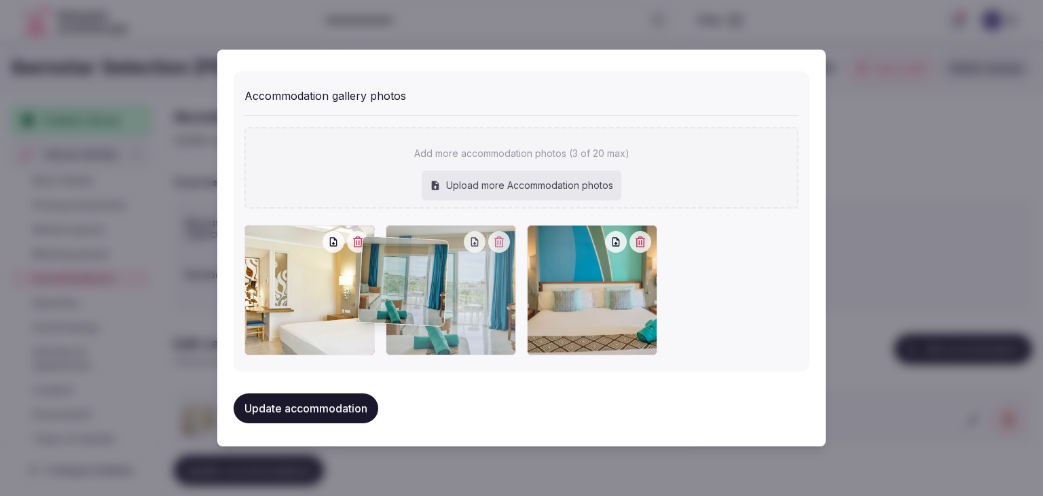
drag, startPoint x: 414, startPoint y: 242, endPoint x: 388, endPoint y: 259, distance: 30.5
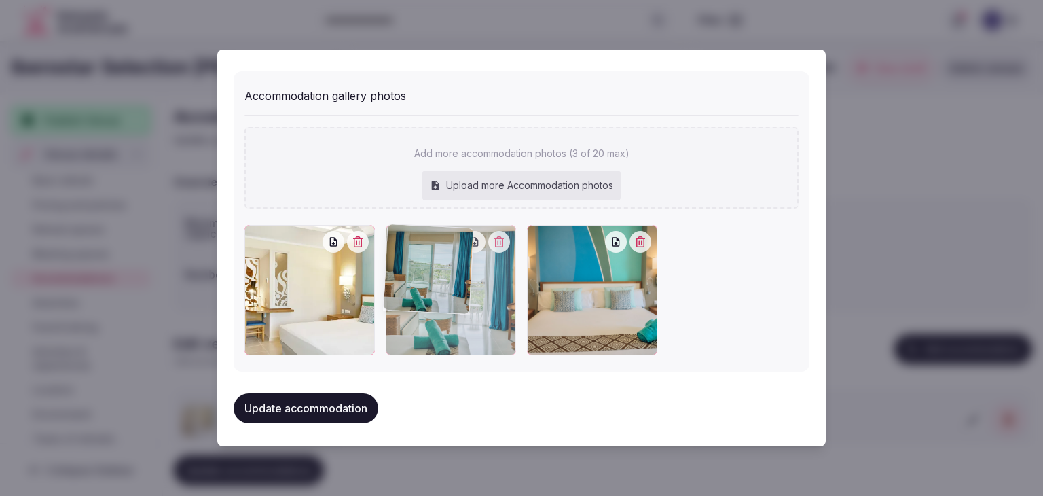
click at [388, 259] on div at bounding box center [451, 290] width 130 height 130
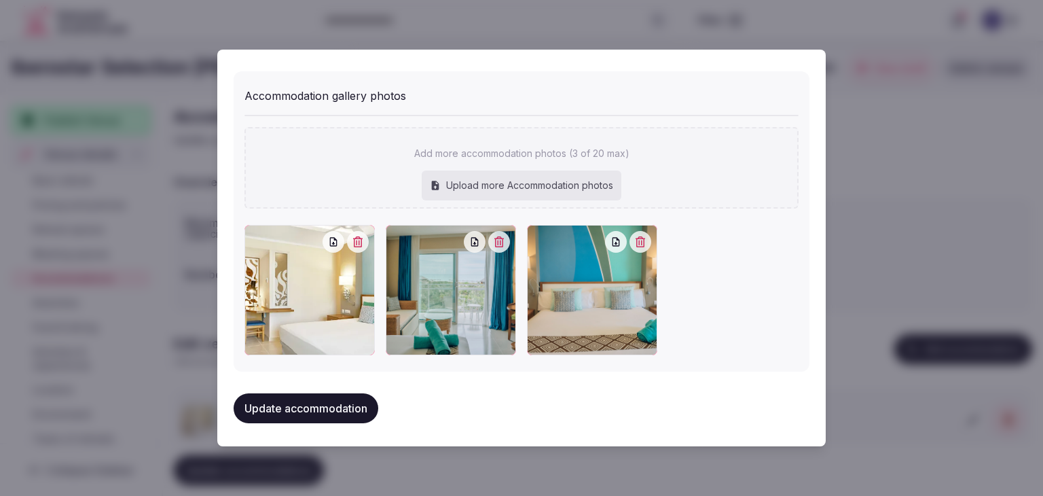
click at [336, 397] on button "Update accommodation" at bounding box center [306, 408] width 145 height 30
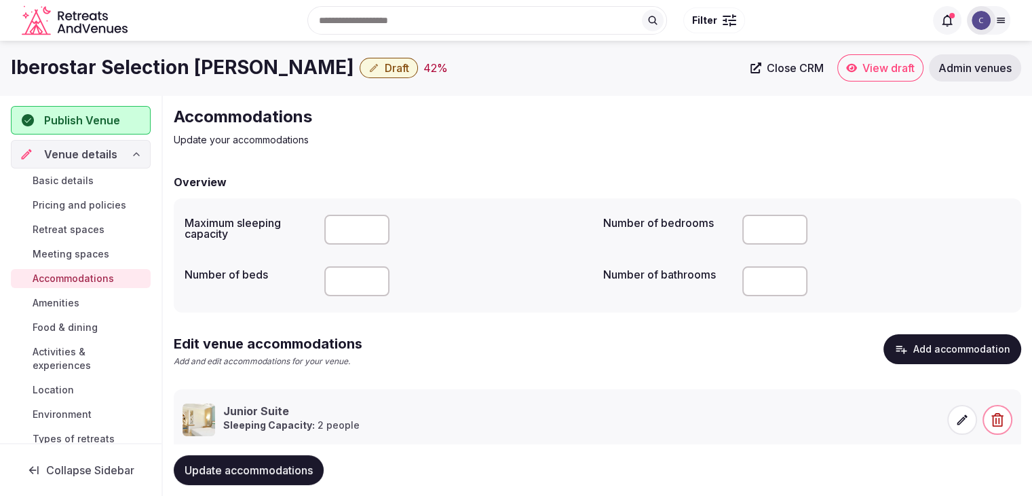
click at [81, 297] on link "Amenities" at bounding box center [81, 302] width 140 height 19
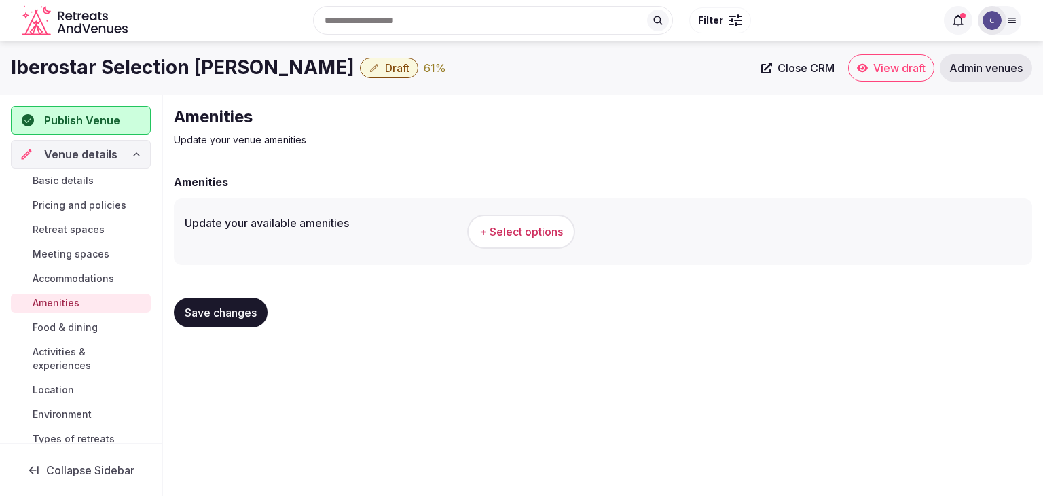
click at [519, 231] on span "+ Select options" at bounding box center [520, 231] width 83 height 15
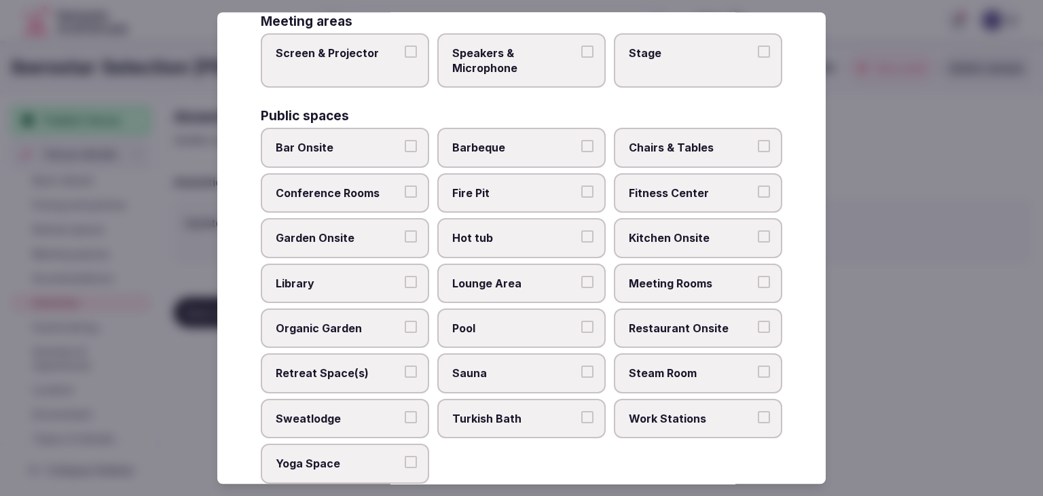
scroll to position [731, 0]
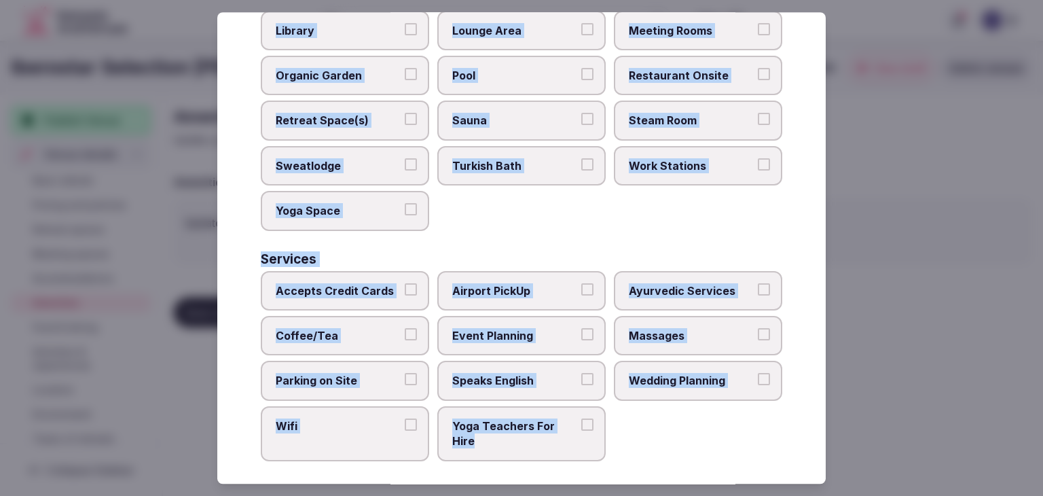
drag, startPoint x: 264, startPoint y: 90, endPoint x: 643, endPoint y: 462, distance: 531.4
click at [643, 462] on div "Select your venue amenities Choose all applicable amenities offered. Activities…" at bounding box center [521, 247] width 608 height 471
copy div "Choose all applicable amenities offered. Activities Bicycles Camping Allowed On…"
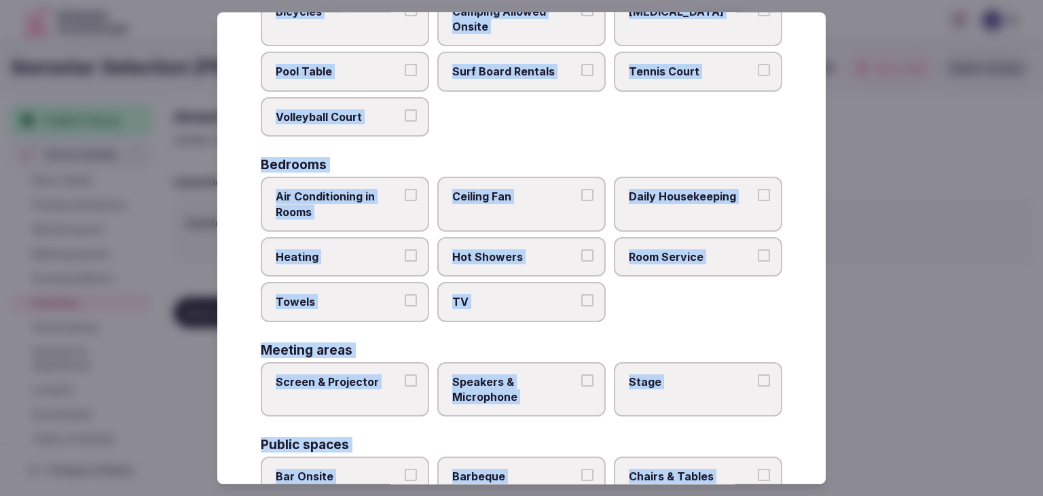
scroll to position [52, 0]
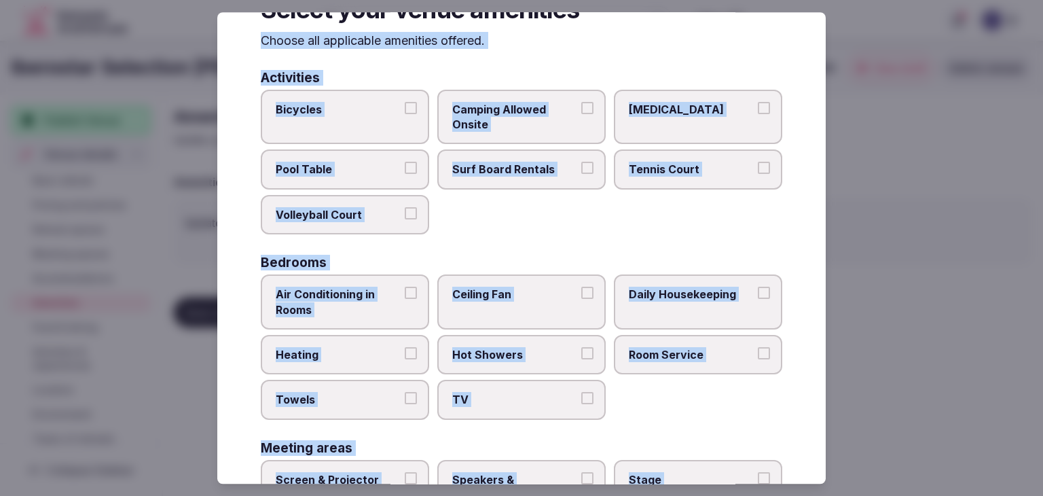
click at [646, 166] on span "Tennis Court" at bounding box center [691, 169] width 125 height 15
click at [758, 166] on button "Tennis Court" at bounding box center [764, 168] width 12 height 12
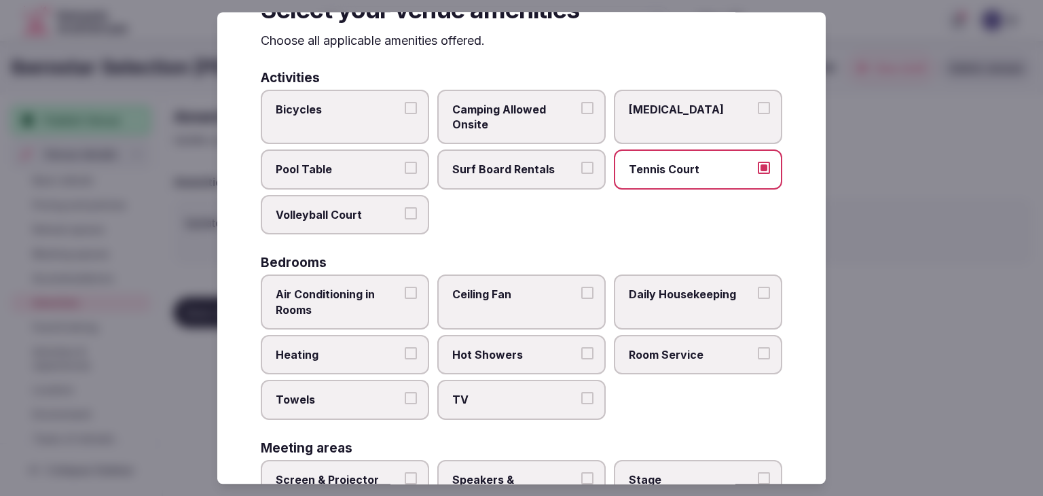
click at [379, 208] on span "Volleyball Court" at bounding box center [338, 214] width 125 height 15
click at [405, 208] on button "Volleyball Court" at bounding box center [411, 213] width 12 height 12
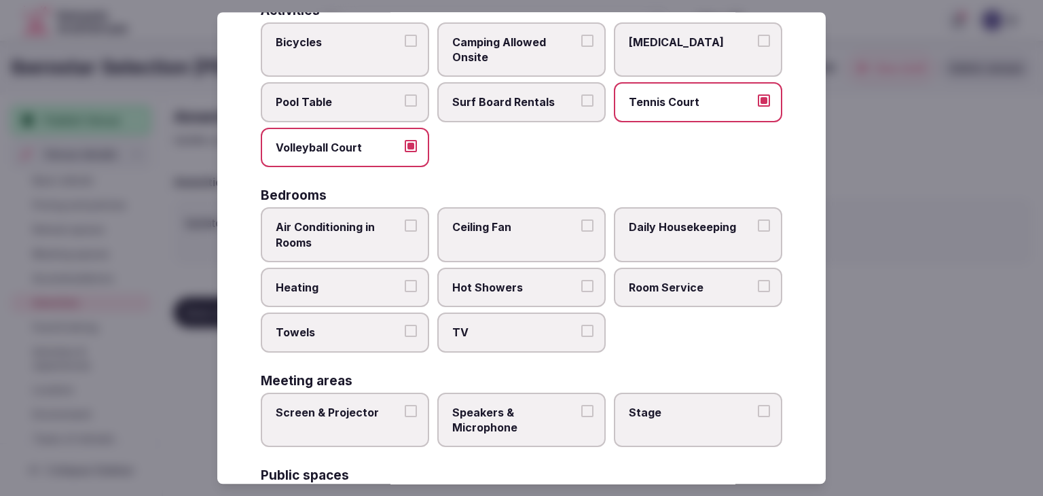
scroll to position [188, 0]
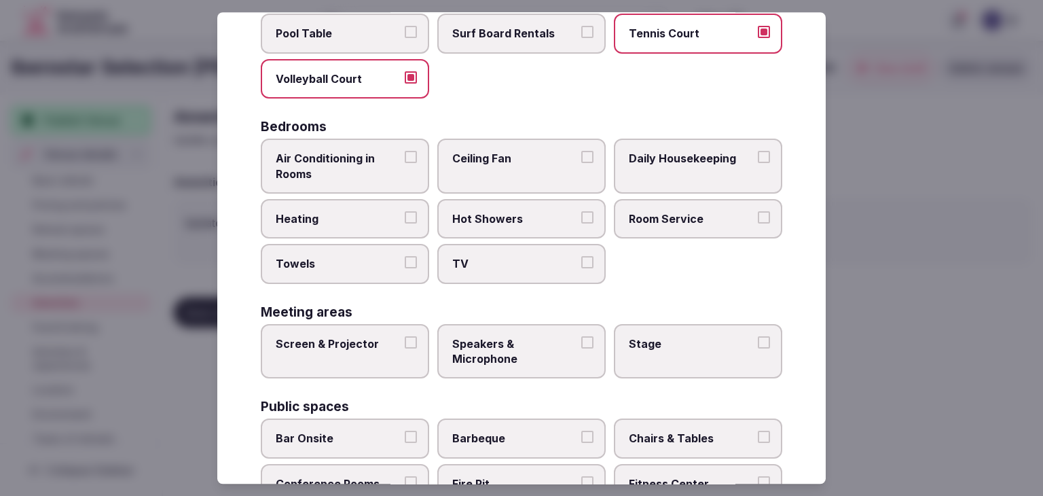
click at [348, 180] on label "Air Conditioning in Rooms" at bounding box center [345, 165] width 168 height 55
click at [405, 163] on button "Air Conditioning in Rooms" at bounding box center [411, 157] width 12 height 12
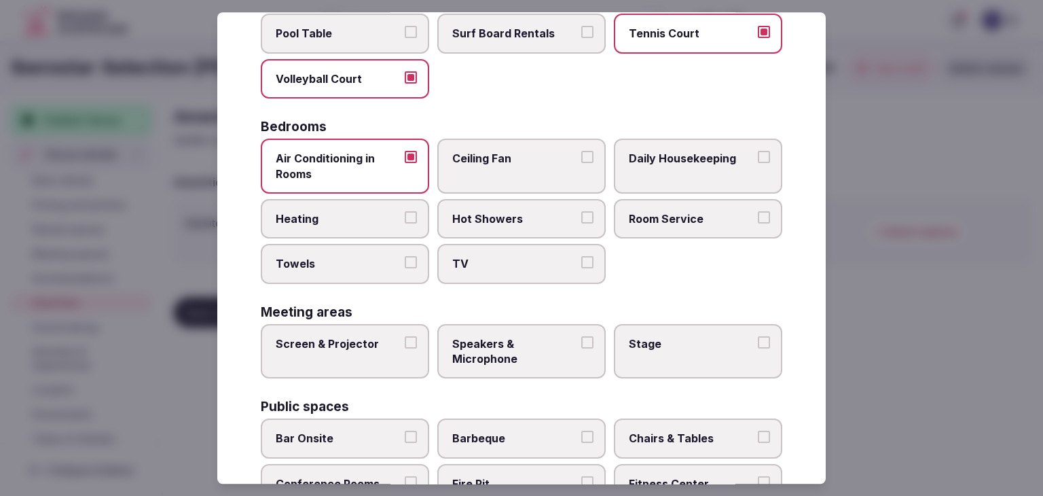
drag, startPoint x: 348, startPoint y: 212, endPoint x: 345, endPoint y: 246, distance: 34.0
click at [348, 214] on span "Heating" at bounding box center [338, 218] width 125 height 15
click at [405, 214] on button "Heating" at bounding box center [411, 217] width 12 height 12
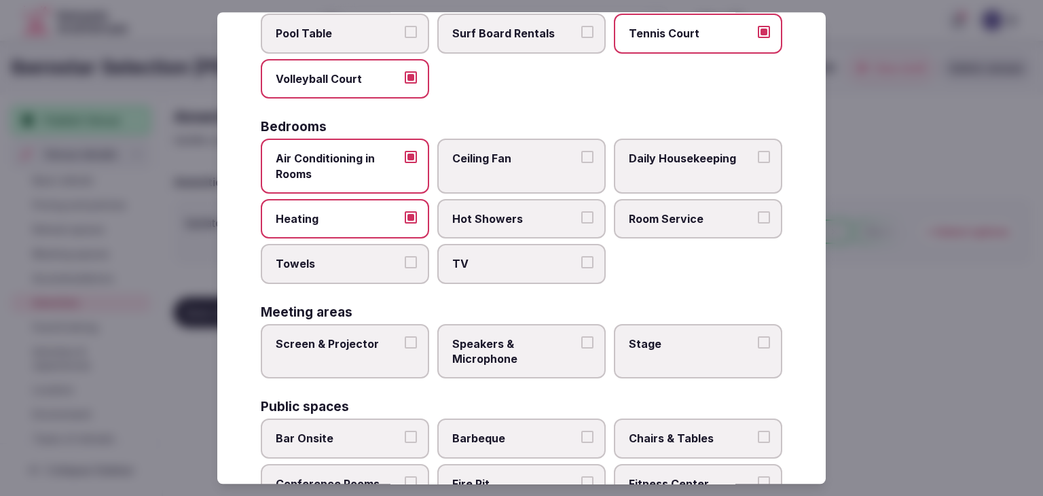
click at [344, 259] on span "Towels" at bounding box center [338, 264] width 125 height 15
click at [405, 259] on button "Towels" at bounding box center [411, 263] width 12 height 12
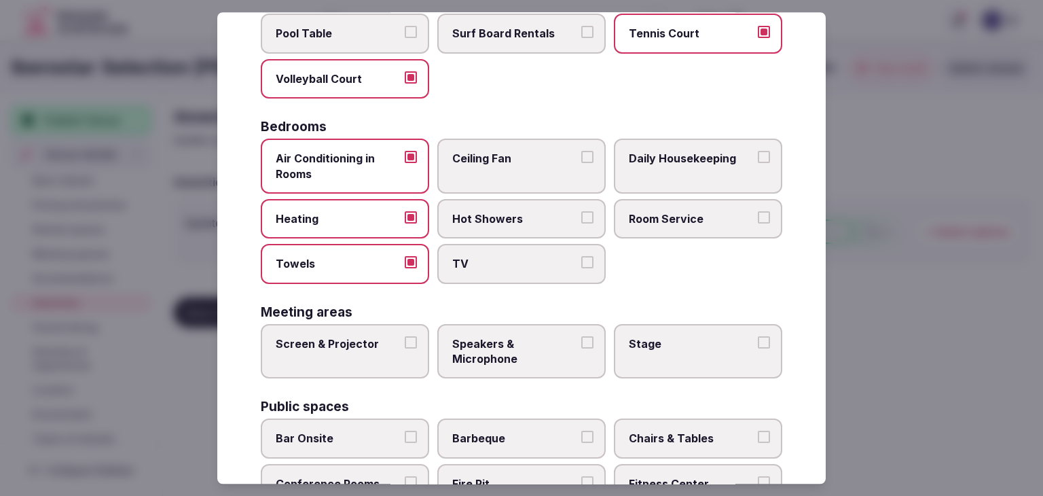
click at [457, 259] on span "TV" at bounding box center [514, 264] width 125 height 15
click at [581, 259] on button "TV" at bounding box center [587, 263] width 12 height 12
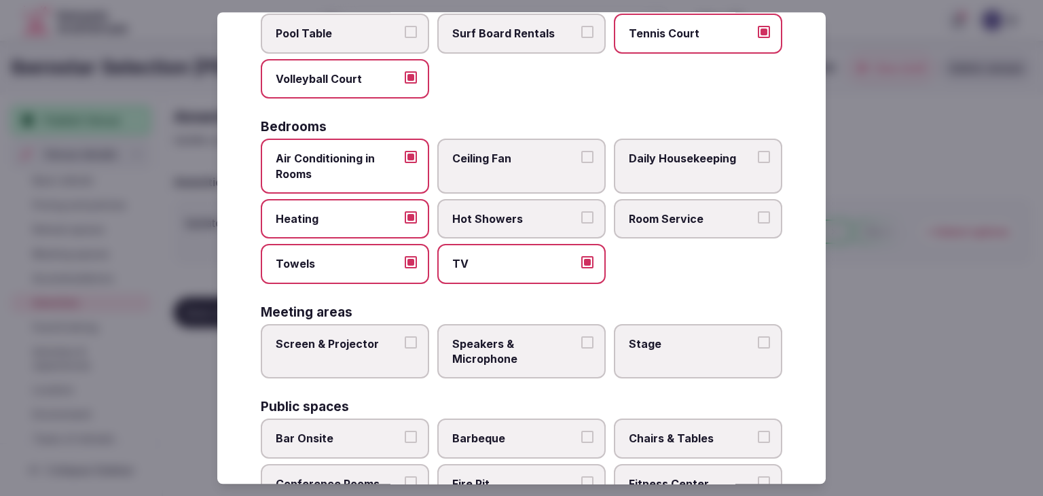
click at [474, 212] on span "Hot Showers" at bounding box center [514, 218] width 125 height 15
click at [581, 212] on button "Hot Showers" at bounding box center [587, 217] width 12 height 12
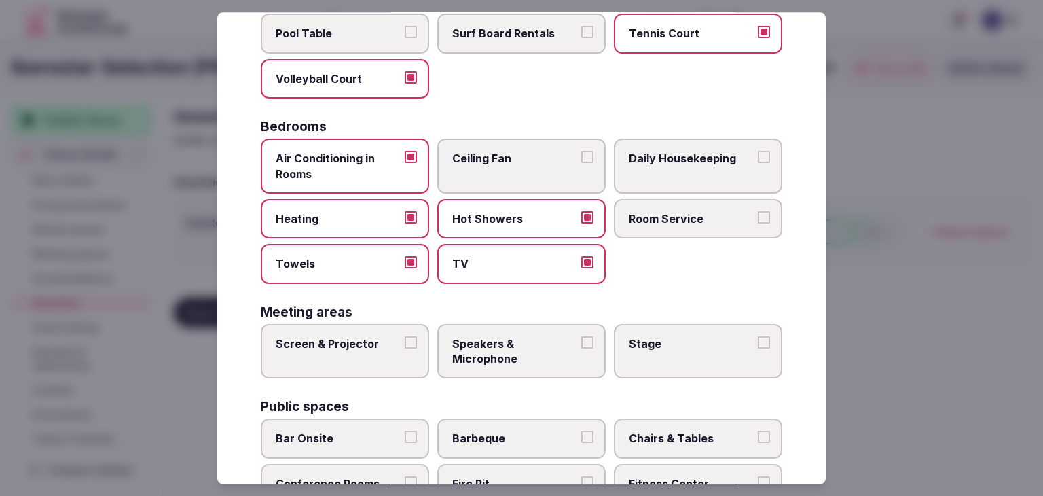
click at [485, 160] on span "Ceiling Fan" at bounding box center [514, 158] width 125 height 15
click at [581, 160] on button "Ceiling Fan" at bounding box center [587, 157] width 12 height 12
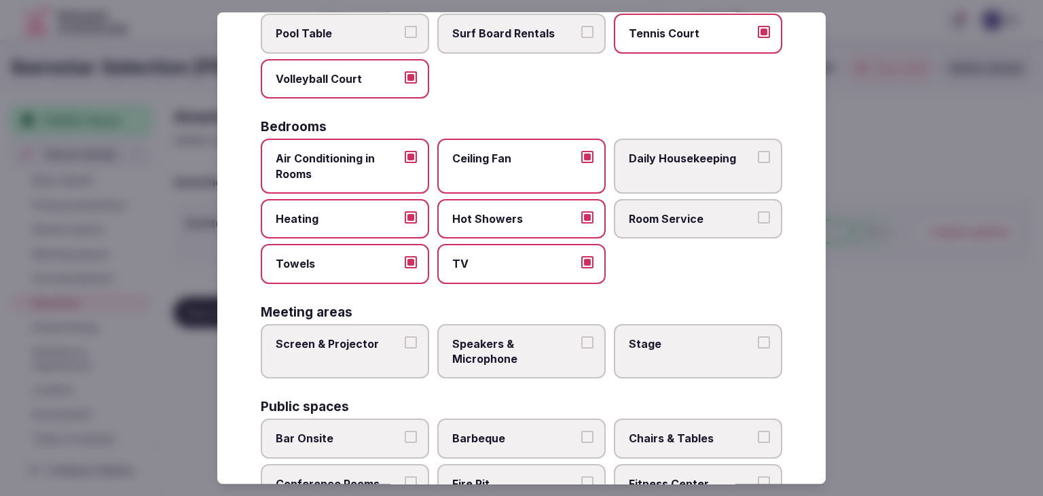
click at [603, 154] on div "Air Conditioning in Rooms Ceiling Fan Daily Housekeeping Heating Hot Showers Ro…" at bounding box center [521, 210] width 521 height 145
click at [639, 221] on span "Room Service" at bounding box center [691, 218] width 125 height 15
click at [758, 221] on button "Room Service" at bounding box center [764, 217] width 12 height 12
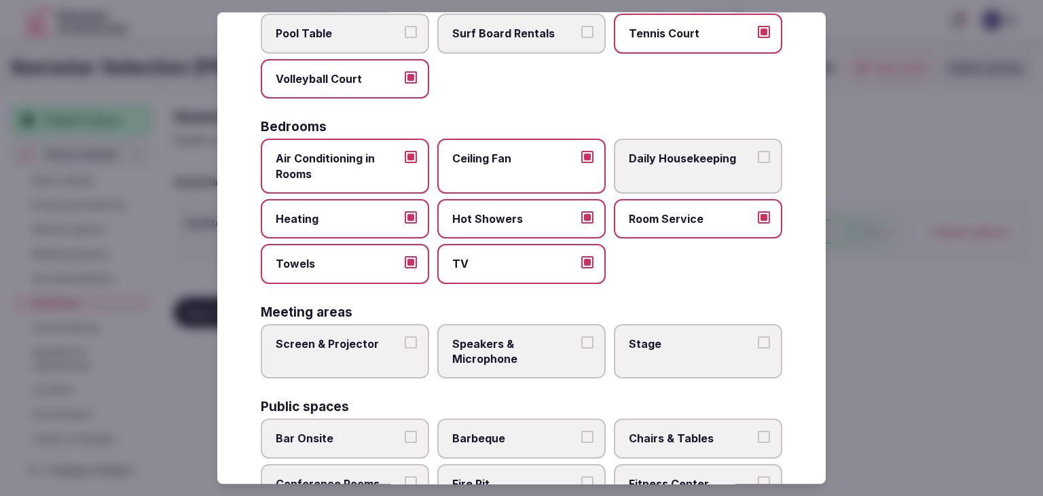
click at [660, 169] on label "Daily Housekeeping" at bounding box center [698, 165] width 168 height 55
click at [758, 163] on button "Daily Housekeeping" at bounding box center [764, 157] width 12 height 12
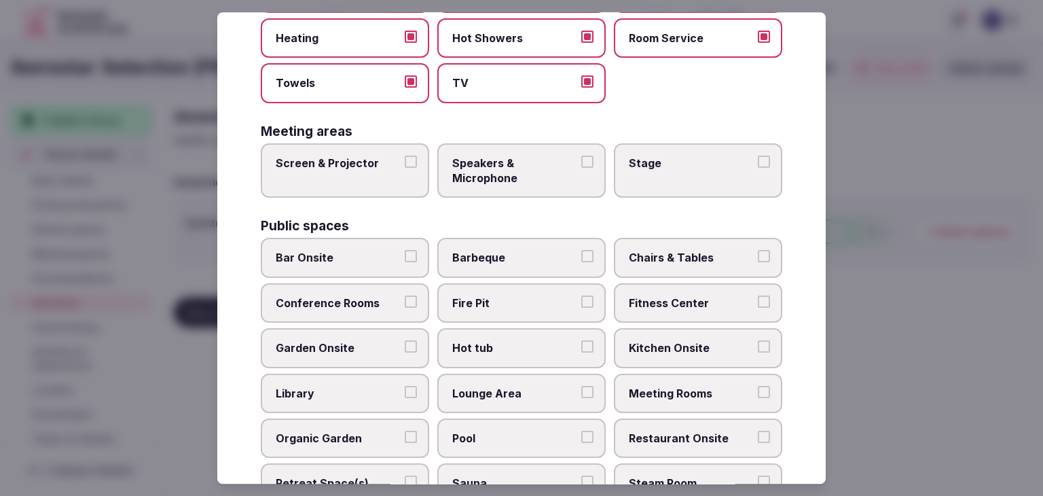
scroll to position [392, 0]
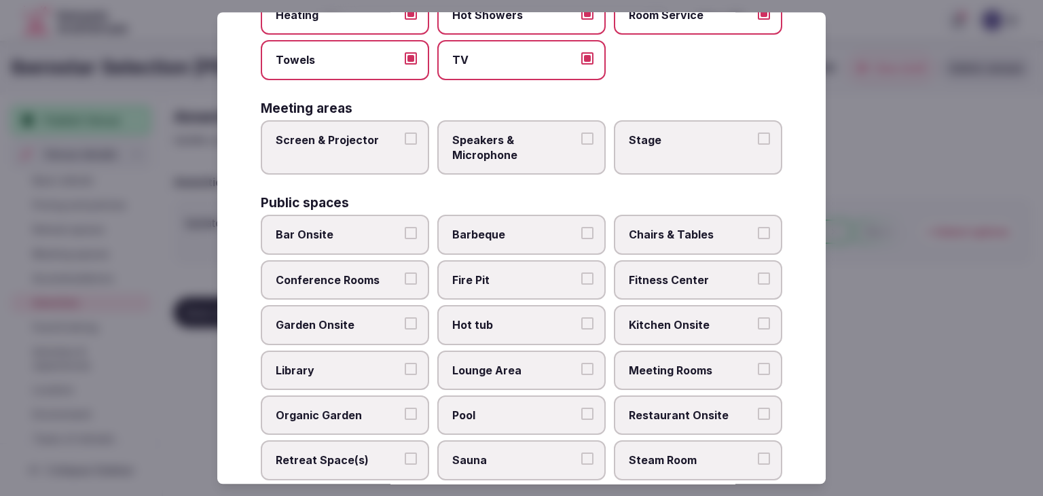
click at [665, 367] on span "Meeting Rooms" at bounding box center [691, 369] width 125 height 15
click at [758, 367] on button "Meeting Rooms" at bounding box center [764, 368] width 12 height 12
click at [739, 231] on span "Chairs & Tables" at bounding box center [691, 234] width 125 height 15
click at [758, 231] on button "Chairs & Tables" at bounding box center [764, 233] width 12 height 12
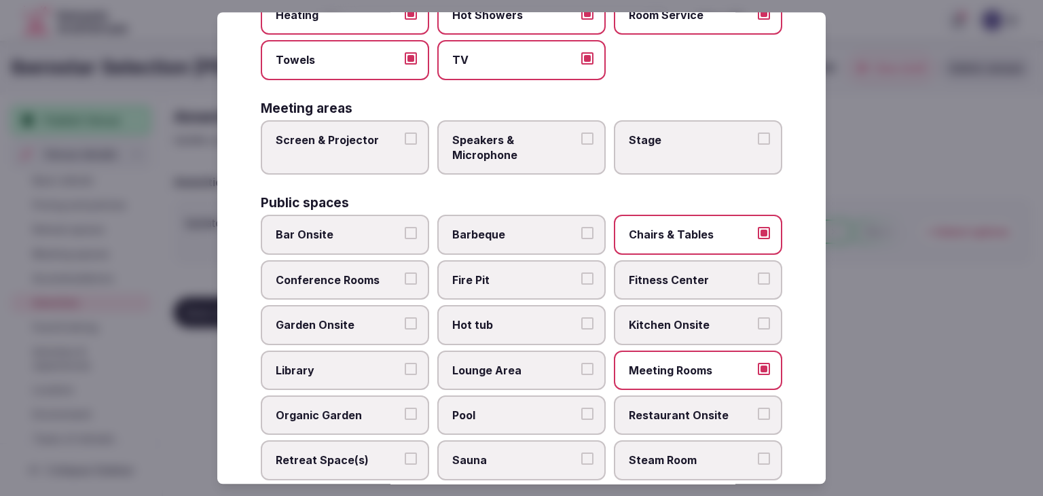
click at [387, 231] on span "Bar Onsite" at bounding box center [338, 234] width 125 height 15
click at [405, 231] on button "Bar Onsite" at bounding box center [411, 233] width 12 height 12
click at [364, 272] on span "Conference Rooms" at bounding box center [338, 279] width 125 height 15
click at [405, 272] on button "Conference Rooms" at bounding box center [411, 278] width 12 height 12
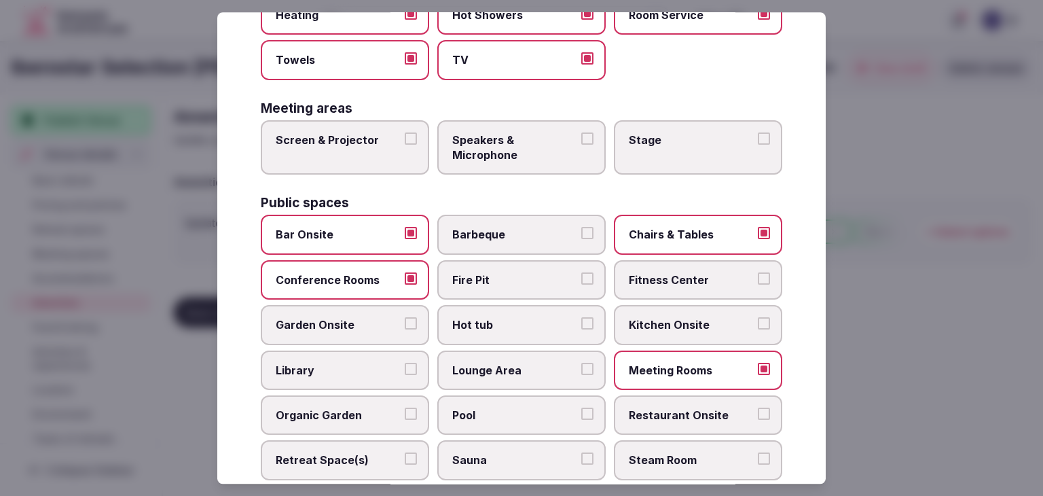
click at [707, 281] on span "Fitness Center" at bounding box center [691, 279] width 125 height 15
click at [758, 281] on button "Fitness Center" at bounding box center [764, 278] width 12 height 12
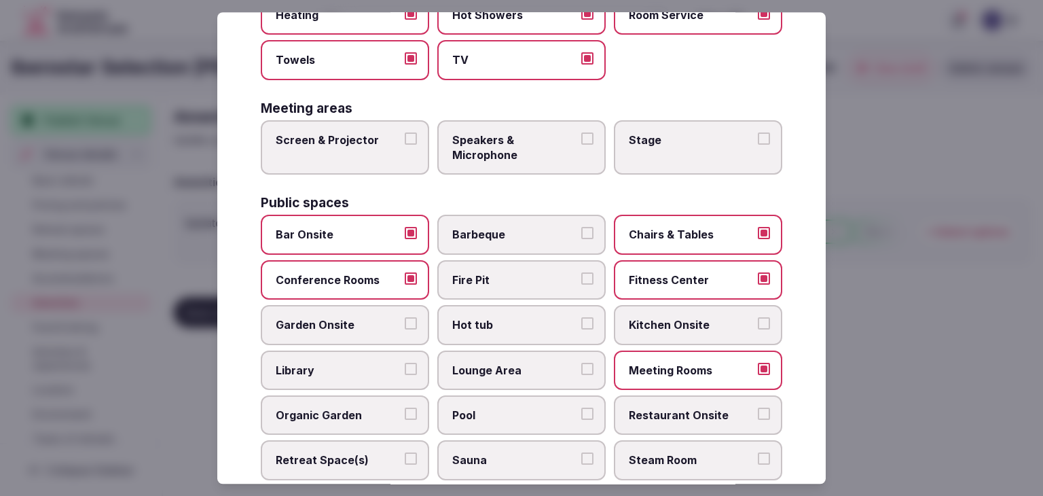
drag, startPoint x: 316, startPoint y: 309, endPoint x: 361, endPoint y: 313, distance: 45.0
click at [317, 310] on label "Garden Onsite" at bounding box center [345, 324] width 168 height 39
click at [405, 318] on button "Garden Onsite" at bounding box center [411, 324] width 12 height 12
click at [477, 318] on span "Hot tub" at bounding box center [514, 325] width 125 height 15
click at [581, 318] on button "Hot tub" at bounding box center [587, 324] width 12 height 12
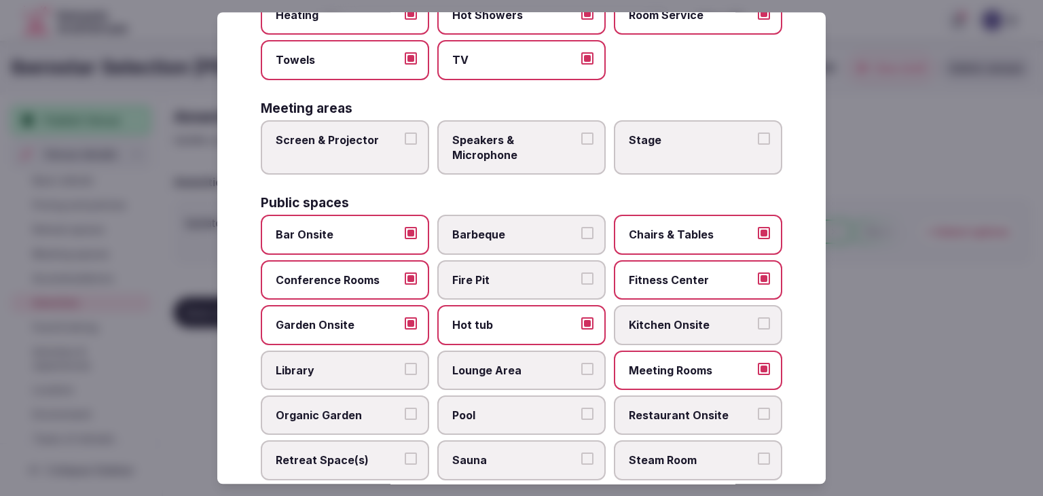
click at [687, 318] on span "Kitchen Onsite" at bounding box center [691, 325] width 125 height 15
click at [536, 371] on span "Lounge Area" at bounding box center [514, 369] width 125 height 15
click at [581, 371] on button "Lounge Area" at bounding box center [587, 368] width 12 height 12
click at [505, 407] on span "Pool" at bounding box center [514, 414] width 125 height 15
click at [581, 407] on button "Pool" at bounding box center [587, 413] width 12 height 12
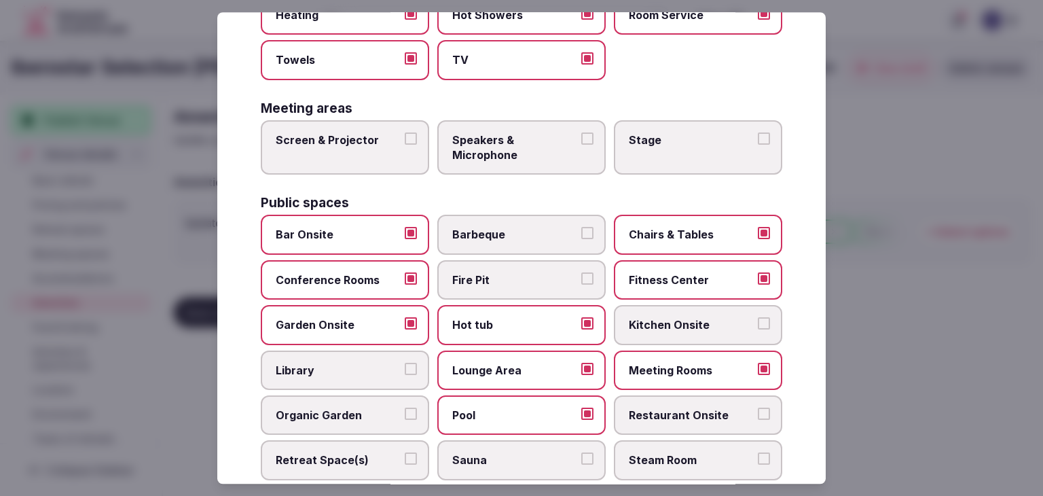
click at [643, 407] on span "Restaurant Onsite" at bounding box center [691, 414] width 125 height 15
click at [758, 407] on button "Restaurant Onsite" at bounding box center [764, 413] width 12 height 12
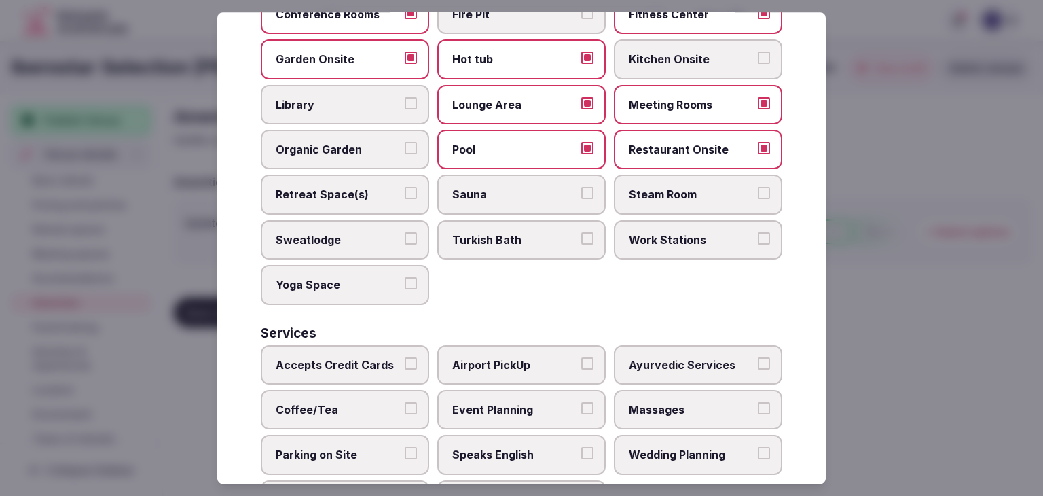
scroll to position [731, 0]
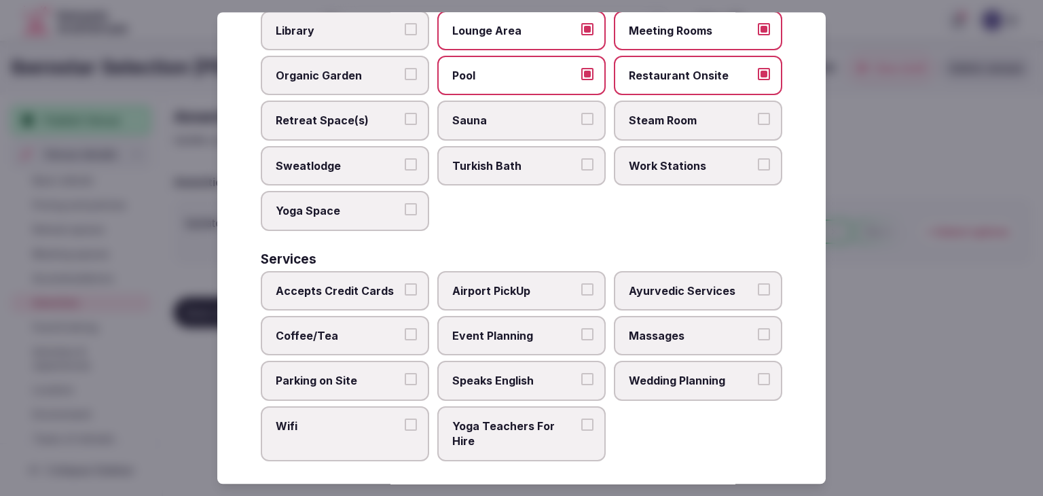
drag, startPoint x: 363, startPoint y: 292, endPoint x: 364, endPoint y: 343, distance: 50.9
click at [362, 295] on label "Accepts Credit Cards" at bounding box center [345, 290] width 168 height 39
click at [405, 295] on button "Accepts Credit Cards" at bounding box center [411, 289] width 12 height 12
click at [364, 343] on label "Coffee/Tea" at bounding box center [345, 335] width 168 height 39
click at [405, 340] on button "Coffee/Tea" at bounding box center [411, 334] width 12 height 12
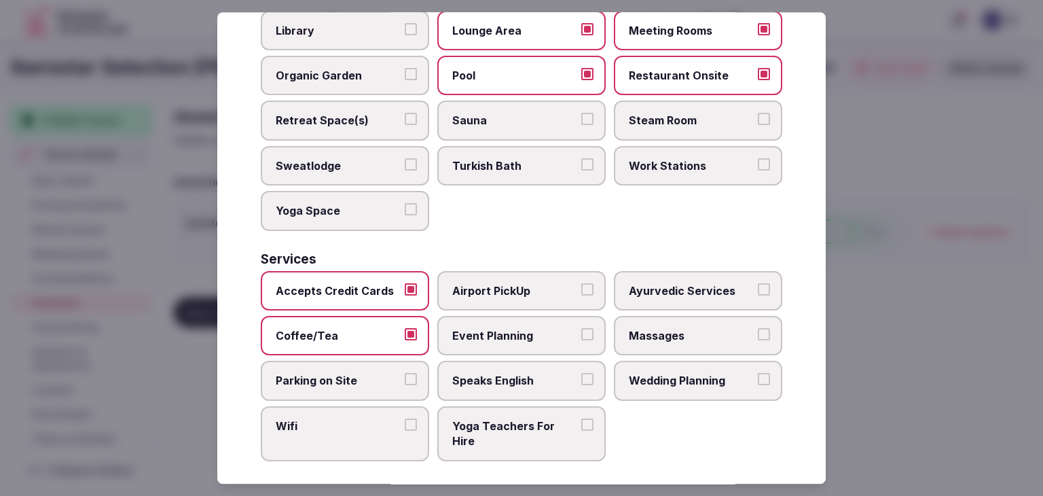
drag, startPoint x: 362, startPoint y: 371, endPoint x: 358, endPoint y: 428, distance: 57.2
click at [362, 373] on span "Parking on Site" at bounding box center [338, 380] width 125 height 15
click at [405, 373] on button "Parking on Site" at bounding box center [411, 379] width 12 height 12
click at [358, 430] on label "Wifi" at bounding box center [345, 433] width 168 height 55
click at [405, 430] on button "Wifi" at bounding box center [411, 424] width 12 height 12
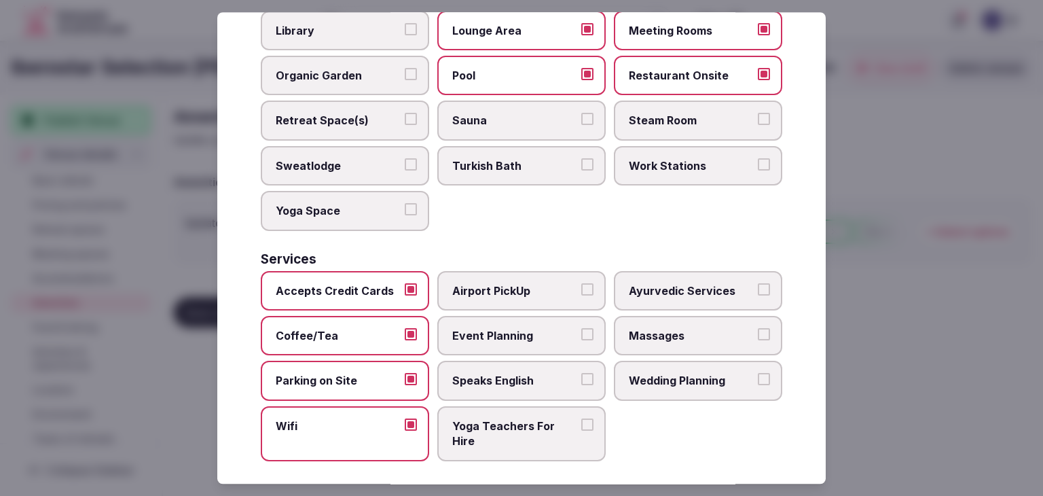
click at [483, 434] on span "Yoga Teachers For Hire" at bounding box center [514, 433] width 125 height 31
click at [581, 430] on button "Yoga Teachers For Hire" at bounding box center [587, 424] width 12 height 12
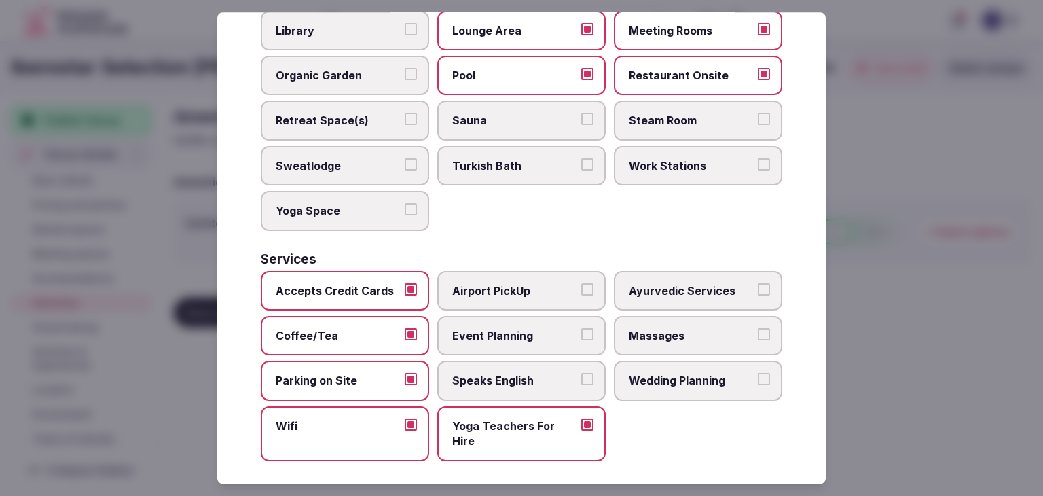
click at [483, 434] on span "Yoga Teachers For Hire" at bounding box center [514, 433] width 125 height 31
click at [581, 430] on button "Yoga Teachers For Hire" at bounding box center [587, 424] width 12 height 12
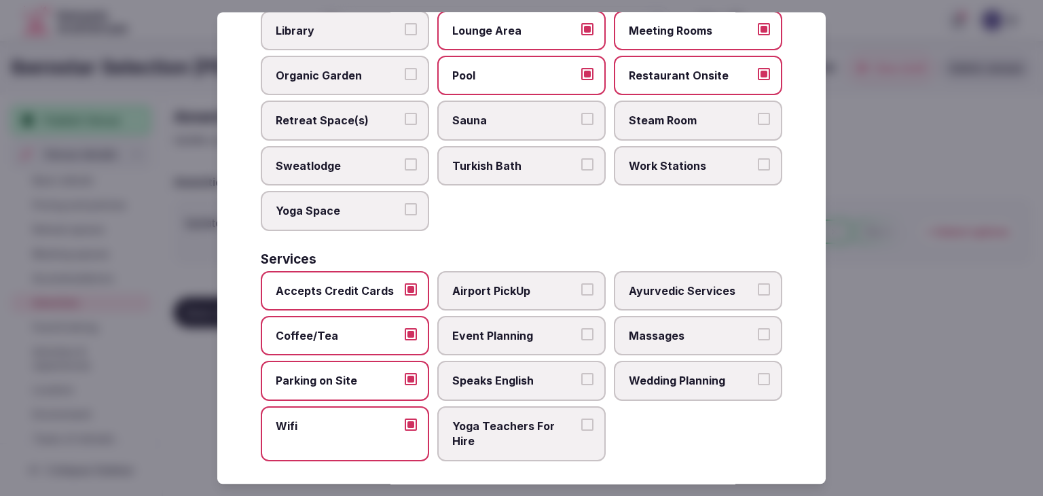
click at [483, 376] on span "Speaks English" at bounding box center [514, 380] width 125 height 15
click at [581, 376] on button "Speaks English" at bounding box center [587, 379] width 12 height 12
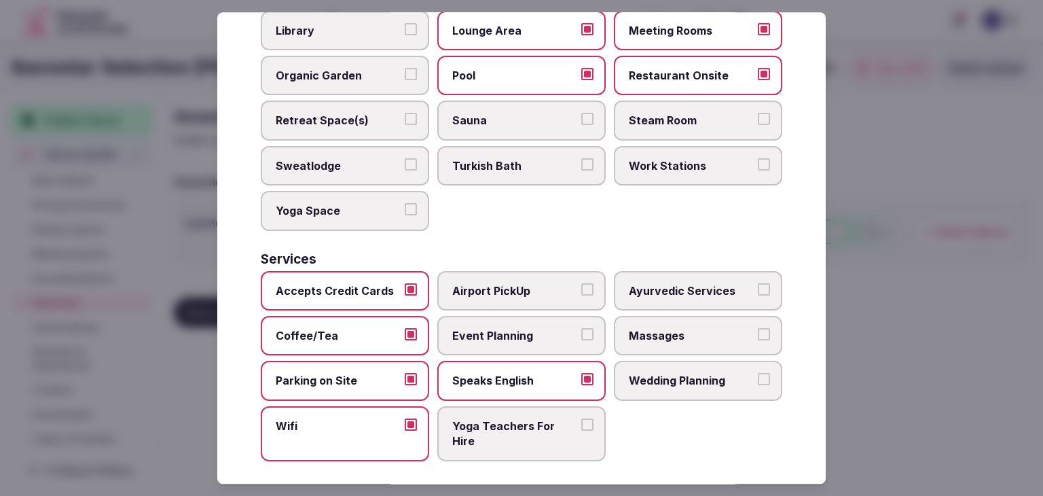
click at [487, 328] on span "Event Planning" at bounding box center [514, 335] width 125 height 15
click at [581, 328] on button "Event Planning" at bounding box center [587, 334] width 12 height 12
click at [527, 256] on div "Services Accepts Credit Cards Airport PickUp Ayurvedic Services Coffee/Tea Even…" at bounding box center [521, 357] width 521 height 208
drag, startPoint x: 565, startPoint y: 282, endPoint x: 573, endPoint y: 288, distance: 9.8
click at [565, 283] on span "Airport PickUp" at bounding box center [514, 290] width 125 height 15
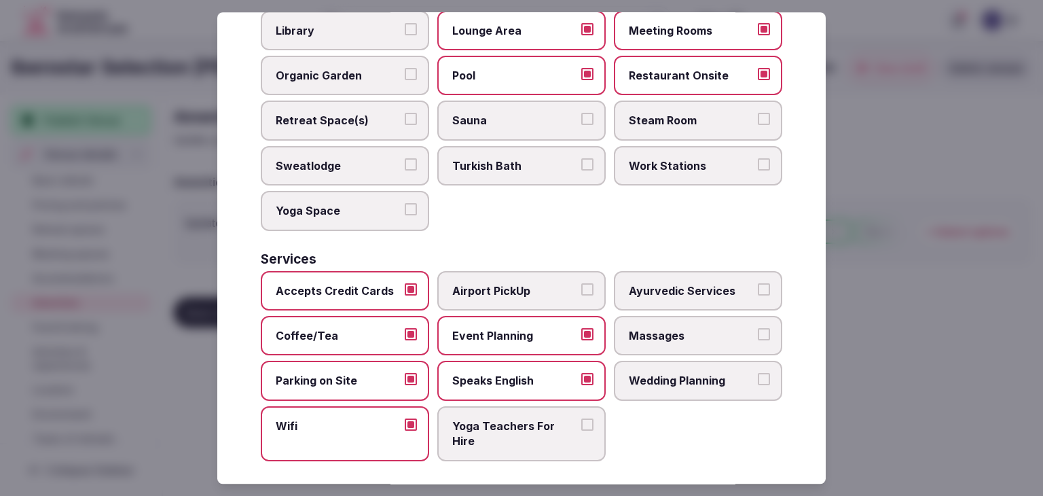
click at [581, 283] on button "Airport PickUp" at bounding box center [587, 289] width 12 height 12
drag, startPoint x: 688, startPoint y: 313, endPoint x: 695, endPoint y: 329, distance: 17.6
click at [689, 316] on label "Massages" at bounding box center [698, 335] width 168 height 39
click at [758, 328] on button "Massages" at bounding box center [764, 334] width 12 height 12
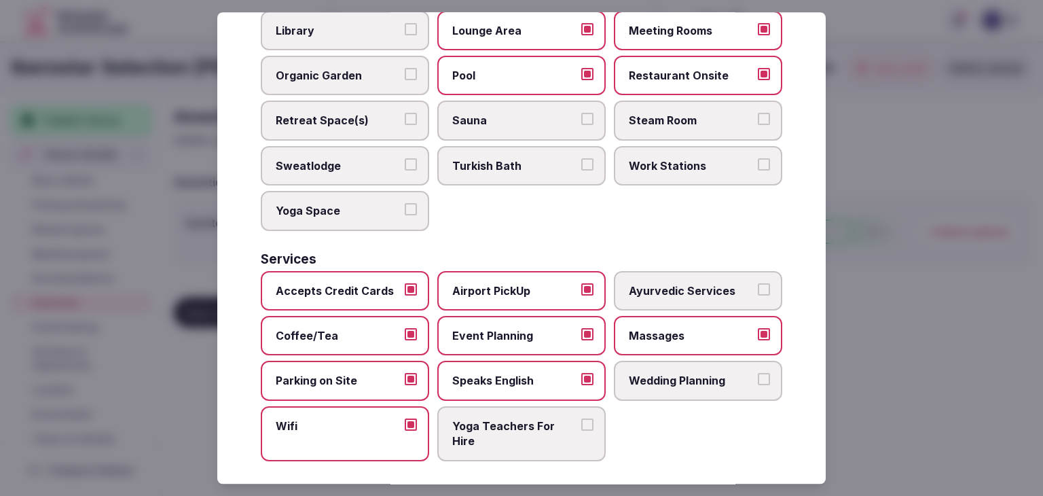
drag, startPoint x: 692, startPoint y: 366, endPoint x: 695, endPoint y: 379, distance: 13.8
click at [692, 373] on span "Wedding Planning" at bounding box center [691, 380] width 125 height 15
click at [758, 373] on button "Wedding Planning" at bounding box center [764, 379] width 12 height 12
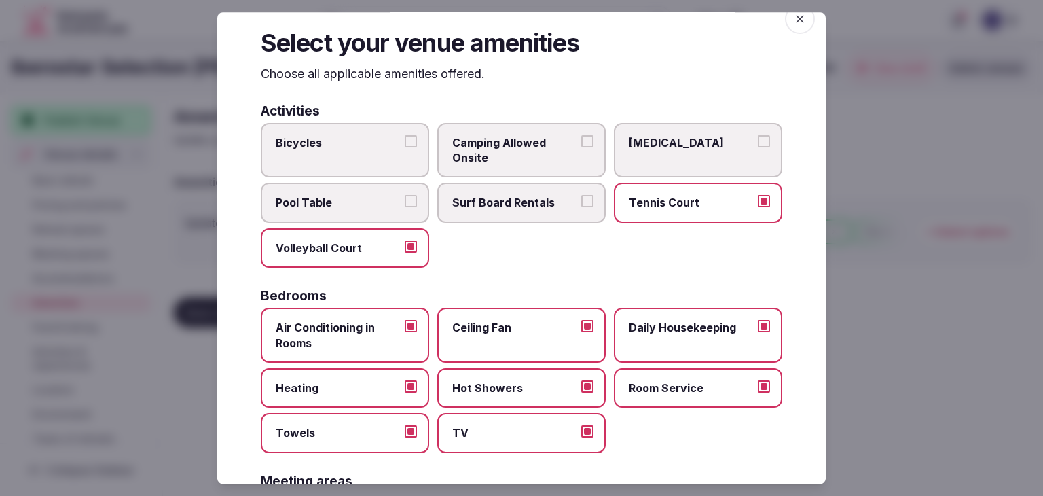
scroll to position [0, 0]
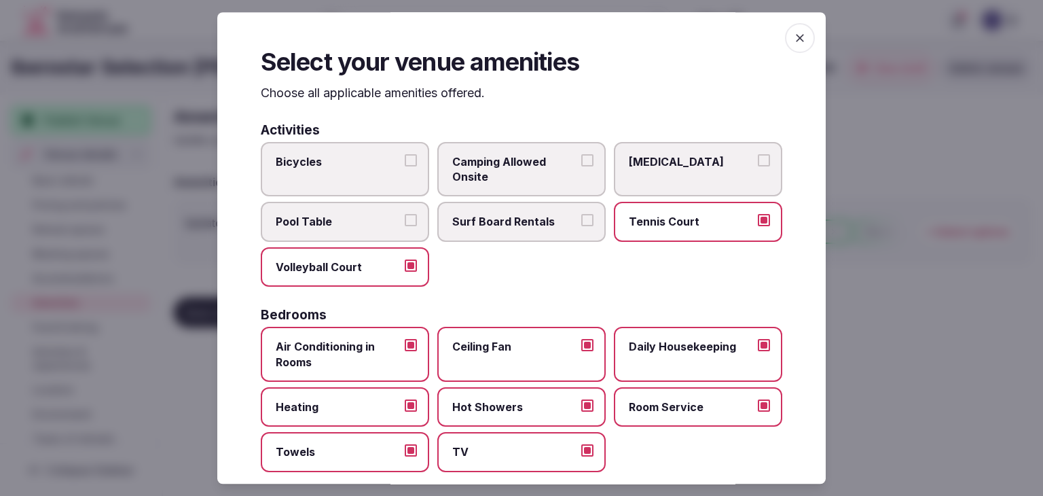
click at [794, 37] on icon "button" at bounding box center [800, 38] width 14 height 14
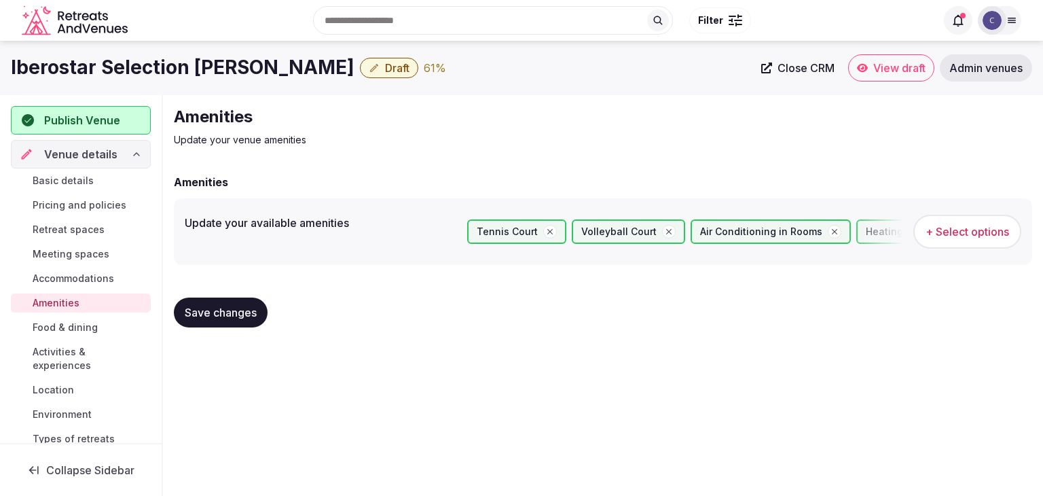
click at [240, 315] on span "Save changes" at bounding box center [221, 312] width 72 height 14
click at [75, 326] on span "Food & dining" at bounding box center [65, 327] width 65 height 14
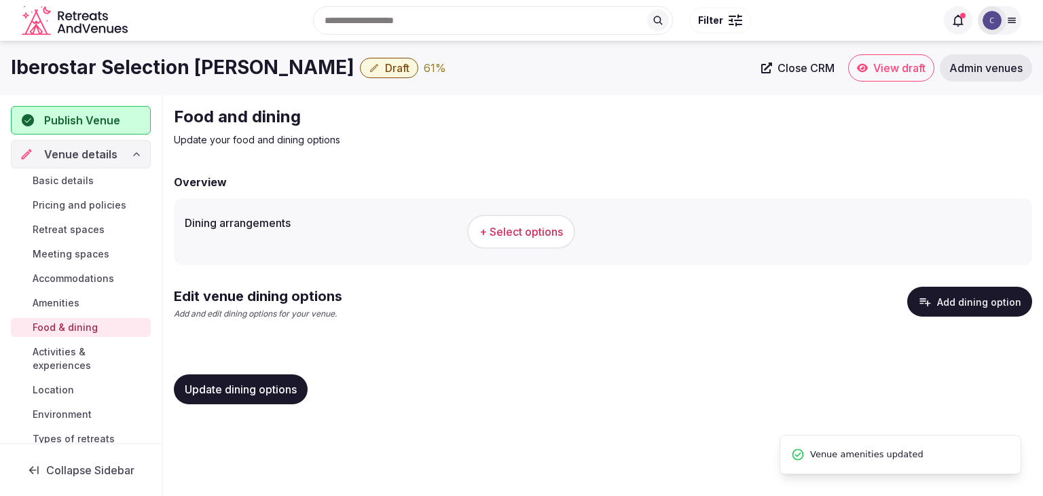
click at [532, 226] on span "+ Select options" at bounding box center [520, 231] width 83 height 15
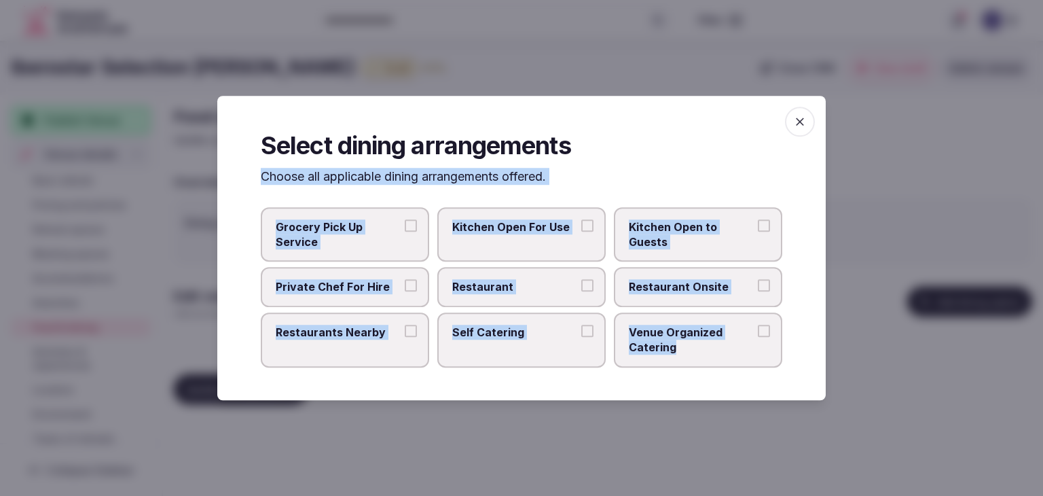
drag, startPoint x: 257, startPoint y: 179, endPoint x: 797, endPoint y: 396, distance: 582.1
click at [797, 396] on div "Select dining arrangements Choose all applicable dining arrangements offered. G…" at bounding box center [521, 248] width 608 height 304
click at [563, 280] on span "Restaurant" at bounding box center [514, 287] width 125 height 15
click at [581, 280] on button "Restaurant" at bounding box center [587, 286] width 12 height 12
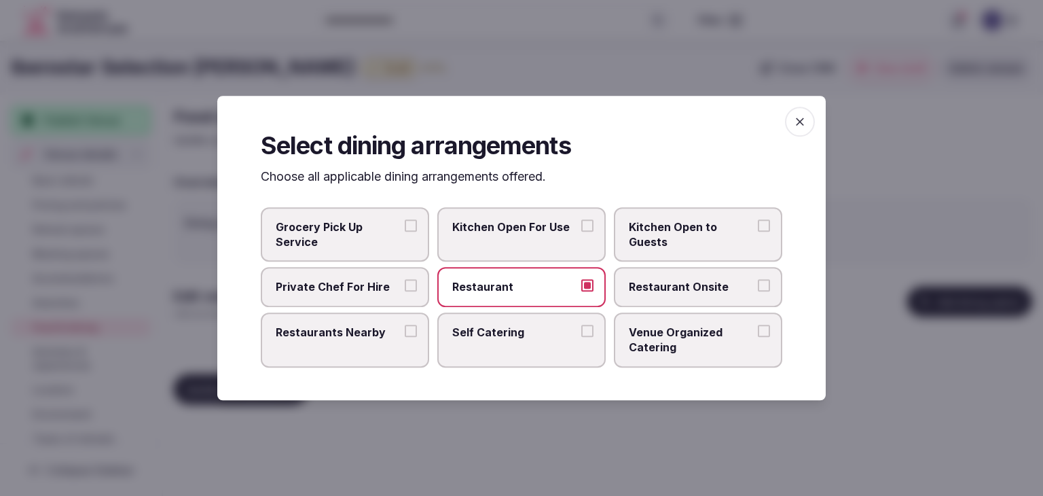
click at [686, 322] on label "Venue Organized Catering" at bounding box center [698, 339] width 168 height 55
click at [758, 324] on button "Venue Organized Catering" at bounding box center [764, 330] width 12 height 12
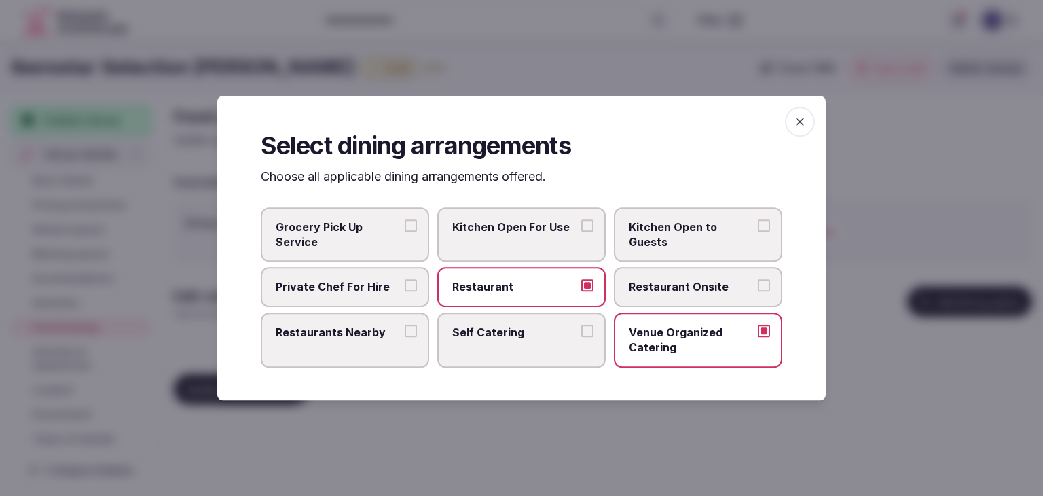
click at [699, 286] on span "Restaurant Onsite" at bounding box center [691, 287] width 125 height 15
click at [758, 286] on button "Restaurant Onsite" at bounding box center [764, 286] width 12 height 12
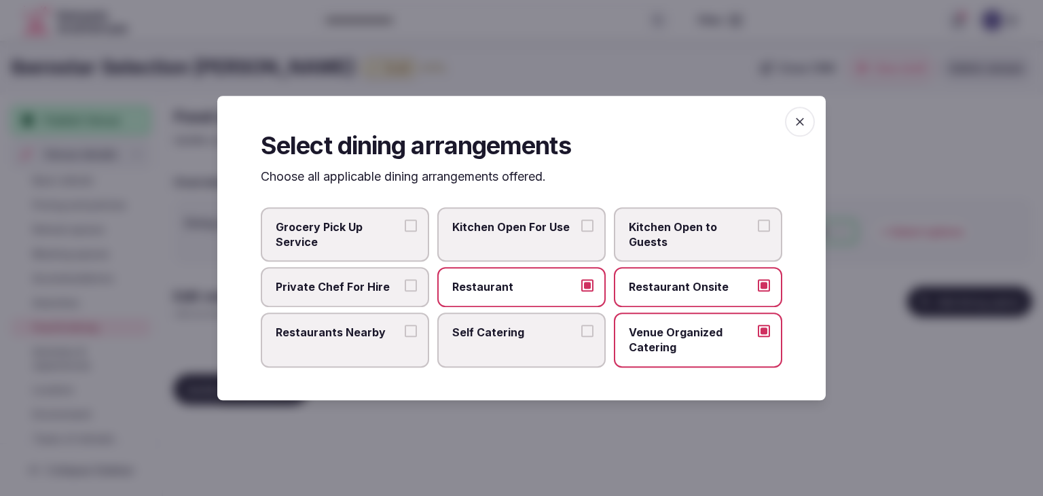
drag, startPoint x: 801, startPoint y: 127, endPoint x: 541, endPoint y: 281, distance: 302.2
click at [800, 127] on icon "button" at bounding box center [800, 122] width 14 height 14
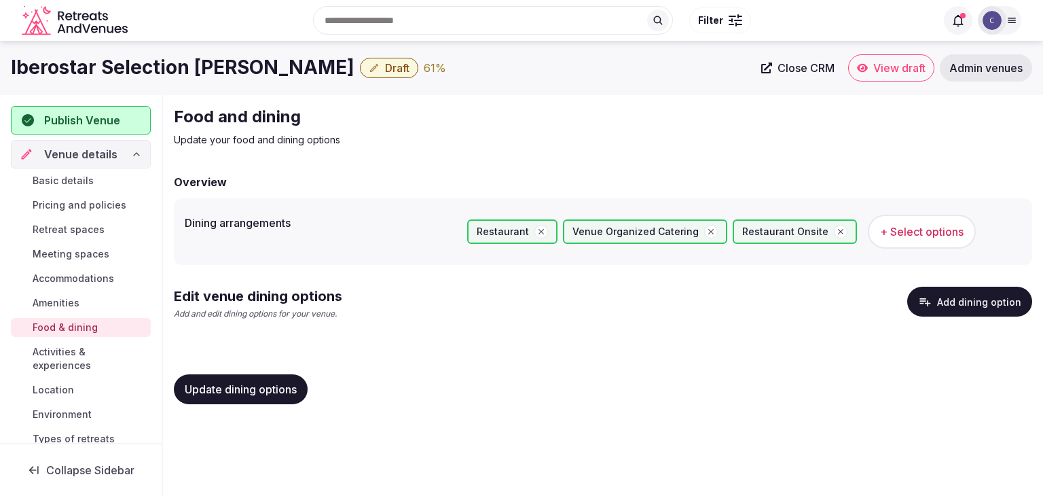
click at [277, 394] on span "Update dining options" at bounding box center [241, 389] width 112 height 14
click at [953, 302] on button "Add dining option" at bounding box center [969, 301] width 125 height 30
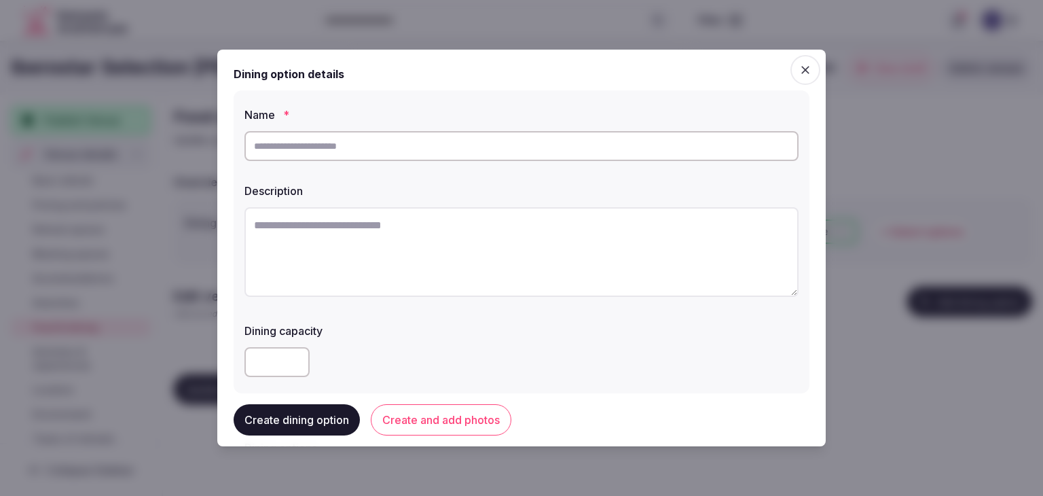
click at [475, 150] on input "text" at bounding box center [521, 146] width 554 height 30
paste input "**********"
type input "**********"
click at [483, 250] on textarea at bounding box center [521, 252] width 554 height 90
paste textarea "**********"
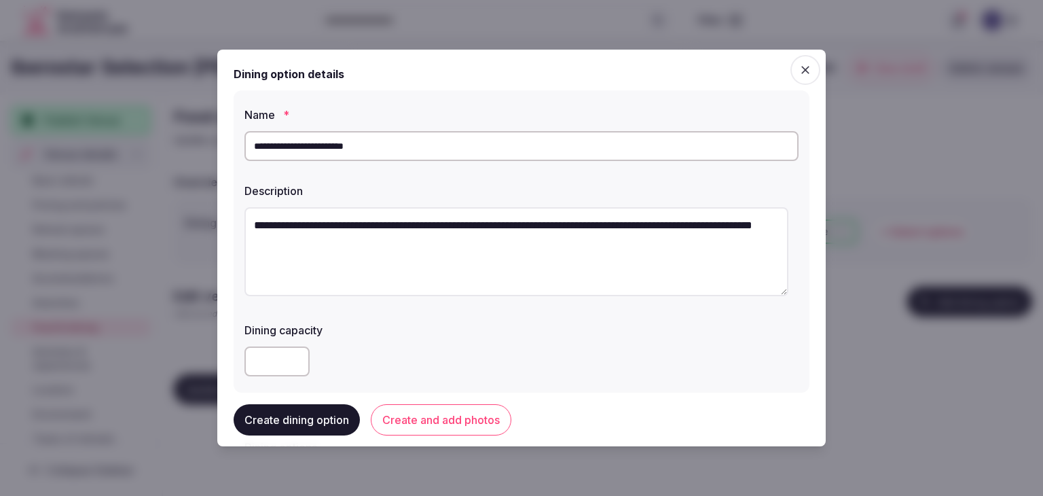
type textarea "**********"
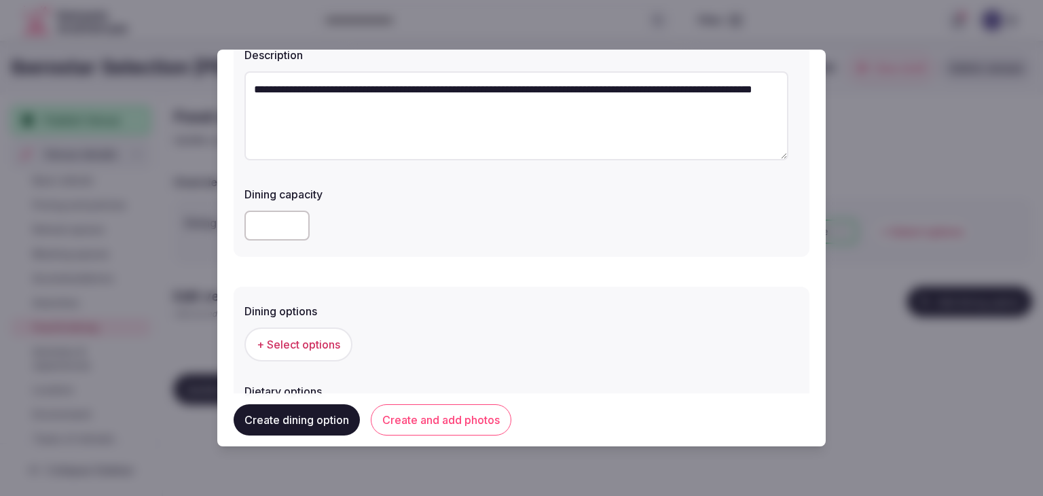
click at [346, 336] on button "+ Select options" at bounding box center [298, 344] width 108 height 34
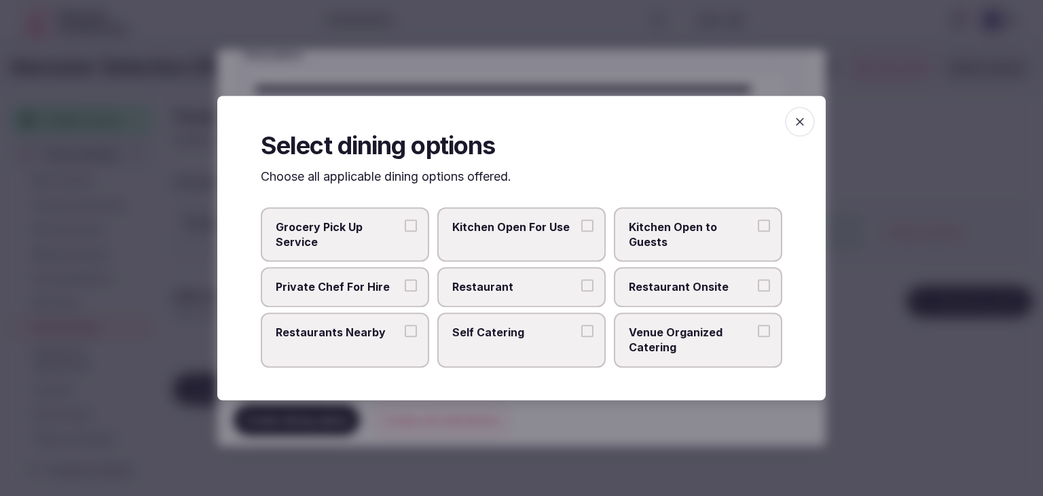
click at [686, 290] on span "Restaurant Onsite" at bounding box center [691, 287] width 125 height 15
click at [758, 290] on button "Restaurant Onsite" at bounding box center [764, 286] width 12 height 12
click at [800, 122] on icon "button" at bounding box center [800, 122] width 14 height 14
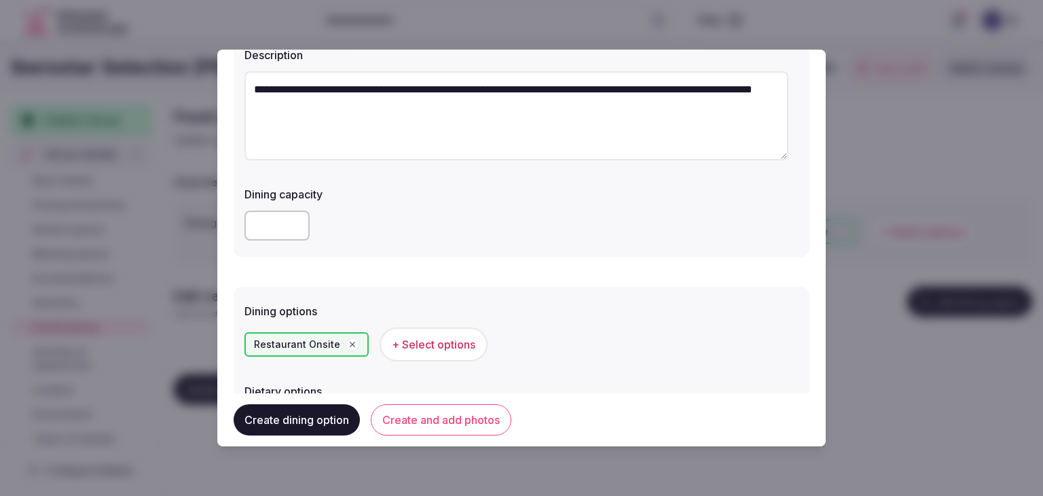
click at [446, 415] on button "Create and add photos" at bounding box center [441, 419] width 141 height 31
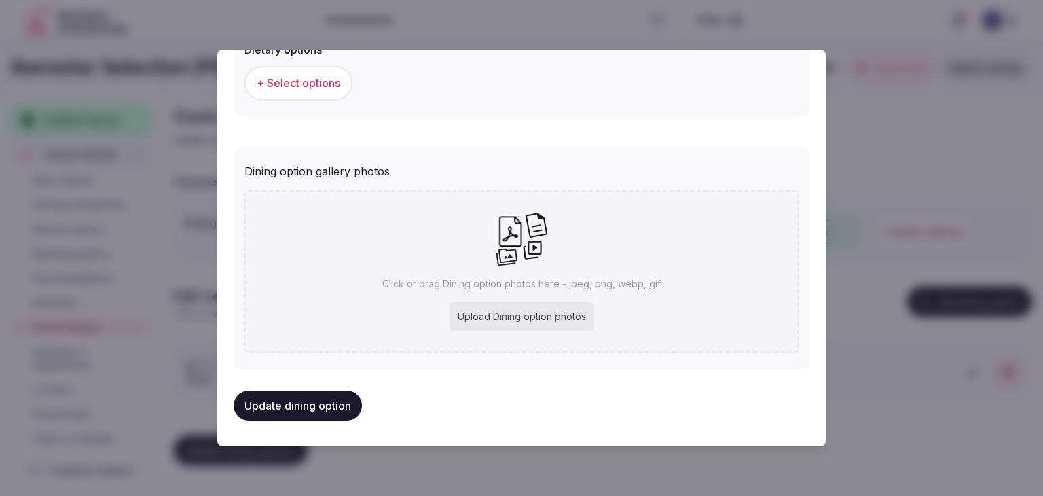
scroll to position [478, 0]
click at [546, 312] on div "Upload Dining option photos" at bounding box center [521, 316] width 145 height 30
type input "**********"
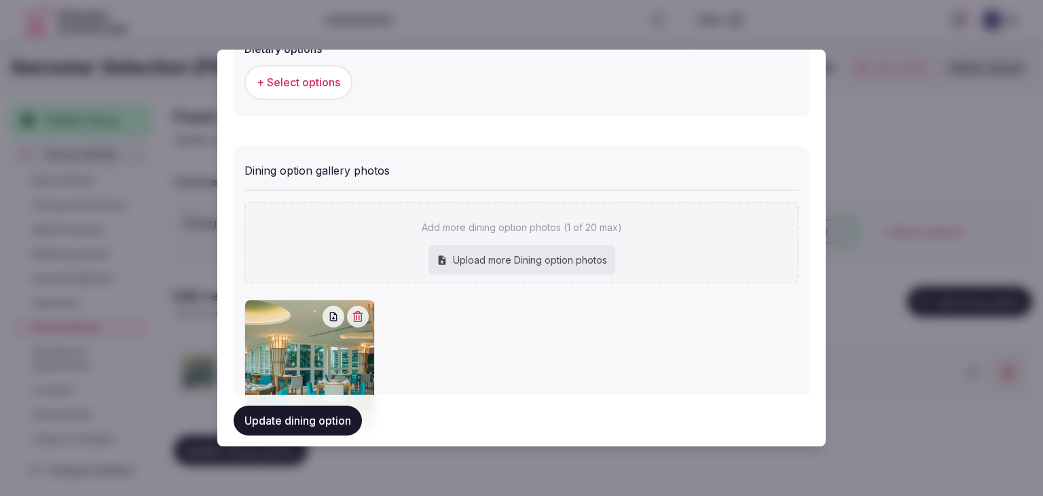
click at [324, 417] on button "Update dining option" at bounding box center [298, 420] width 128 height 30
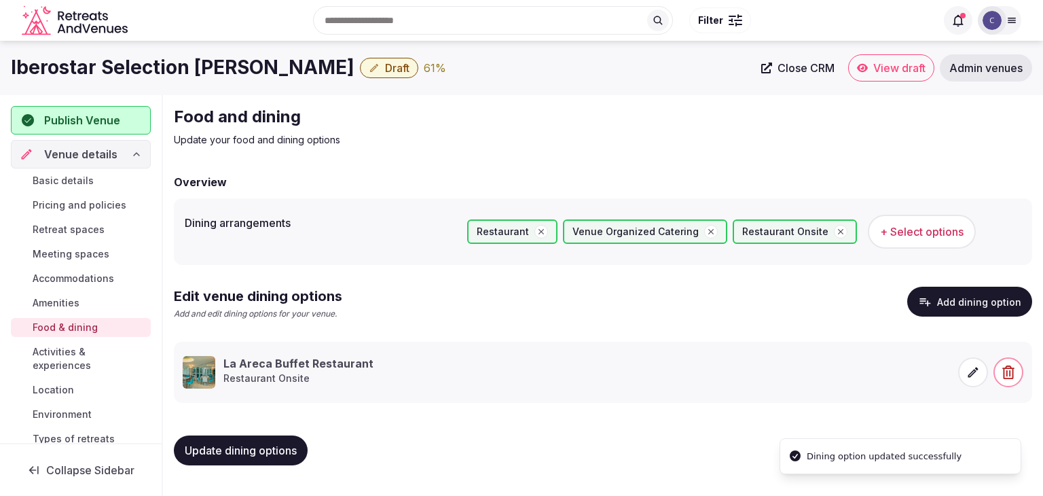
click at [295, 447] on span "Update dining options" at bounding box center [241, 450] width 112 height 14
click at [75, 363] on span "Activities & experiences" at bounding box center [89, 358] width 113 height 27
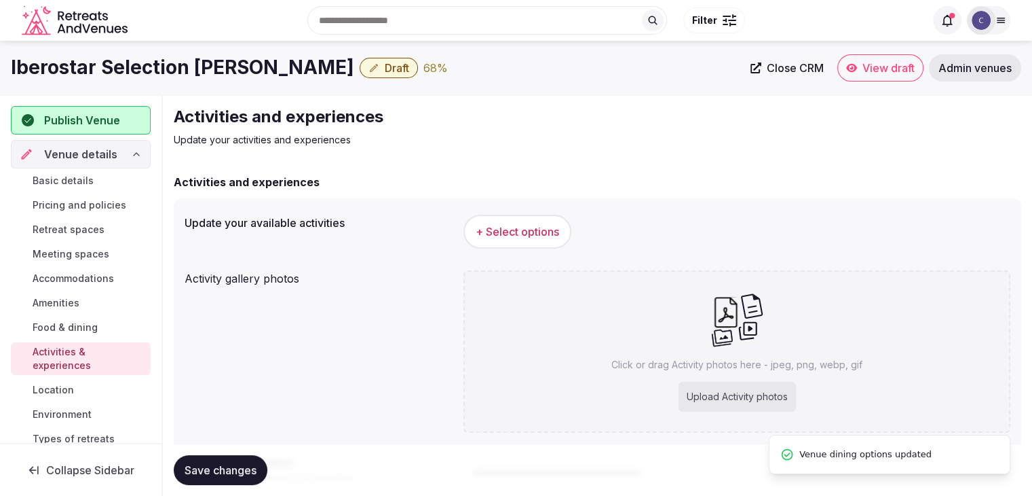
click at [509, 223] on button "+ Select options" at bounding box center [518, 231] width 108 height 34
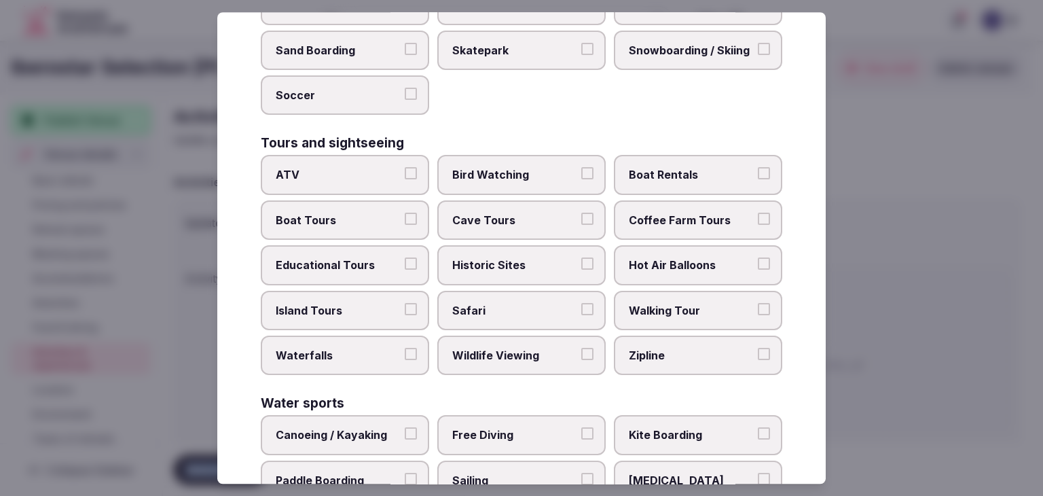
scroll to position [1048, 0]
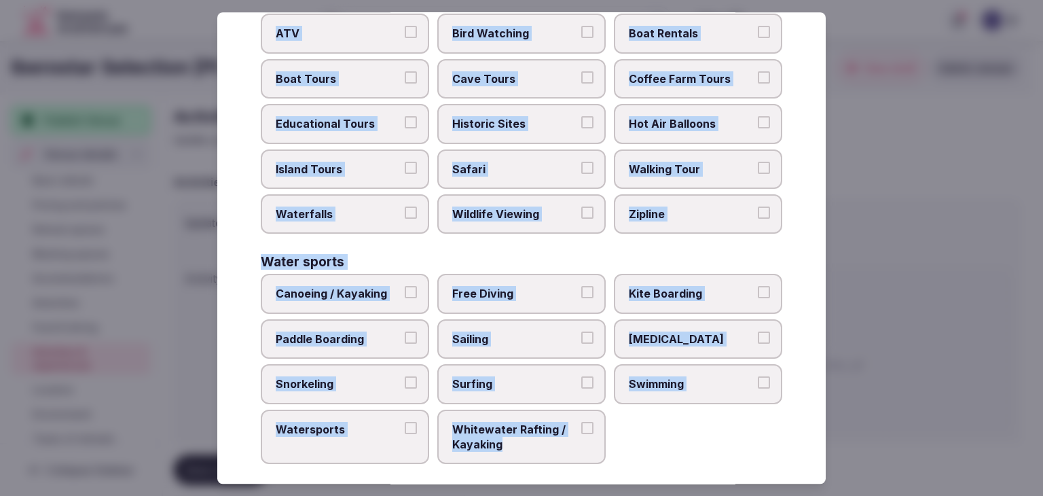
drag, startPoint x: 255, startPoint y: 88, endPoint x: 625, endPoint y: 464, distance: 527.0
click at [625, 464] on div "Select your activities Choose all applicable activities offered. Culture Dancin…" at bounding box center [521, 247] width 608 height 471
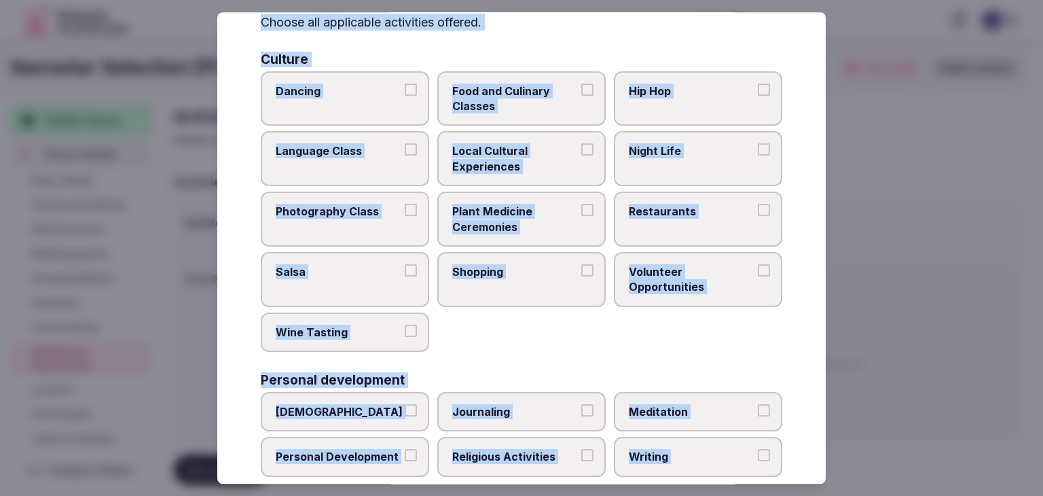
scroll to position [0, 0]
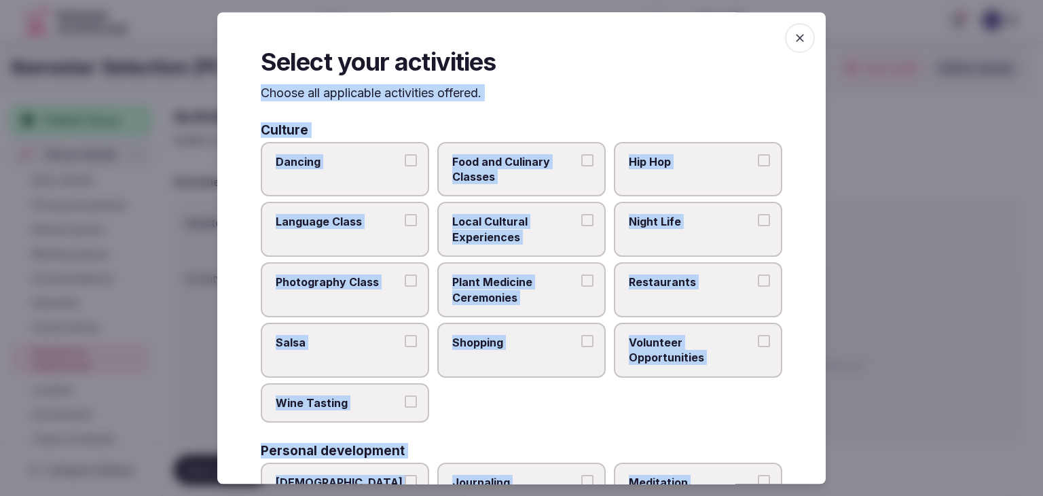
click at [369, 162] on span "Dancing" at bounding box center [338, 161] width 125 height 15
click at [405, 162] on button "Dancing" at bounding box center [411, 160] width 12 height 12
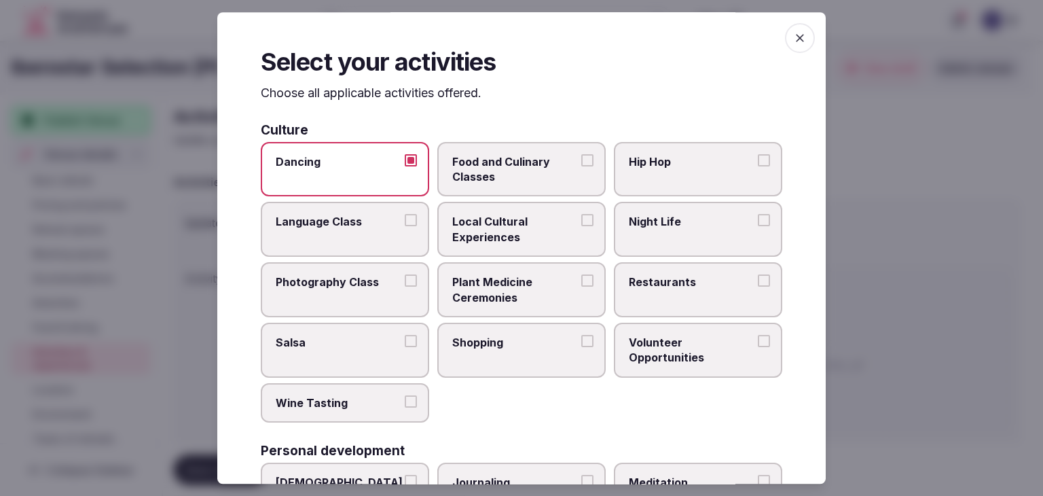
click at [507, 177] on span "Food and Culinary Classes" at bounding box center [514, 169] width 125 height 31
click at [581, 166] on button "Food and Culinary Classes" at bounding box center [587, 160] width 12 height 12
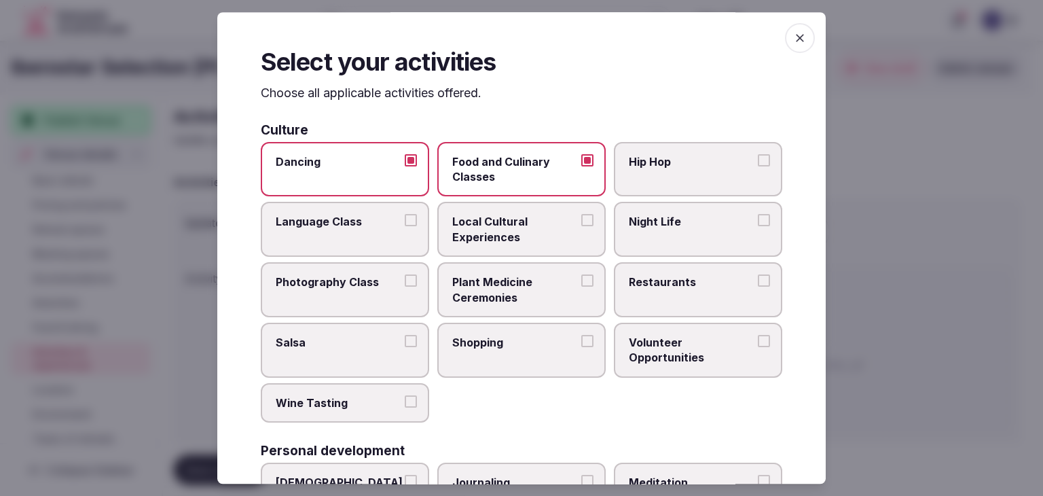
click at [506, 241] on span "Local Cultural Experiences" at bounding box center [514, 229] width 125 height 31
click at [581, 227] on button "Local Cultural Experiences" at bounding box center [587, 220] width 12 height 12
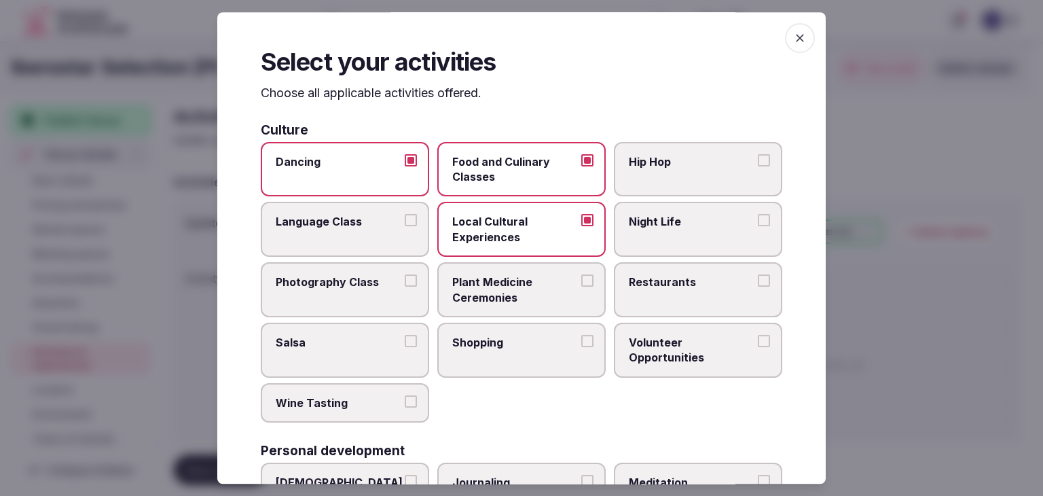
click at [648, 284] on span "Restaurants" at bounding box center [691, 281] width 125 height 15
click at [758, 284] on button "Restaurants" at bounding box center [764, 280] width 12 height 12
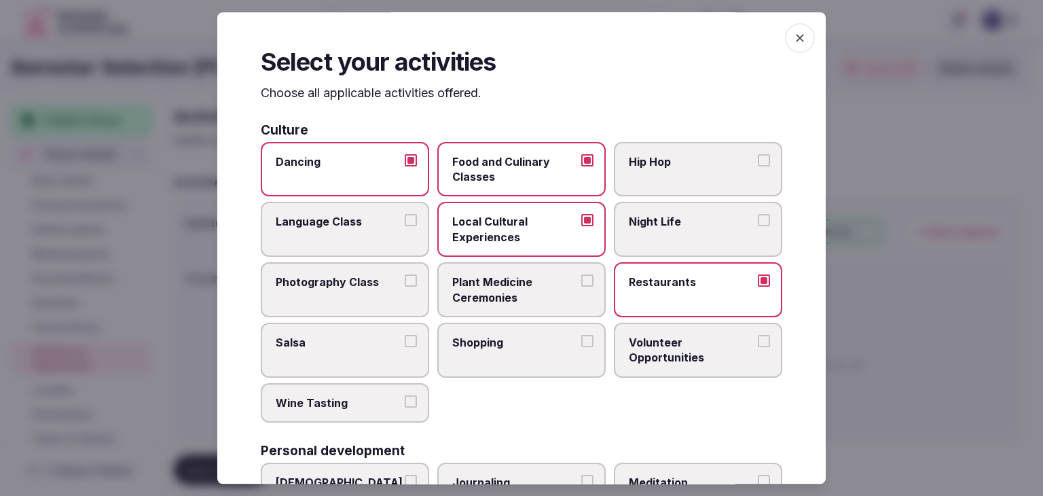
click at [556, 348] on label "Shopping" at bounding box center [521, 349] width 168 height 55
click at [581, 347] on button "Shopping" at bounding box center [587, 341] width 12 height 12
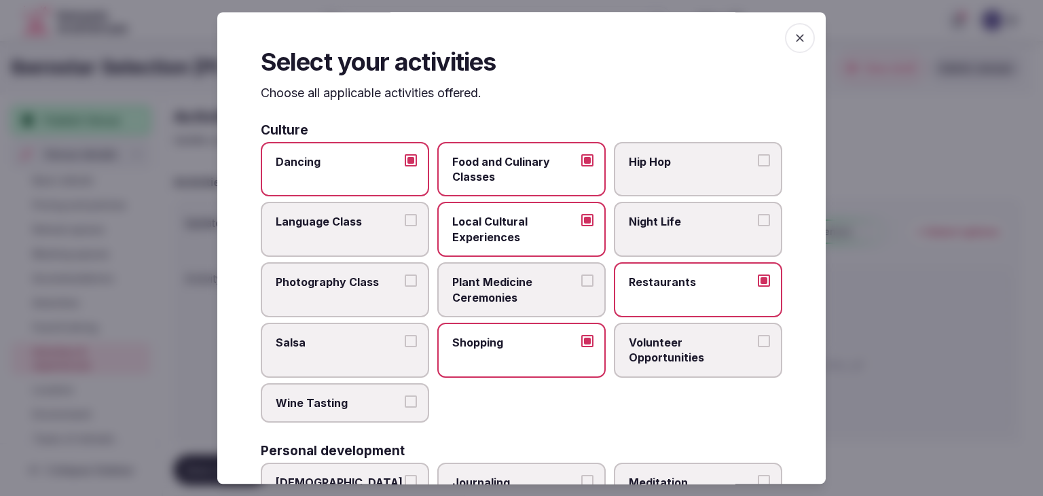
click at [665, 234] on label "Night Life" at bounding box center [698, 229] width 168 height 55
click at [758, 227] on button "Night Life" at bounding box center [764, 220] width 12 height 12
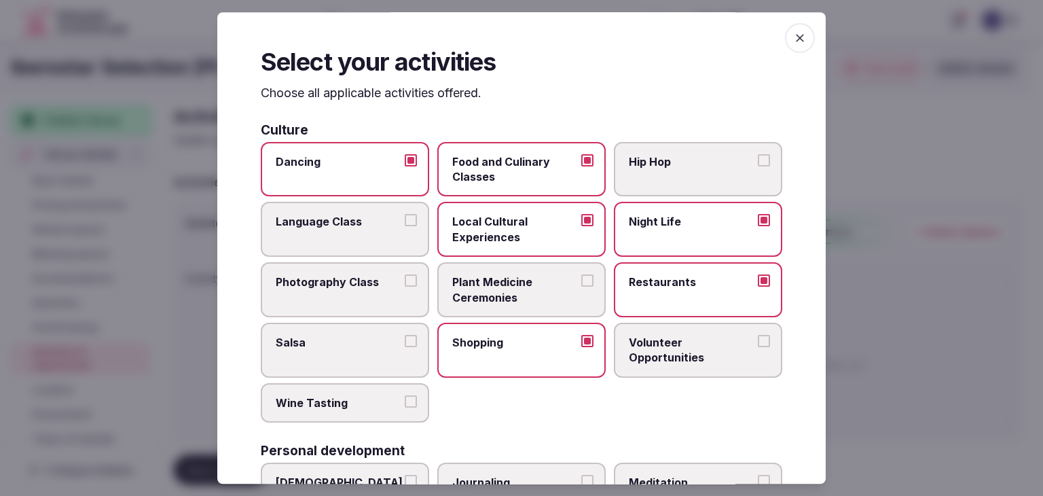
click at [518, 352] on label "Shopping" at bounding box center [521, 349] width 168 height 55
click at [581, 347] on button "Shopping" at bounding box center [587, 341] width 12 height 12
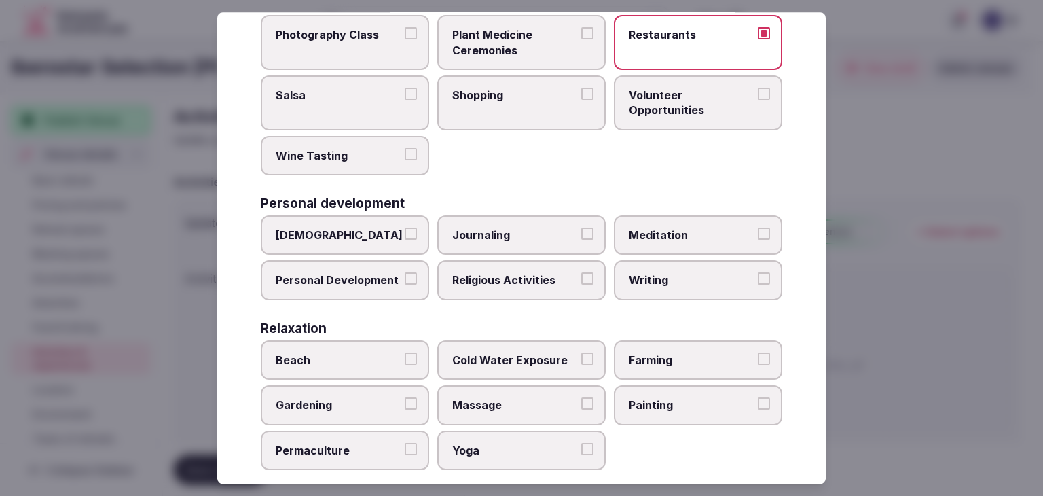
scroll to position [272, 0]
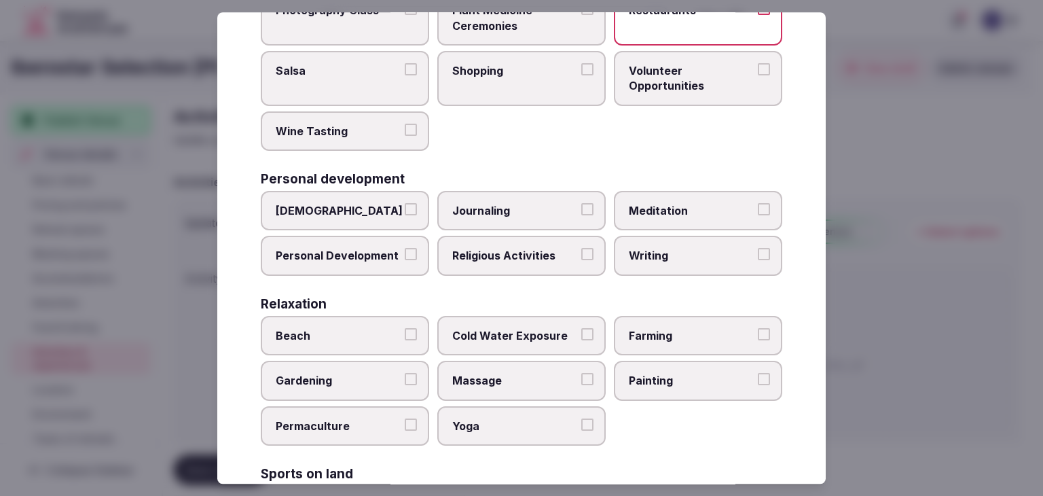
click at [696, 198] on label "Meditation" at bounding box center [698, 210] width 168 height 39
click at [758, 203] on button "Meditation" at bounding box center [764, 209] width 12 height 12
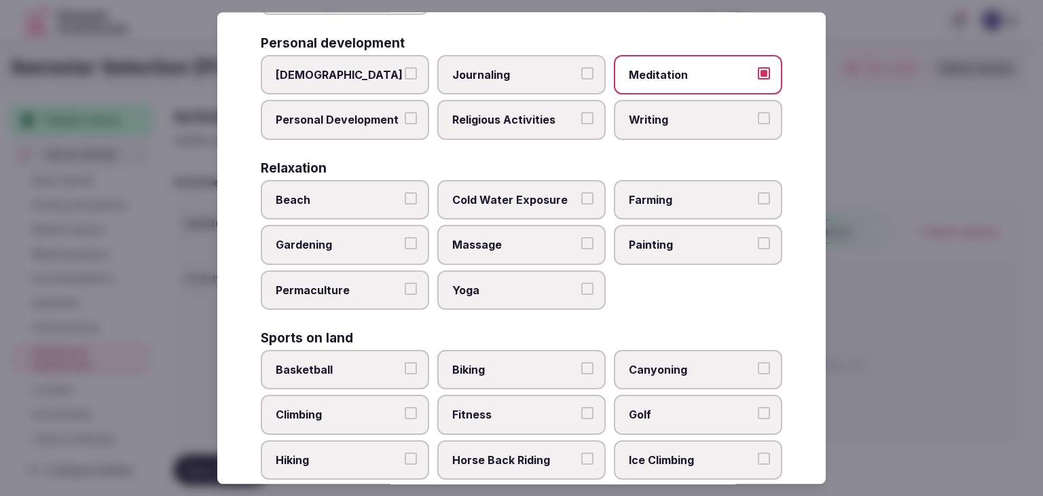
click at [353, 192] on span "Beach" at bounding box center [338, 199] width 125 height 15
click at [405, 192] on button "Beach" at bounding box center [411, 198] width 12 height 12
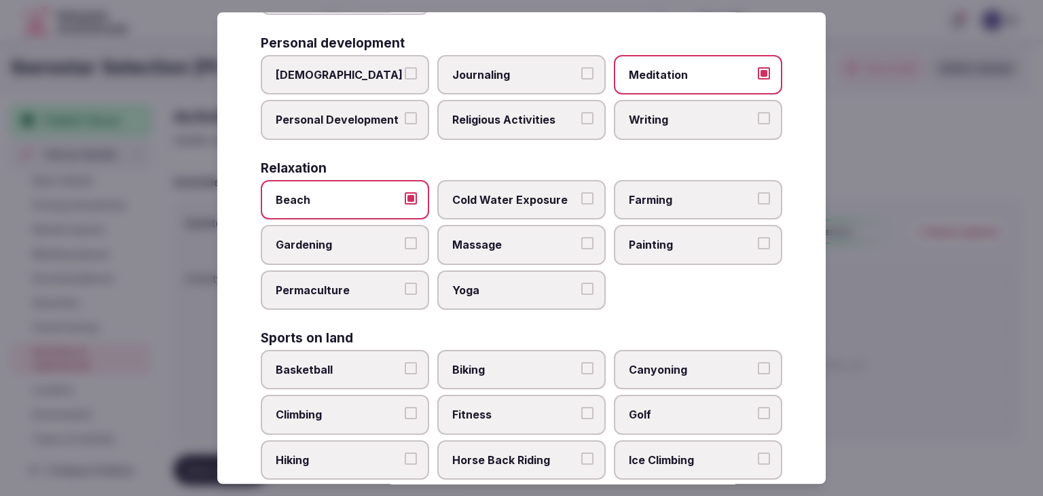
click at [513, 248] on span "Massage" at bounding box center [514, 245] width 125 height 15
click at [581, 248] on button "Massage" at bounding box center [587, 244] width 12 height 12
click at [546, 283] on span "Yoga" at bounding box center [514, 289] width 125 height 15
click at [581, 283] on button "Yoga" at bounding box center [587, 288] width 12 height 12
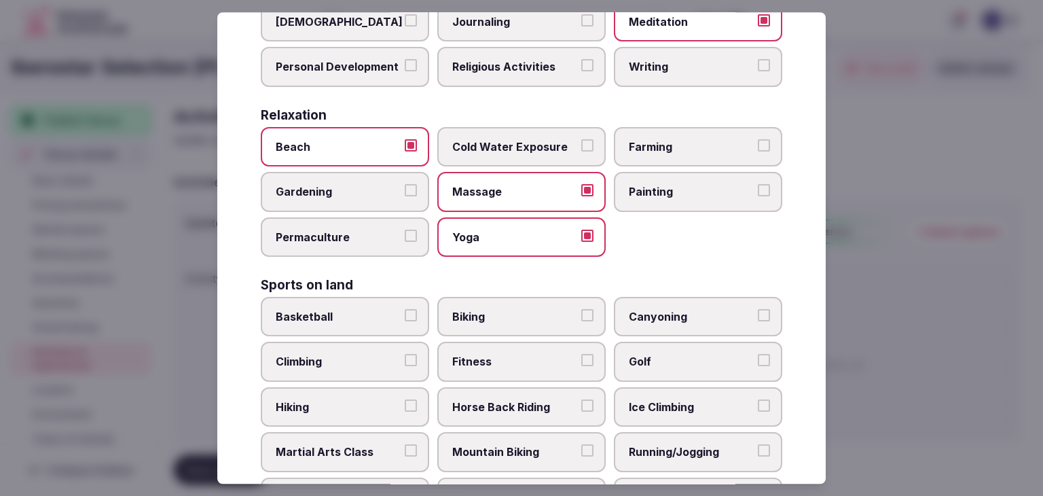
scroll to position [611, 0]
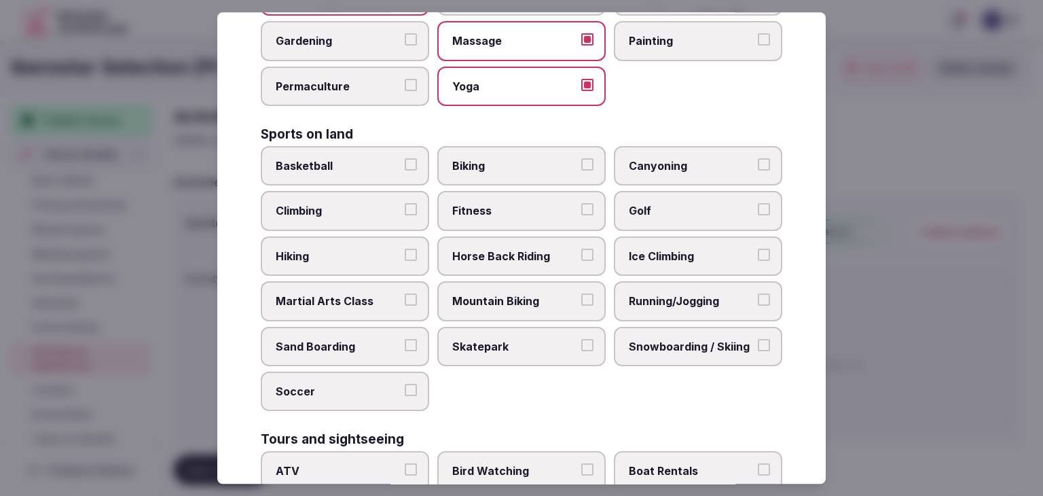
click at [498, 210] on span "Fitness" at bounding box center [514, 211] width 125 height 15
click at [581, 210] on button "Fitness" at bounding box center [587, 210] width 12 height 12
click at [629, 293] on span "Running/Jogging" at bounding box center [691, 300] width 125 height 15
click at [758, 293] on button "Running/Jogging" at bounding box center [764, 299] width 12 height 12
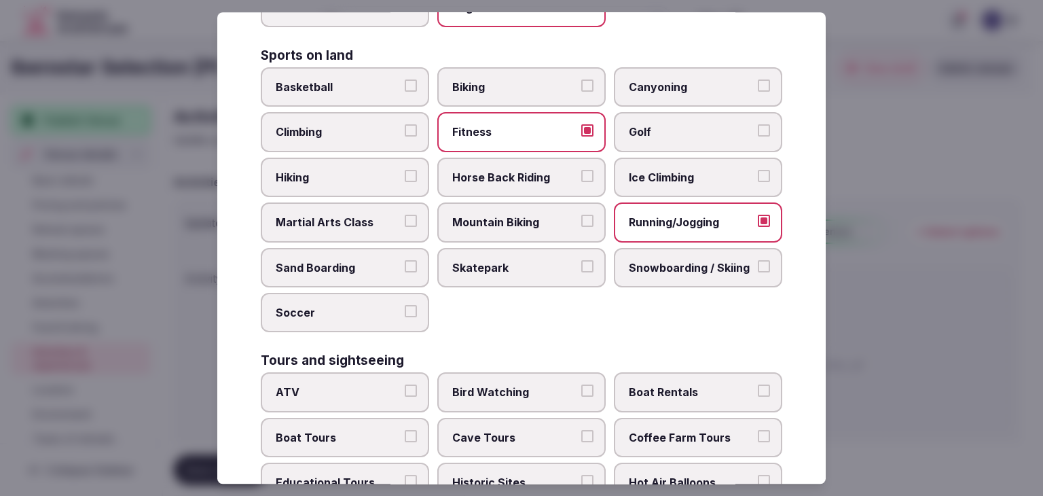
scroll to position [747, 0]
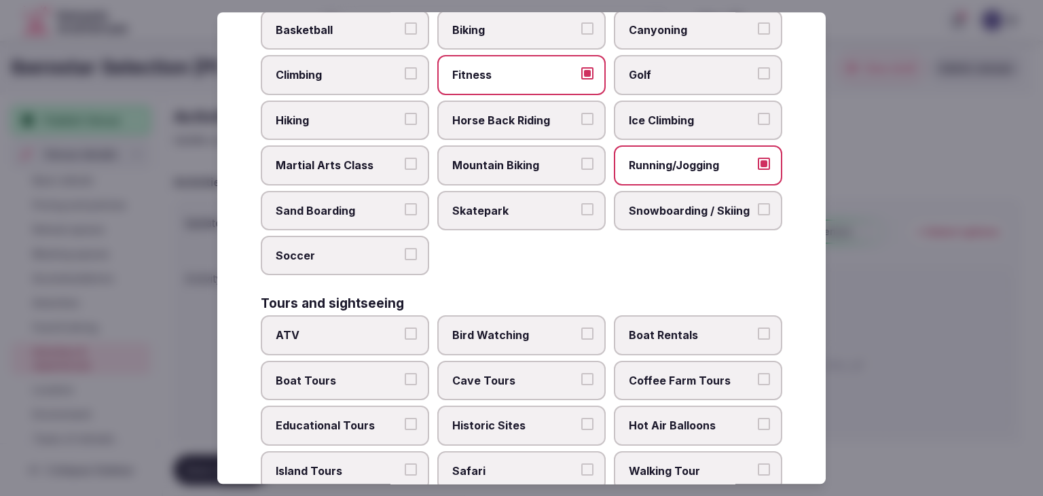
click at [519, 332] on span "Bird Watching" at bounding box center [514, 335] width 125 height 15
click at [581, 332] on button "Bird Watching" at bounding box center [587, 334] width 12 height 12
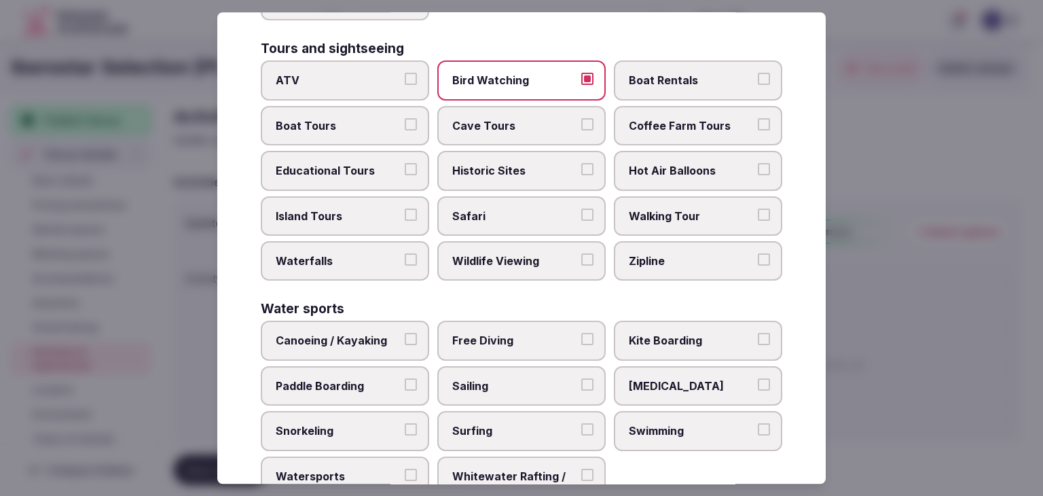
scroll to position [1048, 0]
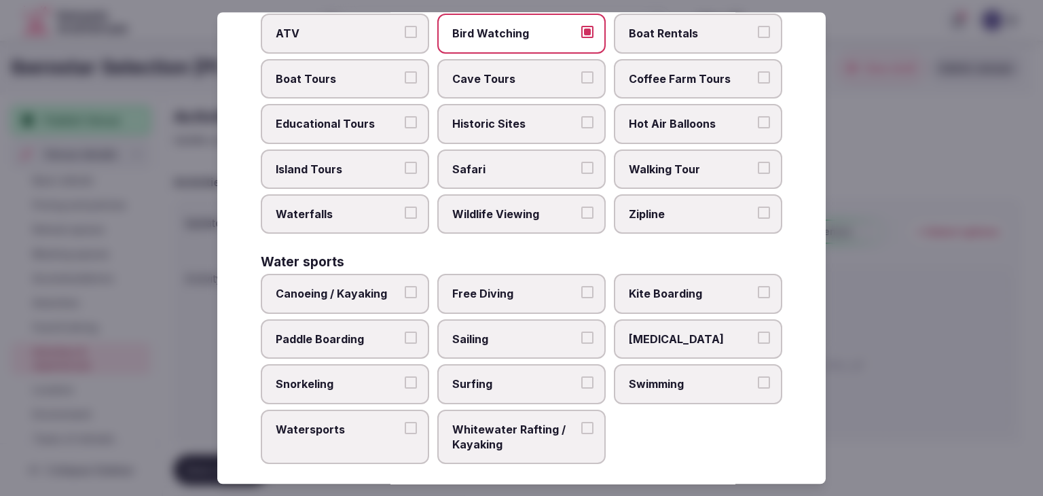
click at [377, 288] on span "Canoeing / Kayaking" at bounding box center [338, 293] width 125 height 15
click at [405, 288] on button "Canoeing / Kayaking" at bounding box center [411, 292] width 12 height 12
click at [373, 381] on label "Snorkeling" at bounding box center [345, 383] width 168 height 39
click at [405, 381] on button "Snorkeling" at bounding box center [411, 382] width 12 height 12
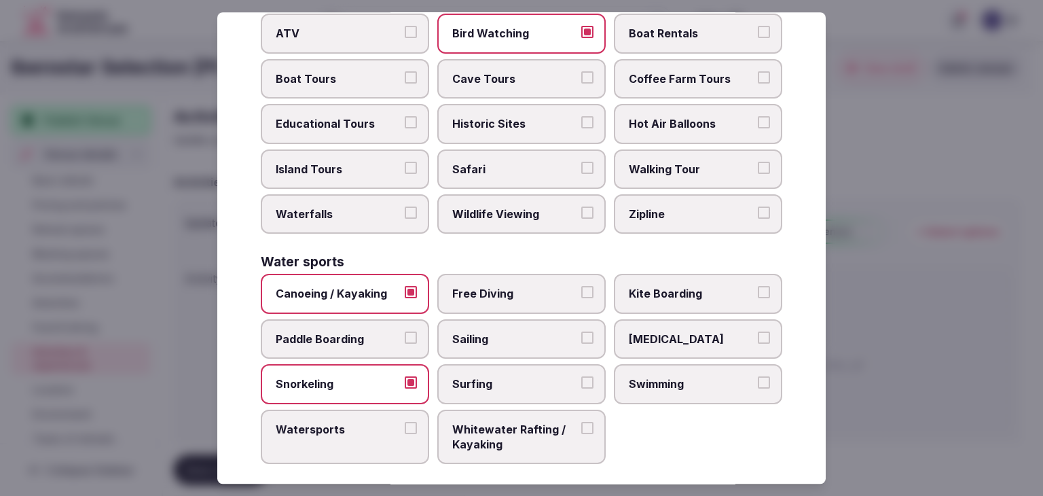
click at [650, 387] on label "Swimming" at bounding box center [698, 383] width 168 height 39
click at [758, 387] on button "Swimming" at bounding box center [764, 382] width 12 height 12
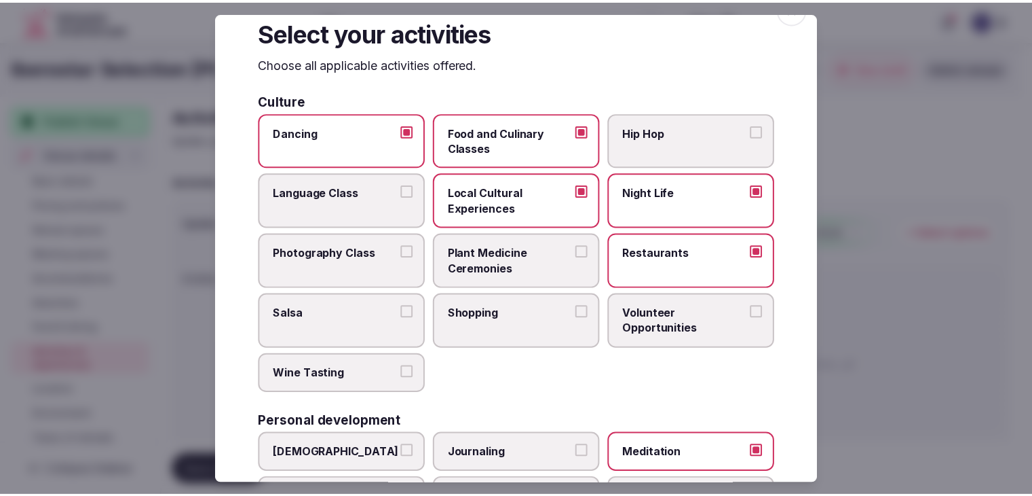
scroll to position [0, 0]
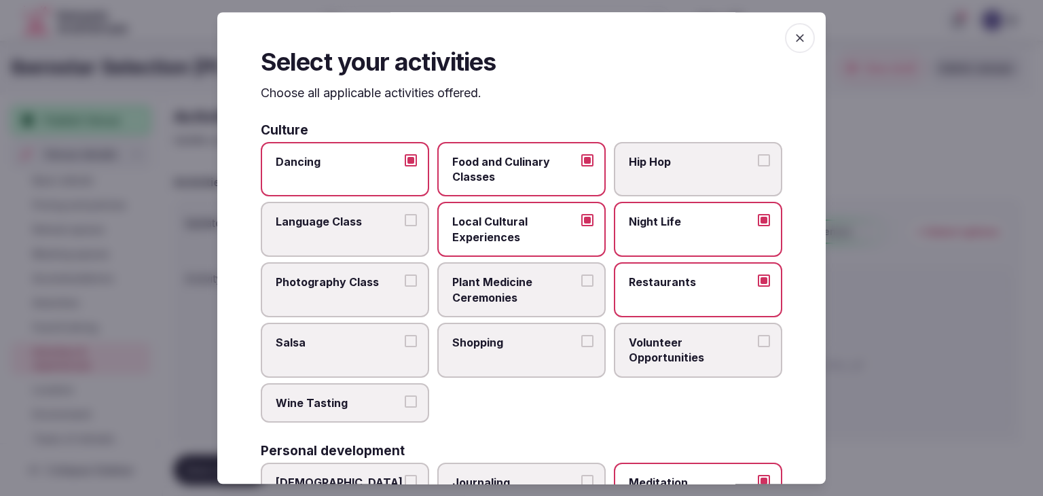
click at [793, 44] on icon "button" at bounding box center [800, 38] width 14 height 14
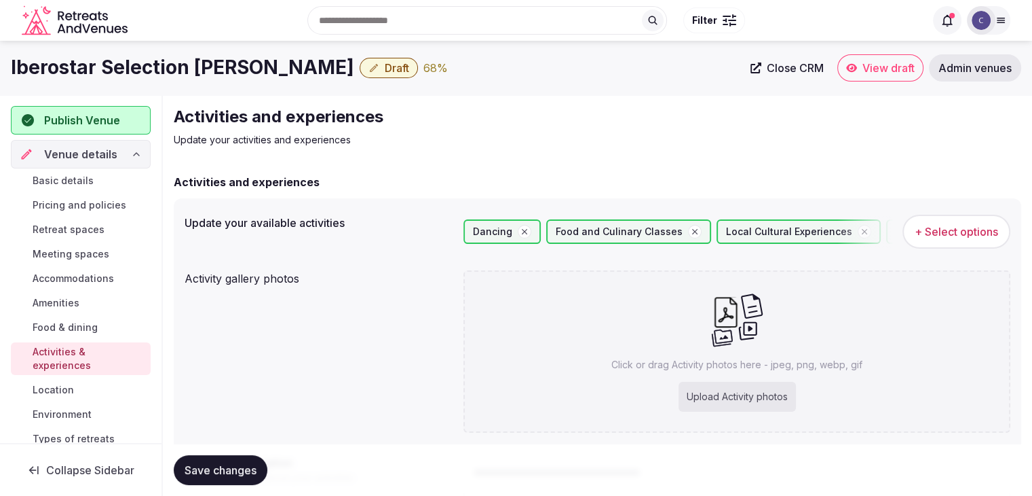
click at [238, 467] on span "Save changes" at bounding box center [221, 470] width 72 height 14
click at [734, 365] on p "Click or drag Activity photos here - jpeg, png, webp, gif" at bounding box center [737, 365] width 251 height 14
type input "**********"
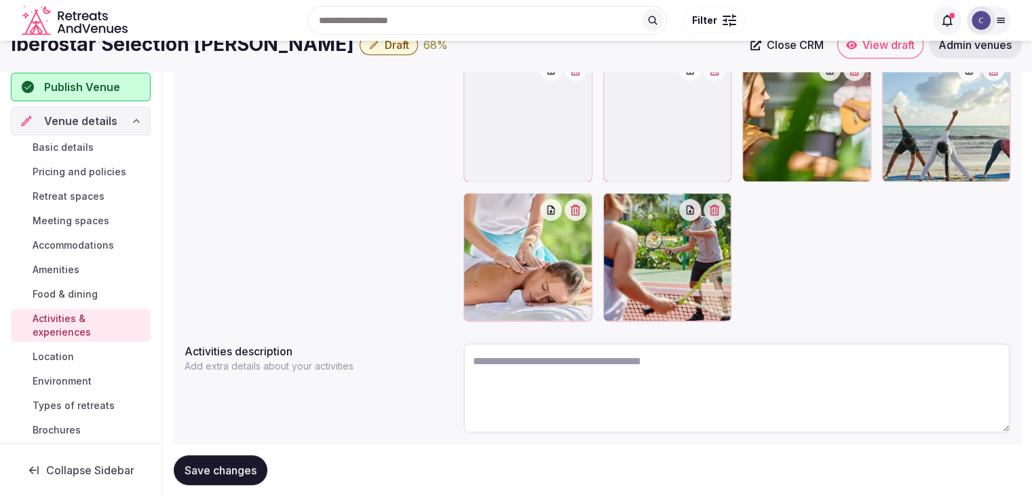
scroll to position [259, 0]
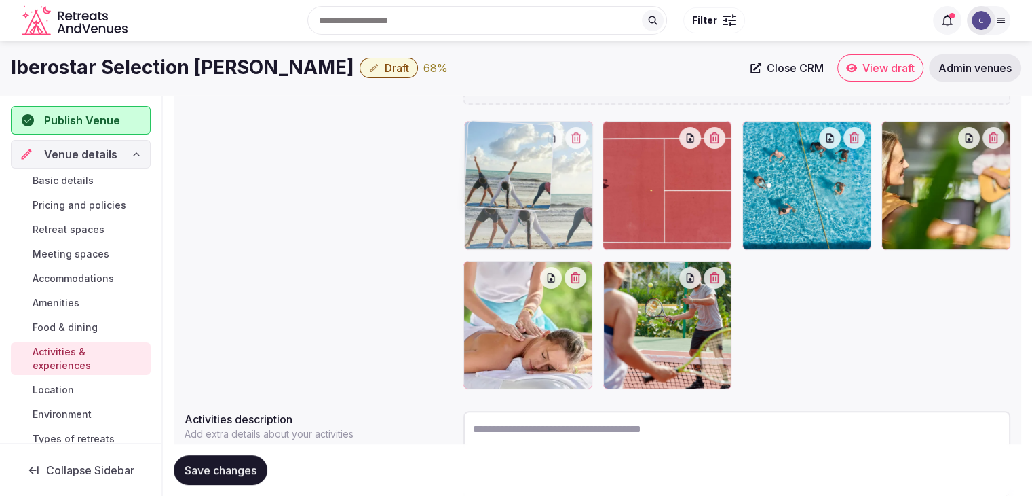
drag, startPoint x: 901, startPoint y: 132, endPoint x: 520, endPoint y: 132, distance: 380.8
click at [520, 132] on body "Search Popular Destinations Toscana, Italy Riviera Maya, Mexico Indonesia, Bali…" at bounding box center [516, 173] width 1032 height 864
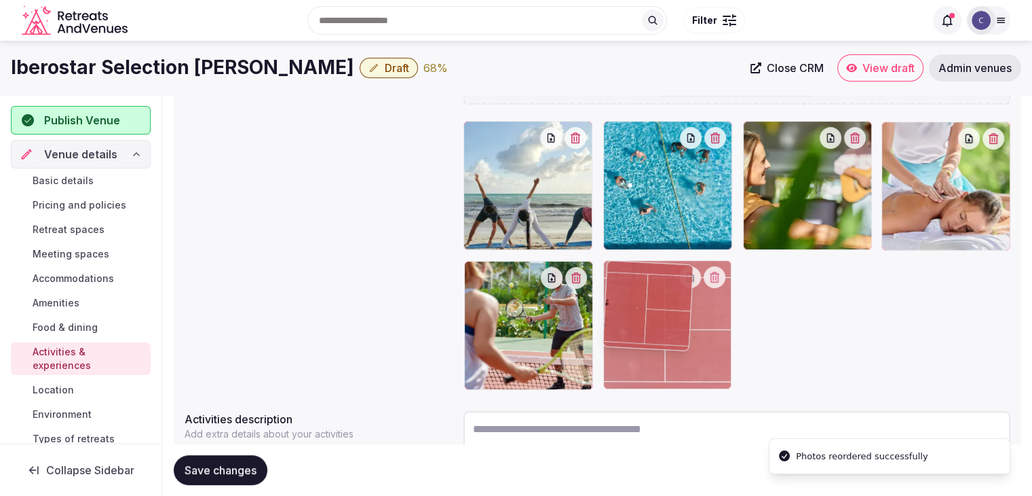
drag, startPoint x: 618, startPoint y: 139, endPoint x: 624, endPoint y: 281, distance: 142.0
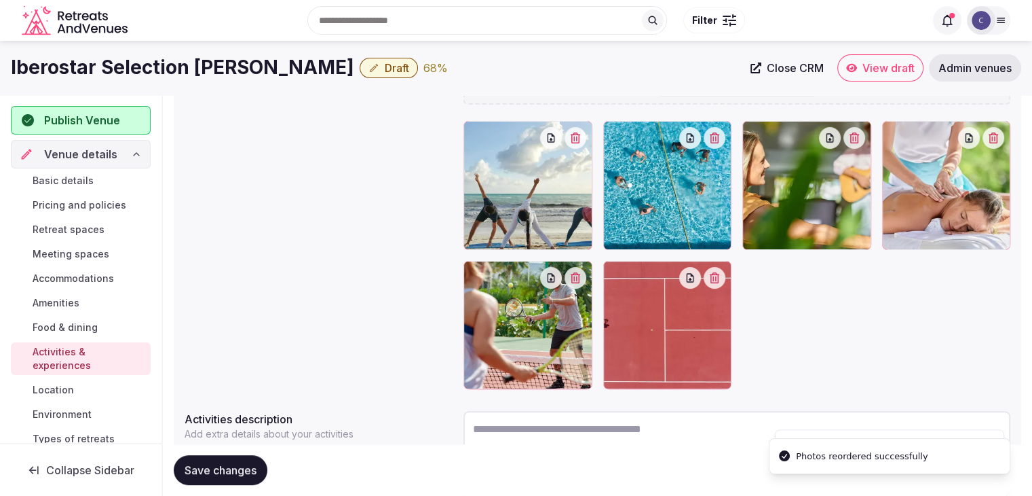
click at [228, 458] on button "Save changes" at bounding box center [221, 470] width 94 height 30
click at [76, 407] on span "Environment" at bounding box center [62, 414] width 59 height 14
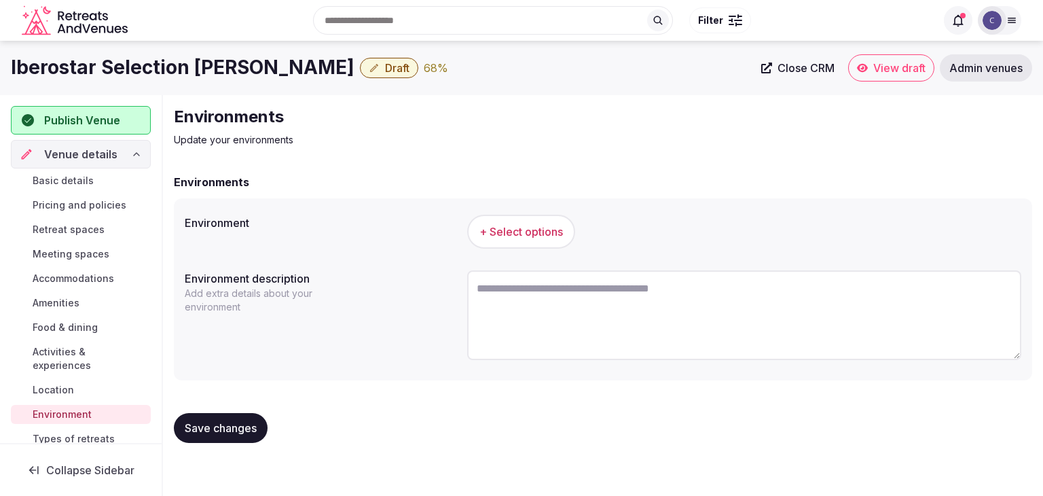
click at [529, 232] on span "+ Select options" at bounding box center [520, 231] width 83 height 15
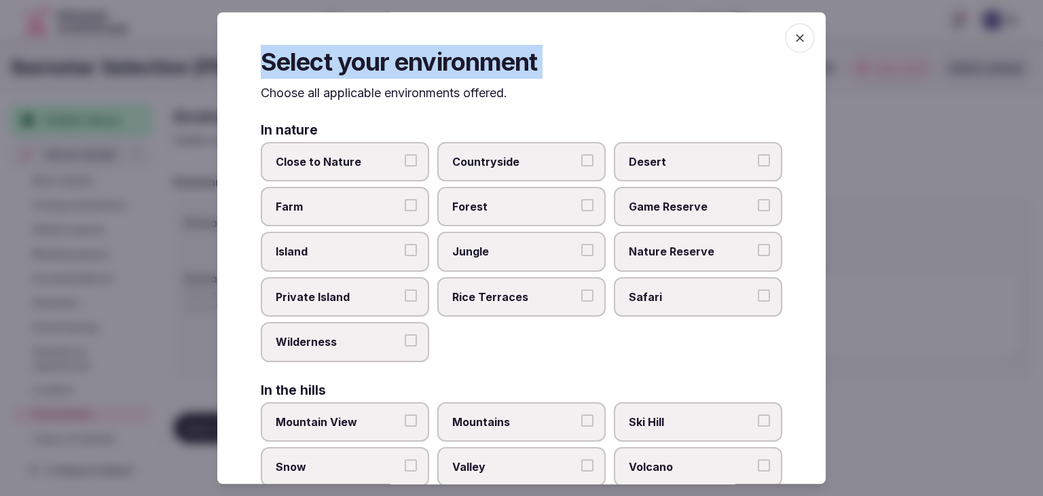
scroll to position [324, 0]
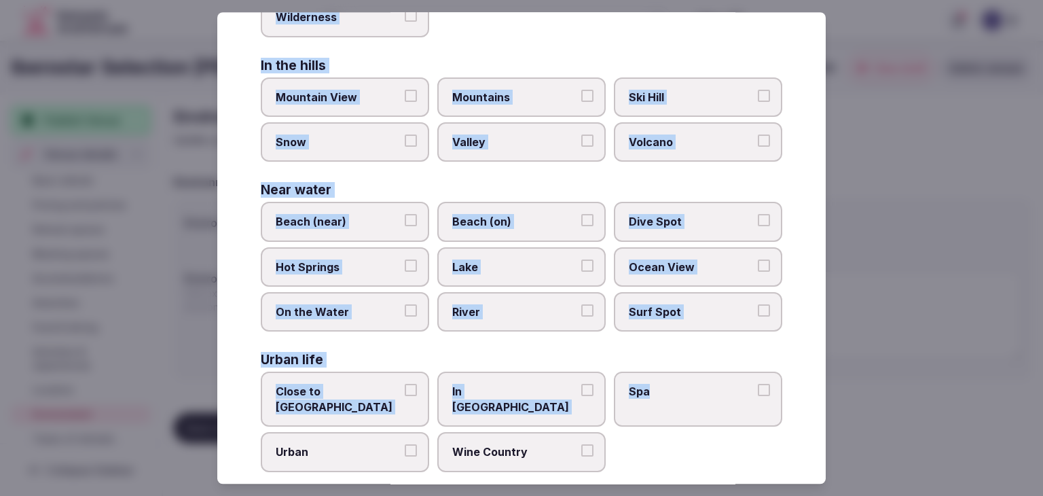
drag, startPoint x: 257, startPoint y: 93, endPoint x: 649, endPoint y: 434, distance: 519.7
click at [648, 434] on div "Select your environment Choose all applicable environments offered. In nature C…" at bounding box center [521, 247] width 608 height 471
click at [640, 434] on div "Close to City Center In City Center Spa Urban Wine Country" at bounding box center [521, 422] width 521 height 100
drag, startPoint x: 255, startPoint y: 98, endPoint x: 590, endPoint y: 465, distance: 496.8
click at [590, 465] on div "Select your environment Choose all applicable environments offered. In nature C…" at bounding box center [521, 247] width 608 height 471
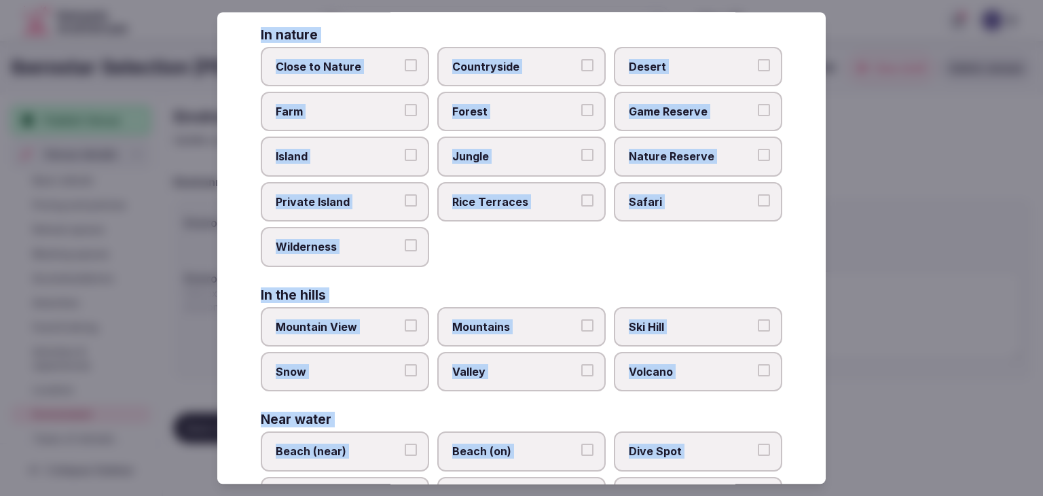
scroll to position [0, 0]
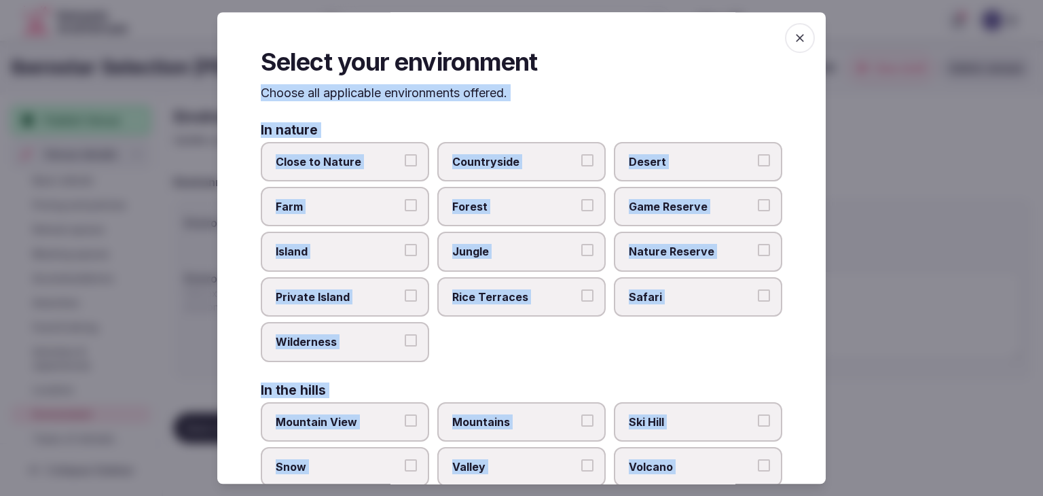
click at [489, 171] on label "Countryside" at bounding box center [521, 161] width 168 height 39
click at [581, 166] on button "Countryside" at bounding box center [587, 160] width 12 height 12
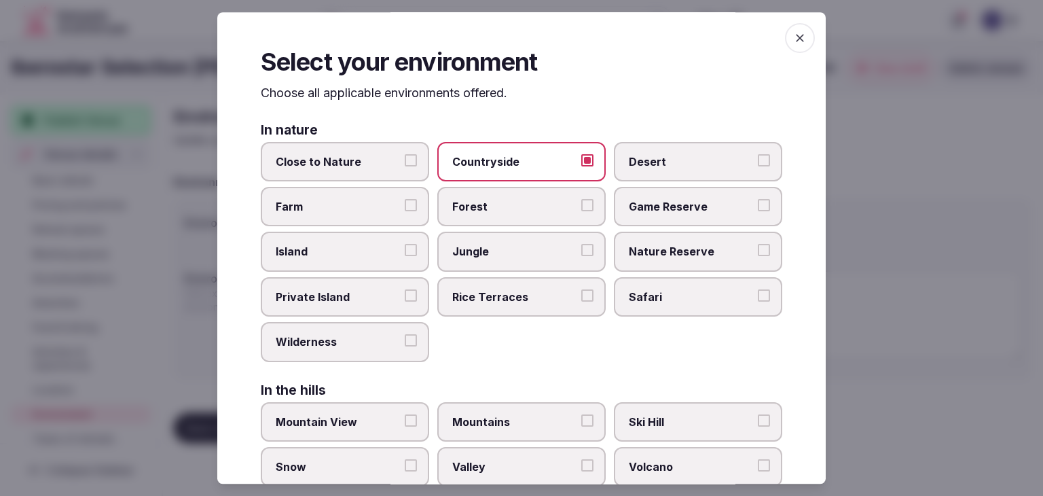
click at [380, 258] on label "Island" at bounding box center [345, 251] width 168 height 39
click at [405, 257] on button "Island" at bounding box center [411, 250] width 12 height 12
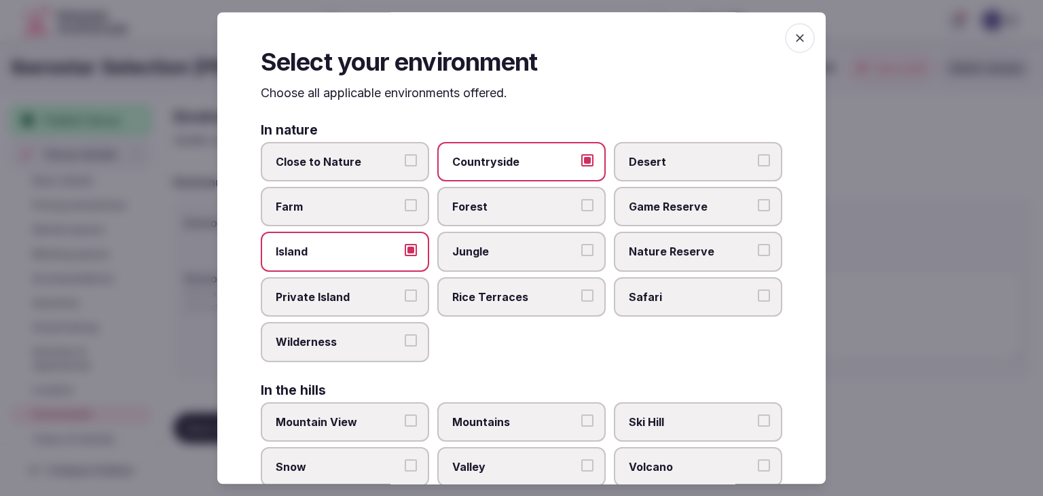
click at [656, 256] on span "Nature Reserve" at bounding box center [691, 251] width 125 height 15
click at [758, 256] on button "Nature Reserve" at bounding box center [764, 250] width 12 height 12
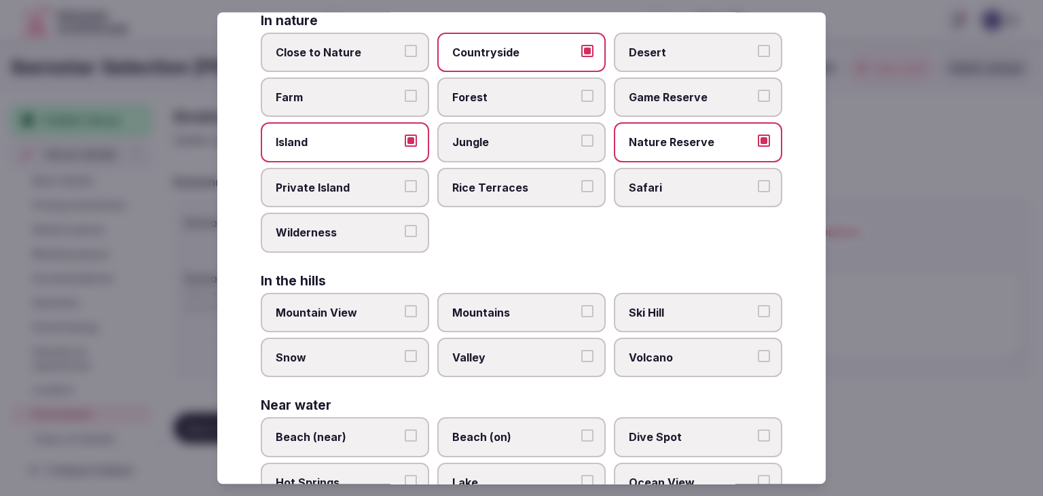
scroll to position [204, 0]
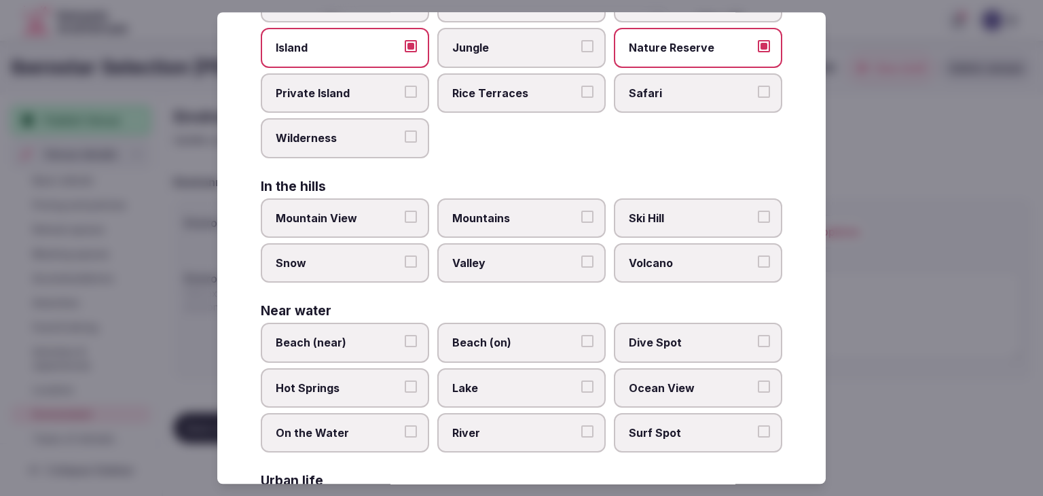
drag, startPoint x: 334, startPoint y: 346, endPoint x: 508, endPoint y: 345, distance: 174.5
click at [334, 345] on span "Beach (near)" at bounding box center [338, 342] width 125 height 15
click at [405, 345] on button "Beach (near)" at bounding box center [411, 341] width 12 height 12
click at [515, 344] on span "Beach (on)" at bounding box center [514, 342] width 125 height 15
click at [581, 344] on button "Beach (on)" at bounding box center [587, 341] width 12 height 12
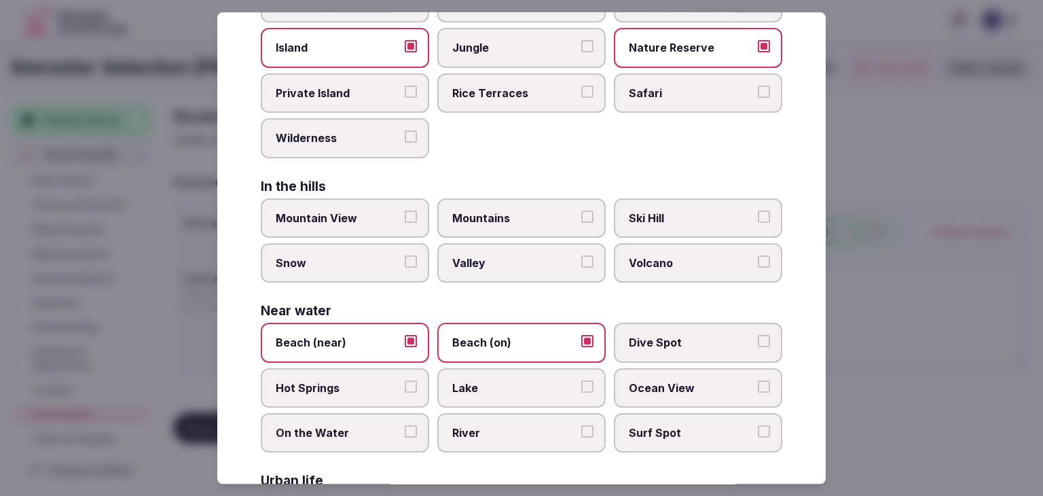
drag, startPoint x: 635, startPoint y: 379, endPoint x: 652, endPoint y: 381, distance: 17.1
click at [642, 380] on span "Ocean View" at bounding box center [691, 387] width 125 height 15
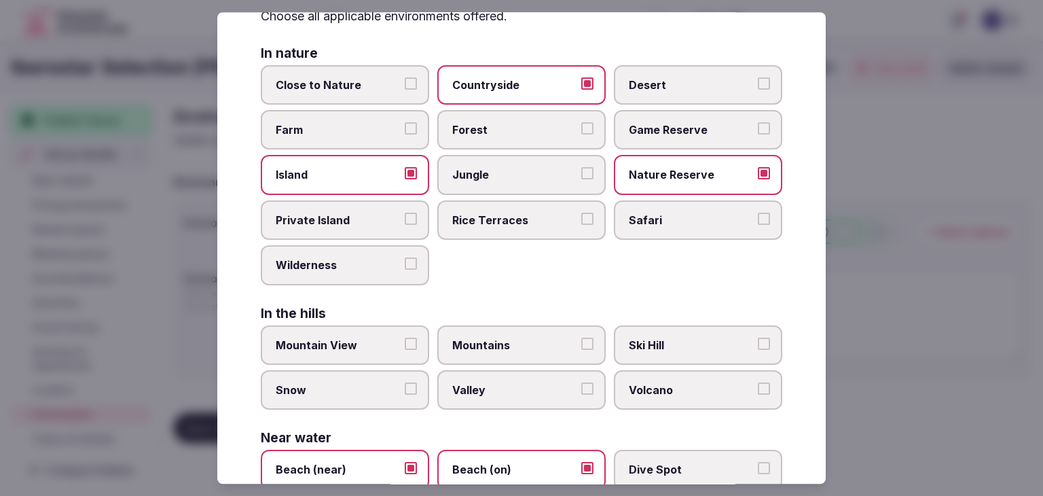
scroll to position [136, 0]
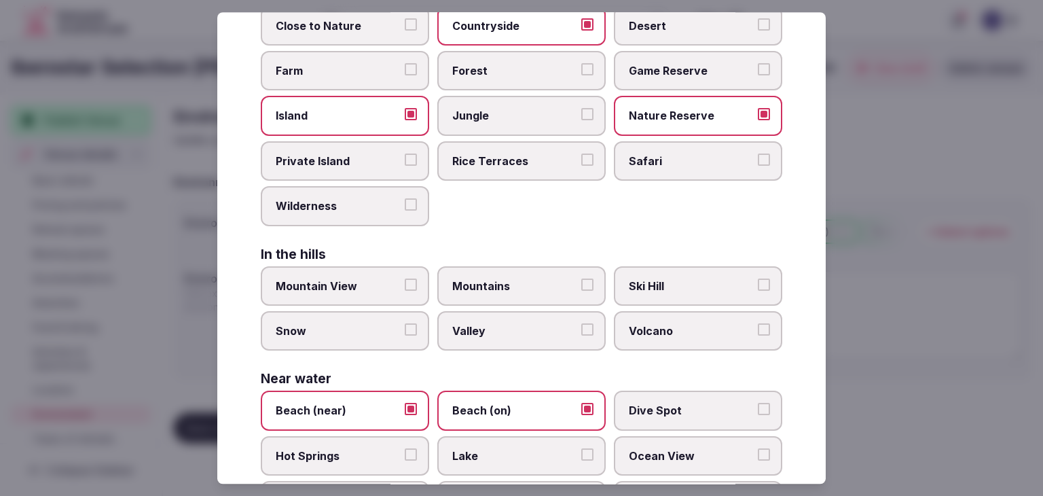
click at [662, 451] on span "Ocean View" at bounding box center [691, 455] width 125 height 15
click at [758, 451] on button "Ocean View" at bounding box center [764, 454] width 12 height 12
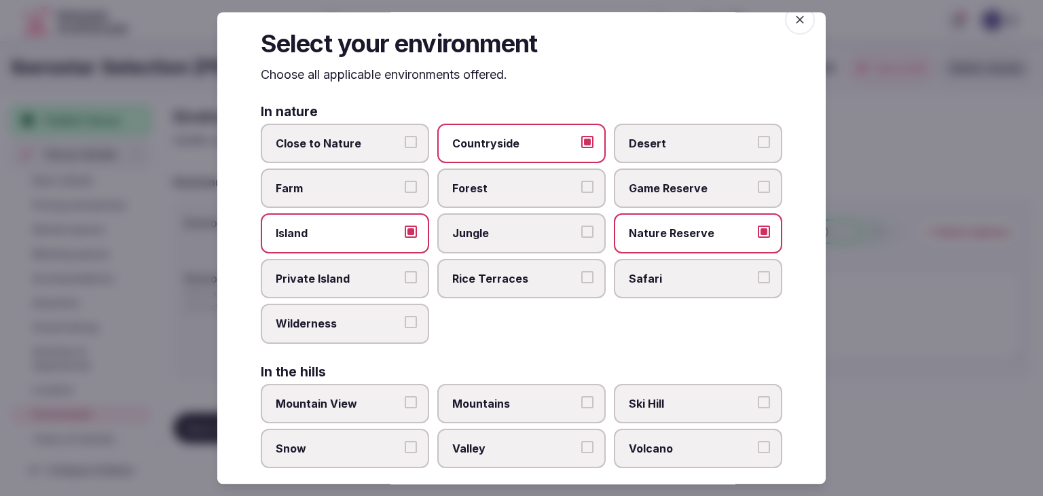
scroll to position [0, 0]
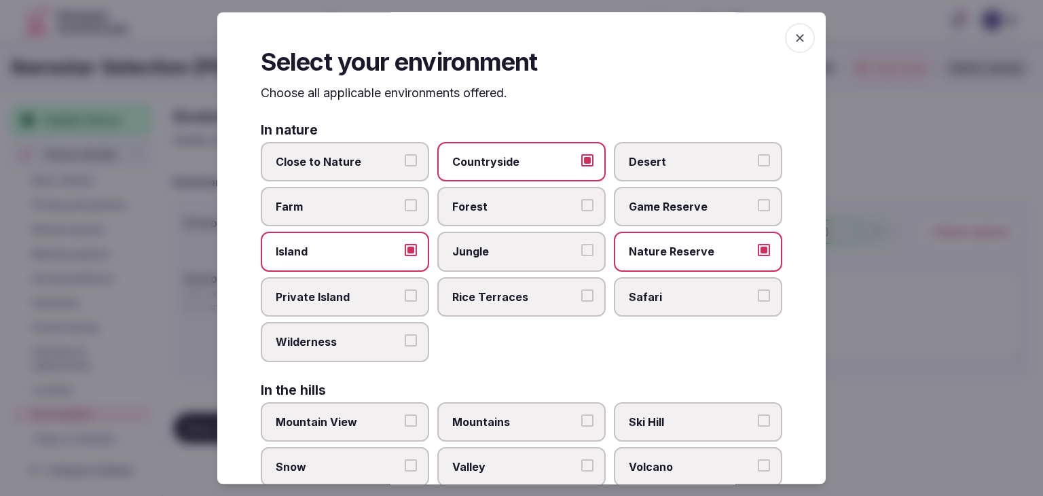
click at [793, 37] on icon "button" at bounding box center [800, 38] width 14 height 14
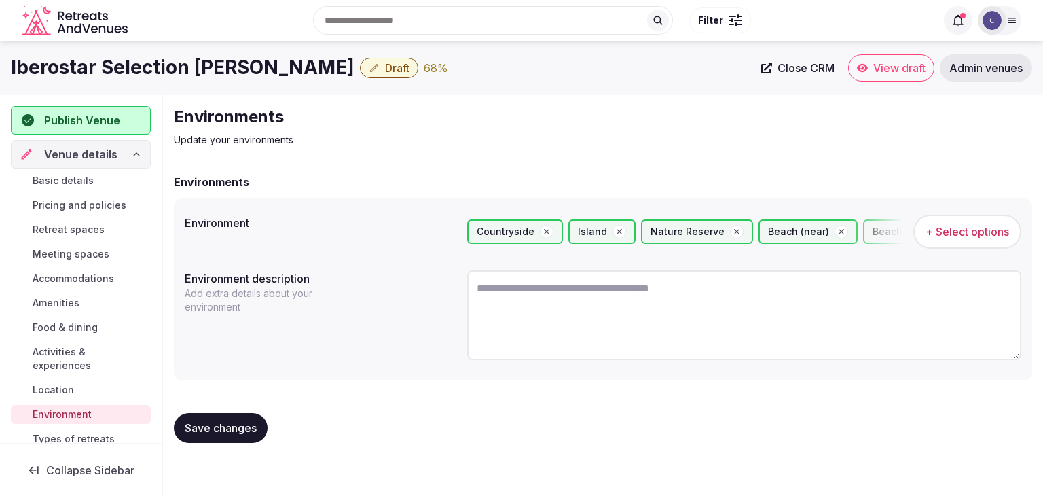
click at [185, 54] on div "Search Popular Destinations Toscana, Italy Riviera Maya, Mexico Indonesia, Bali…" at bounding box center [521, 20] width 1021 height 69
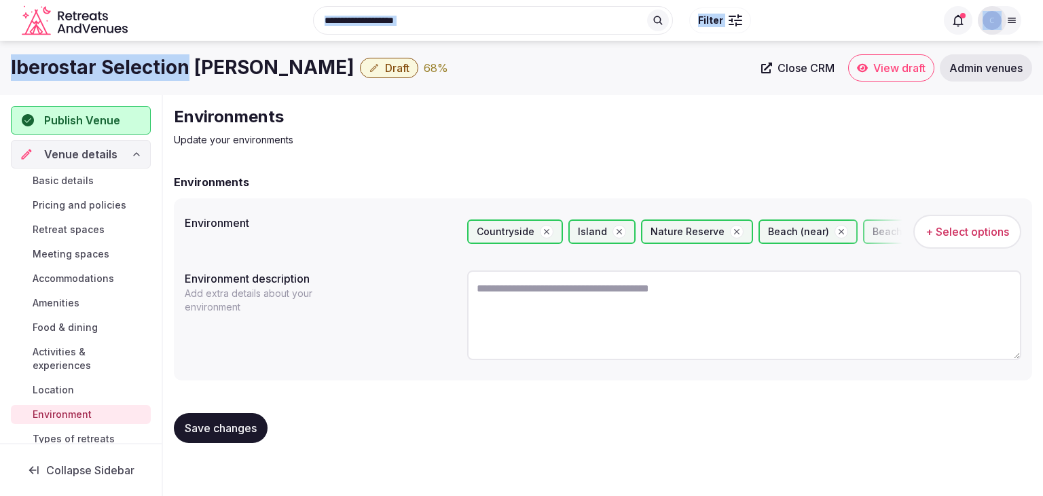
drag, startPoint x: 185, startPoint y: 54, endPoint x: 187, endPoint y: 69, distance: 14.4
click at [186, 58] on body "Search Popular Destinations Toscana, Italy Riviera Maya, Mexico Indonesia, Bali…" at bounding box center [521, 248] width 1043 height 496
click at [187, 69] on h1 "Iberostar Selection Esmeralda" at bounding box center [182, 67] width 343 height 26
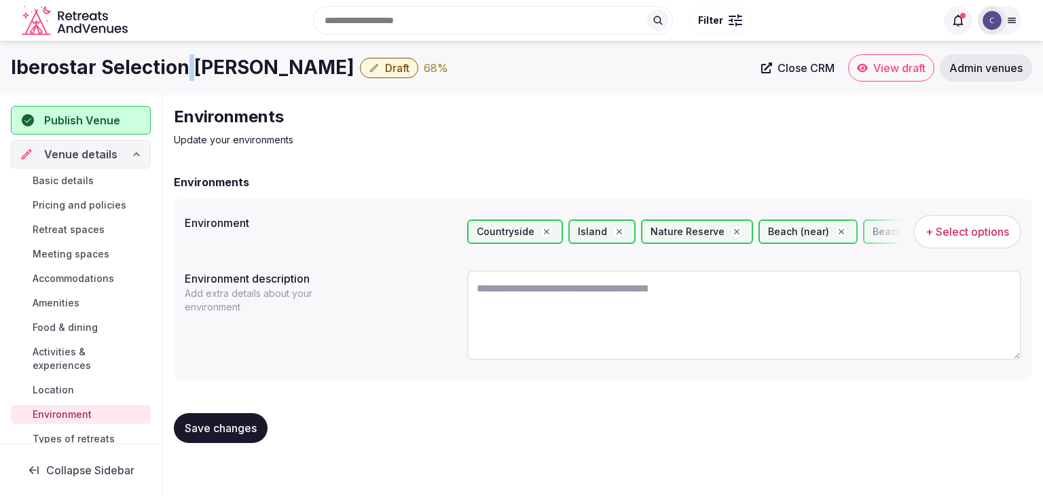
click at [187, 69] on h1 "Iberostar Selection Esmeralda" at bounding box center [182, 67] width 343 height 26
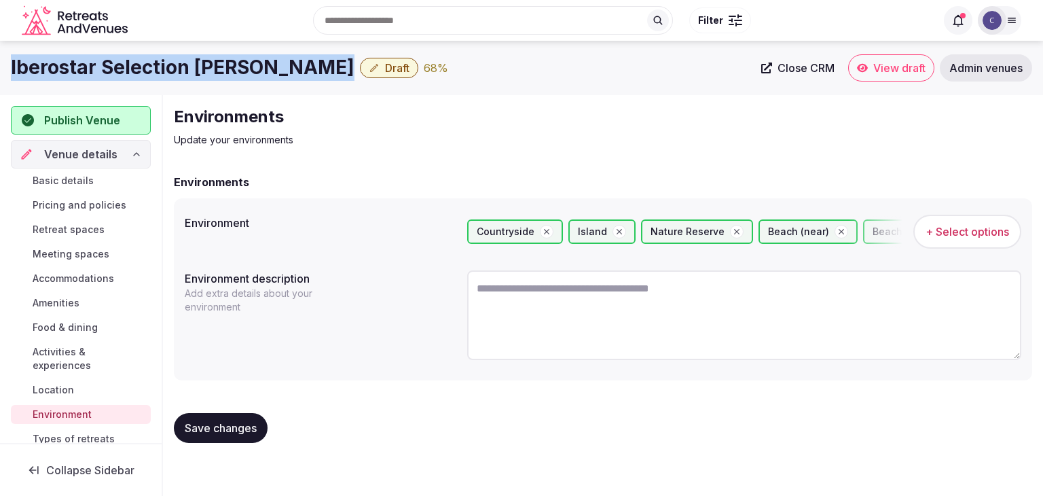
click at [187, 69] on h1 "Iberostar Selection Esmeralda" at bounding box center [182, 67] width 343 height 26
click at [225, 431] on span "Save changes" at bounding box center [221, 428] width 72 height 14
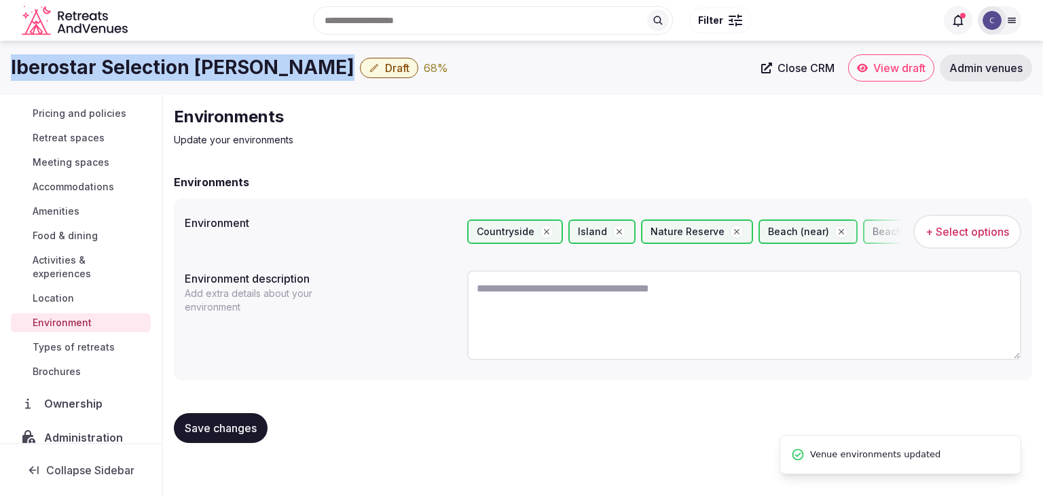
scroll to position [204, 0]
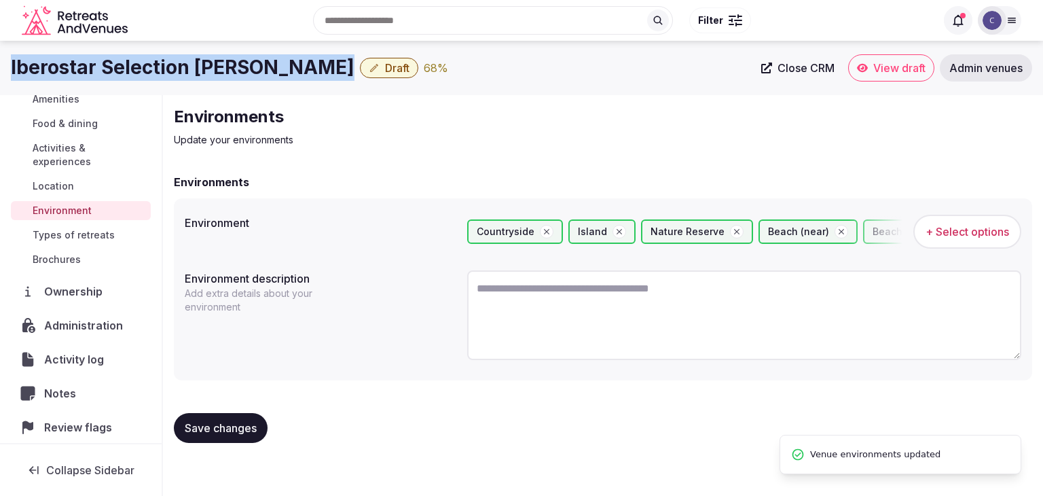
drag, startPoint x: 102, startPoint y: 227, endPoint x: 113, endPoint y: 242, distance: 18.1
click at [102, 228] on span "Types of retreats" at bounding box center [74, 235] width 82 height 14
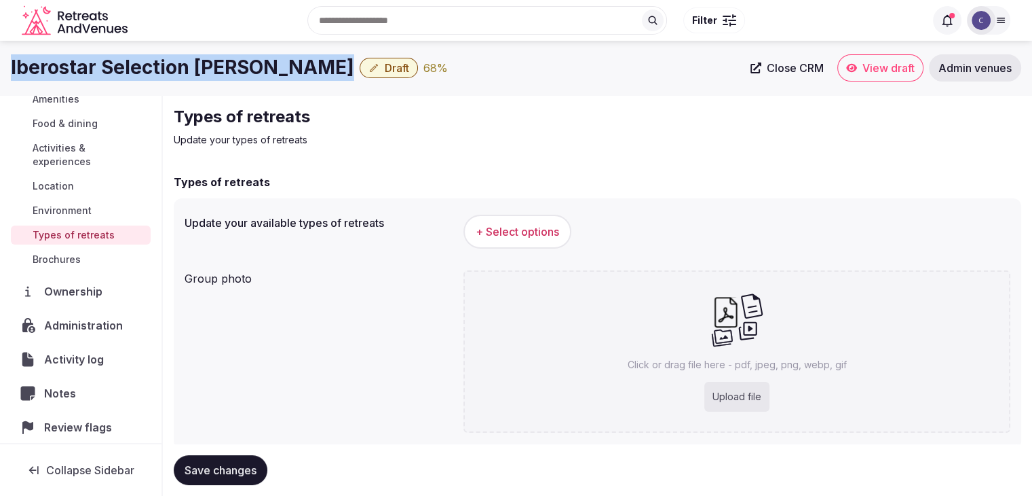
click at [529, 240] on button "+ Select options" at bounding box center [518, 231] width 108 height 34
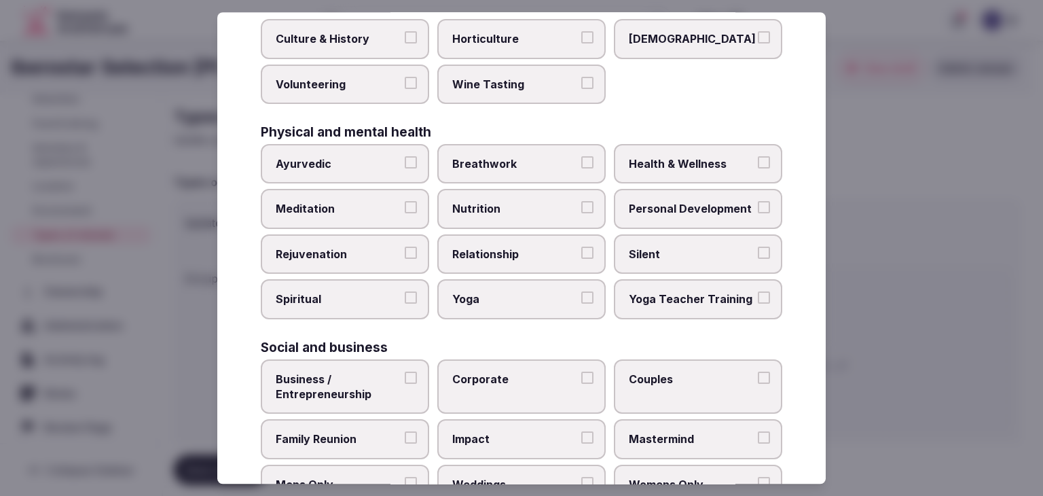
scroll to position [552, 0]
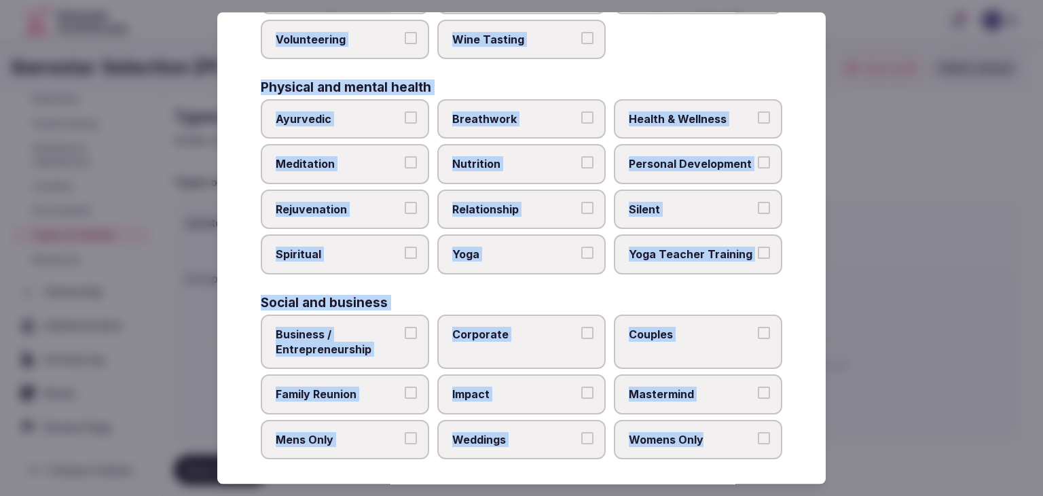
drag, startPoint x: 261, startPoint y: 90, endPoint x: 779, endPoint y: 429, distance: 619.4
click at [779, 429] on div "Select your types of retreats Choose all applicable types of retreats offered. …" at bounding box center [521, 247] width 608 height 471
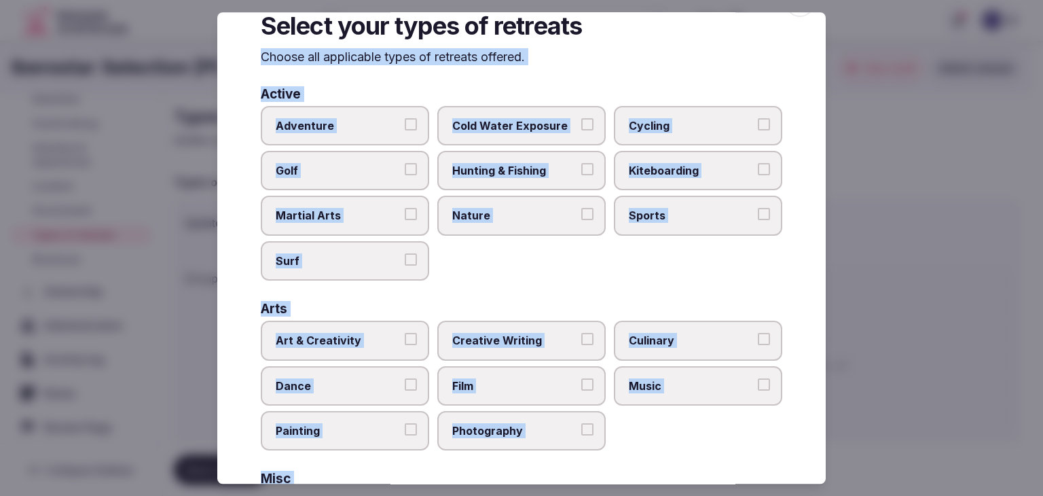
scroll to position [0, 0]
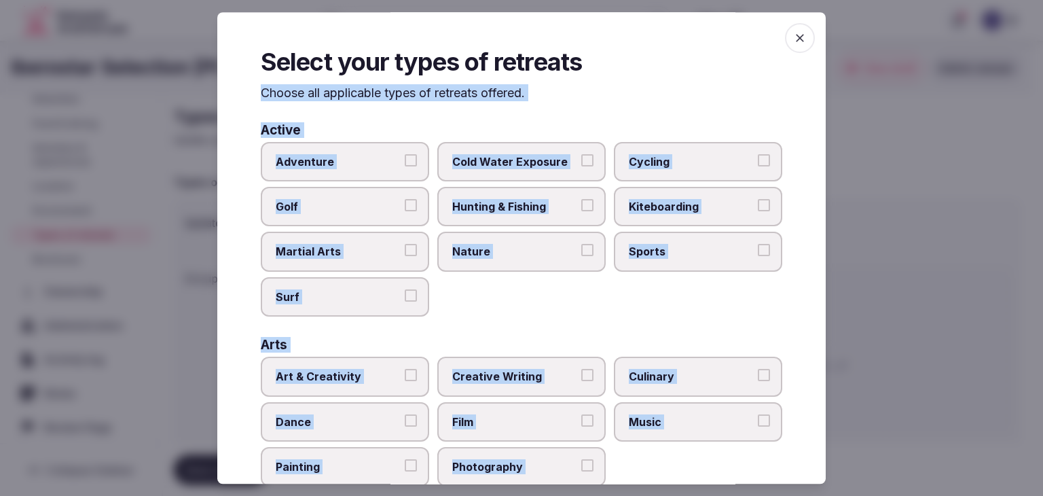
click at [796, 34] on icon "button" at bounding box center [800, 38] width 8 height 8
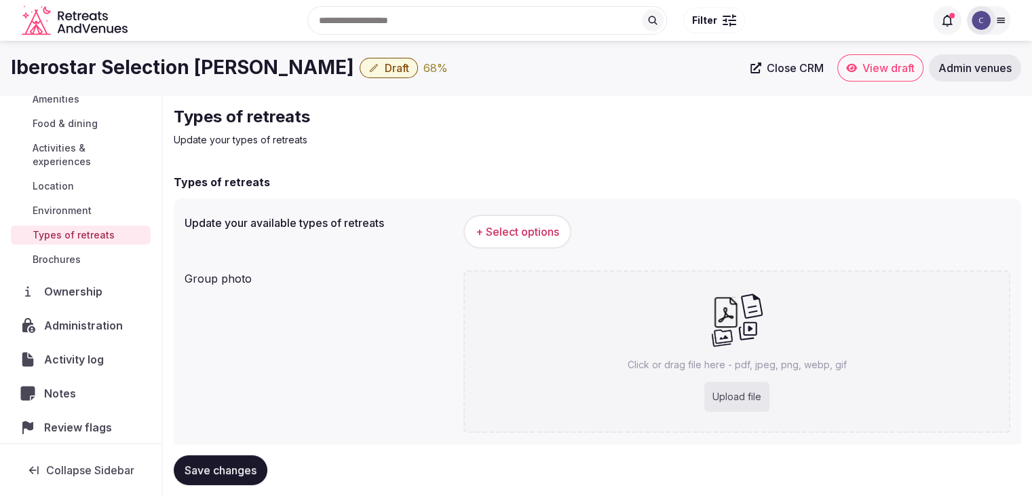
click at [86, 208] on span "Environment" at bounding box center [62, 211] width 59 height 14
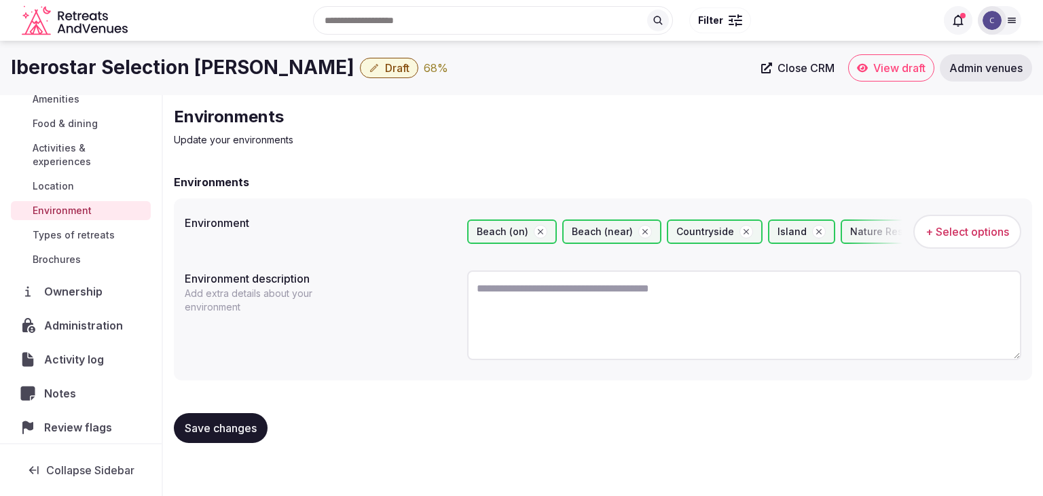
click at [603, 302] on textarea at bounding box center [744, 315] width 554 height 90
paste textarea "**********"
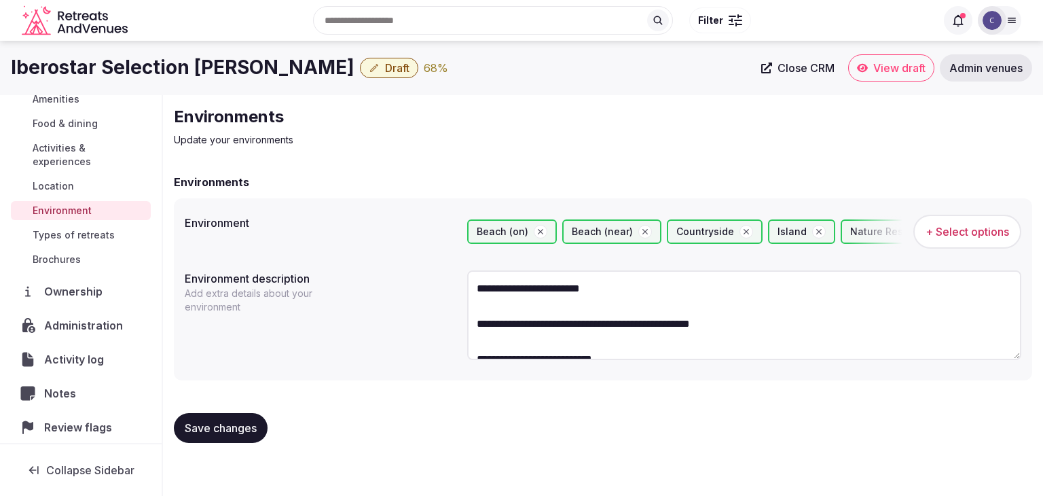
scroll to position [42, 0]
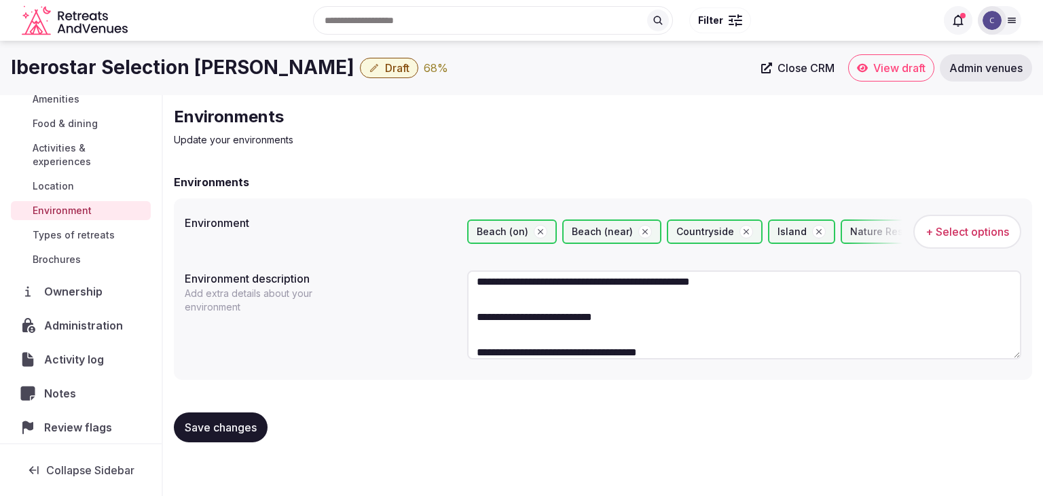
click at [593, 286] on textarea "**********" at bounding box center [744, 314] width 554 height 89
click at [593, 293] on textarea "**********" at bounding box center [744, 314] width 554 height 89
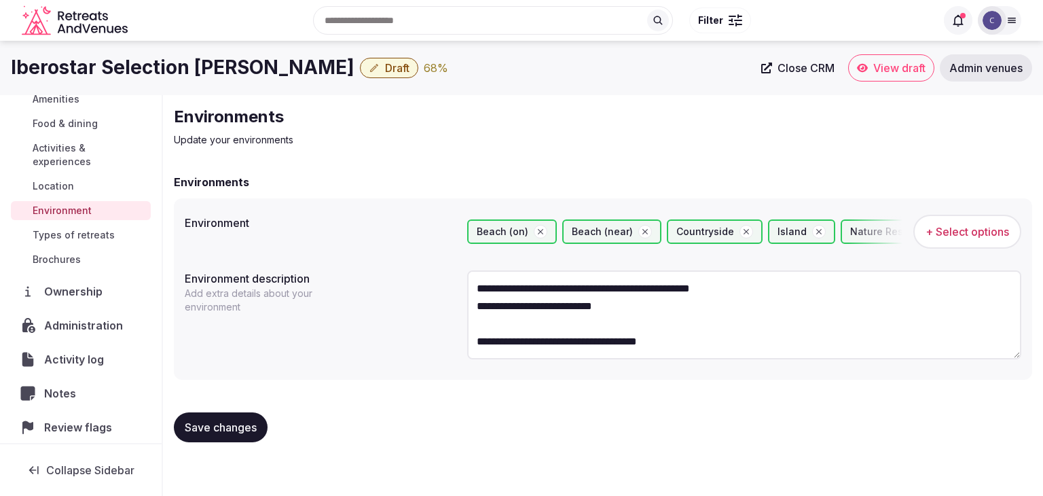
click at [580, 319] on textarea "**********" at bounding box center [744, 314] width 554 height 89
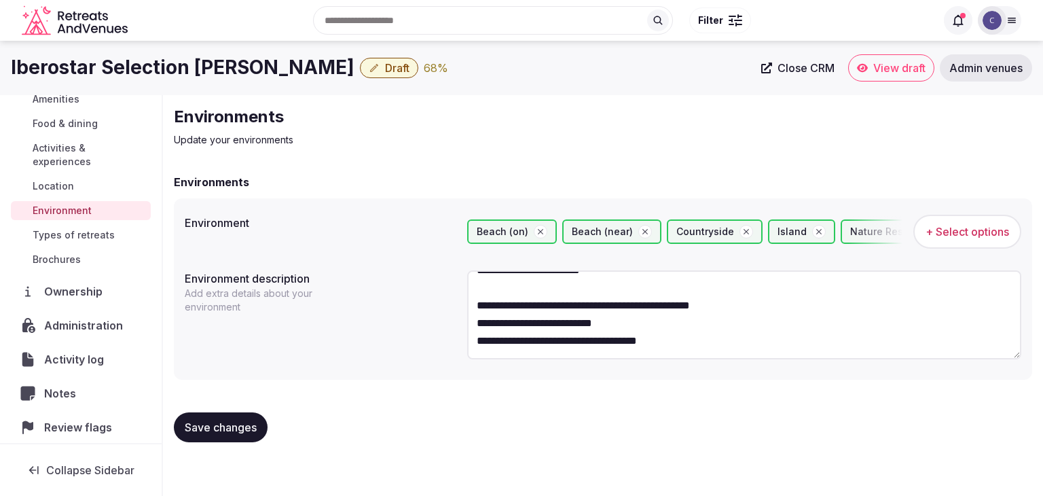
scroll to position [18, 0]
click at [557, 278] on textarea "**********" at bounding box center [744, 314] width 554 height 89
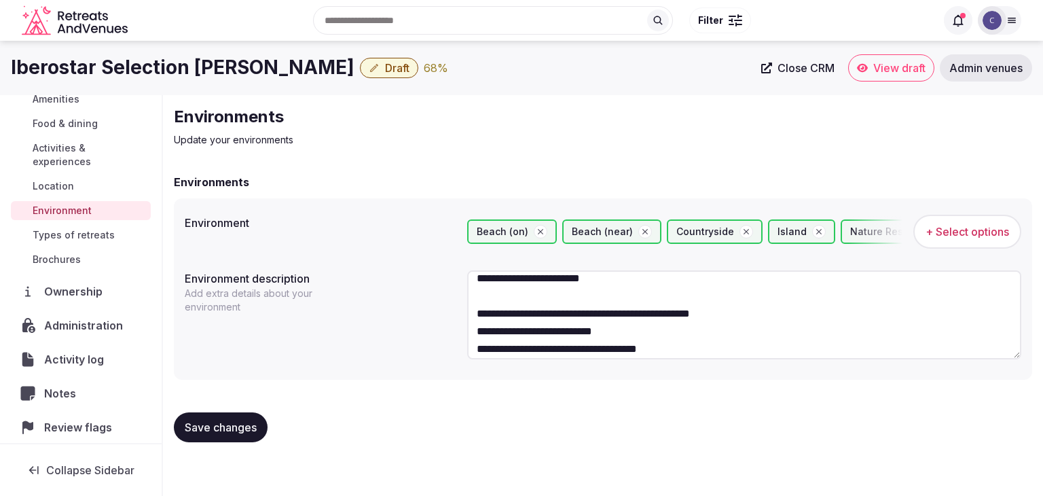
click at [542, 303] on textarea "**********" at bounding box center [744, 314] width 554 height 89
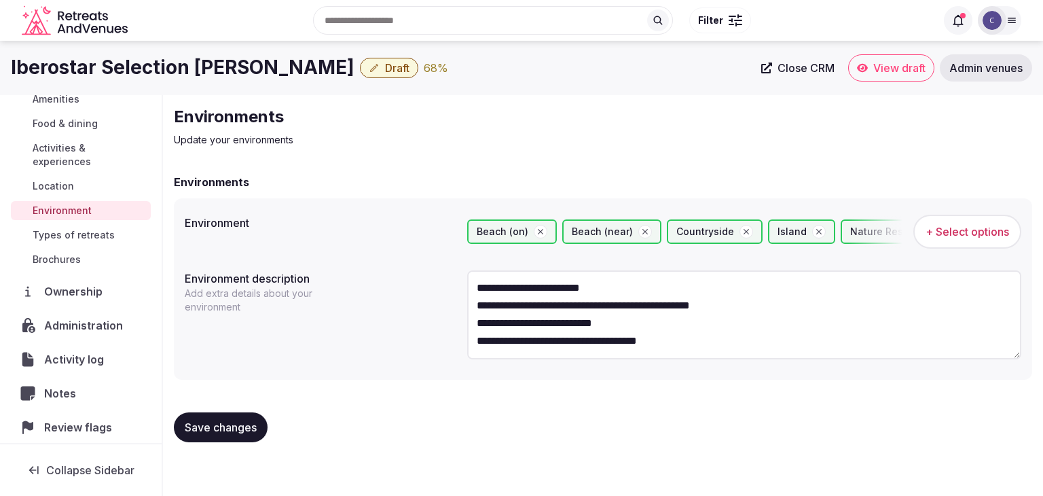
scroll to position [0, 0]
type textarea "**********"
click at [241, 432] on span "Save changes" at bounding box center [221, 427] width 72 height 14
click at [85, 231] on span "Types of retreats" at bounding box center [74, 235] width 82 height 14
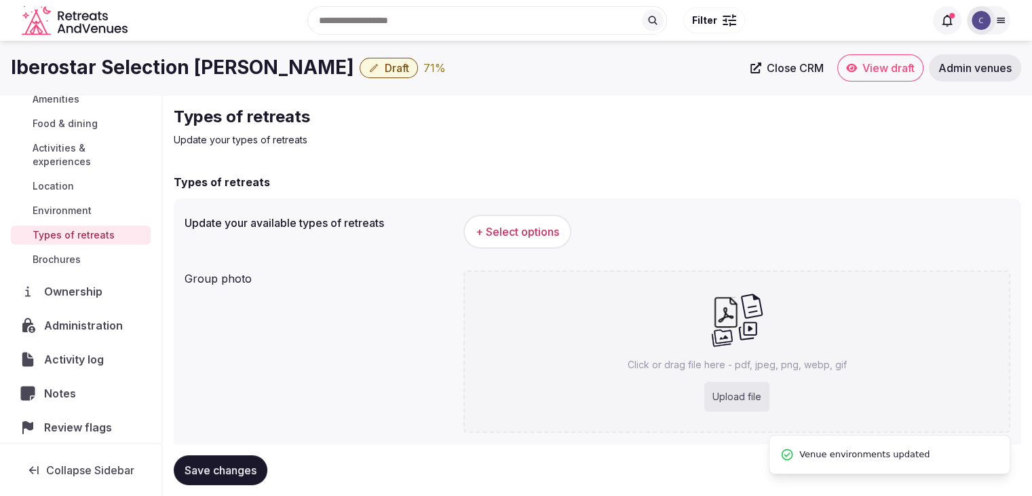
click at [532, 238] on span "+ Select options" at bounding box center [517, 231] width 83 height 15
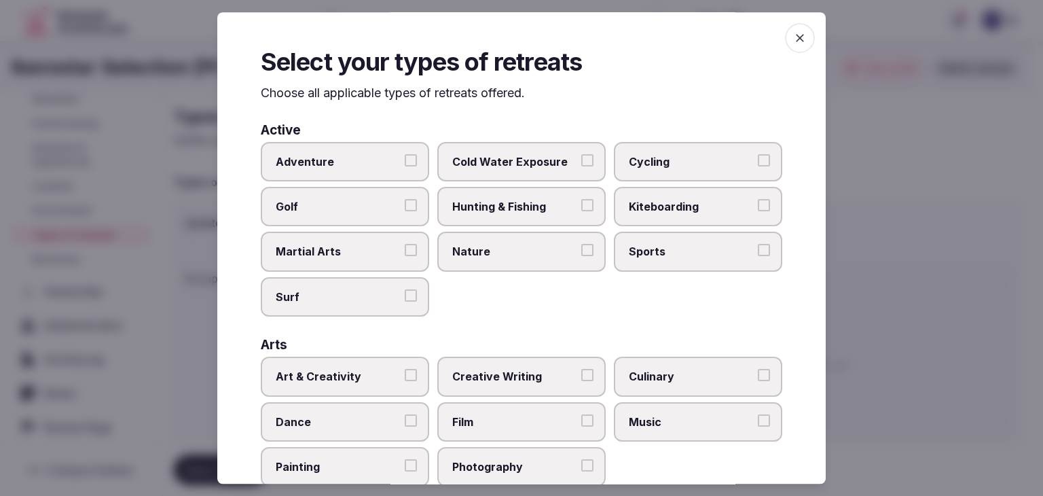
click at [517, 265] on label "Nature" at bounding box center [521, 251] width 168 height 39
click at [581, 257] on button "Nature" at bounding box center [587, 250] width 12 height 12
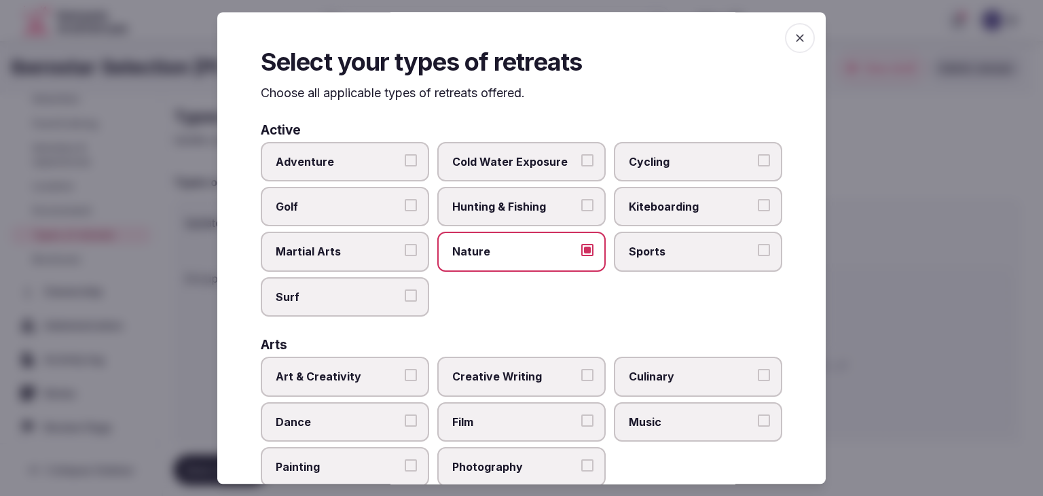
click at [353, 157] on span "Adventure" at bounding box center [338, 161] width 125 height 15
click at [405, 157] on button "Adventure" at bounding box center [411, 160] width 12 height 12
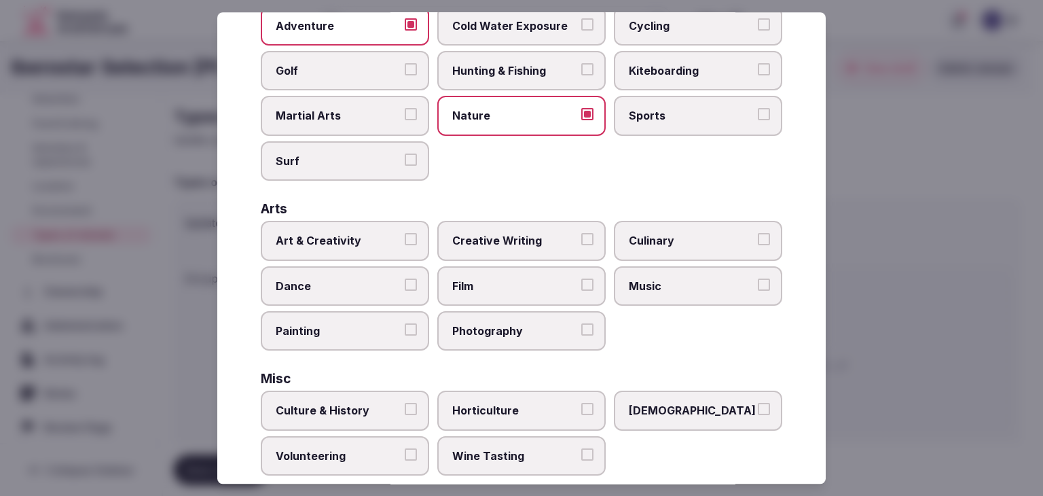
click at [367, 237] on span "Art & Creativity" at bounding box center [338, 240] width 125 height 15
click at [405, 237] on button "Art & Creativity" at bounding box center [411, 239] width 12 height 12
click at [356, 241] on span "Art & Creativity" at bounding box center [338, 240] width 125 height 15
click at [405, 241] on button "Art & Creativity" at bounding box center [411, 239] width 12 height 12
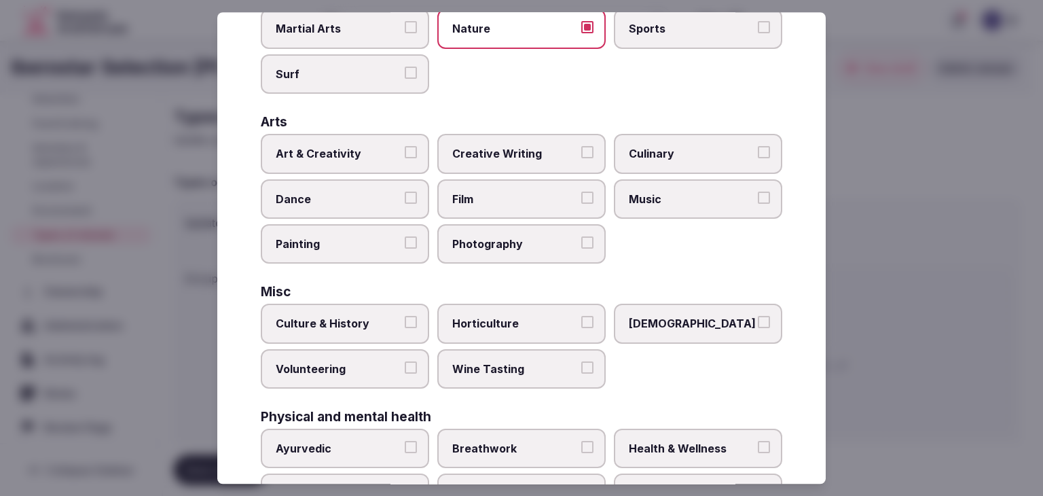
scroll to position [272, 0]
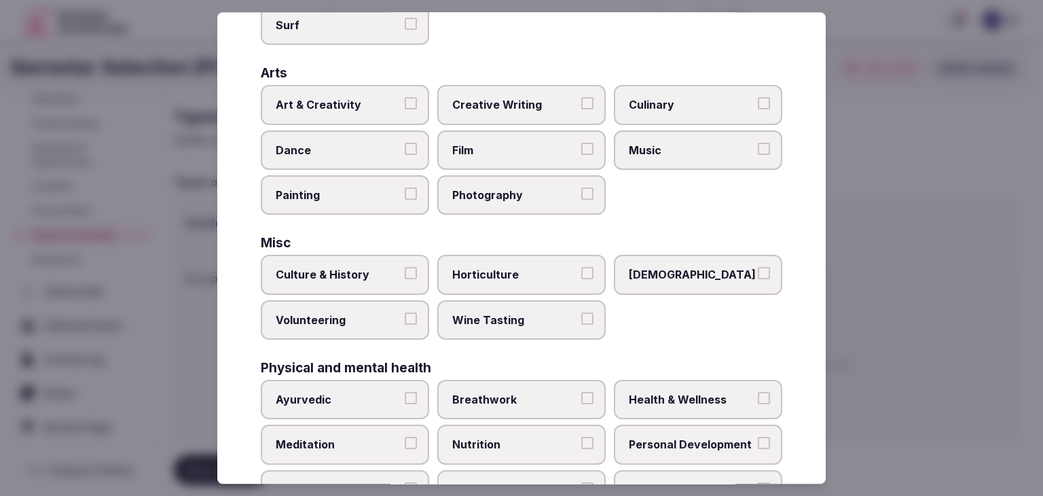
click at [367, 267] on span "Culture & History" at bounding box center [338, 274] width 125 height 15
click at [405, 267] on button "Culture & History" at bounding box center [411, 273] width 12 height 12
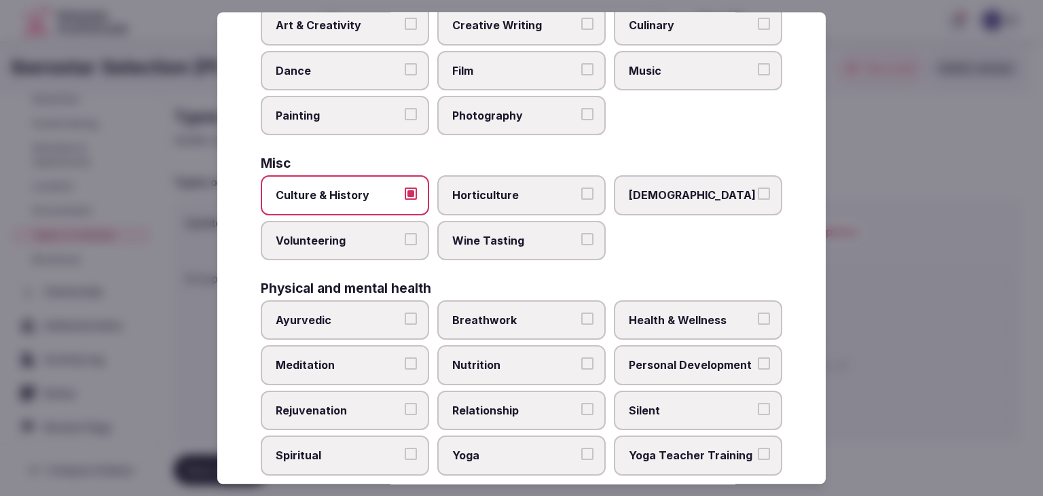
scroll to position [407, 0]
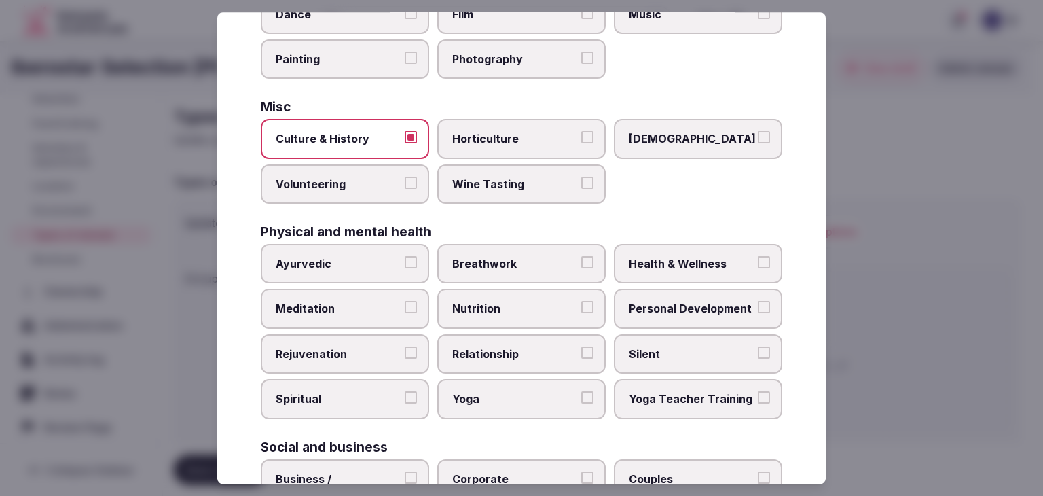
click at [668, 257] on span "Health & Wellness" at bounding box center [691, 263] width 125 height 15
click at [758, 257] on button "Health & Wellness" at bounding box center [764, 262] width 12 height 12
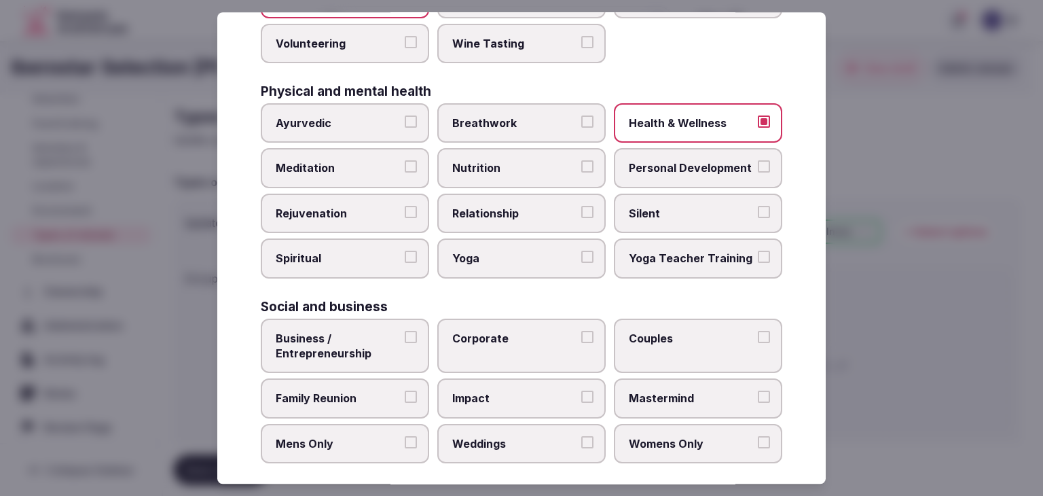
scroll to position [552, 0]
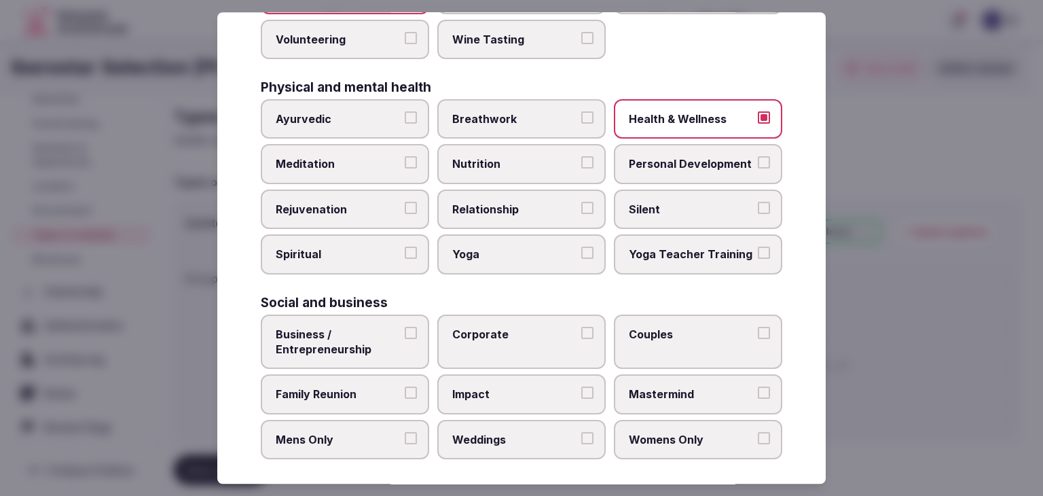
click at [386, 326] on span "Business / Entrepreneurship" at bounding box center [338, 341] width 125 height 31
click at [405, 326] on button "Business / Entrepreneurship" at bounding box center [411, 332] width 12 height 12
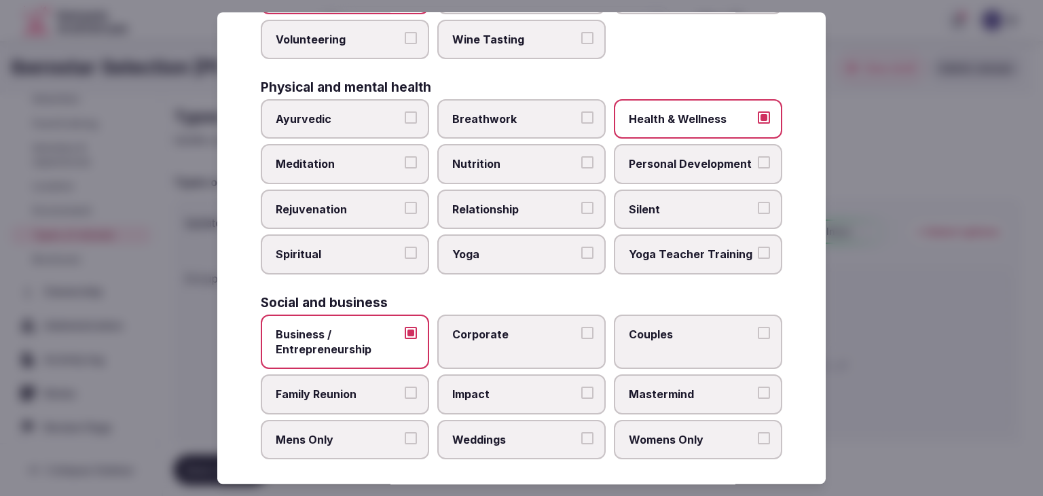
click at [504, 326] on span "Corporate" at bounding box center [514, 333] width 125 height 15
click at [581, 326] on button "Corporate" at bounding box center [587, 332] width 12 height 12
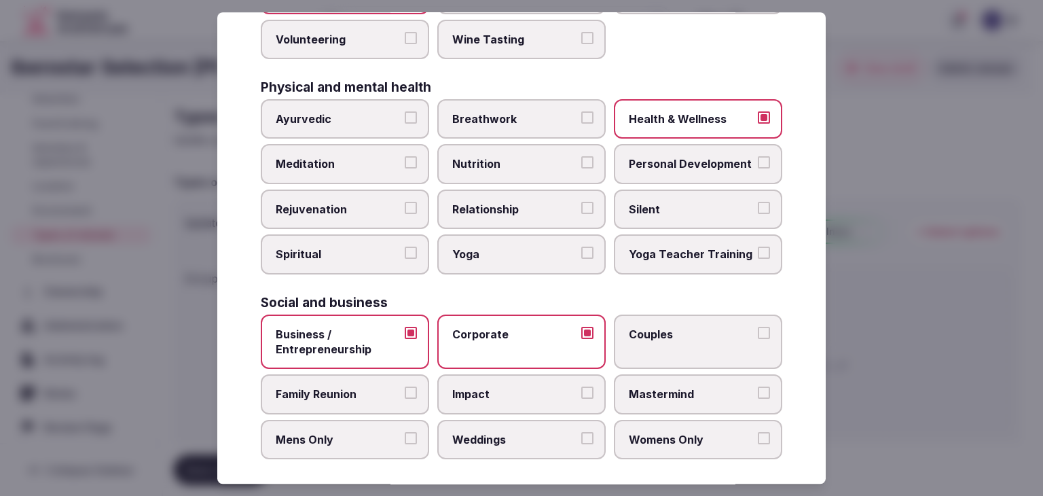
drag, startPoint x: 519, startPoint y: 438, endPoint x: 562, endPoint y: 424, distance: 45.5
click at [519, 438] on label "Weddings" at bounding box center [521, 438] width 168 height 39
click at [581, 438] on button "Weddings" at bounding box center [587, 438] width 12 height 12
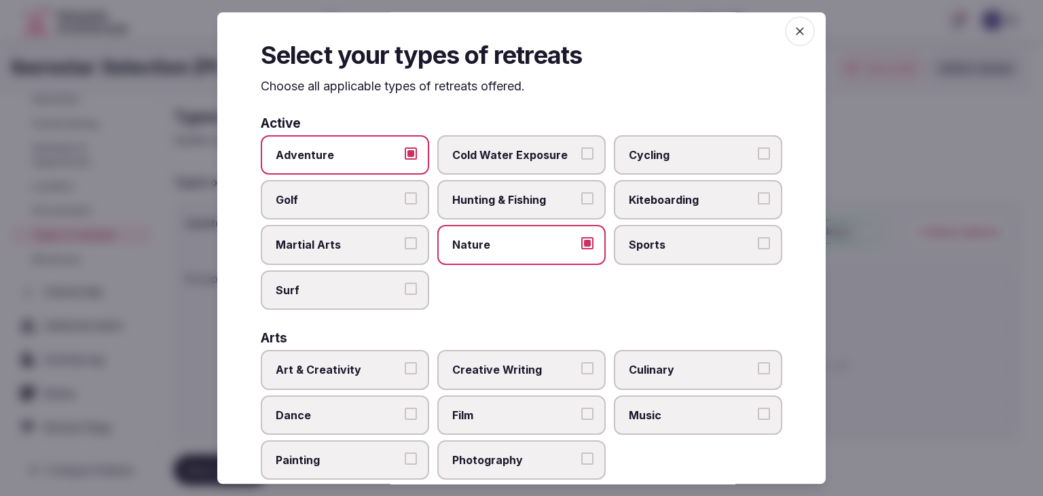
scroll to position [0, 0]
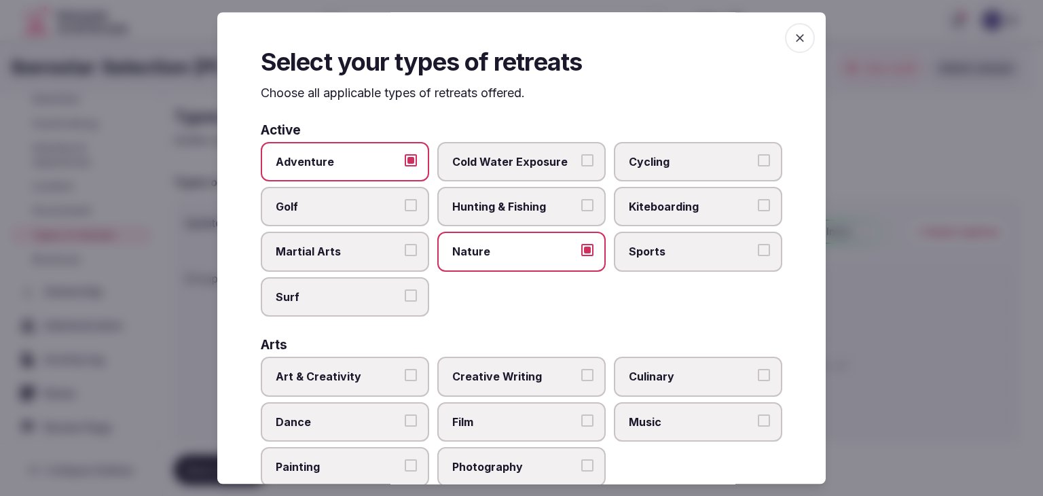
drag, startPoint x: 780, startPoint y: 33, endPoint x: 781, endPoint y: 40, distance: 6.9
click at [785, 33] on span "button" at bounding box center [800, 38] width 30 height 30
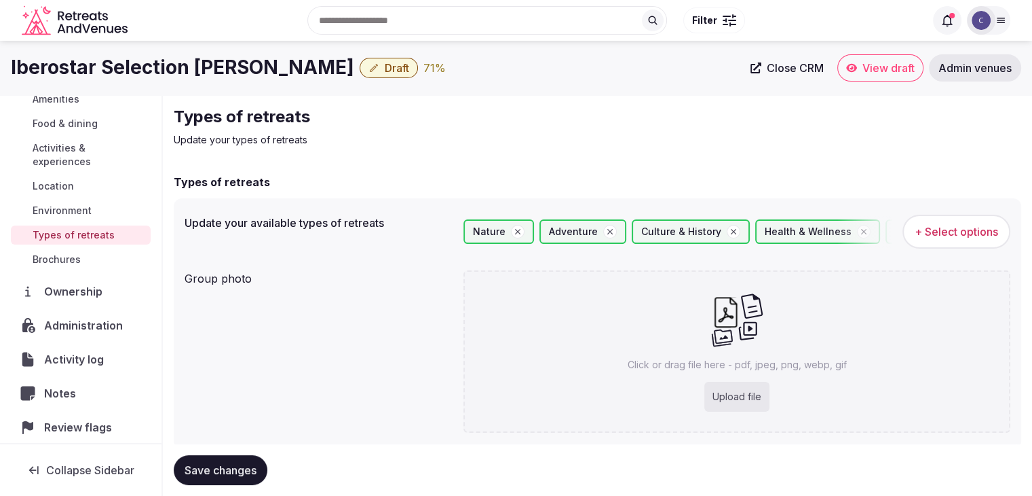
click at [739, 389] on div "Upload file" at bounding box center [737, 396] width 65 height 30
drag, startPoint x: 235, startPoint y: 472, endPoint x: 259, endPoint y: 474, distance: 24.6
click at [234, 471] on span "Save changes" at bounding box center [221, 470] width 72 height 14
click at [741, 379] on div "Click or drag file here - pdf, jpeg, png, webp, gif Upload file" at bounding box center [737, 351] width 547 height 162
type input "**********"
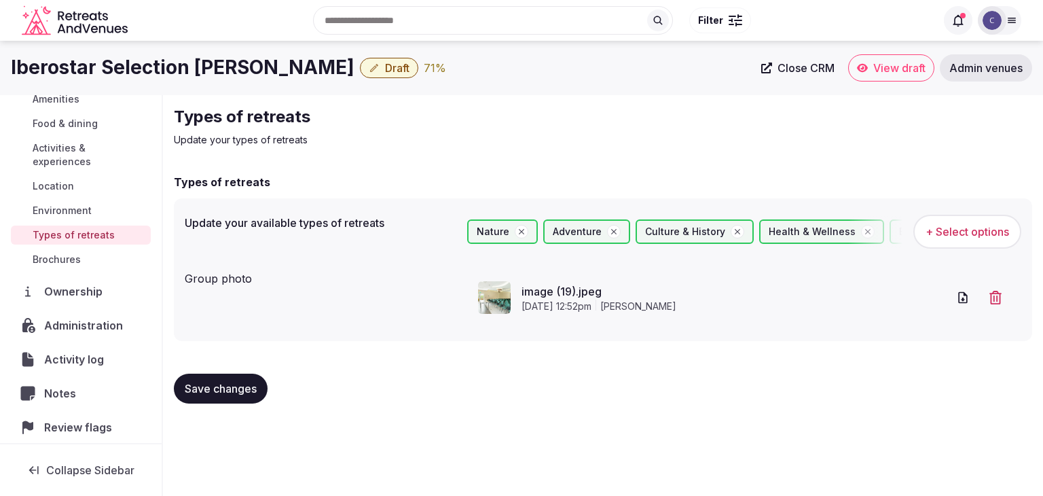
click at [193, 381] on span "Save changes" at bounding box center [221, 388] width 72 height 14
click at [385, 61] on span "Draft" at bounding box center [397, 68] width 24 height 14
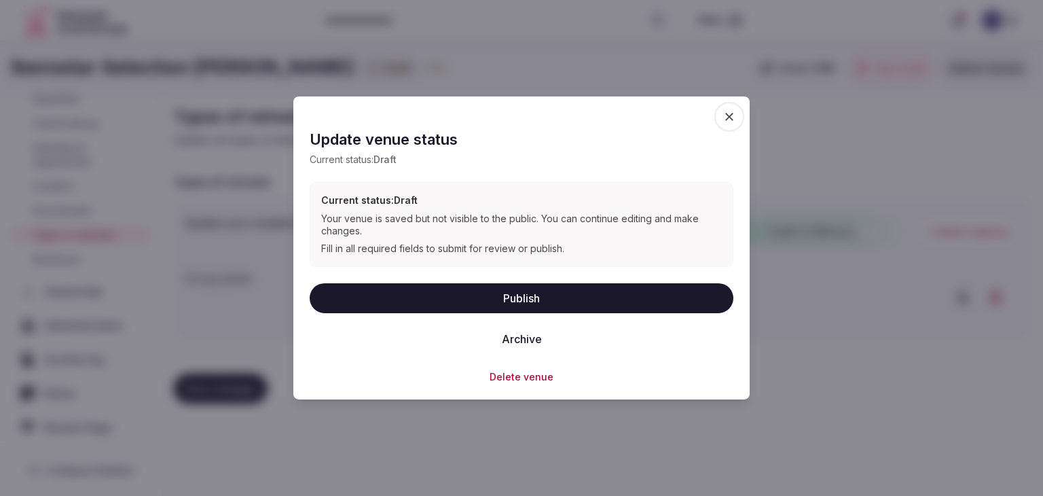
click at [500, 299] on button "Publish" at bounding box center [522, 297] width 424 height 30
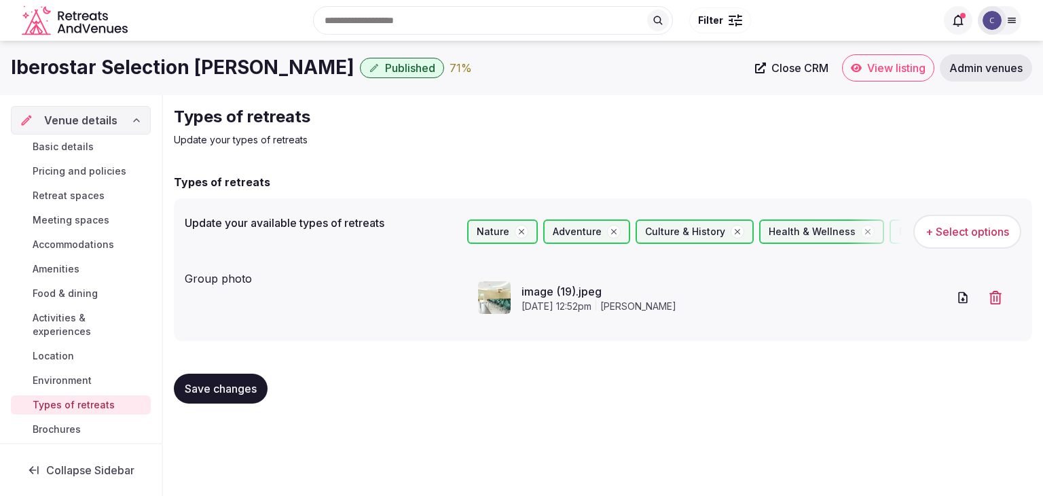
click at [87, 147] on span "Basic details" at bounding box center [63, 147] width 61 height 14
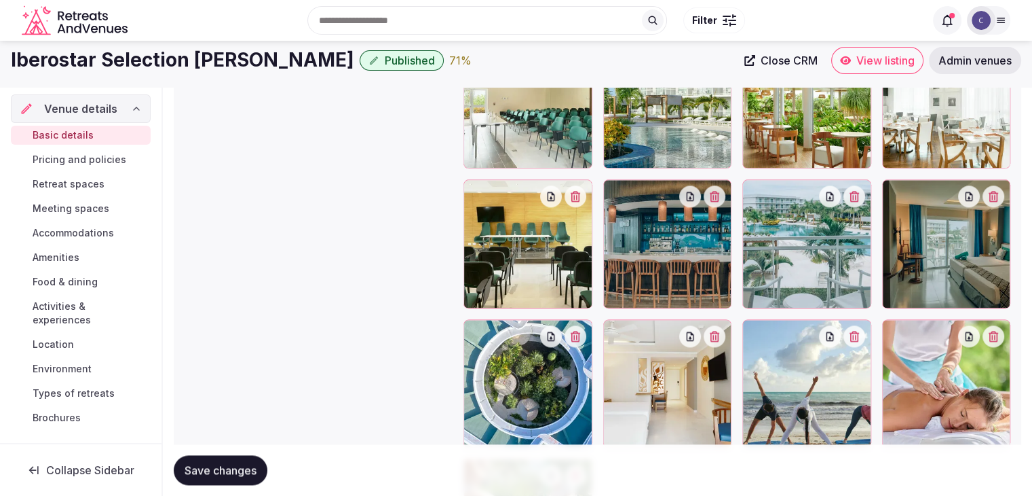
scroll to position [1697, 0]
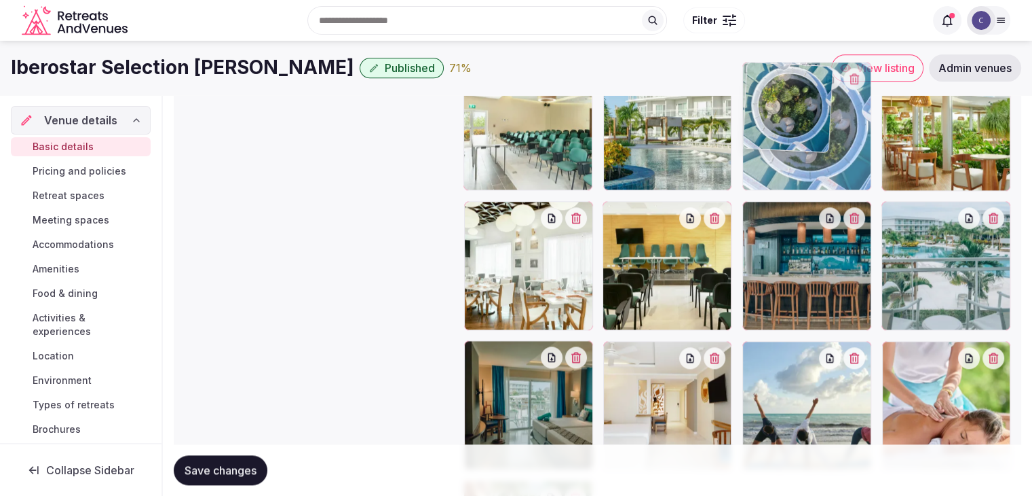
drag, startPoint x: 477, startPoint y: 341, endPoint x: 764, endPoint y: 124, distance: 359.9
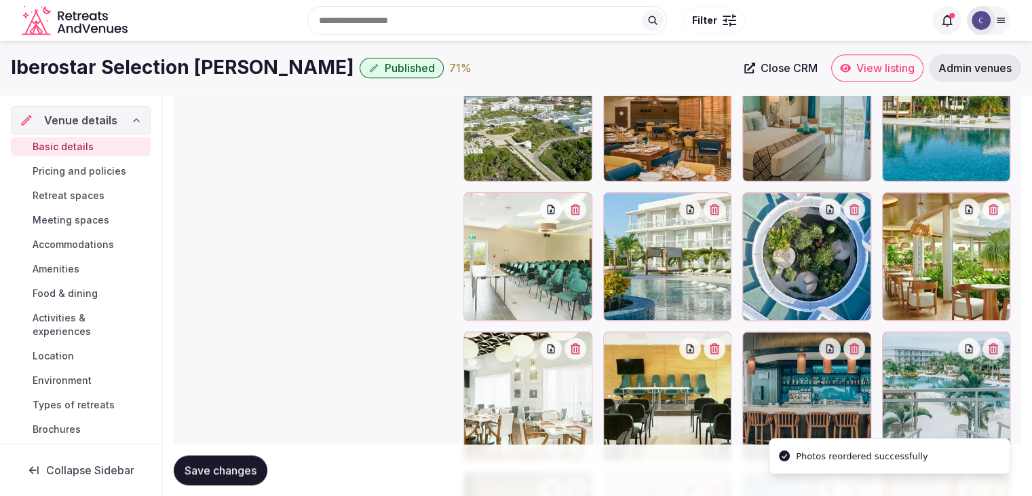
scroll to position [1561, 0]
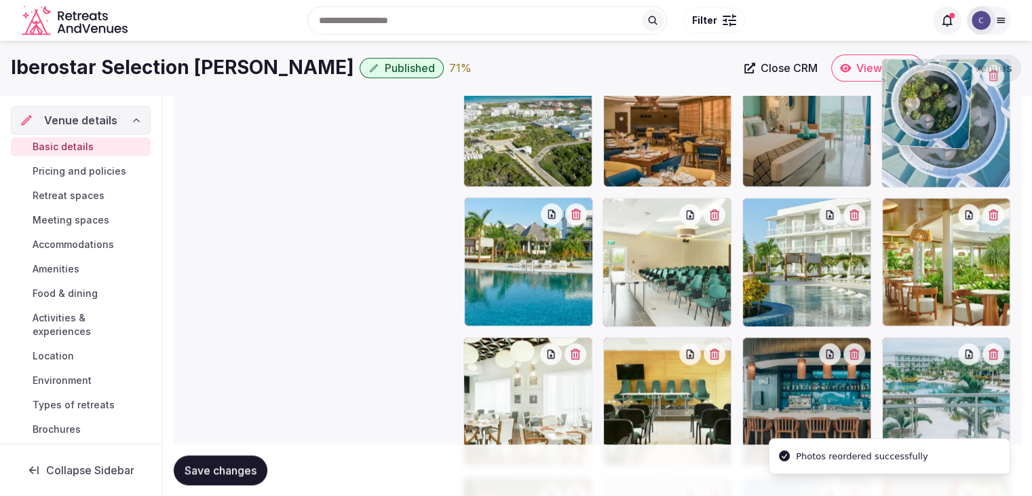
drag, startPoint x: 767, startPoint y: 208, endPoint x: 887, endPoint y: 138, distance: 139.0
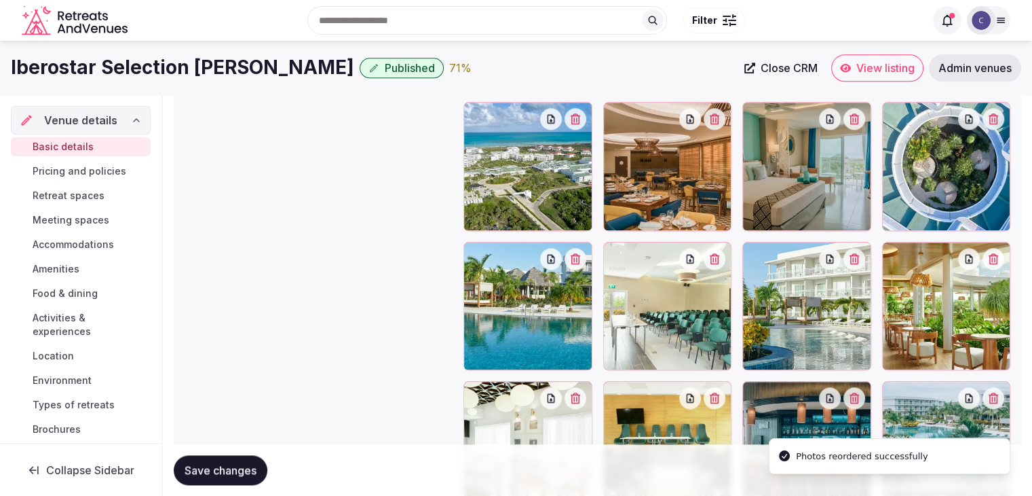
scroll to position [1493, 0]
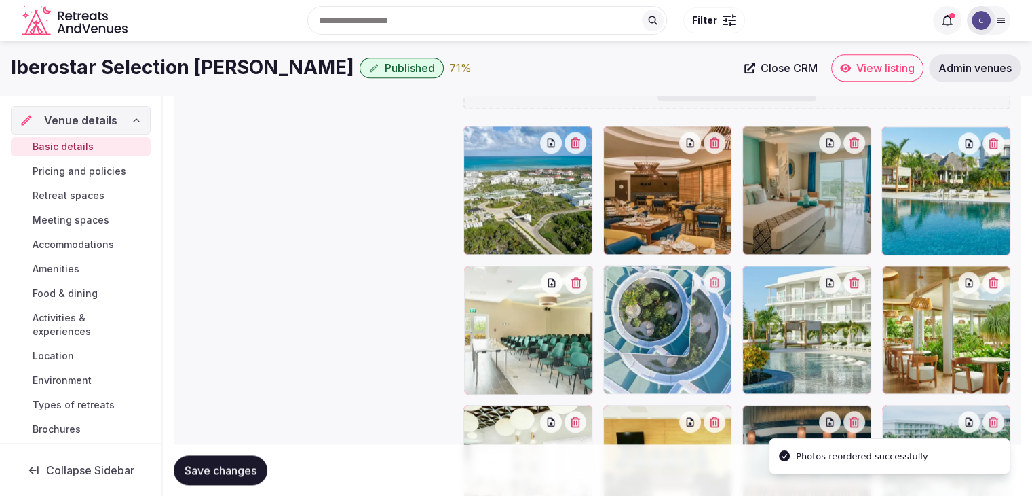
drag, startPoint x: 895, startPoint y: 145, endPoint x: 687, endPoint y: 293, distance: 255.4
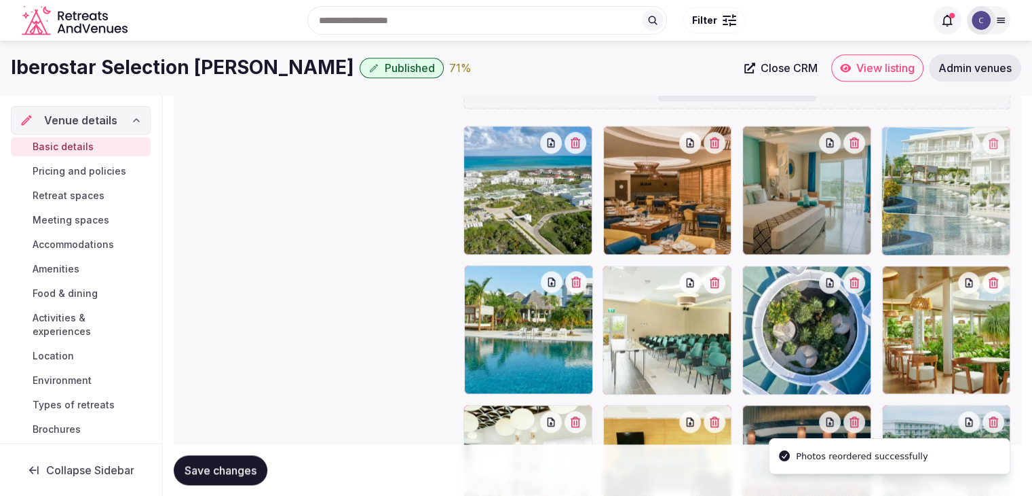
drag, startPoint x: 763, startPoint y: 280, endPoint x: 918, endPoint y: 167, distance: 191.8
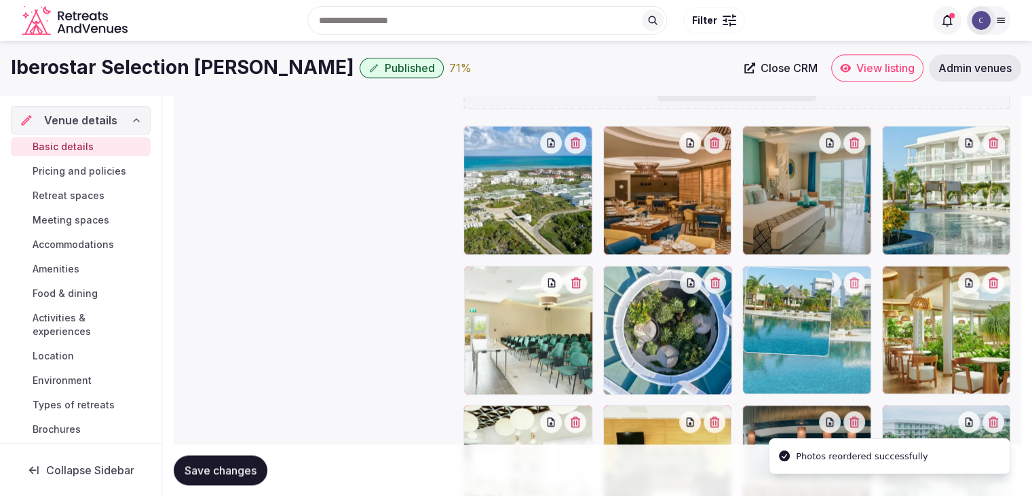
drag, startPoint x: 480, startPoint y: 278, endPoint x: 774, endPoint y: 301, distance: 294.8
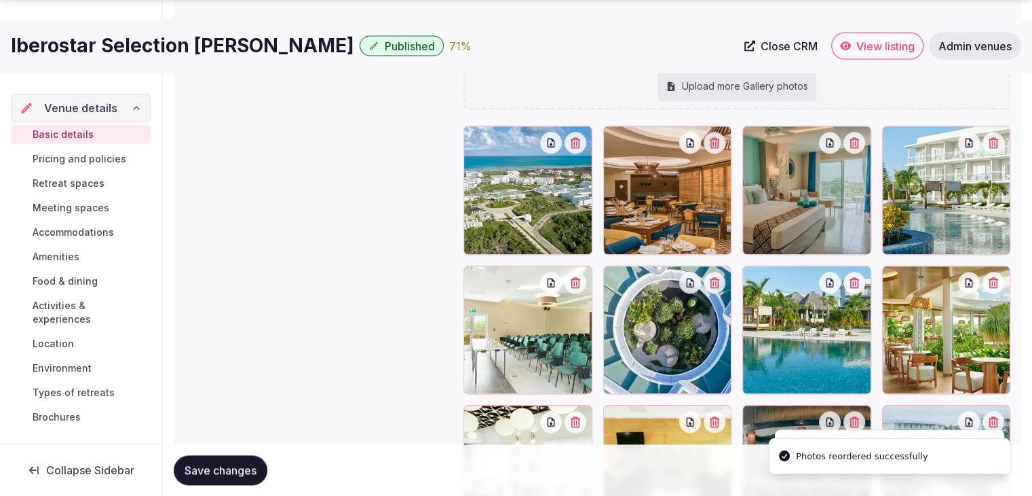
scroll to position [1629, 0]
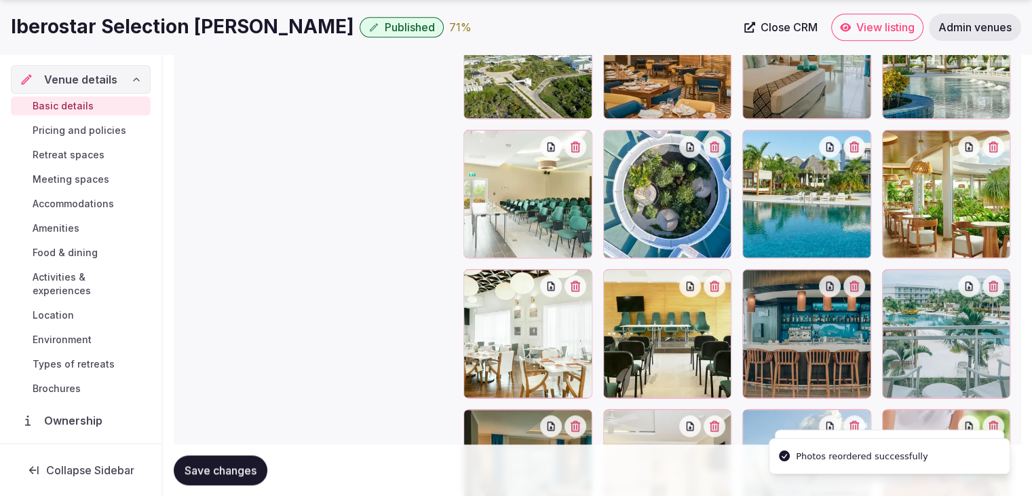
click at [228, 468] on span "Save changes" at bounding box center [221, 470] width 72 height 14
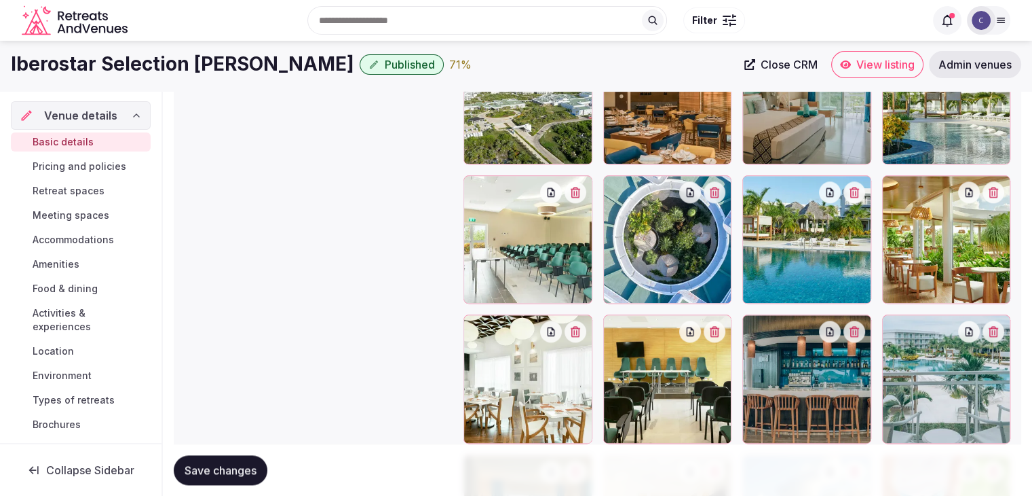
scroll to position [1561, 0]
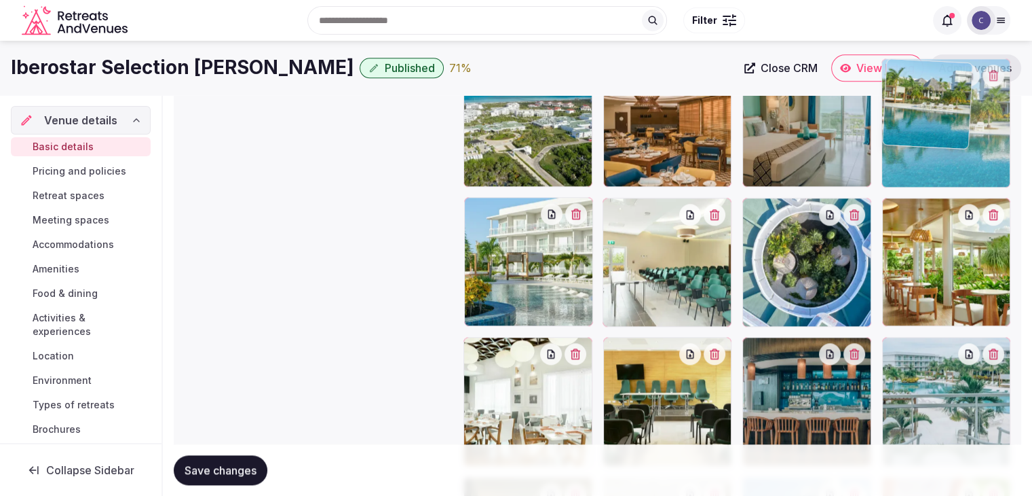
drag, startPoint x: 846, startPoint y: 186, endPoint x: 907, endPoint y: 158, distance: 66.5
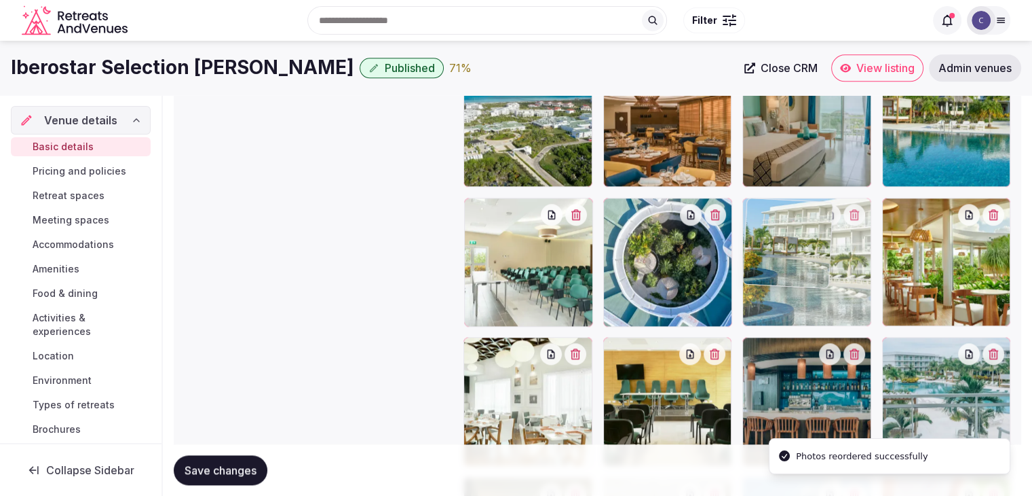
drag, startPoint x: 488, startPoint y: 206, endPoint x: 844, endPoint y: 214, distance: 356.5
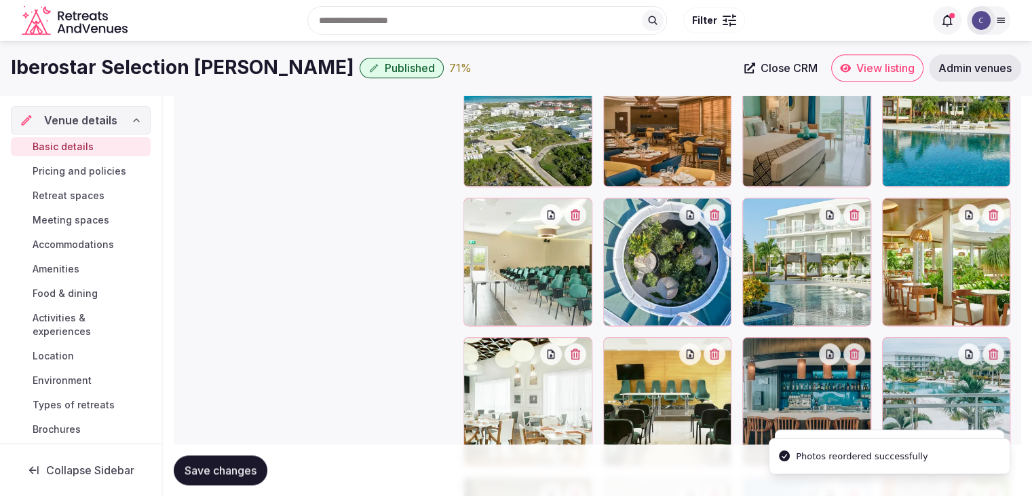
click at [225, 464] on span "Save changes" at bounding box center [221, 470] width 72 height 14
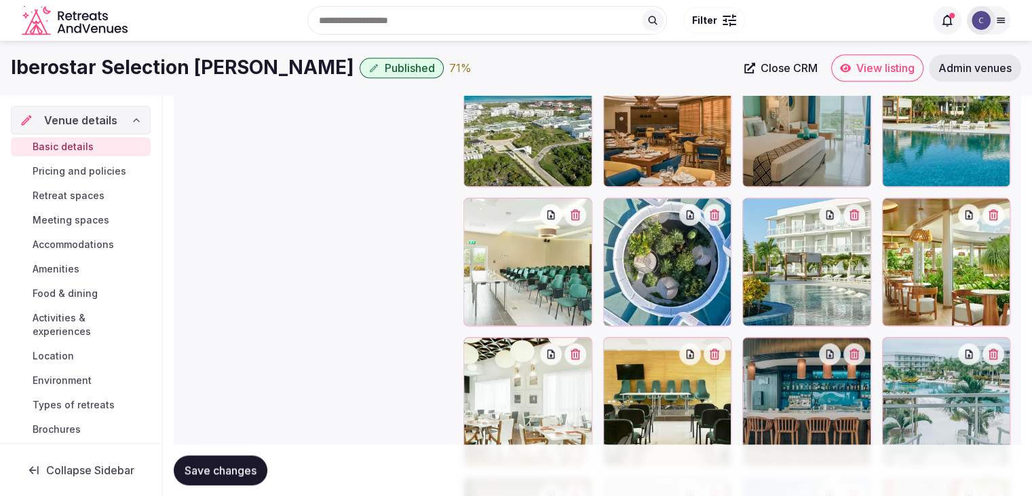
click at [59, 166] on span "Pricing and policies" at bounding box center [80, 171] width 94 height 14
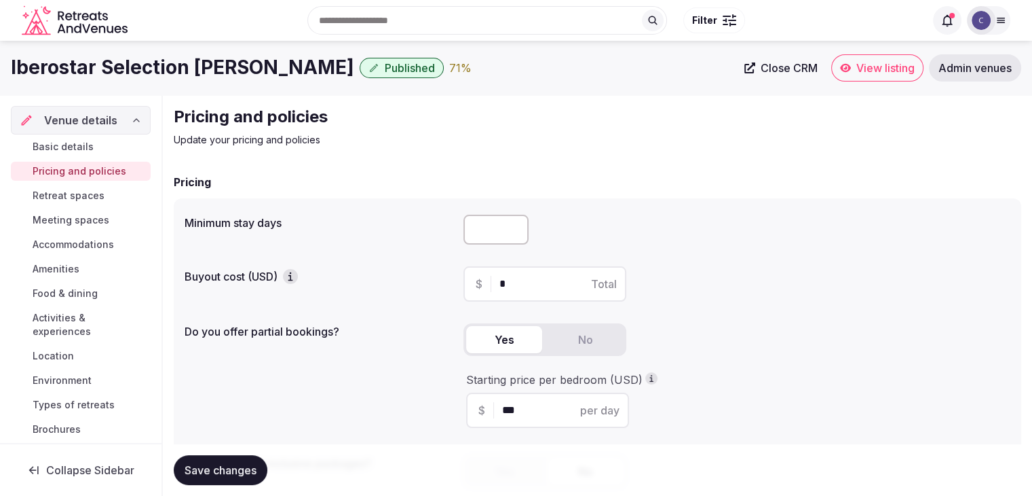
click at [71, 193] on span "Retreat spaces" at bounding box center [69, 196] width 72 height 14
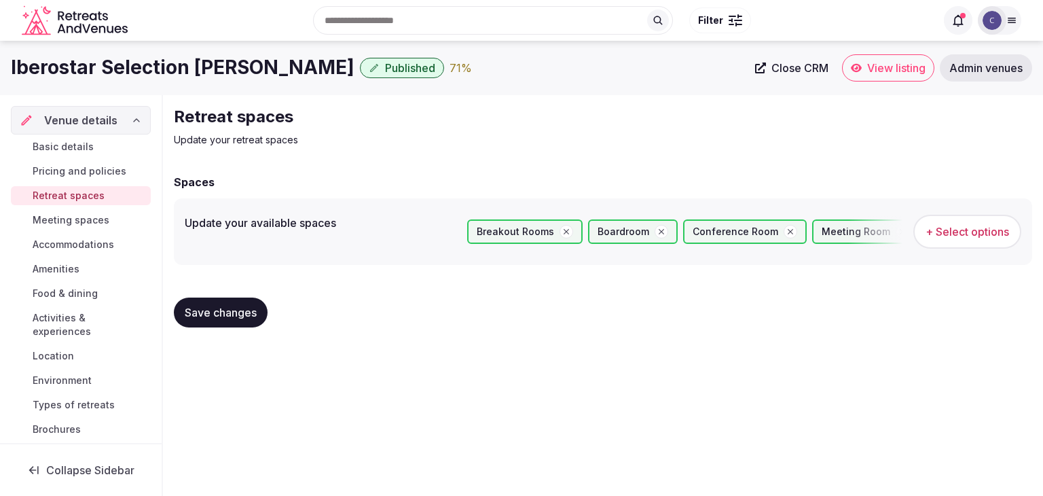
click at [77, 223] on span "Meeting spaces" at bounding box center [71, 220] width 77 height 14
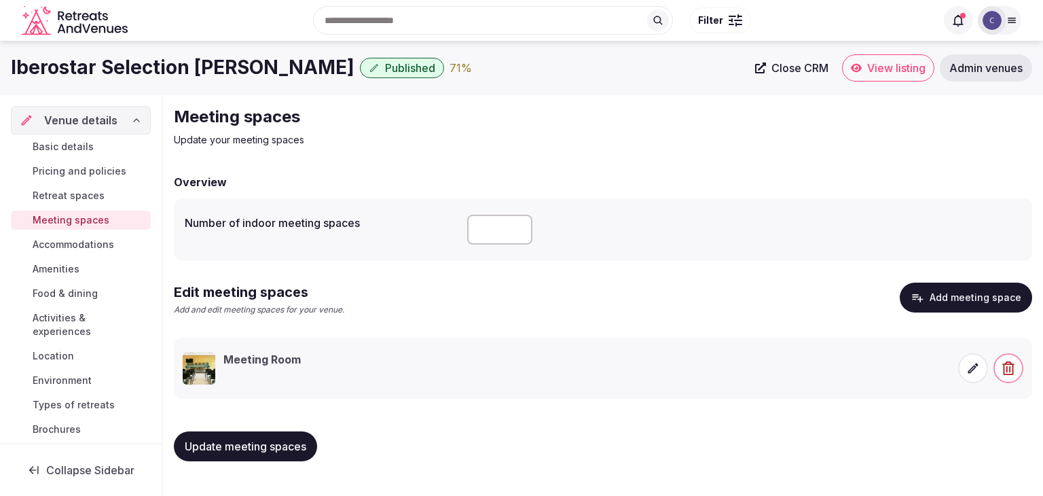
click at [75, 240] on span "Accommodations" at bounding box center [73, 245] width 81 height 14
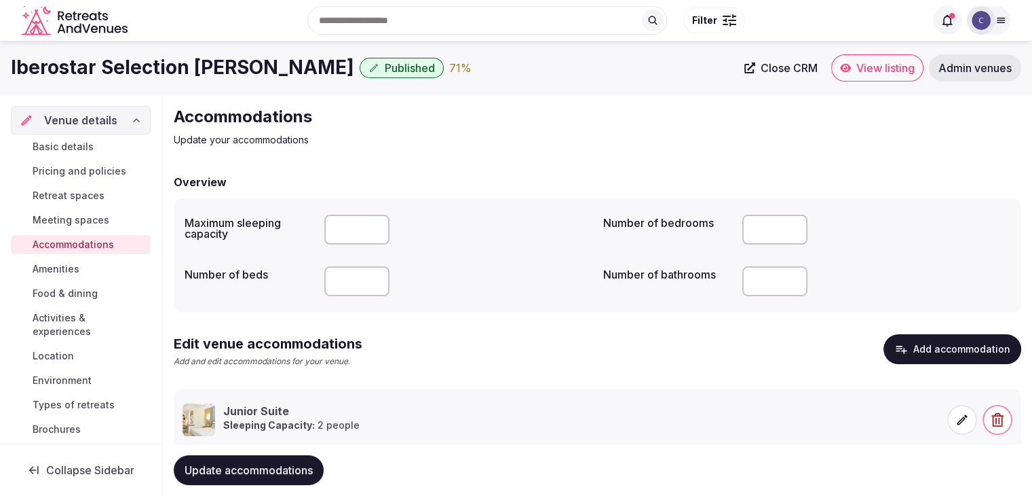
click at [67, 267] on span "Amenities" at bounding box center [56, 269] width 47 height 14
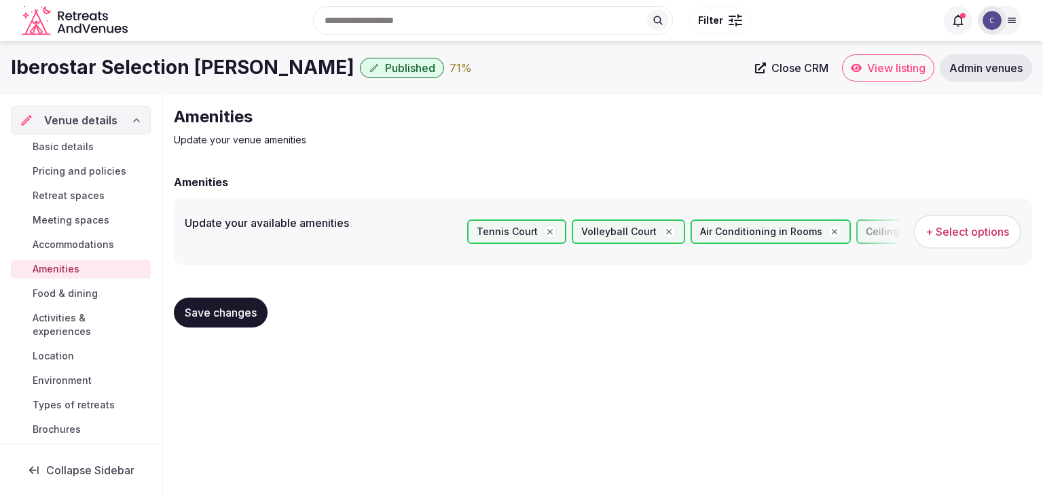
click at [73, 295] on span "Food & dining" at bounding box center [65, 293] width 65 height 14
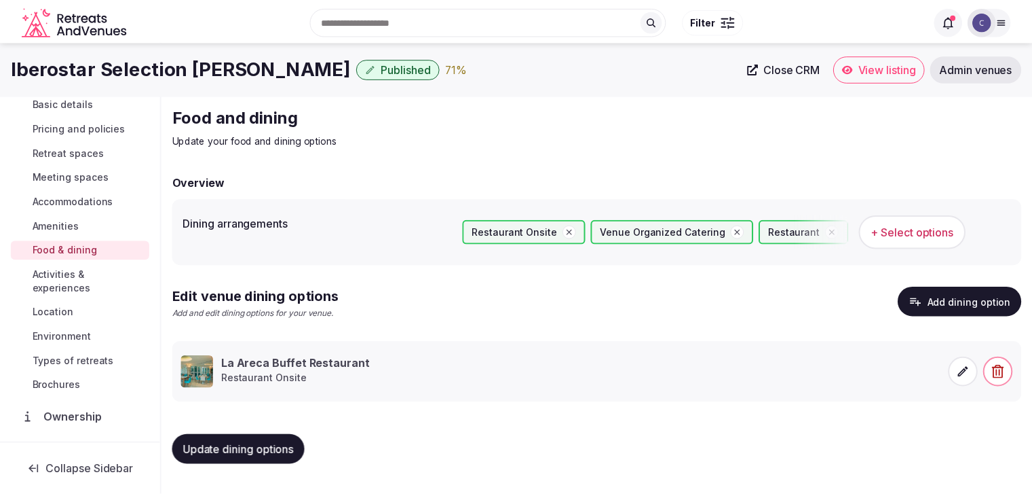
scroll to position [68, 0]
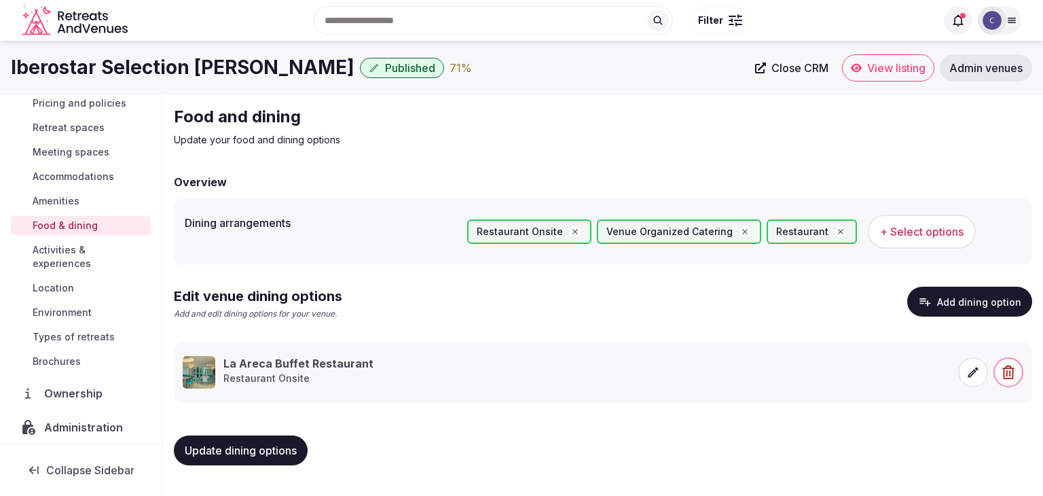
click at [81, 257] on span "Activities & experiences" at bounding box center [89, 256] width 113 height 27
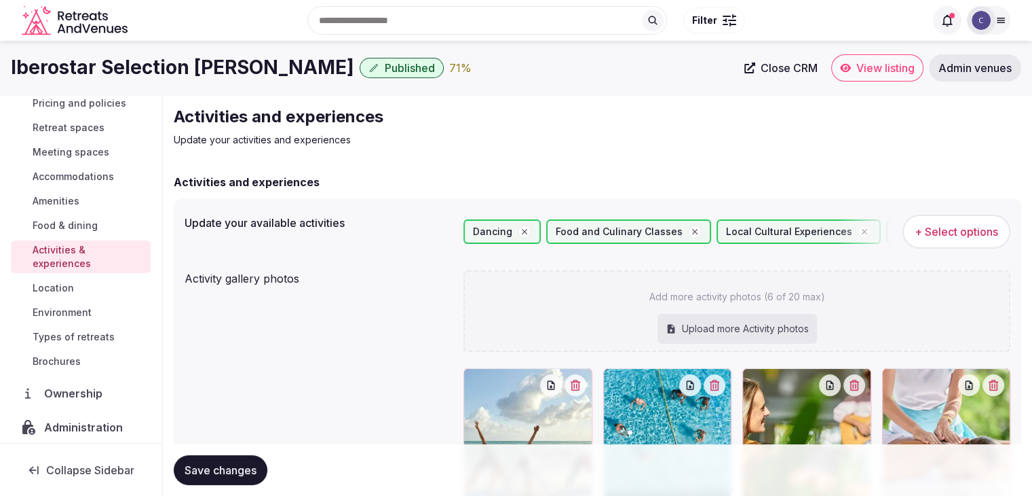
click at [90, 288] on link "Location" at bounding box center [81, 287] width 140 height 19
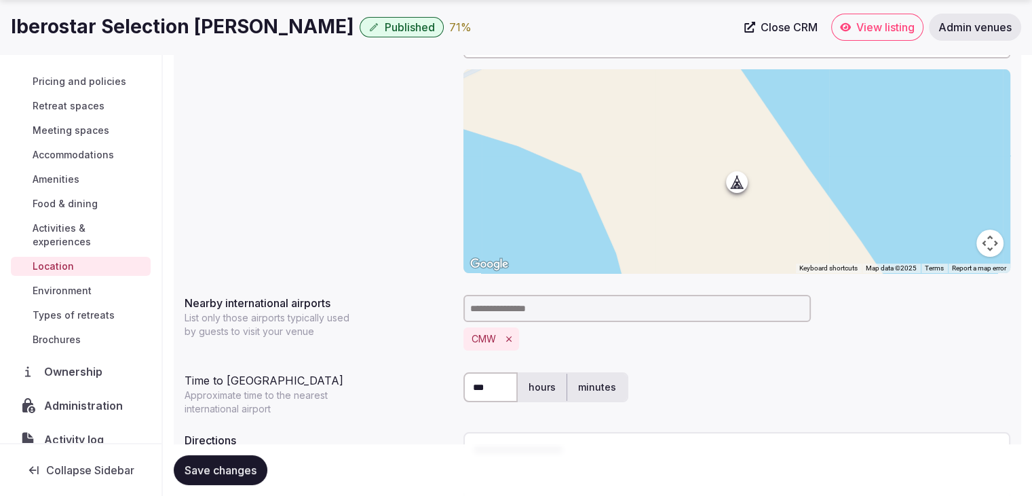
scroll to position [204, 0]
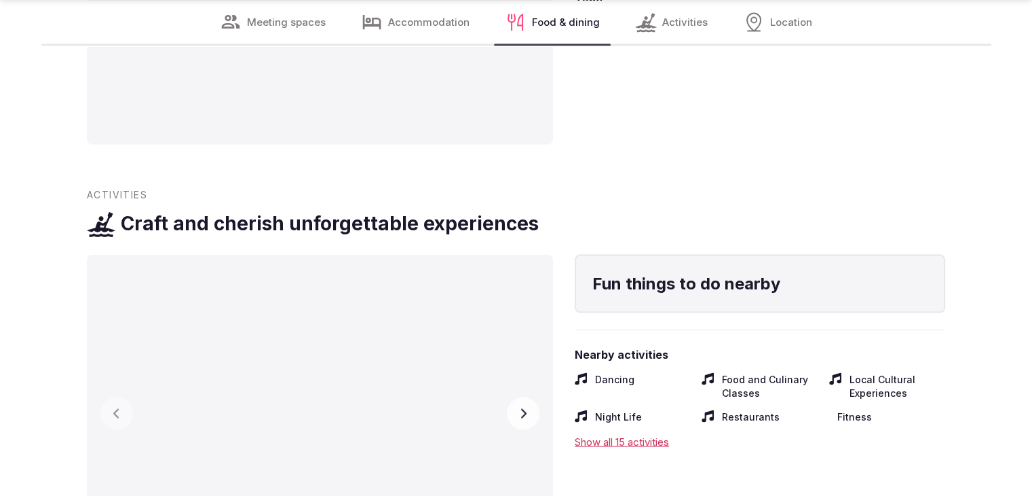
scroll to position [2987, 0]
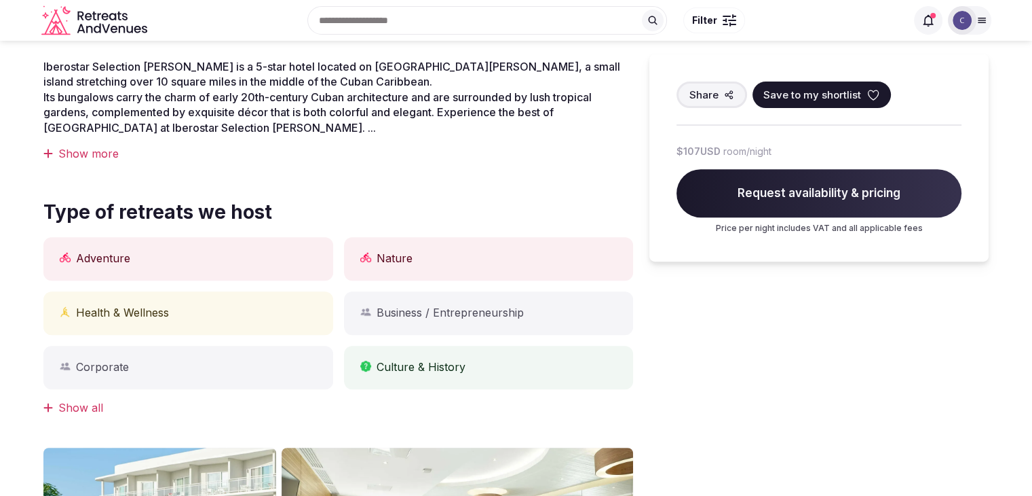
scroll to position [436, 0]
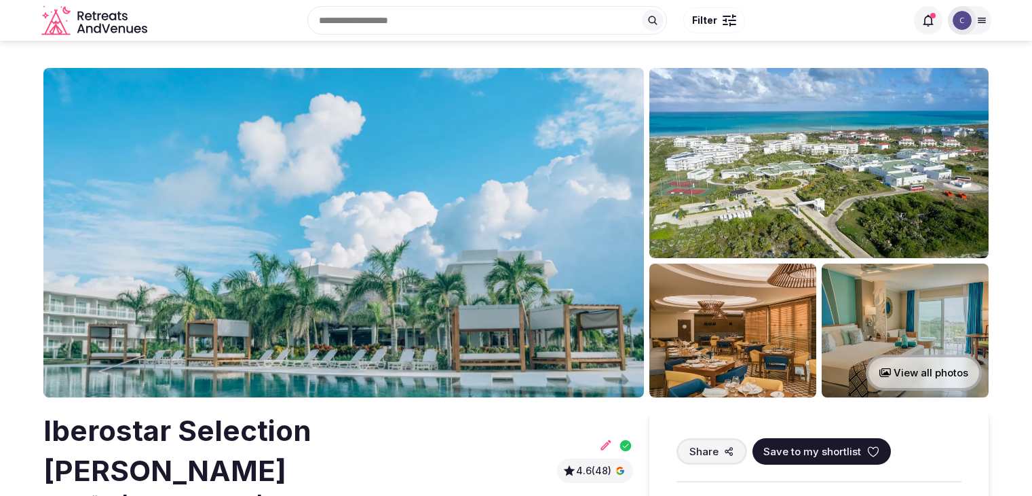
scroll to position [436, 0]
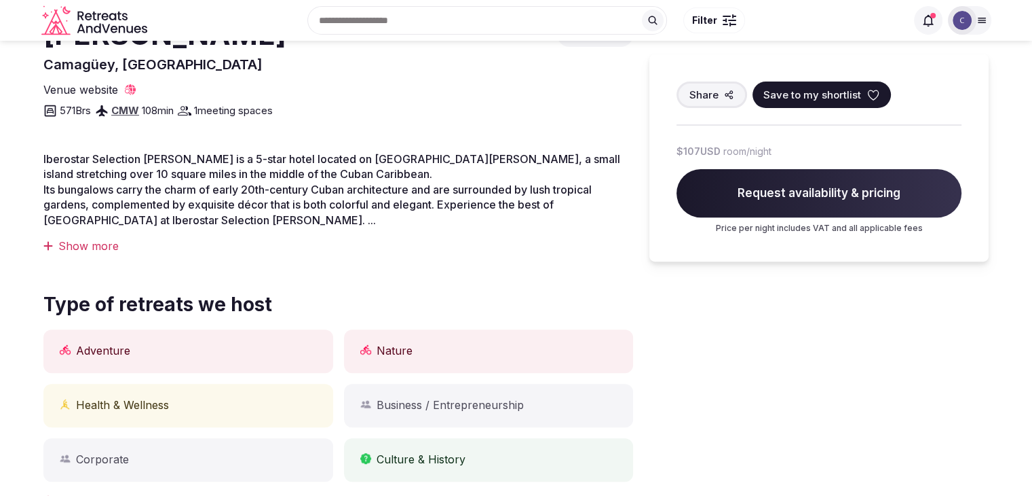
click at [90, 238] on div "Show more" at bounding box center [338, 245] width 590 height 15
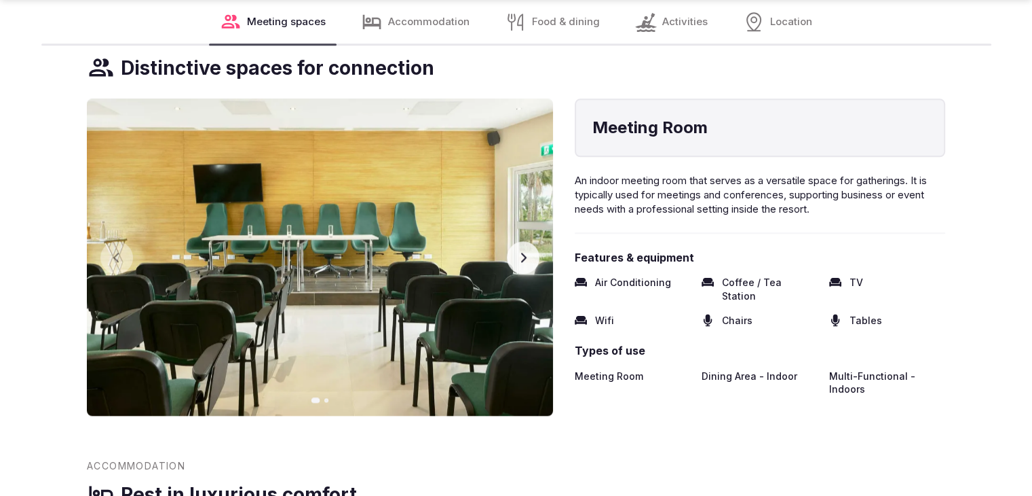
scroll to position [1697, 0]
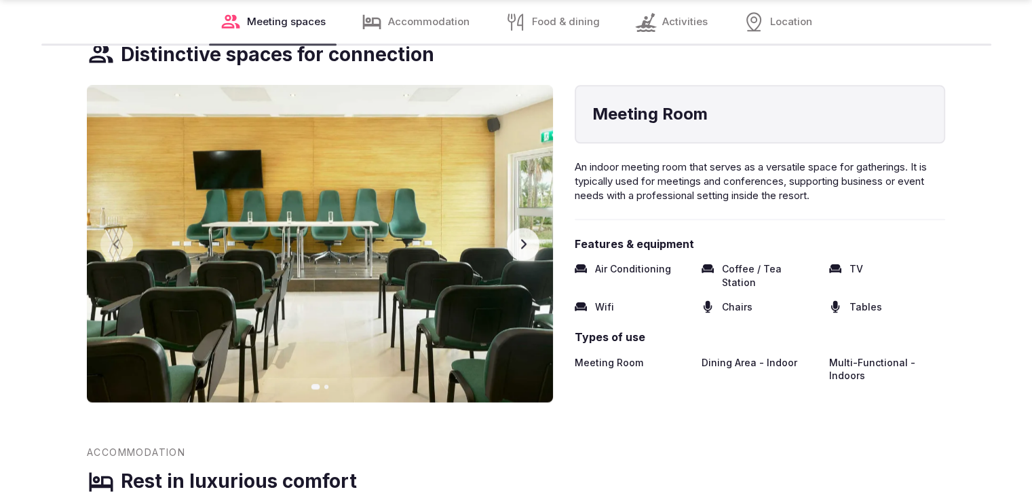
click at [525, 238] on icon "button" at bounding box center [523, 243] width 11 height 11
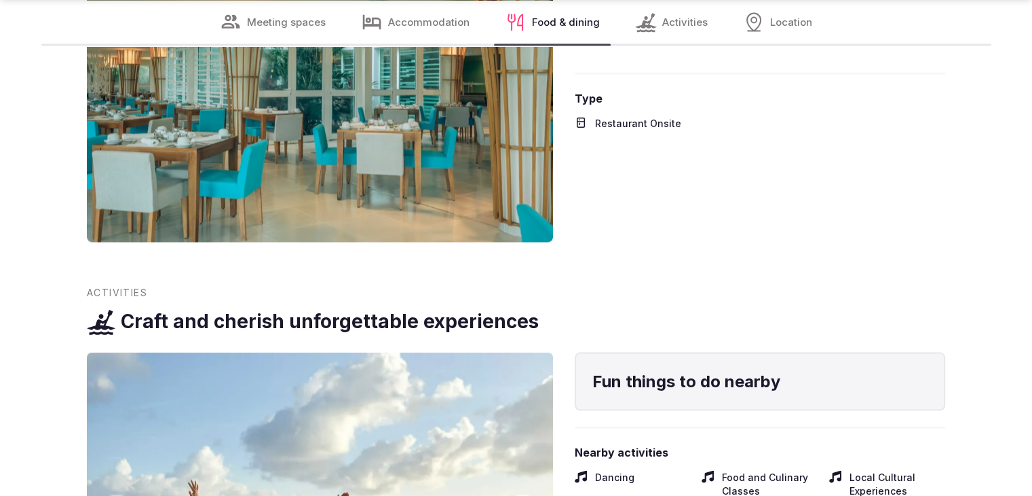
scroll to position [2783, 0]
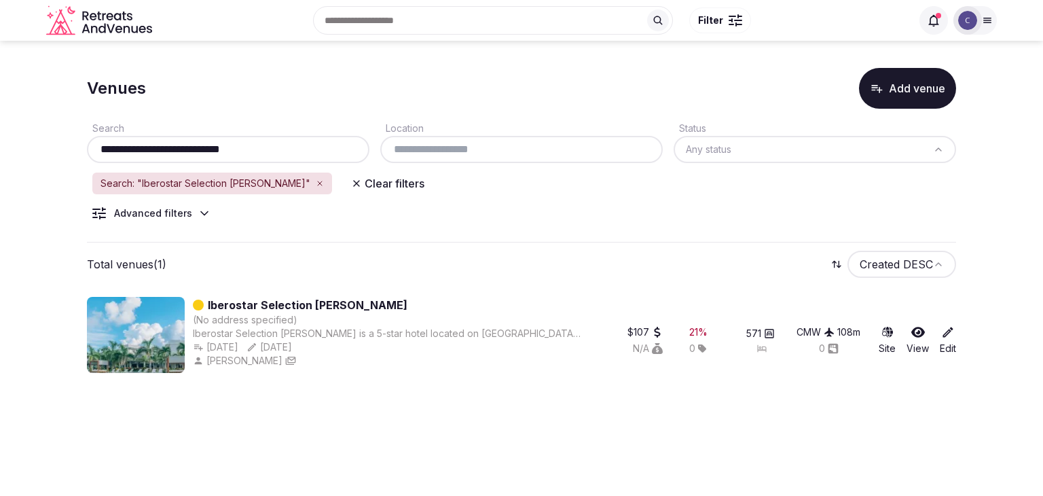
click at [259, 150] on input "**********" at bounding box center [228, 149] width 272 height 16
paste input "********"
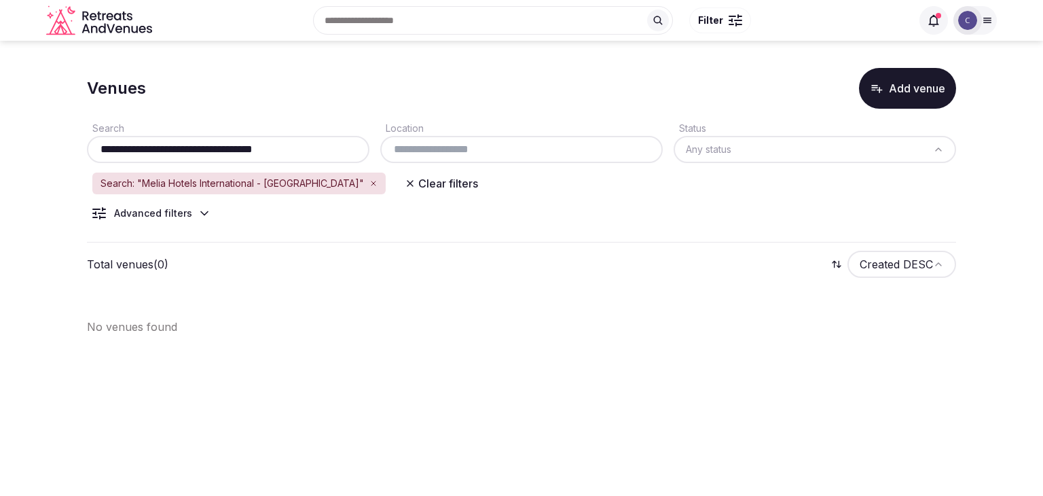
drag, startPoint x: 229, startPoint y: 151, endPoint x: 358, endPoint y: 151, distance: 129.6
click at [358, 151] on input "**********" at bounding box center [228, 149] width 272 height 16
click at [329, 155] on input "**********" at bounding box center [228, 149] width 272 height 16
click at [327, 154] on input "**********" at bounding box center [228, 149] width 272 height 16
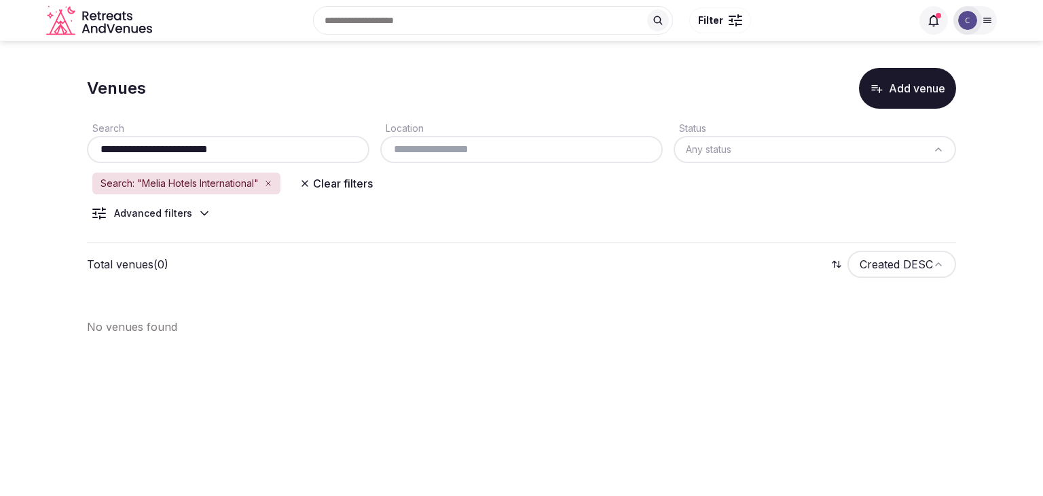
click at [327, 154] on input "**********" at bounding box center [228, 149] width 272 height 16
paste input "text"
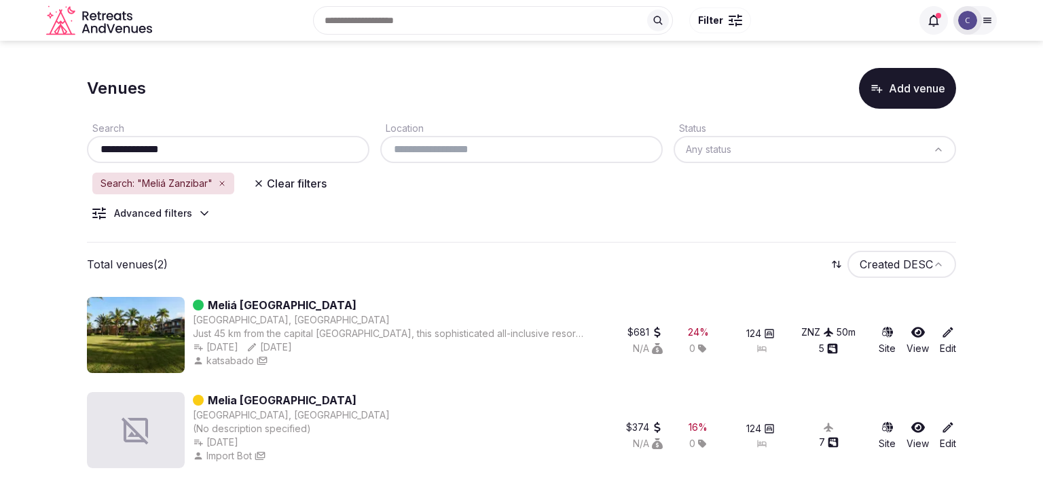
type input "**********"
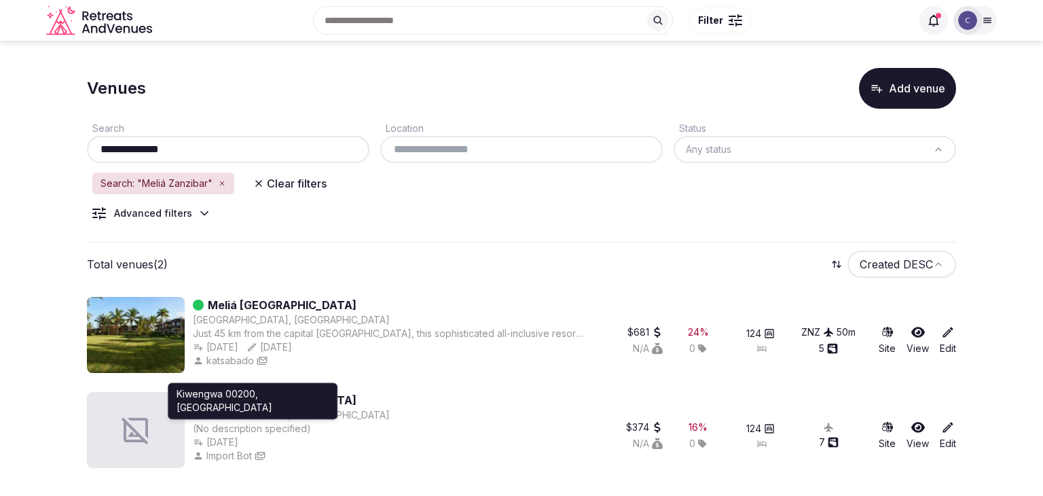
drag, startPoint x: 255, startPoint y: 409, endPoint x: 221, endPoint y: 398, distance: 35.6
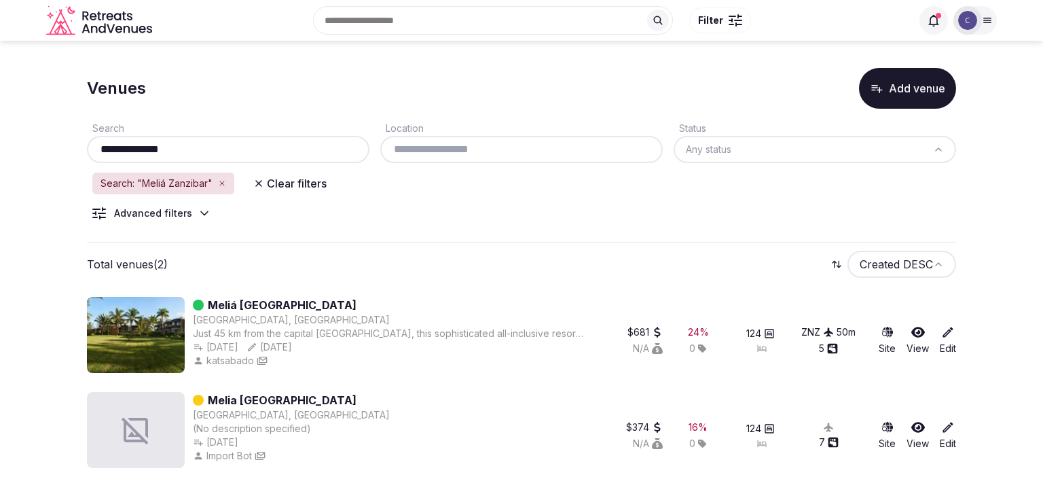
drag, startPoint x: 221, startPoint y: 398, endPoint x: 208, endPoint y: 400, distance: 13.7
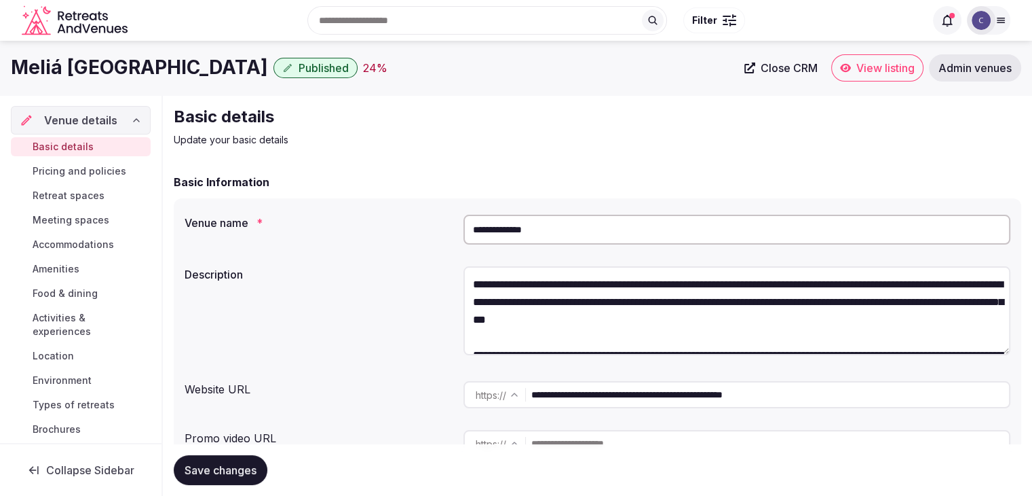
click at [564, 224] on input "**********" at bounding box center [737, 229] width 547 height 30
click at [569, 218] on input "**********" at bounding box center [737, 229] width 547 height 30
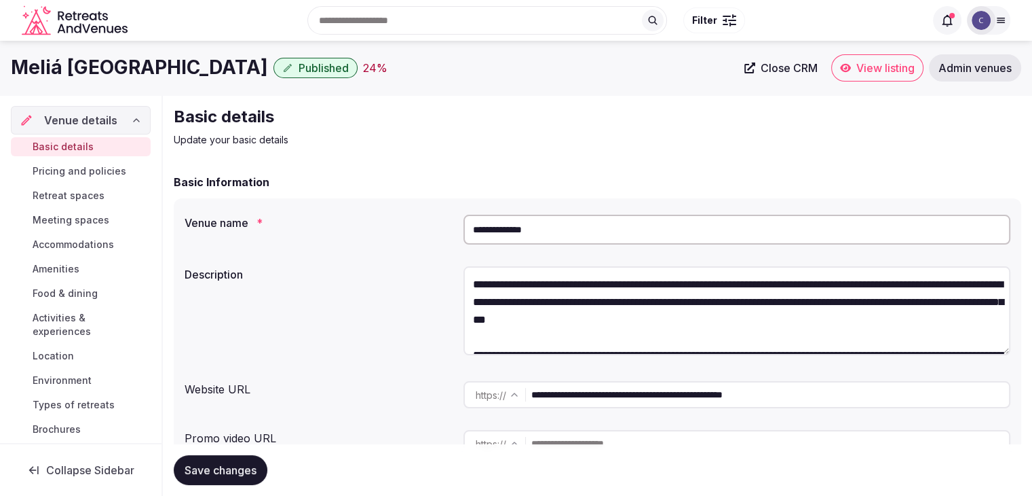
click at [569, 218] on input "**********" at bounding box center [737, 229] width 547 height 30
click at [733, 397] on input "**********" at bounding box center [770, 394] width 478 height 27
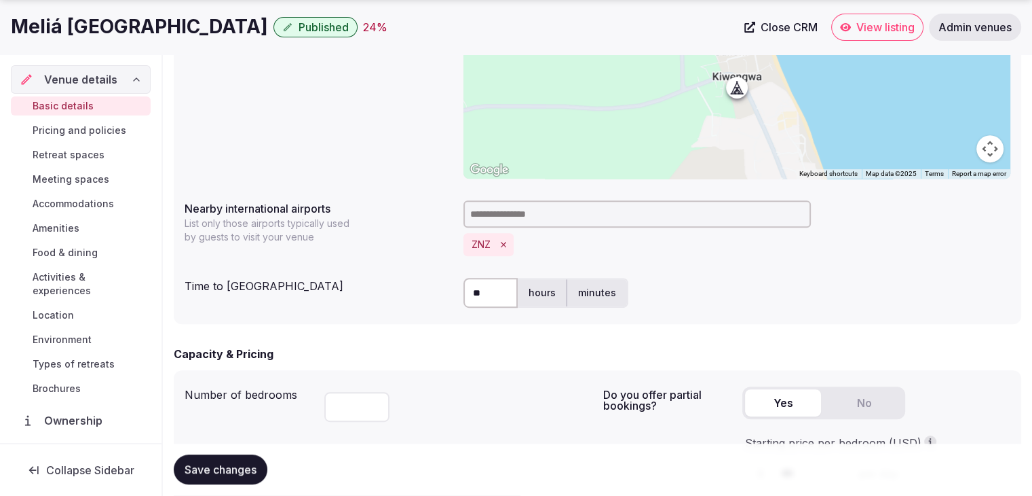
scroll to position [611, 0]
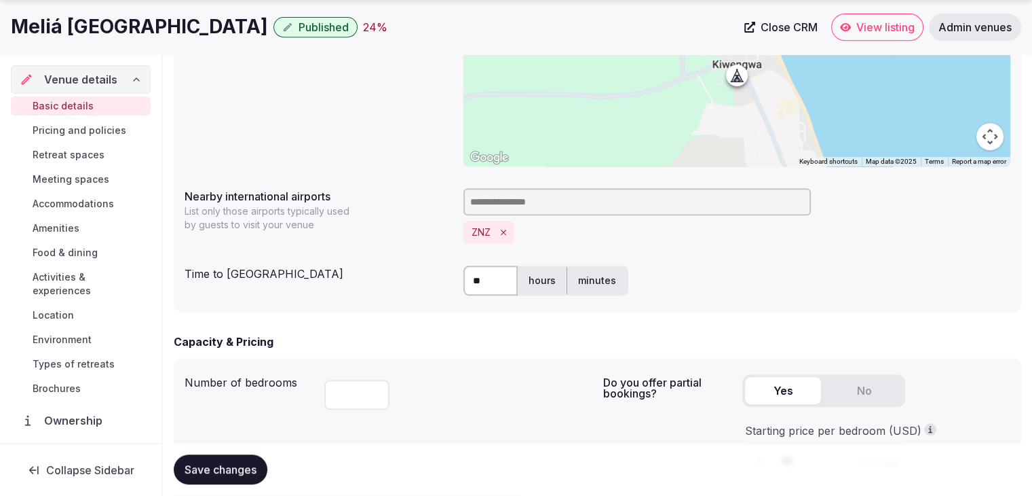
click at [119, 27] on h1 "Meliá [GEOGRAPHIC_DATA]" at bounding box center [139, 27] width 257 height 26
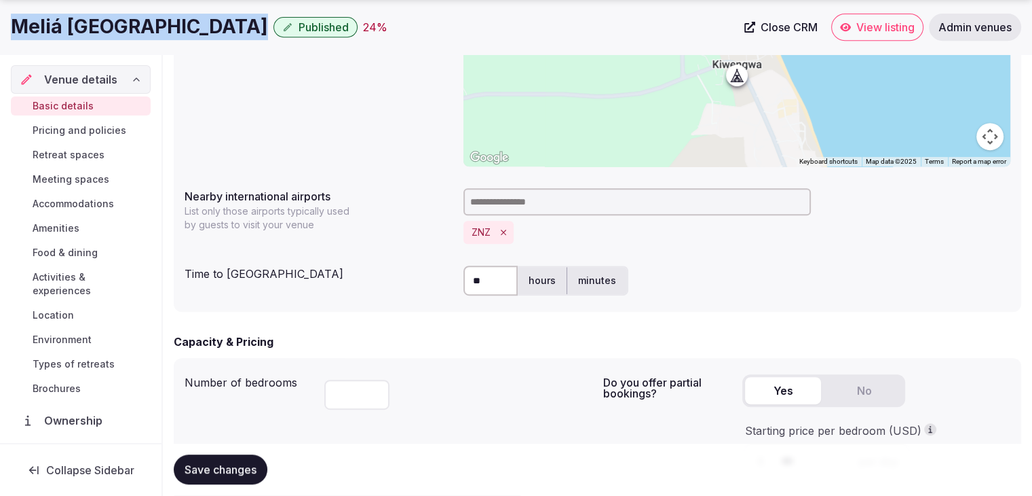
click at [119, 27] on h1 "Meliá [GEOGRAPHIC_DATA]" at bounding box center [139, 27] width 257 height 26
copy div "Meliá [GEOGRAPHIC_DATA]"
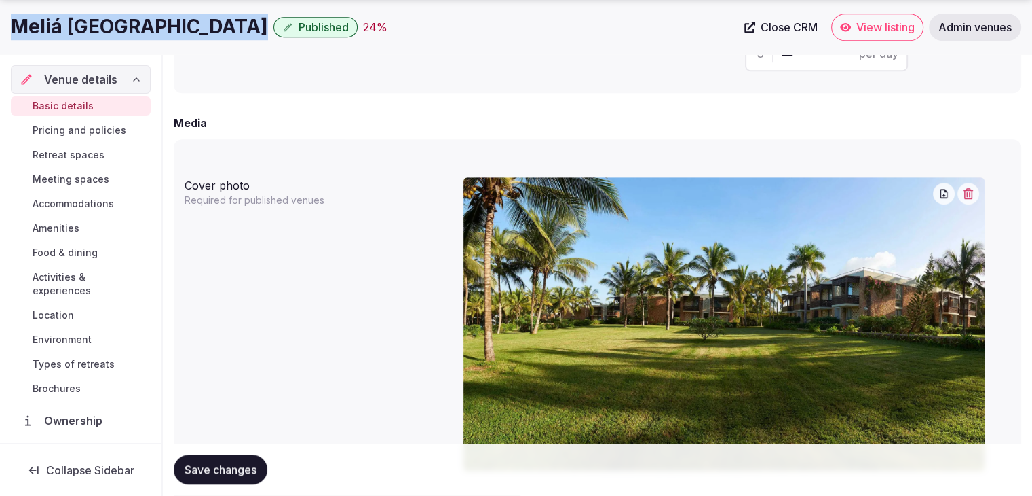
scroll to position [1222, 0]
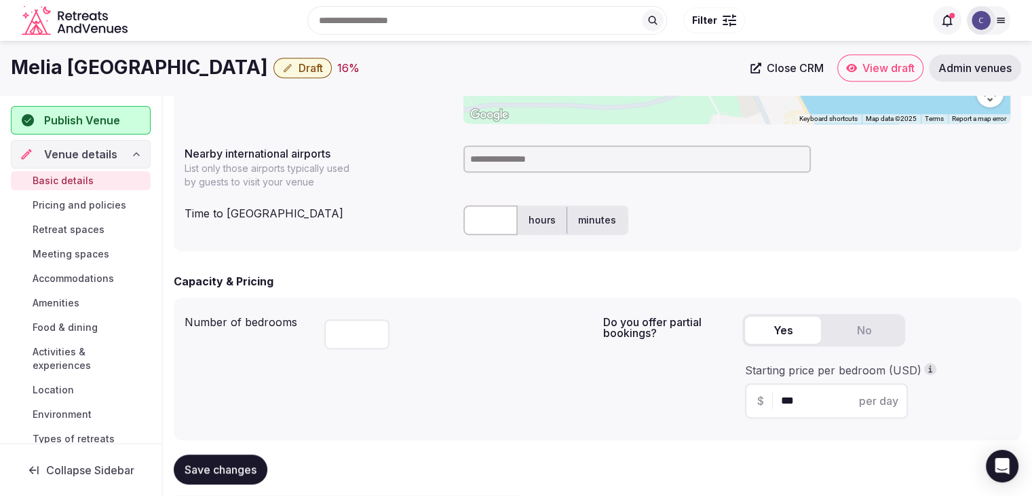
scroll to position [654, 0]
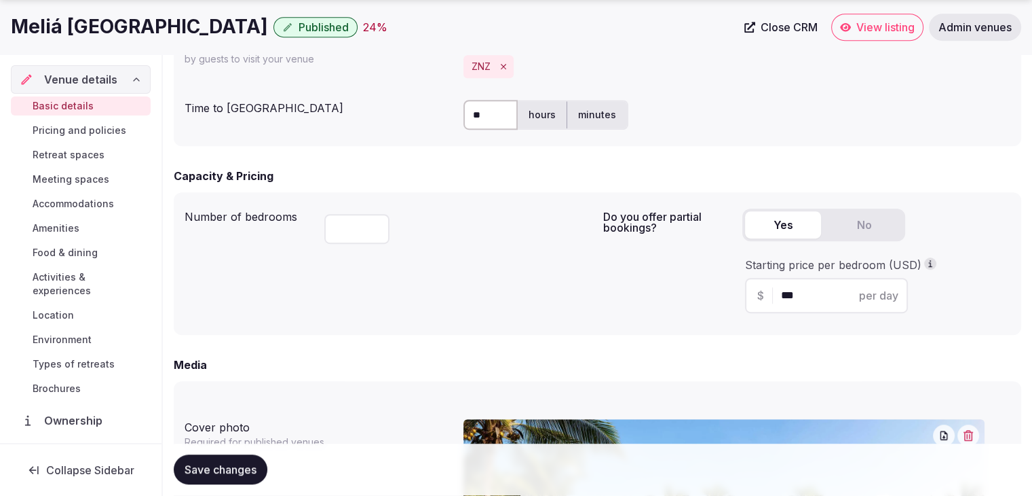
scroll to position [882, 0]
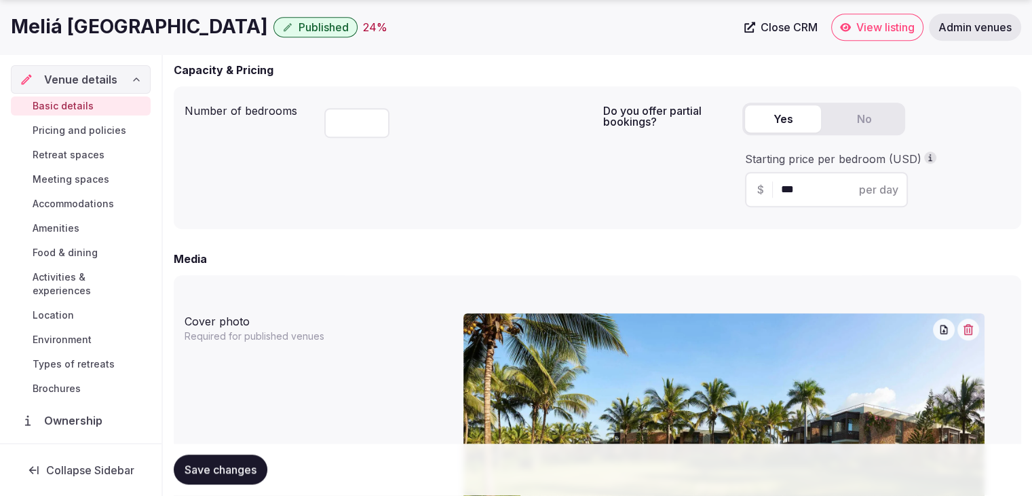
click at [48, 33] on h1 "Meliá [GEOGRAPHIC_DATA]" at bounding box center [139, 27] width 257 height 26
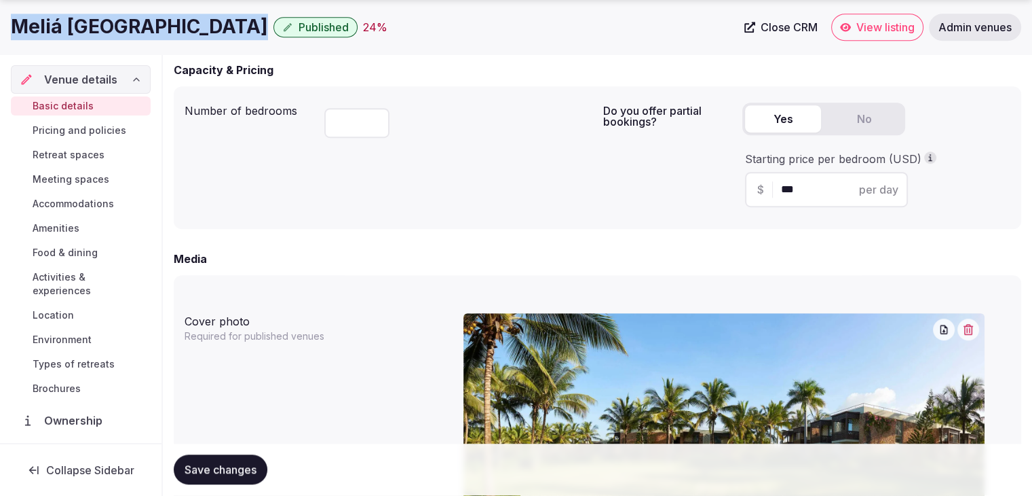
click at [48, 33] on h1 "Meliá [GEOGRAPHIC_DATA]" at bounding box center [139, 27] width 257 height 26
copy div "Meliá [GEOGRAPHIC_DATA]"
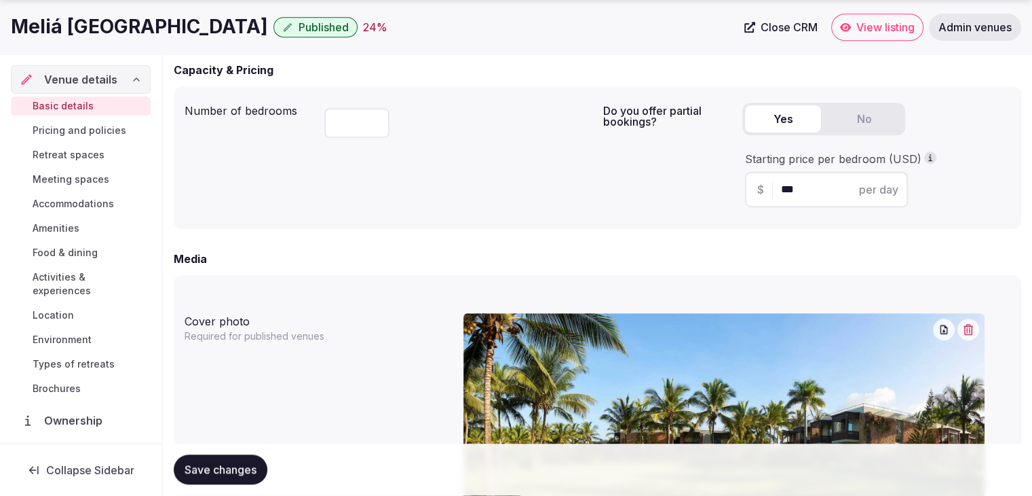
click at [353, 332] on p "Required for published venues" at bounding box center [272, 336] width 174 height 14
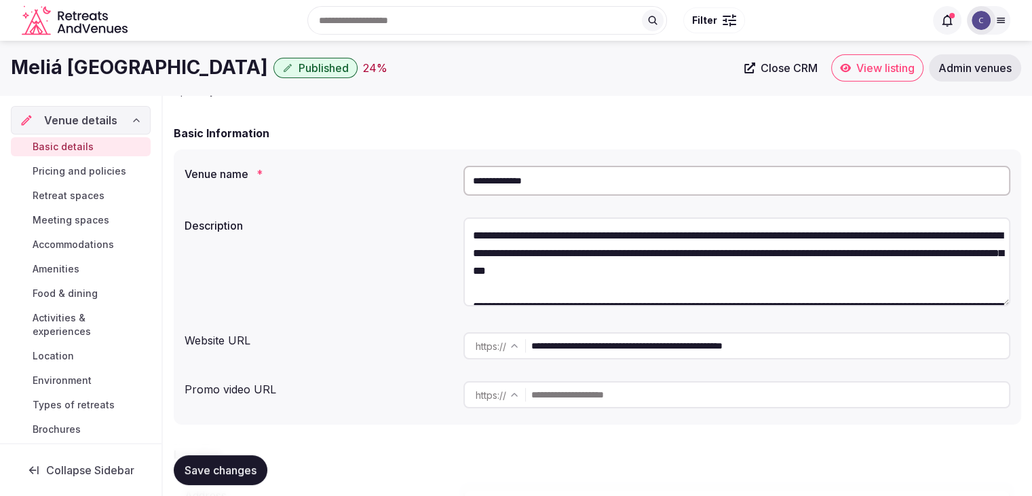
scroll to position [0, 0]
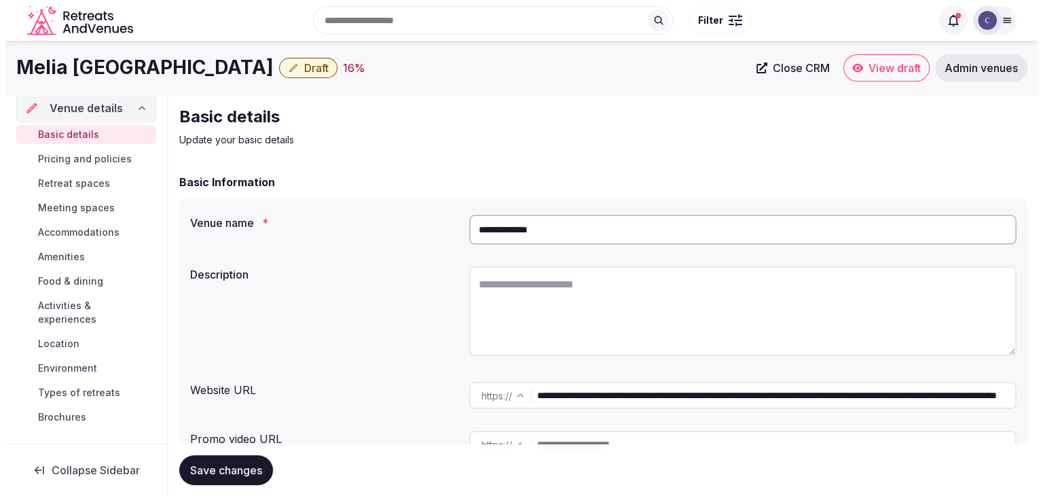
scroll to position [136, 0]
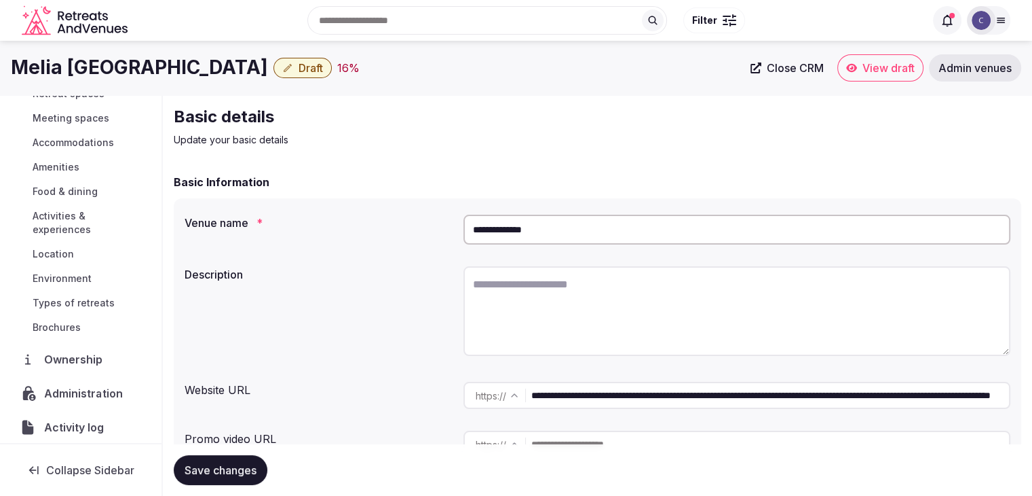
click at [101, 389] on span "Administration" at bounding box center [85, 393] width 83 height 16
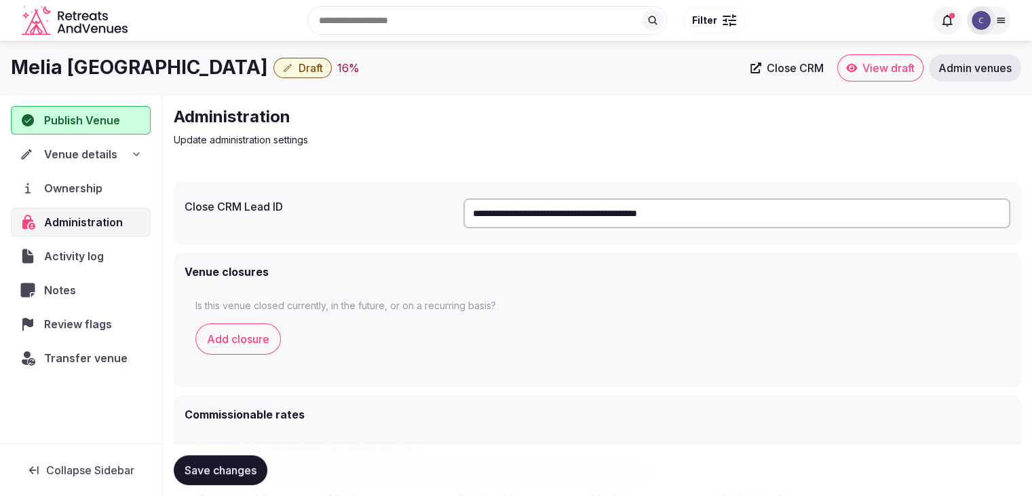
click at [624, 223] on input "**********" at bounding box center [737, 213] width 547 height 30
